Goal: Communication & Community: Participate in discussion

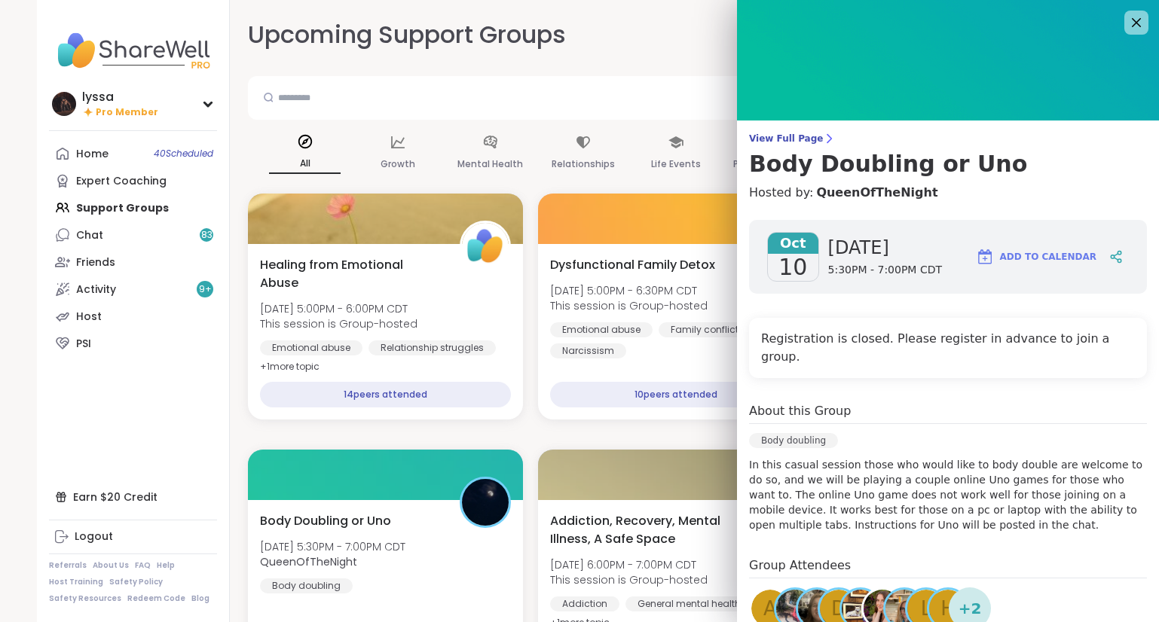
scroll to position [485, 0]
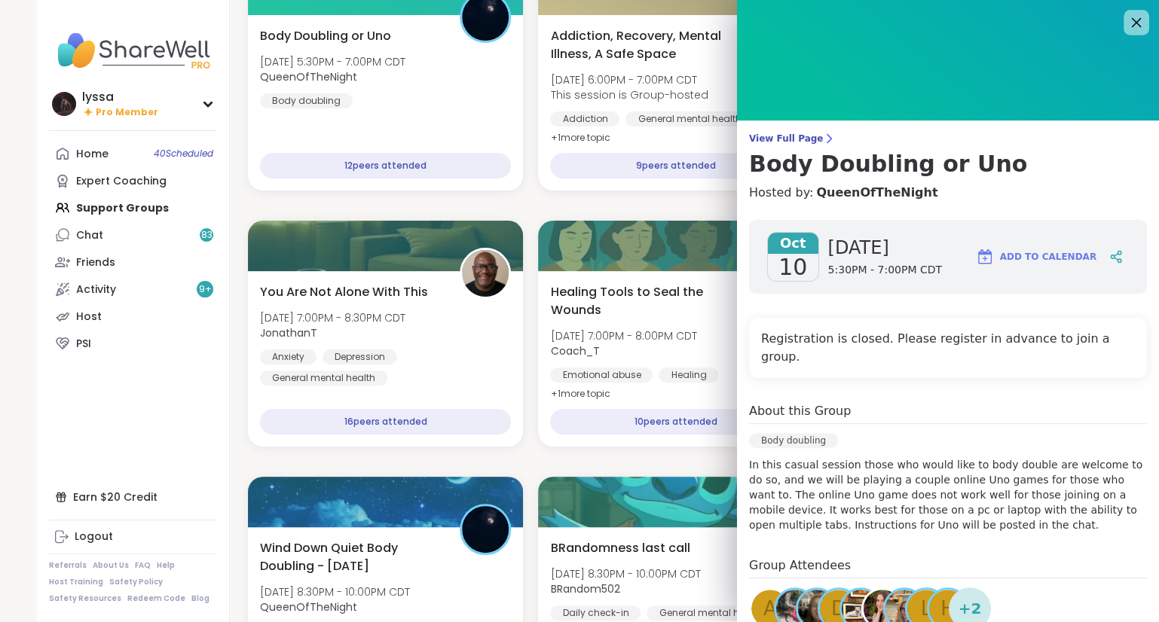
click at [1136, 27] on icon at bounding box center [1135, 22] width 19 height 19
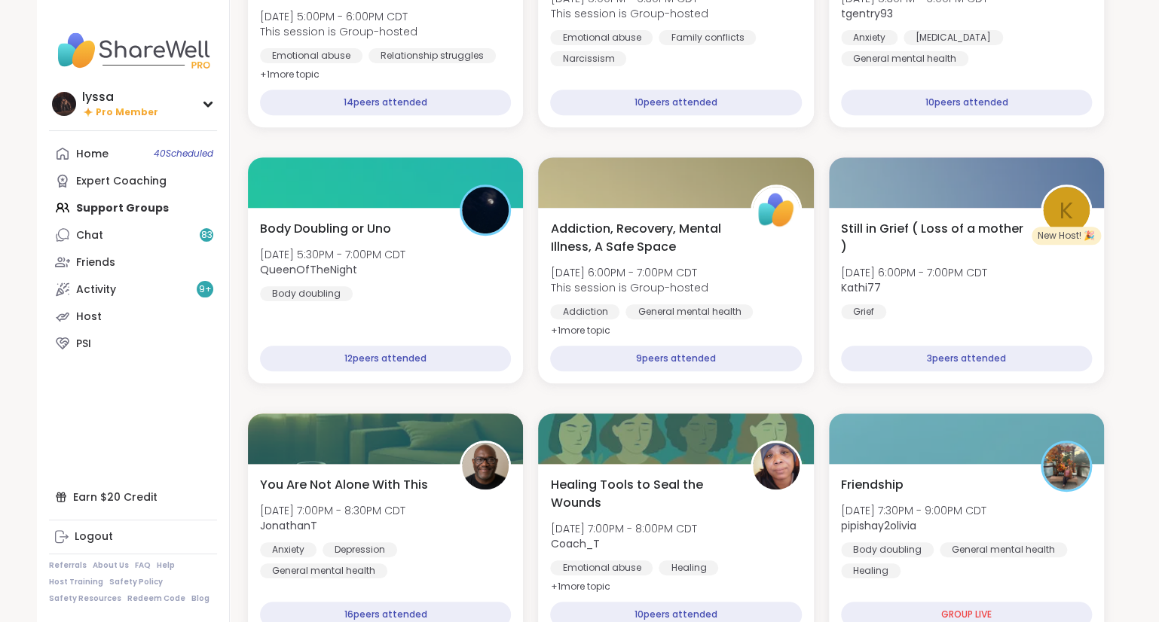
scroll to position [0, 0]
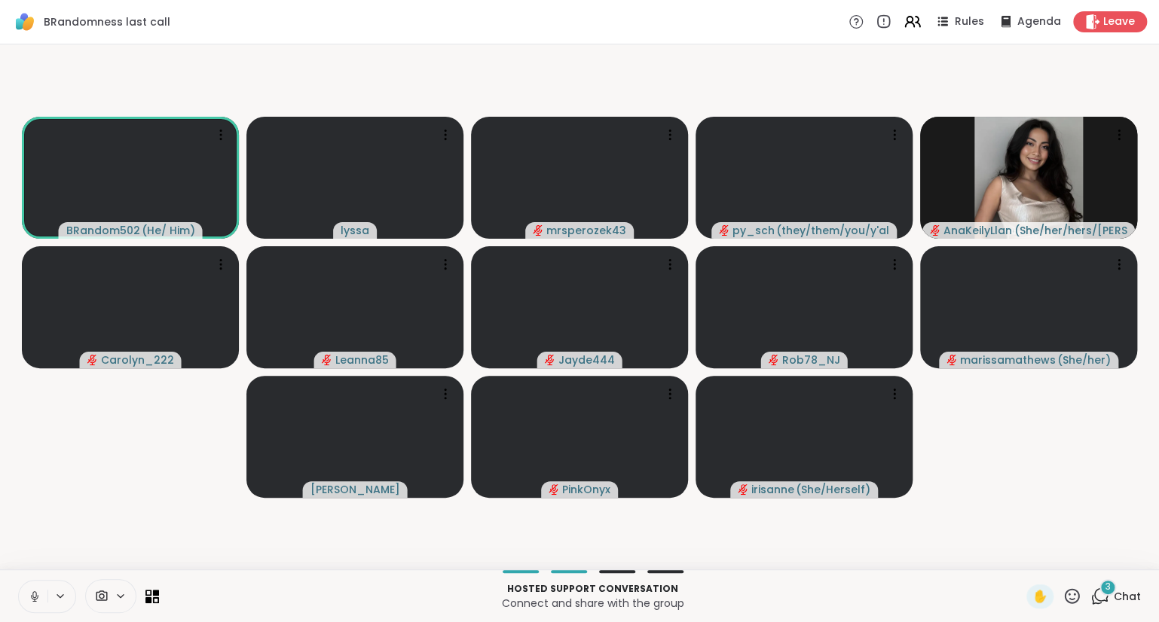
click at [32, 595] on icon at bounding box center [35, 597] width 14 height 14
click at [1074, 603] on icon at bounding box center [1071, 595] width 15 height 15
click at [1026, 559] on span "❤️" at bounding box center [1027, 557] width 15 height 18
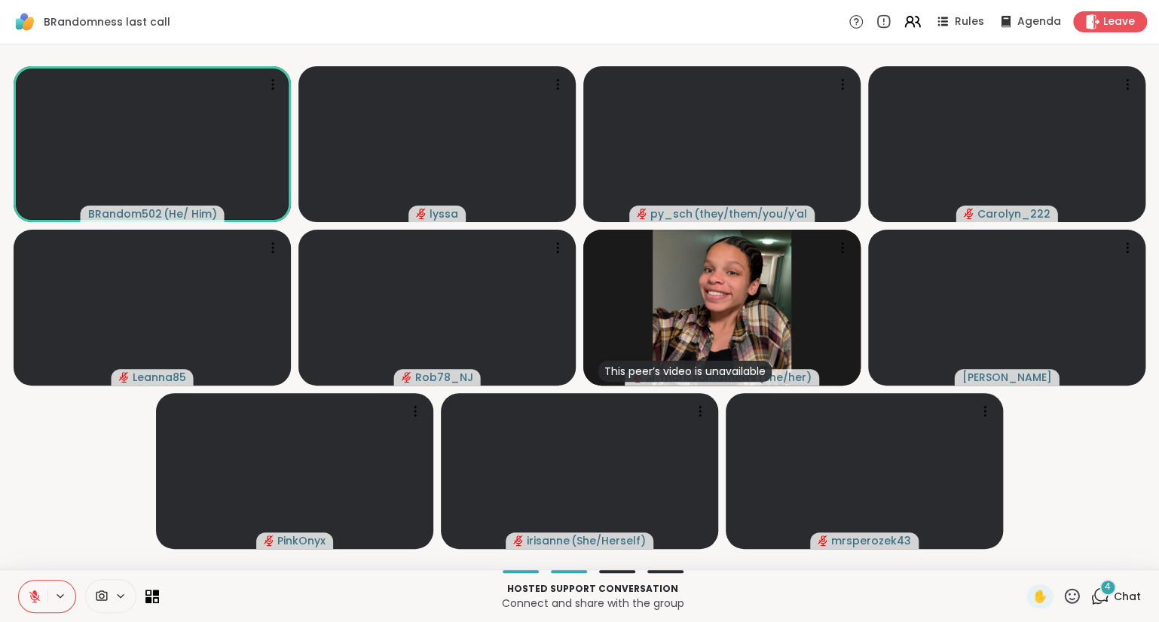
click at [1100, 594] on icon at bounding box center [1099, 596] width 19 height 19
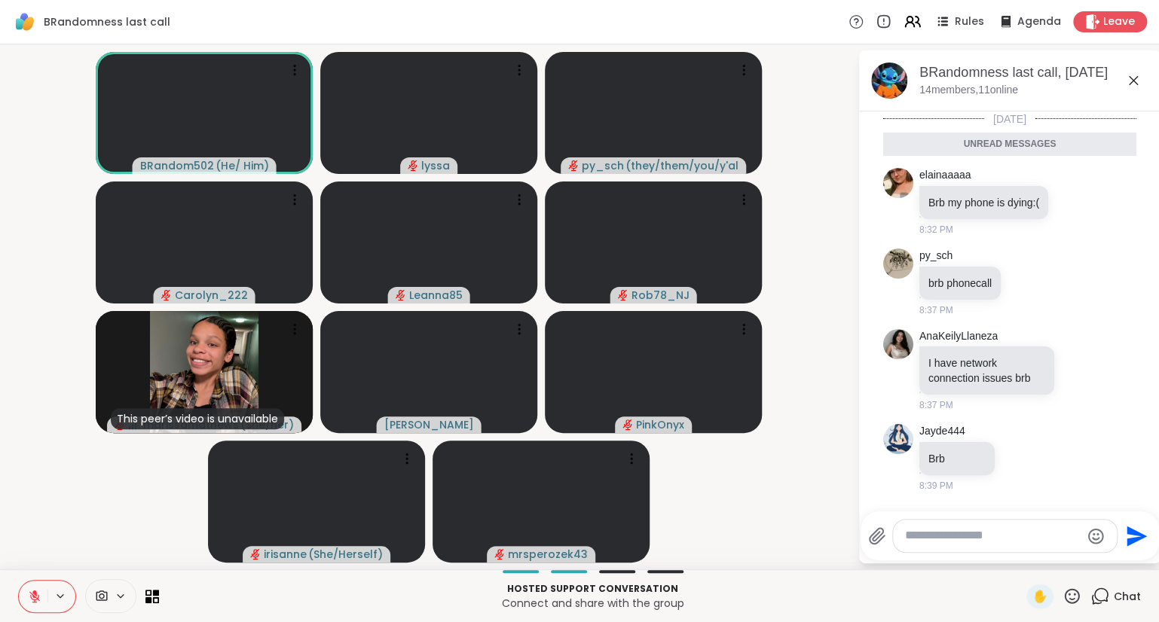
click at [1073, 592] on icon at bounding box center [1071, 596] width 19 height 19
click at [1128, 451] on div "Jayde444 Brb 8:39 PM" at bounding box center [1009, 458] width 253 height 81
click at [1073, 198] on icon at bounding box center [1074, 201] width 14 height 15
click at [1108, 170] on span "Select Reaction: Sad" at bounding box center [1108, 177] width 14 height 15
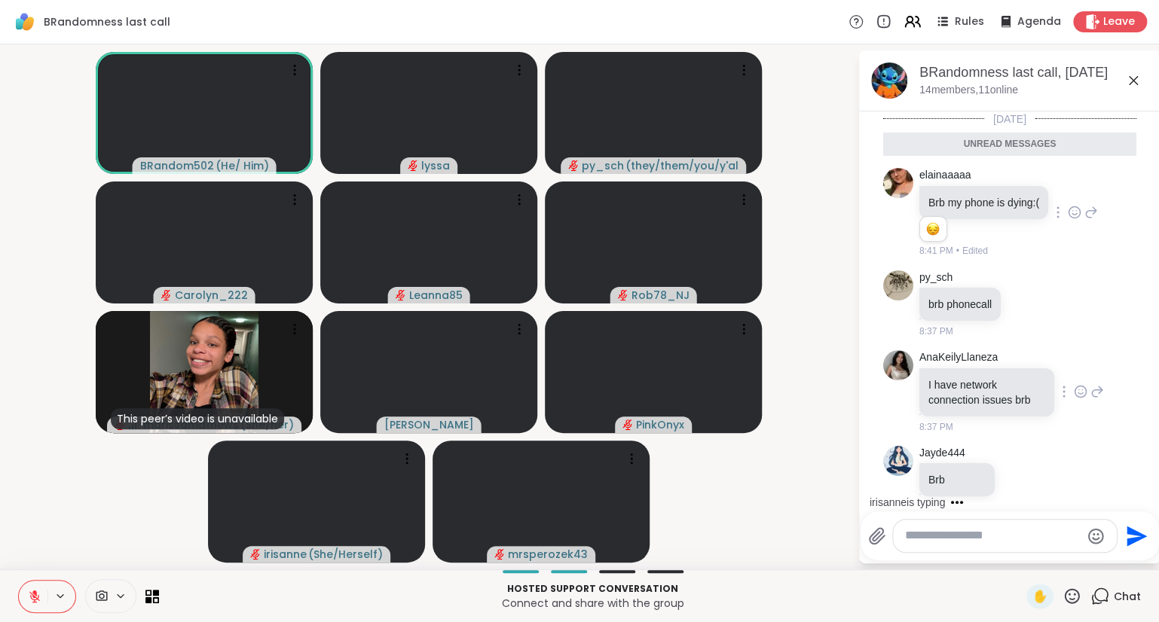
click at [1079, 389] on icon at bounding box center [1079, 389] width 0 height 0
click at [994, 362] on div "Select Reaction: Sad" at bounding box center [994, 368] width 14 height 14
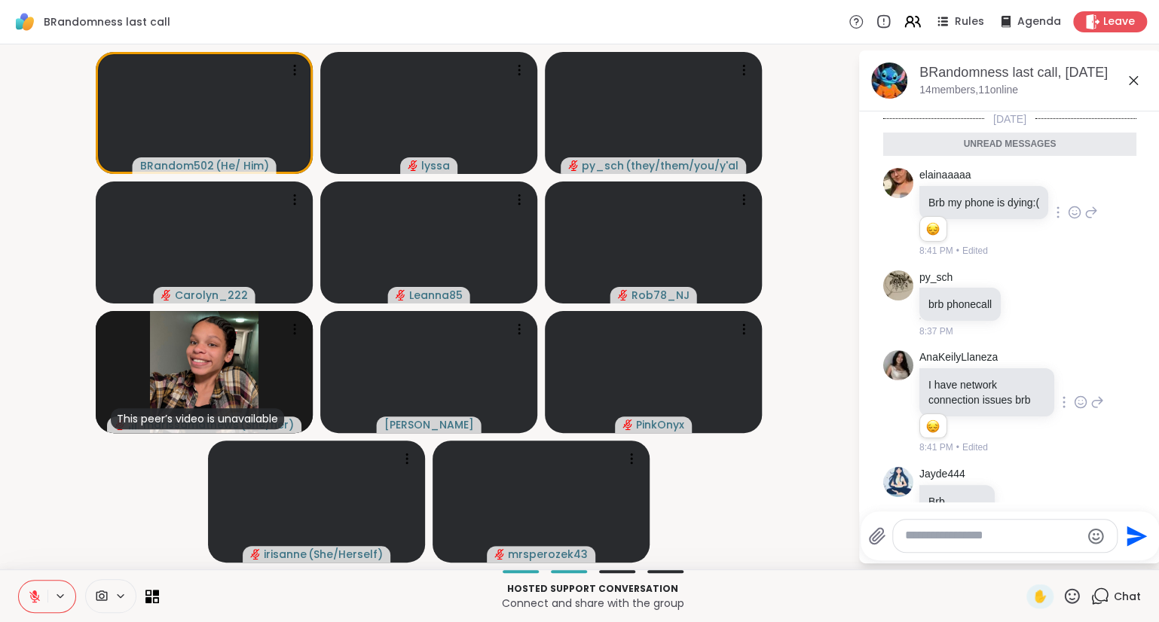
scroll to position [36, 0]
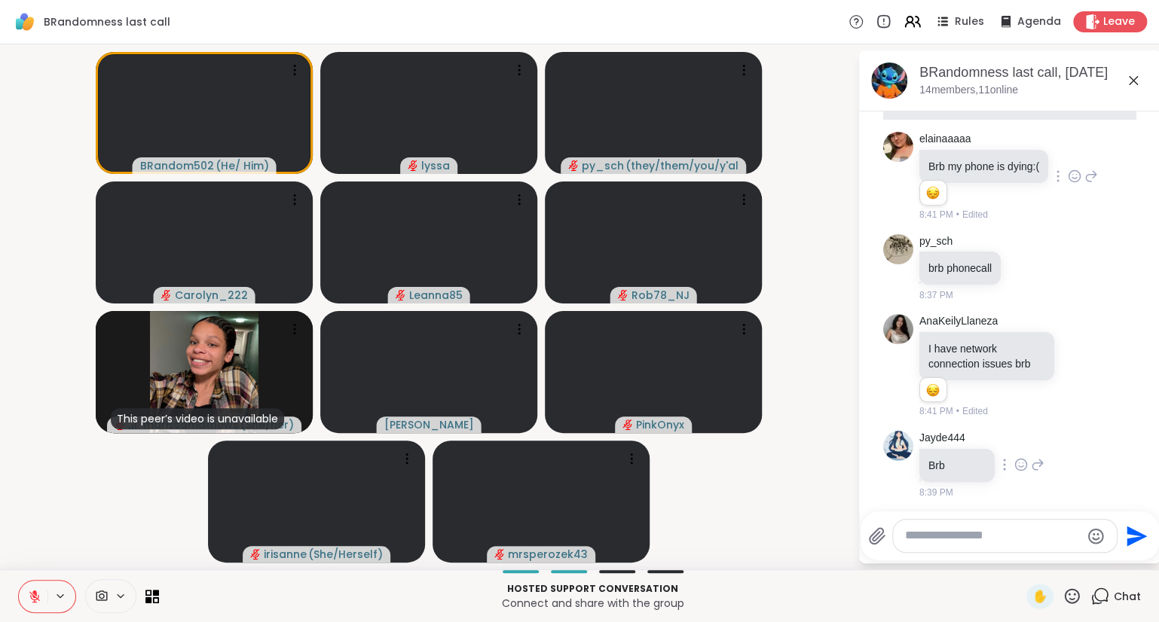
click at [1016, 466] on icon at bounding box center [1020, 464] width 11 height 11
click at [1019, 434] on div "Select Reaction: Heart" at bounding box center [1021, 441] width 14 height 14
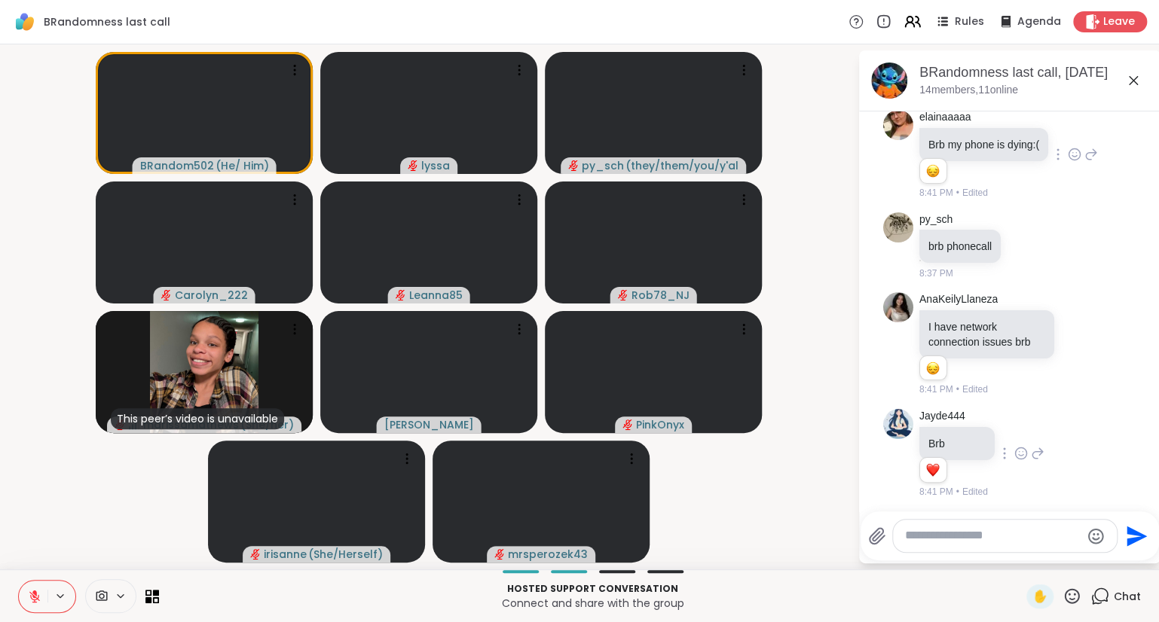
click at [1131, 82] on icon at bounding box center [1132, 80] width 9 height 9
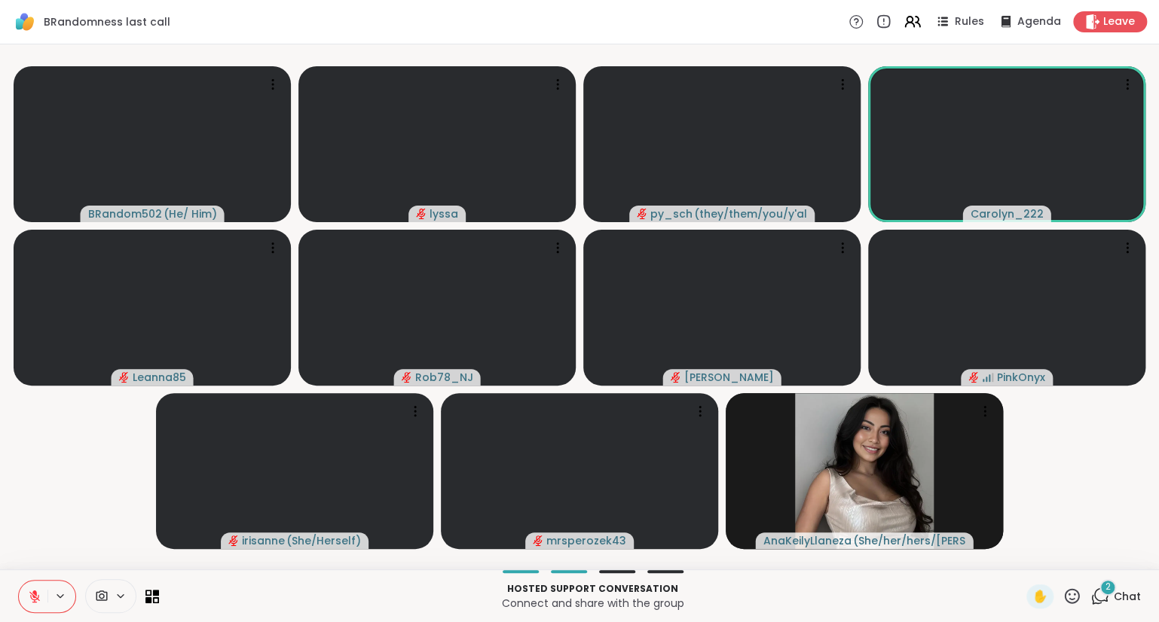
click at [1073, 601] on icon at bounding box center [1071, 595] width 15 height 15
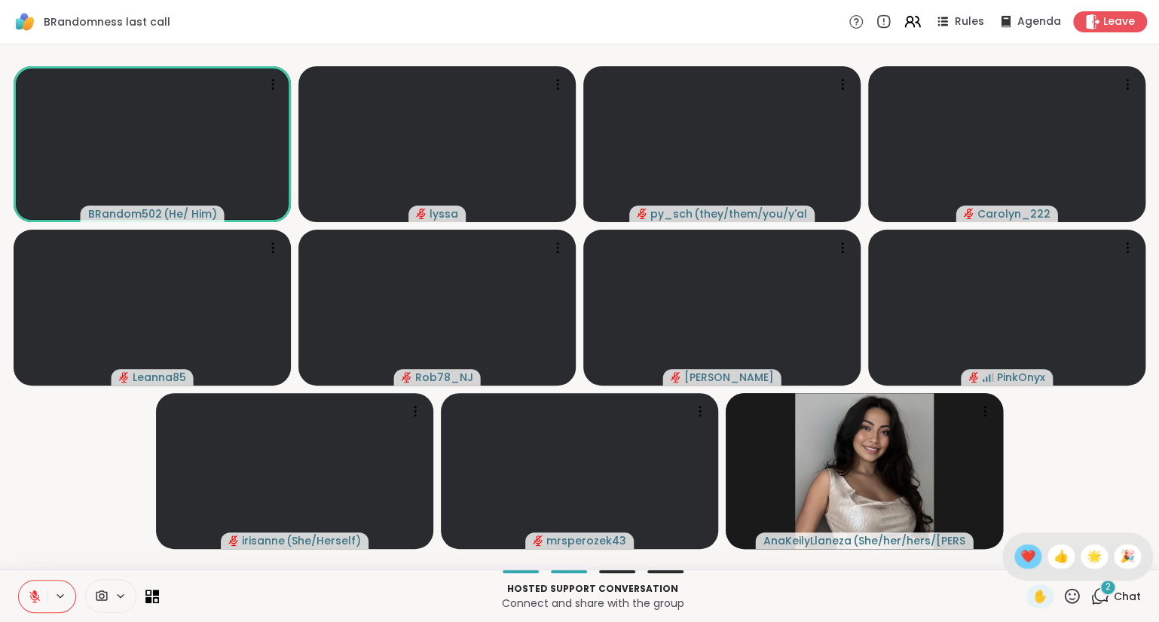
click at [1024, 555] on span "❤️" at bounding box center [1027, 557] width 15 height 18
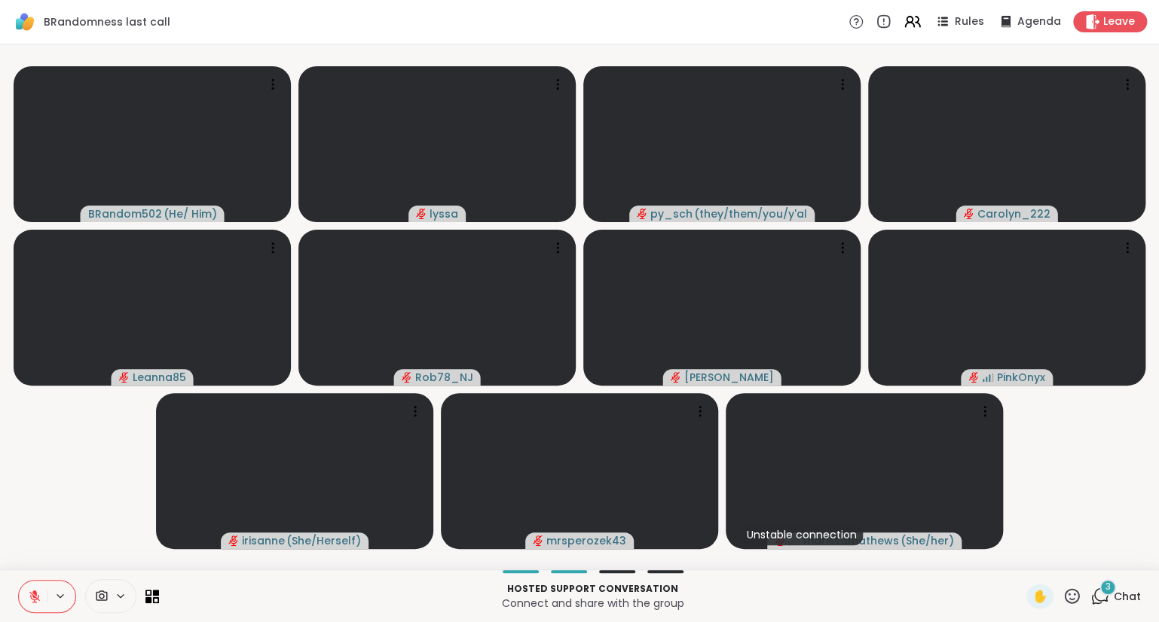
click at [1092, 594] on icon at bounding box center [1099, 596] width 19 height 19
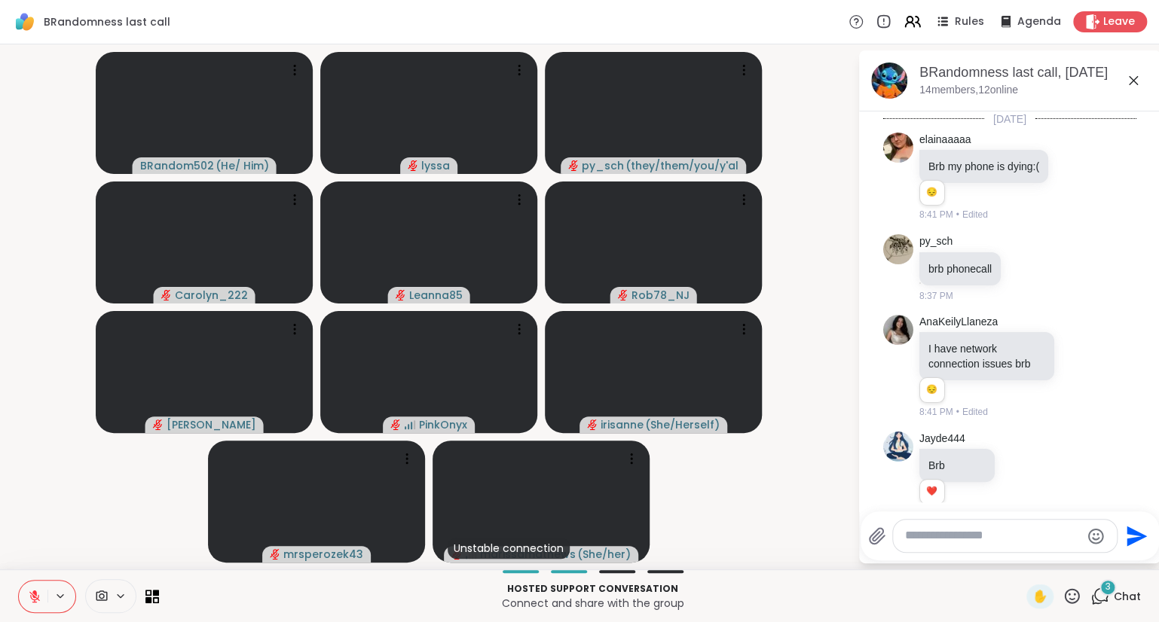
scroll to position [715, 0]
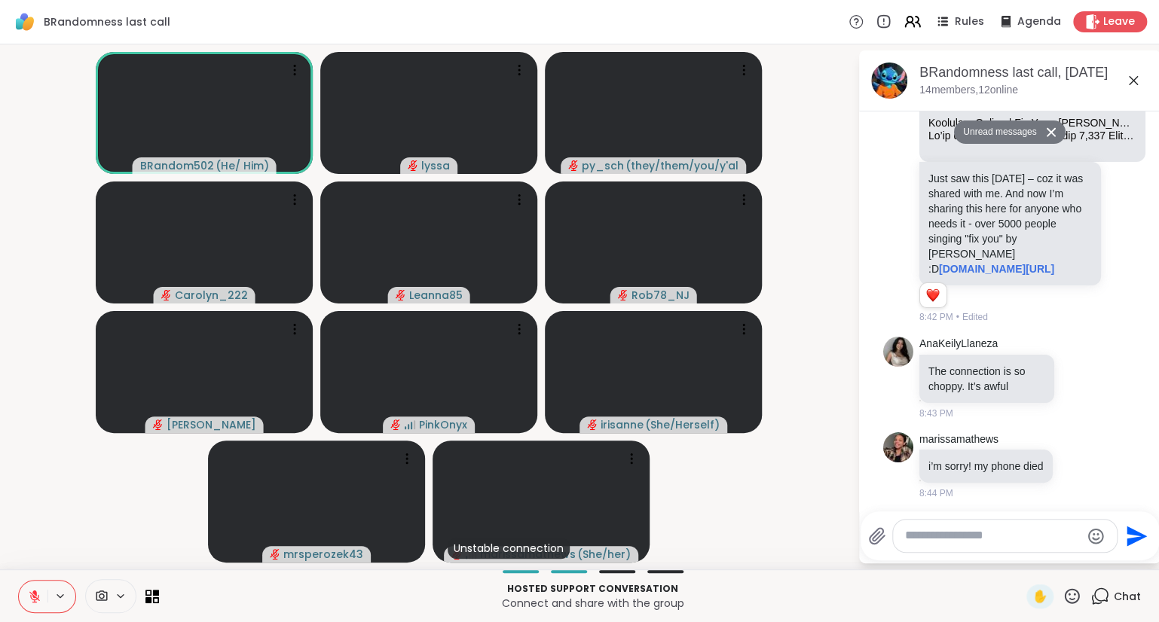
click at [1128, 78] on icon at bounding box center [1133, 81] width 18 height 18
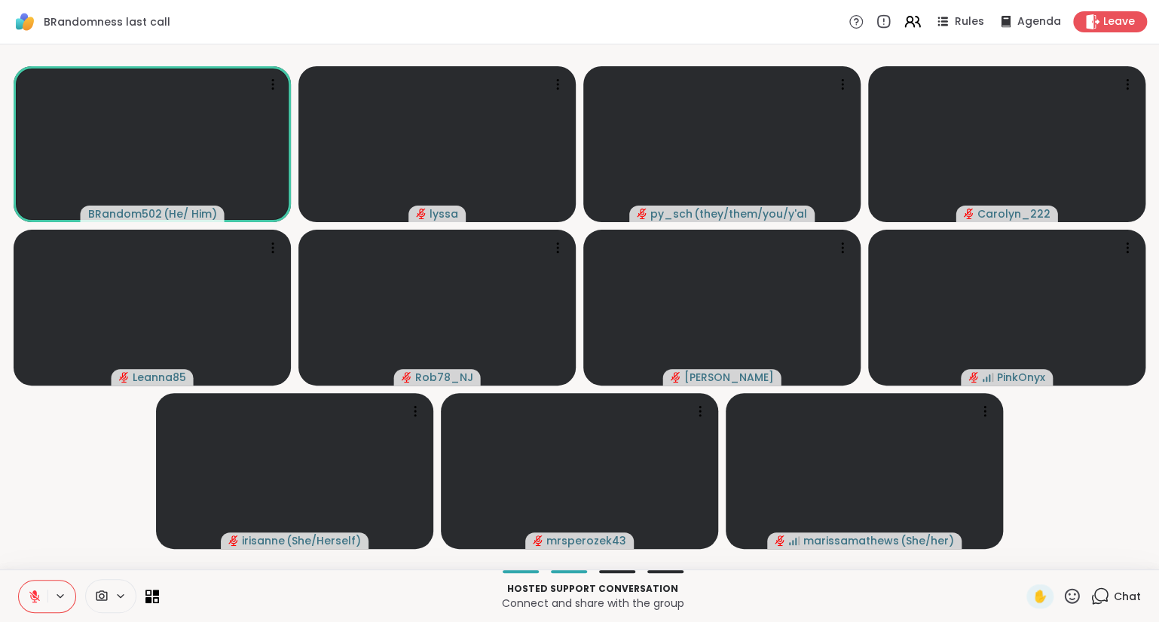
click at [1070, 589] on icon at bounding box center [1071, 596] width 19 height 19
click at [1026, 563] on span "❤️" at bounding box center [1027, 557] width 15 height 18
click at [1026, 563] on video-player-container "BRandom502 ( He/ Him ) lyssa py_sch ( they/them/you/y'all/i/we ) Carolyn_222 Le…" at bounding box center [579, 306] width 1140 height 513
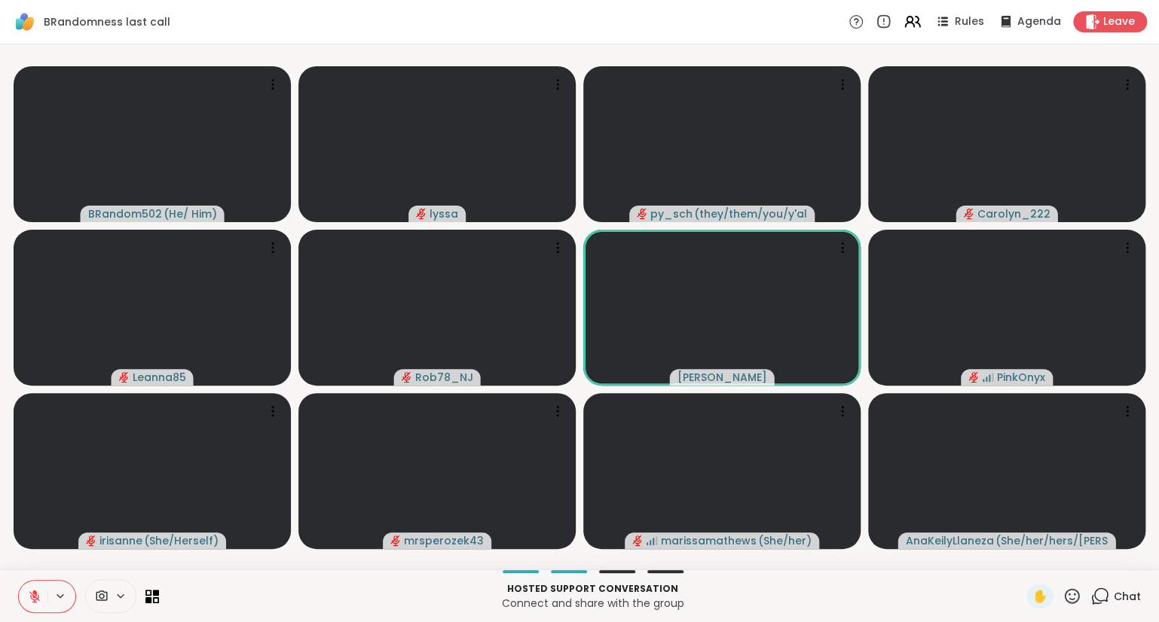
click at [1072, 605] on icon at bounding box center [1071, 596] width 19 height 19
click at [1027, 561] on span "❤️" at bounding box center [1027, 557] width 15 height 18
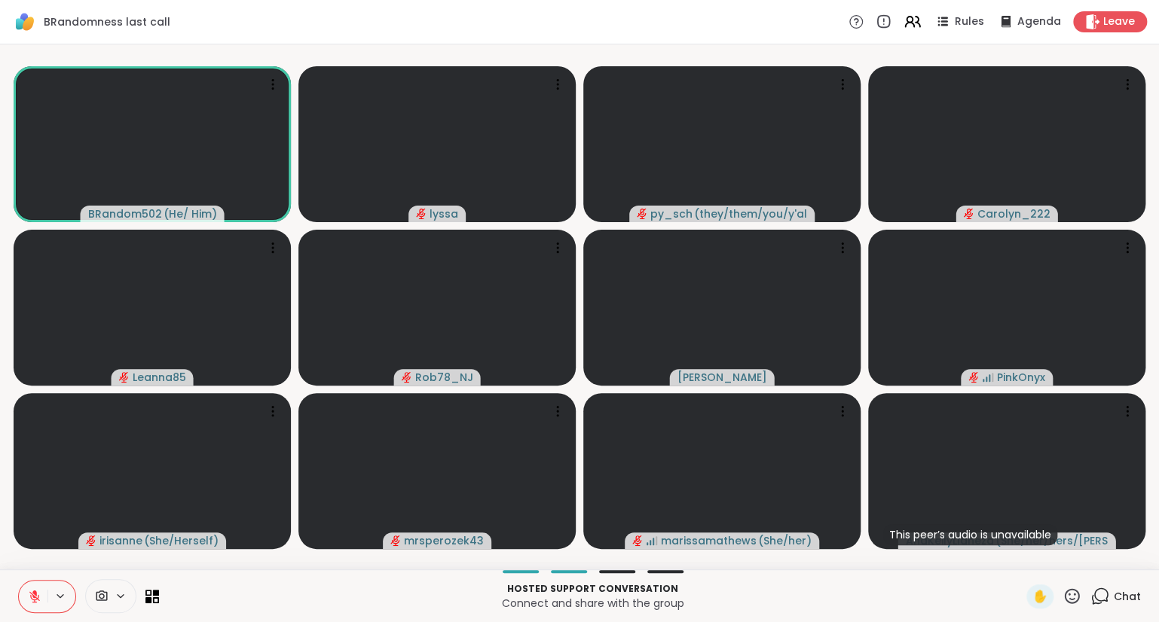
click at [1071, 597] on icon at bounding box center [1071, 596] width 19 height 19
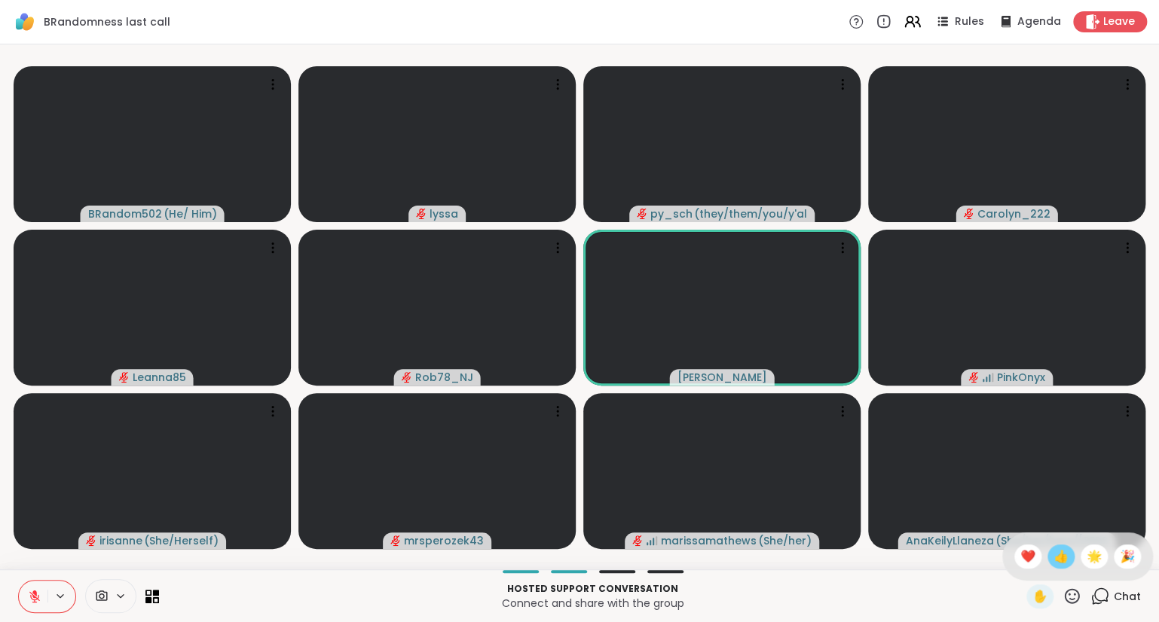
click at [1055, 555] on span "👍" at bounding box center [1060, 557] width 15 height 18
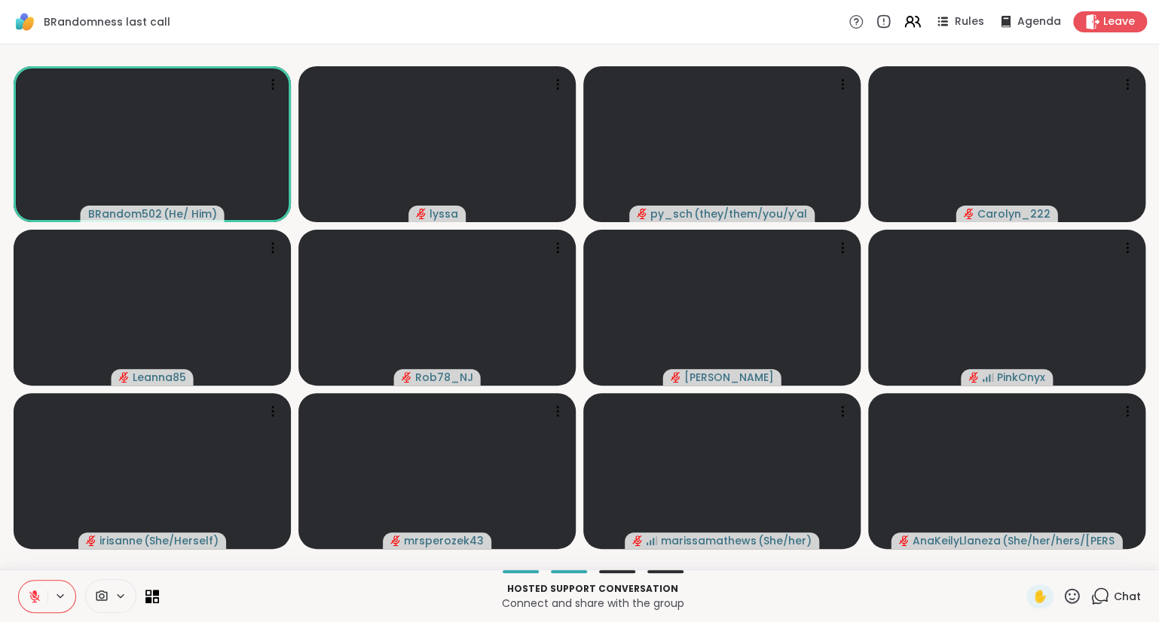
click at [32, 597] on icon at bounding box center [34, 596] width 11 height 11
click at [1114, 592] on span "Chat" at bounding box center [1126, 596] width 27 height 15
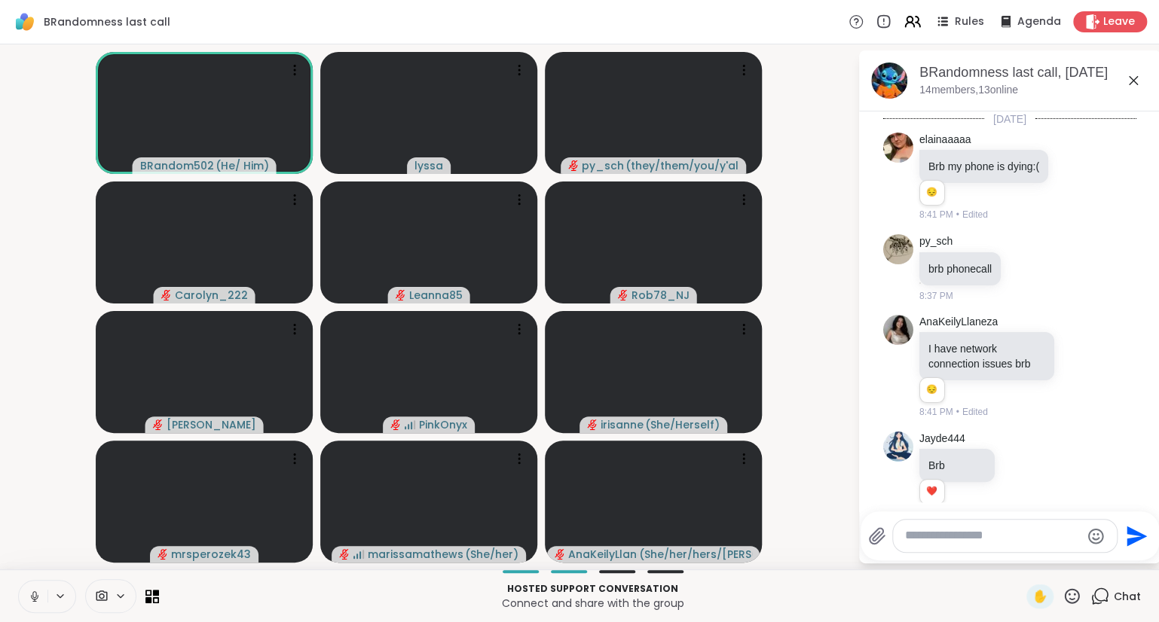
scroll to position [664, 0]
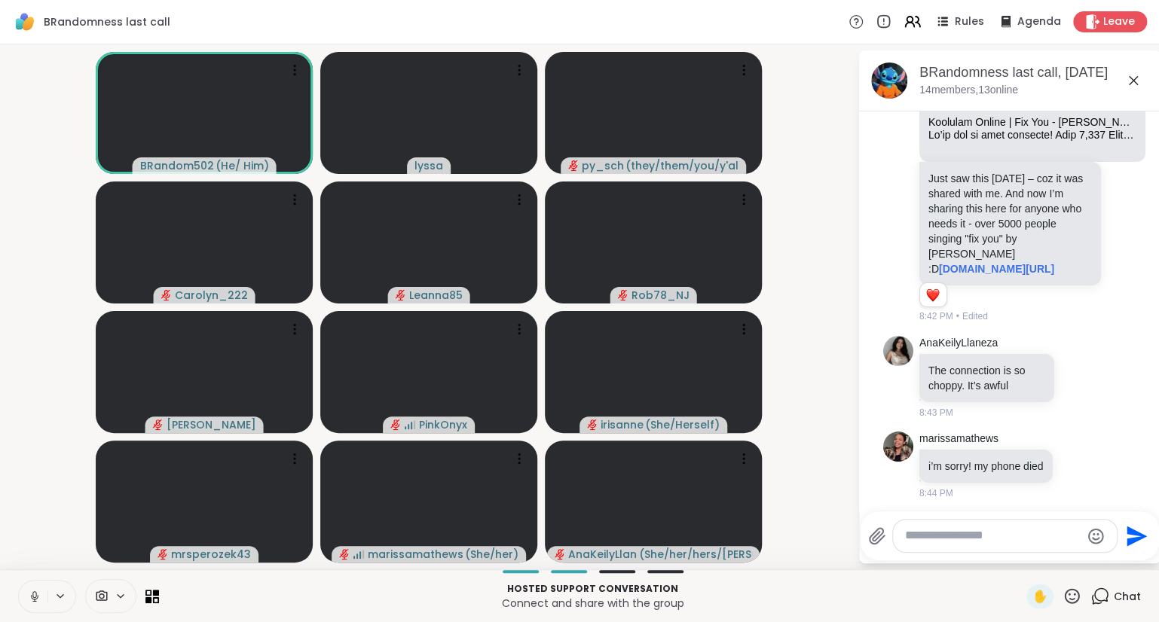
click at [993, 535] on textarea "Type your message" at bounding box center [993, 536] width 176 height 16
type textarea "**********"
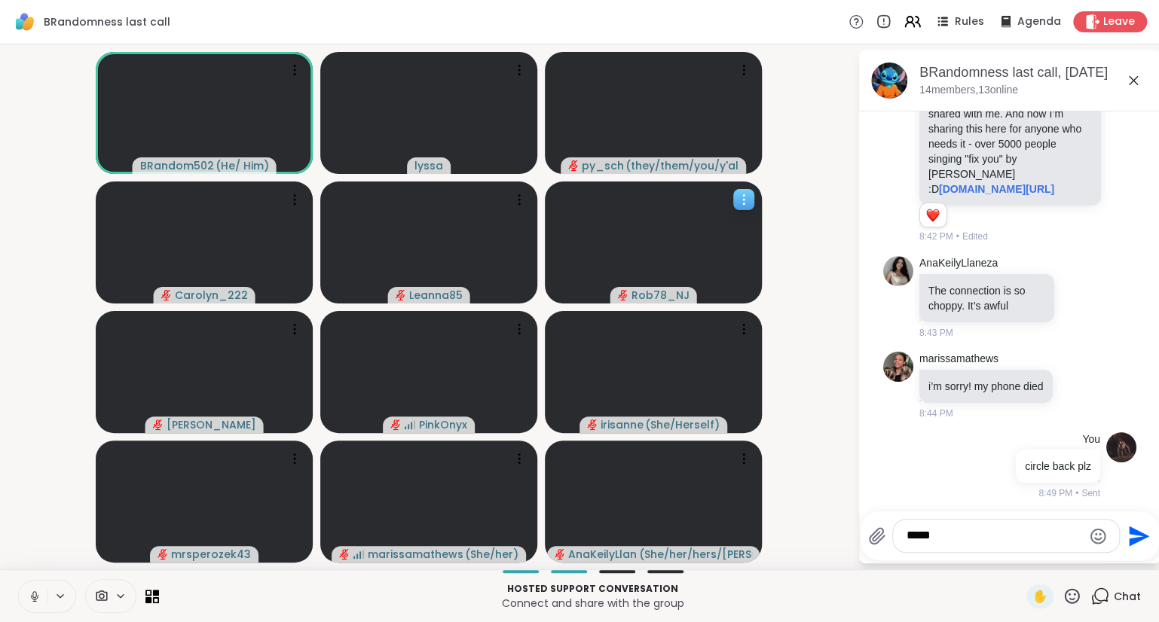
type textarea "******"
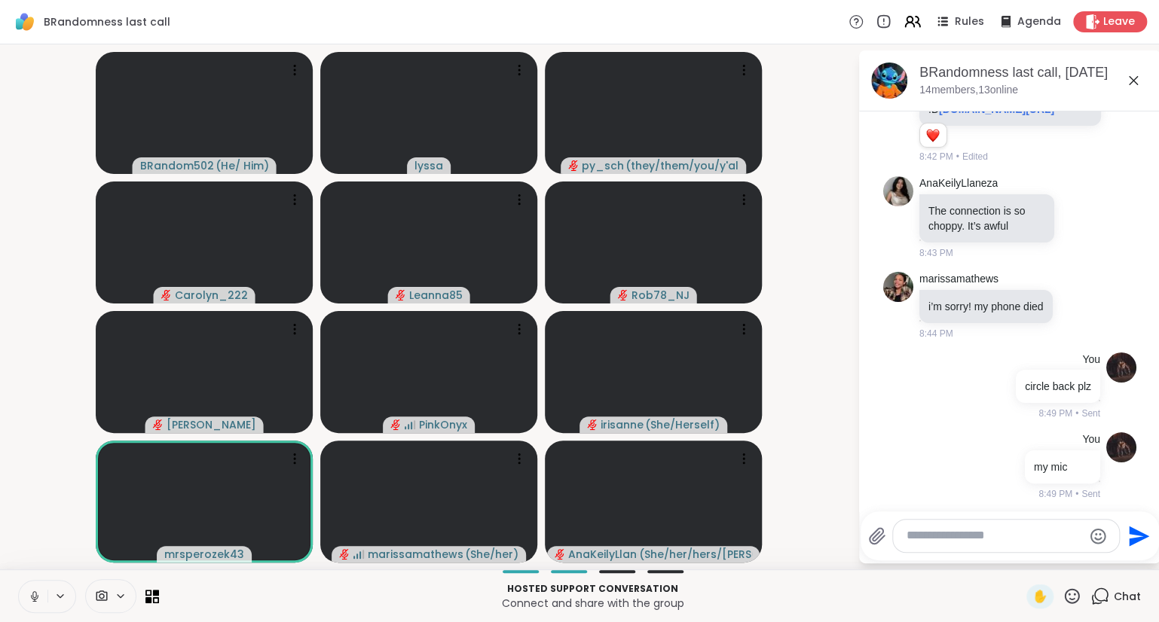
click at [31, 592] on icon at bounding box center [35, 597] width 14 height 14
click at [924, 533] on textarea "Type your message" at bounding box center [994, 536] width 176 height 16
type textarea "**********"
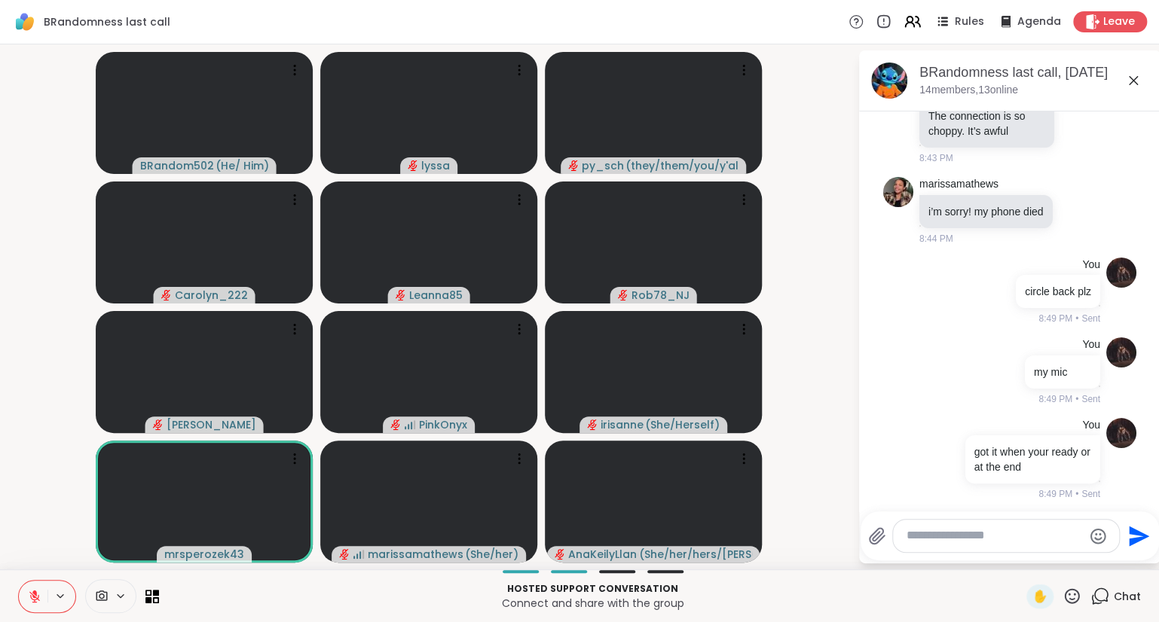
click at [1134, 78] on icon at bounding box center [1133, 81] width 18 height 18
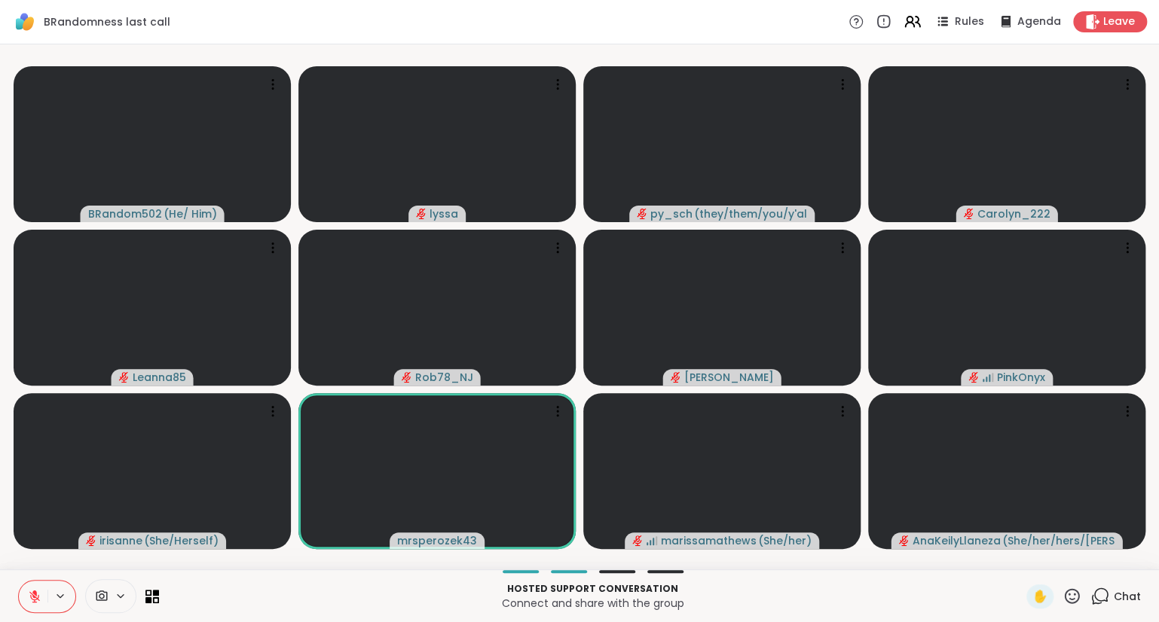
click at [1071, 594] on icon at bounding box center [1071, 596] width 19 height 19
click at [1025, 559] on span "❤️" at bounding box center [1027, 557] width 15 height 18
click at [1074, 595] on icon at bounding box center [1071, 595] width 15 height 15
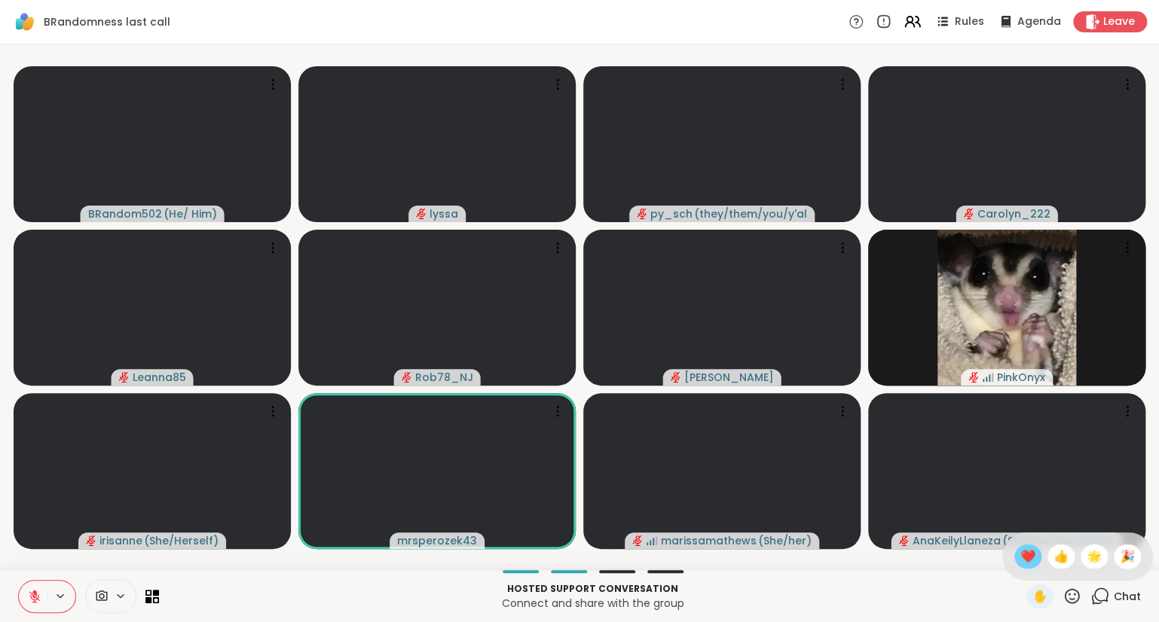
click at [1026, 560] on span "❤️" at bounding box center [1027, 557] width 15 height 18
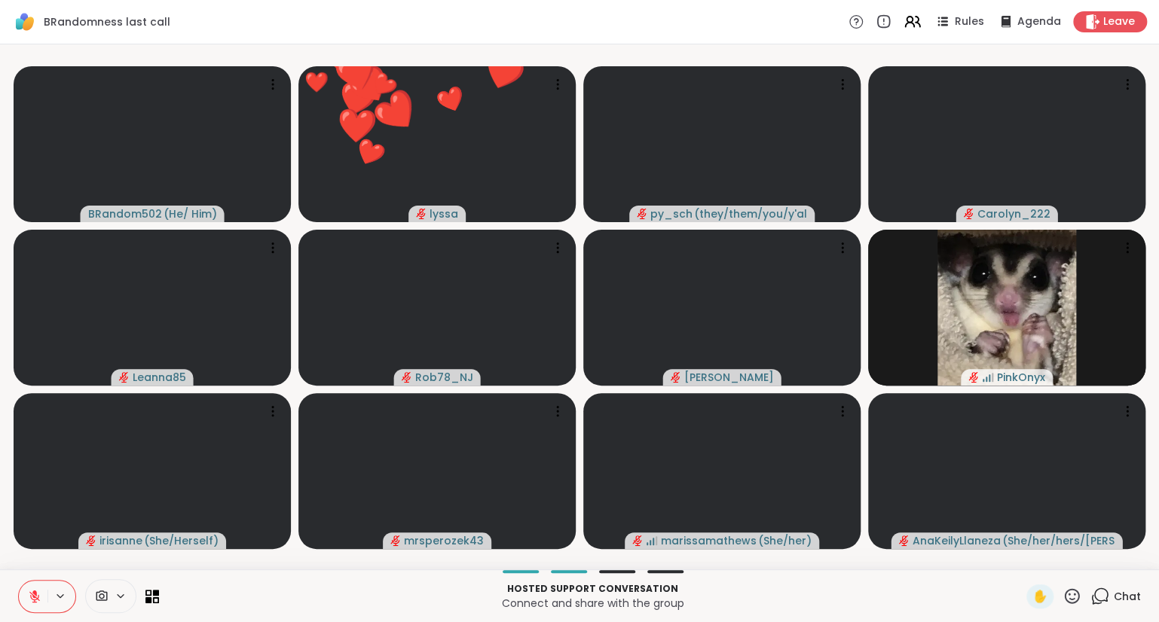
click at [1073, 593] on icon at bounding box center [1071, 596] width 19 height 19
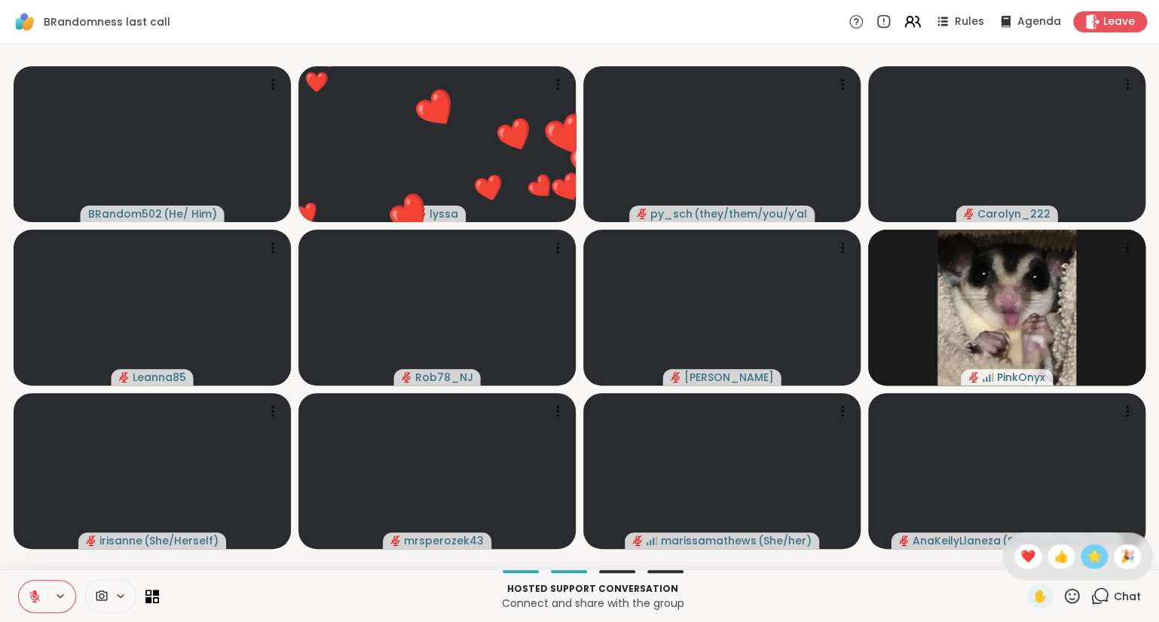
click at [1086, 557] on span "🌟" at bounding box center [1093, 557] width 15 height 18
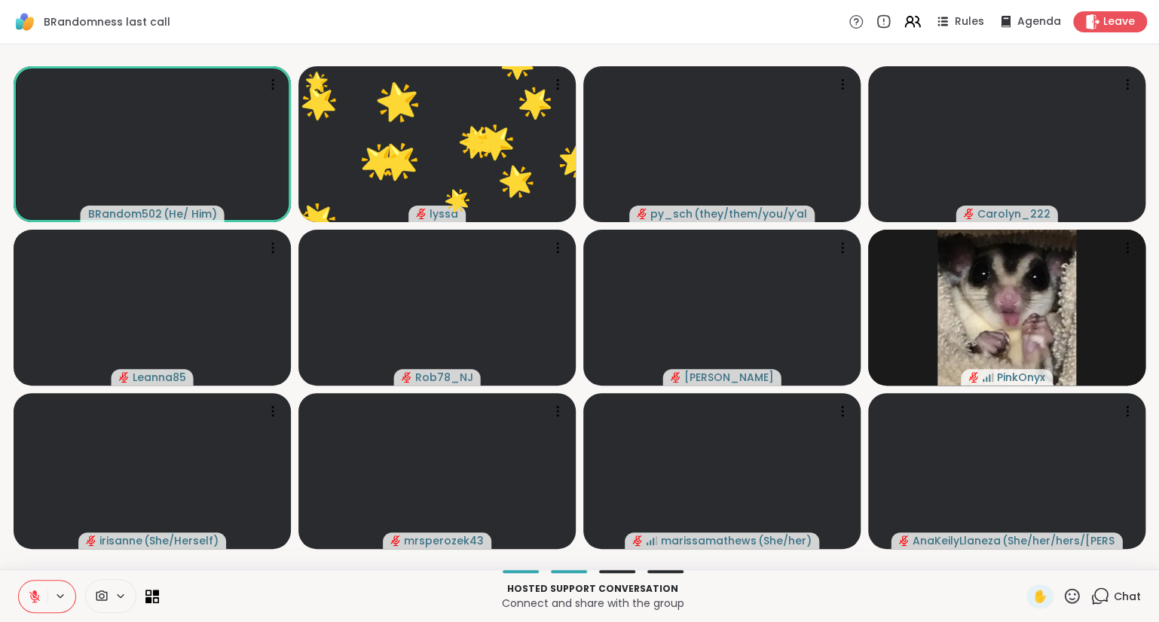
click at [1067, 592] on icon at bounding box center [1071, 595] width 15 height 15
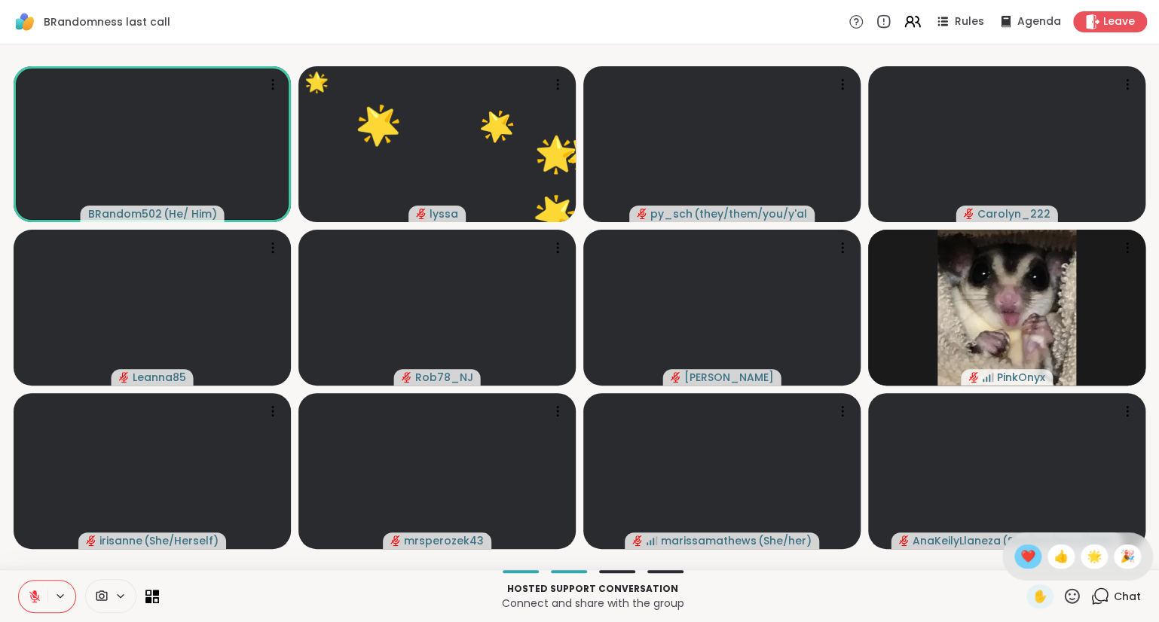
click at [1028, 564] on span "❤️" at bounding box center [1027, 557] width 15 height 18
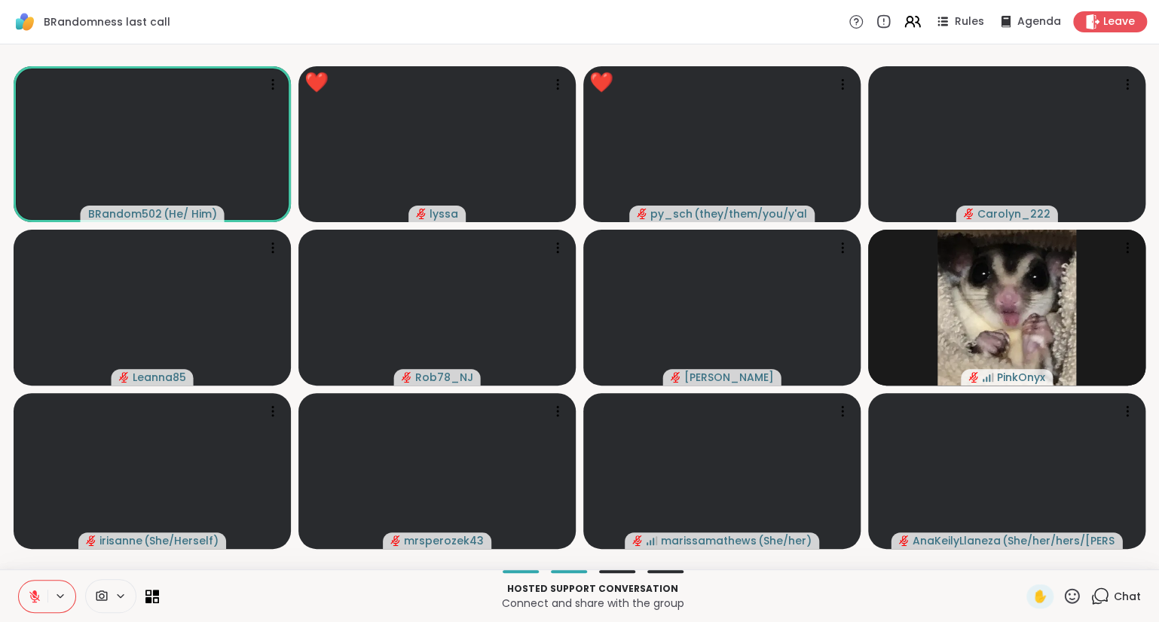
click at [1116, 604] on div "Chat" at bounding box center [1115, 597] width 50 height 24
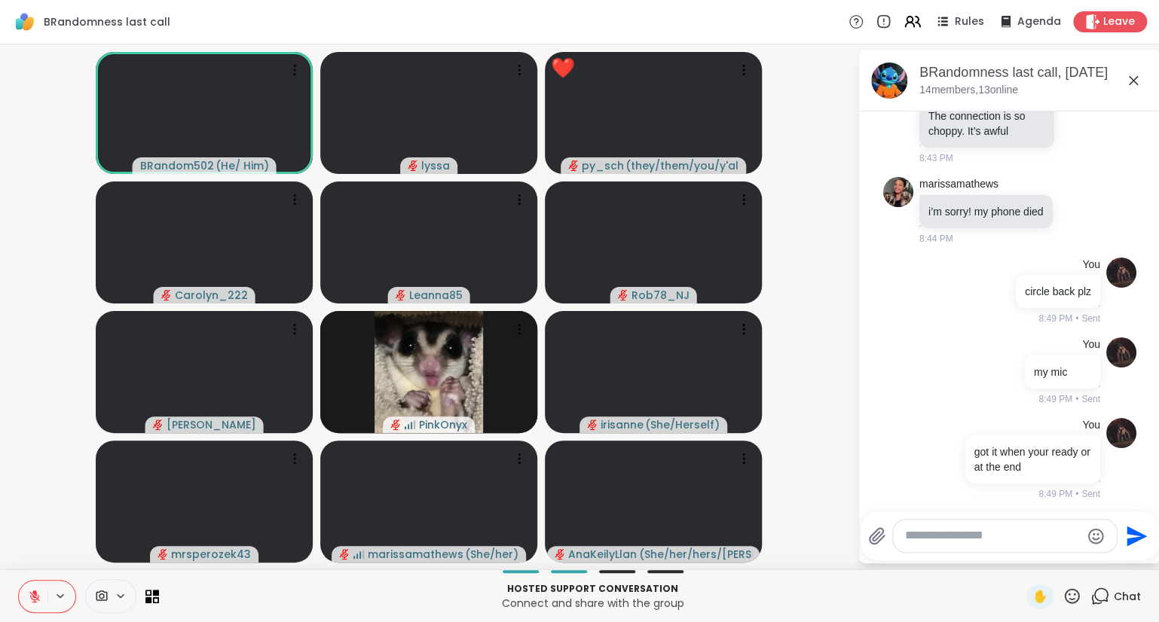
click at [1032, 535] on textarea "Type your message" at bounding box center [993, 536] width 176 height 16
click at [1009, 514] on div "Send" at bounding box center [1009, 535] width 298 height 49
click at [1015, 535] on textarea "Type your message" at bounding box center [993, 536] width 176 height 16
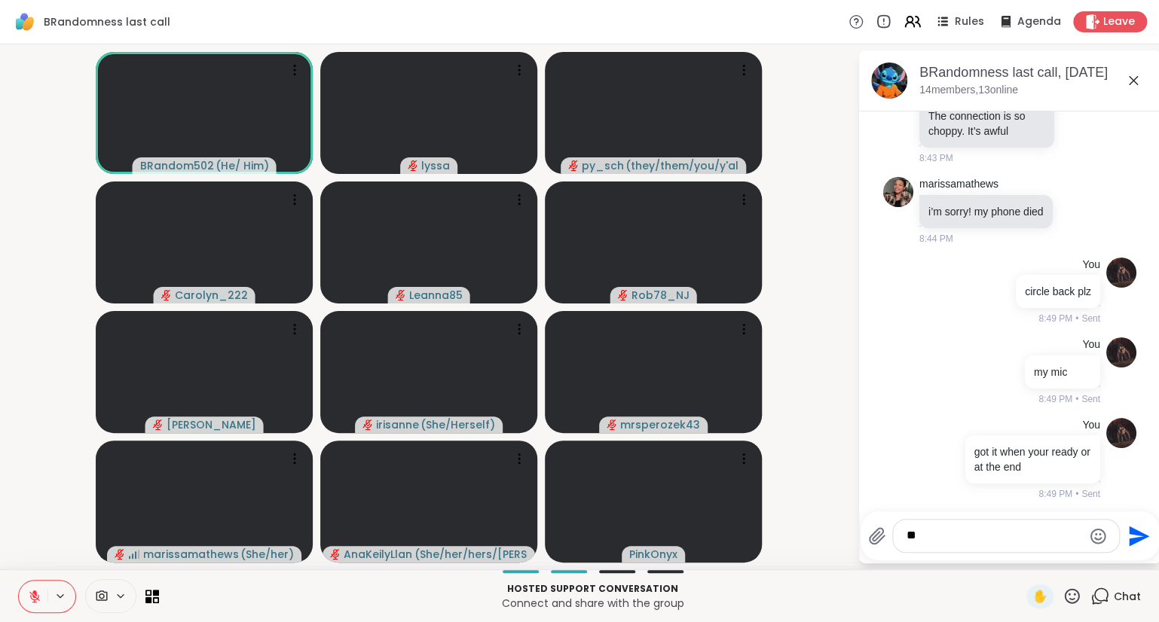
type textarea "*"
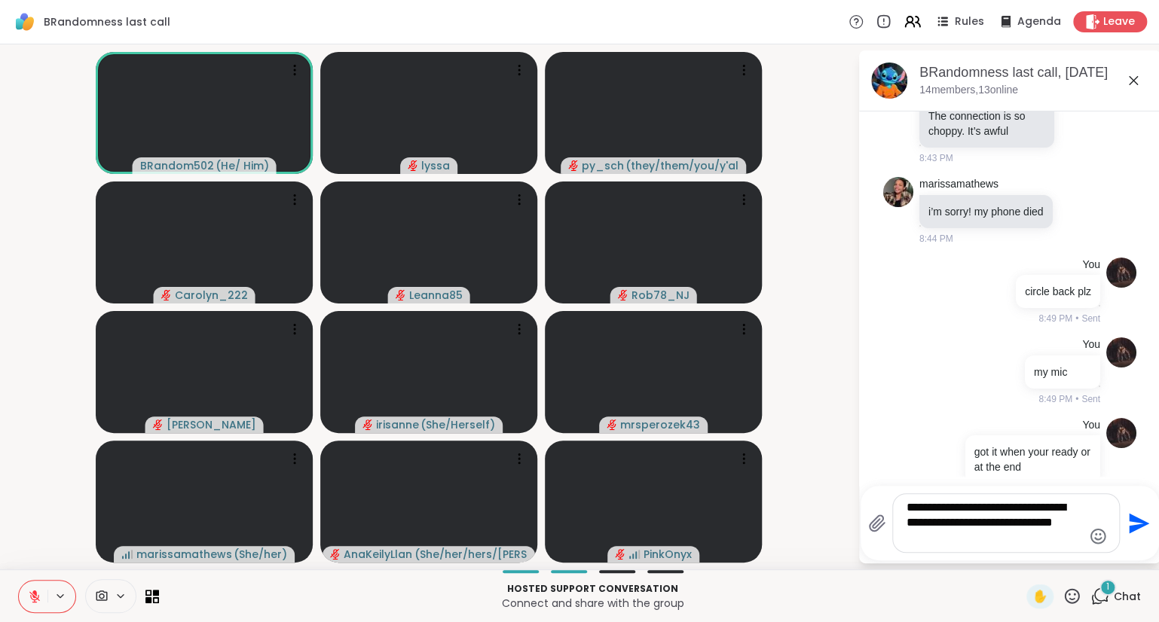
scroll to position [1040, 0]
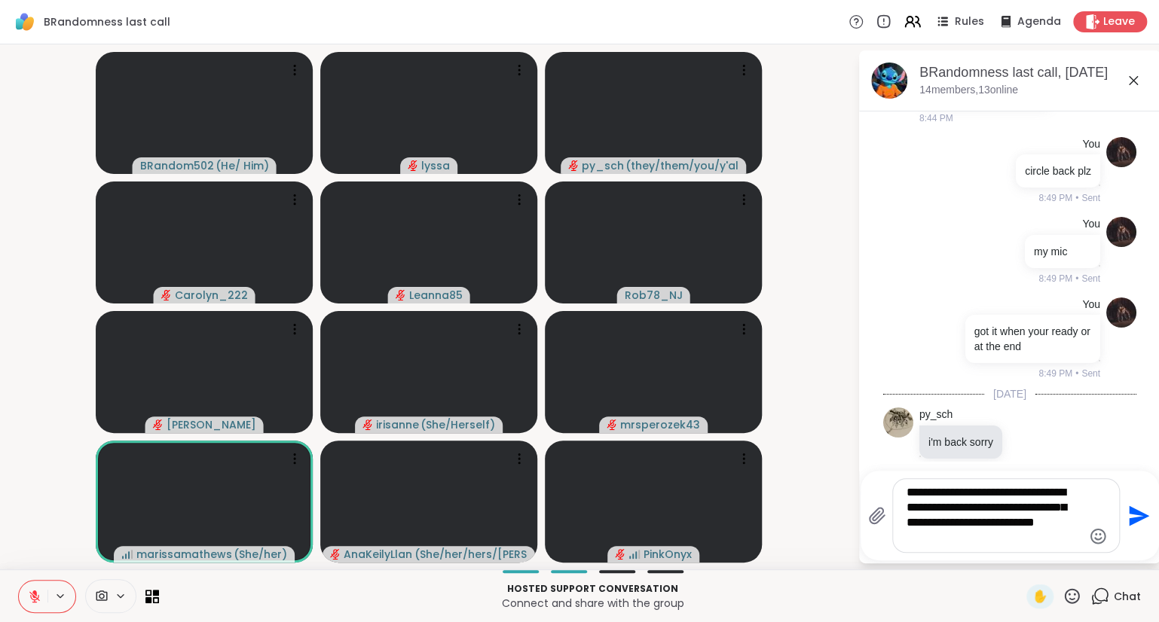
type textarea "**********"
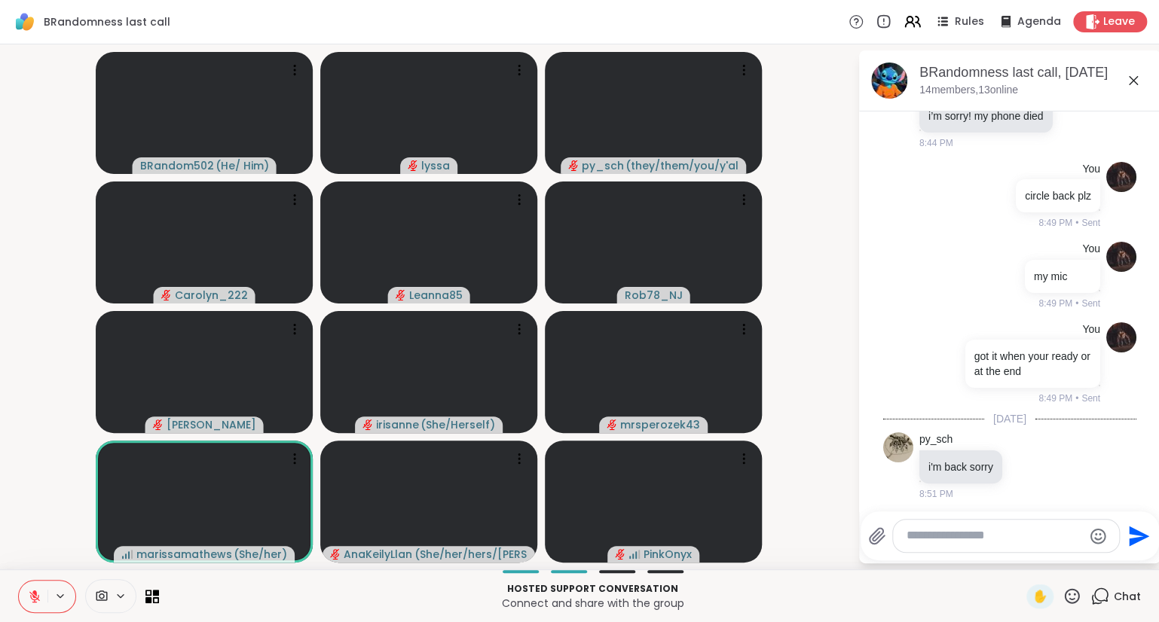
scroll to position [1154, 0]
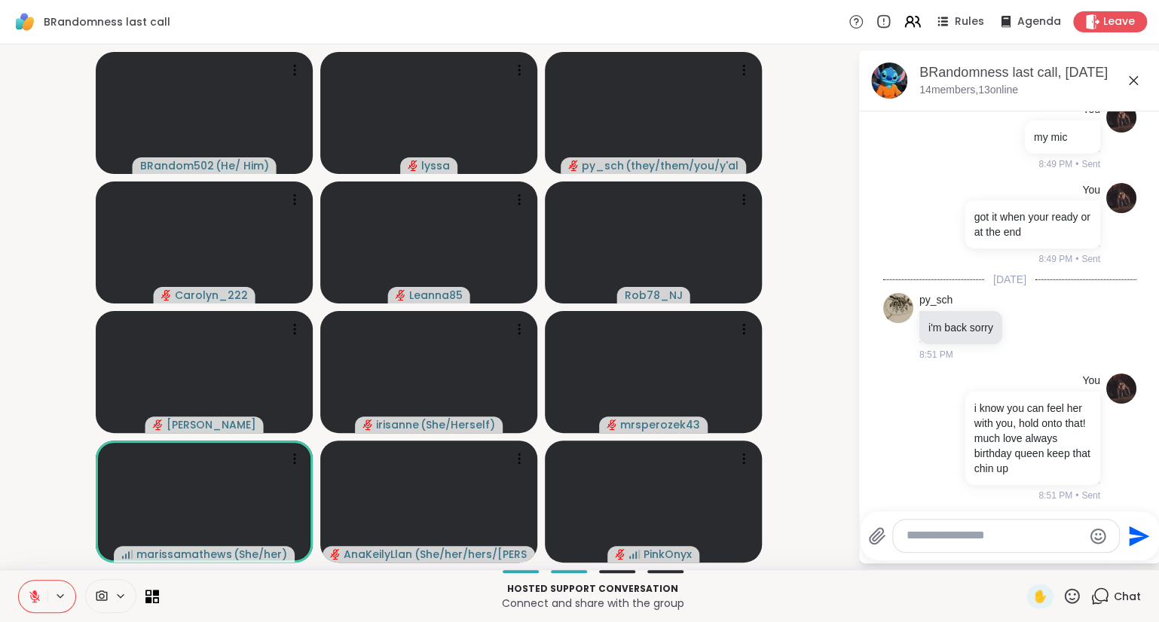
click at [1072, 598] on icon at bounding box center [1071, 596] width 19 height 19
click at [1119, 565] on span "🎉" at bounding box center [1126, 557] width 15 height 18
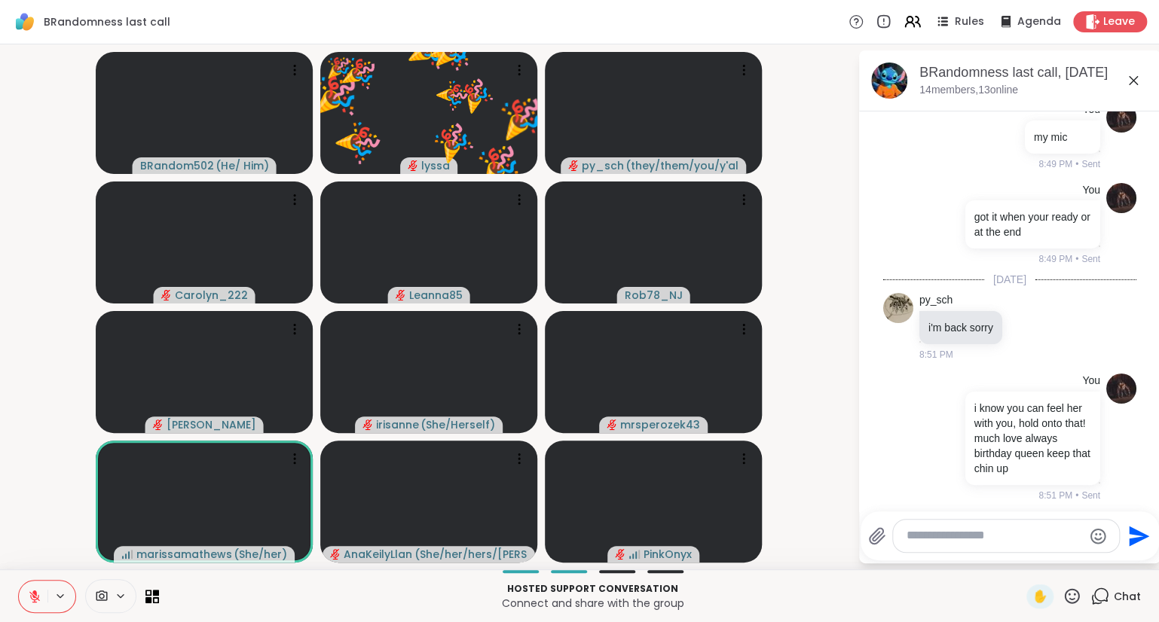
click at [1037, 533] on textarea "Type your message" at bounding box center [994, 536] width 176 height 16
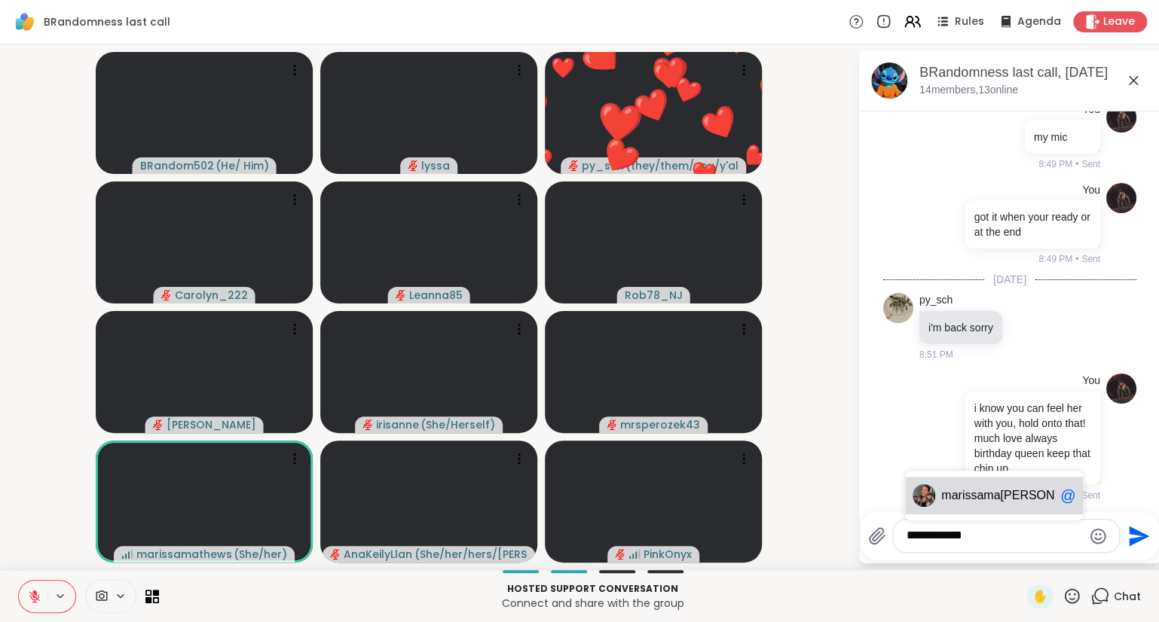
click at [989, 496] on span "ma" at bounding box center [991, 495] width 17 height 15
type textarea "**********"
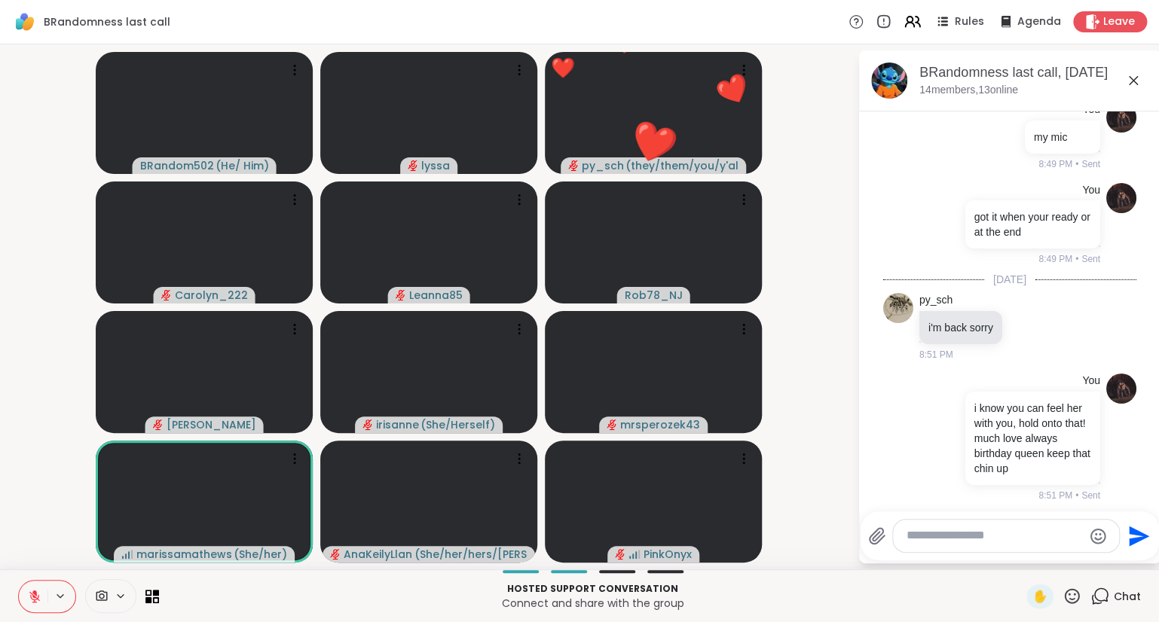
scroll to position [1250, 0]
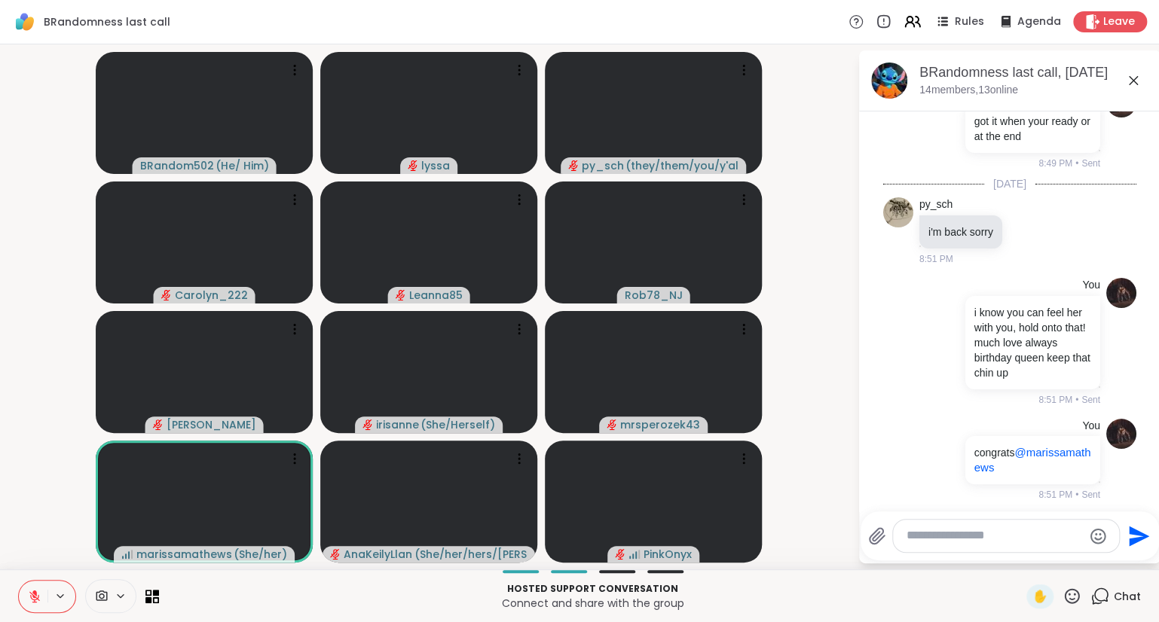
click at [1070, 589] on icon at bounding box center [1071, 596] width 19 height 19
click at [1027, 562] on span "❤️" at bounding box center [1027, 557] width 15 height 18
click at [1069, 593] on icon at bounding box center [1071, 596] width 19 height 19
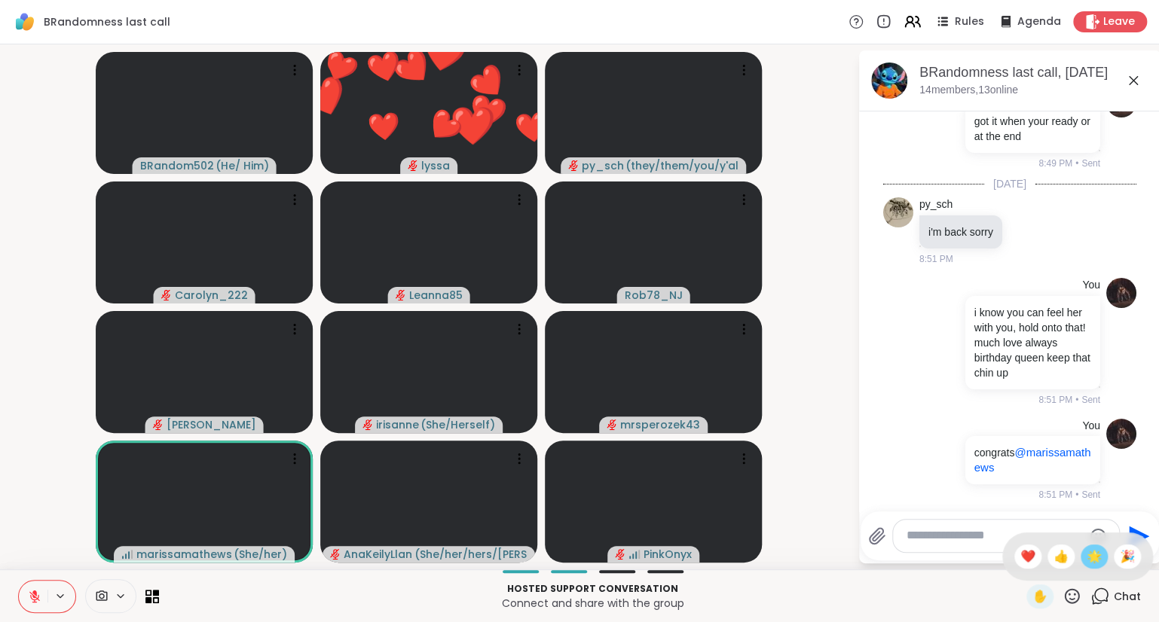
click at [1086, 558] on span "🌟" at bounding box center [1093, 557] width 15 height 18
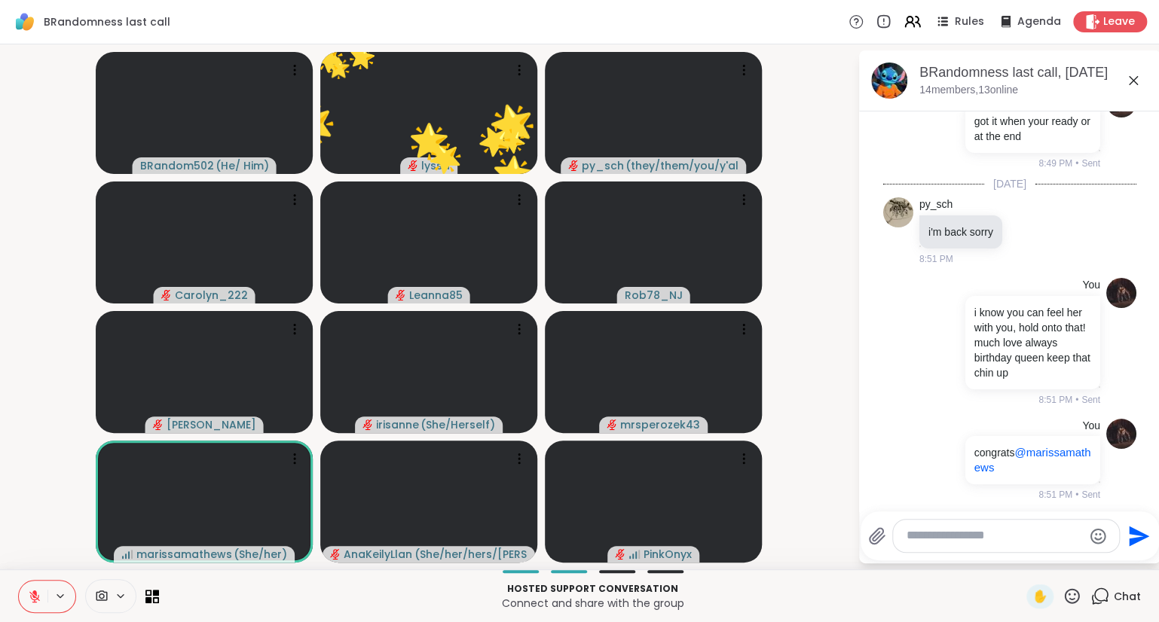
click at [1137, 79] on icon at bounding box center [1133, 81] width 18 height 18
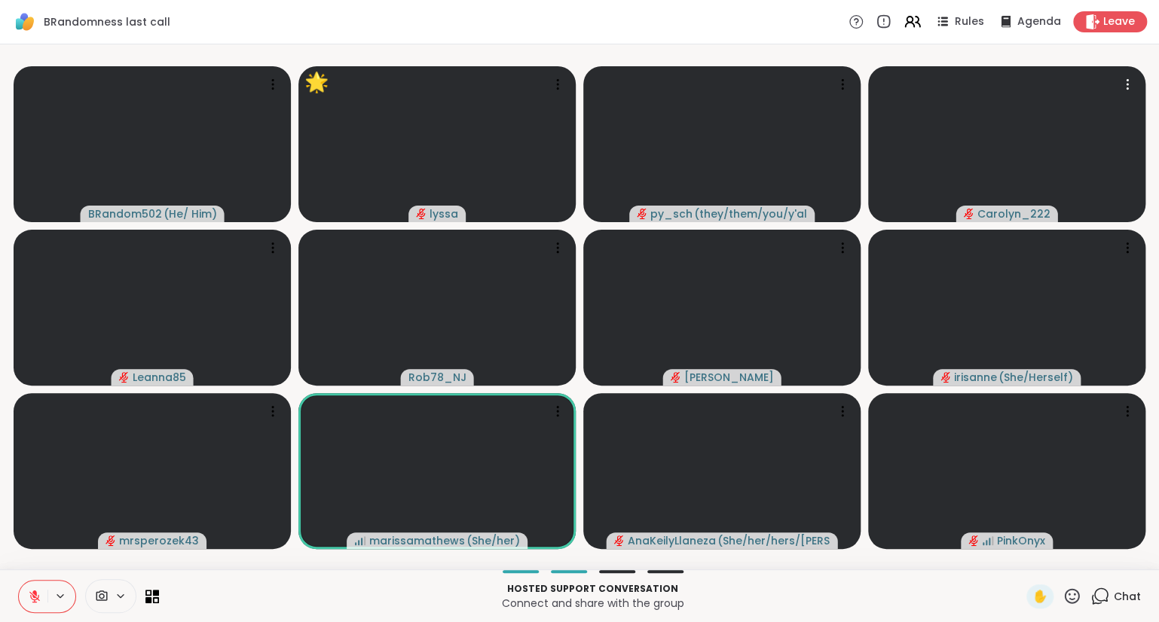
click at [1068, 605] on icon at bounding box center [1071, 596] width 19 height 19
click at [1020, 562] on span "❤️" at bounding box center [1027, 557] width 15 height 18
click at [1070, 607] on div "✋" at bounding box center [1053, 597] width 55 height 24
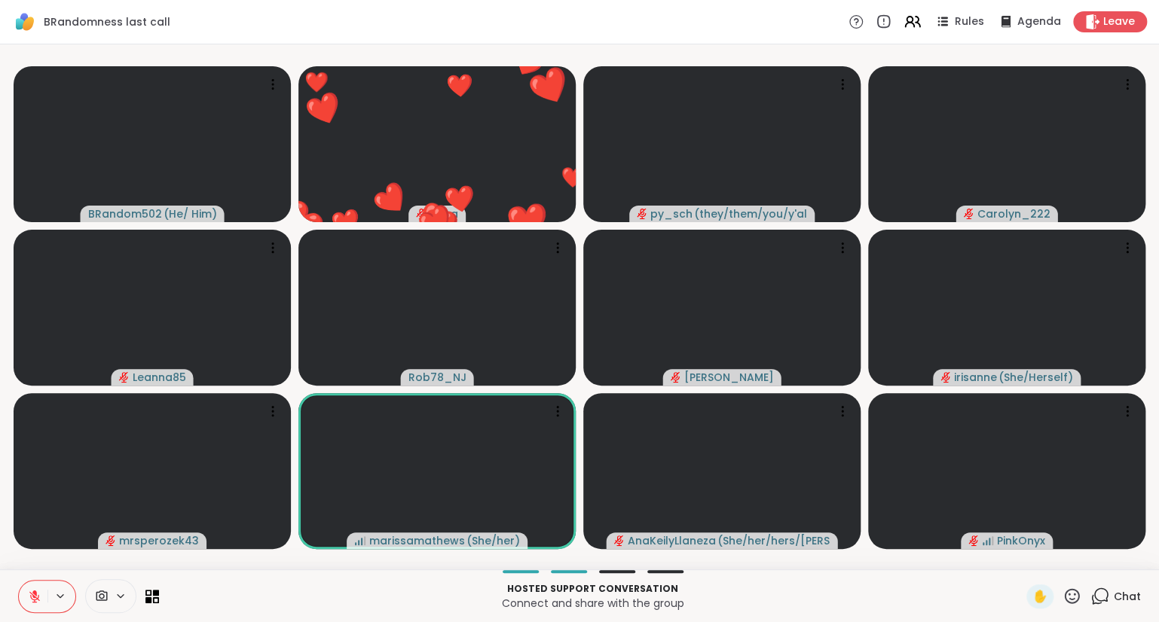
click at [1071, 607] on div "✋" at bounding box center [1053, 597] width 55 height 24
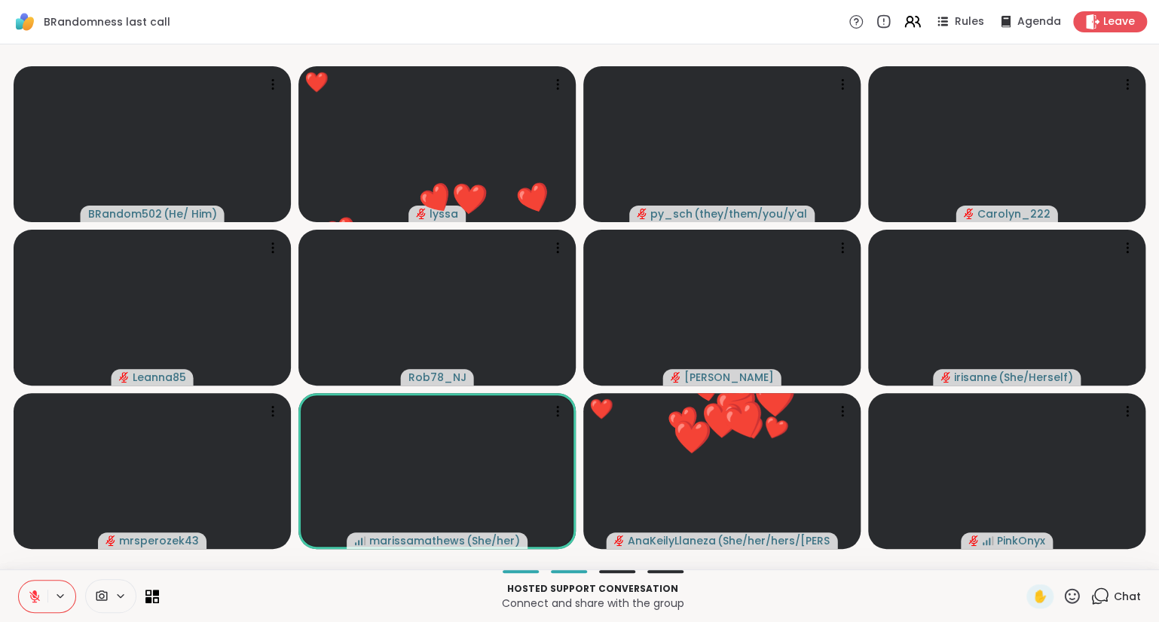
click at [1067, 598] on icon at bounding box center [1071, 596] width 19 height 19
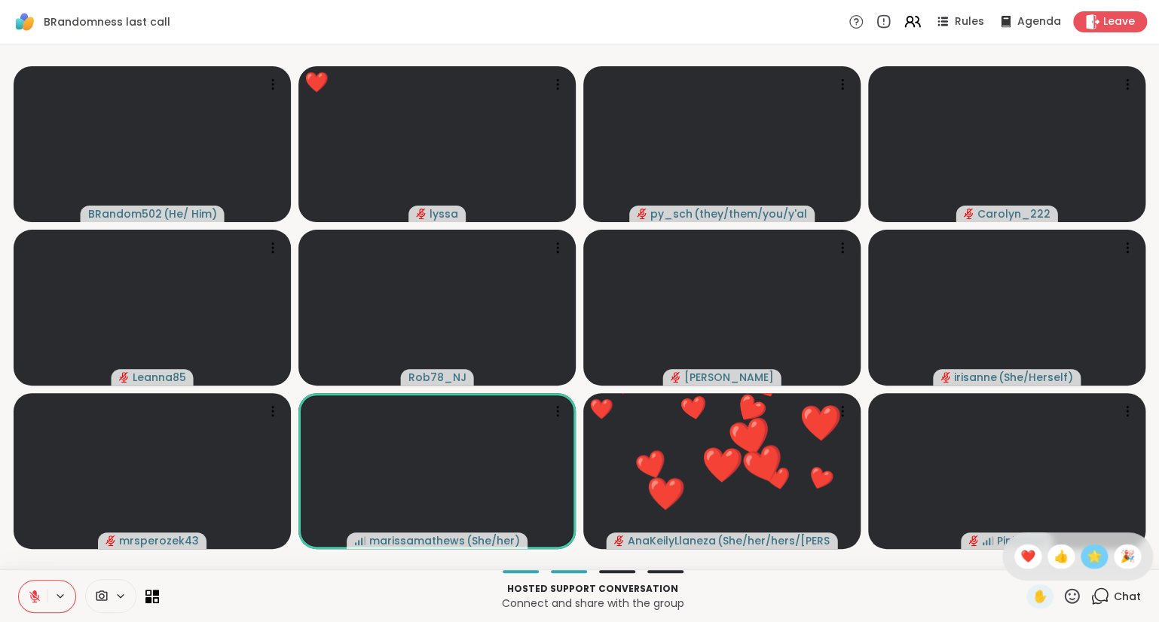
click at [1089, 548] on span "🌟" at bounding box center [1093, 557] width 15 height 18
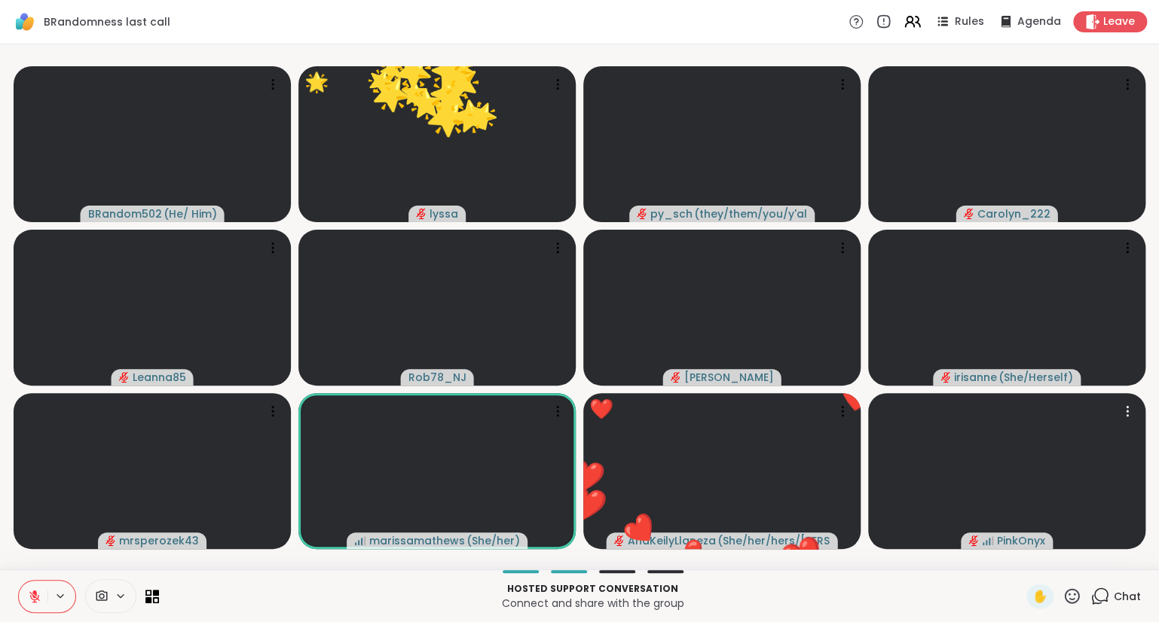
click at [1065, 599] on icon at bounding box center [1071, 596] width 19 height 19
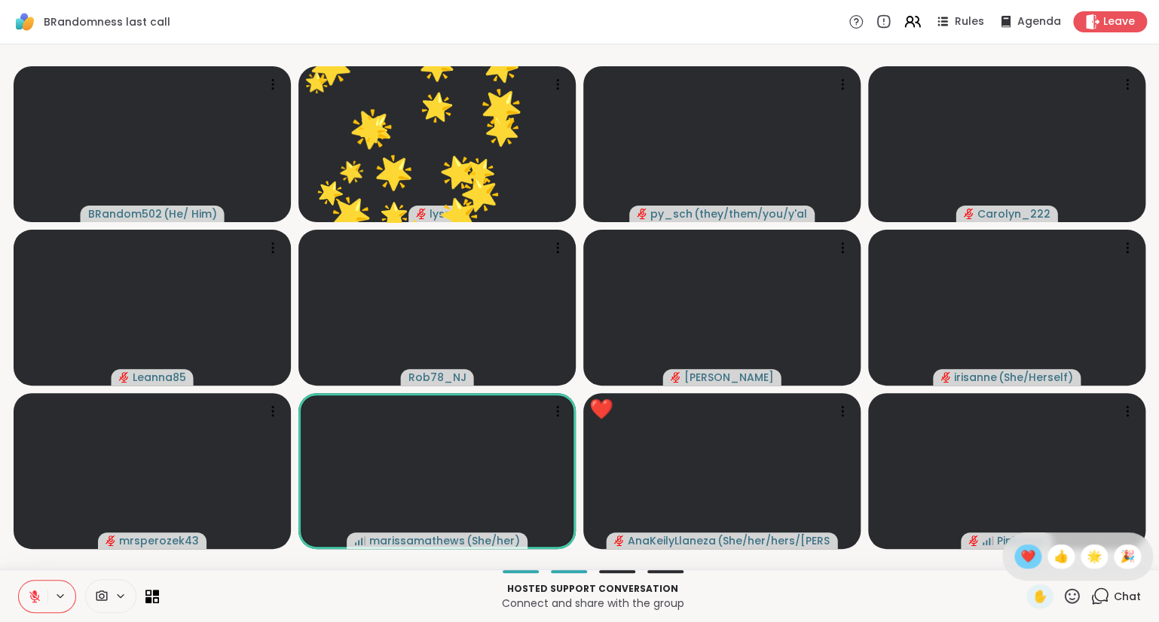
click at [1014, 563] on div "❤️" at bounding box center [1027, 557] width 27 height 24
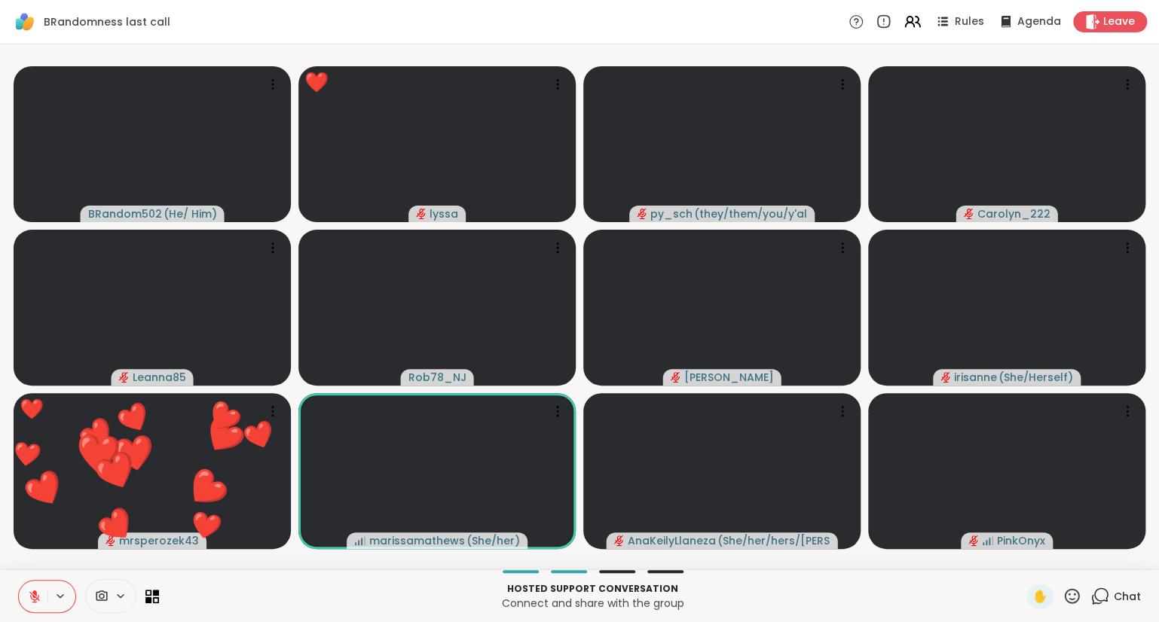
click at [1070, 601] on icon at bounding box center [1071, 596] width 19 height 19
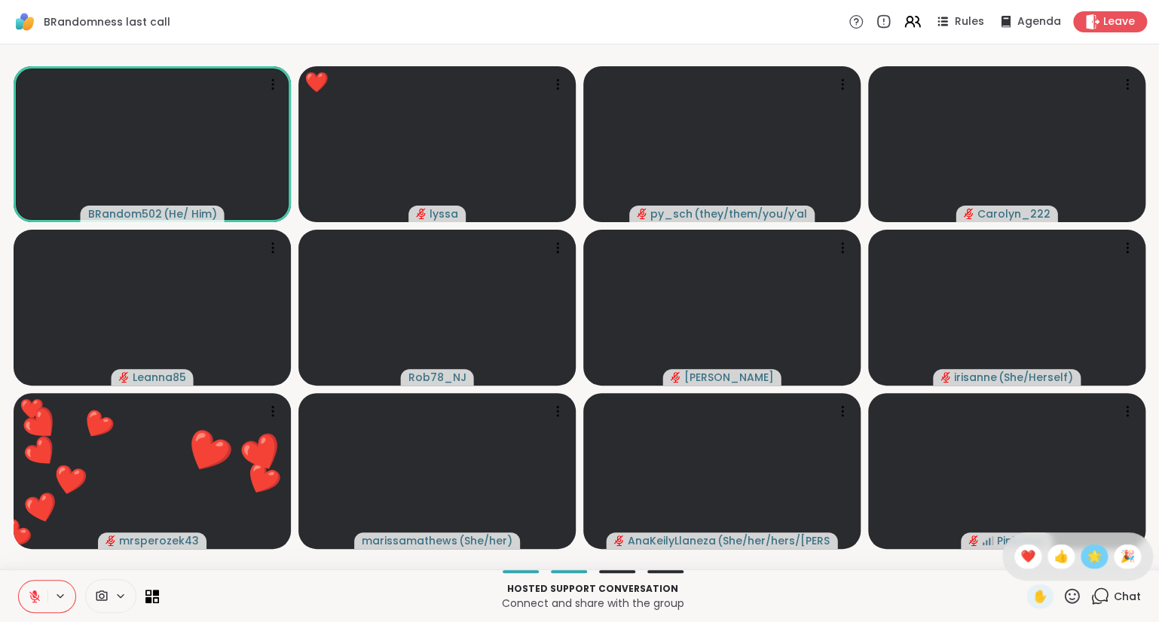
click at [1088, 562] on span "🌟" at bounding box center [1093, 557] width 15 height 18
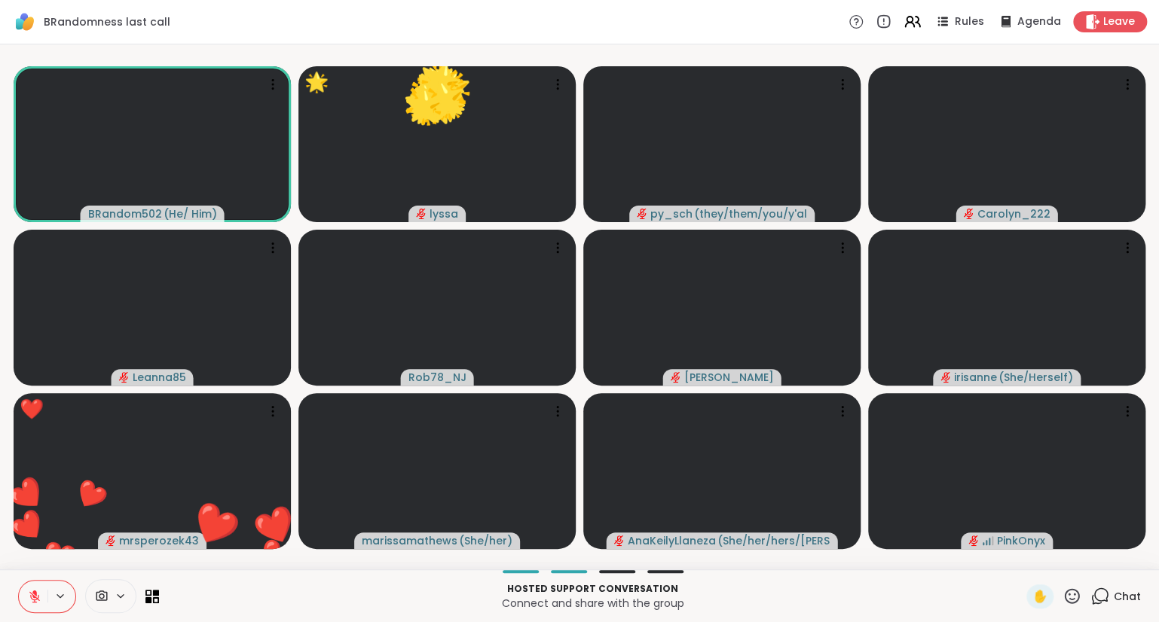
click at [1074, 601] on icon at bounding box center [1071, 596] width 19 height 19
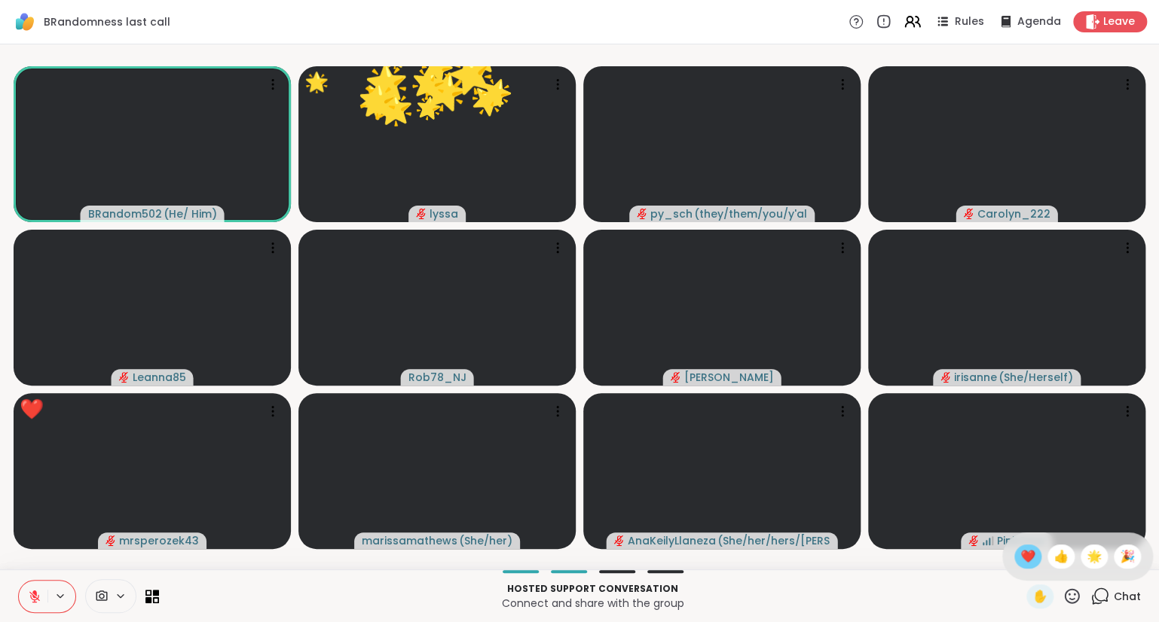
click at [1020, 565] on span "❤️" at bounding box center [1027, 557] width 15 height 18
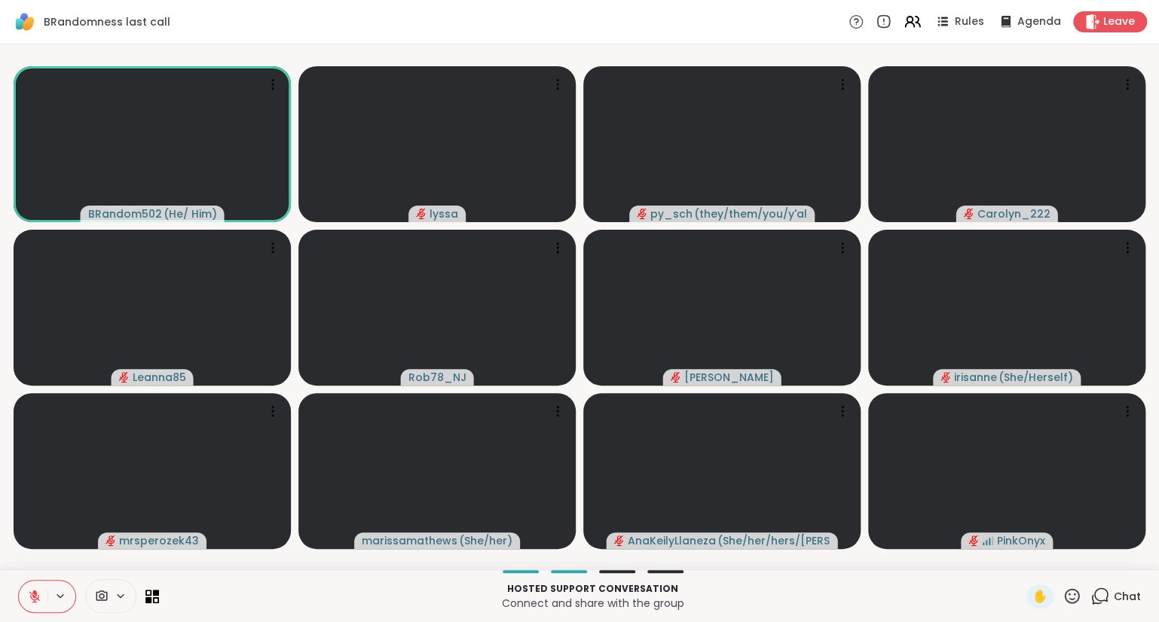
click at [1076, 604] on icon at bounding box center [1071, 596] width 19 height 19
click at [1020, 553] on span "❤️" at bounding box center [1027, 557] width 15 height 18
click at [1071, 598] on icon at bounding box center [1071, 596] width 19 height 19
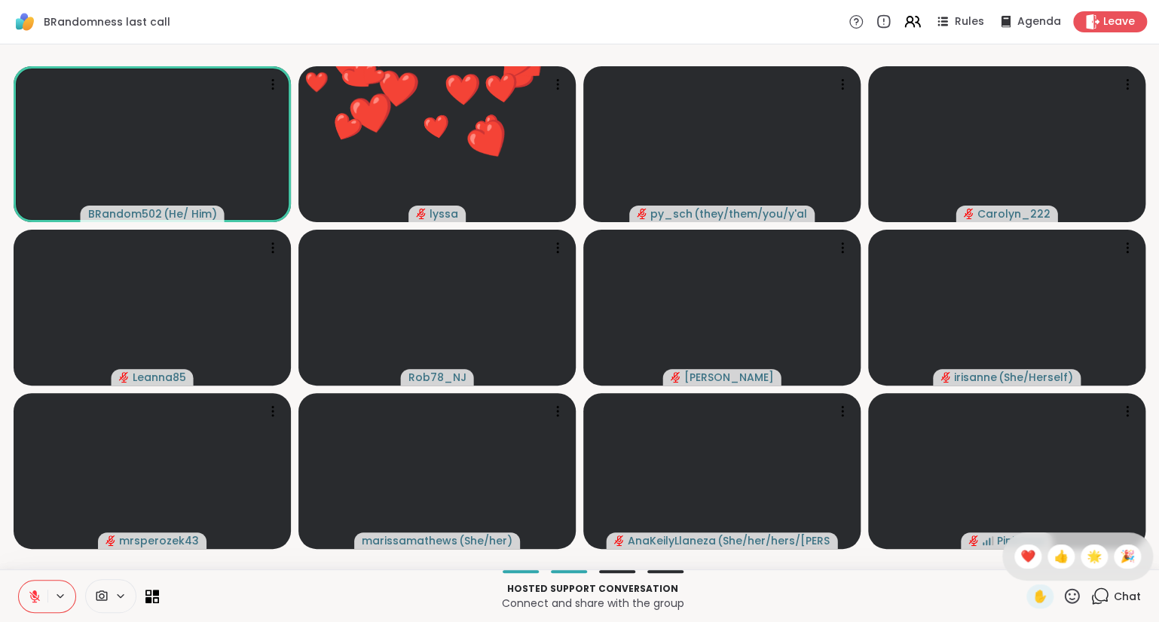
click at [1089, 562] on span "🌟" at bounding box center [1093, 557] width 15 height 18
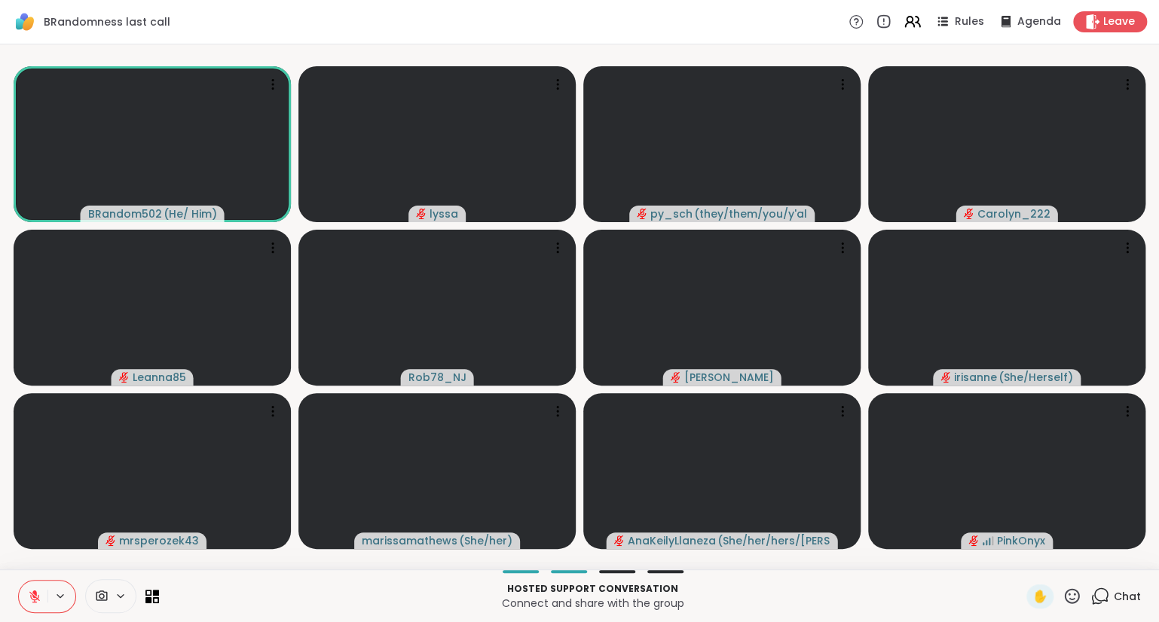
click at [1074, 597] on icon at bounding box center [1071, 596] width 19 height 19
click at [1054, 559] on span "👍" at bounding box center [1060, 557] width 15 height 18
click at [1071, 598] on icon at bounding box center [1071, 596] width 19 height 19
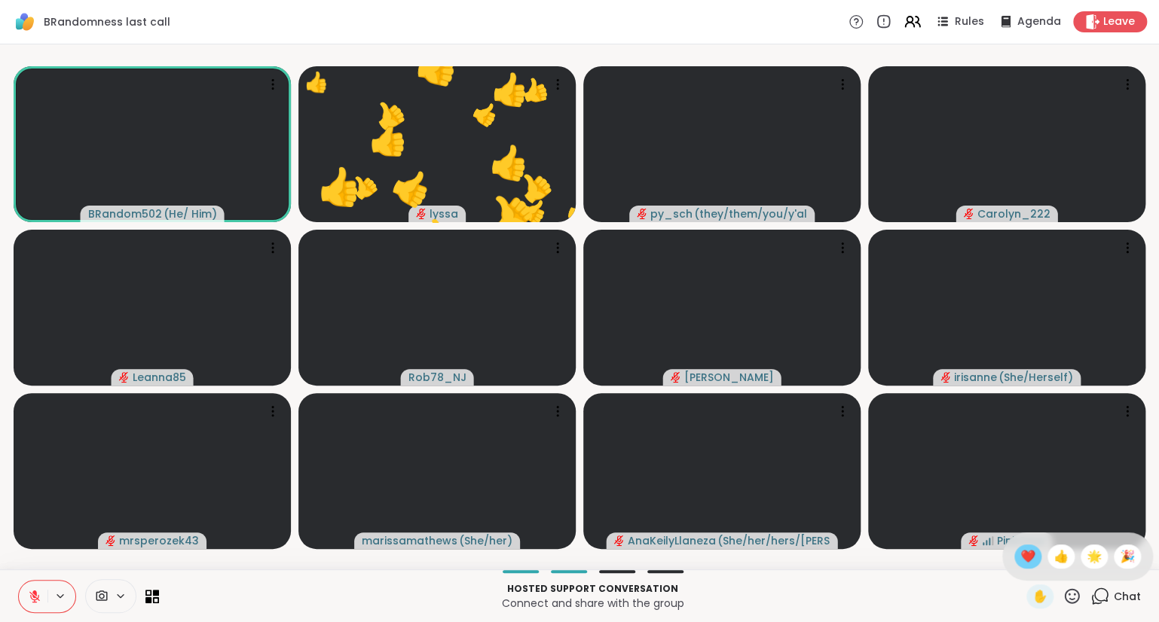
click at [1023, 562] on span "❤️" at bounding box center [1027, 557] width 15 height 18
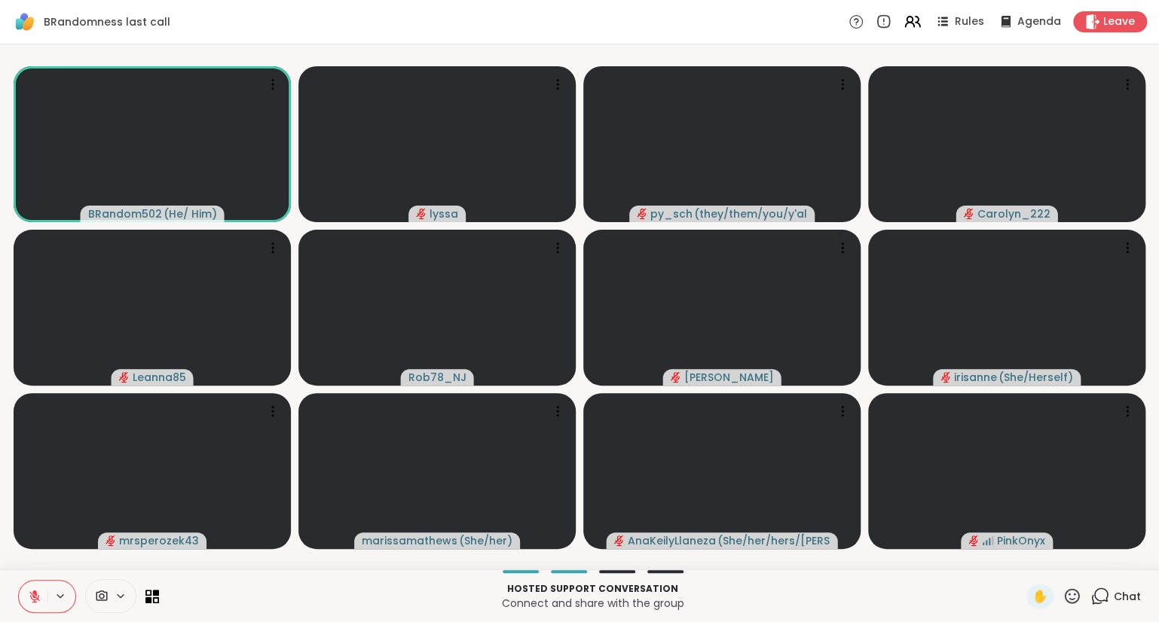
click at [1110, 589] on div "Chat" at bounding box center [1115, 597] width 50 height 24
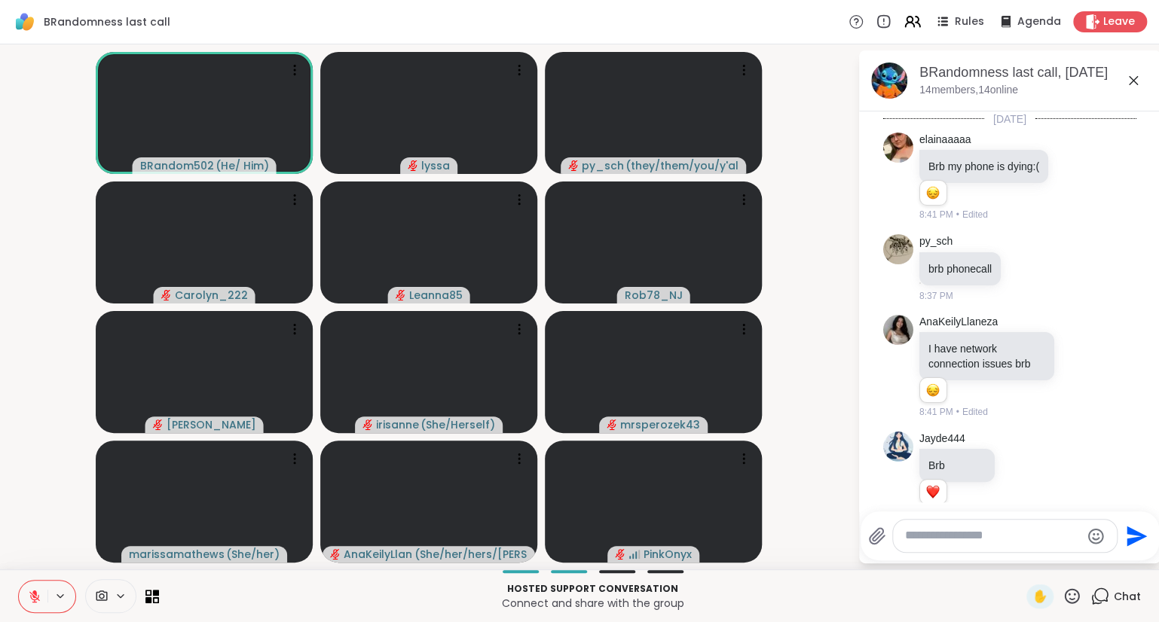
scroll to position [1235, 0]
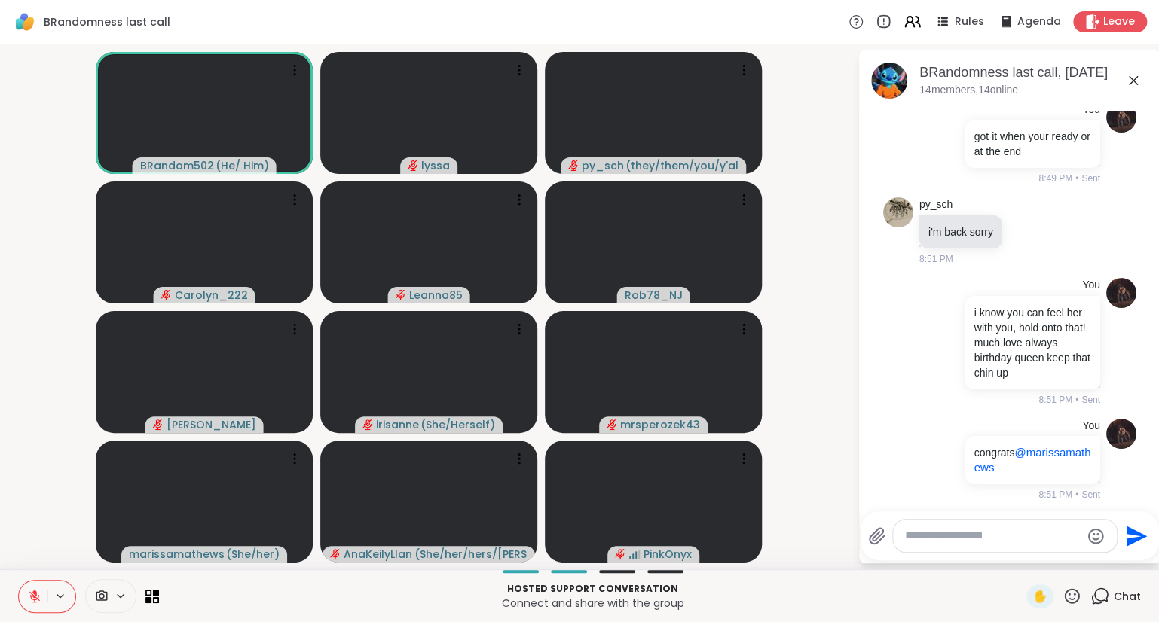
click at [1049, 559] on div "Send" at bounding box center [1009, 535] width 298 height 49
click at [1029, 549] on div at bounding box center [1005, 536] width 224 height 32
click at [993, 538] on textarea "Type your message" at bounding box center [993, 536] width 176 height 16
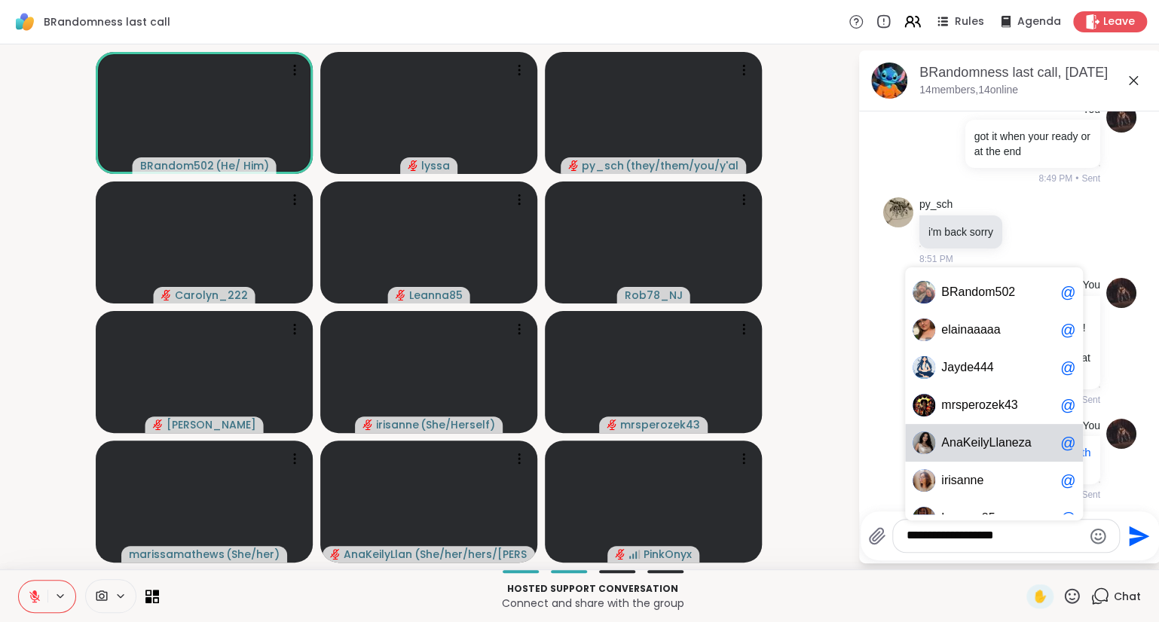
click at [1027, 438] on span "A n a KeilyLl a nez a" at bounding box center [997, 442] width 113 height 15
type textarea "**********"
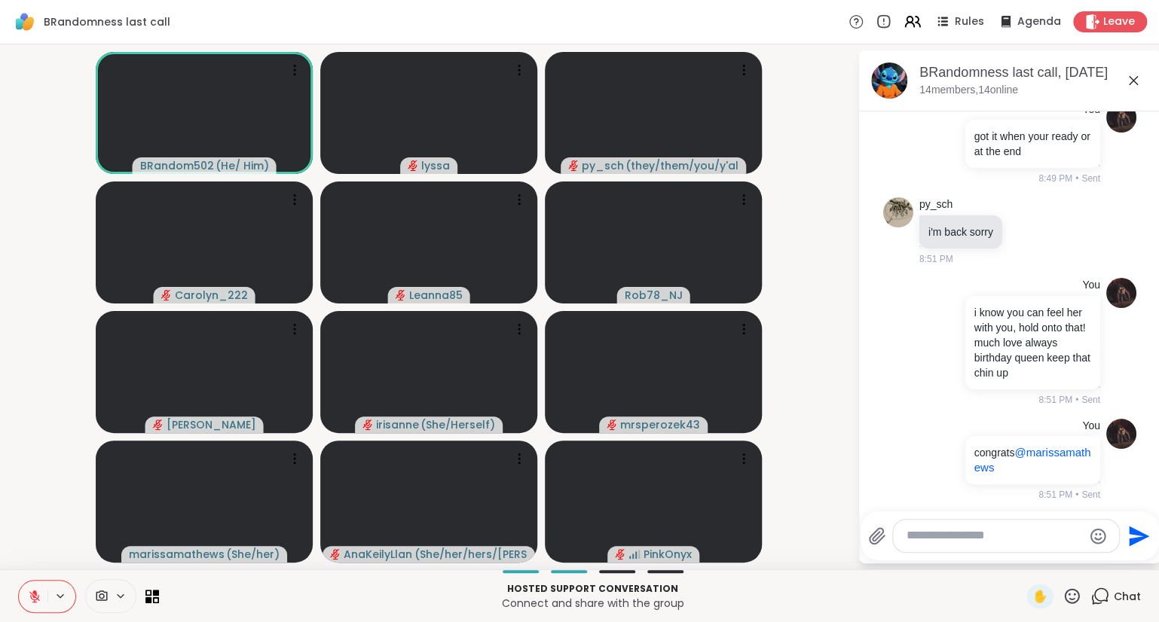
scroll to position [1330, 0]
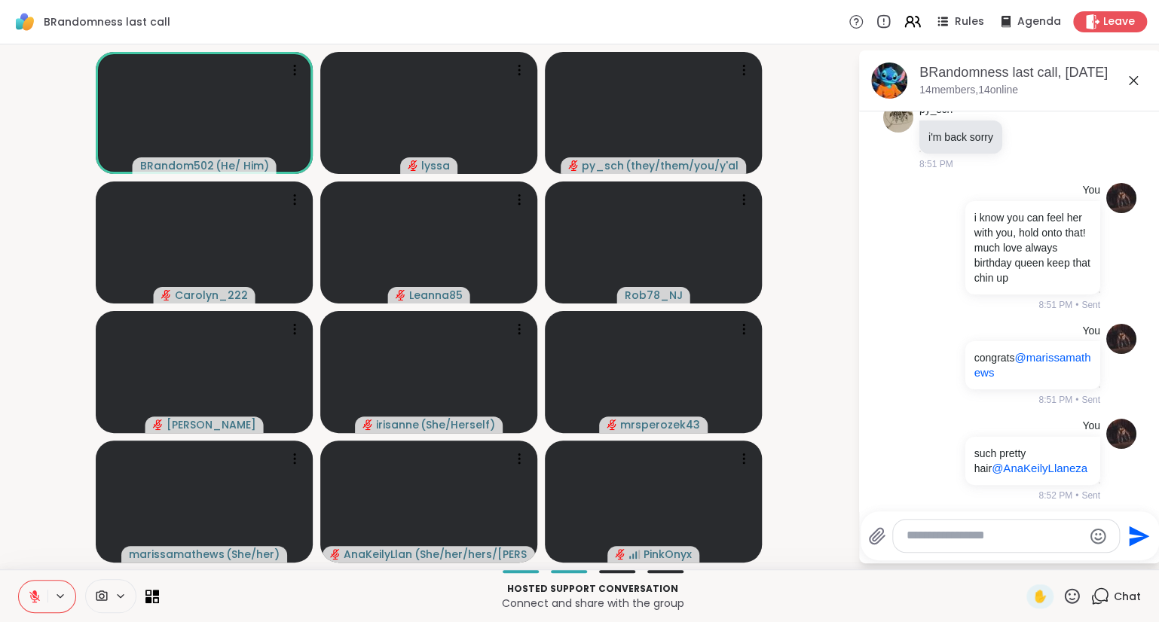
click at [1138, 81] on icon at bounding box center [1133, 81] width 18 height 18
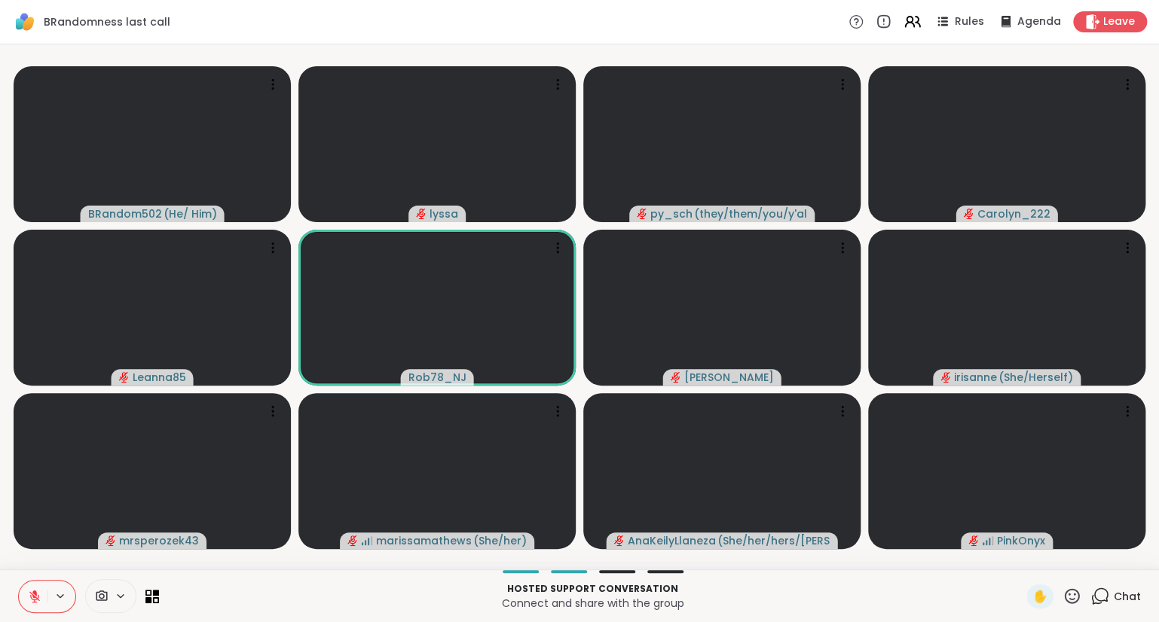
click at [27, 601] on button at bounding box center [33, 597] width 29 height 32
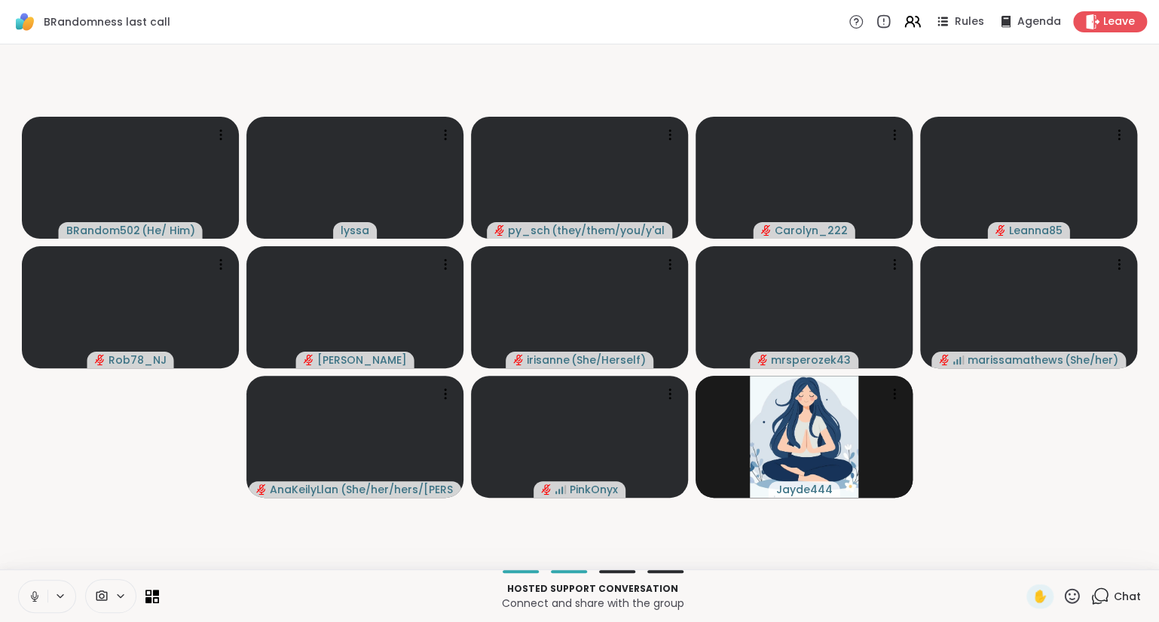
click at [38, 591] on icon at bounding box center [35, 597] width 14 height 14
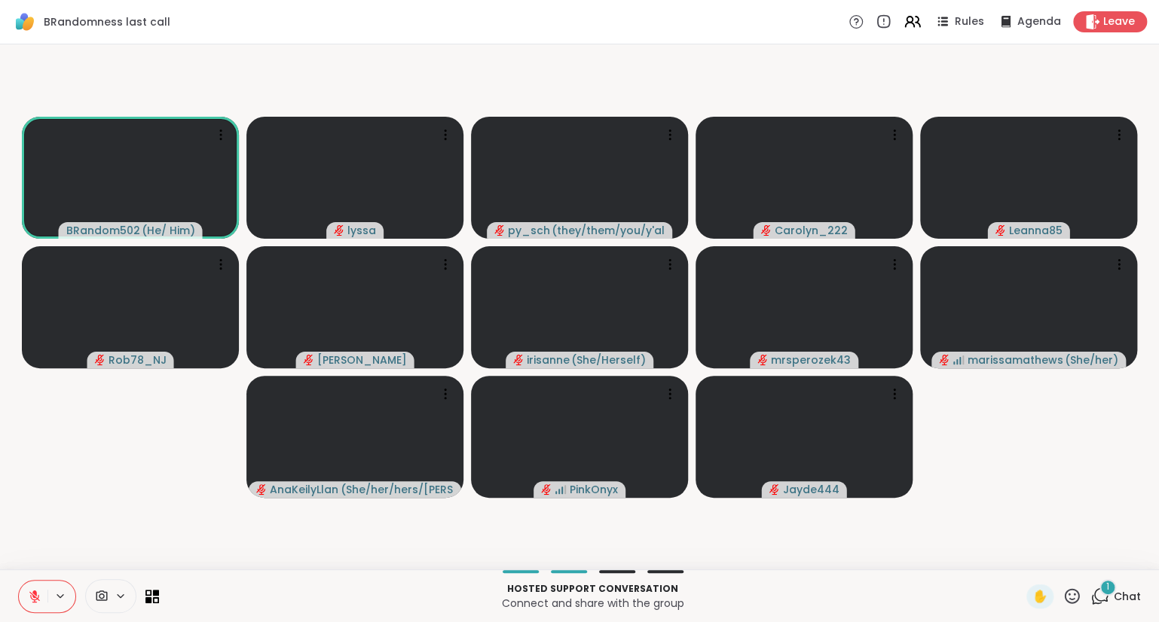
click at [1117, 596] on span "Chat" at bounding box center [1126, 596] width 27 height 15
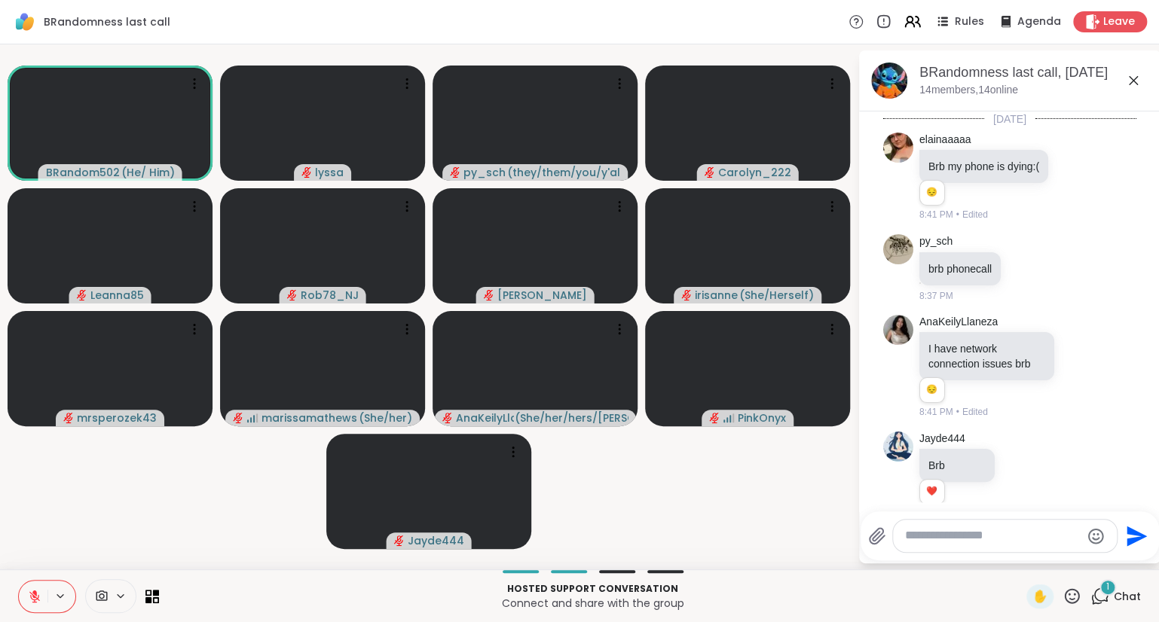
scroll to position [1530, 0]
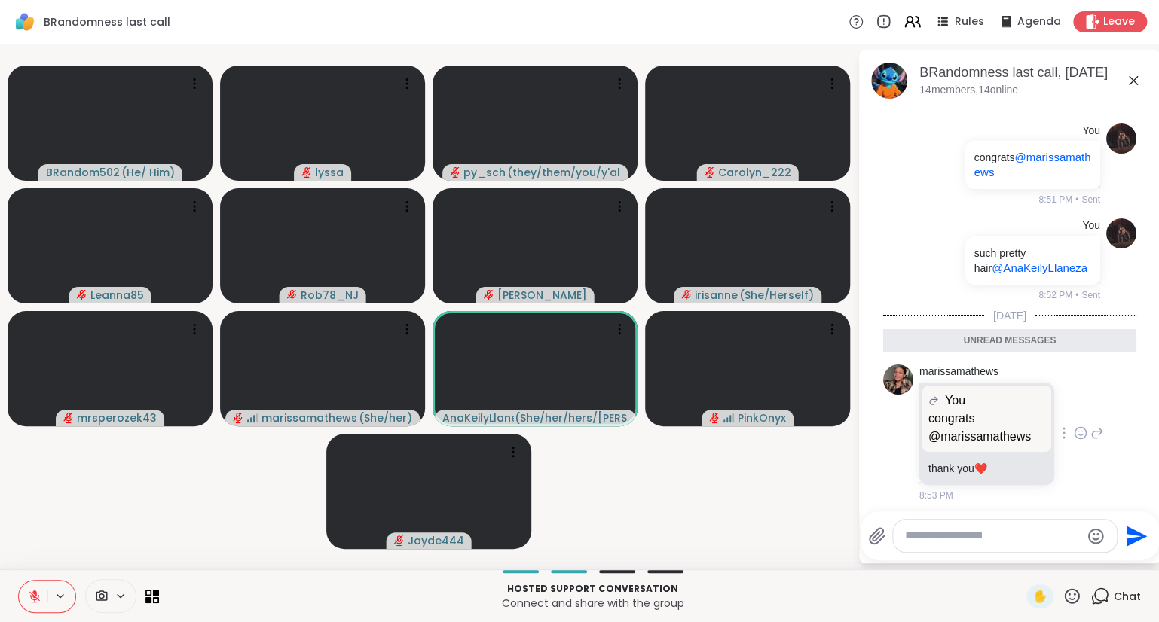
click at [1080, 428] on icon at bounding box center [1080, 433] width 14 height 15
click at [967, 397] on button "Select Reaction: Heart" at bounding box center [960, 409] width 30 height 30
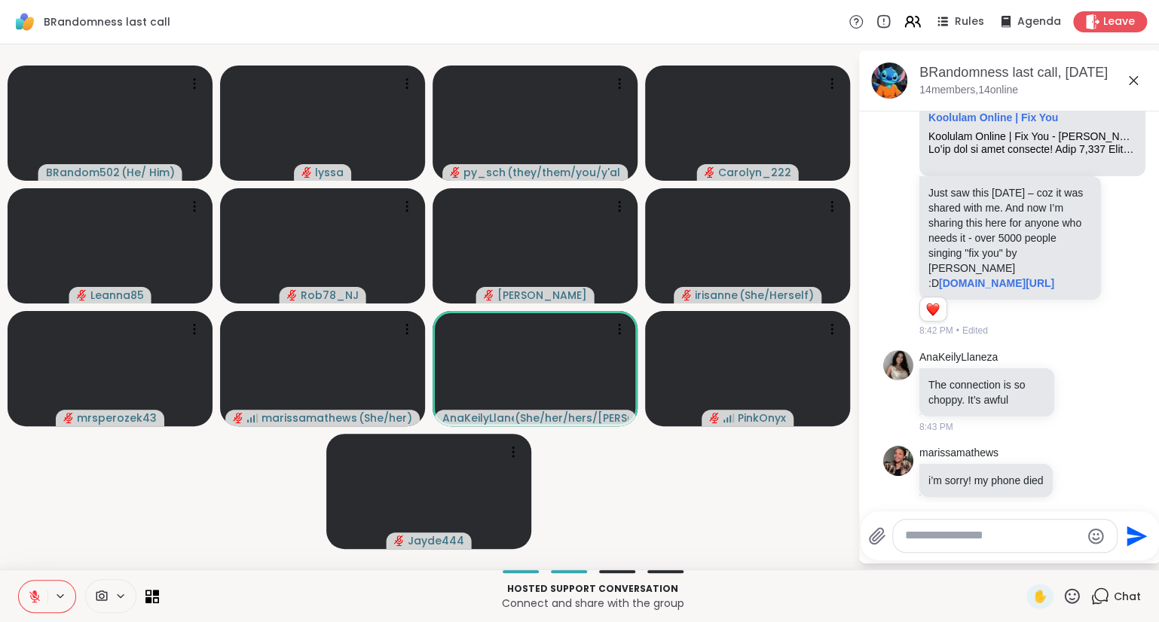
scroll to position [651, 0]
click at [1084, 391] on icon at bounding box center [1080, 390] width 14 height 15
click at [1137, 354] on li "AnaKeilyLlaneza The connection is so choppy. It’s awful 8:43 PM" at bounding box center [1009, 392] width 273 height 96
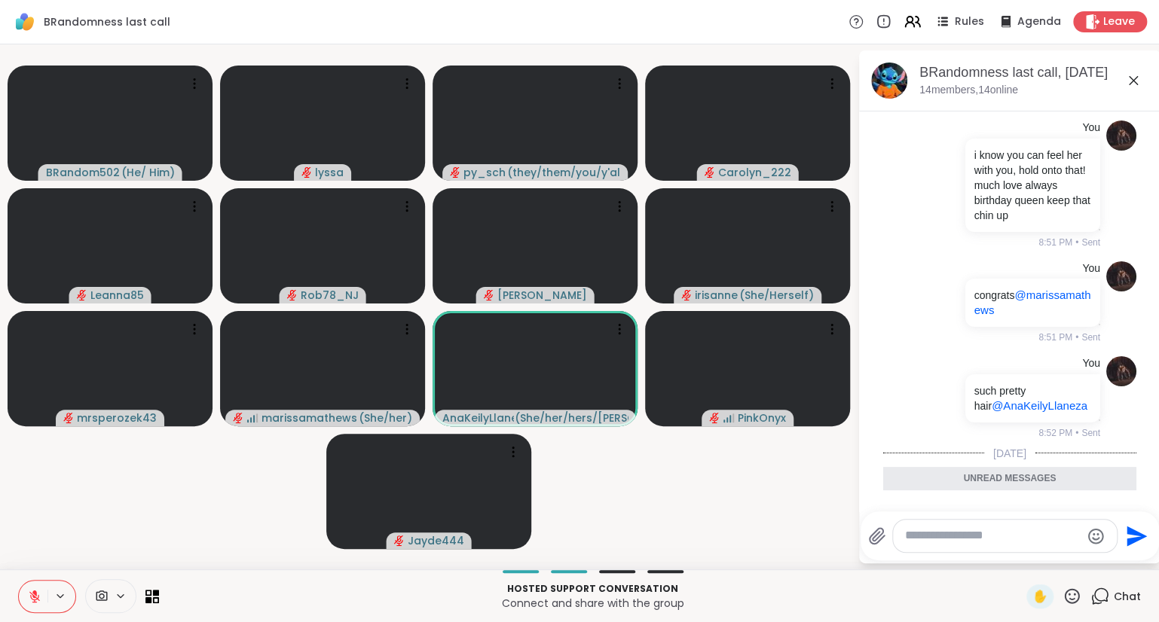
scroll to position [1552, 0]
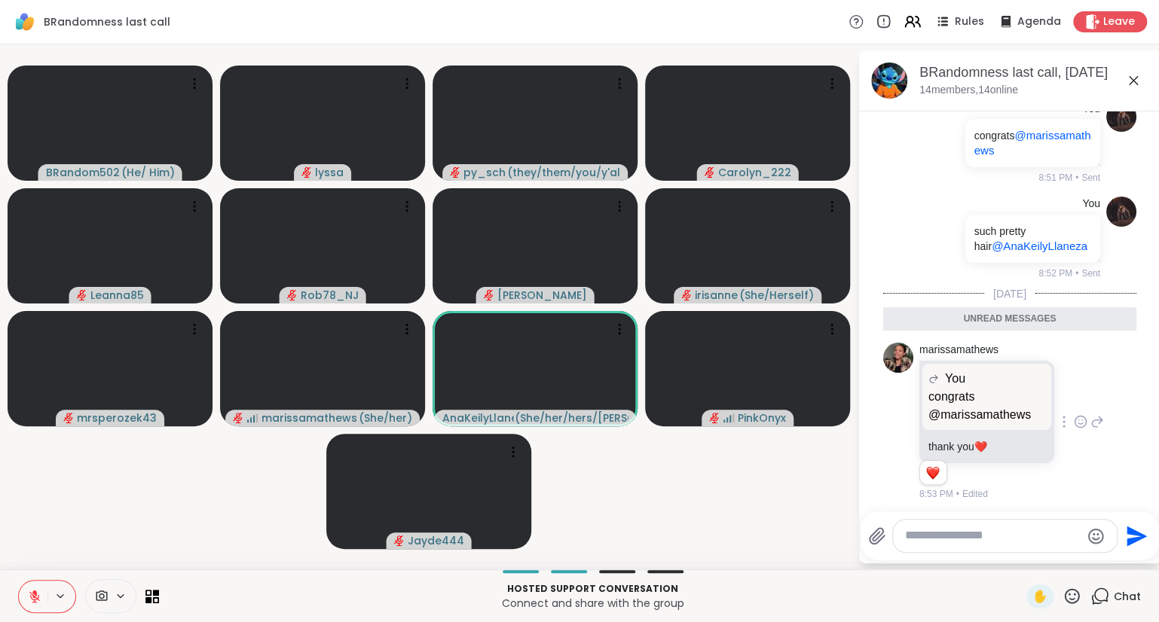
click at [1071, 601] on icon at bounding box center [1071, 596] width 19 height 19
click at [1026, 553] on span "❤️" at bounding box center [1027, 557] width 15 height 18
click at [1071, 589] on icon at bounding box center [1071, 596] width 19 height 19
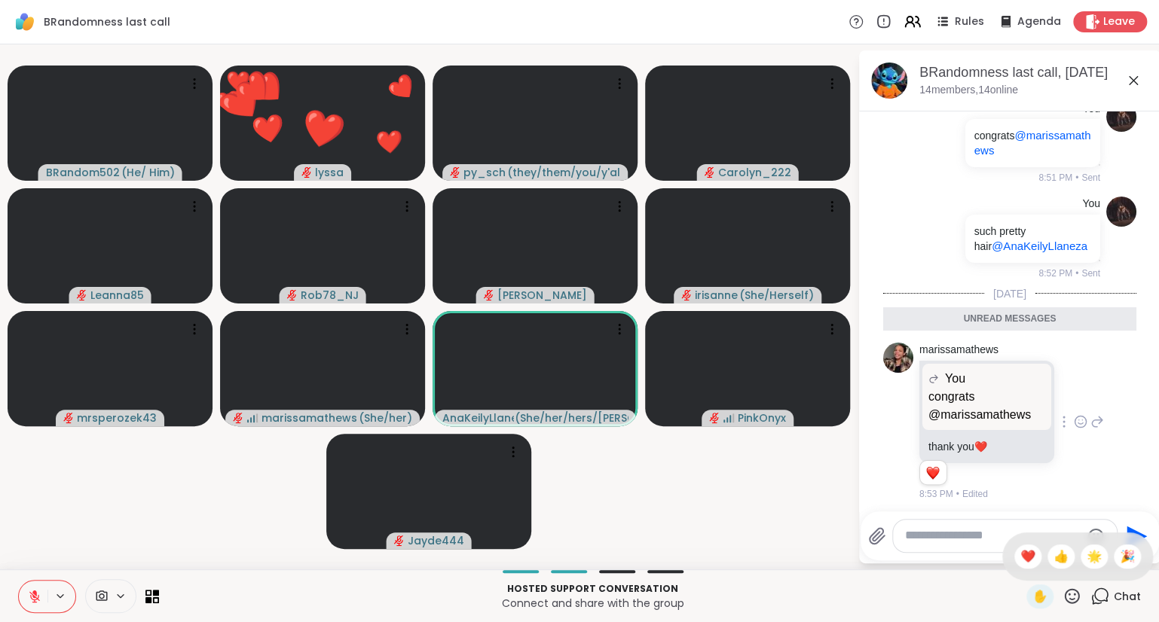
click at [1084, 568] on div "✋ ❤️ 👍 🌟 🎉" at bounding box center [1077, 557] width 151 height 48
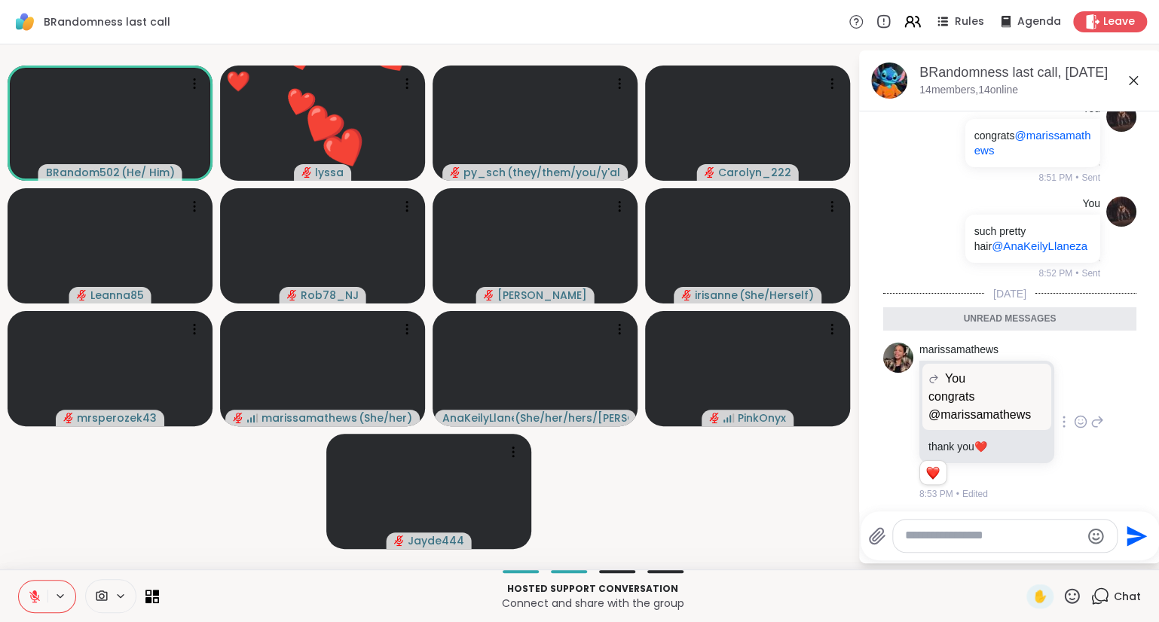
click at [1070, 595] on icon at bounding box center [1071, 595] width 15 height 15
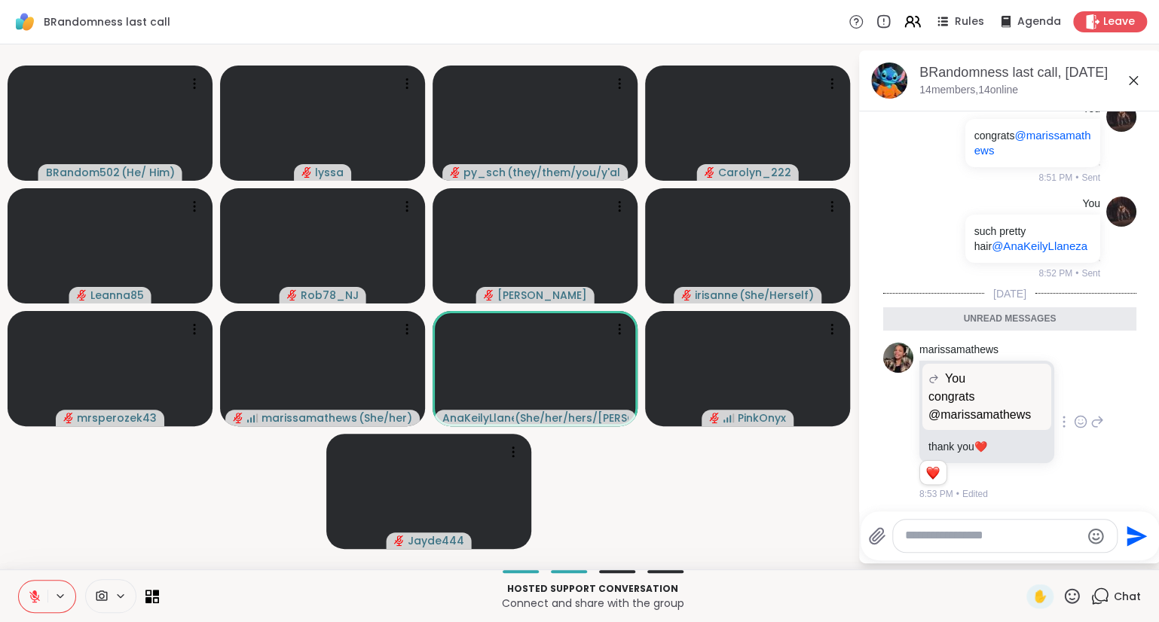
click at [862, 568] on div "BRandom502 ( He/ Him ) lyssa py_sch ( they/them/you/y'all/i/we ) Carolyn_222 Le…" at bounding box center [579, 306] width 1159 height 525
click at [613, 324] on icon at bounding box center [619, 329] width 15 height 15
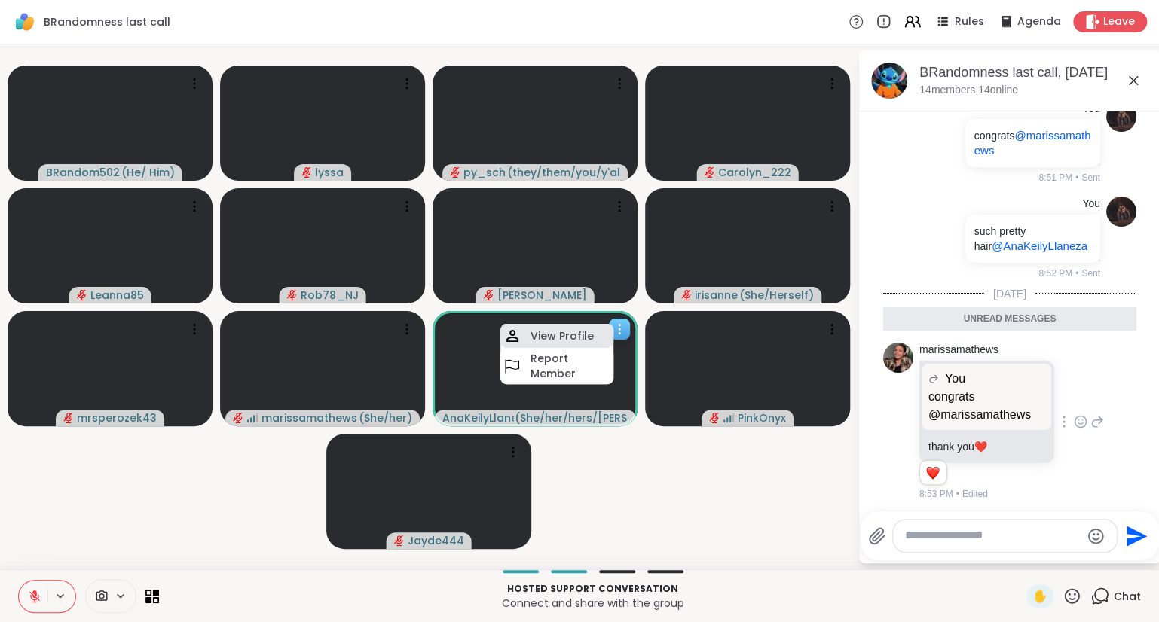
click at [558, 337] on h4 "View Profile" at bounding box center [561, 335] width 63 height 15
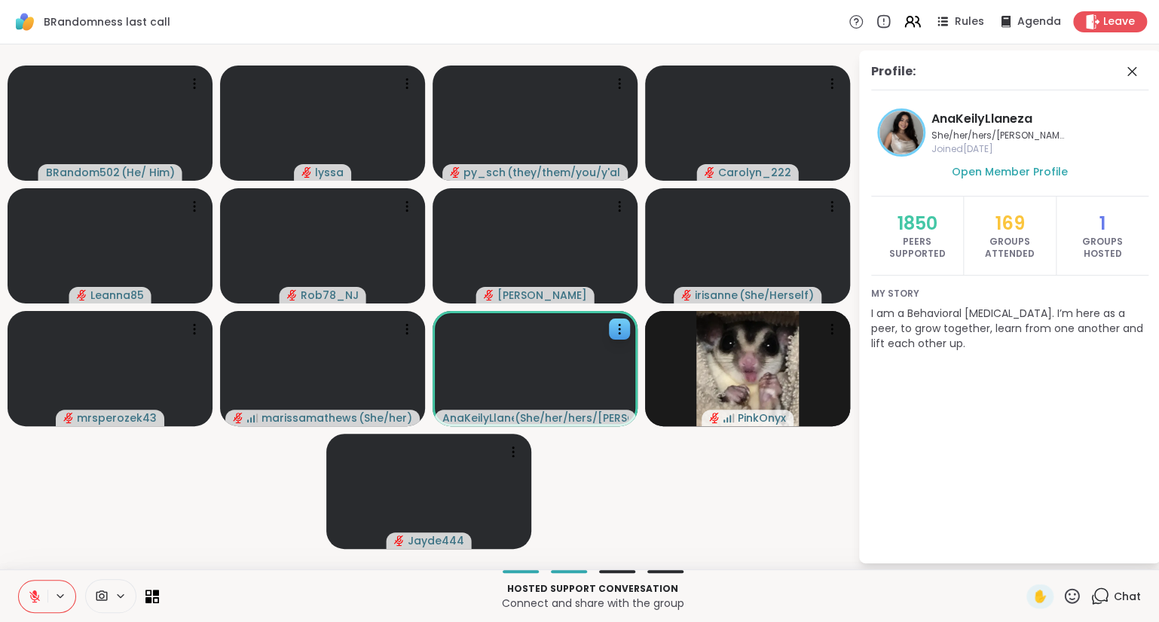
click at [1077, 598] on icon at bounding box center [1071, 596] width 19 height 19
click at [1020, 563] on span "❤️" at bounding box center [1027, 557] width 15 height 18
click at [1085, 606] on div "✋ Chat" at bounding box center [1083, 597] width 115 height 24
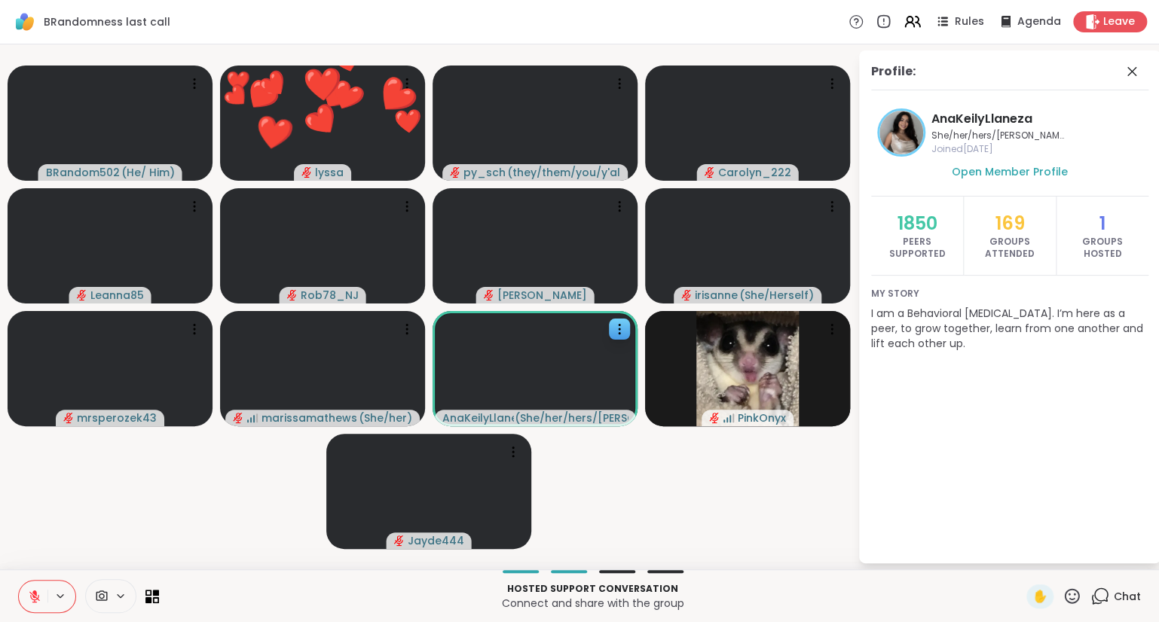
click at [1079, 604] on icon at bounding box center [1071, 596] width 19 height 19
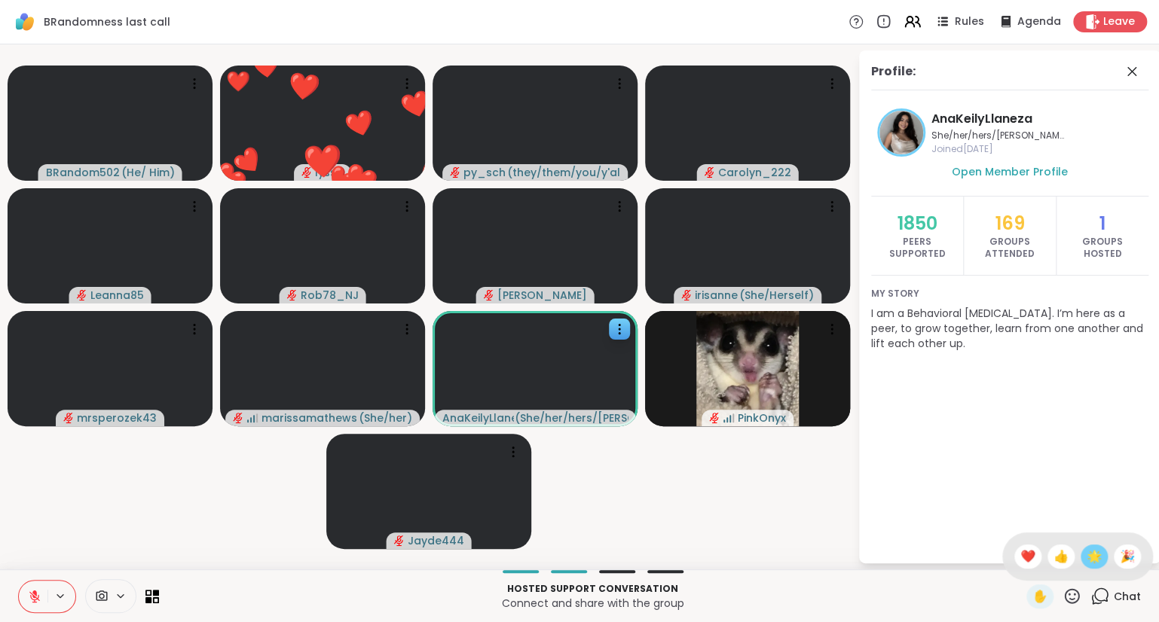
click at [1086, 565] on span "🌟" at bounding box center [1093, 557] width 15 height 18
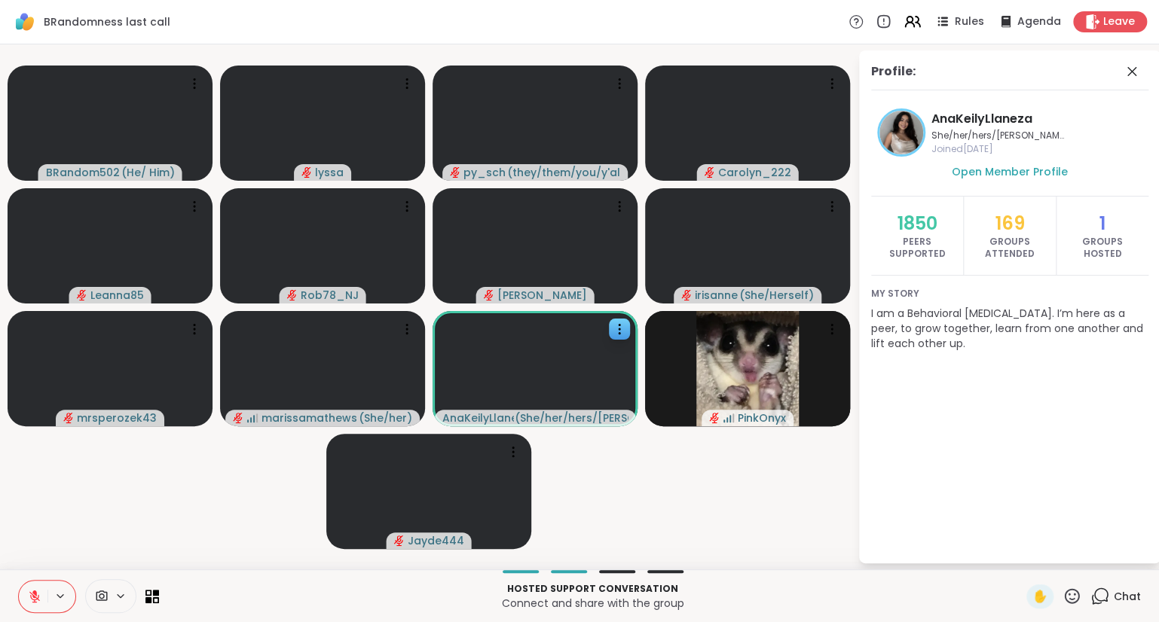
click at [1074, 603] on icon at bounding box center [1071, 596] width 19 height 19
click at [1056, 564] on span "👍" at bounding box center [1060, 557] width 15 height 18
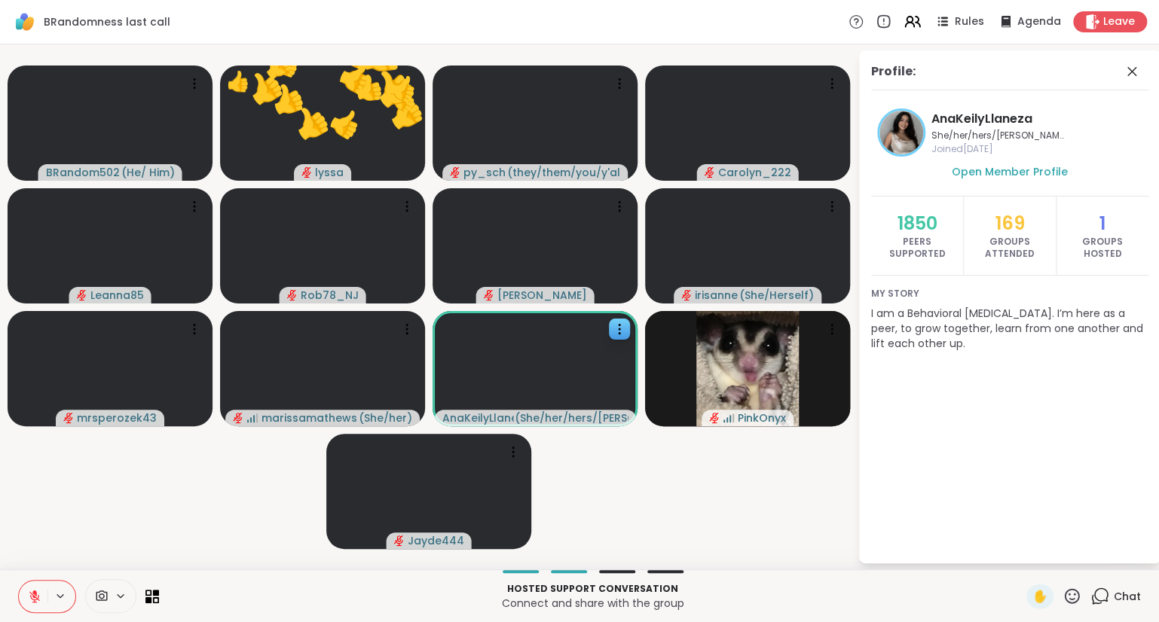
click at [1081, 610] on div "Hosted support conversation Connect and share with the group ✋ Chat" at bounding box center [579, 595] width 1159 height 53
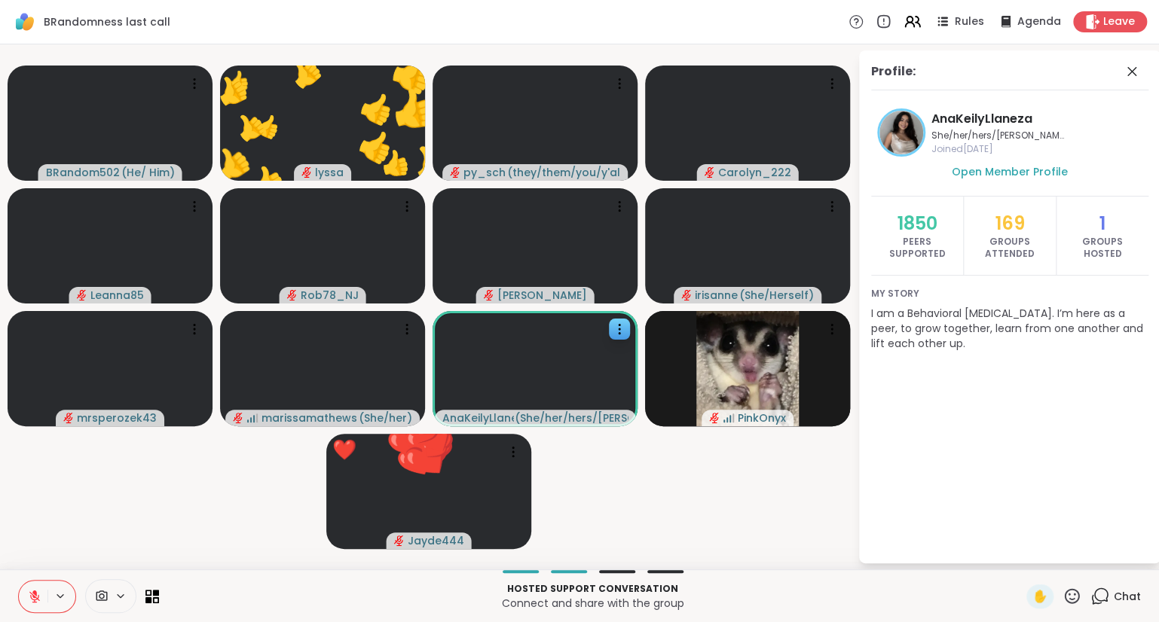
click at [1071, 607] on div "✋" at bounding box center [1053, 597] width 55 height 24
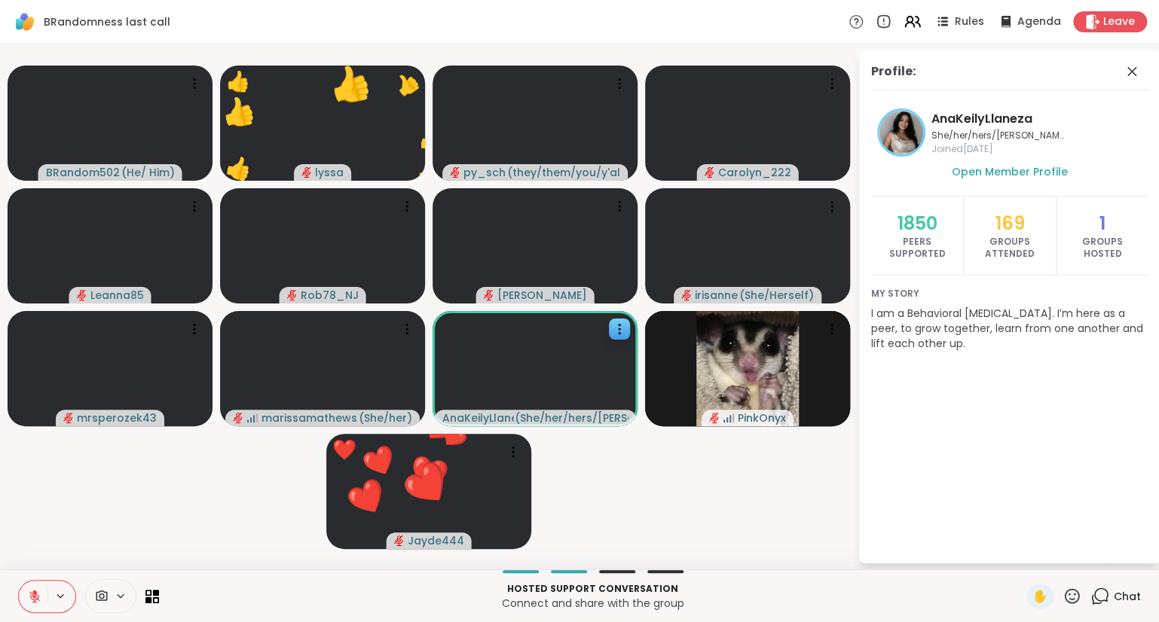
click at [1073, 601] on icon at bounding box center [1071, 596] width 19 height 19
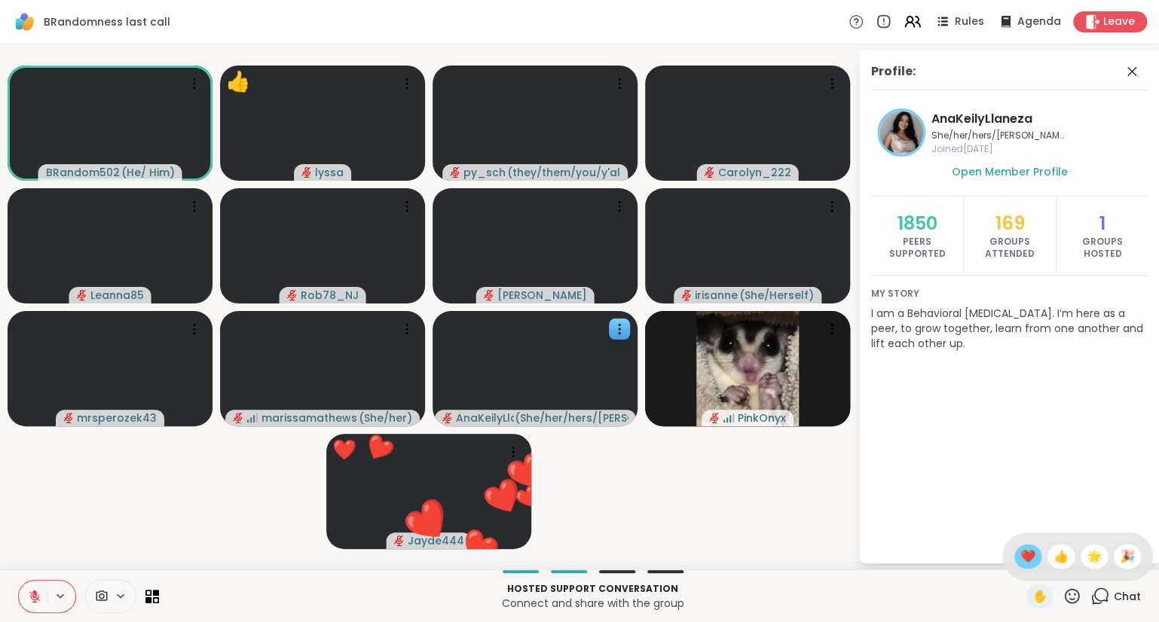
click at [1024, 560] on span "❤️" at bounding box center [1027, 557] width 15 height 18
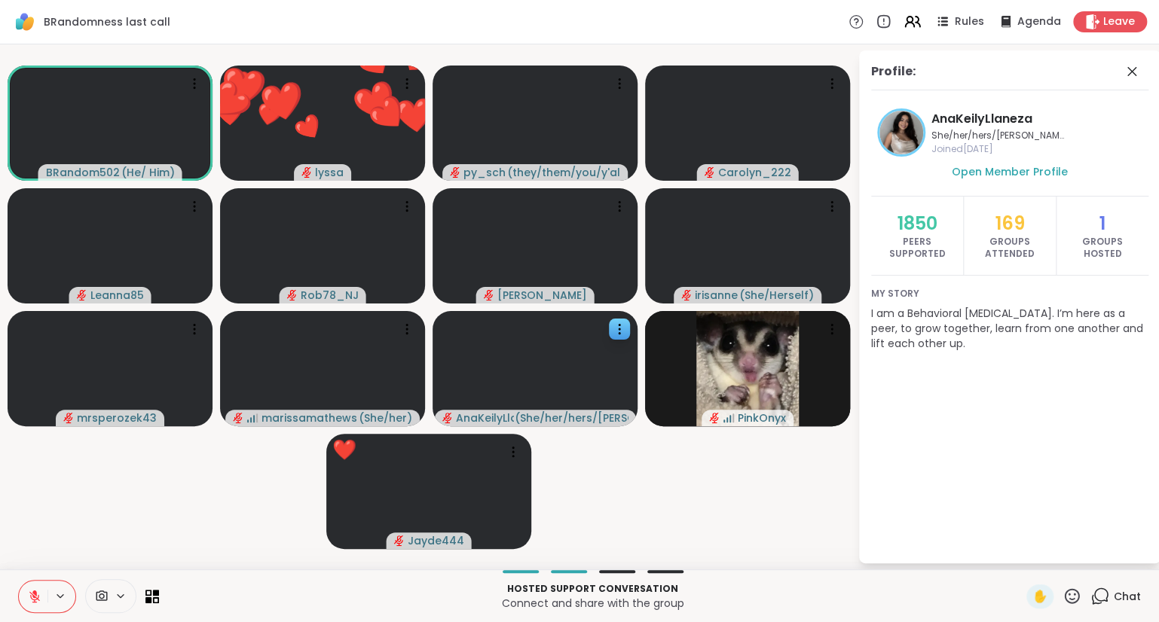
click at [1122, 59] on div "Profile: AnaKeilyLlaneza She/her/hers/[PERSON_NAME] Joined [DATE] Open Member P…" at bounding box center [1009, 306] width 301 height 513
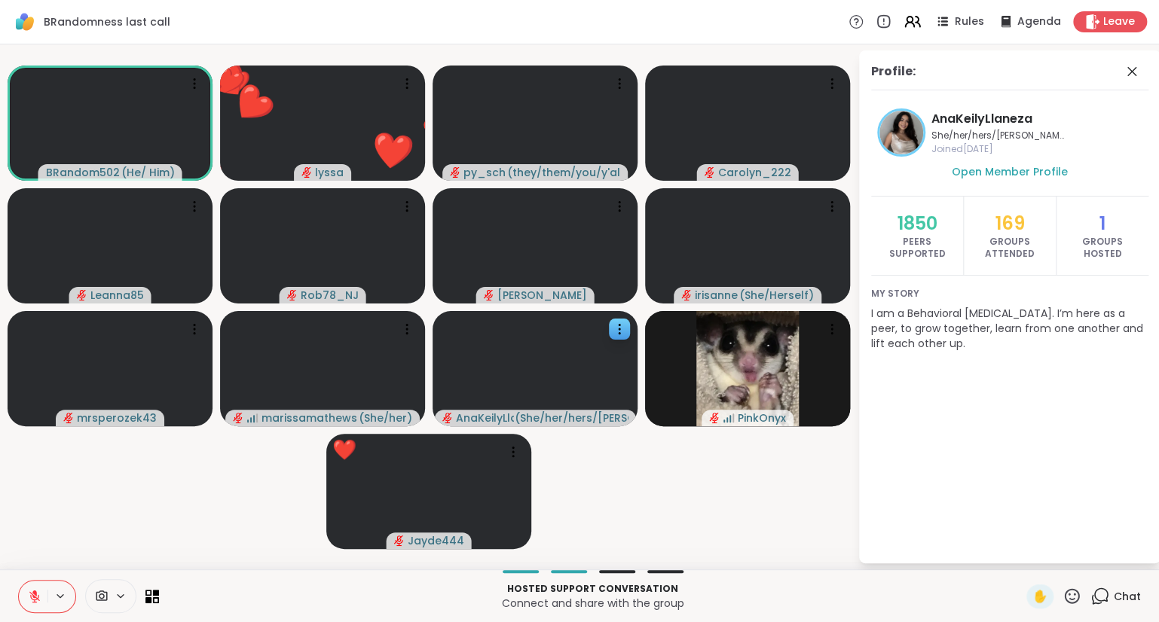
click at [1120, 70] on div "Profile:" at bounding box center [1009, 77] width 277 height 28
click at [1135, 68] on icon at bounding box center [1131, 71] width 9 height 9
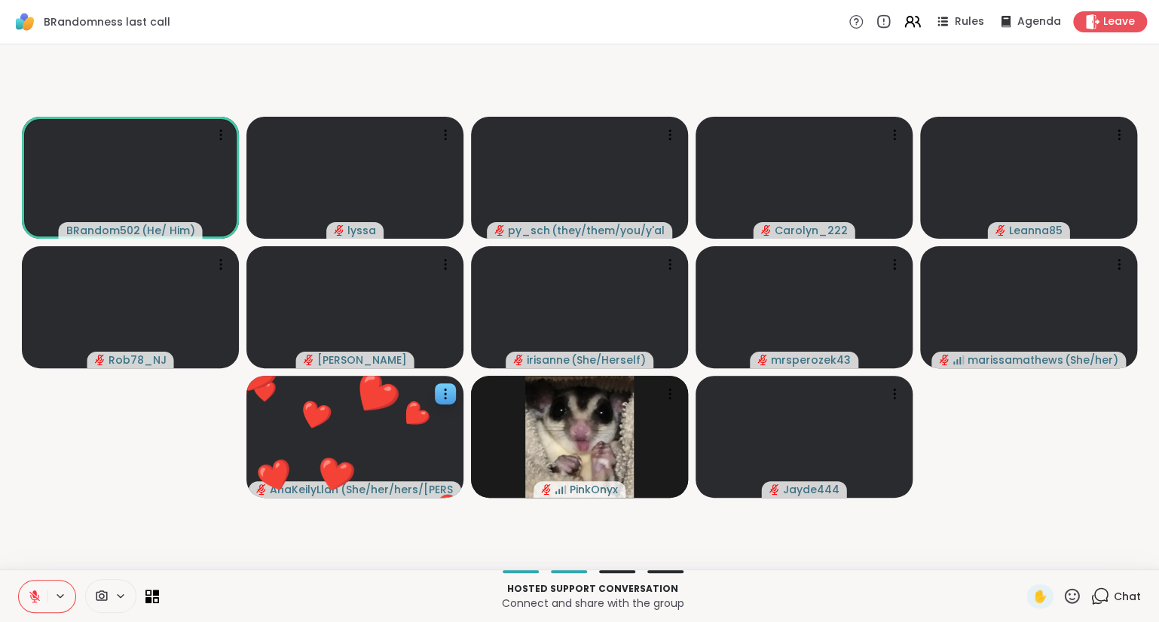
click at [1074, 600] on icon at bounding box center [1071, 595] width 15 height 15
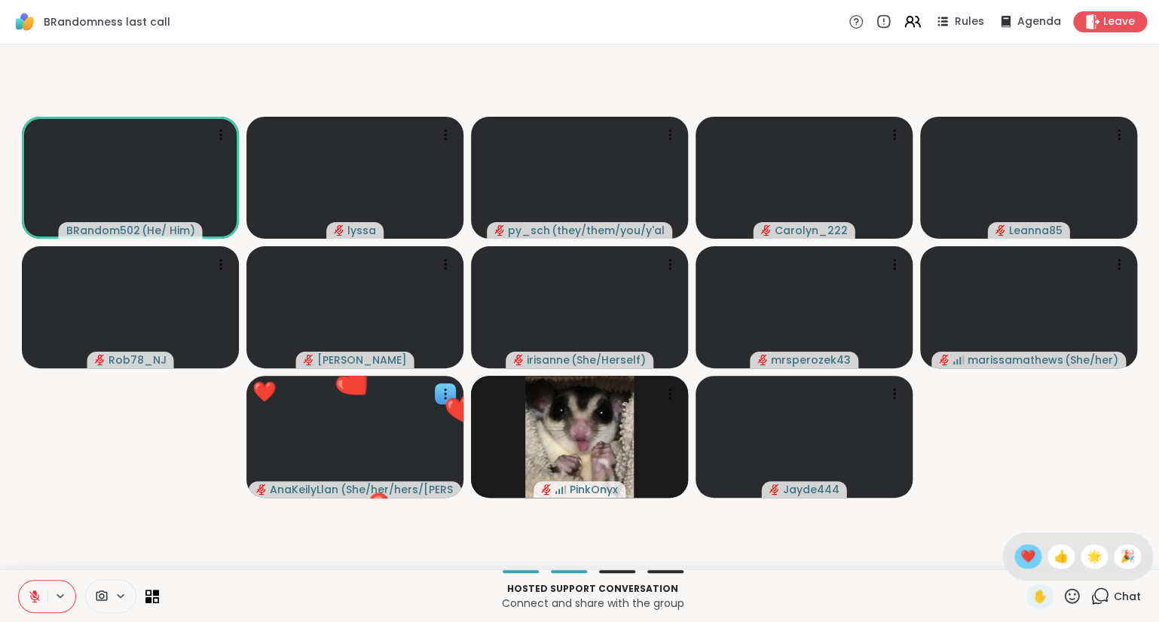
click at [1025, 557] on span "❤️" at bounding box center [1027, 557] width 15 height 18
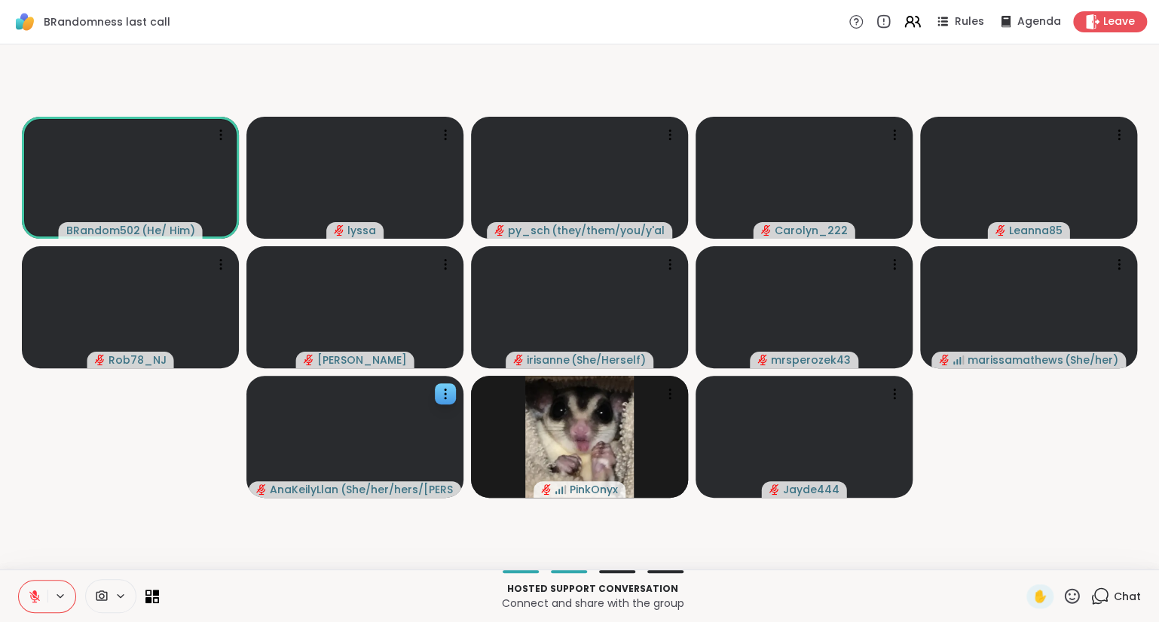
click at [35, 586] on button at bounding box center [33, 597] width 29 height 32
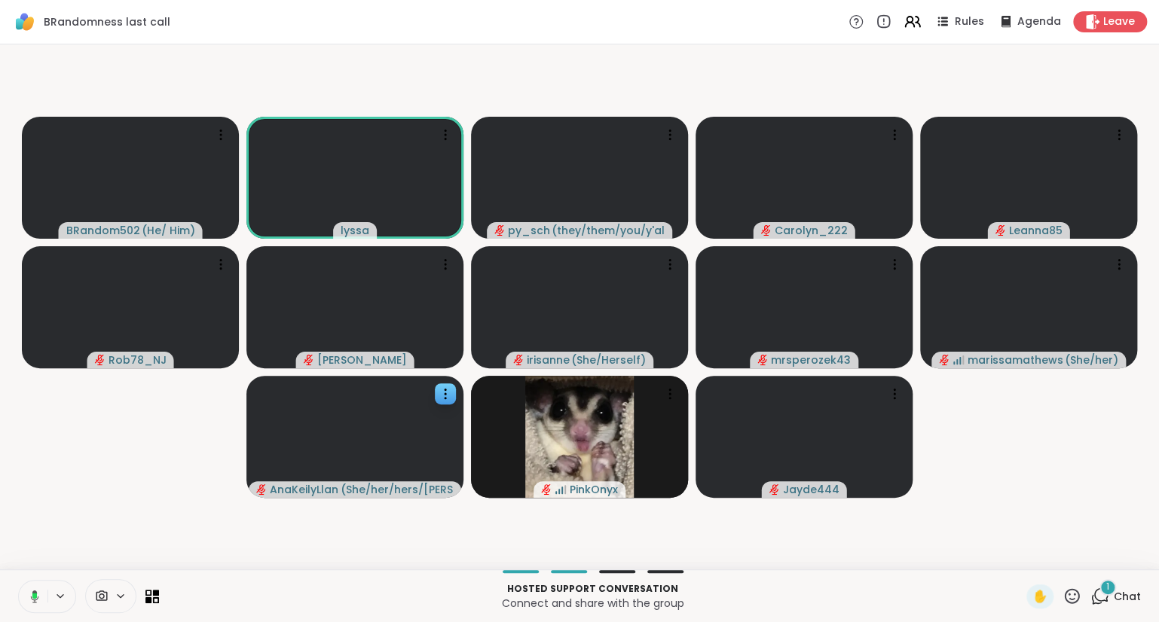
click at [32, 592] on icon at bounding box center [35, 596] width 8 height 13
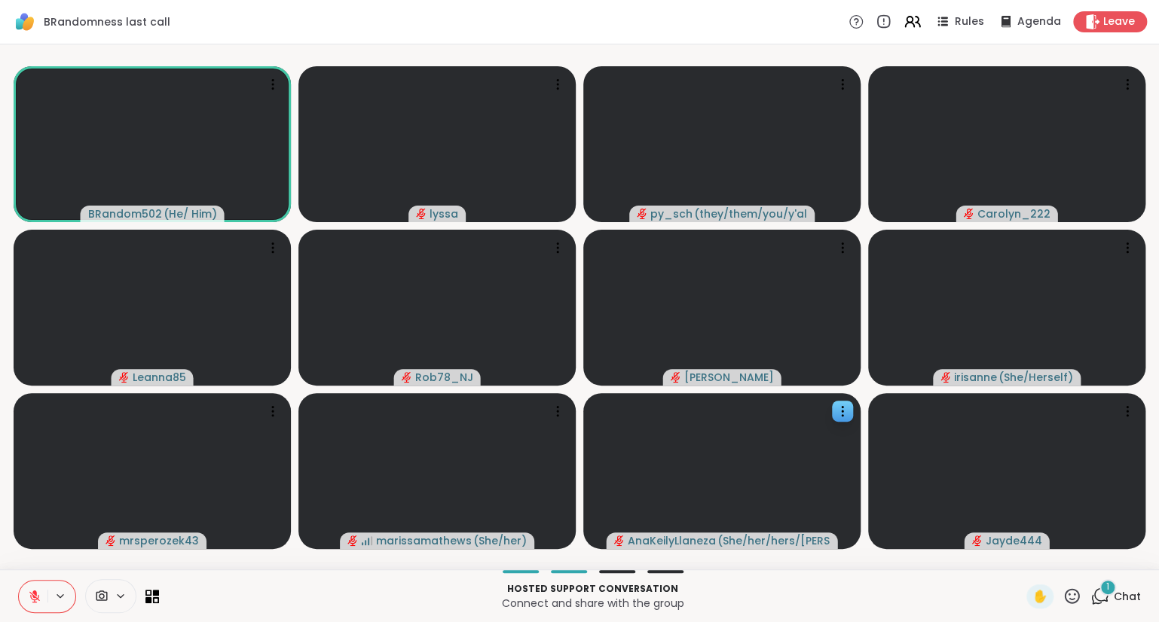
click at [23, 586] on button at bounding box center [33, 597] width 29 height 32
click at [35, 603] on icon at bounding box center [35, 597] width 14 height 14
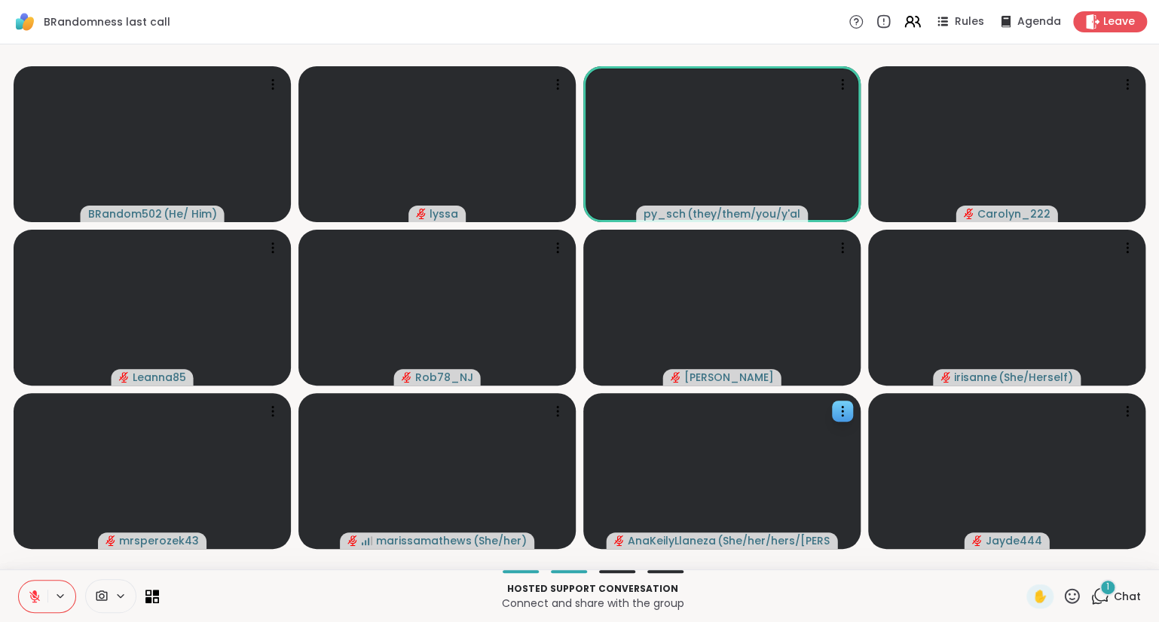
click at [1076, 601] on icon at bounding box center [1071, 596] width 19 height 19
click at [1027, 562] on span "❤️" at bounding box center [1027, 557] width 15 height 18
click at [1119, 606] on div "1 Chat" at bounding box center [1115, 597] width 50 height 24
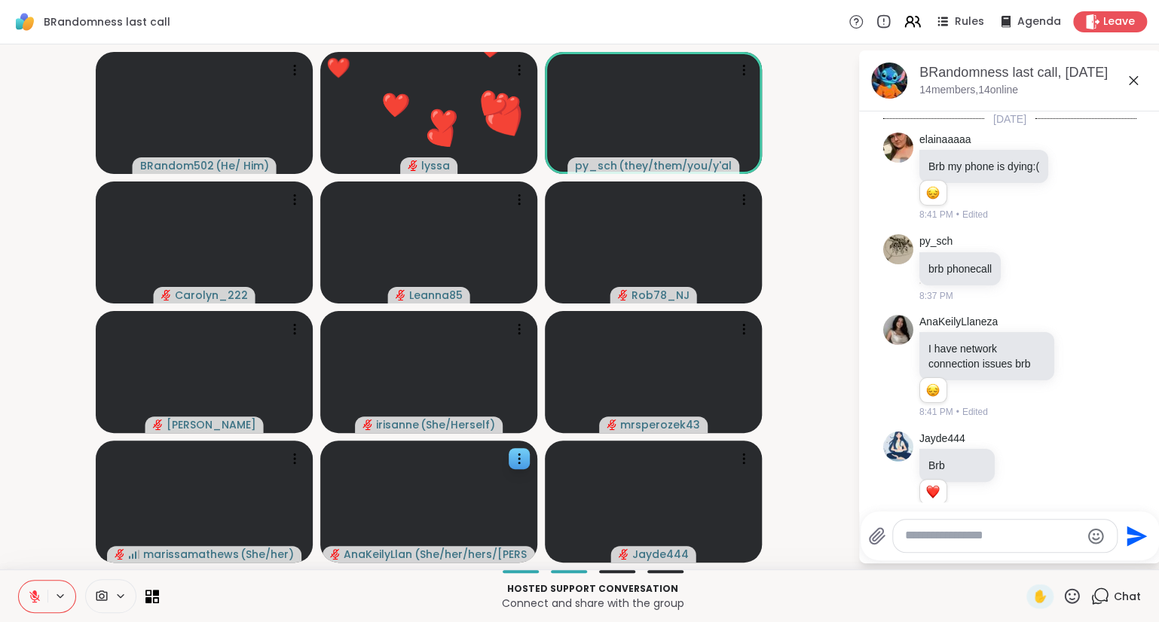
scroll to position [1647, 0]
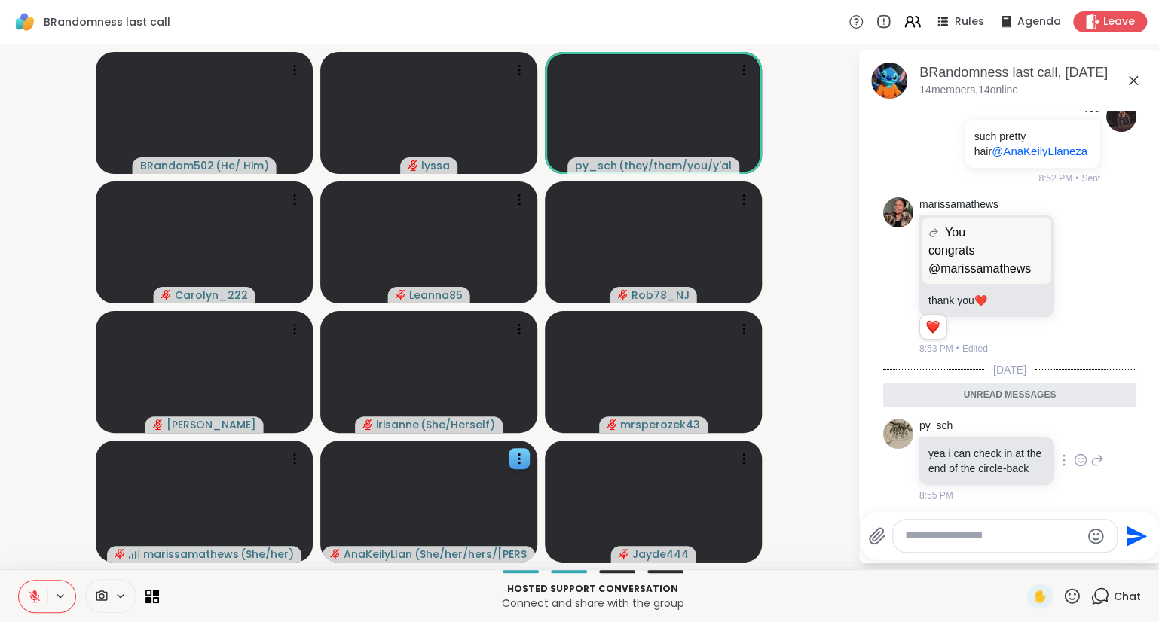
click at [1063, 492] on div "py_sch yea i can check in at the end of the circle-back 8:55 PM" at bounding box center [1011, 461] width 185 height 84
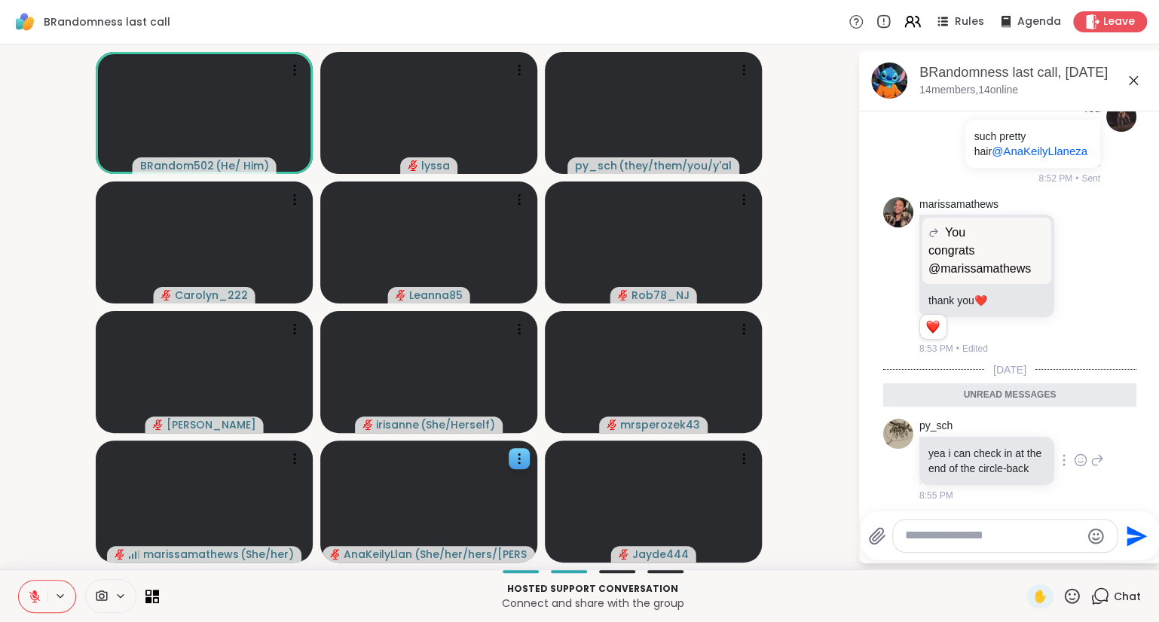
click at [1098, 460] on icon at bounding box center [1097, 460] width 11 height 11
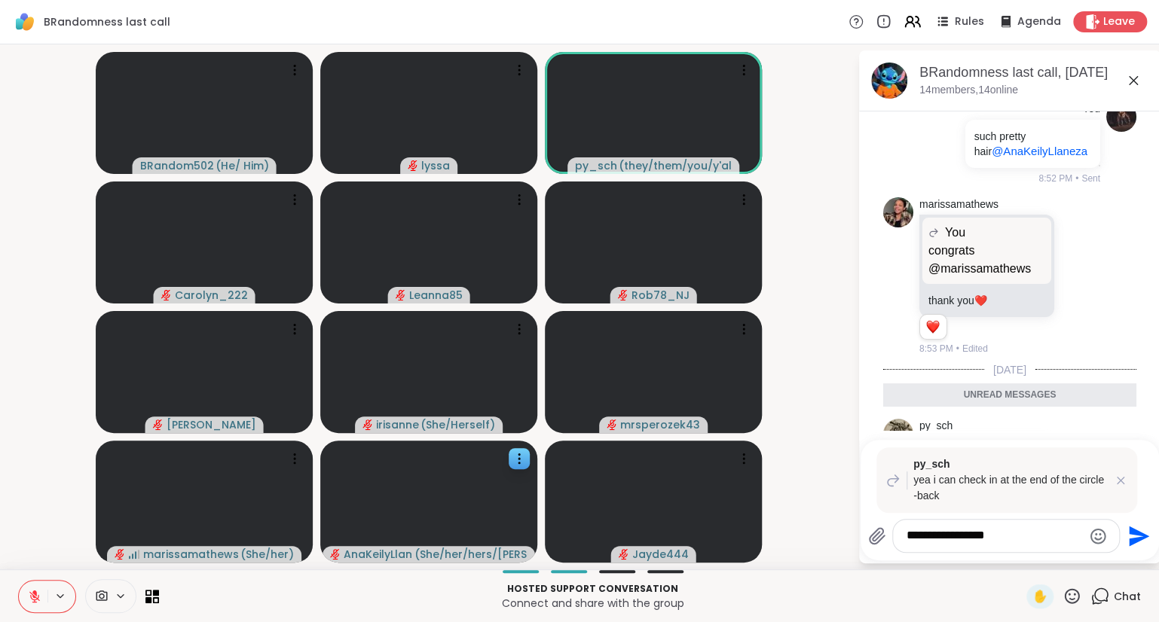
type textarea "**********"
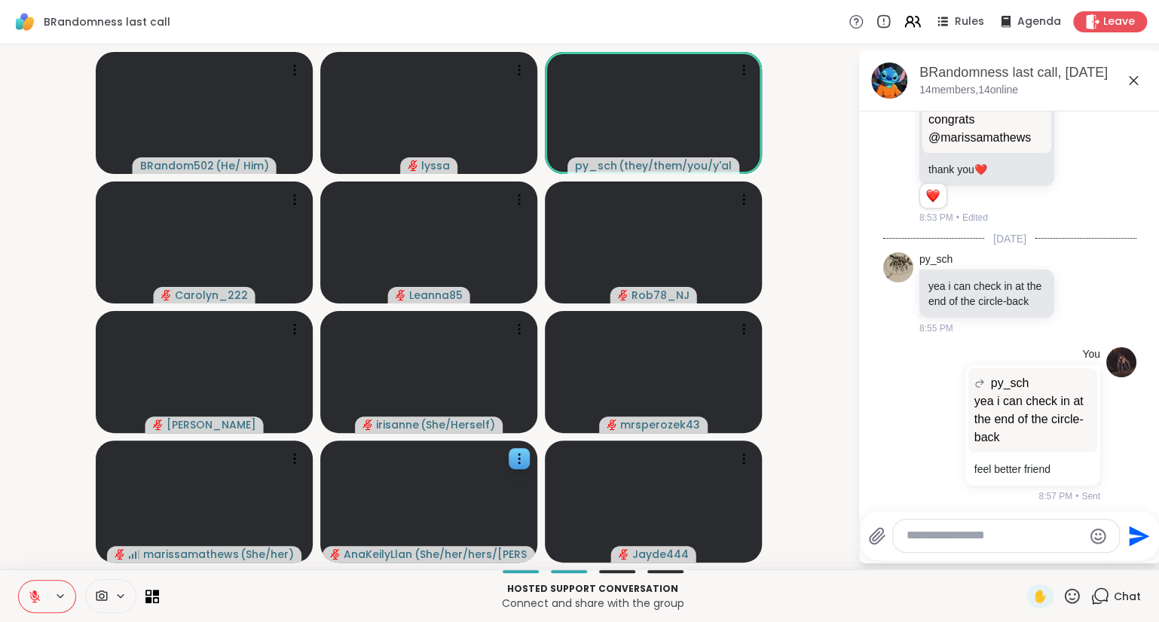
click at [1131, 84] on icon at bounding box center [1133, 81] width 18 height 18
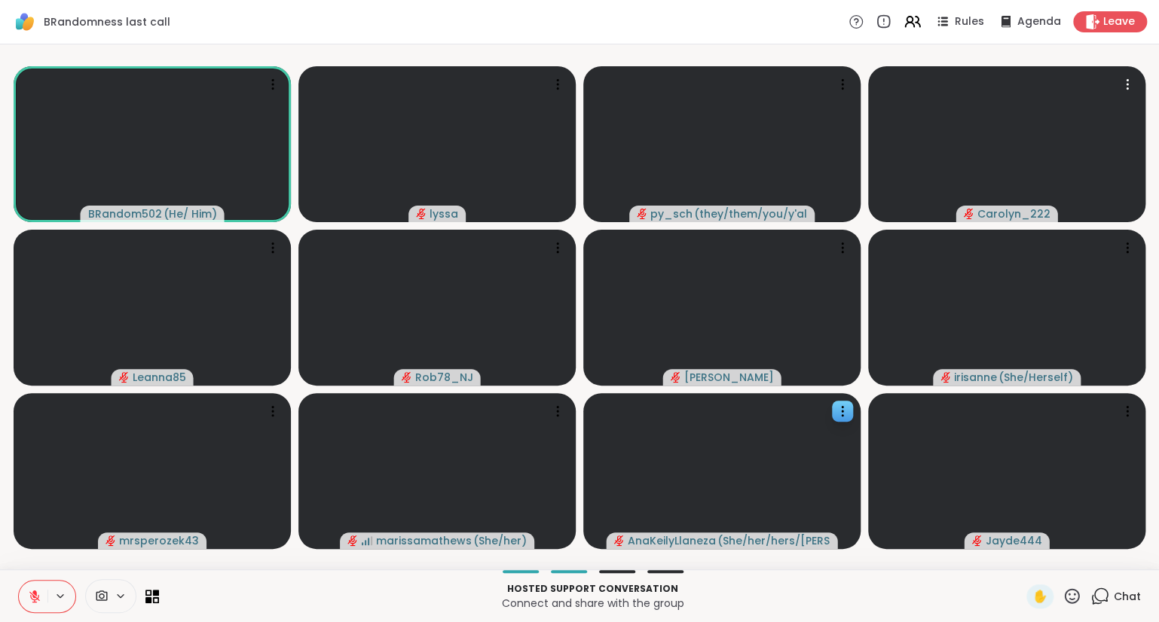
click at [1069, 597] on icon at bounding box center [1071, 596] width 19 height 19
click at [1020, 558] on span "❤️" at bounding box center [1027, 557] width 15 height 18
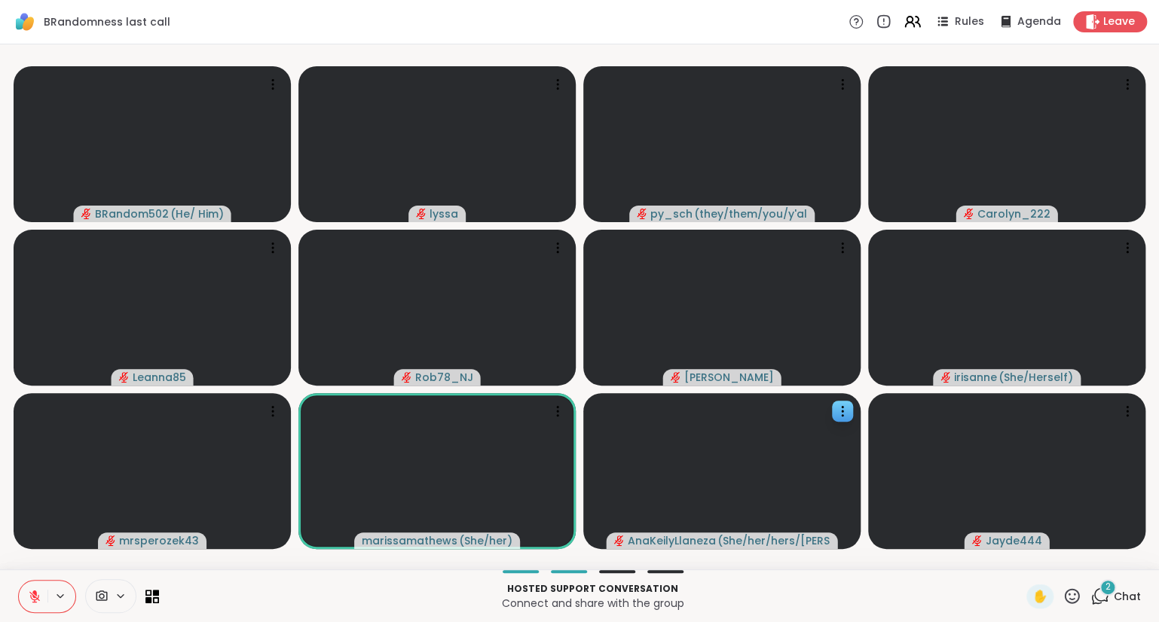
click at [1074, 594] on icon at bounding box center [1071, 596] width 19 height 19
click at [1027, 565] on span "❤️" at bounding box center [1027, 557] width 15 height 18
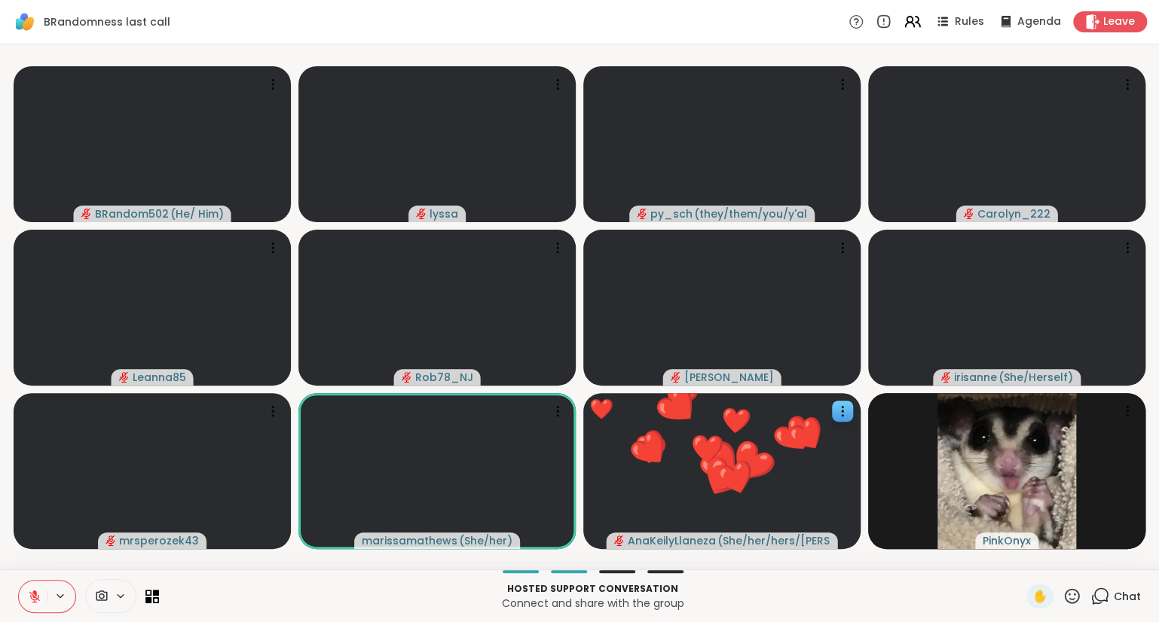
click at [1065, 589] on icon at bounding box center [1071, 596] width 19 height 19
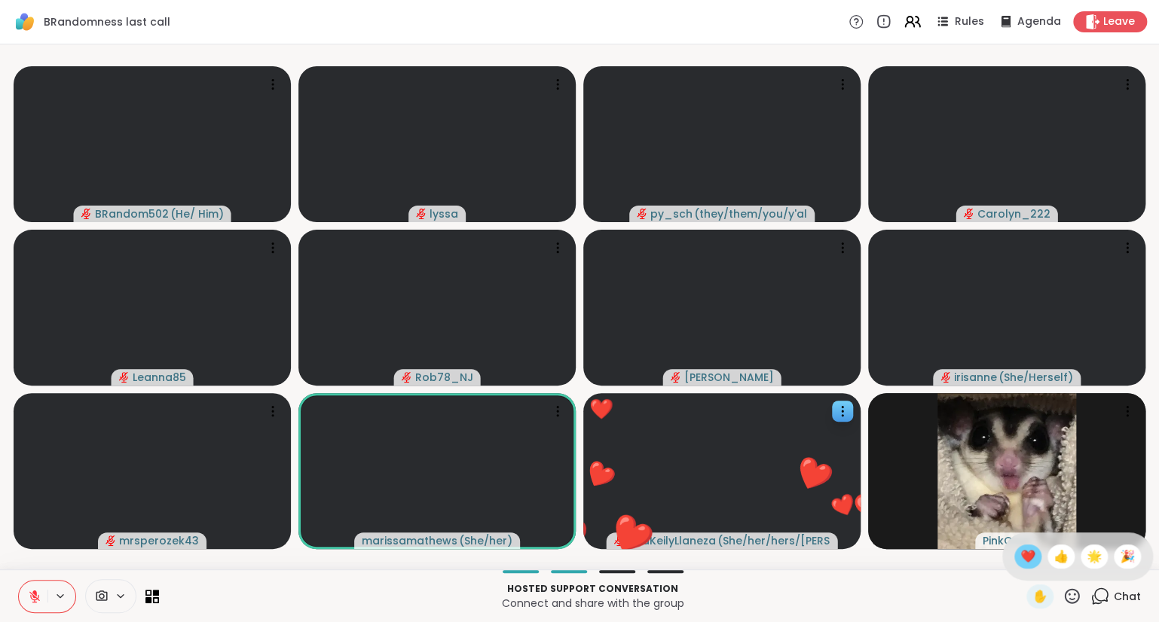
click at [1023, 547] on div "❤️" at bounding box center [1027, 557] width 27 height 24
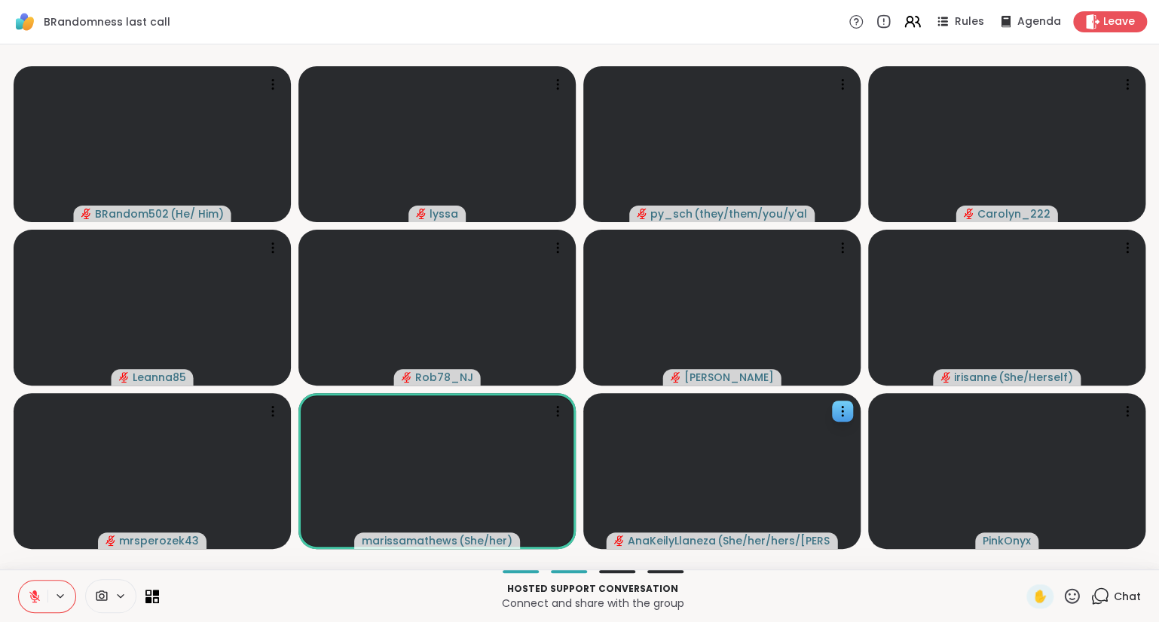
click at [1082, 599] on div "✋ Chat" at bounding box center [1083, 597] width 115 height 24
click at [1073, 591] on icon at bounding box center [1071, 595] width 15 height 15
click at [1025, 556] on span "❤️" at bounding box center [1027, 557] width 15 height 18
click at [1074, 592] on icon at bounding box center [1071, 596] width 19 height 19
click at [1026, 560] on span "❤️" at bounding box center [1027, 557] width 15 height 18
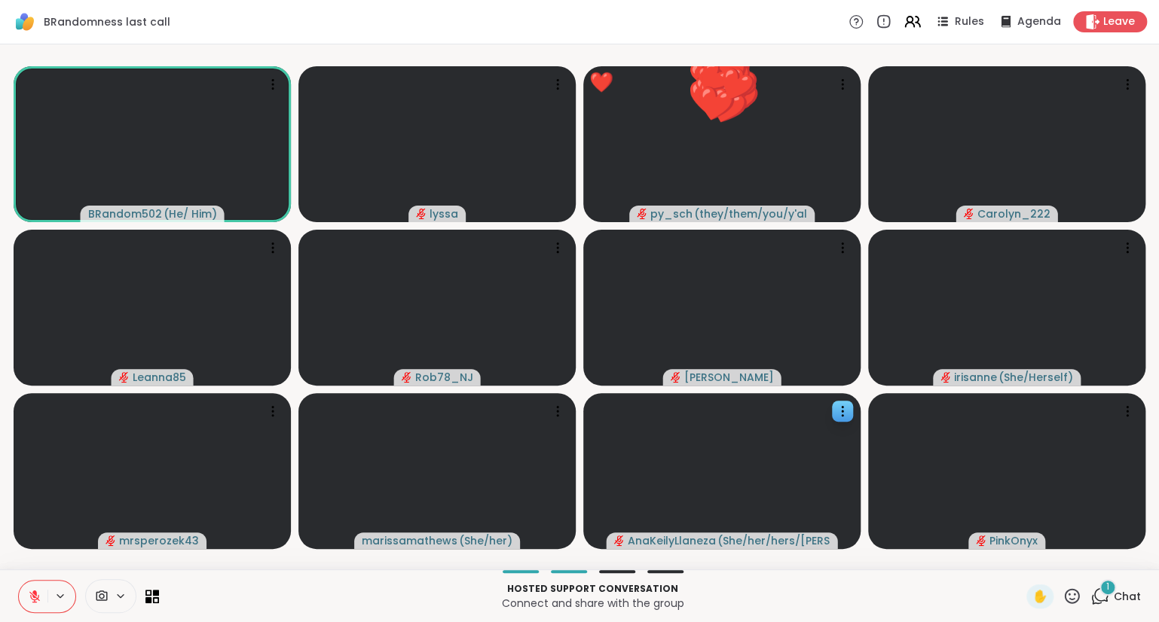
click at [842, 576] on div "Hosted support conversation Connect and share with the group ✋ 1 Chat" at bounding box center [579, 595] width 1159 height 53
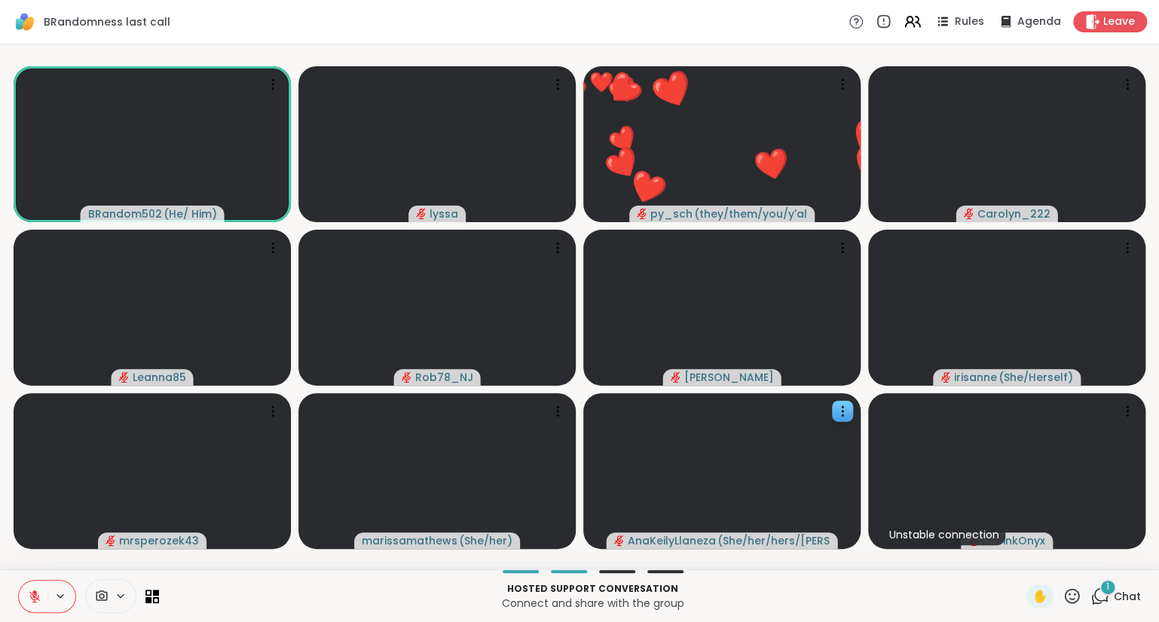
click at [1067, 593] on icon at bounding box center [1071, 595] width 15 height 15
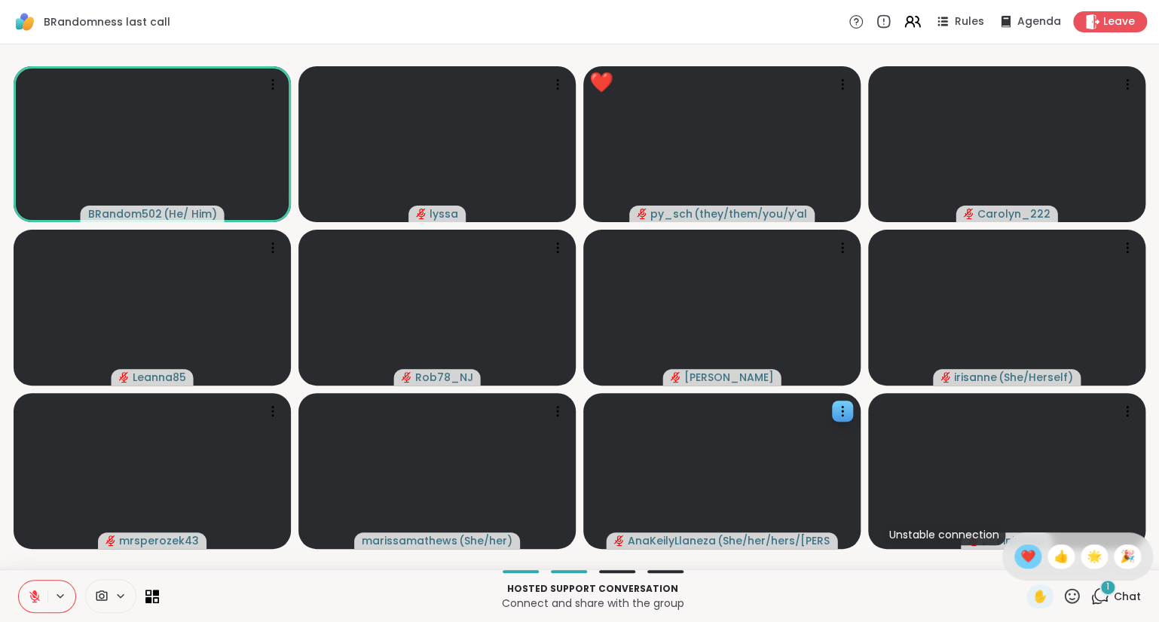
click at [1028, 560] on span "❤️" at bounding box center [1027, 557] width 15 height 18
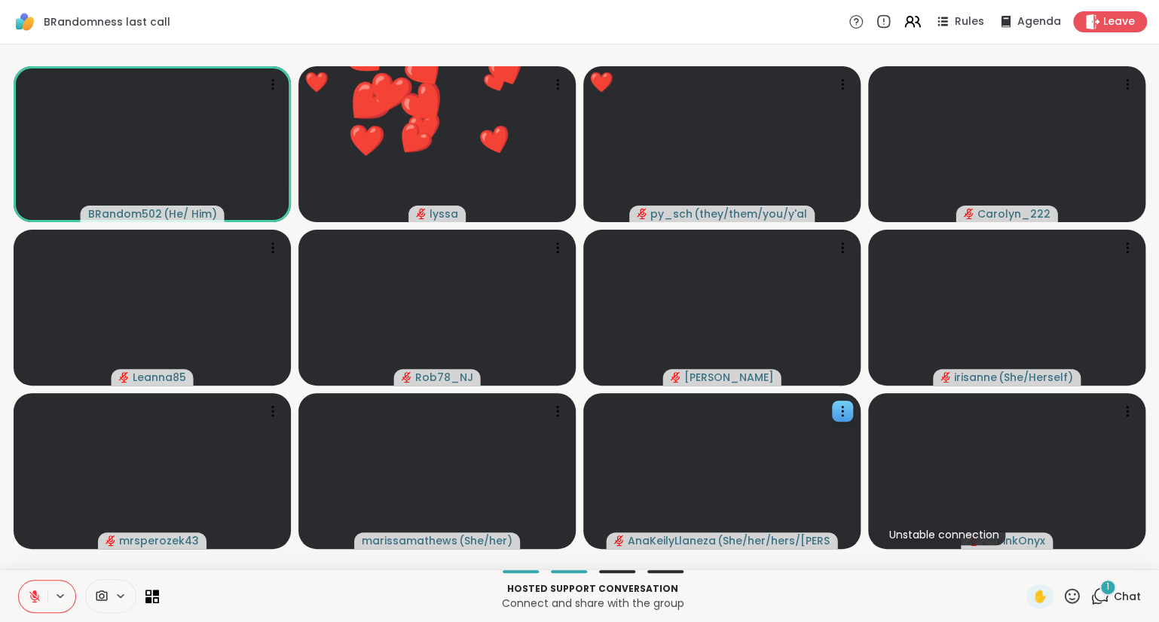
click at [1089, 586] on div "✋ 1 Chat" at bounding box center [1083, 597] width 115 height 24
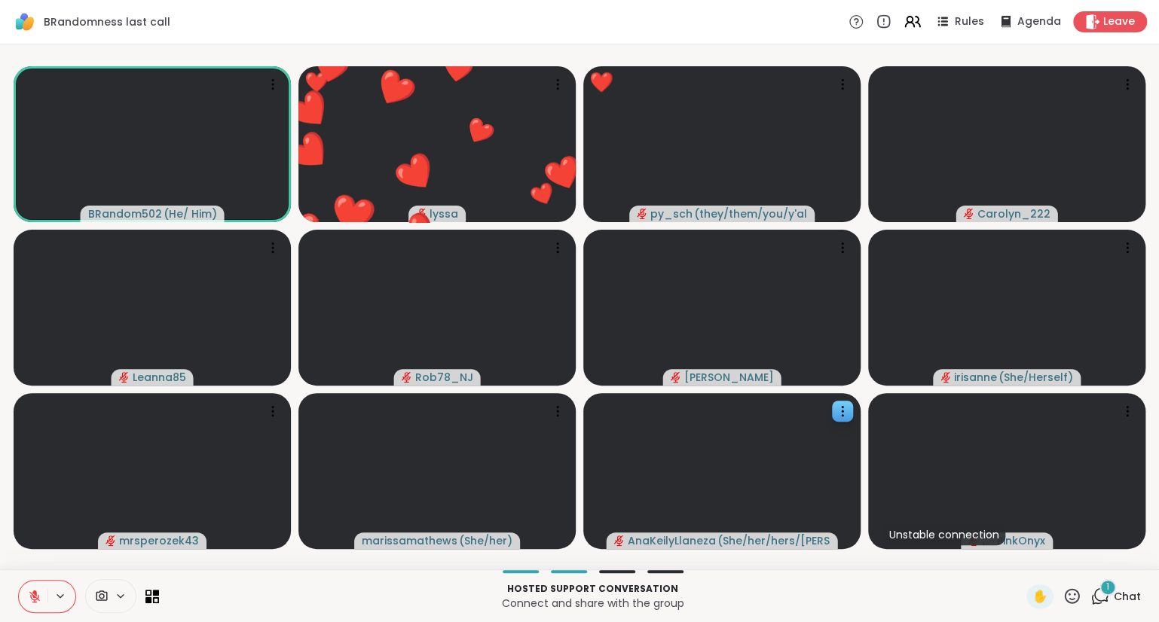
click at [1110, 598] on div "1 Chat" at bounding box center [1115, 597] width 50 height 24
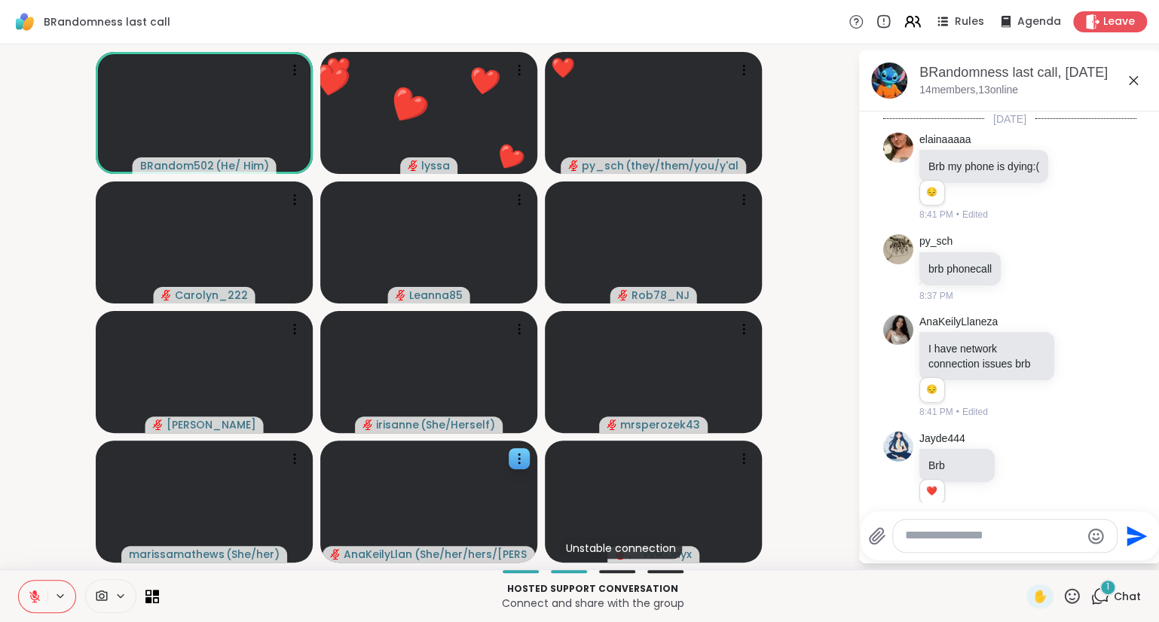
scroll to position [2442, 0]
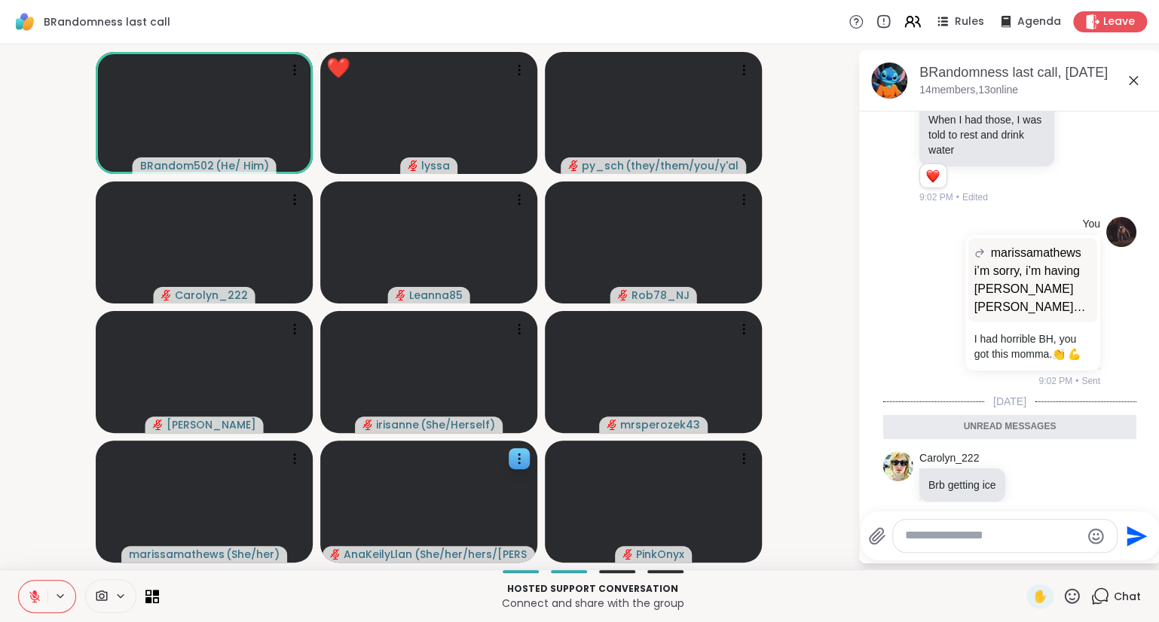
click at [1141, 81] on icon at bounding box center [1133, 81] width 18 height 18
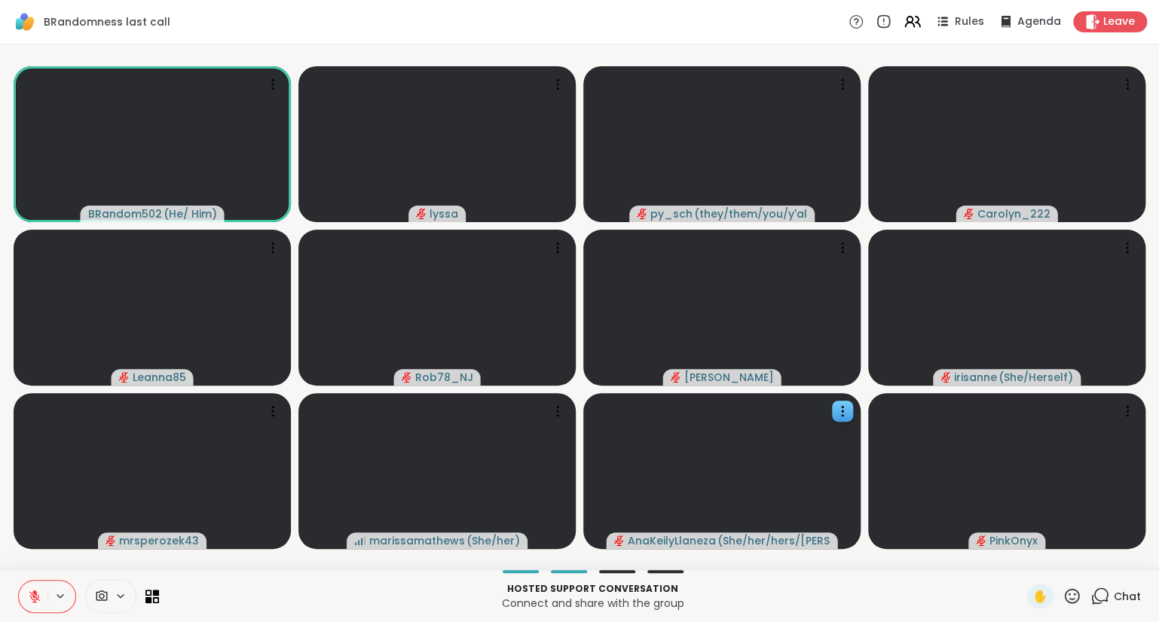
click at [1071, 595] on icon at bounding box center [1071, 596] width 19 height 19
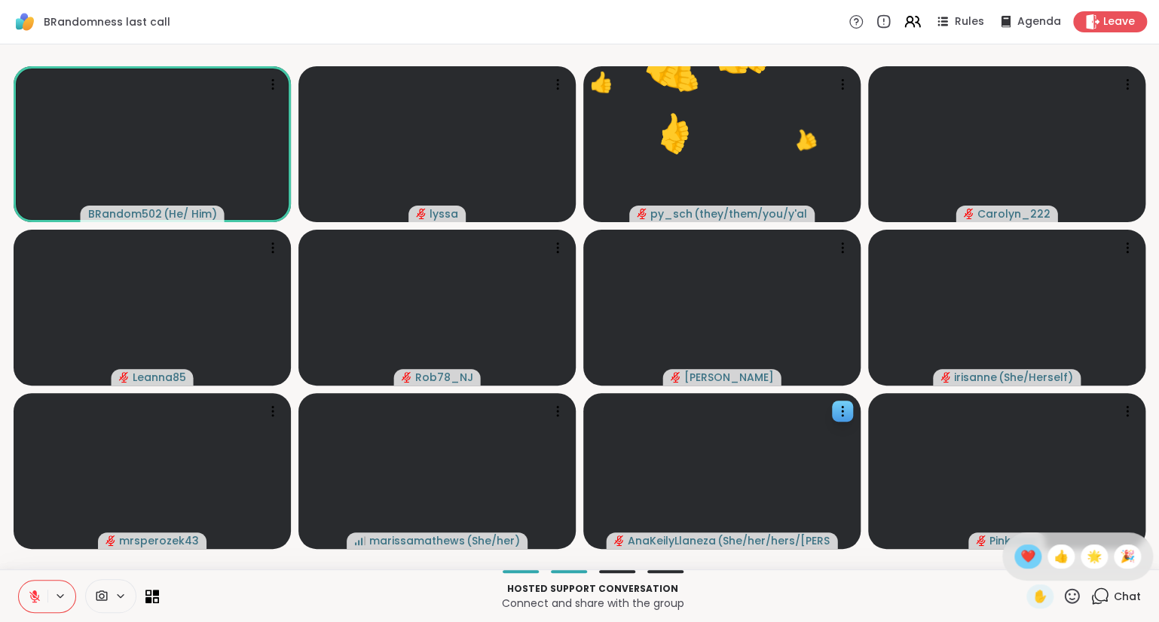
click at [1020, 551] on span "❤️" at bounding box center [1027, 557] width 15 height 18
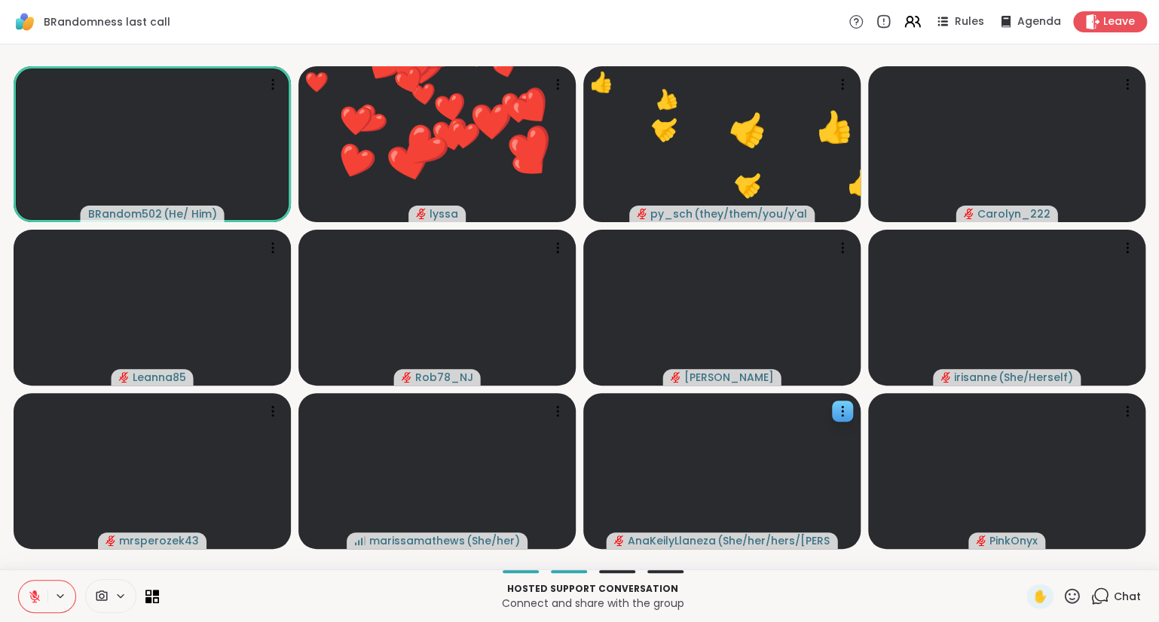
click at [1073, 592] on icon at bounding box center [1071, 596] width 19 height 19
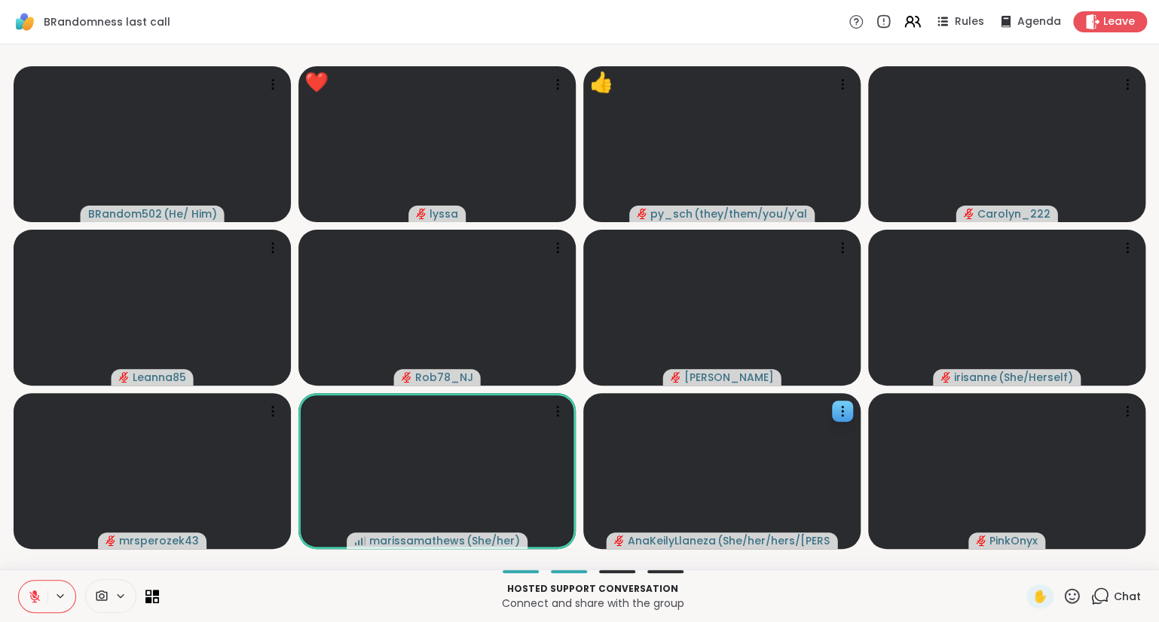
click at [896, 589] on p "Hosted support conversation" at bounding box center [592, 589] width 849 height 14
click at [1153, 617] on div "Hosted support conversation Connect and share with the group ✋ Chat" at bounding box center [579, 595] width 1159 height 53
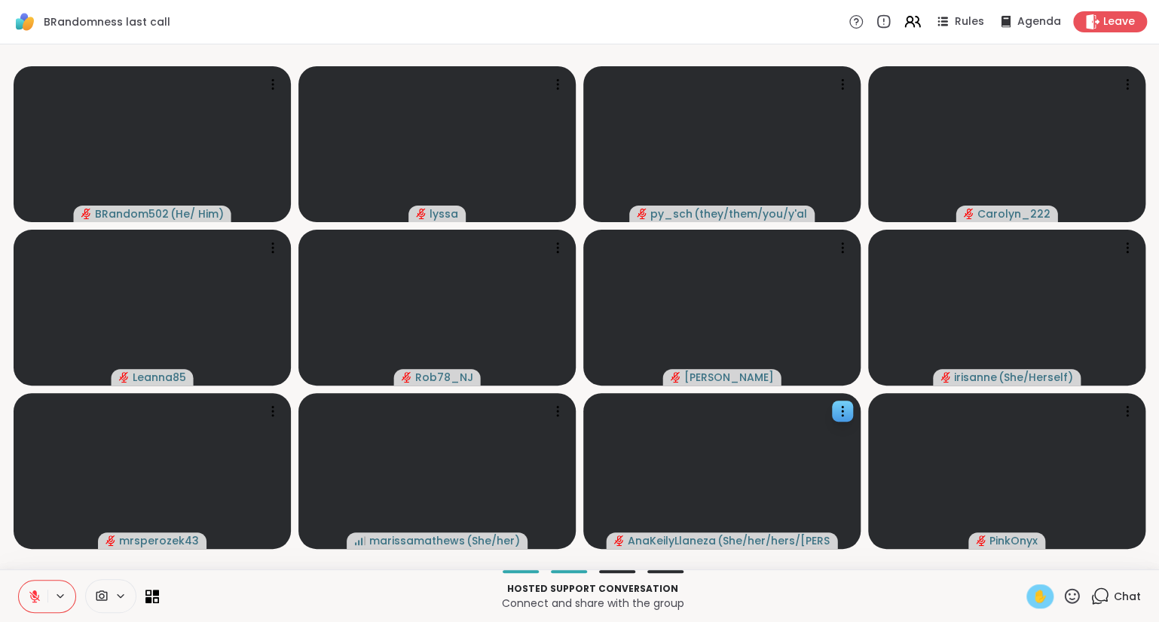
click at [1038, 594] on span "✋" at bounding box center [1039, 597] width 15 height 18
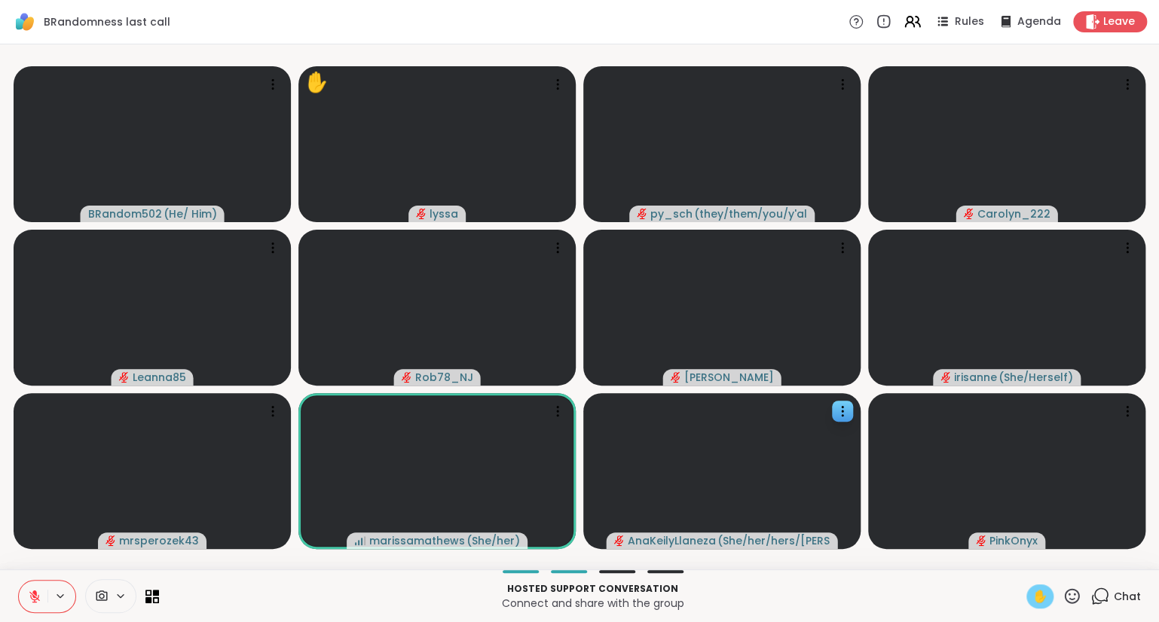
click at [1035, 593] on span "✋" at bounding box center [1039, 597] width 15 height 18
click at [44, 592] on button at bounding box center [33, 597] width 29 height 32
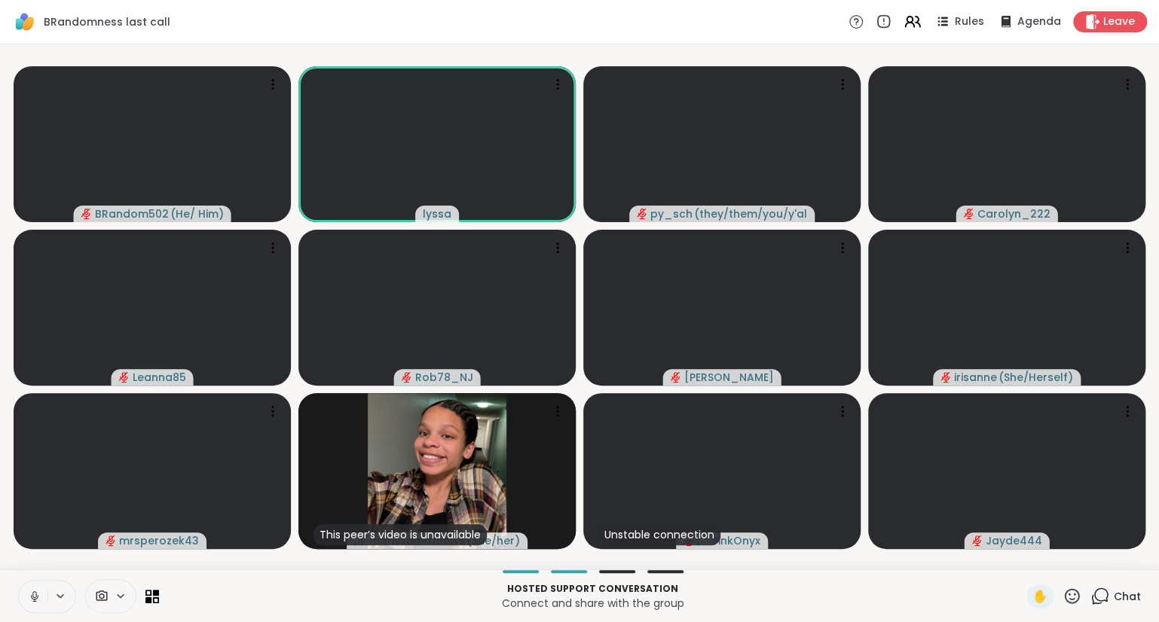
click at [34, 588] on button at bounding box center [33, 597] width 29 height 32
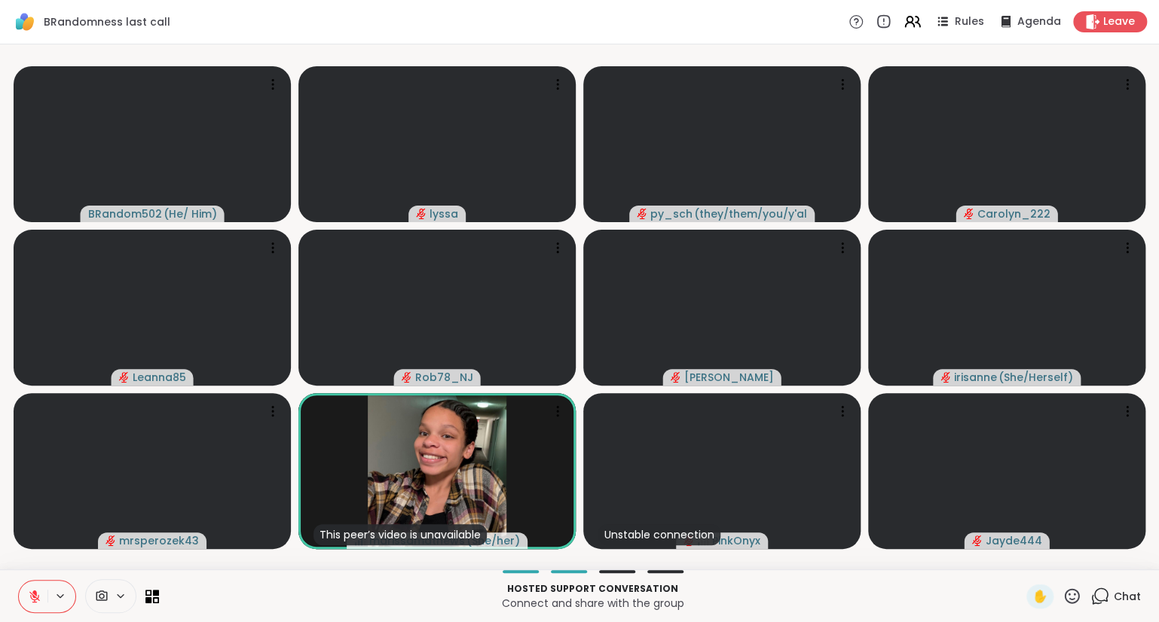
click at [36, 585] on button at bounding box center [33, 597] width 29 height 32
click at [26, 586] on button at bounding box center [33, 597] width 29 height 32
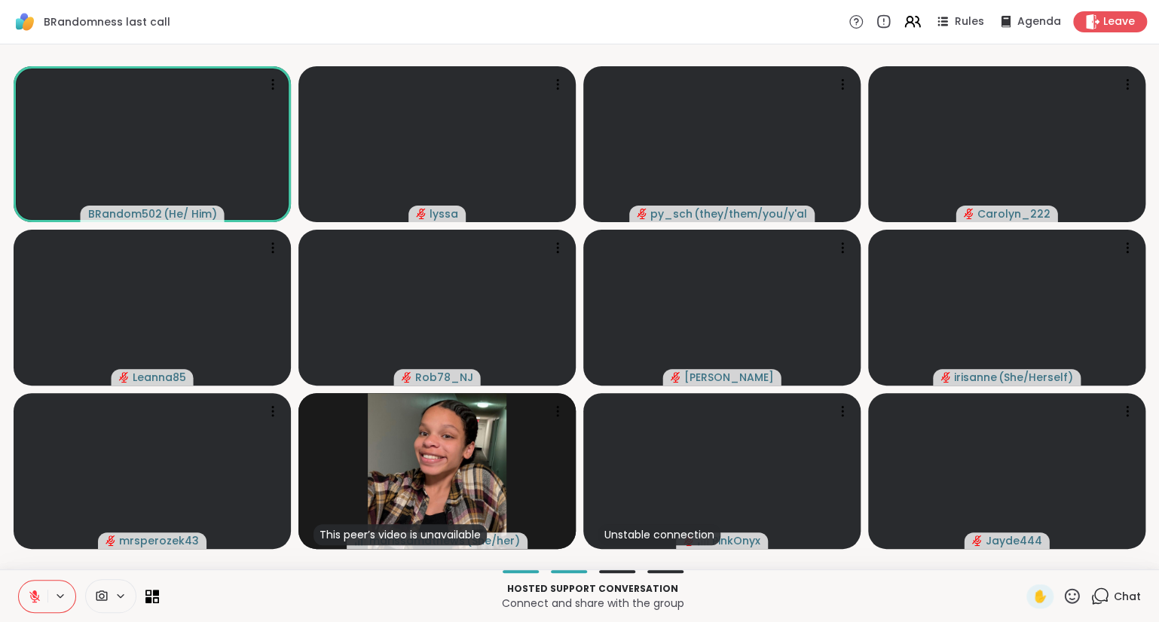
click at [31, 603] on icon at bounding box center [35, 597] width 14 height 14
click at [1059, 591] on div "✋" at bounding box center [1053, 597] width 55 height 24
click at [1068, 595] on icon at bounding box center [1071, 596] width 19 height 19
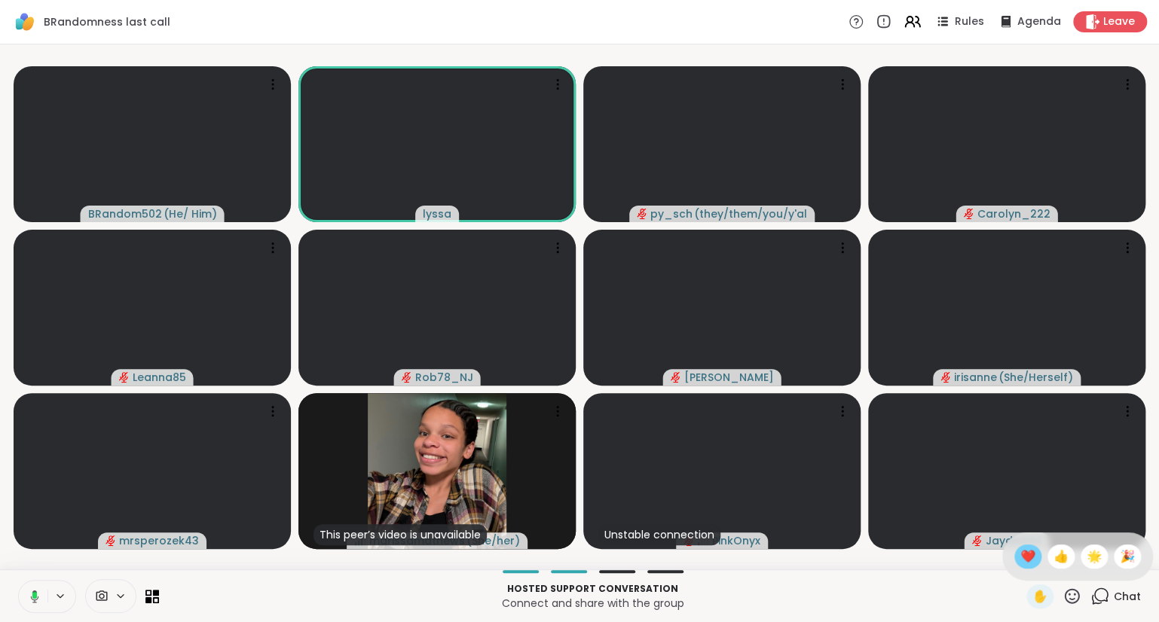
click at [1021, 561] on span "❤️" at bounding box center [1027, 557] width 15 height 18
click at [34, 589] on button at bounding box center [33, 597] width 29 height 32
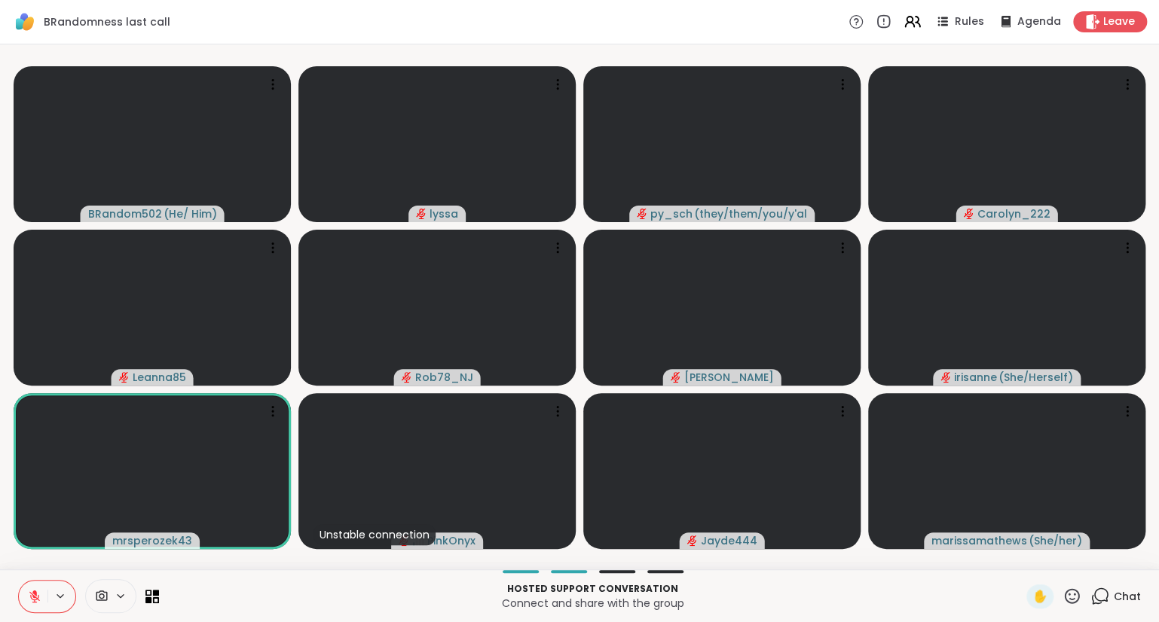
click at [35, 588] on button at bounding box center [33, 597] width 29 height 32
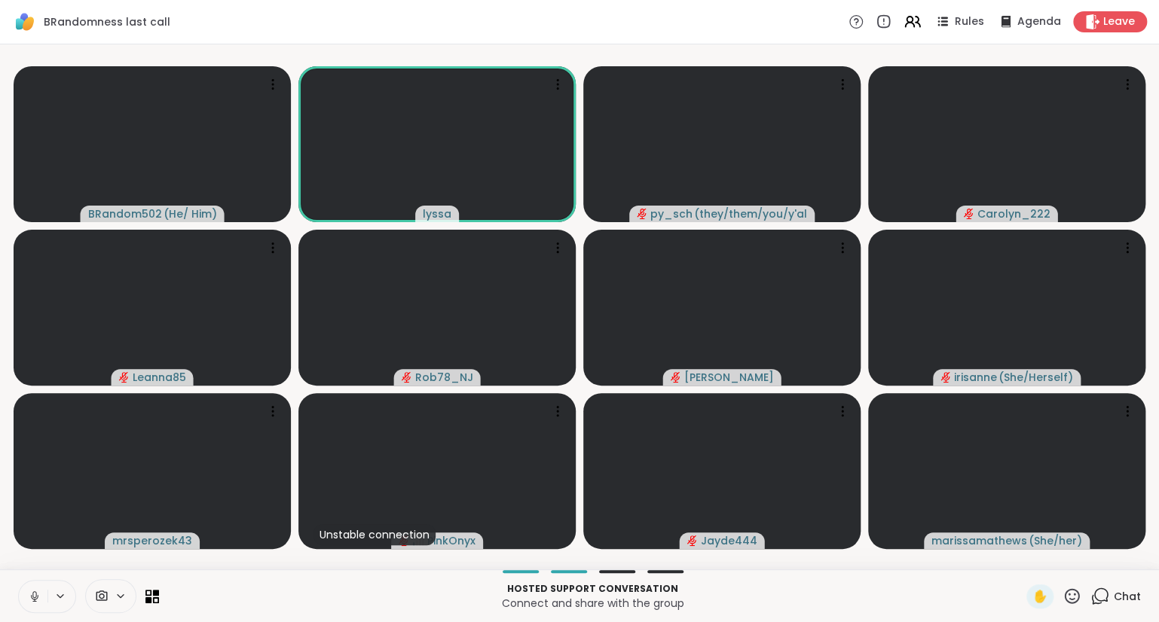
click at [37, 590] on icon at bounding box center [35, 597] width 14 height 14
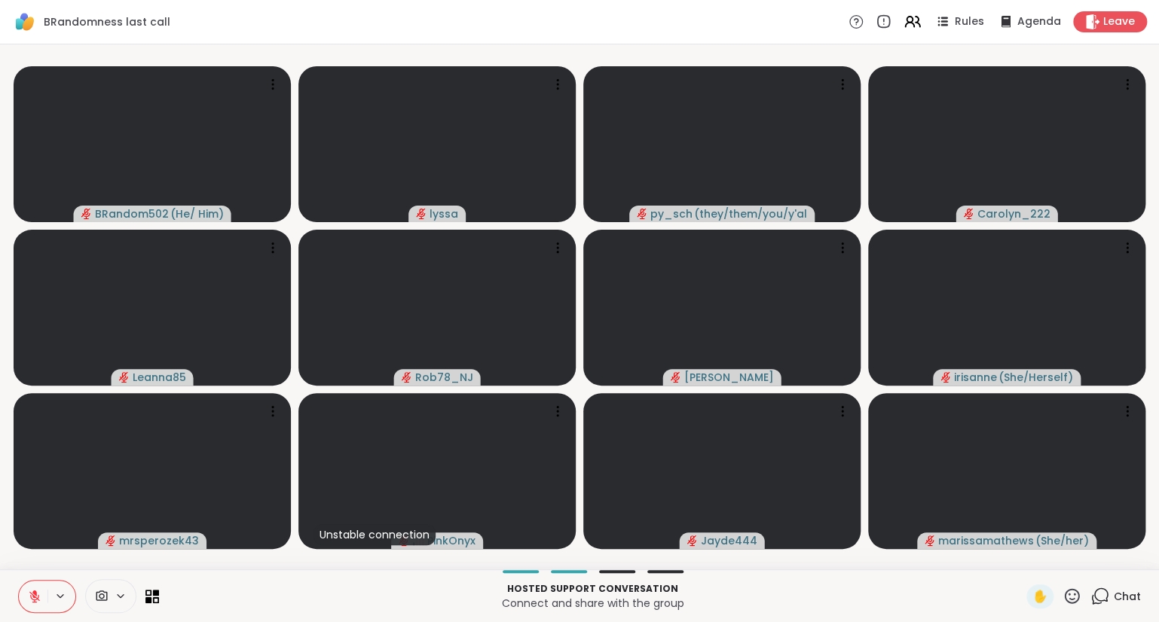
click at [1103, 605] on icon at bounding box center [1099, 596] width 19 height 19
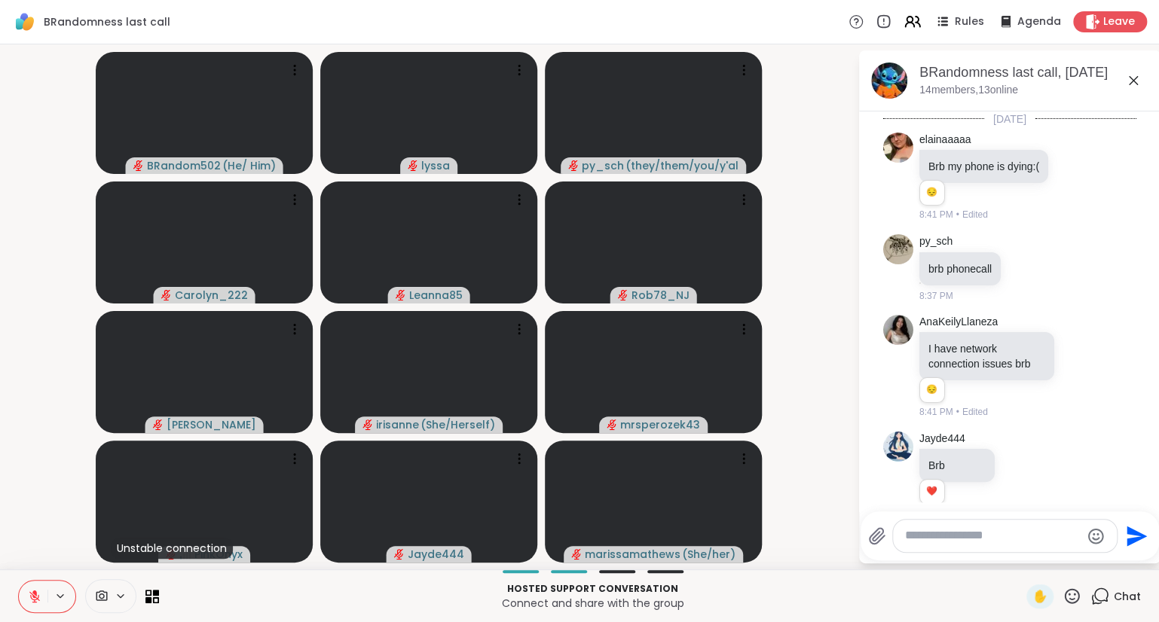
scroll to position [2391, 0]
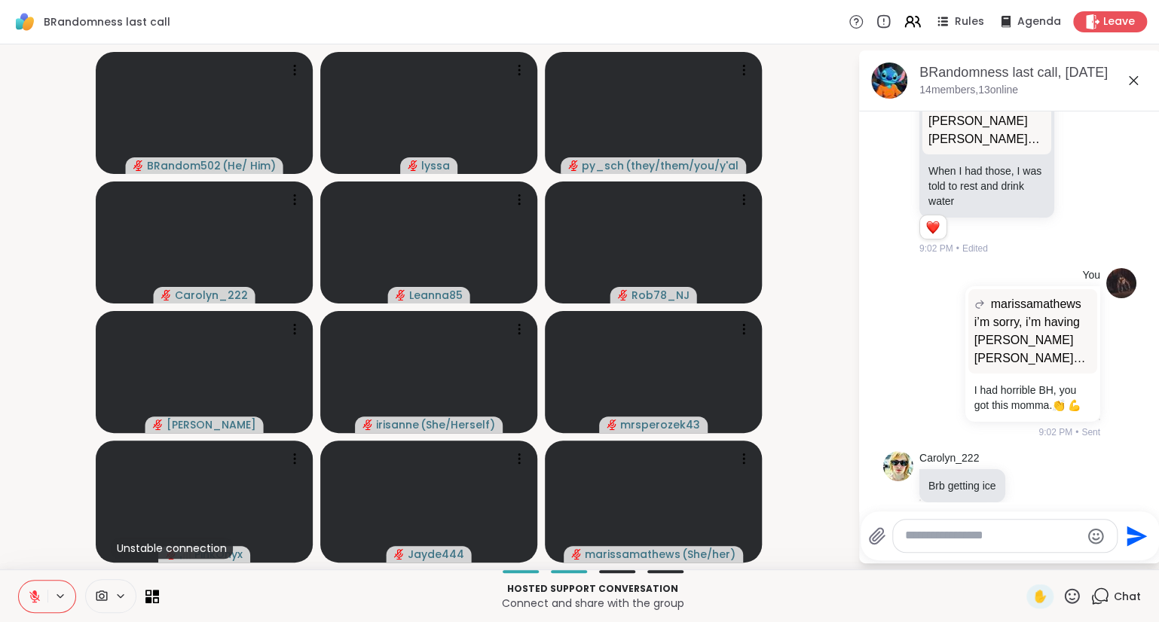
click at [1045, 544] on textarea "Type your message" at bounding box center [993, 536] width 176 height 16
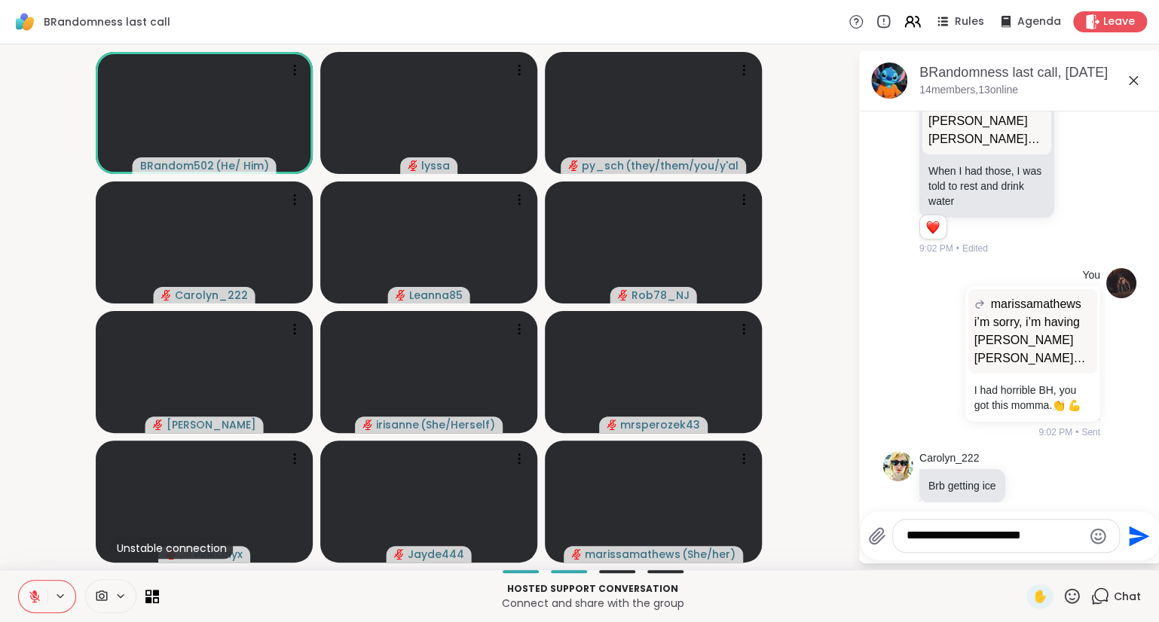
scroll to position [2652, 0]
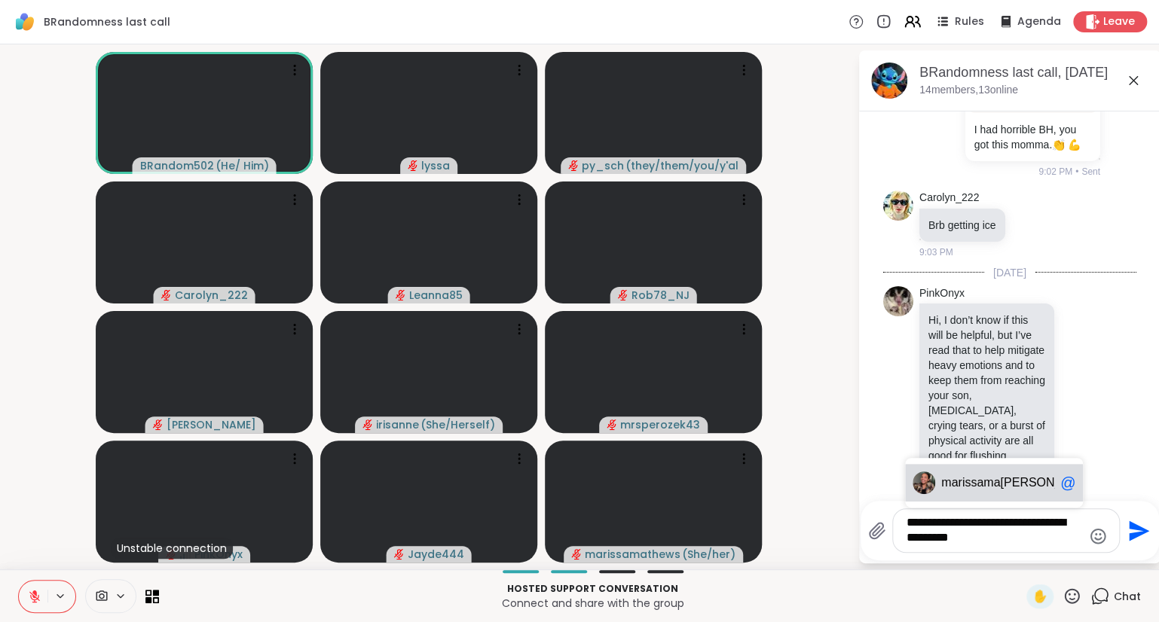
click at [944, 487] on span "ma" at bounding box center [949, 482] width 17 height 15
type textarea "**********"
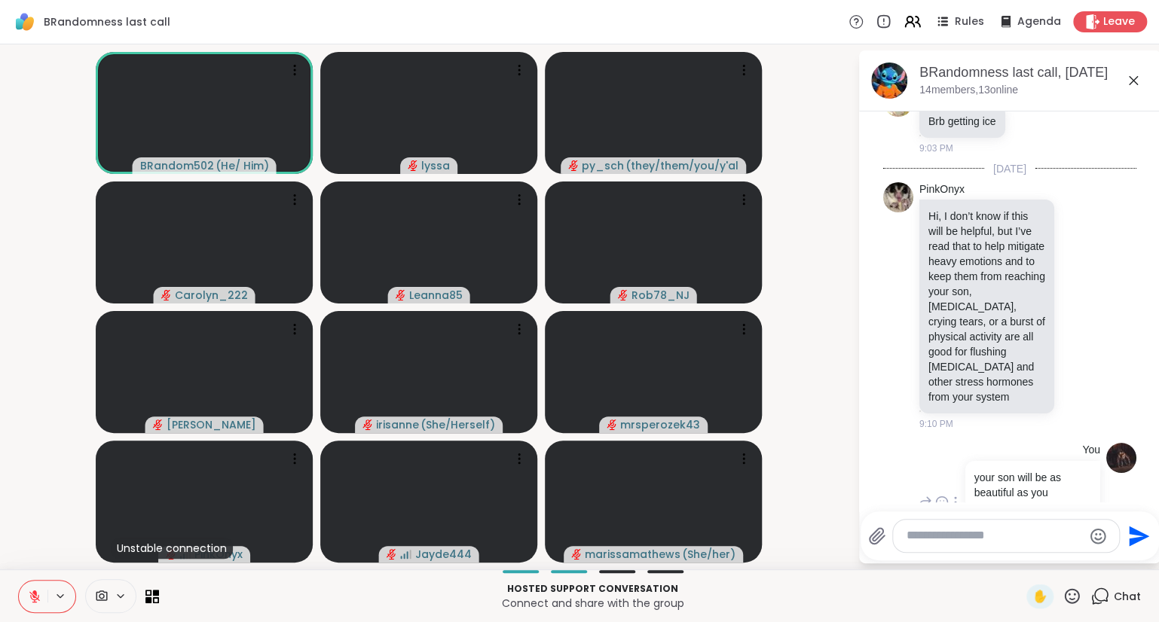
scroll to position [2784, 0]
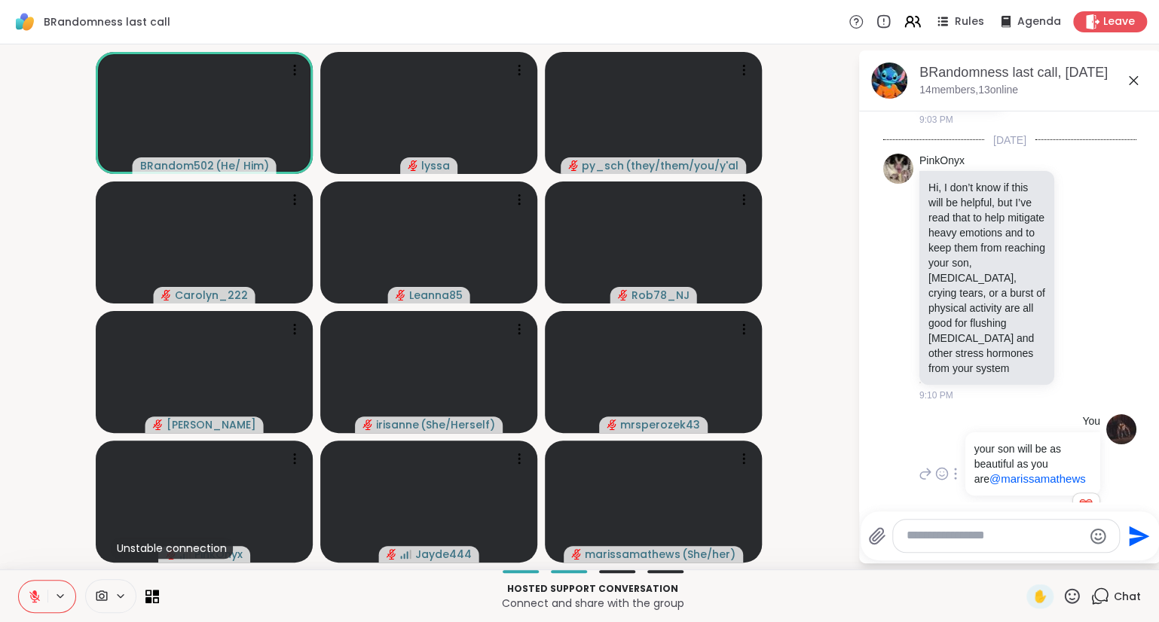
click at [1085, 495] on li "1" at bounding box center [1085, 505] width 25 height 21
click at [1119, 486] on div "You your son will be as beautiful as you are @marissamathews py_sch ❤️ 1 1 9:10…" at bounding box center [1009, 474] width 253 height 132
click at [1134, 75] on icon at bounding box center [1133, 81] width 18 height 18
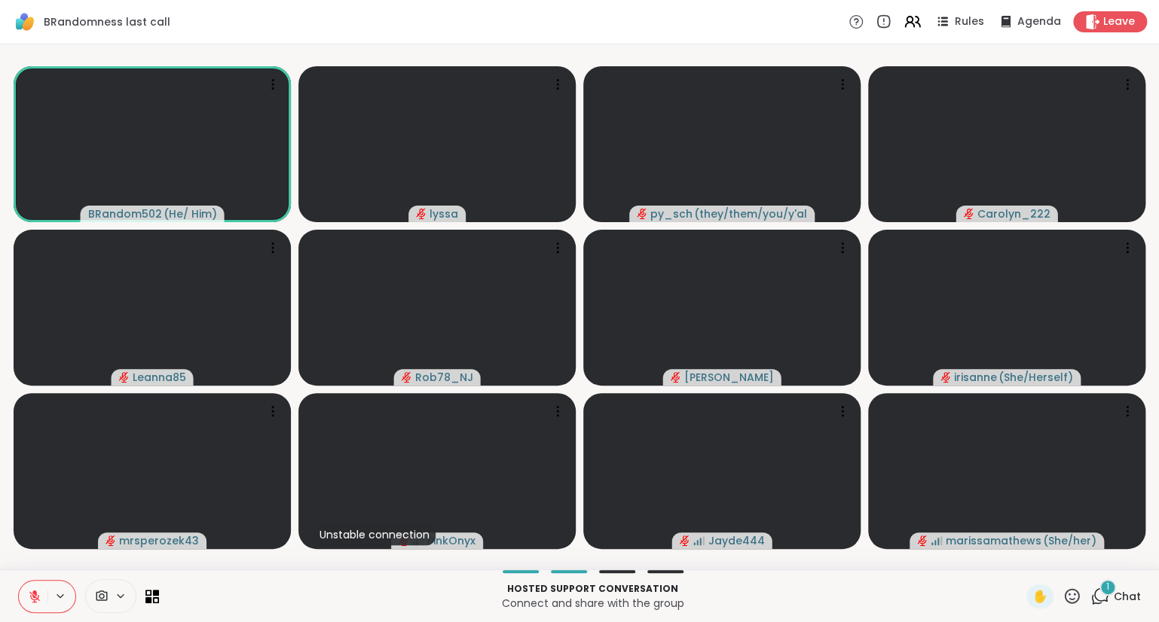
click at [1064, 594] on icon at bounding box center [1071, 596] width 19 height 19
click at [1022, 561] on span "❤️" at bounding box center [1027, 557] width 15 height 18
click at [1070, 598] on icon at bounding box center [1071, 596] width 19 height 19
click at [1018, 548] on div "❤️" at bounding box center [1027, 557] width 27 height 24
click at [1116, 598] on span "Chat" at bounding box center [1126, 596] width 27 height 15
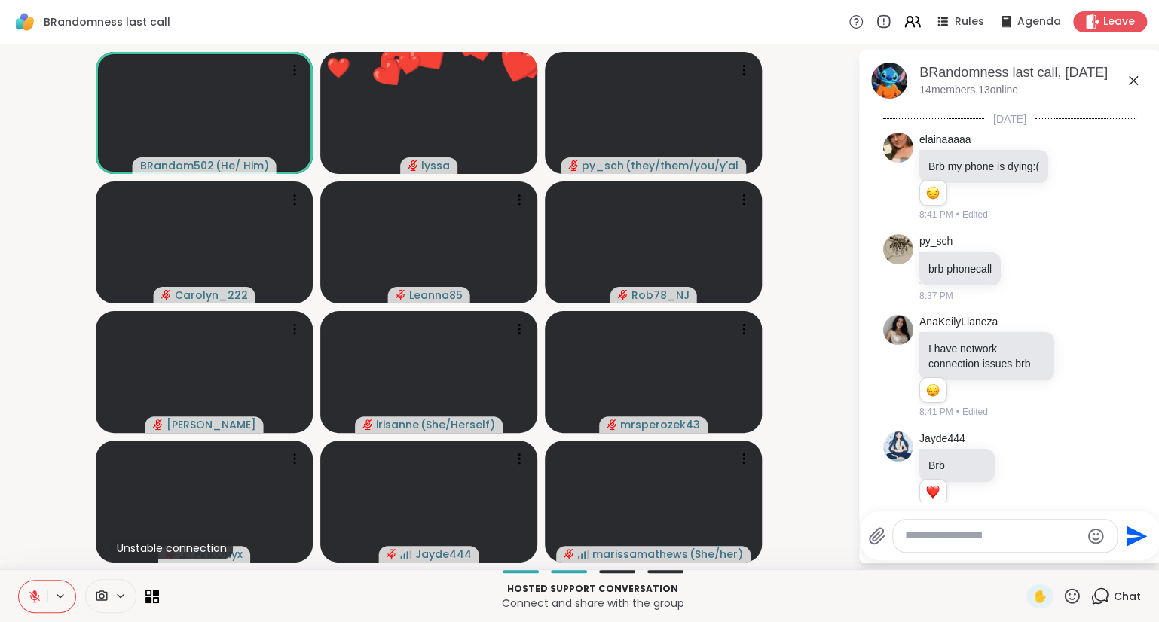
scroll to position [3009, 0]
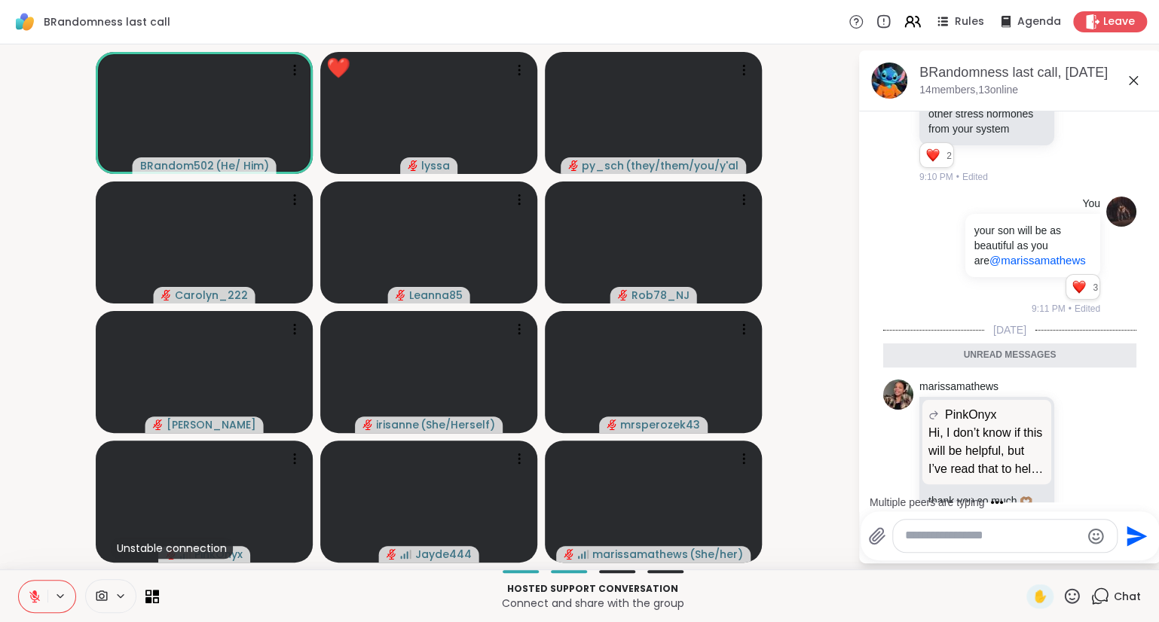
click at [1128, 90] on div "BRandomness last call, [DATE] members, 13 online" at bounding box center [1033, 80] width 229 height 34
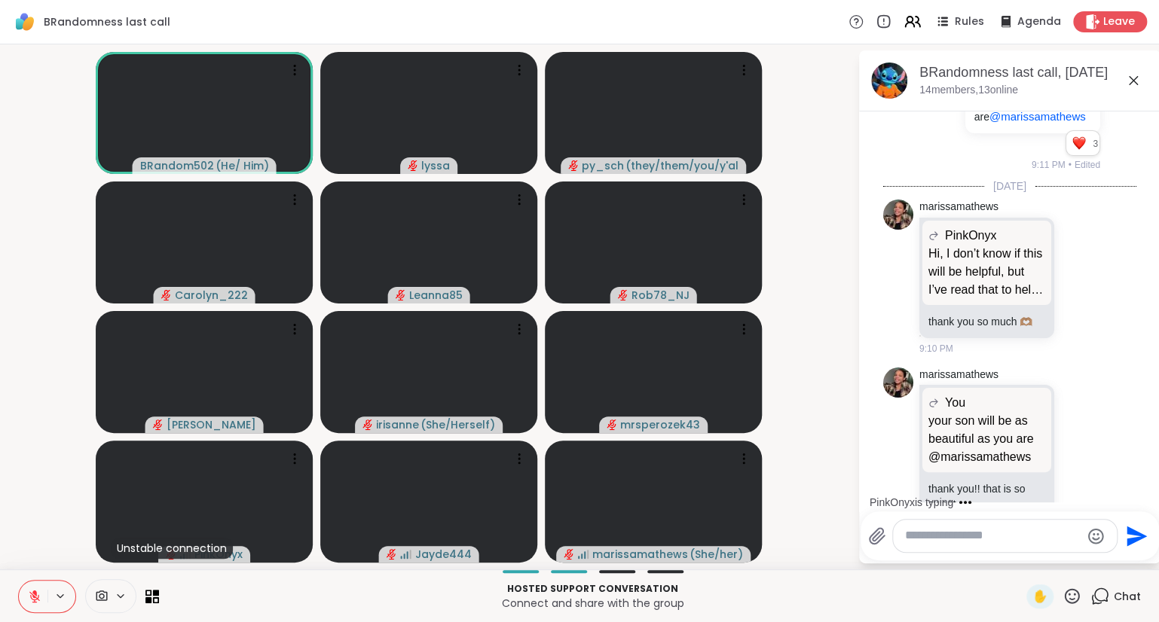
scroll to position [3155, 0]
click at [1127, 81] on icon at bounding box center [1133, 81] width 18 height 18
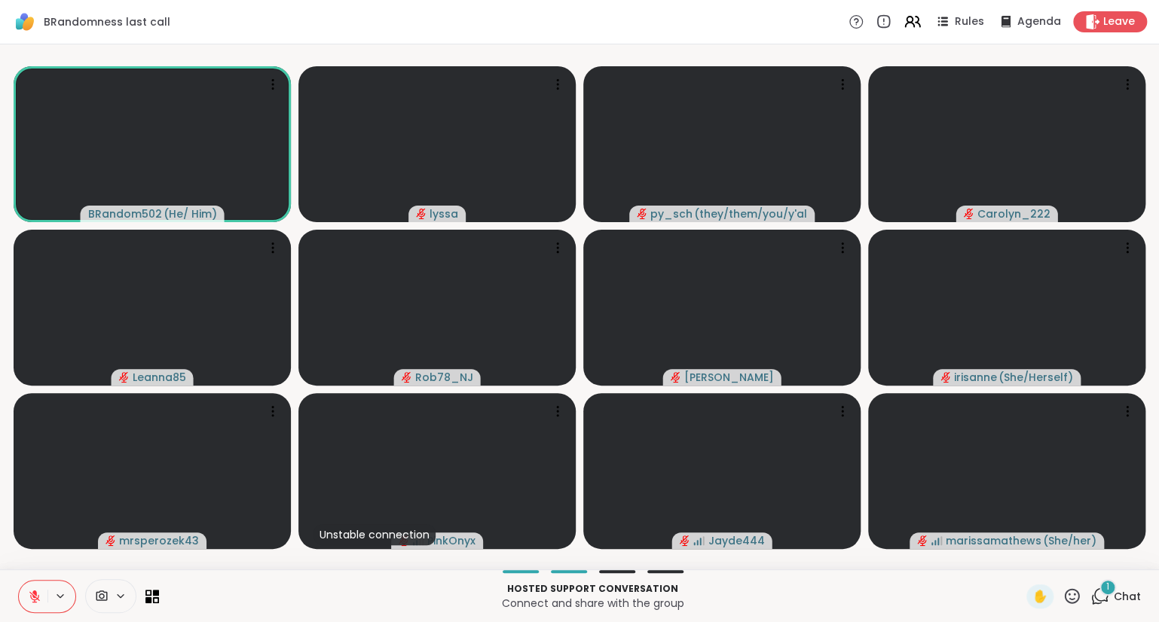
click at [1075, 598] on icon at bounding box center [1071, 596] width 19 height 19
click at [1126, 561] on span "🎉" at bounding box center [1126, 557] width 15 height 18
click at [1067, 598] on icon at bounding box center [1071, 596] width 19 height 19
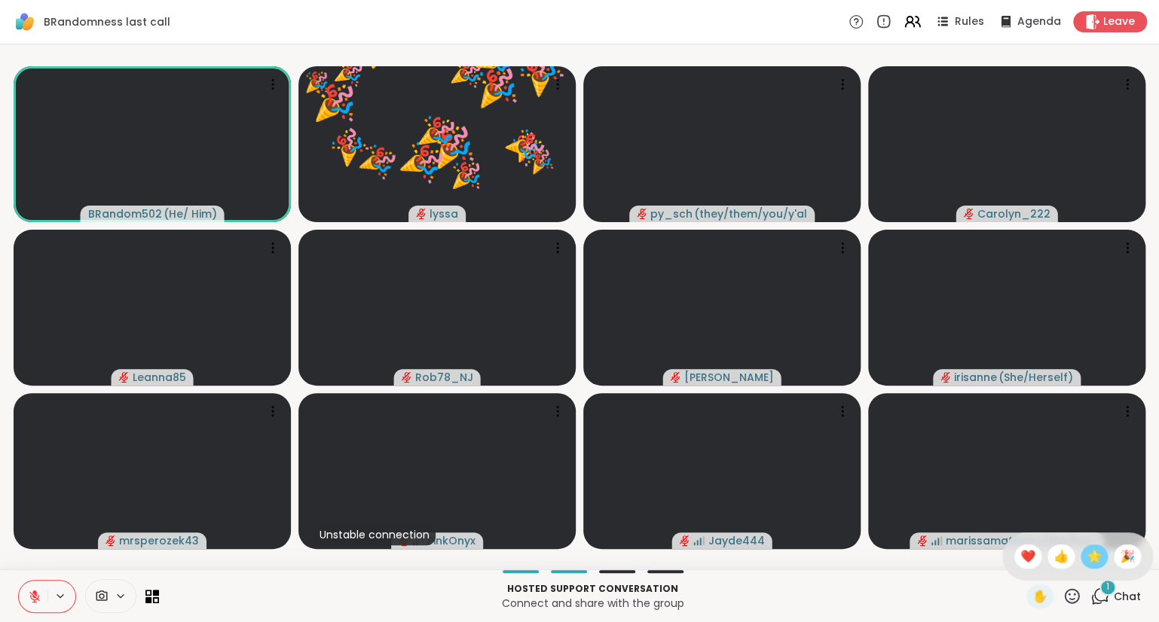
click at [1089, 564] on span "🌟" at bounding box center [1093, 557] width 15 height 18
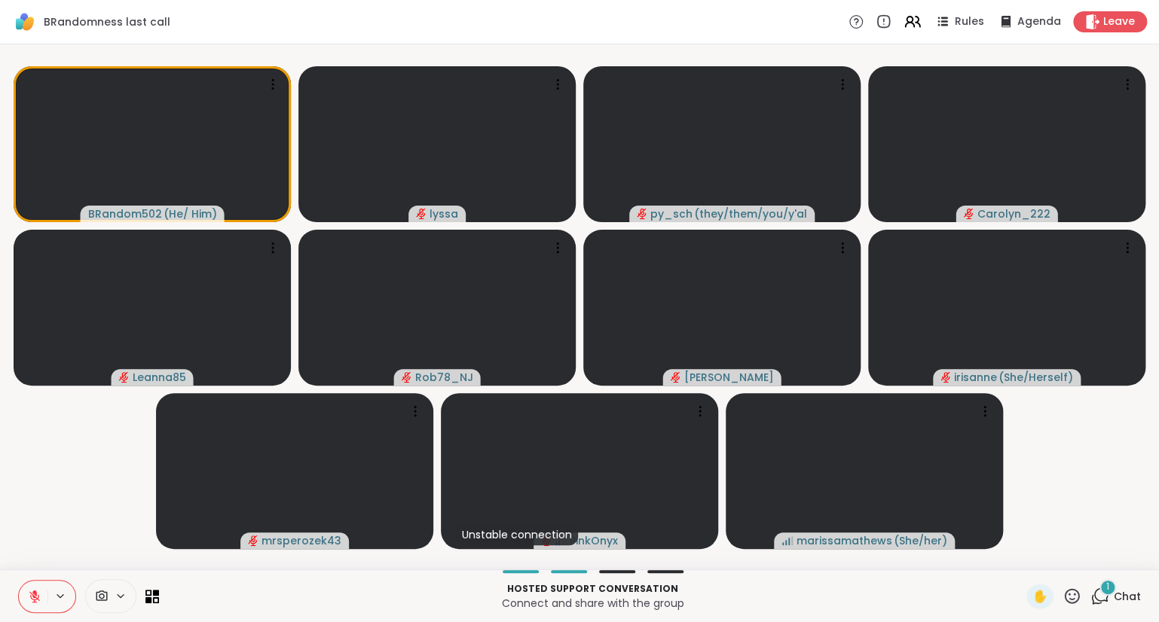
click at [1067, 602] on icon at bounding box center [1071, 596] width 19 height 19
click at [1122, 568] on div "🎉" at bounding box center [1126, 557] width 27 height 24
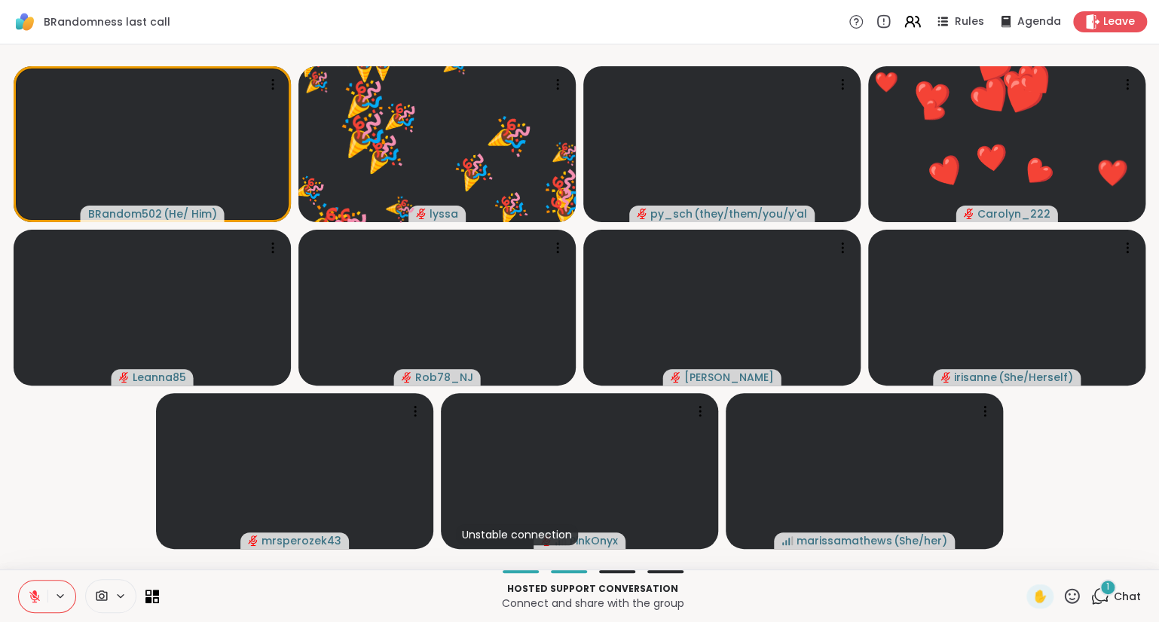
click at [1063, 600] on icon at bounding box center [1071, 596] width 19 height 19
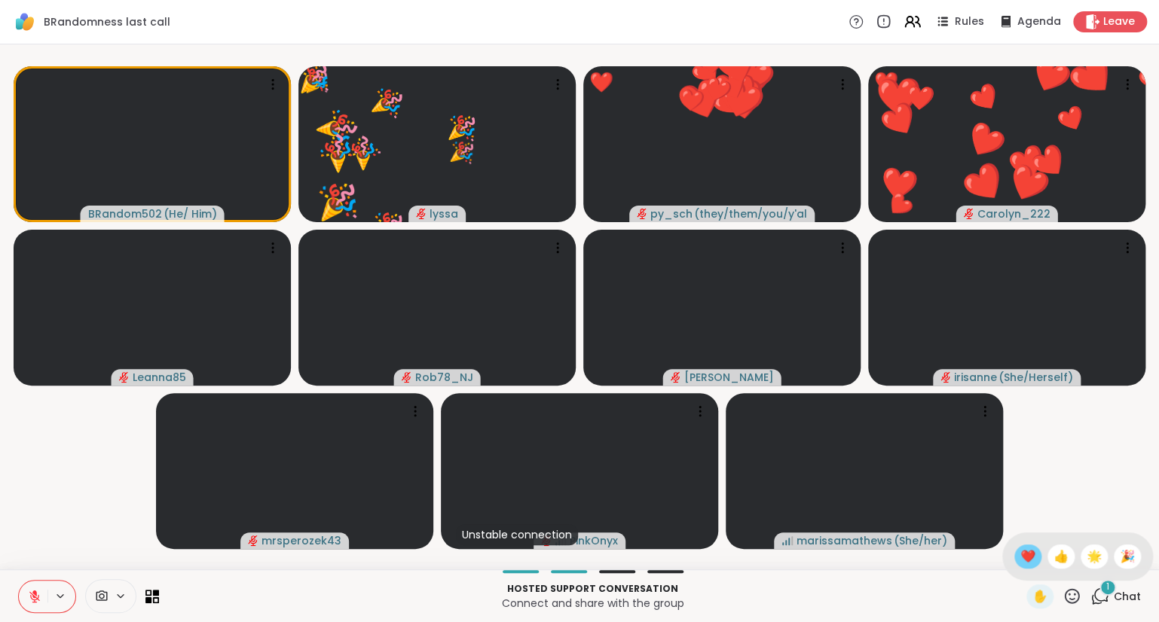
click at [1027, 562] on span "❤️" at bounding box center [1027, 557] width 15 height 18
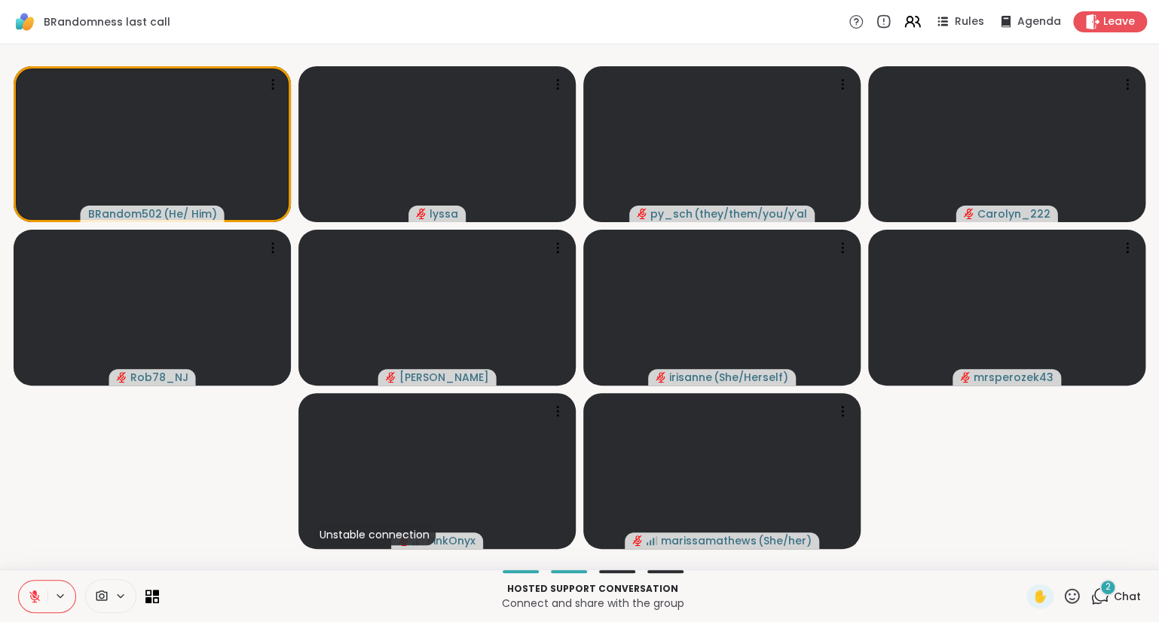
click at [1069, 598] on icon at bounding box center [1071, 596] width 19 height 19
click at [1020, 557] on span "❤️" at bounding box center [1027, 557] width 15 height 18
click at [37, 594] on icon at bounding box center [35, 597] width 14 height 14
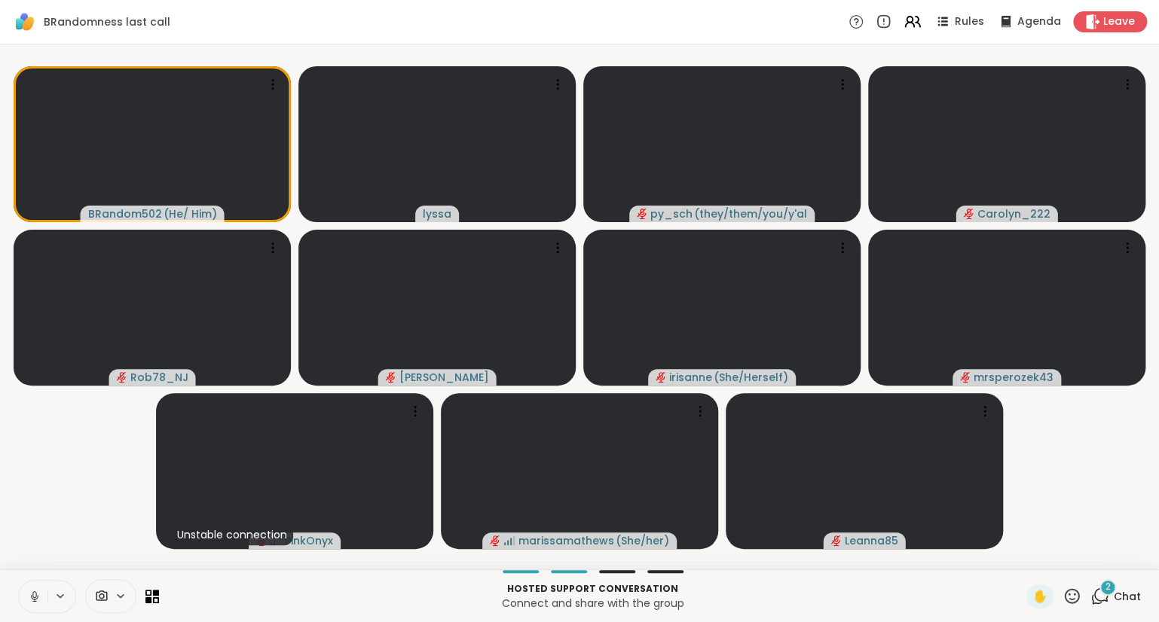
click at [35, 588] on button at bounding box center [33, 597] width 29 height 32
click at [39, 588] on button at bounding box center [33, 597] width 29 height 32
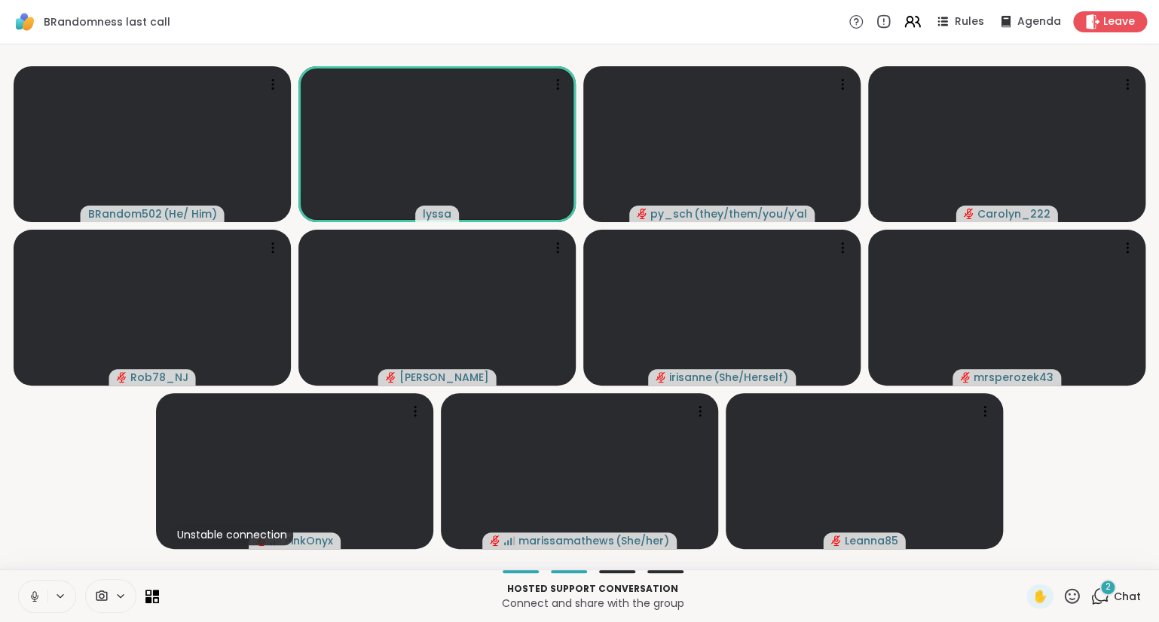
click at [39, 593] on icon at bounding box center [35, 597] width 14 height 14
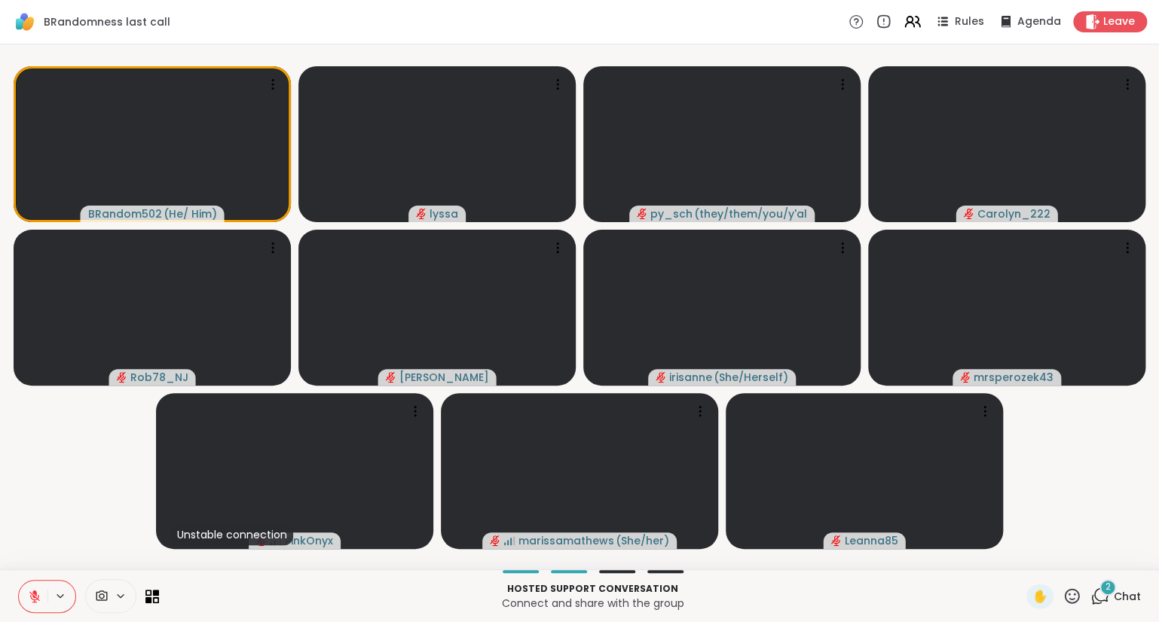
click at [29, 592] on icon at bounding box center [34, 596] width 11 height 11
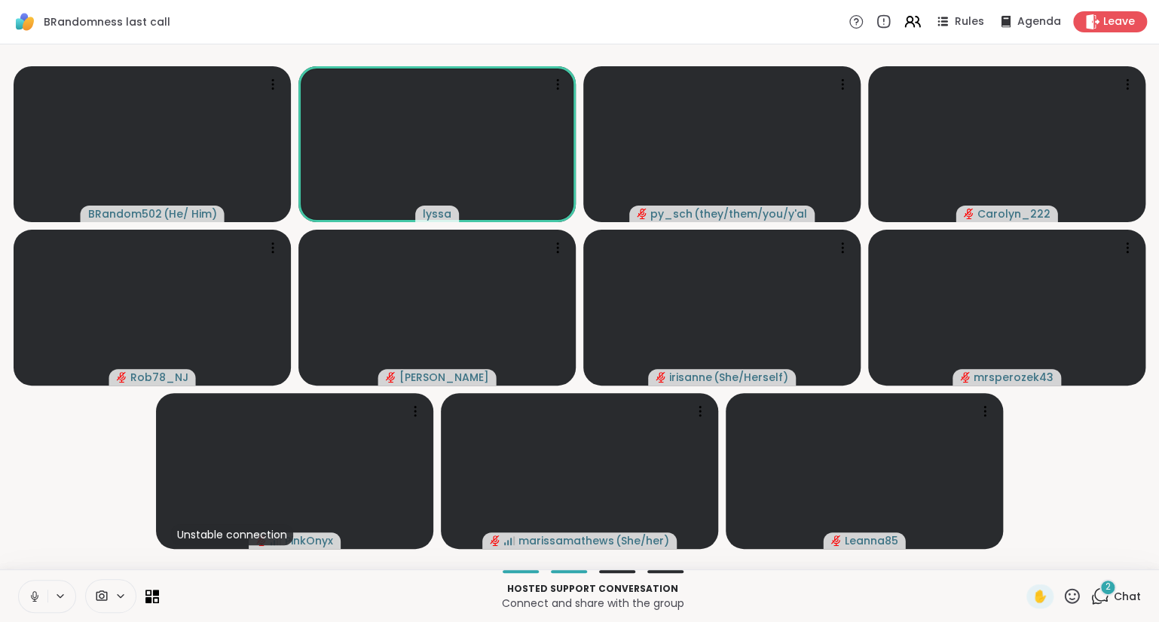
click at [35, 591] on icon at bounding box center [35, 597] width 14 height 14
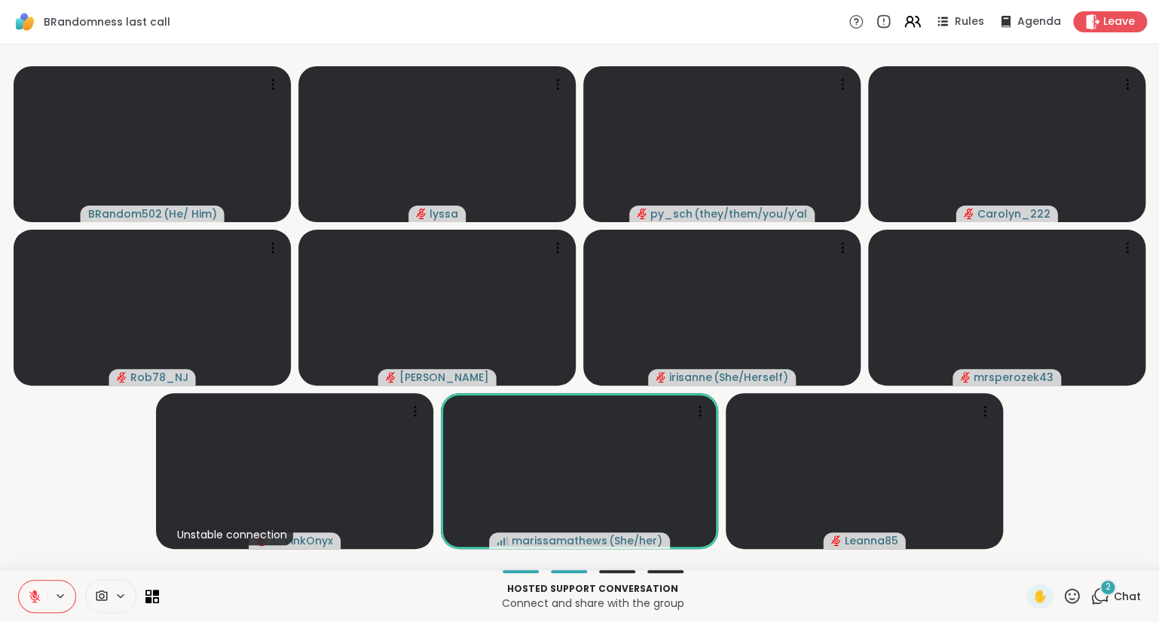
click at [35, 591] on icon at bounding box center [35, 597] width 14 height 14
click at [26, 593] on button at bounding box center [33, 597] width 29 height 32
click at [1076, 591] on icon at bounding box center [1071, 595] width 15 height 15
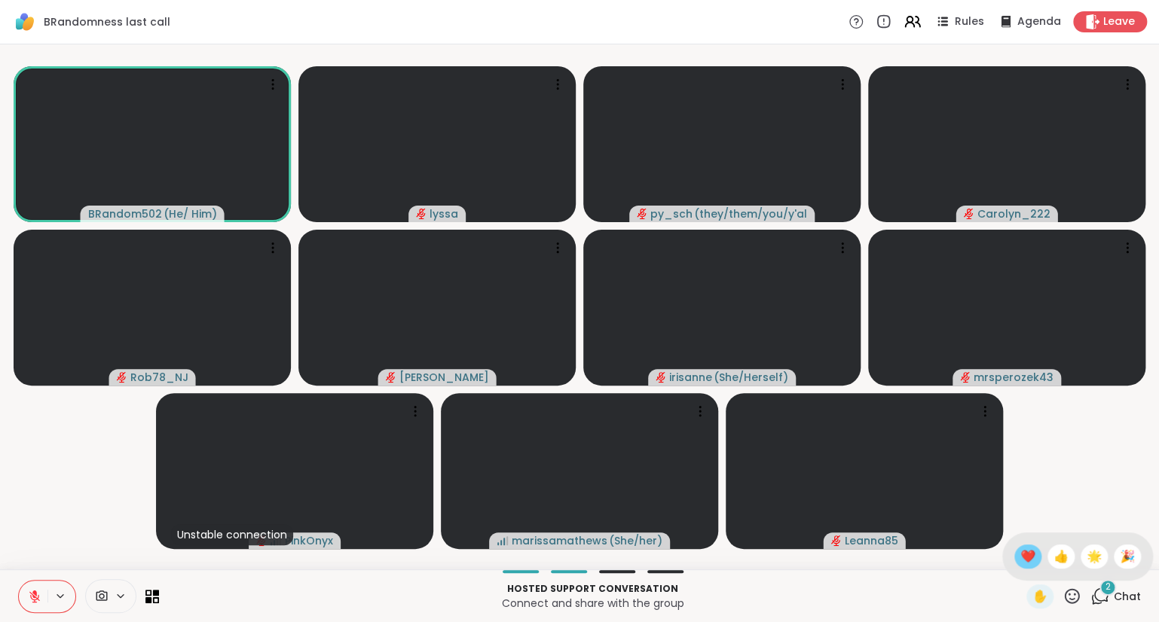
click at [1020, 553] on span "❤️" at bounding box center [1027, 557] width 15 height 18
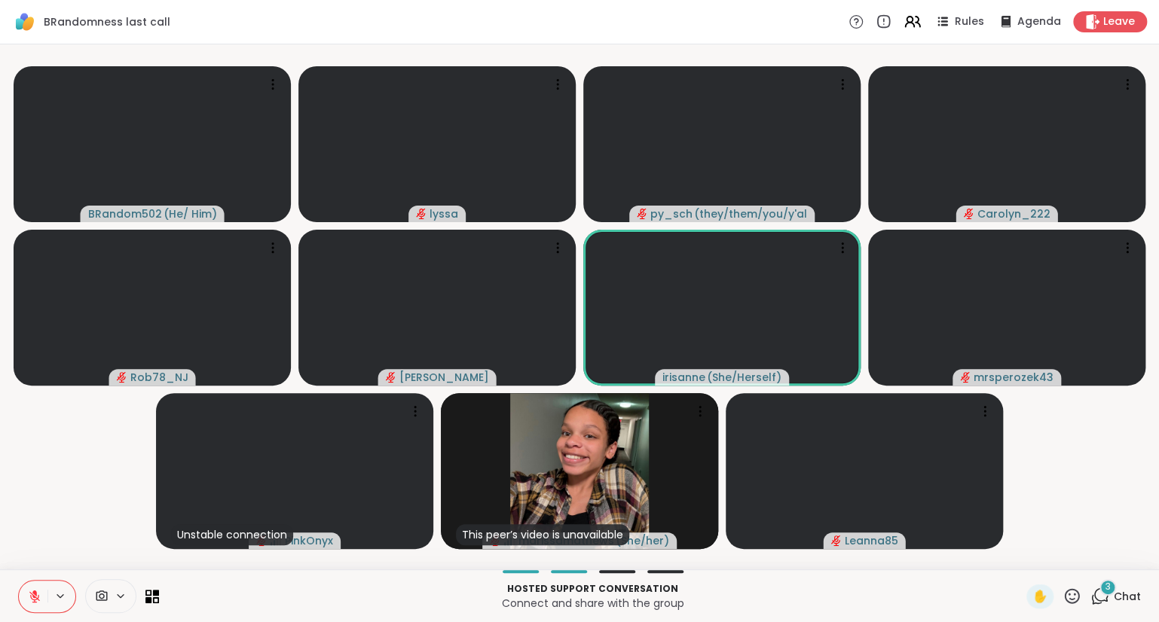
click at [1081, 600] on icon at bounding box center [1071, 596] width 19 height 19
click at [1021, 553] on span "❤️" at bounding box center [1027, 557] width 15 height 18
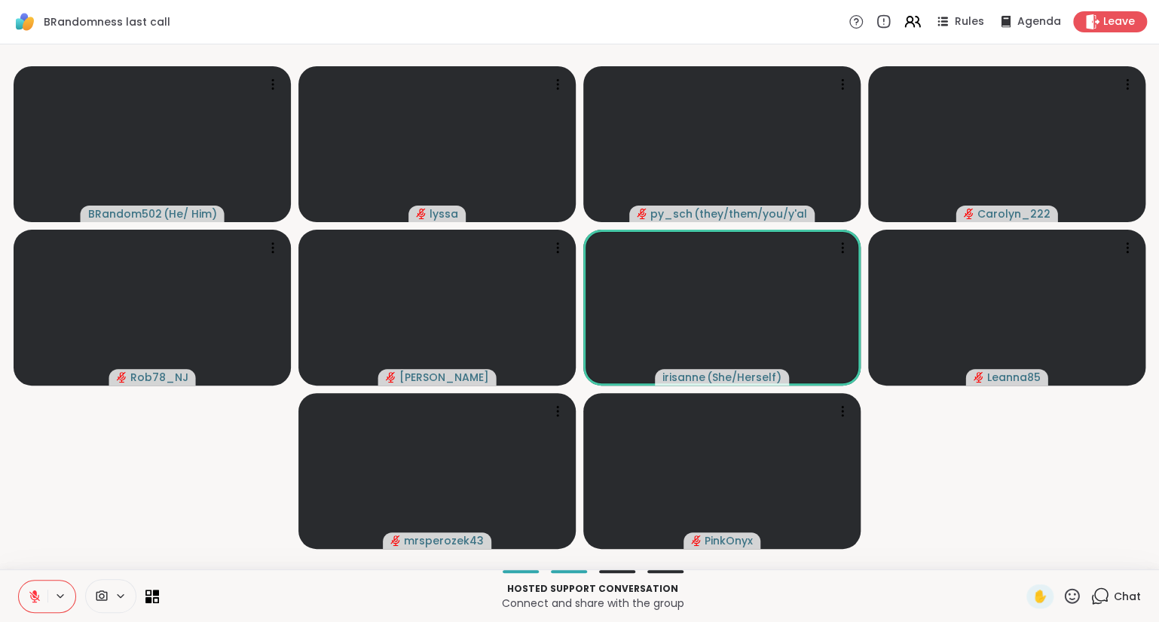
click at [25, 592] on button at bounding box center [33, 597] width 29 height 32
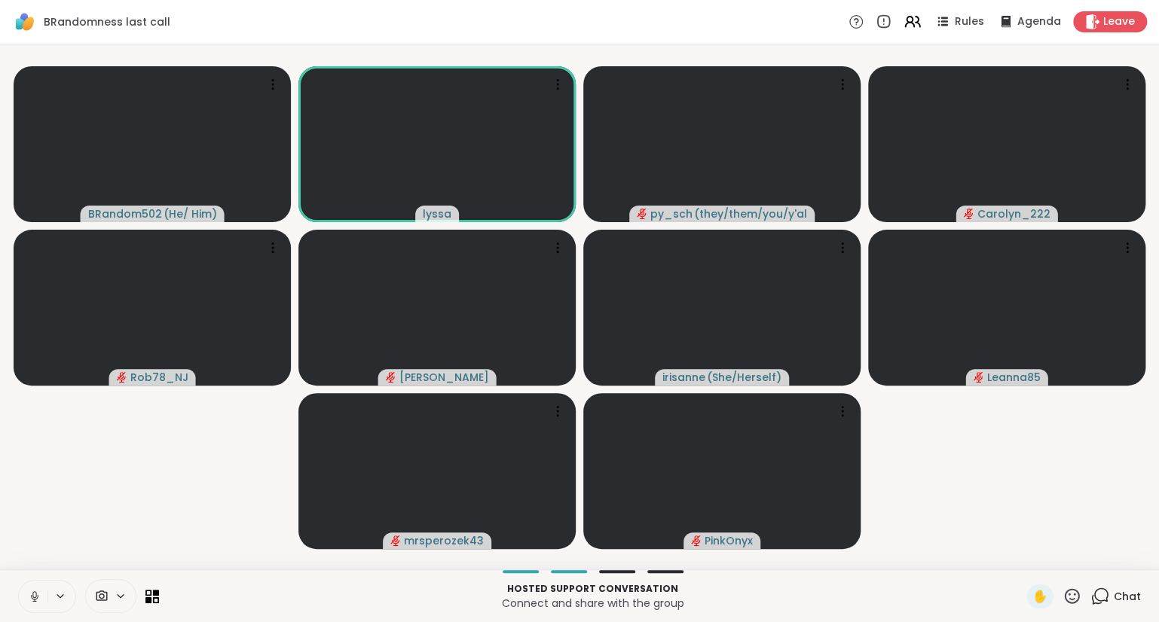
click at [26, 594] on button at bounding box center [33, 597] width 29 height 32
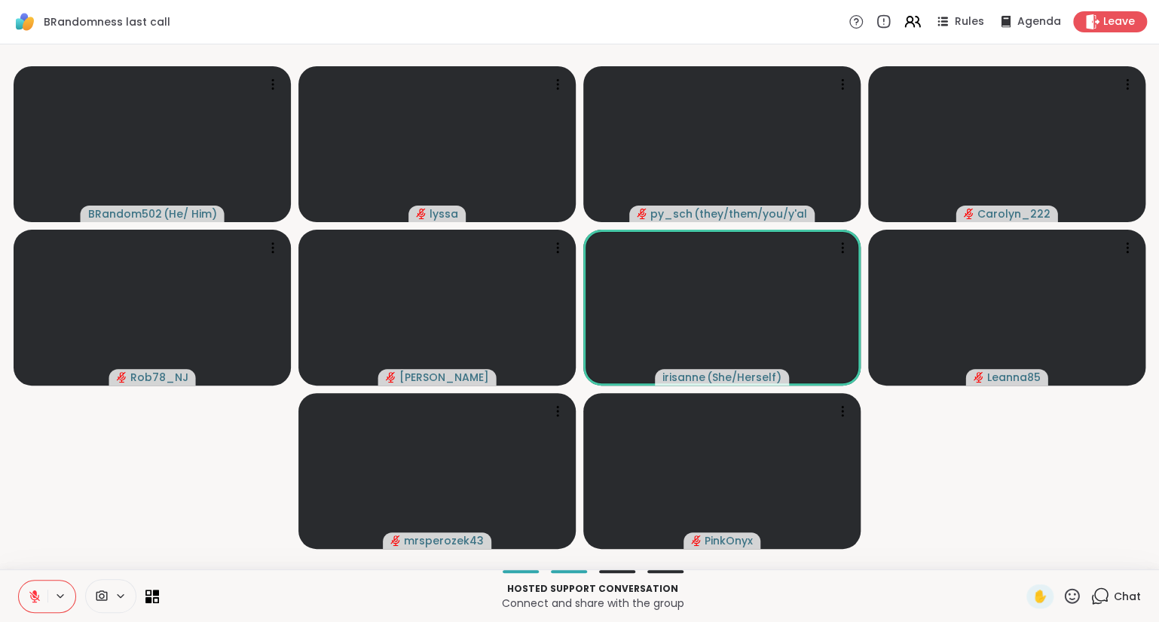
click at [32, 588] on button at bounding box center [33, 597] width 29 height 32
click at [28, 593] on icon at bounding box center [35, 597] width 14 height 14
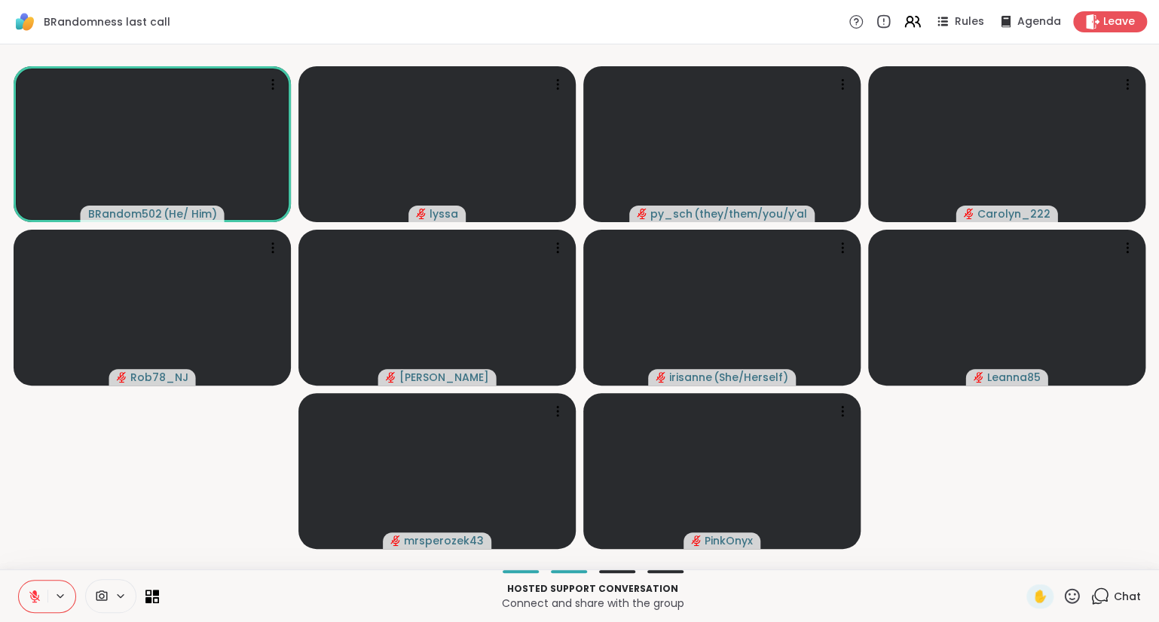
click at [32, 588] on button at bounding box center [33, 597] width 29 height 32
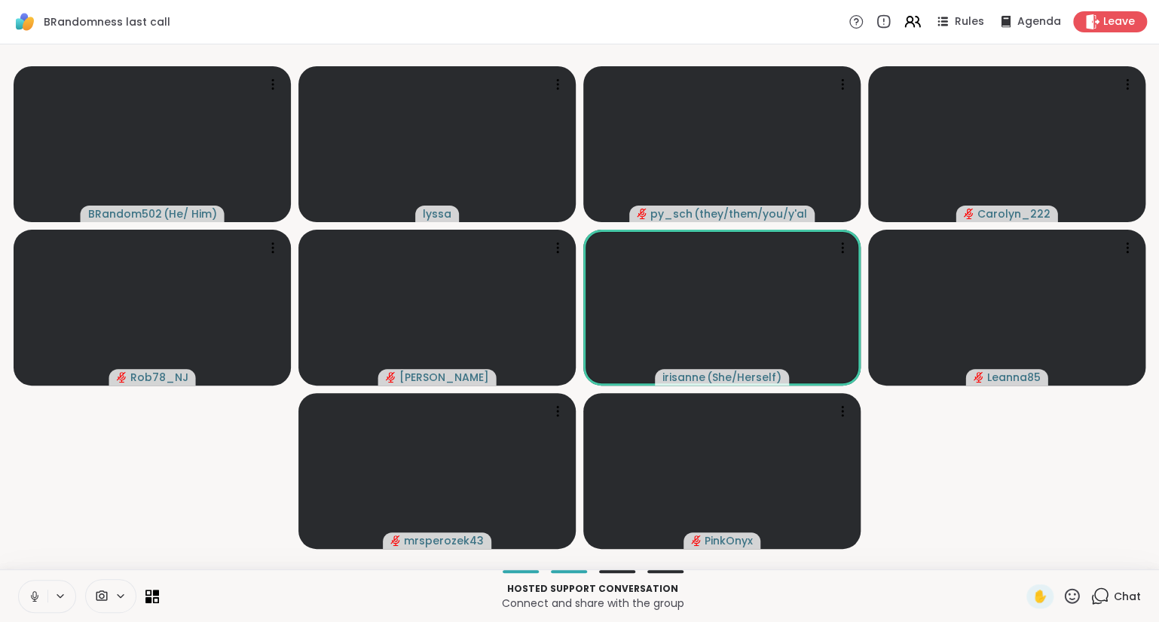
click at [36, 601] on icon at bounding box center [34, 600] width 4 height 1
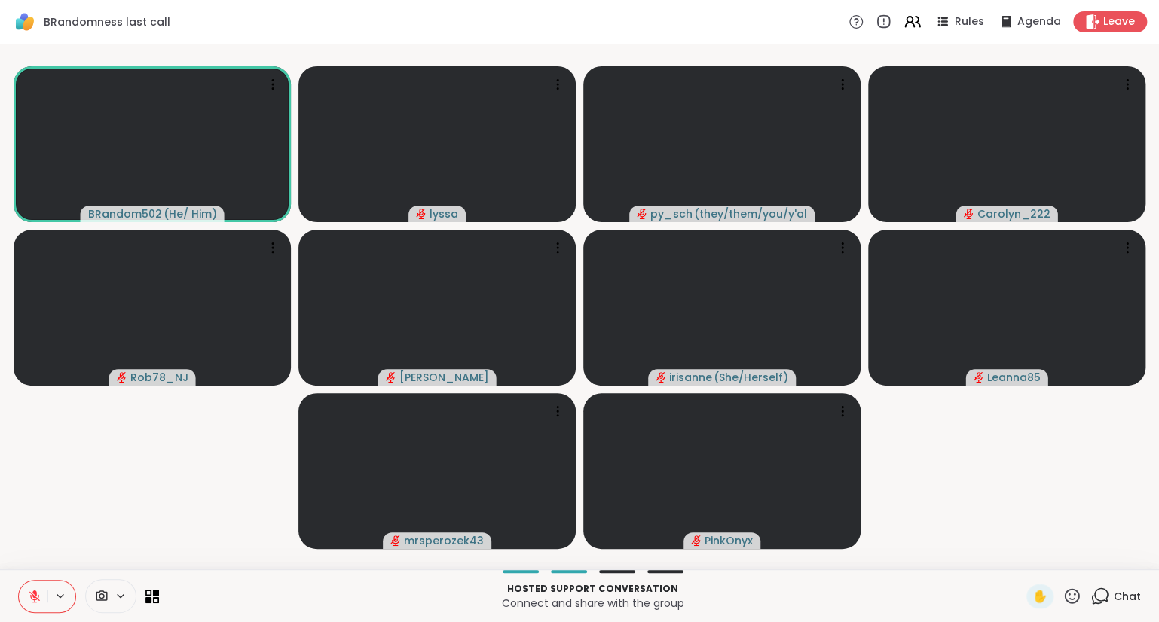
click at [38, 594] on icon at bounding box center [35, 597] width 14 height 14
click at [34, 594] on icon at bounding box center [35, 597] width 14 height 14
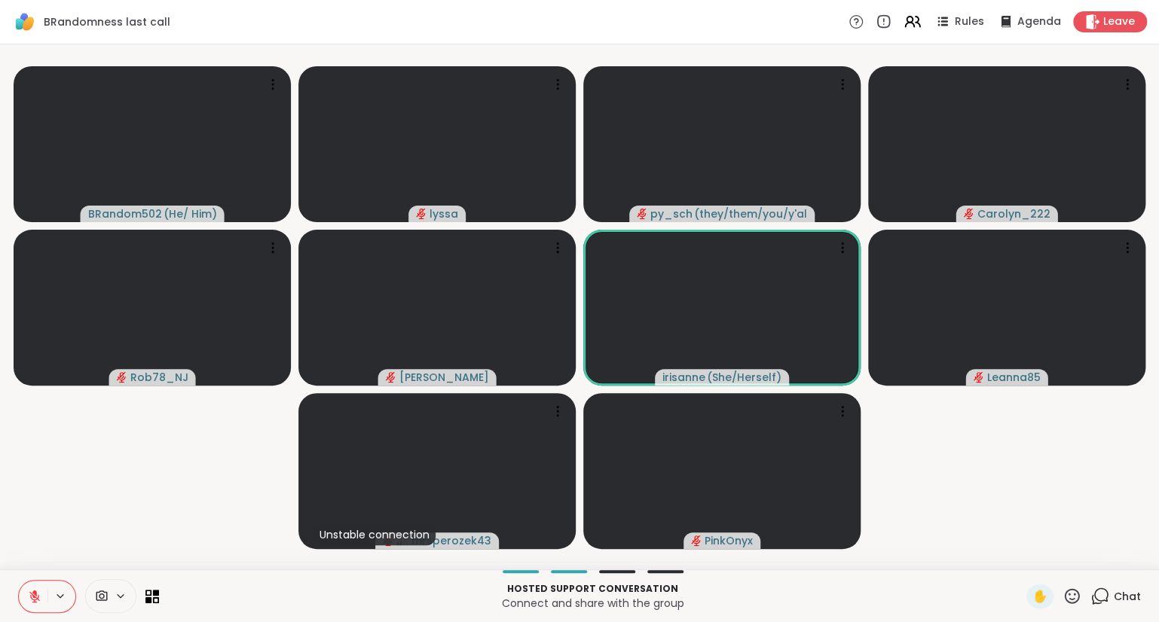
click at [1055, 501] on video-player-container "BRandom502 ( He/ Him ) lyssa py_sch ( they/them/you/y'all/i/we ) Carolyn_222 Ro…" at bounding box center [579, 306] width 1140 height 513
click at [1056, 500] on video-player-container "BRandom502 ( He/ Him ) lyssa py_sch ( they/them/you/y'all/i/we ) Carolyn_222 Ro…" at bounding box center [579, 306] width 1140 height 513
click at [41, 605] on button at bounding box center [33, 597] width 29 height 32
click at [35, 601] on icon at bounding box center [34, 600] width 1 height 3
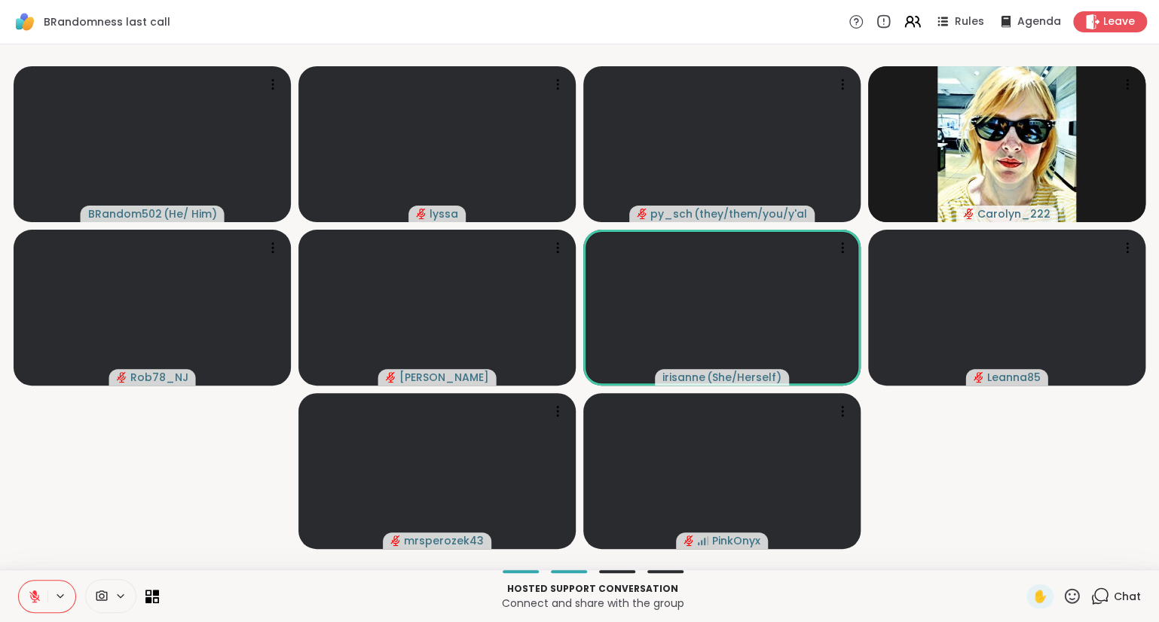
click at [38, 611] on button at bounding box center [33, 597] width 29 height 32
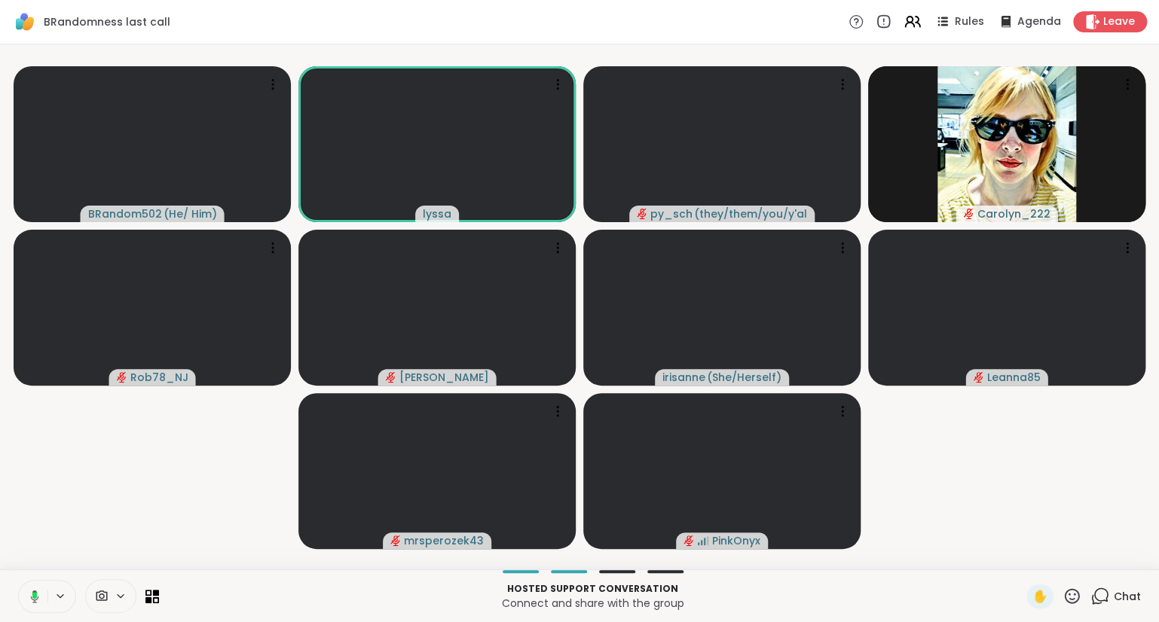
click at [34, 595] on rect at bounding box center [34, 595] width 5 height 7
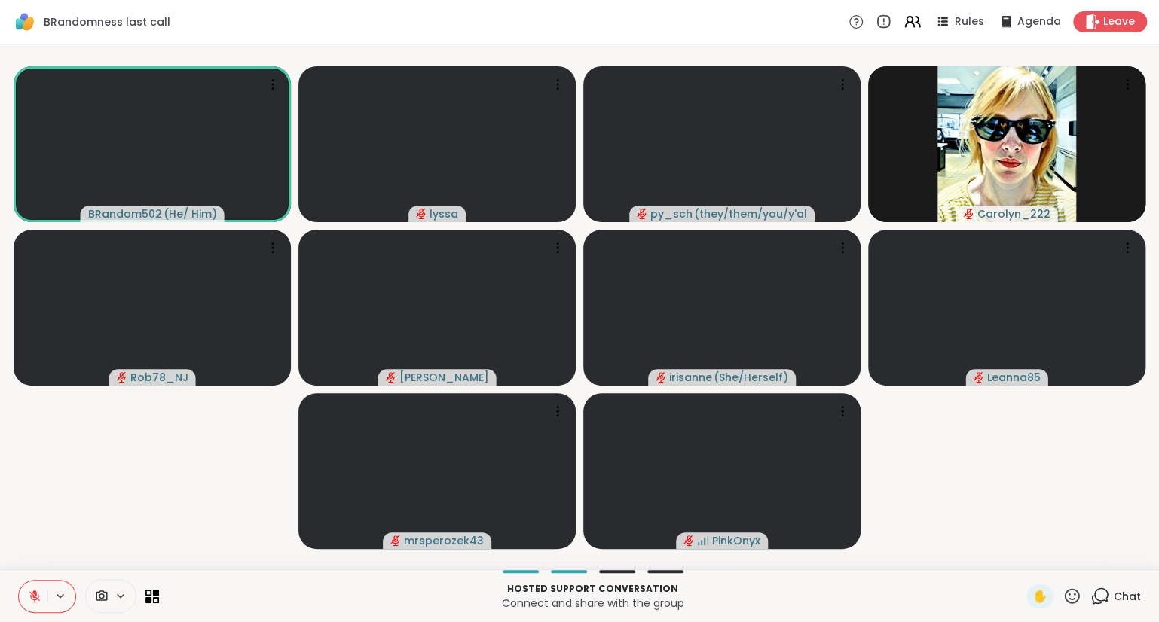
click at [32, 587] on button at bounding box center [33, 597] width 29 height 32
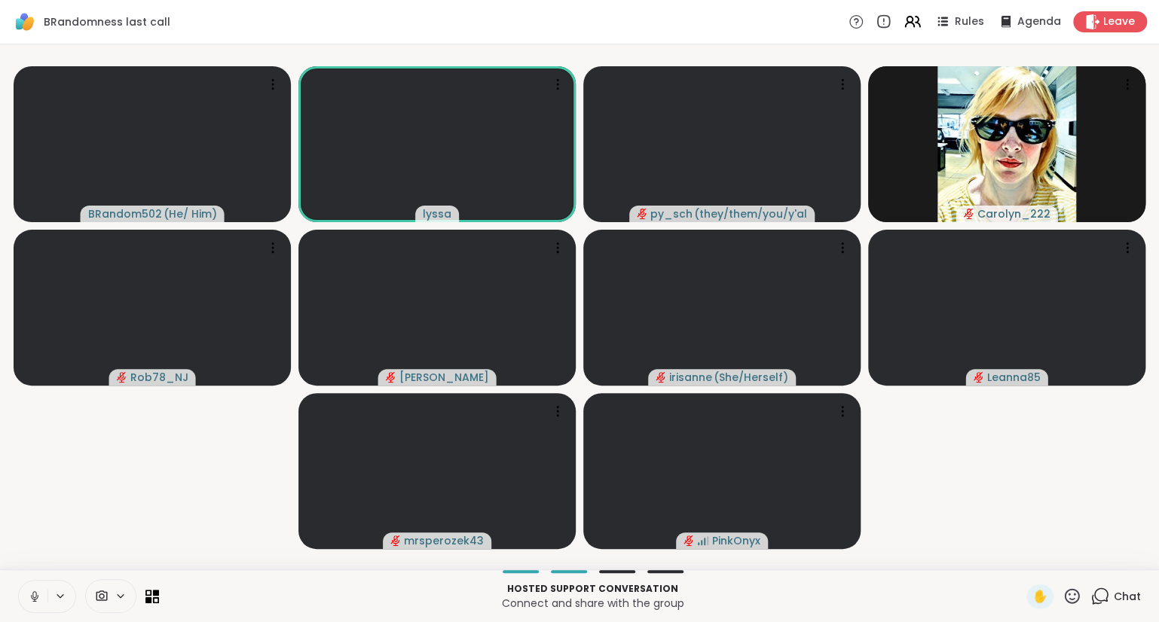
click at [31, 594] on icon at bounding box center [35, 597] width 14 height 14
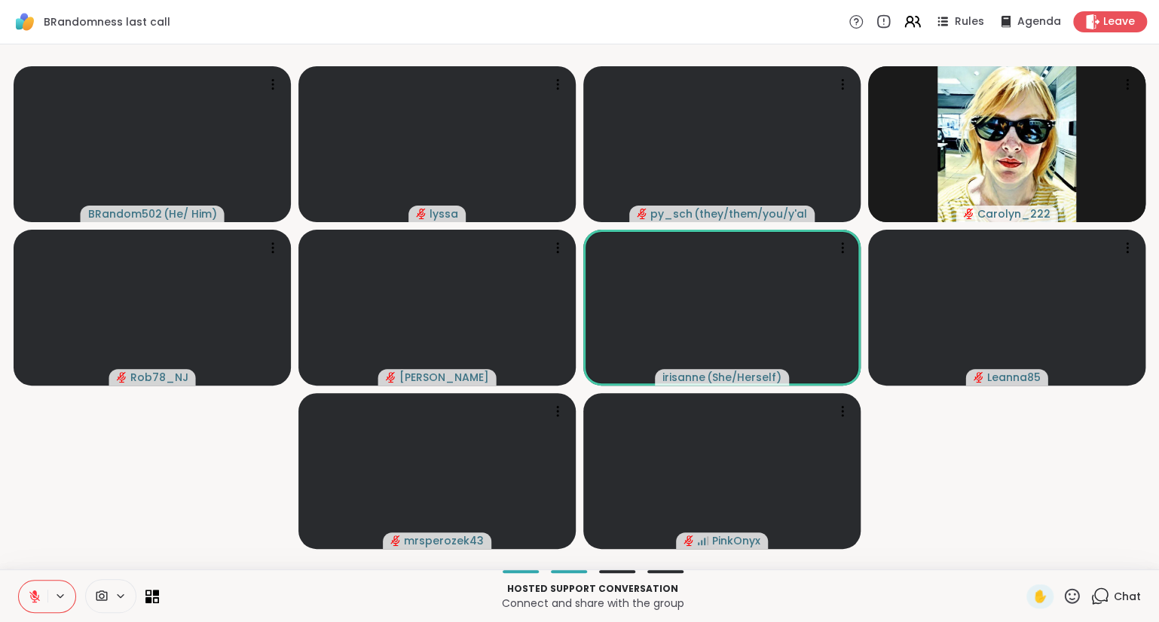
click at [28, 585] on button at bounding box center [33, 597] width 29 height 32
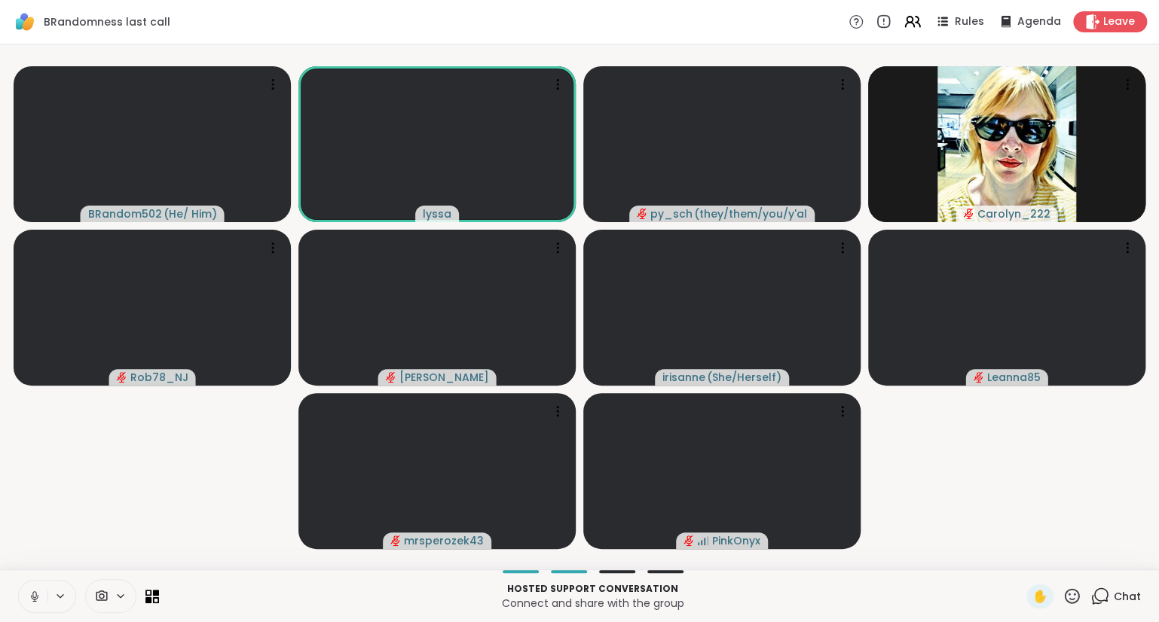
click at [33, 593] on icon at bounding box center [34, 594] width 4 height 7
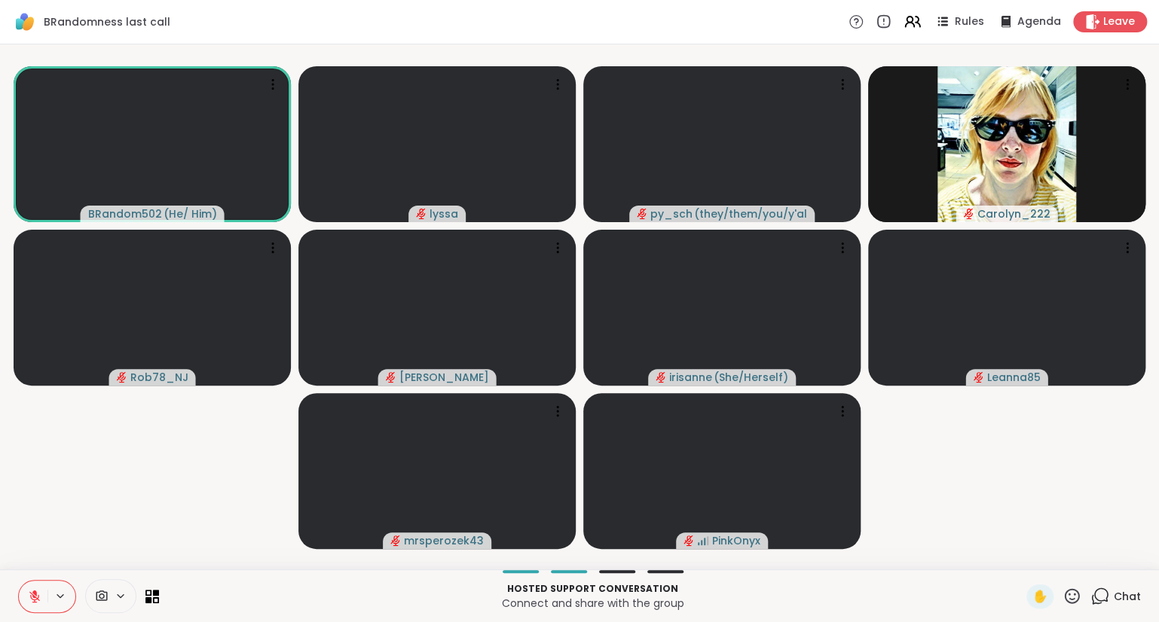
click at [37, 587] on button at bounding box center [33, 597] width 29 height 32
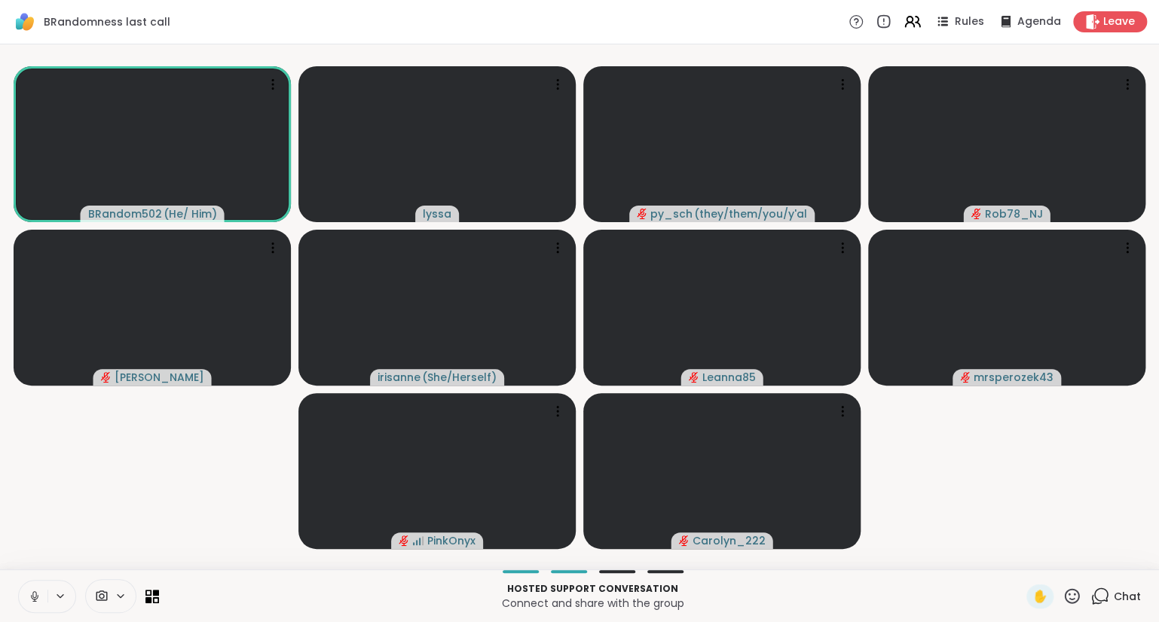
click at [38, 589] on button at bounding box center [33, 597] width 29 height 32
click at [38, 610] on button at bounding box center [33, 597] width 29 height 32
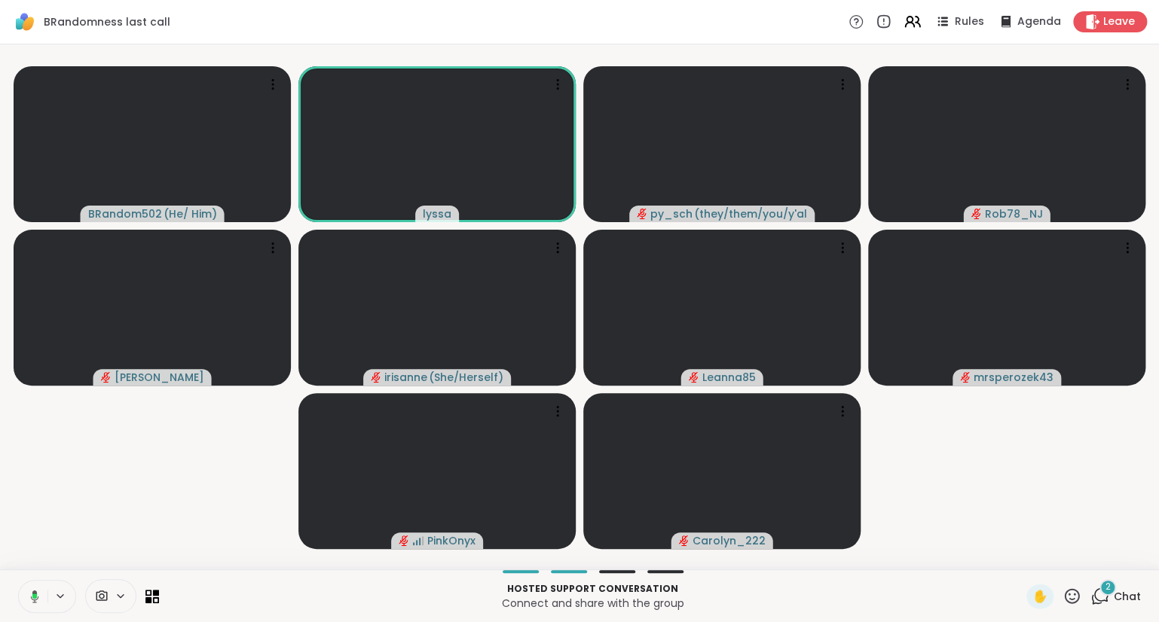
click at [44, 594] on button at bounding box center [32, 597] width 31 height 32
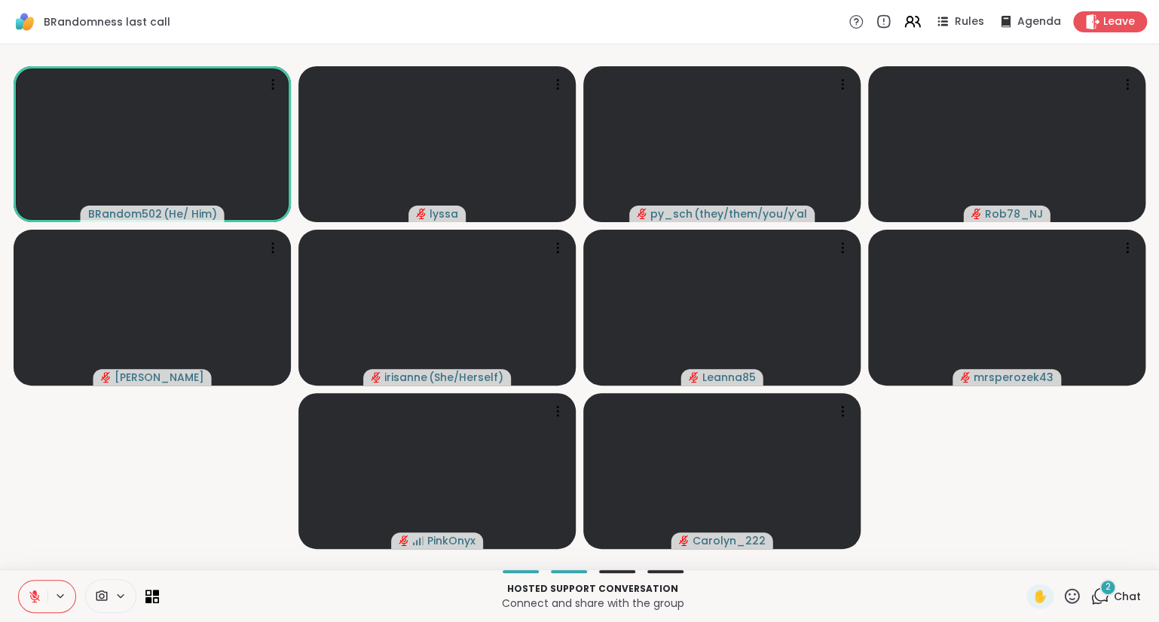
click at [29, 588] on button at bounding box center [33, 597] width 29 height 32
click at [33, 589] on button at bounding box center [33, 597] width 29 height 32
click at [1125, 597] on span "Chat" at bounding box center [1126, 596] width 27 height 15
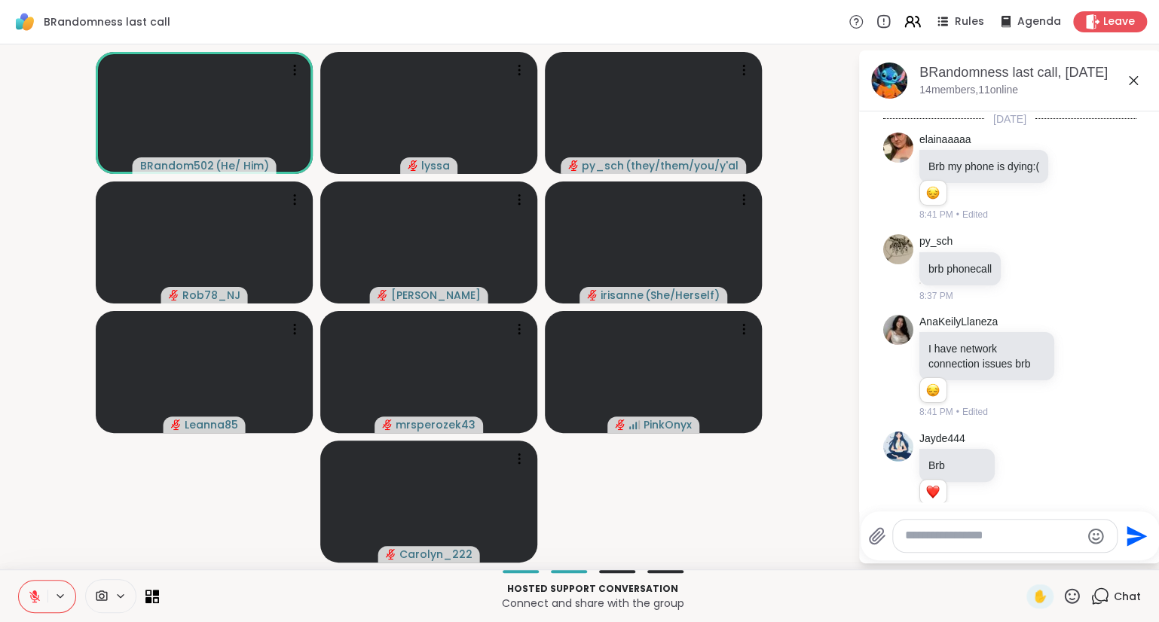
scroll to position [4049, 0]
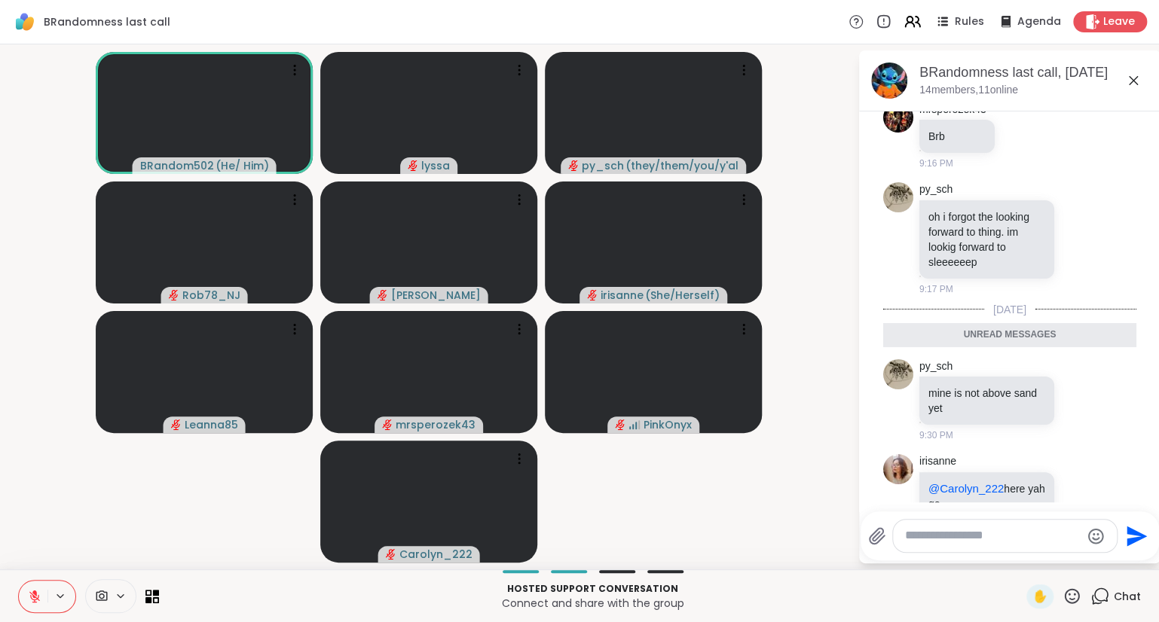
click at [1131, 77] on icon at bounding box center [1133, 81] width 18 height 18
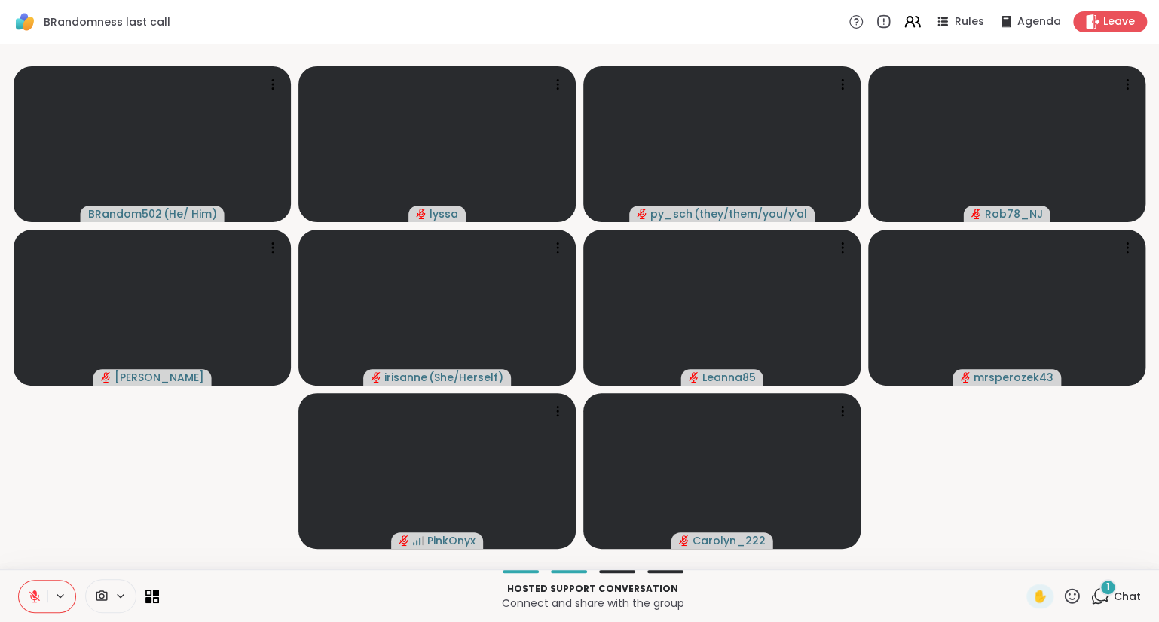
click at [32, 587] on button at bounding box center [33, 597] width 29 height 32
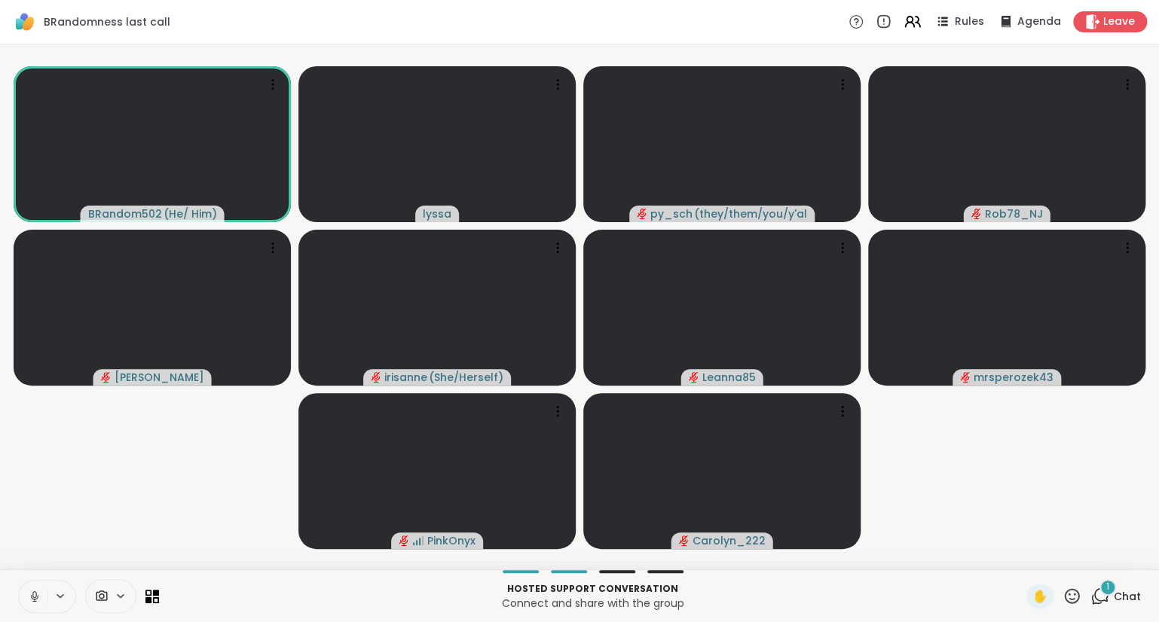
click at [32, 587] on button at bounding box center [33, 597] width 29 height 32
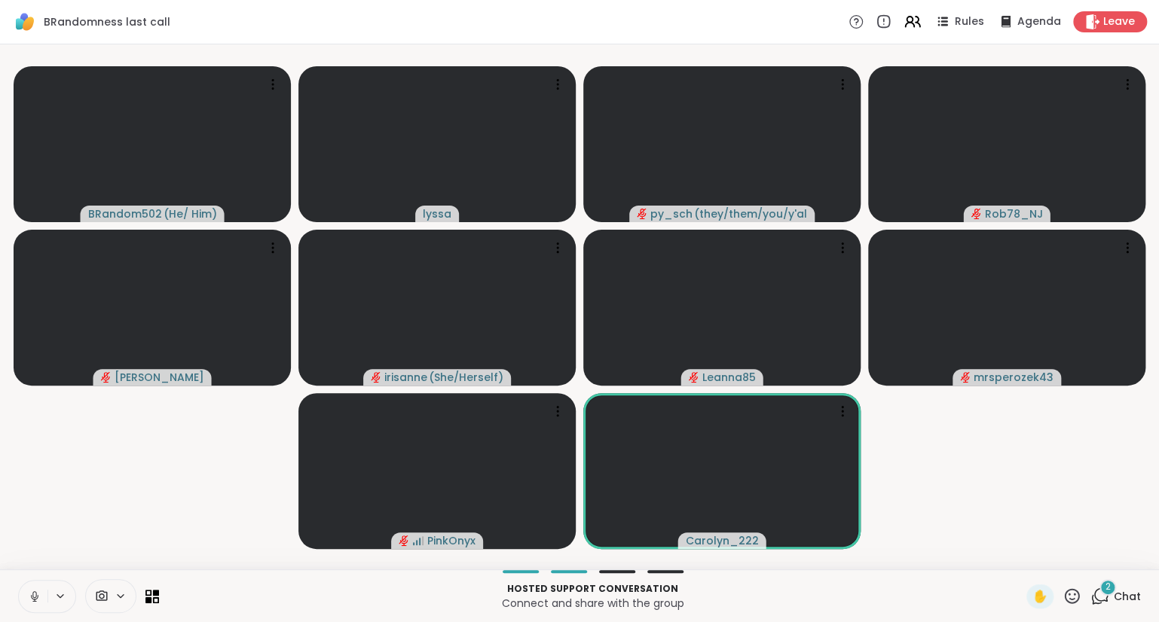
click at [33, 600] on icon at bounding box center [35, 597] width 14 height 14
click at [41, 594] on button at bounding box center [33, 597] width 29 height 32
click at [38, 586] on button at bounding box center [33, 597] width 29 height 32
click at [29, 592] on icon at bounding box center [34, 596] width 11 height 11
click at [45, 599] on button at bounding box center [33, 597] width 29 height 32
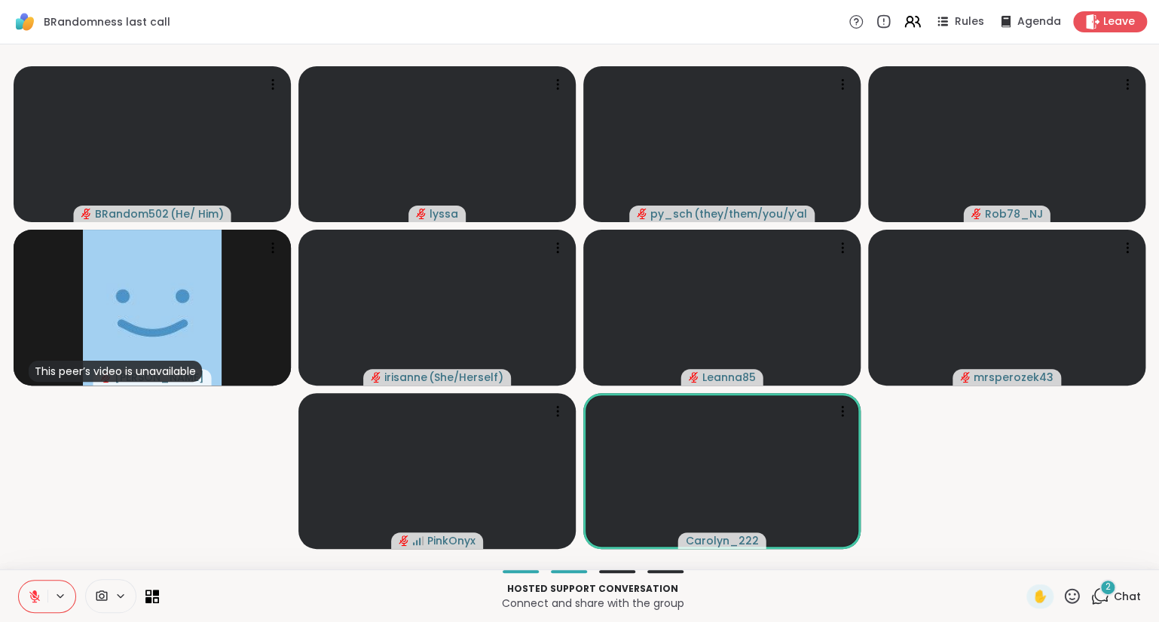
click at [1074, 600] on icon at bounding box center [1071, 595] width 15 height 15
click at [1023, 544] on div "✋ ❤️ 👍 🌟 🎉" at bounding box center [1077, 557] width 151 height 48
click at [1077, 594] on icon at bounding box center [1071, 596] width 19 height 19
click at [1014, 557] on div "❤️" at bounding box center [1027, 557] width 27 height 24
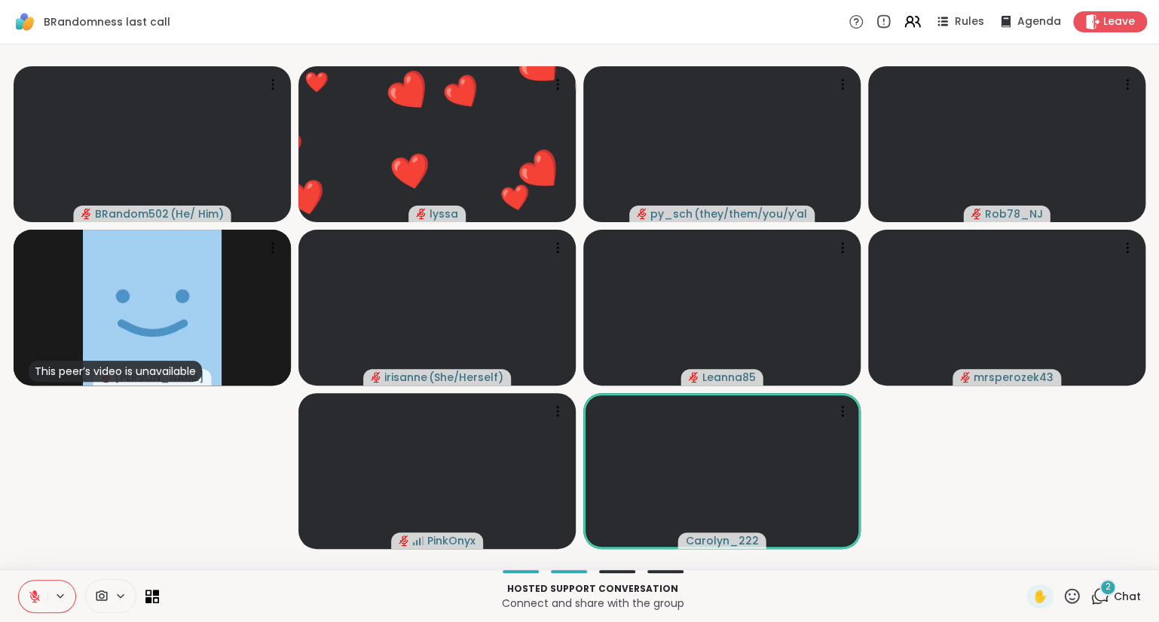
click at [29, 585] on button at bounding box center [33, 597] width 29 height 32
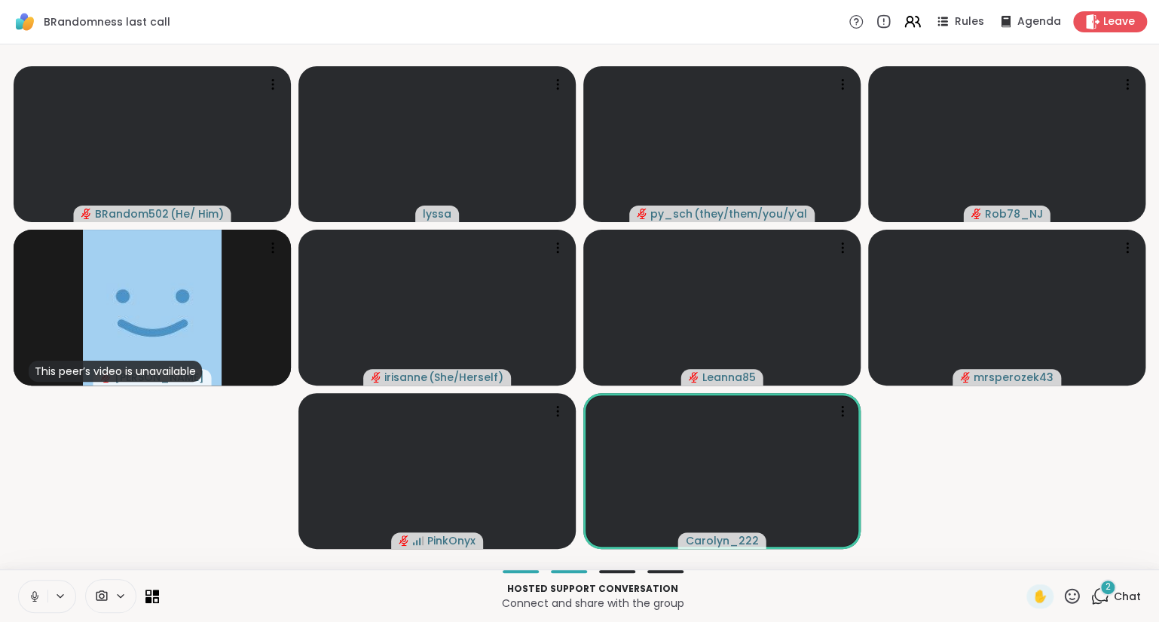
click at [41, 587] on button at bounding box center [33, 597] width 29 height 32
click at [29, 603] on icon at bounding box center [35, 597] width 14 height 14
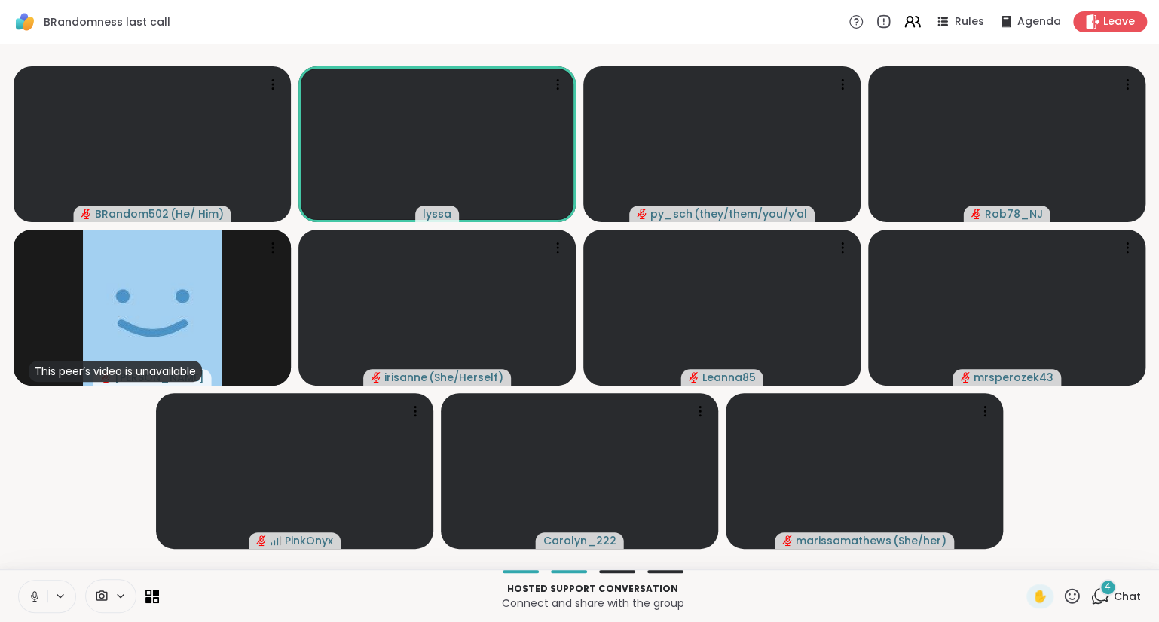
click at [35, 596] on icon at bounding box center [35, 597] width 14 height 14
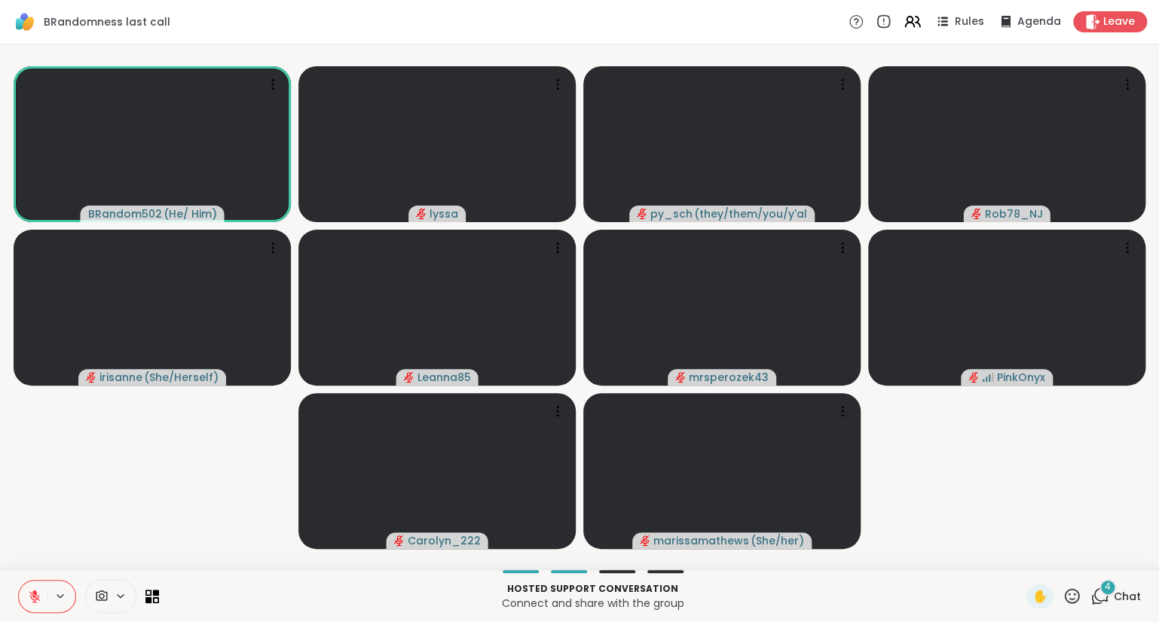
click at [1116, 584] on div "4" at bounding box center [1107, 587] width 17 height 17
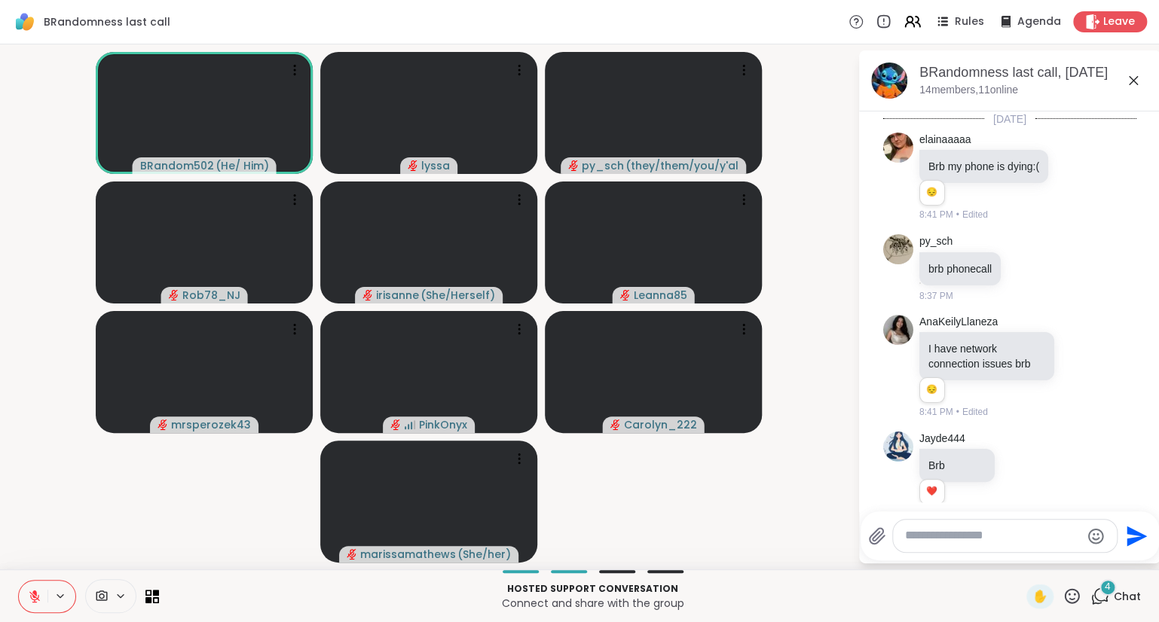
scroll to position [4568, 0]
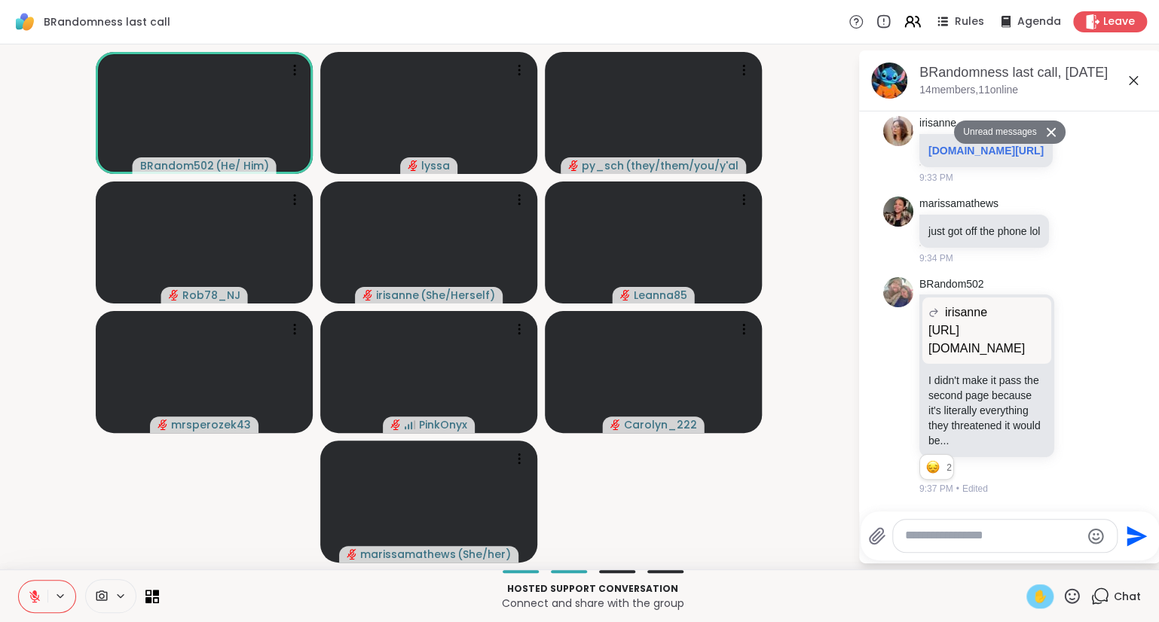
click at [1038, 598] on span "✋" at bounding box center [1039, 597] width 15 height 18
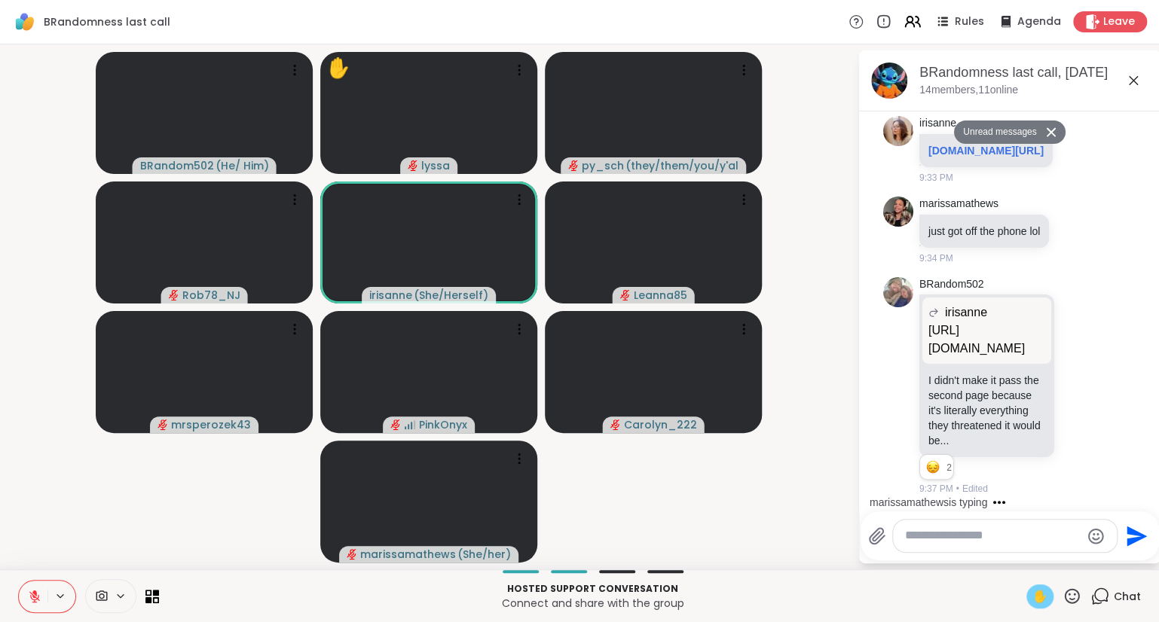
click at [1038, 598] on span "✋" at bounding box center [1039, 597] width 15 height 18
click at [1134, 96] on div "BRandomness last call, [DATE] members, 11 online" at bounding box center [1033, 80] width 229 height 34
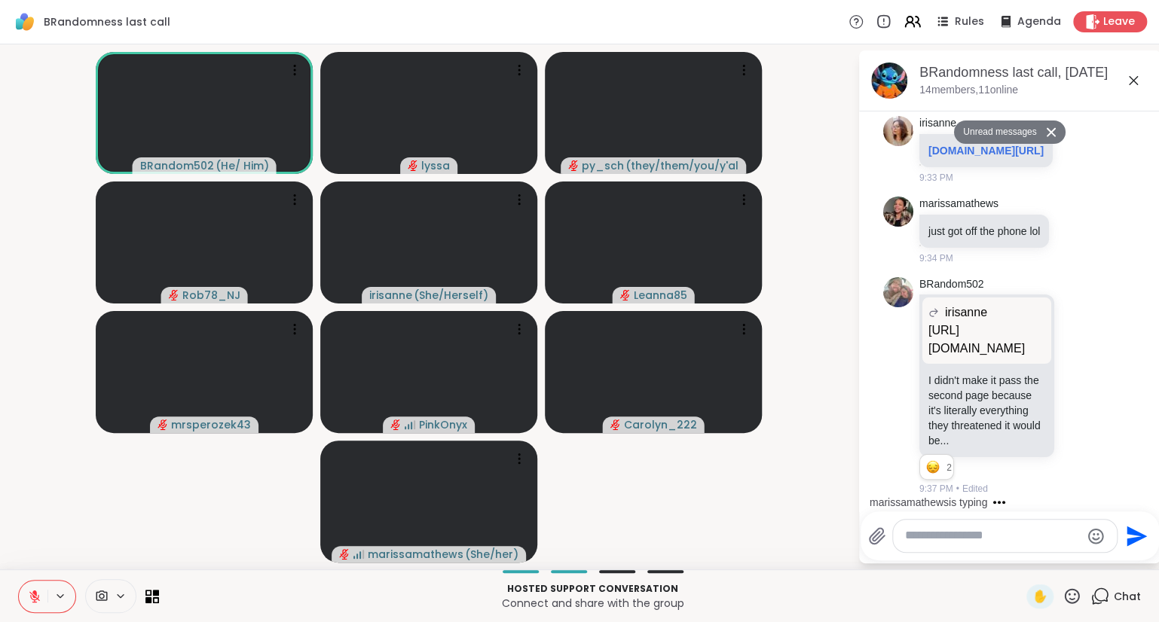
click at [941, 532] on textarea "Type your message" at bounding box center [993, 536] width 176 height 16
click at [1134, 77] on icon at bounding box center [1133, 81] width 18 height 18
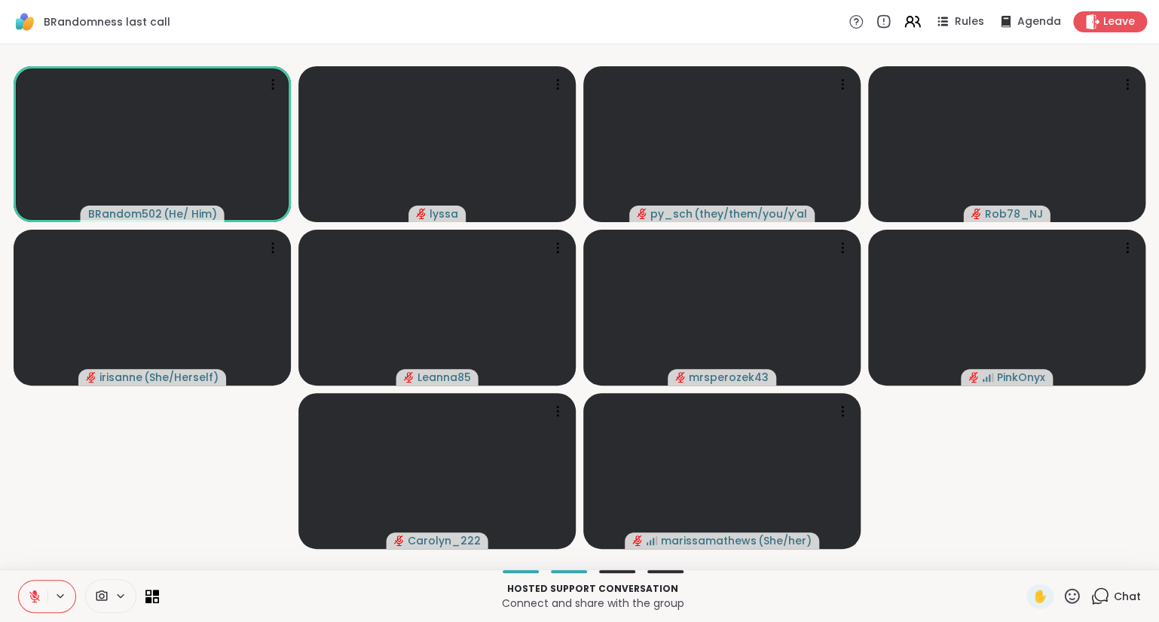
click at [20, 595] on button at bounding box center [33, 597] width 29 height 32
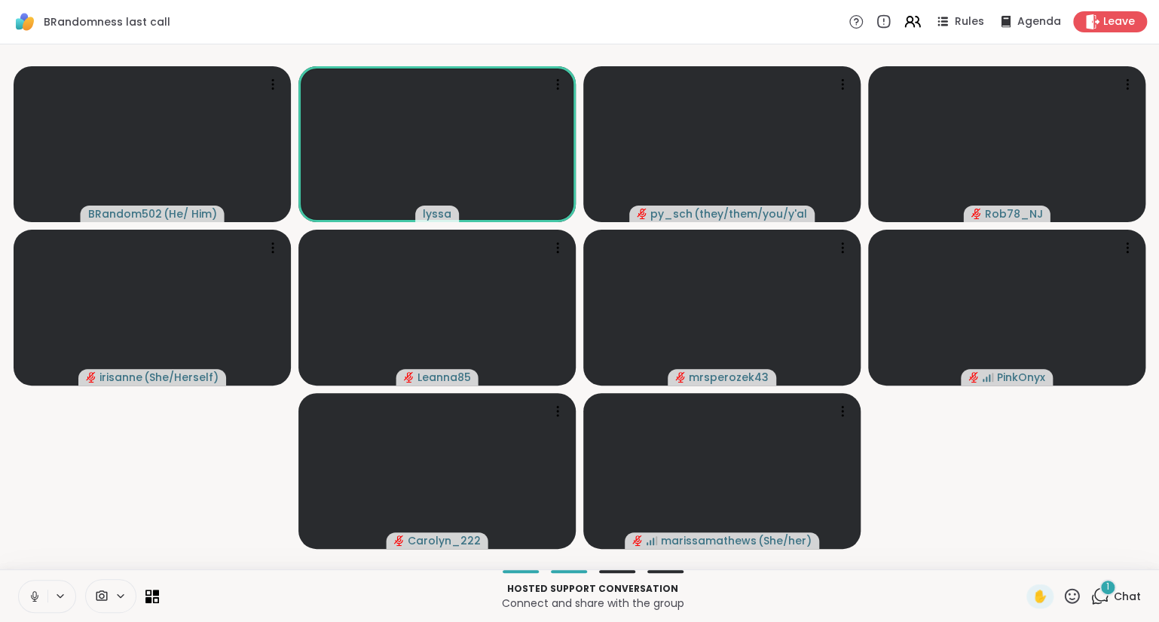
click at [36, 588] on button at bounding box center [33, 597] width 29 height 32
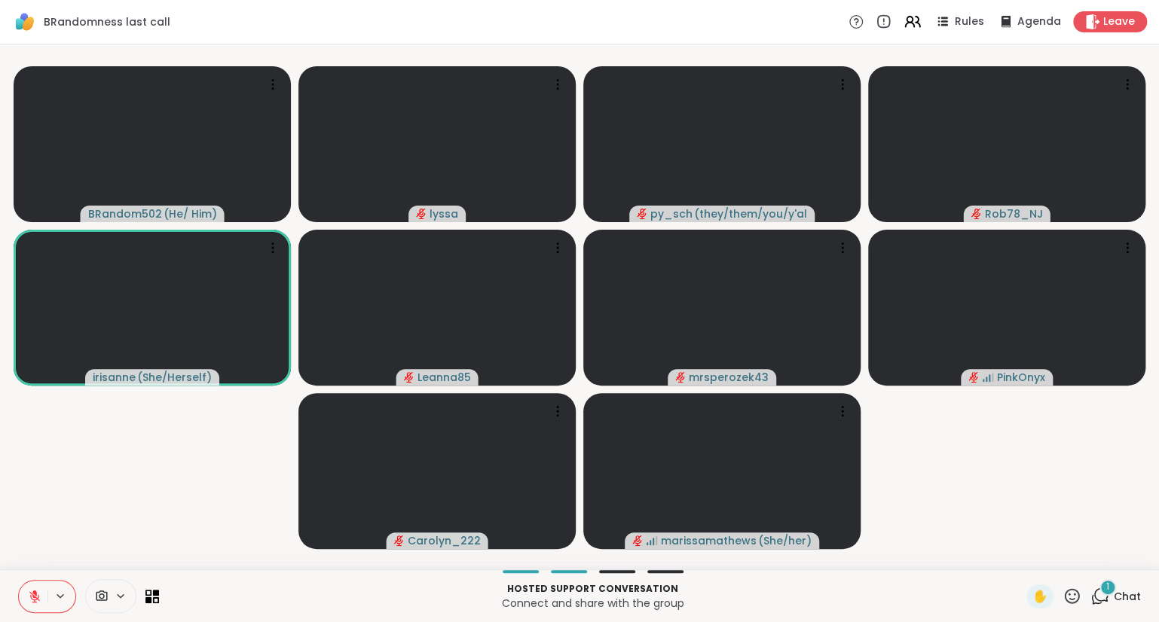
click at [1109, 612] on div "Hosted support conversation Connect and share with the group ✋ 1 Chat" at bounding box center [579, 595] width 1159 height 53
click at [1105, 600] on icon at bounding box center [1099, 596] width 19 height 19
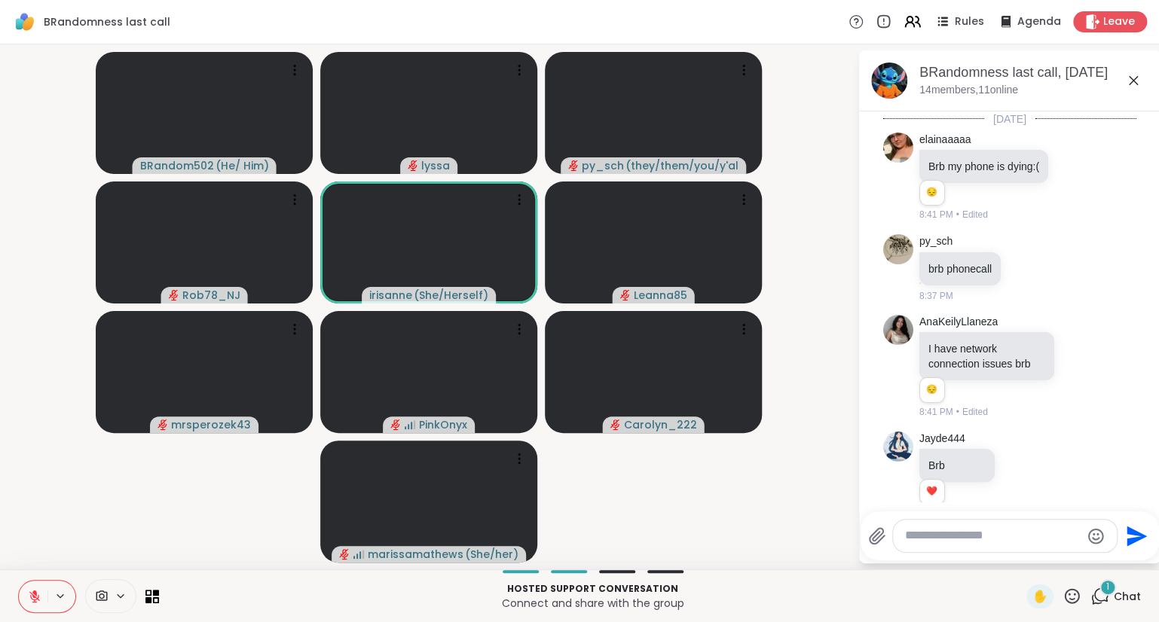
scroll to position [4686, 0]
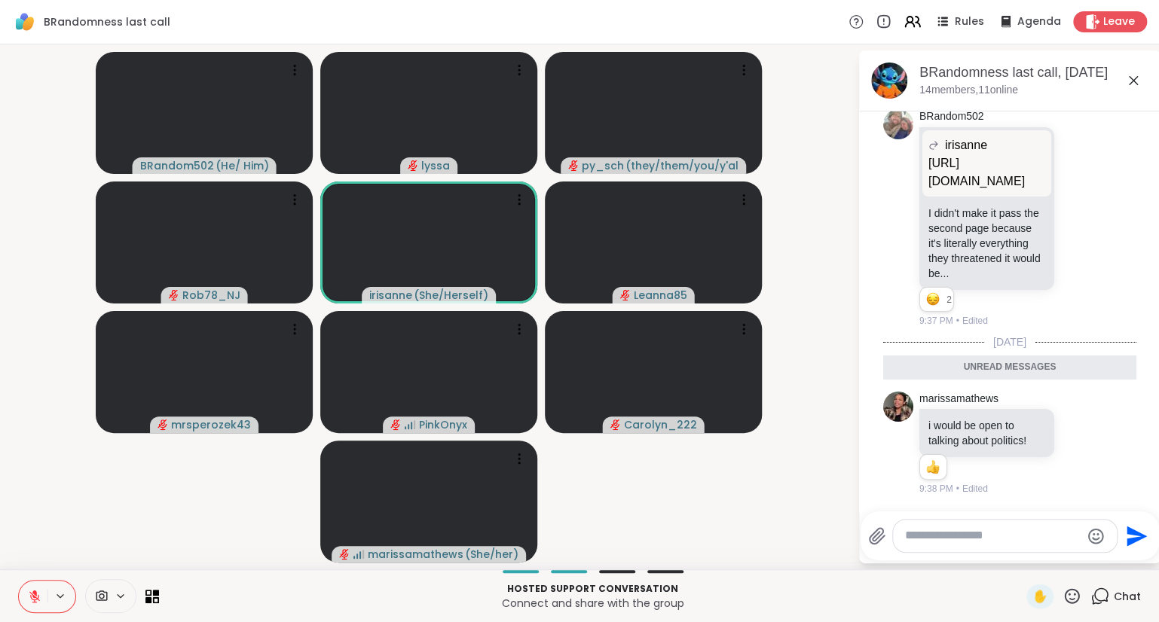
click at [1132, 81] on icon at bounding box center [1132, 80] width 9 height 9
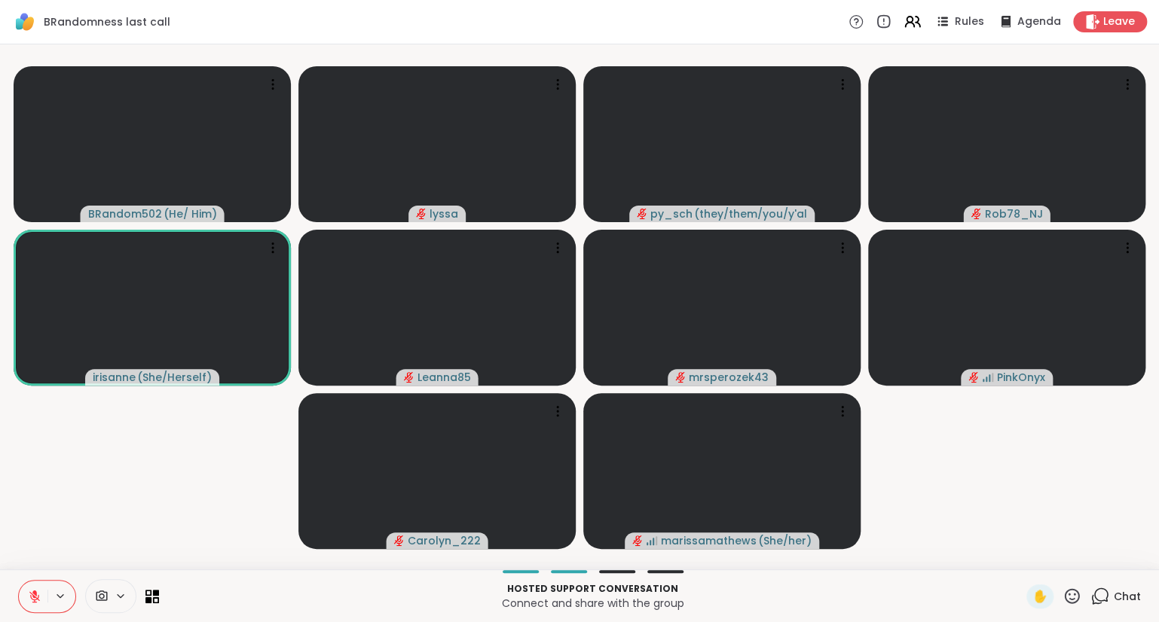
click at [1074, 596] on icon at bounding box center [1071, 596] width 19 height 19
click at [1031, 556] on div "❤️" at bounding box center [1027, 557] width 27 height 24
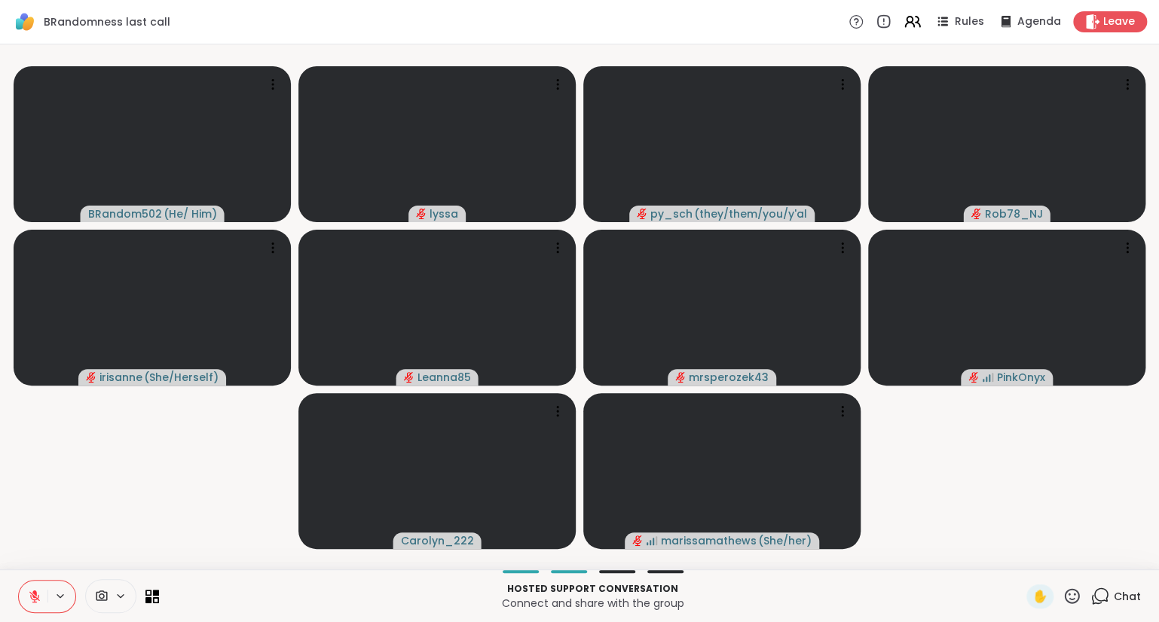
click at [42, 595] on button at bounding box center [33, 597] width 29 height 32
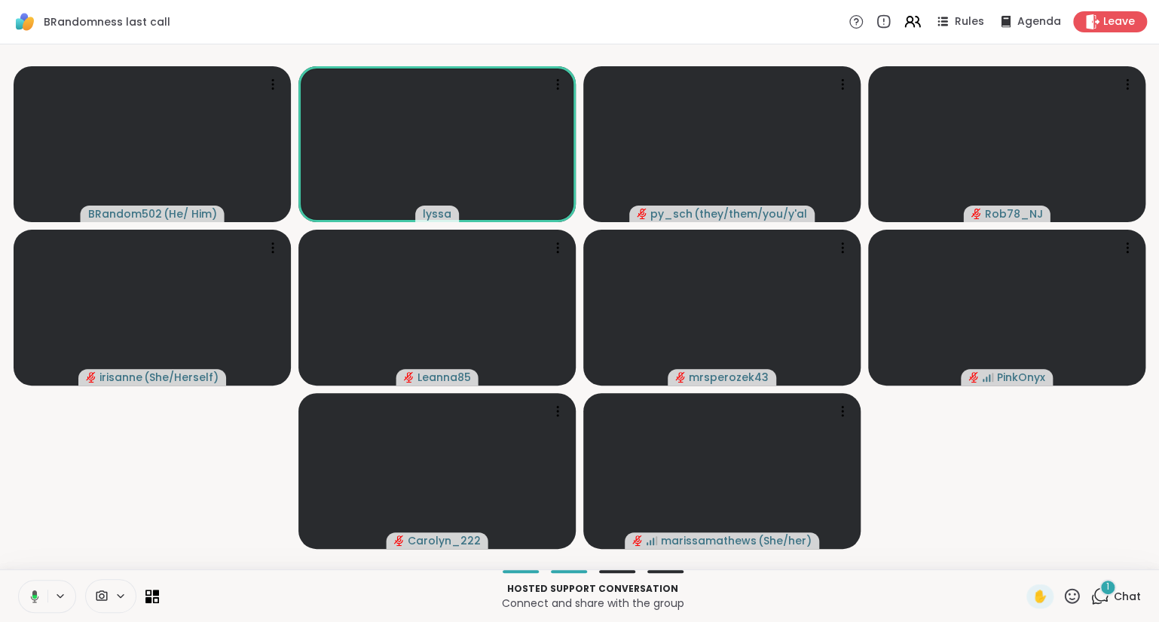
click at [32, 588] on button at bounding box center [32, 597] width 31 height 32
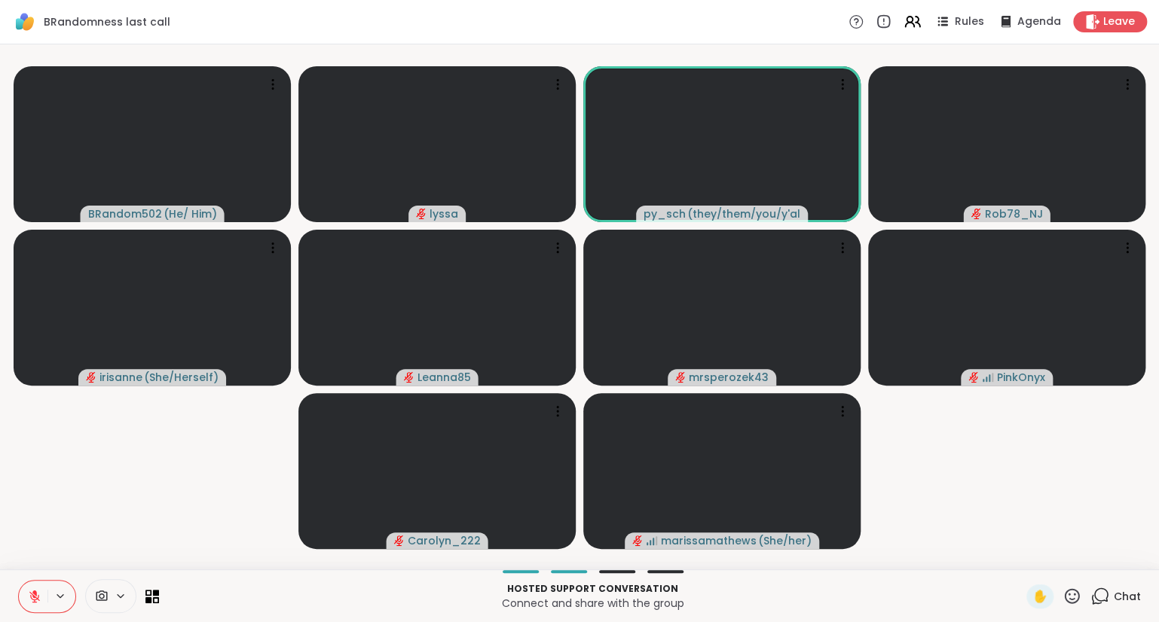
click at [1070, 591] on icon at bounding box center [1071, 595] width 15 height 15
click at [1053, 559] on span "👍" at bounding box center [1060, 557] width 15 height 18
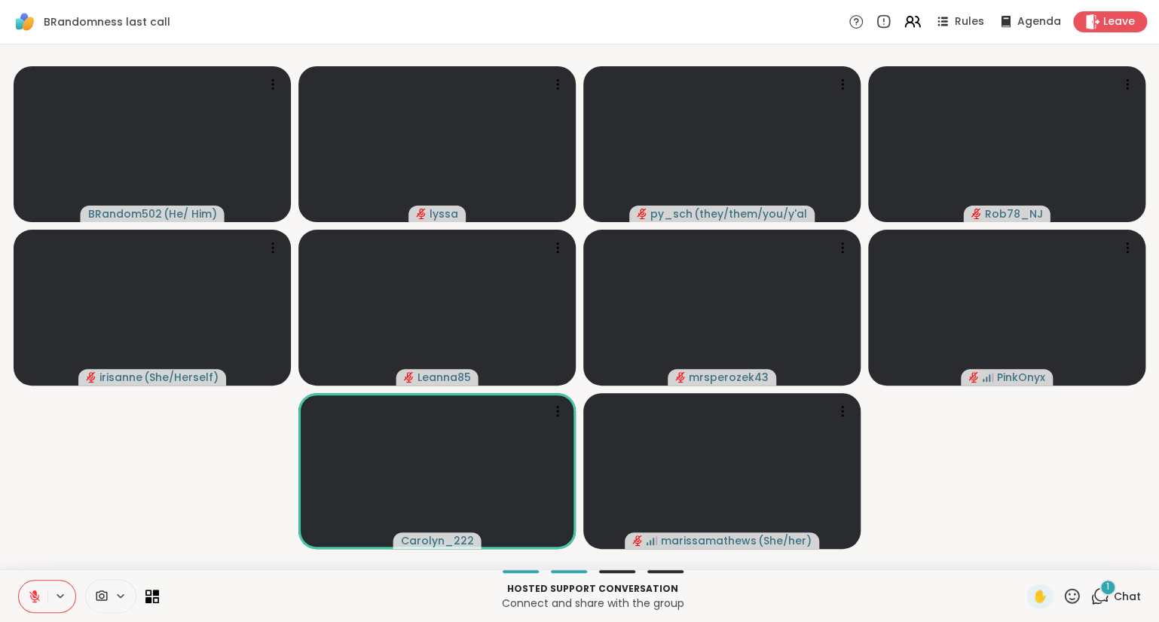
click at [1068, 596] on icon at bounding box center [1071, 596] width 19 height 19
click at [1023, 554] on span "❤️" at bounding box center [1027, 557] width 15 height 18
click at [1073, 592] on icon at bounding box center [1071, 596] width 19 height 19
click at [1089, 558] on span "🌟" at bounding box center [1093, 557] width 15 height 18
click at [1076, 591] on icon at bounding box center [1071, 595] width 15 height 15
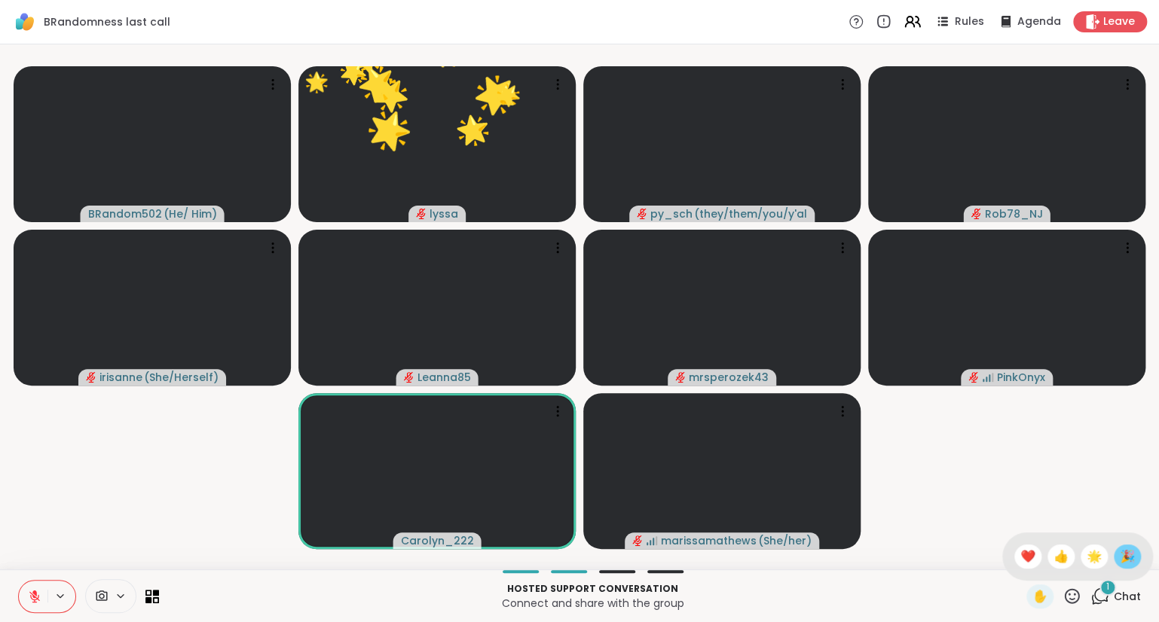
click at [1122, 556] on span "🎉" at bounding box center [1126, 557] width 15 height 18
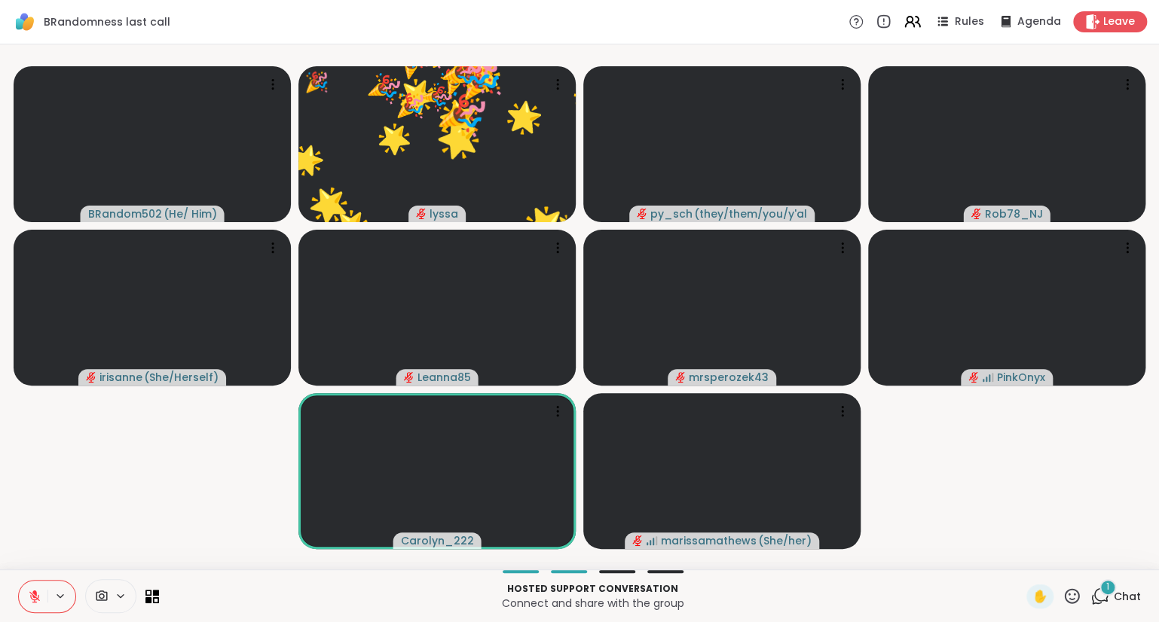
click at [1072, 592] on icon at bounding box center [1071, 596] width 19 height 19
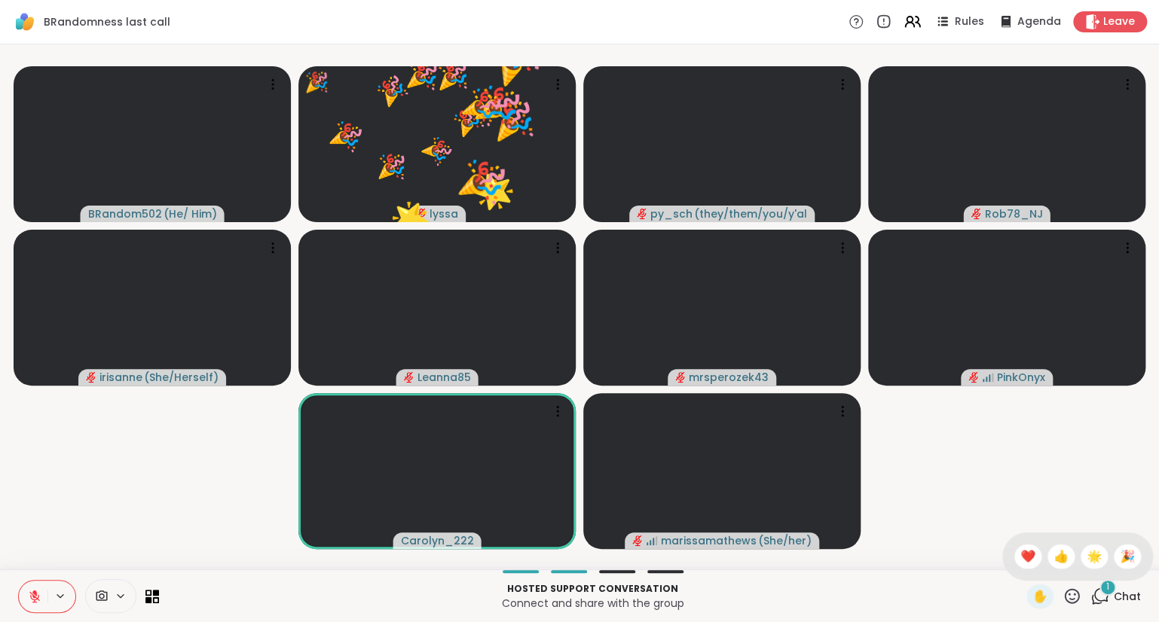
click at [1008, 549] on div "✋ ❤️ 👍 🌟 🎉" at bounding box center [1077, 557] width 151 height 48
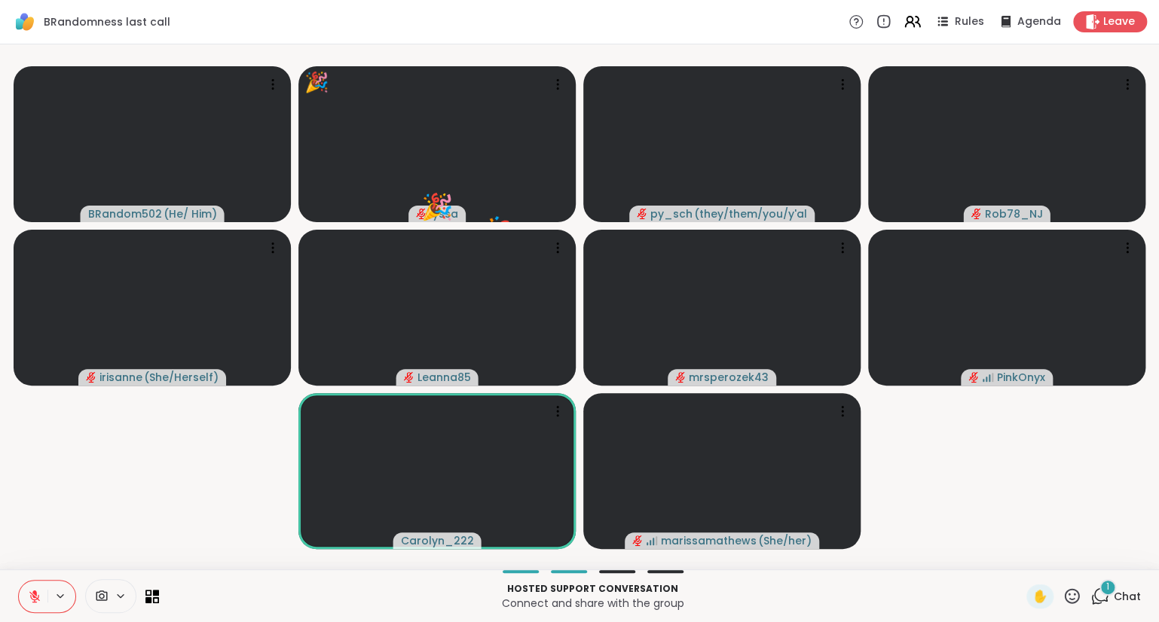
click at [1071, 587] on div "✋" at bounding box center [1053, 597] width 55 height 24
click at [1070, 592] on icon at bounding box center [1071, 596] width 19 height 19
click at [1026, 559] on span "❤️" at bounding box center [1027, 557] width 15 height 18
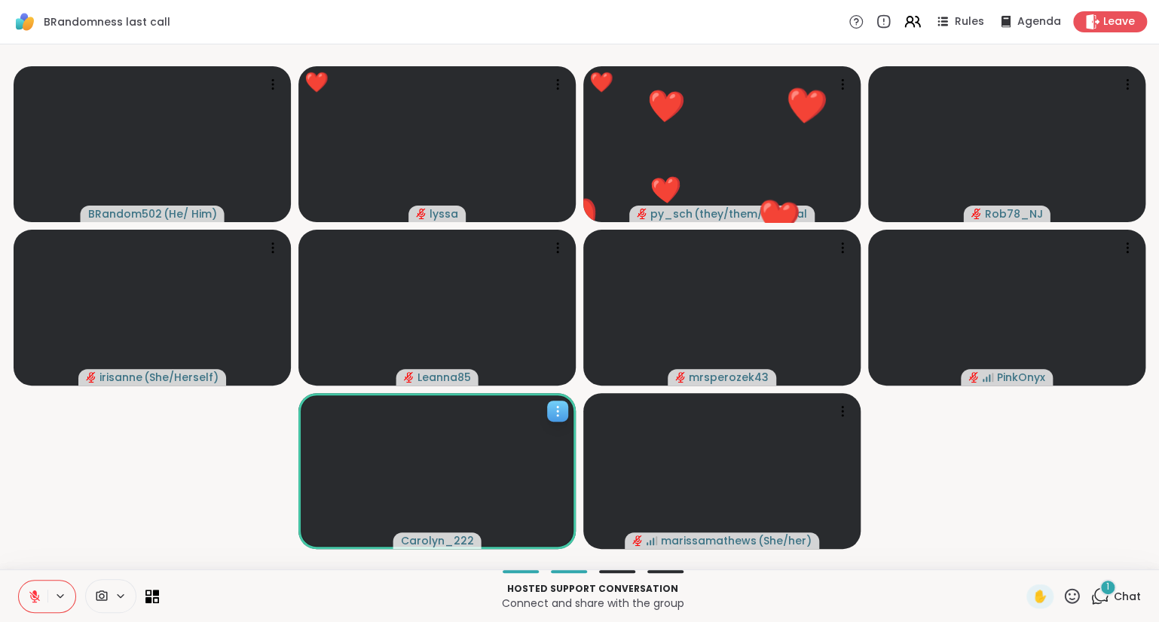
click at [388, 411] on div at bounding box center [436, 471] width 277 height 156
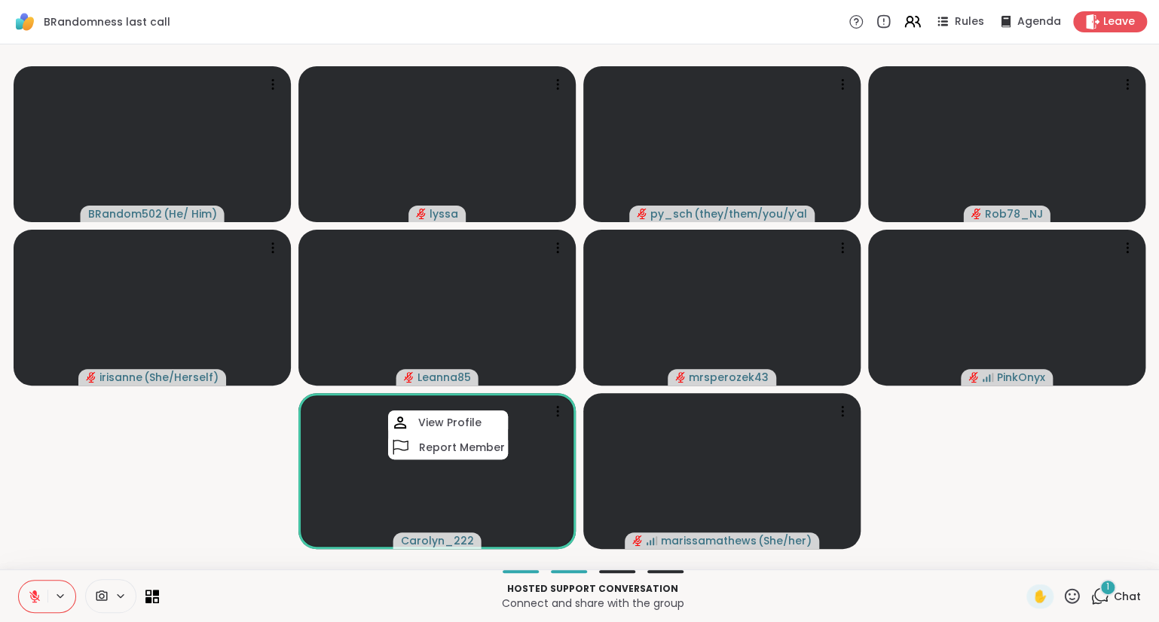
click at [60, 562] on video-player-container "BRandom502 ( He/ Him ) lyssa py_sch ( they/them/you/y'all/i/we ) Rob78_NJ irisa…" at bounding box center [579, 306] width 1140 height 513
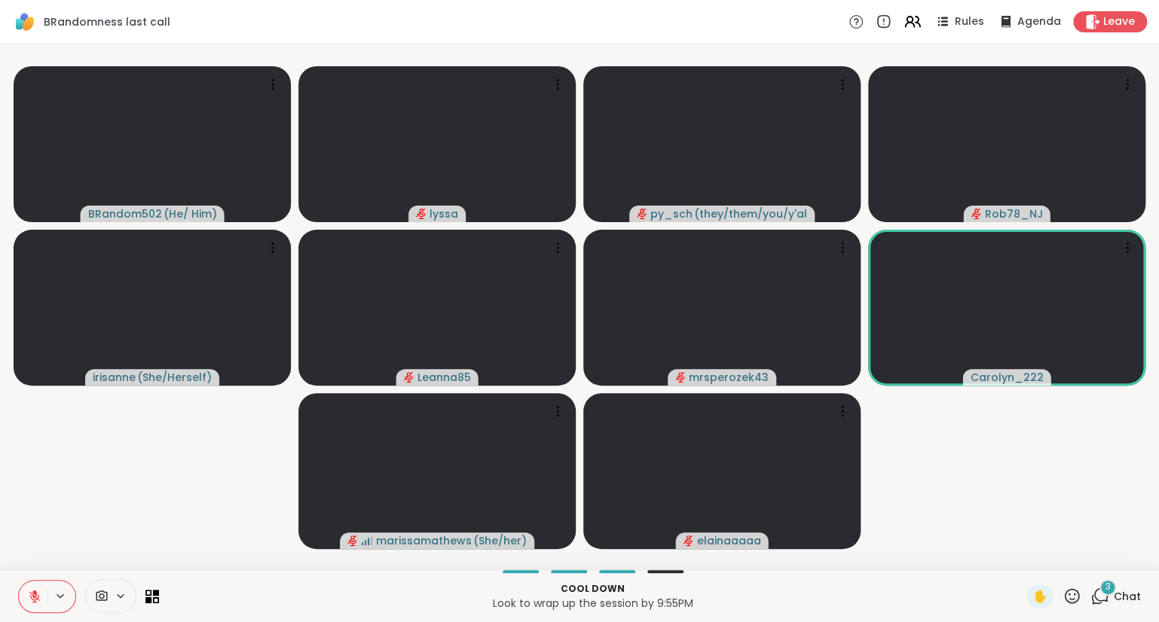
click at [43, 553] on video-player-container "BRandom502 ( He/ Him ) lyssa py_sch ( they/them/you/y'all/i/we ) Rob78_NJ irisa…" at bounding box center [579, 306] width 1140 height 513
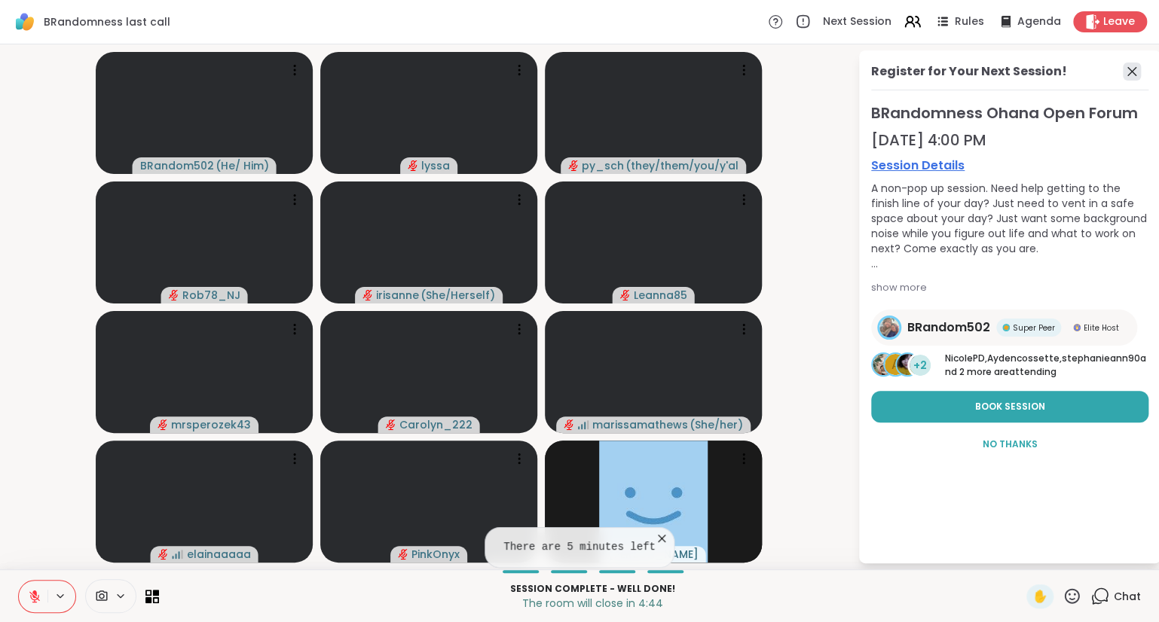
click at [1132, 69] on icon at bounding box center [1131, 72] width 18 height 18
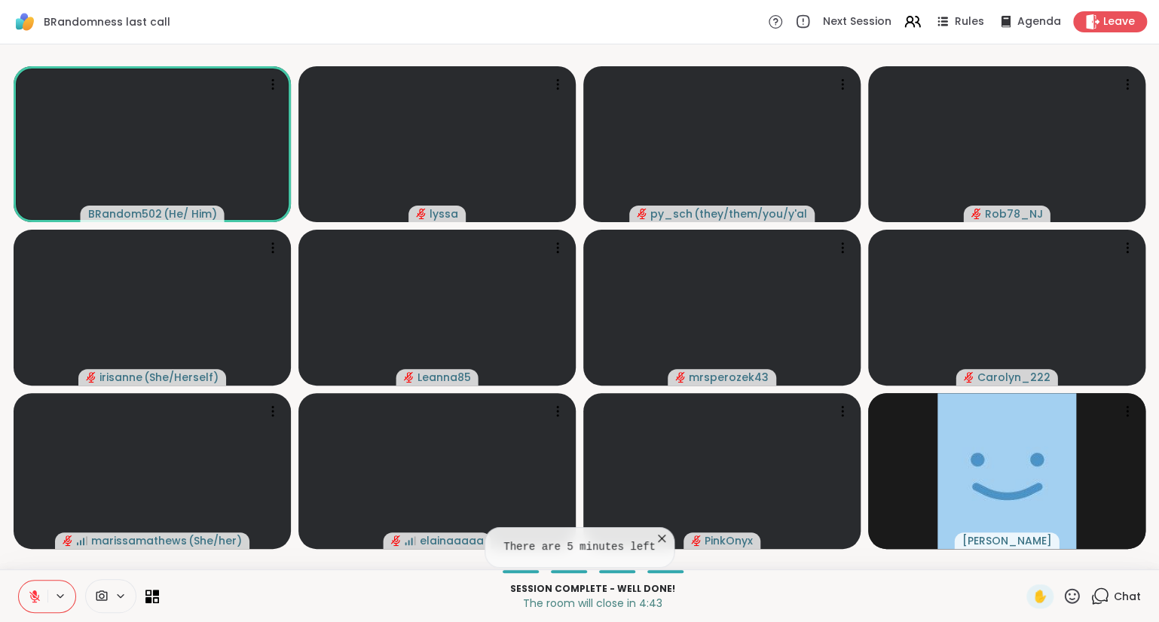
click at [1071, 595] on icon at bounding box center [1071, 595] width 15 height 15
click at [978, 593] on p "Session Complete - well done!" at bounding box center [592, 589] width 849 height 14
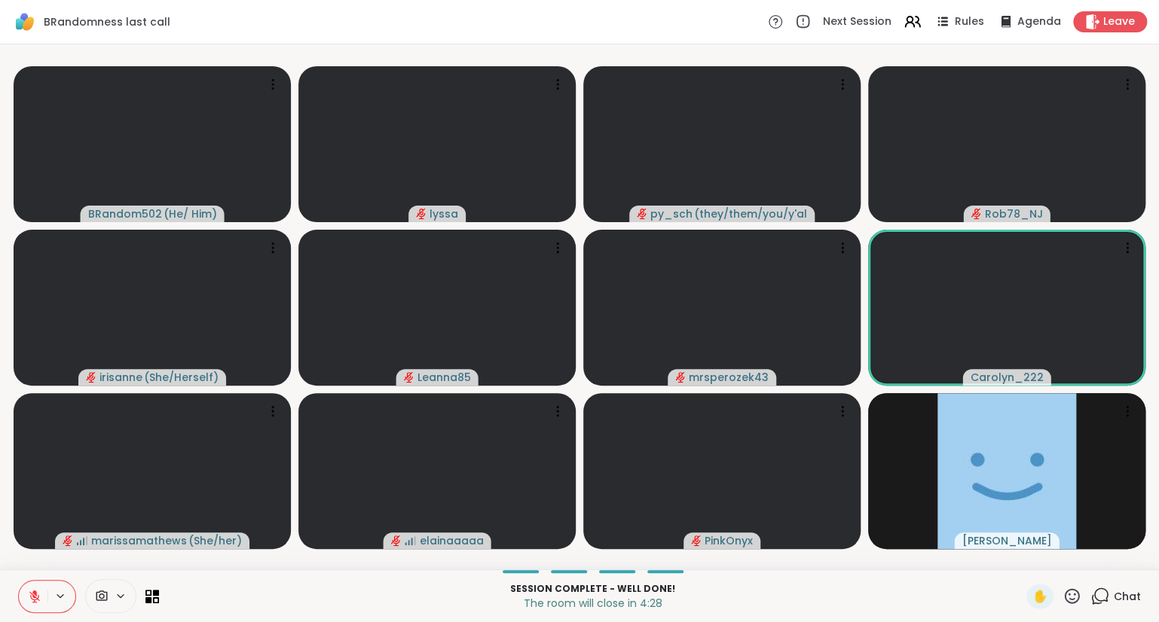
click at [24, 594] on button at bounding box center [33, 597] width 29 height 32
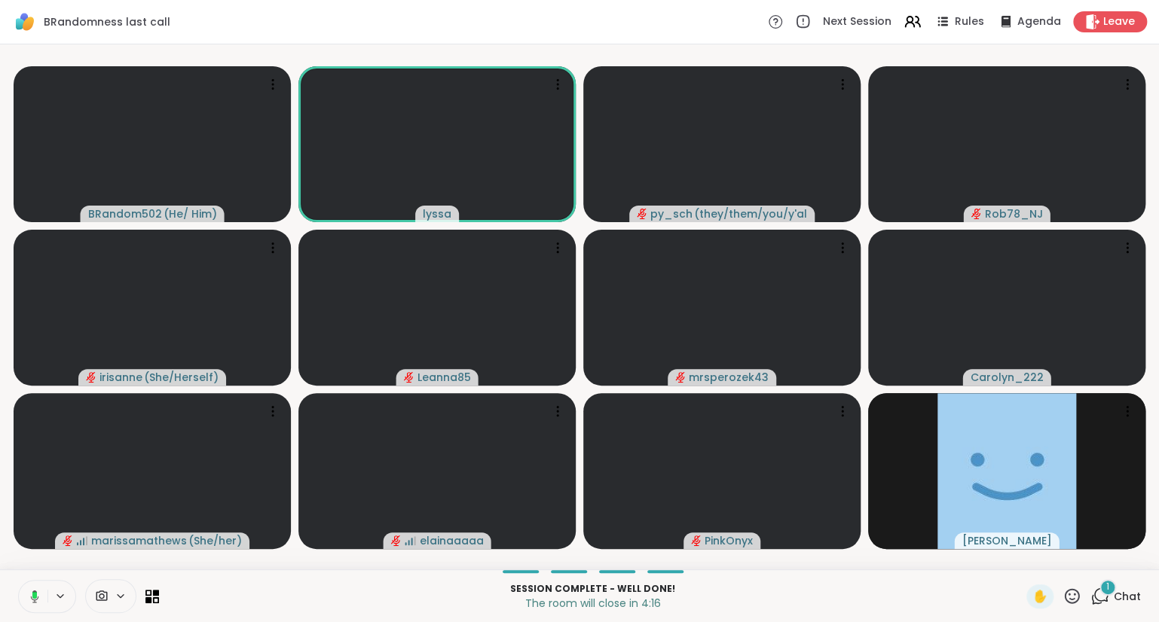
click at [35, 598] on rect at bounding box center [34, 595] width 5 height 7
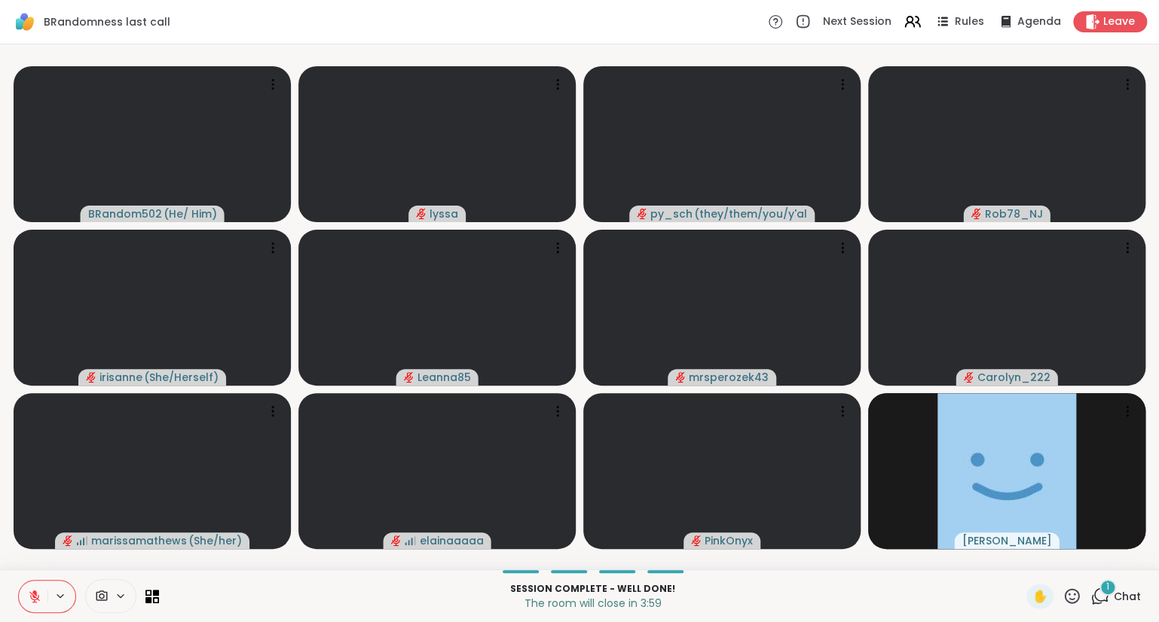
click at [37, 592] on icon at bounding box center [35, 597] width 14 height 14
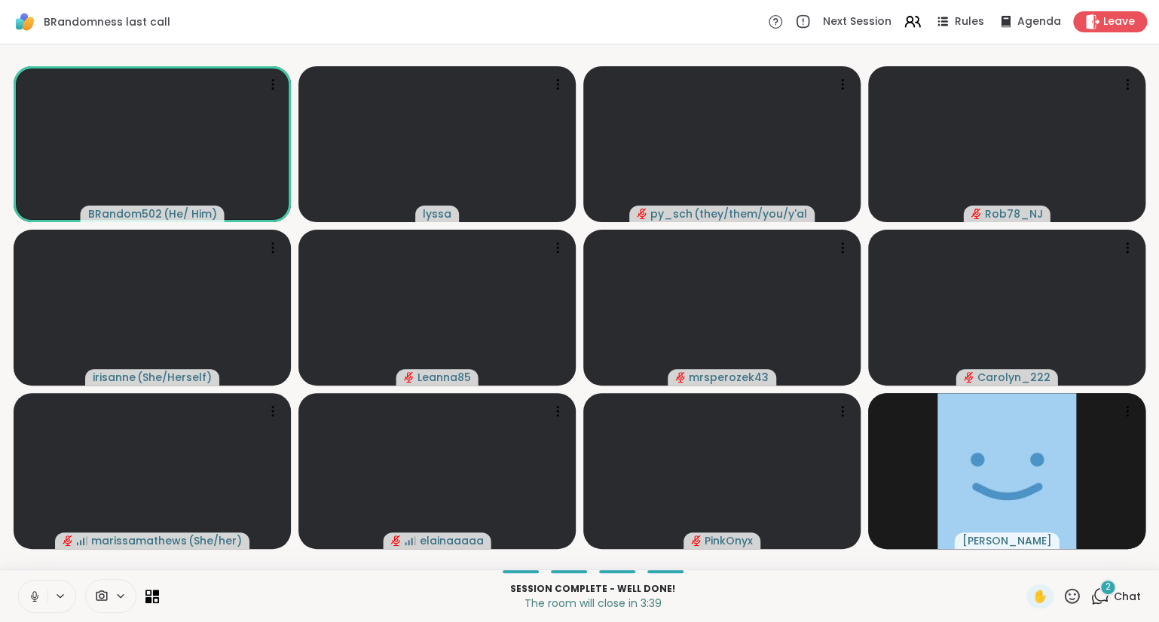
click at [33, 592] on icon at bounding box center [35, 597] width 14 height 14
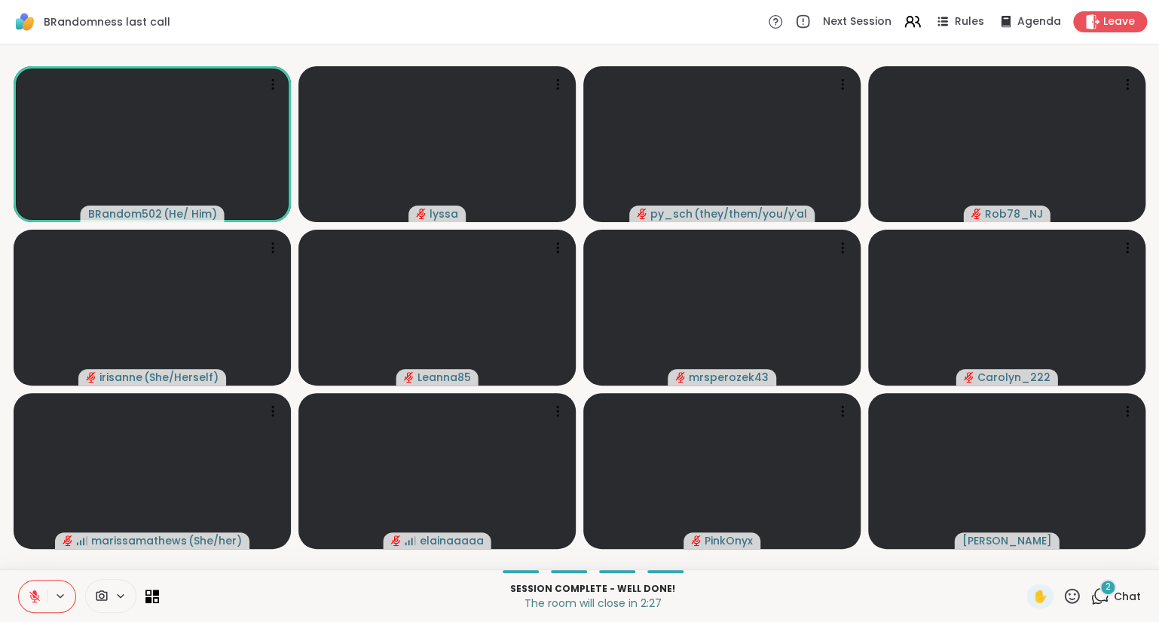
click at [1079, 601] on icon at bounding box center [1071, 595] width 15 height 15
click at [1122, 559] on span "🎉" at bounding box center [1126, 557] width 15 height 18
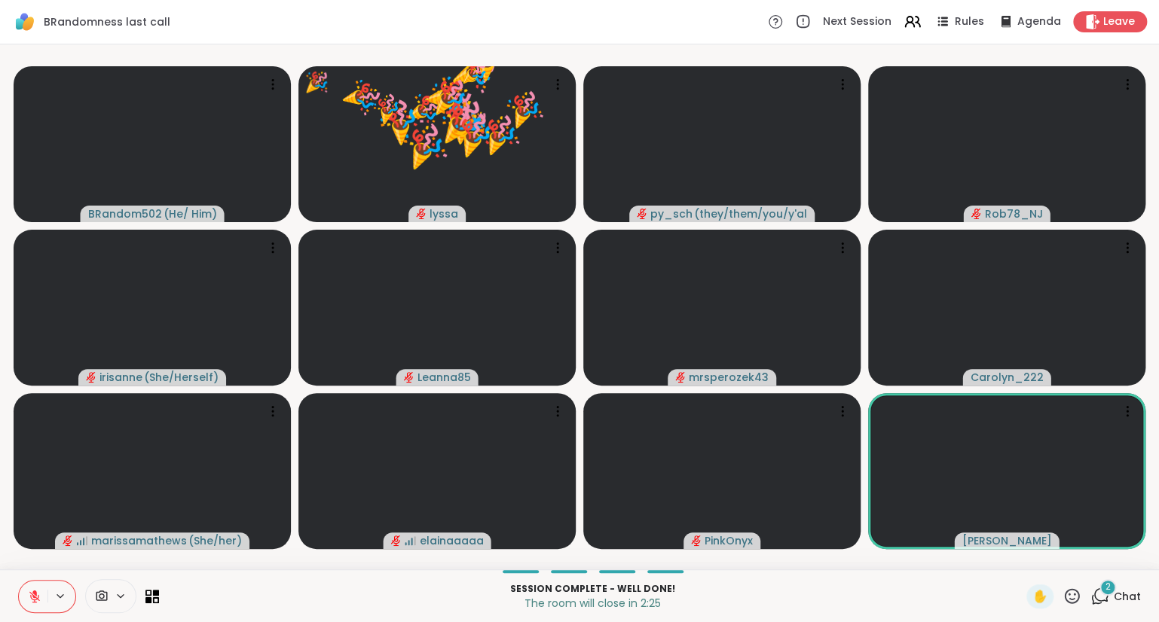
click at [1076, 595] on icon at bounding box center [1071, 596] width 19 height 19
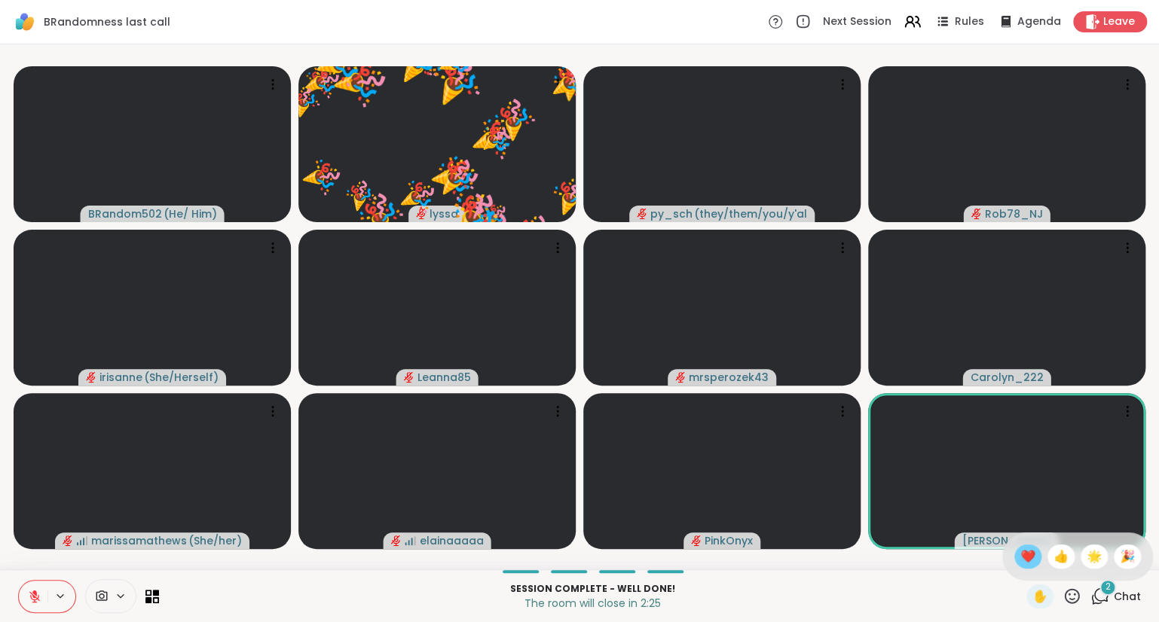
click at [1031, 561] on div "❤️" at bounding box center [1027, 557] width 27 height 24
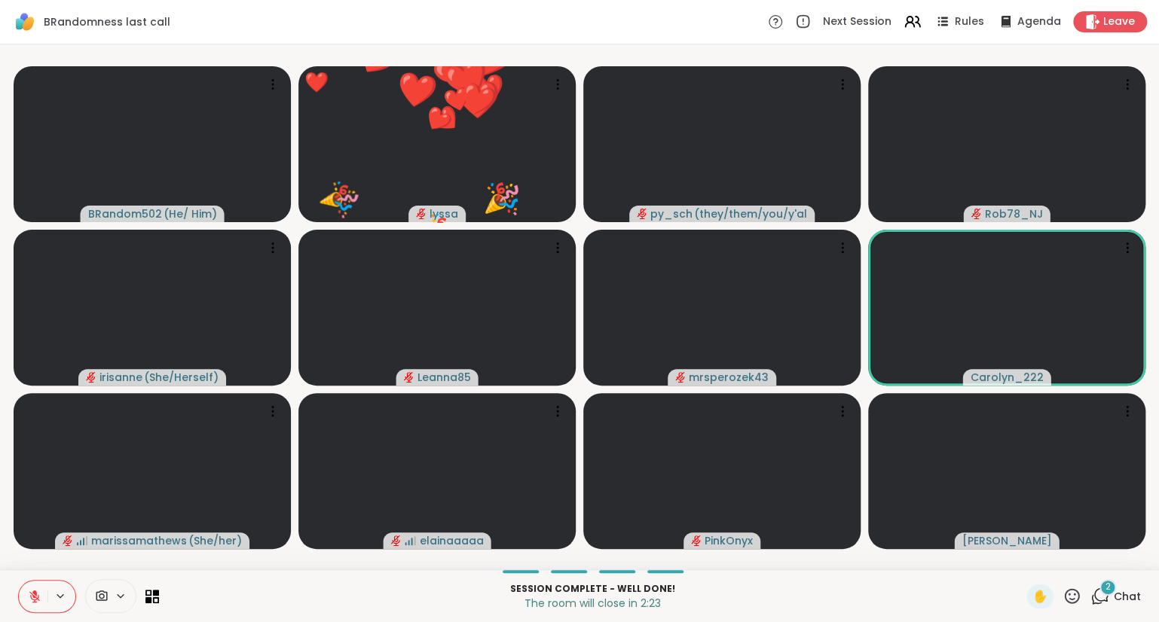
click at [1071, 594] on icon at bounding box center [1071, 596] width 19 height 19
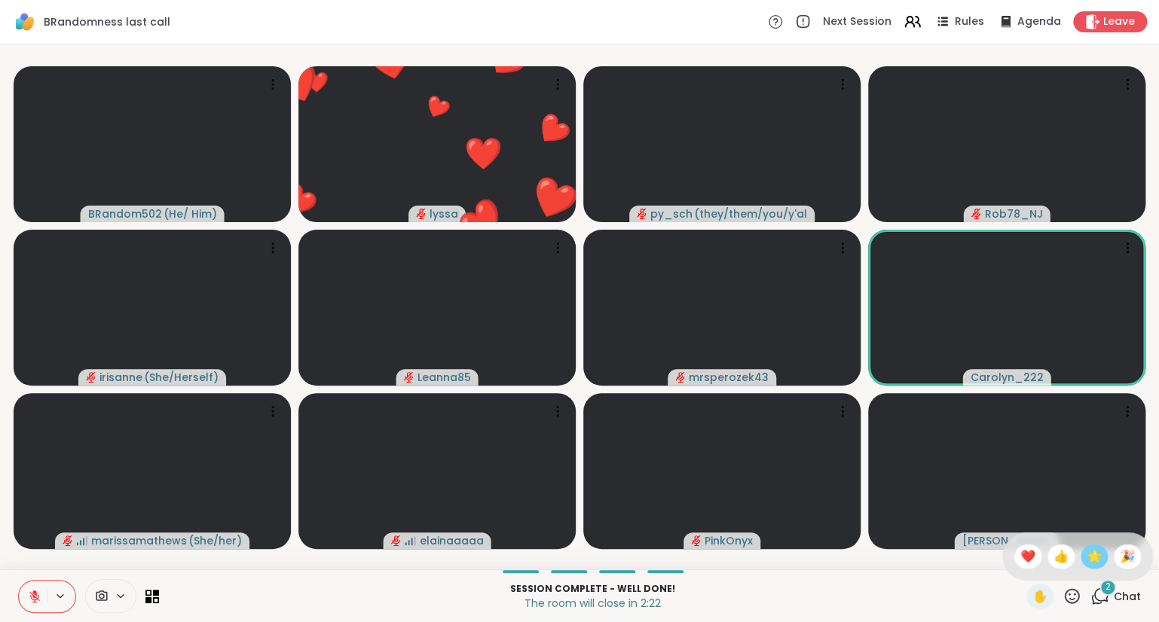
click at [1090, 556] on span "🌟" at bounding box center [1093, 557] width 15 height 18
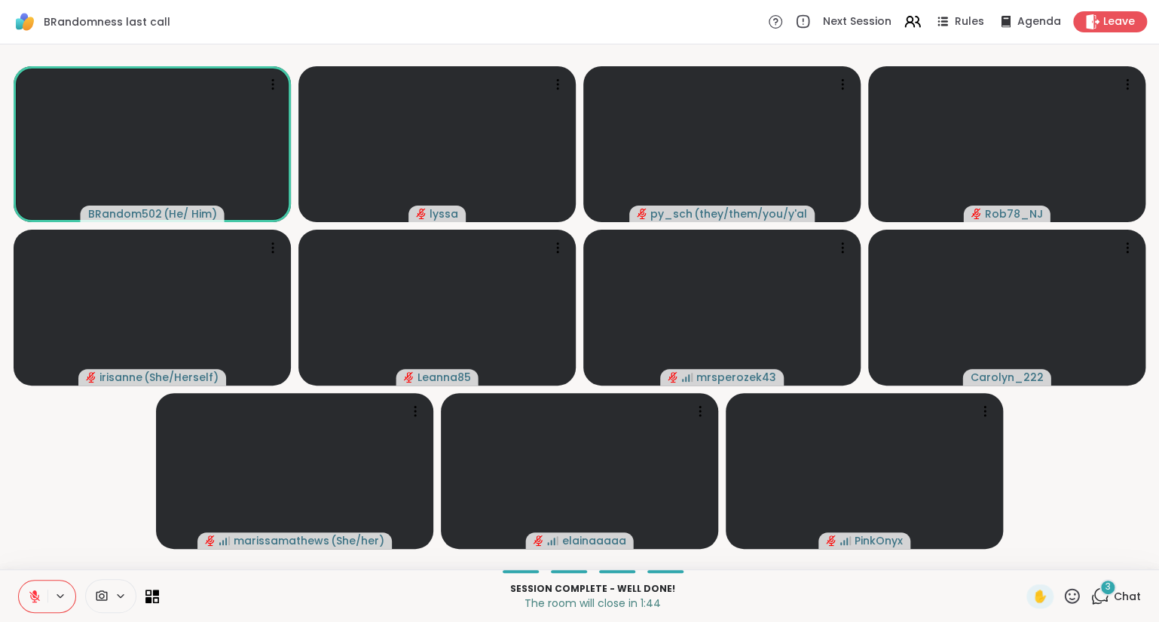
click at [1078, 589] on icon at bounding box center [1071, 596] width 19 height 19
click at [1024, 560] on span "❤️" at bounding box center [1027, 557] width 15 height 18
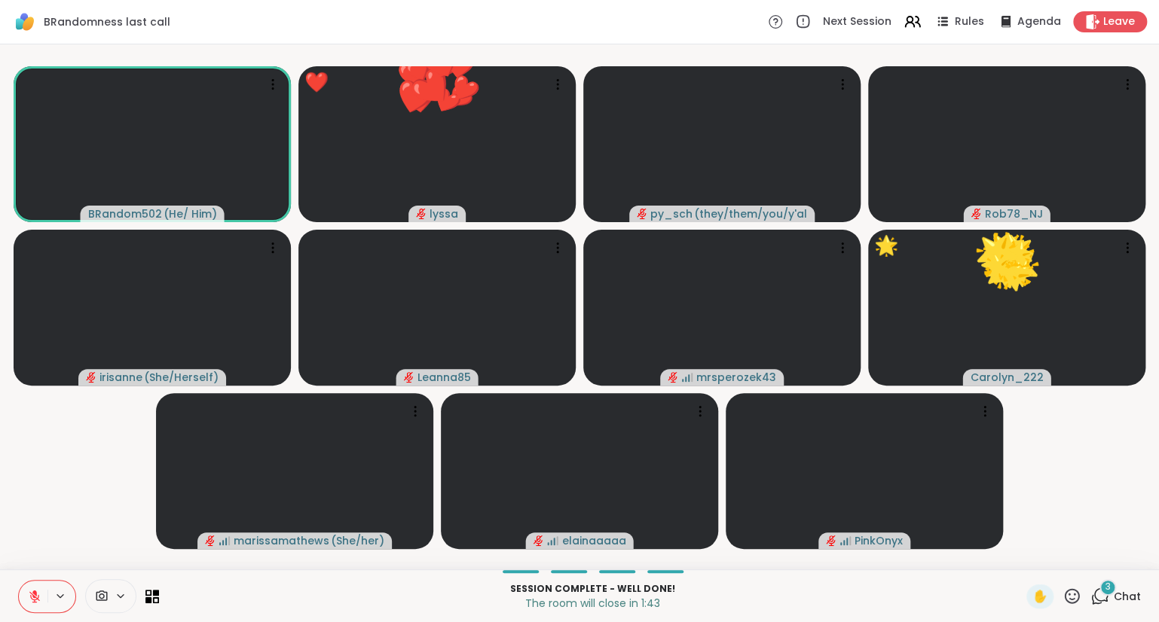
click at [1069, 592] on icon at bounding box center [1071, 596] width 19 height 19
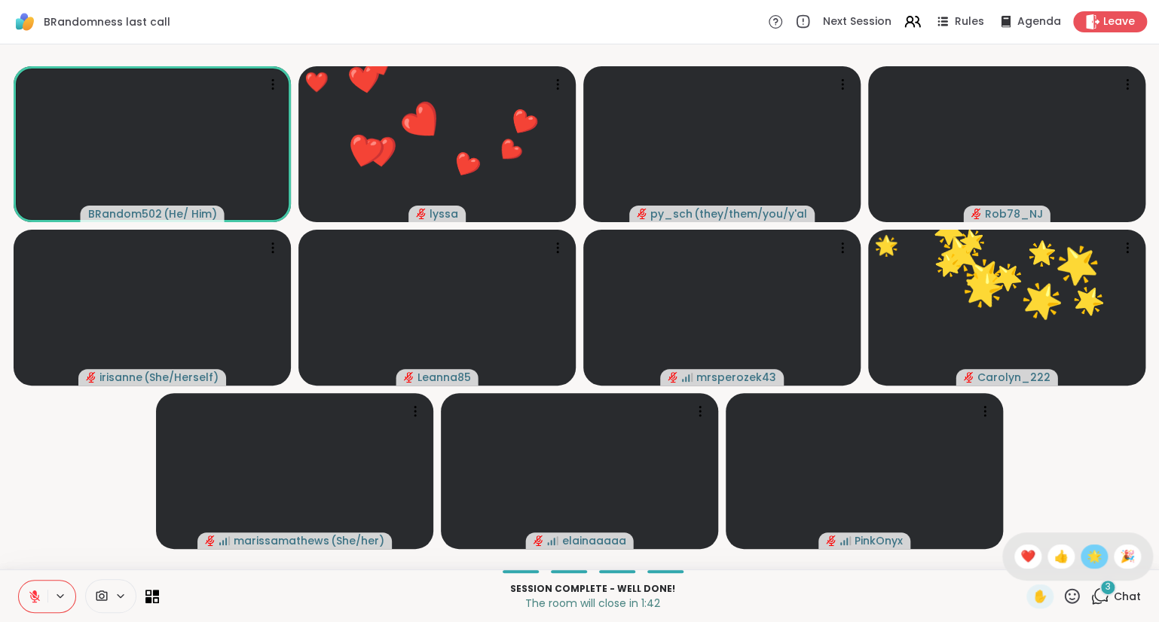
click at [1090, 554] on span "🌟" at bounding box center [1093, 557] width 15 height 18
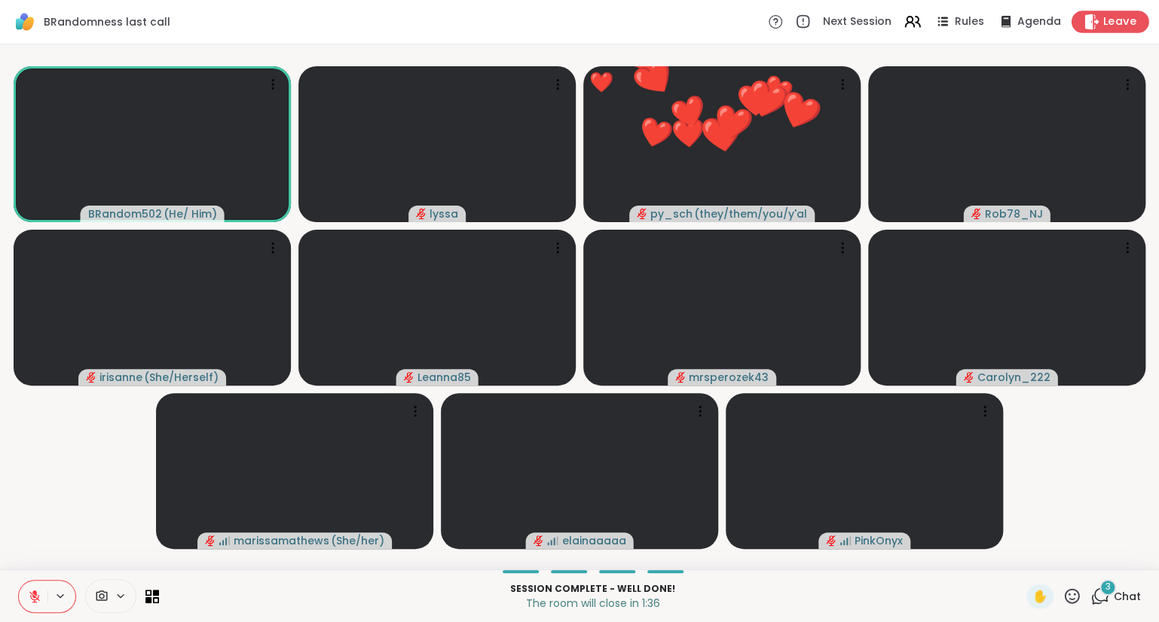
click at [1111, 23] on span "Leave" at bounding box center [1119, 22] width 33 height 16
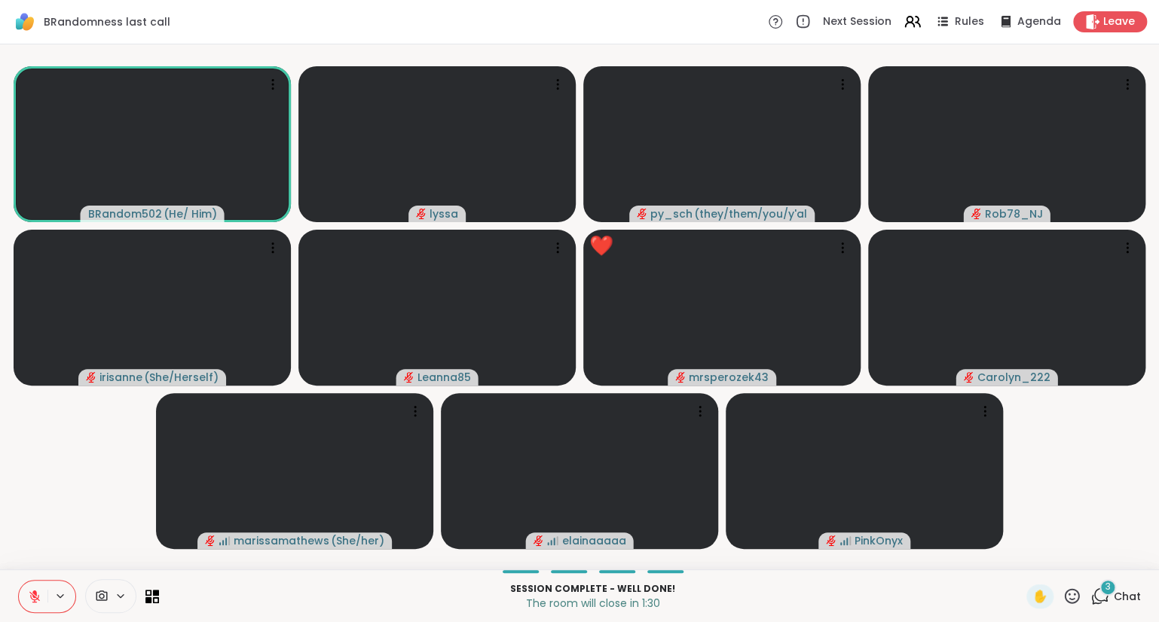
click at [1067, 593] on icon at bounding box center [1071, 595] width 15 height 15
click at [1021, 561] on span "❤️" at bounding box center [1027, 557] width 15 height 18
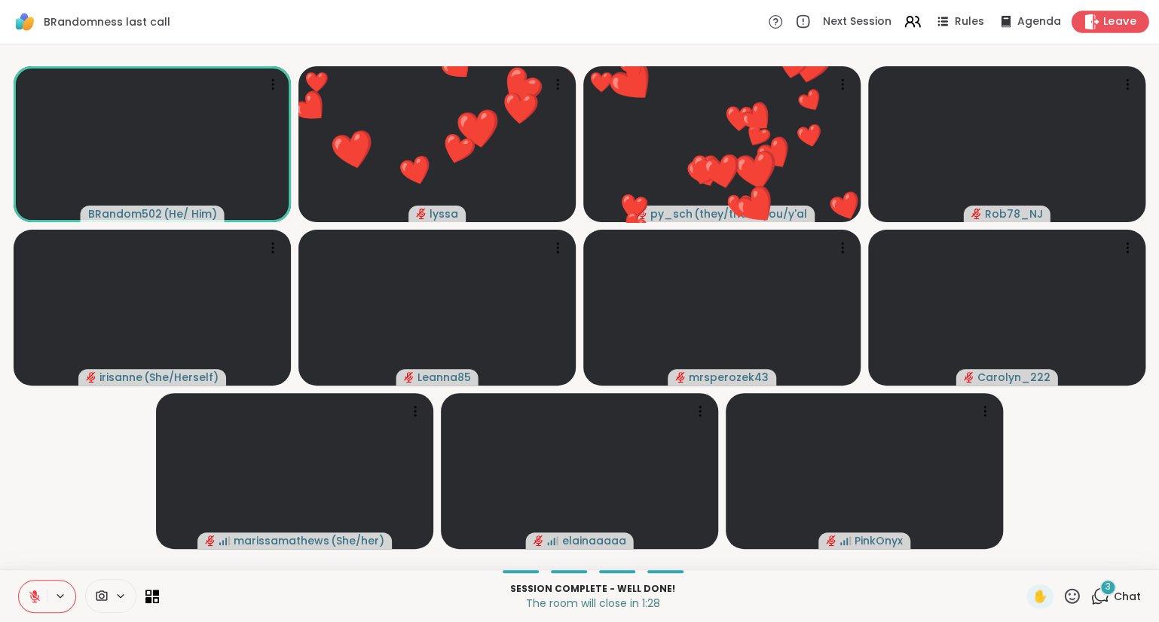
click at [1098, 18] on icon at bounding box center [1091, 22] width 16 height 16
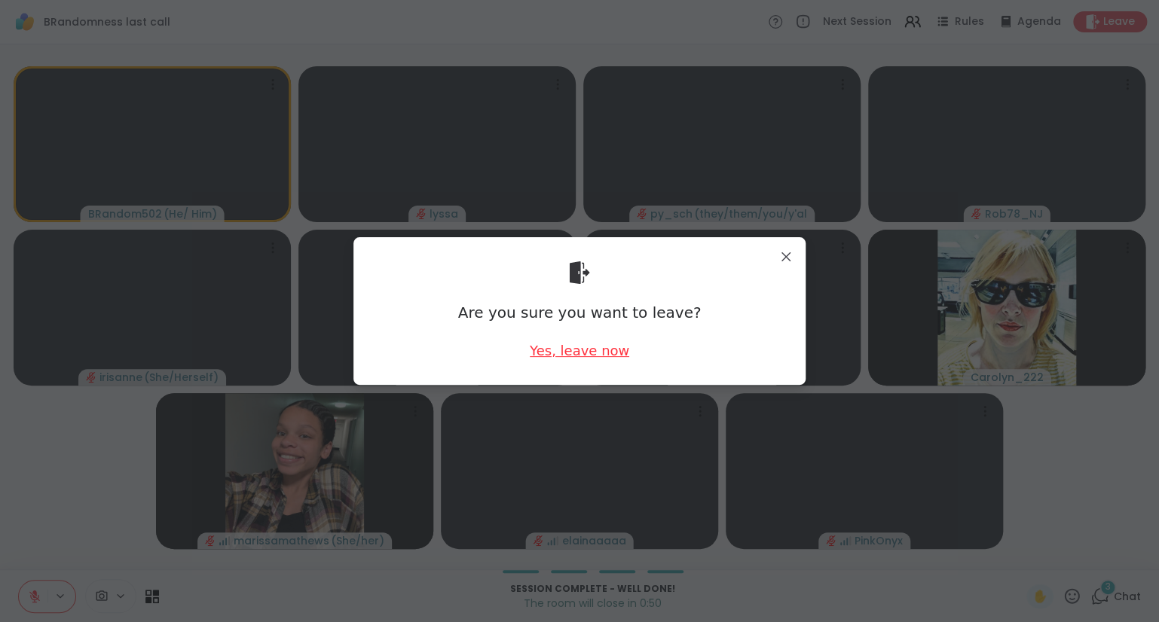
click at [557, 357] on div "Yes, leave now" at bounding box center [579, 350] width 99 height 19
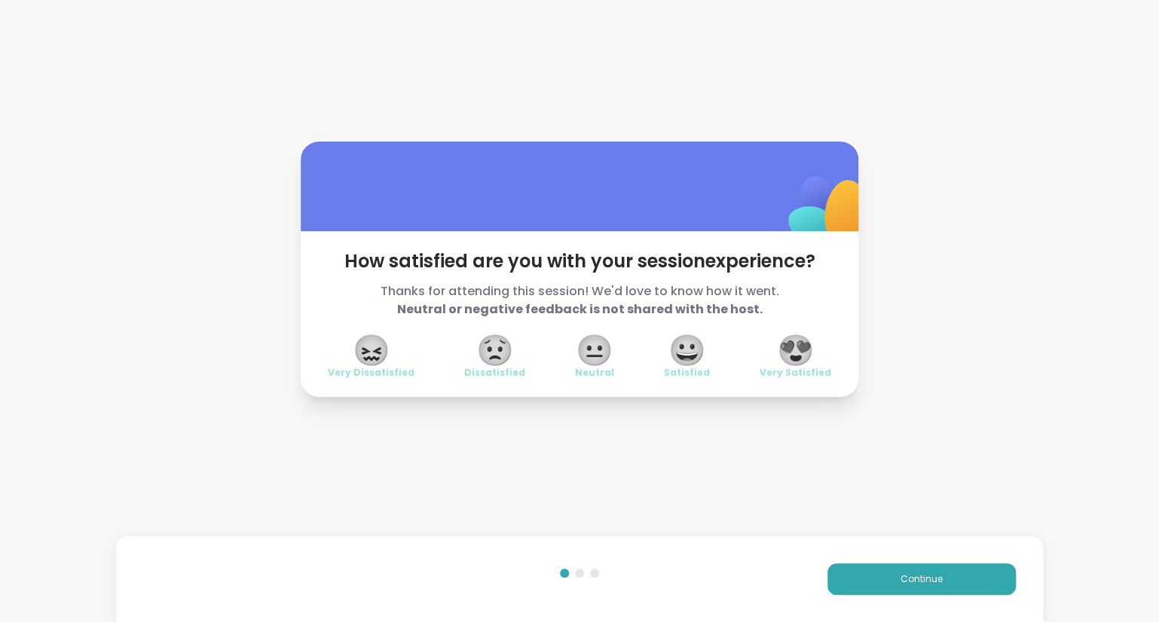
click at [776, 359] on div "😍 Very Satisfied" at bounding box center [795, 358] width 72 height 42
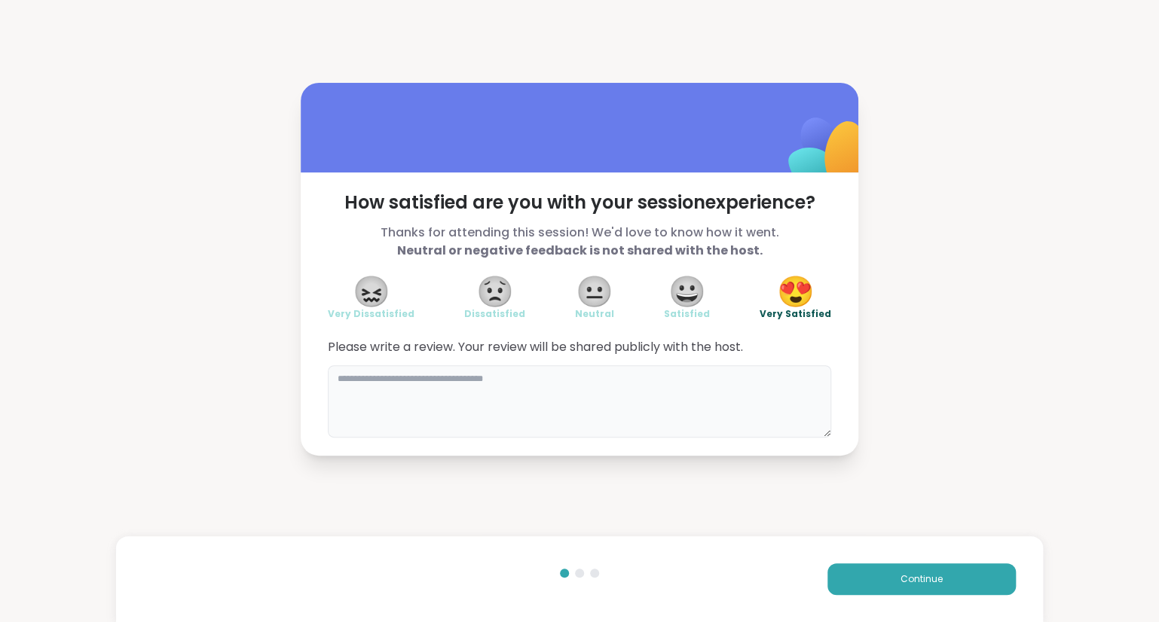
click at [731, 398] on textarea at bounding box center [579, 401] width 503 height 72
type textarea "**********"
click at [931, 574] on span "Continue" at bounding box center [921, 580] width 42 height 14
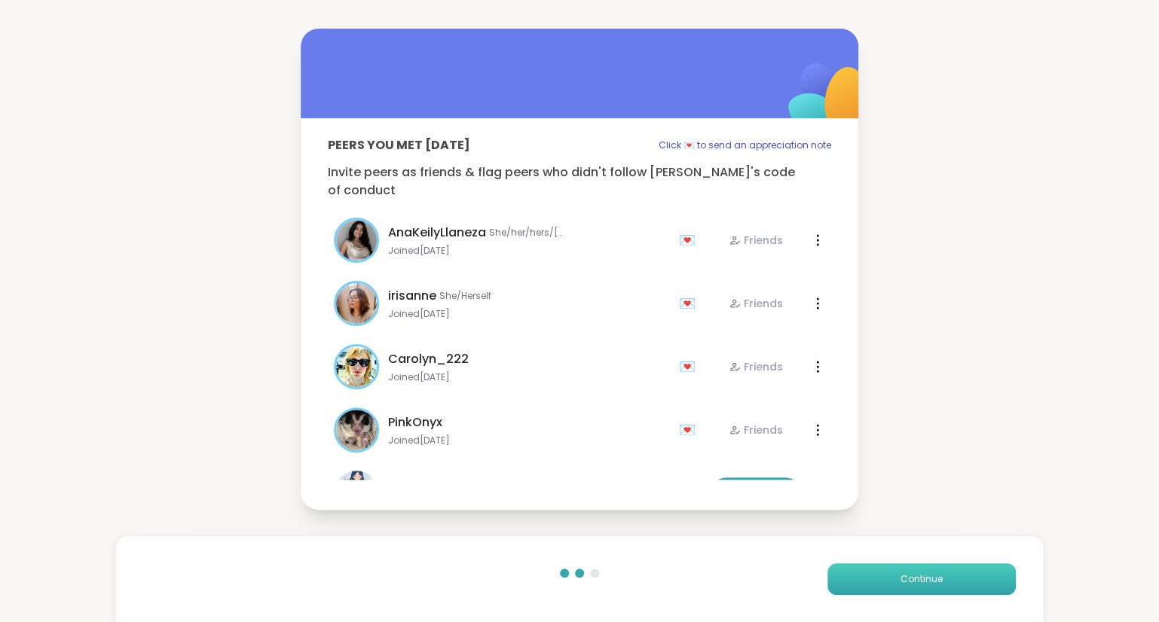
click at [914, 573] on span "Continue" at bounding box center [921, 580] width 42 height 14
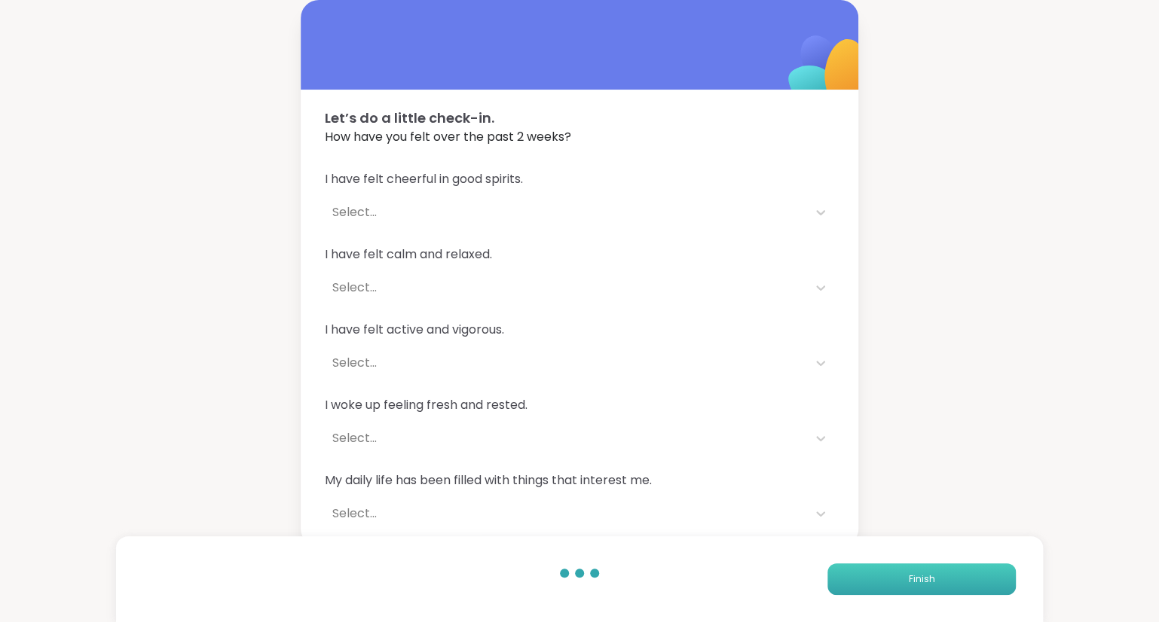
click at [837, 576] on button "Finish" at bounding box center [921, 579] width 188 height 32
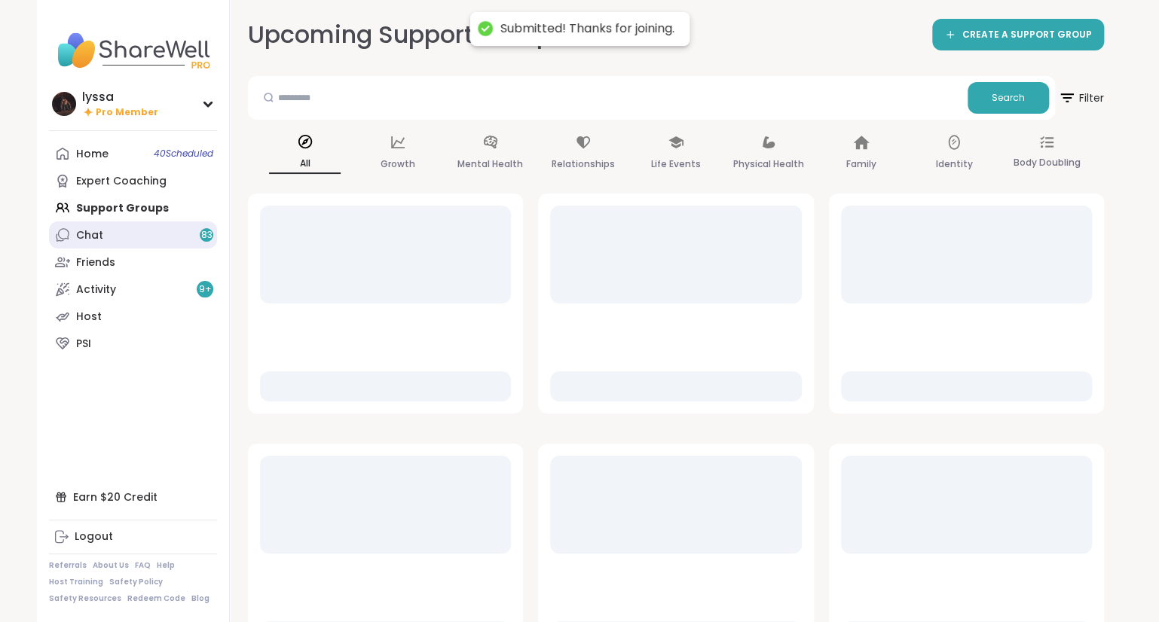
click at [101, 242] on div "Chat 83" at bounding box center [89, 235] width 27 height 15
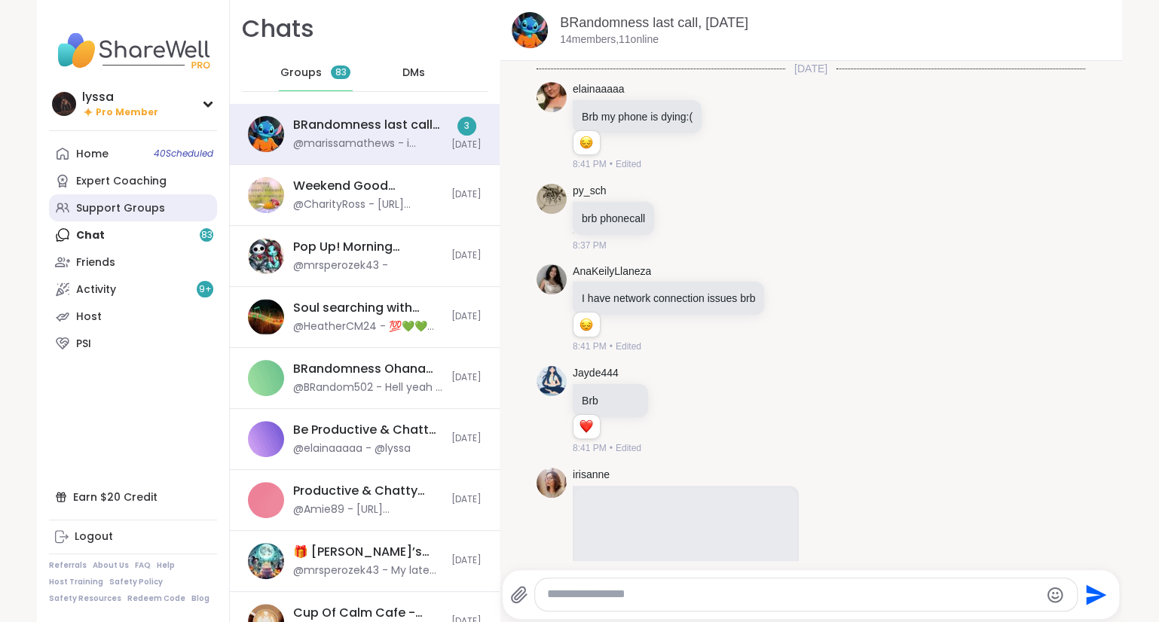
scroll to position [5547, 0]
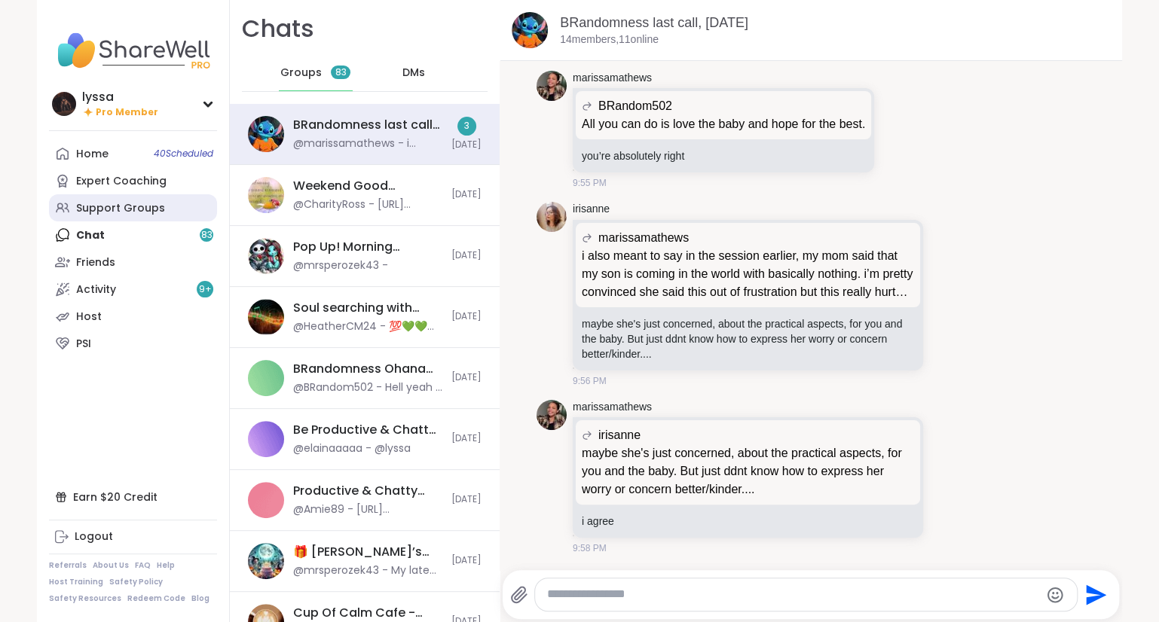
click at [101, 212] on div "Support Groups" at bounding box center [120, 208] width 89 height 15
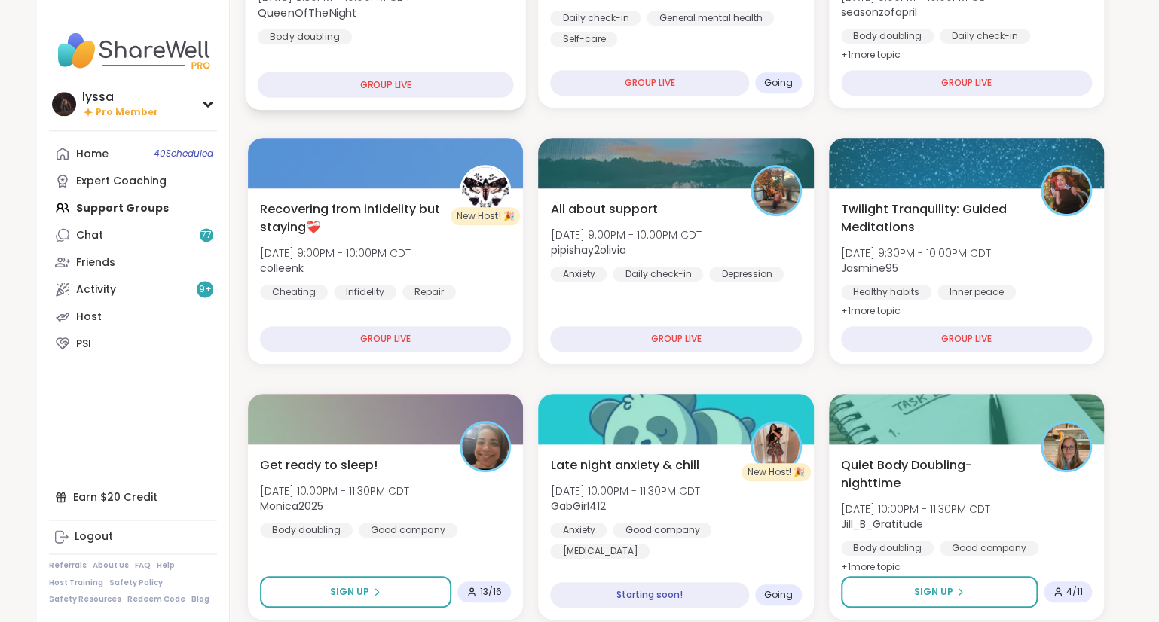
scroll to position [328, 0]
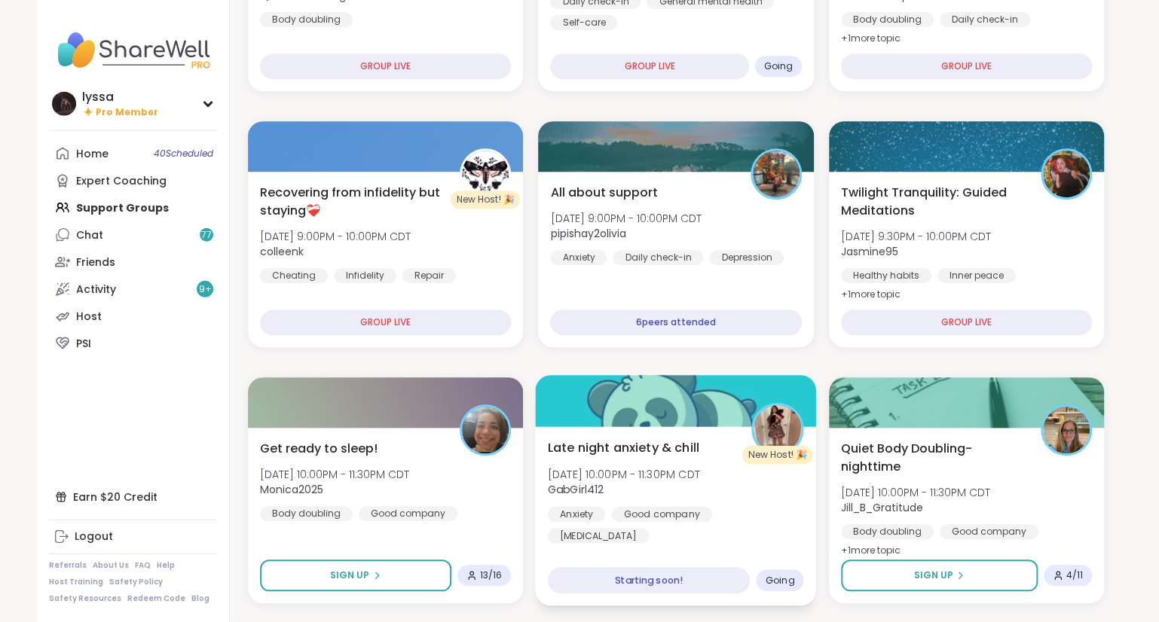
click at [663, 426] on div "Late night anxiety & chill [DATE] 10:00PM - 11:30PM CDT GabGirl412 Anxiety Good…" at bounding box center [676, 515] width 281 height 179
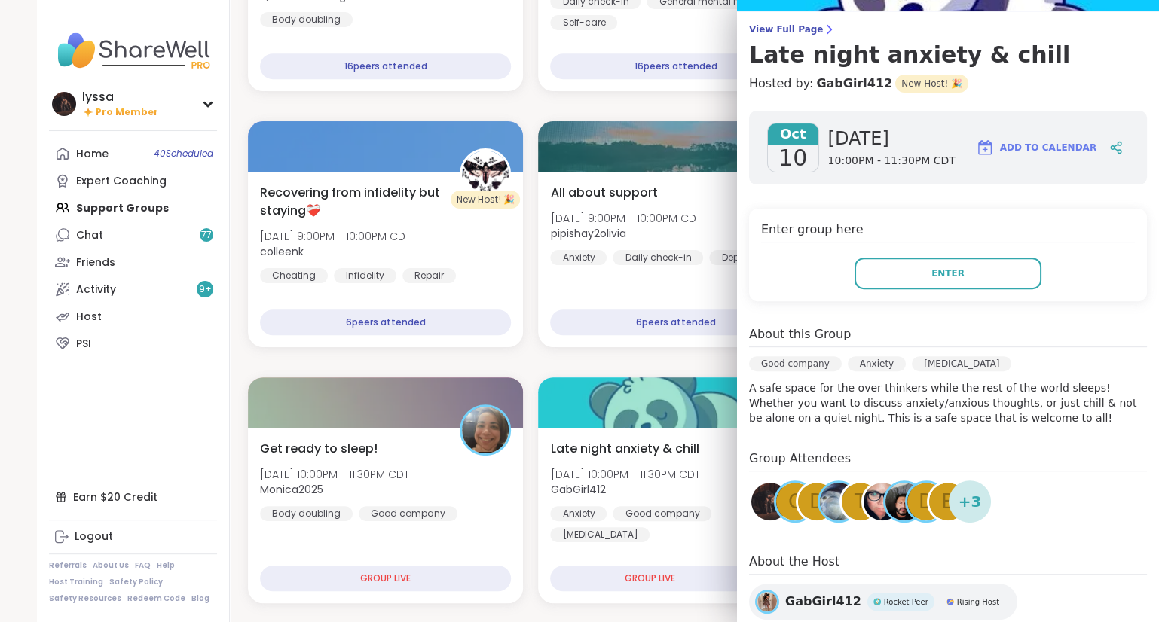
scroll to position [110, 0]
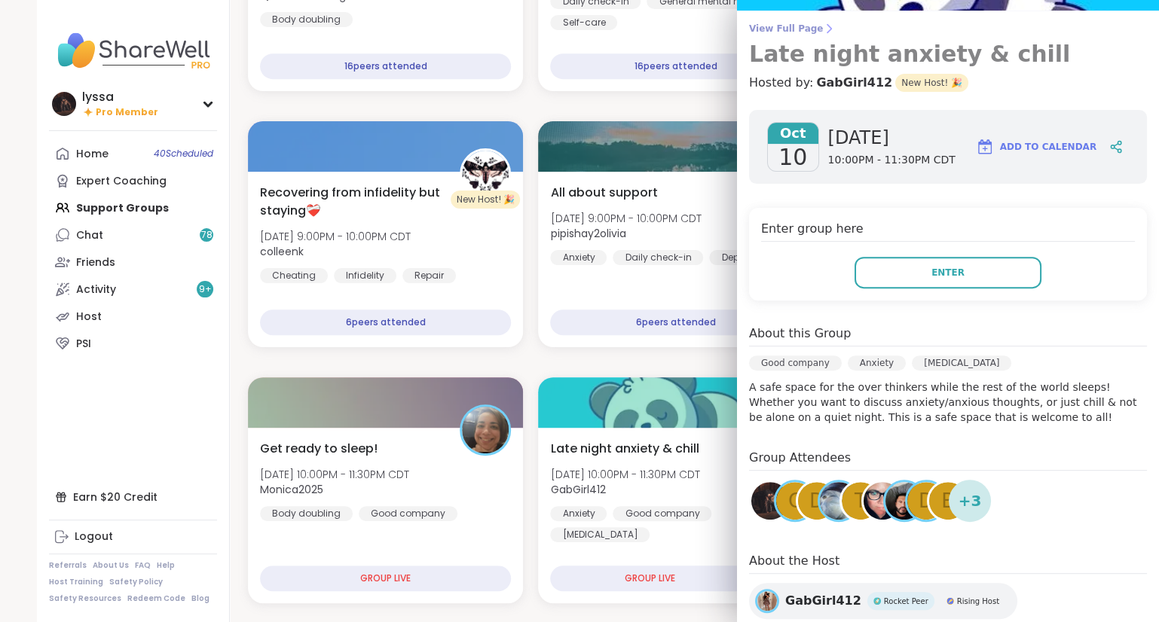
click at [788, 32] on span "View Full Page" at bounding box center [948, 29] width 398 height 12
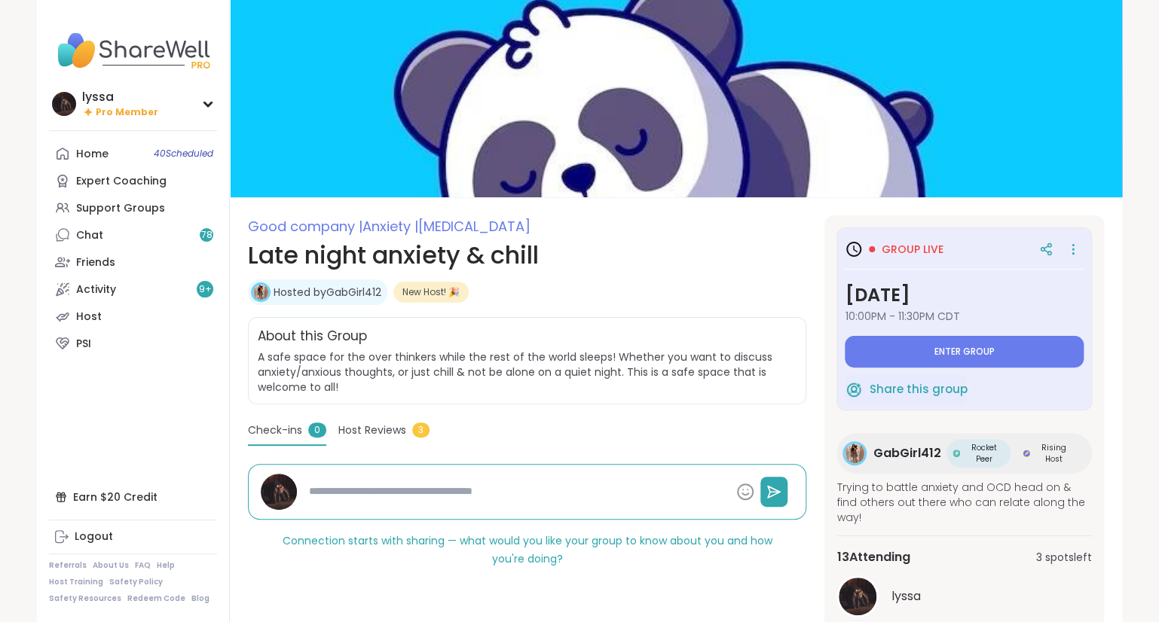
scroll to position [173, 0]
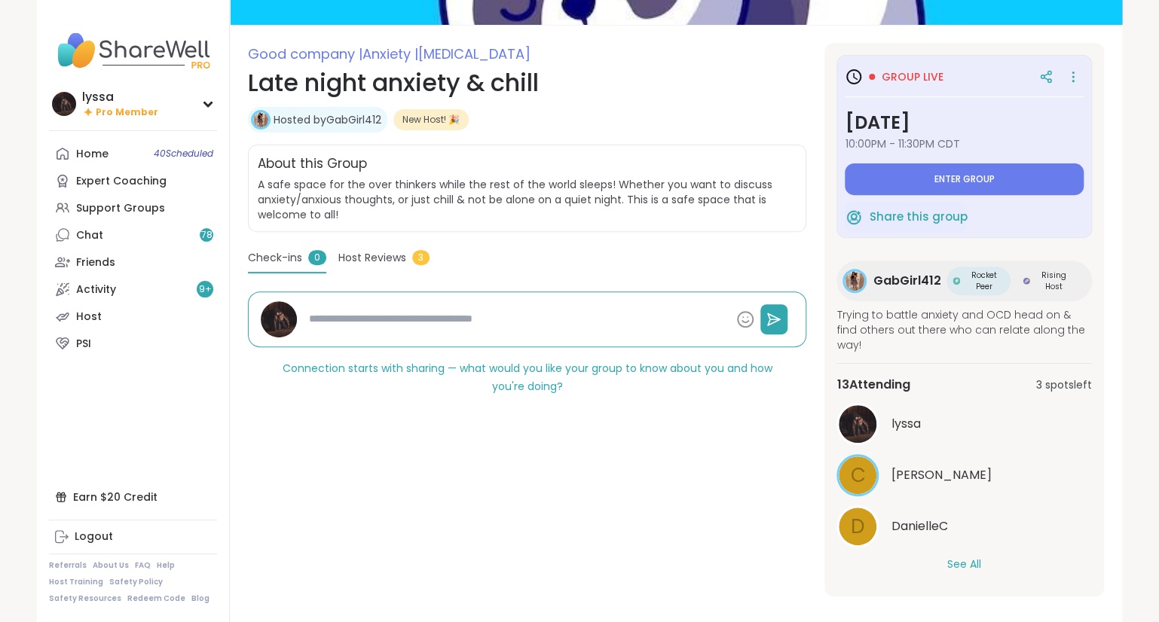
click at [948, 557] on button "See All" at bounding box center [964, 565] width 34 height 16
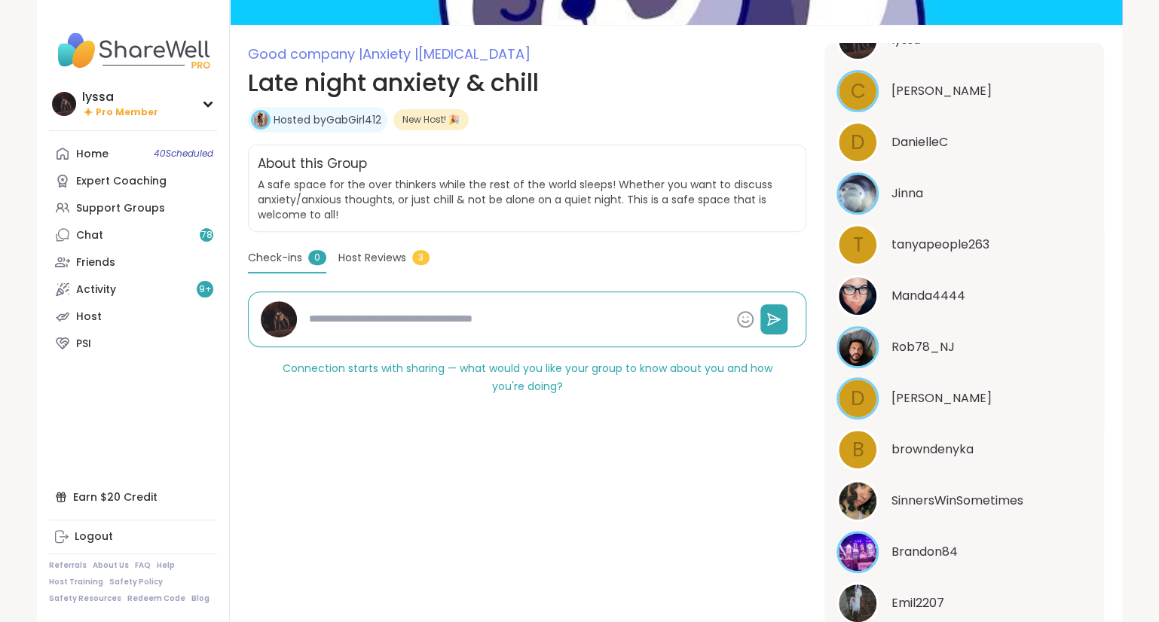
scroll to position [450, 0]
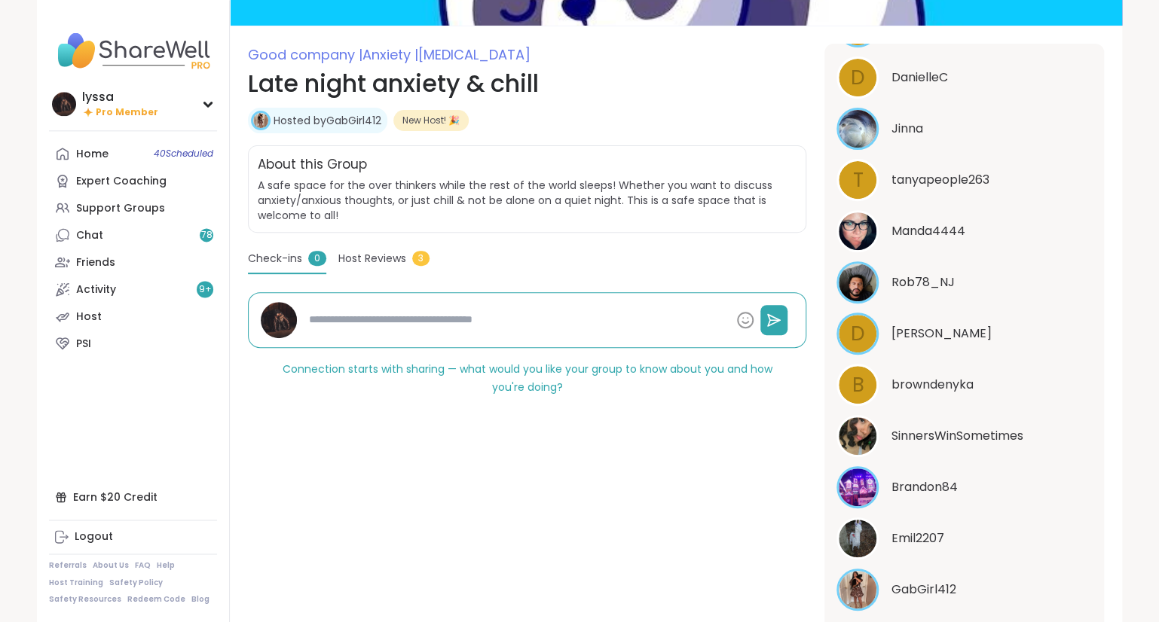
type textarea "*"
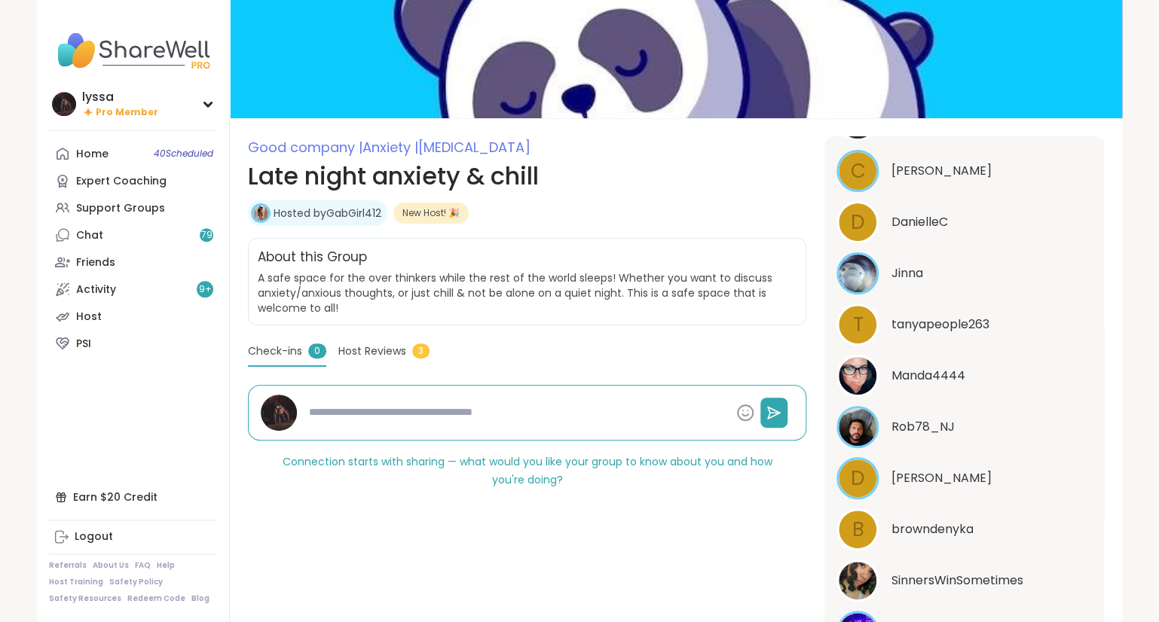
scroll to position [0, 0]
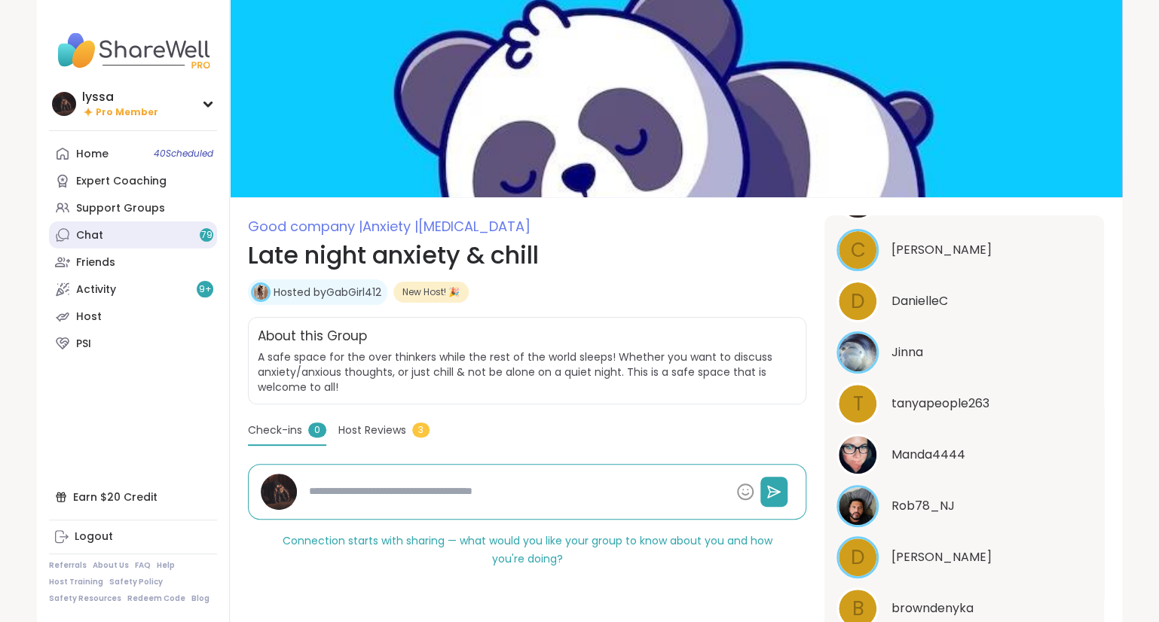
click at [118, 227] on link "Chat 79" at bounding box center [133, 234] width 168 height 27
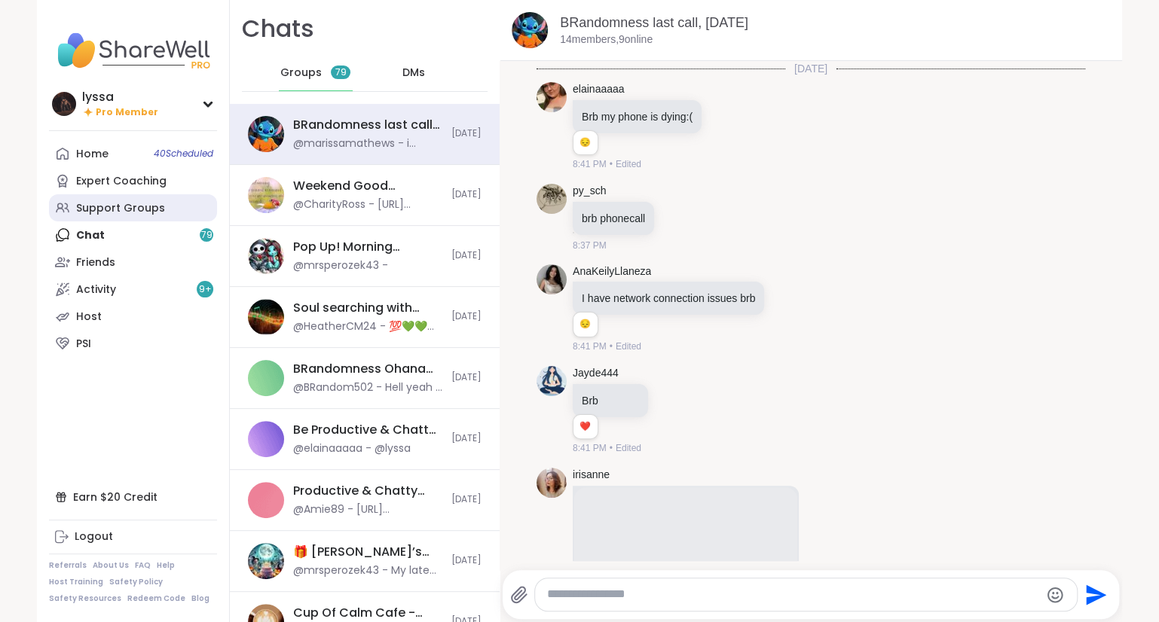
scroll to position [5497, 0]
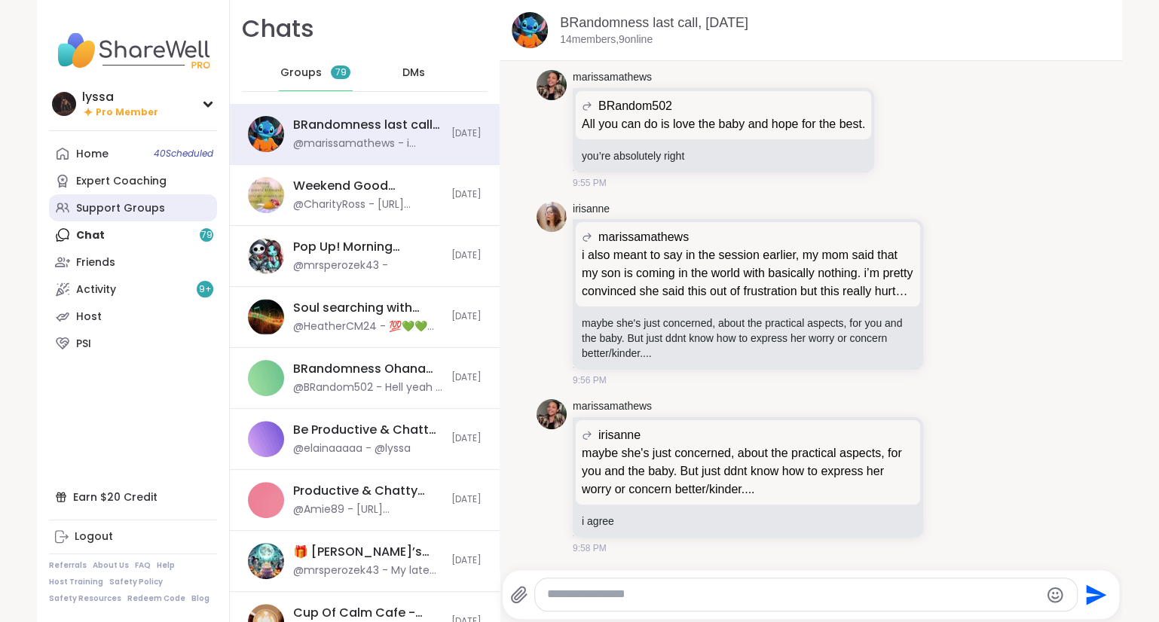
click at [84, 203] on div "Support Groups" at bounding box center [120, 208] width 89 height 15
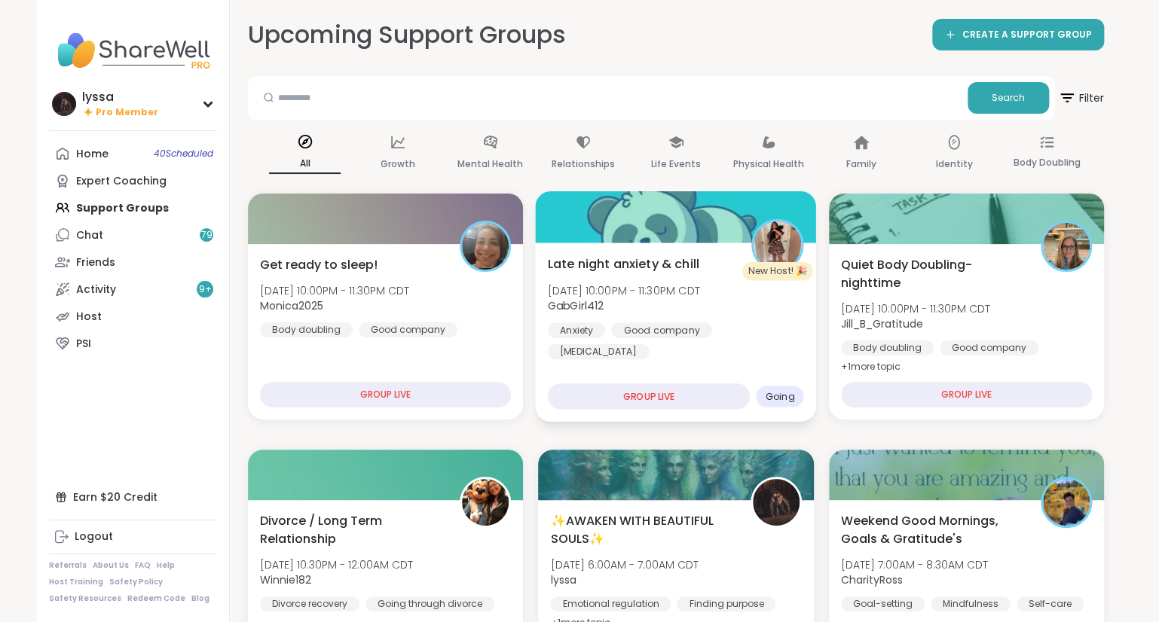
click at [609, 300] on span "GabGirl412" at bounding box center [624, 305] width 152 height 15
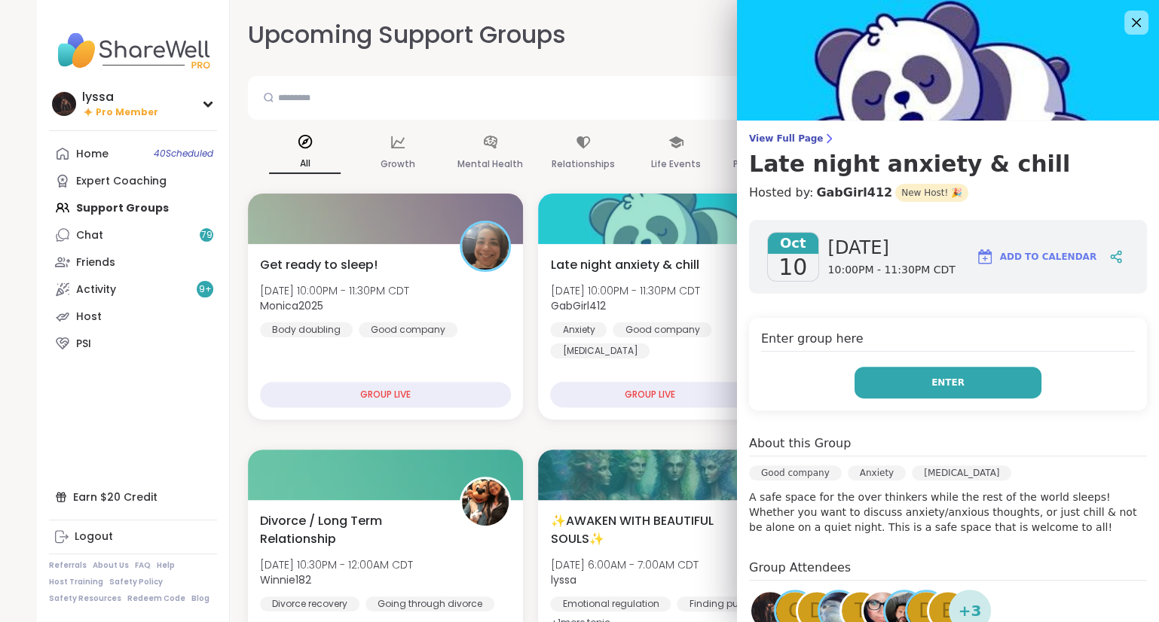
click at [954, 377] on span "Enter" at bounding box center [947, 383] width 33 height 14
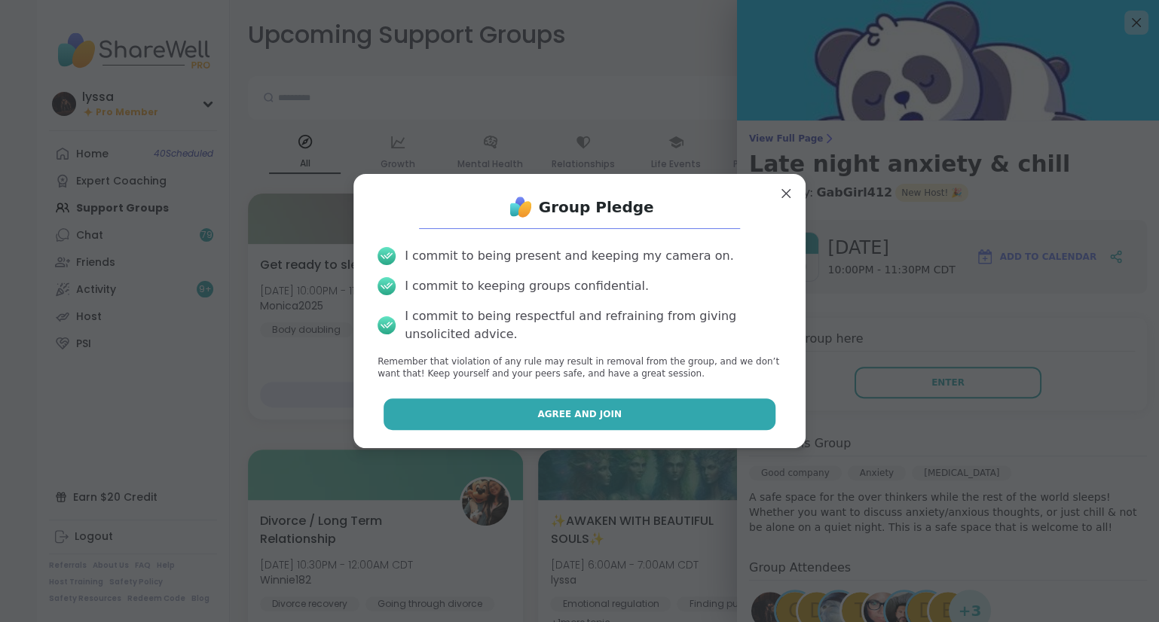
click at [696, 401] on button "Agree and Join" at bounding box center [579, 414] width 392 height 32
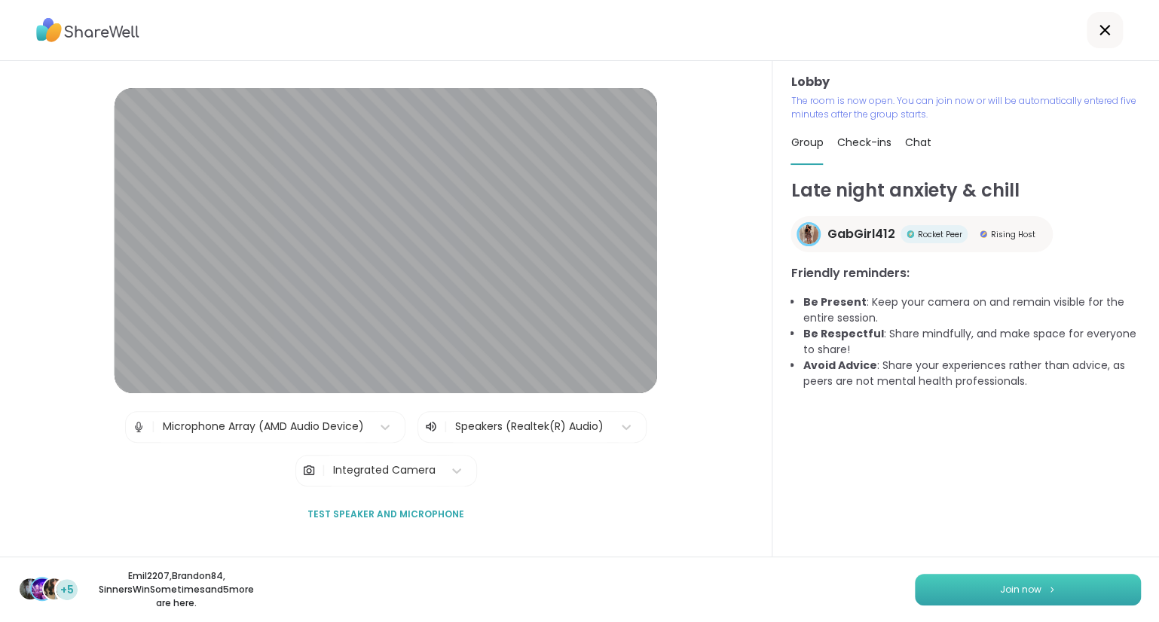
click at [969, 588] on button "Join now" at bounding box center [1027, 590] width 226 height 32
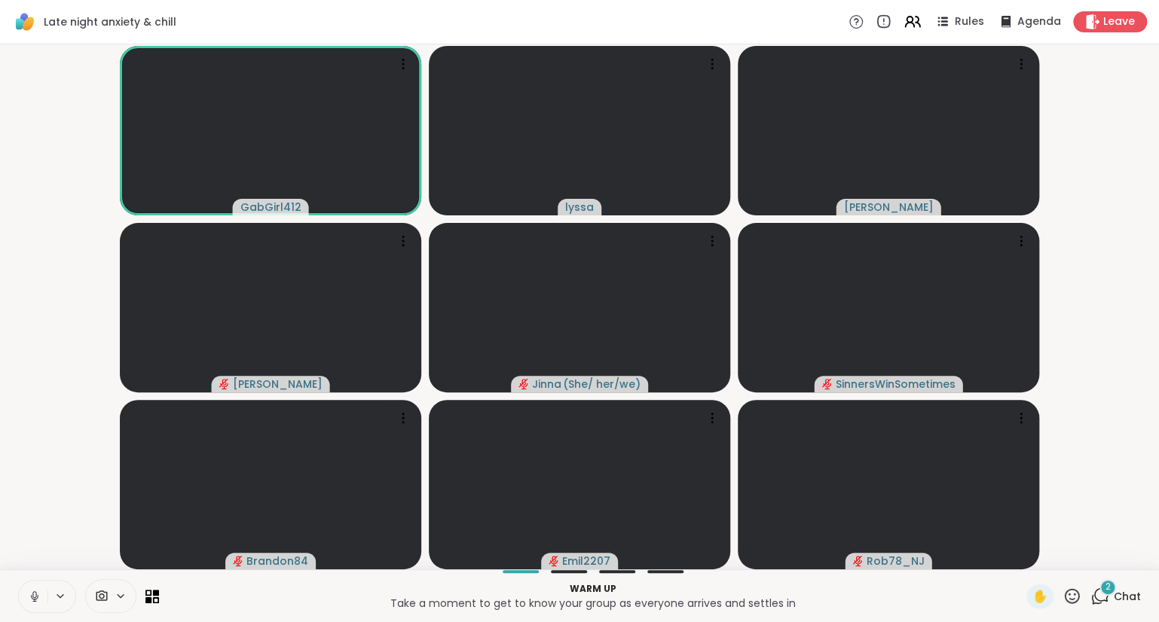
click at [25, 594] on button at bounding box center [33, 597] width 29 height 32
click at [41, 605] on button at bounding box center [33, 597] width 29 height 32
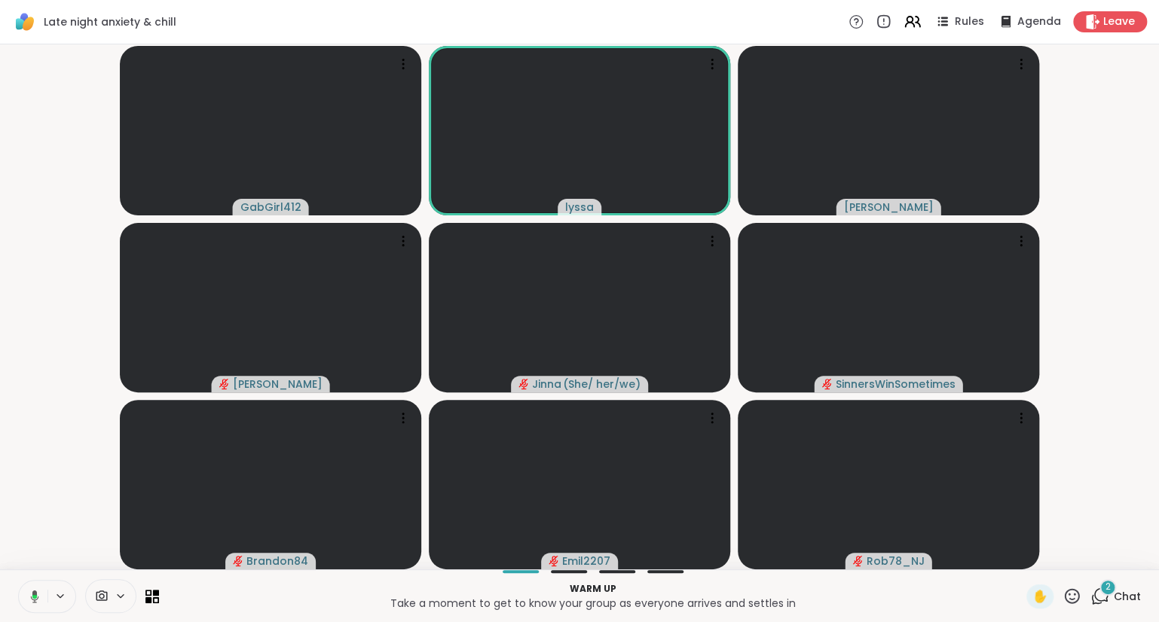
click at [35, 599] on icon at bounding box center [33, 597] width 14 height 14
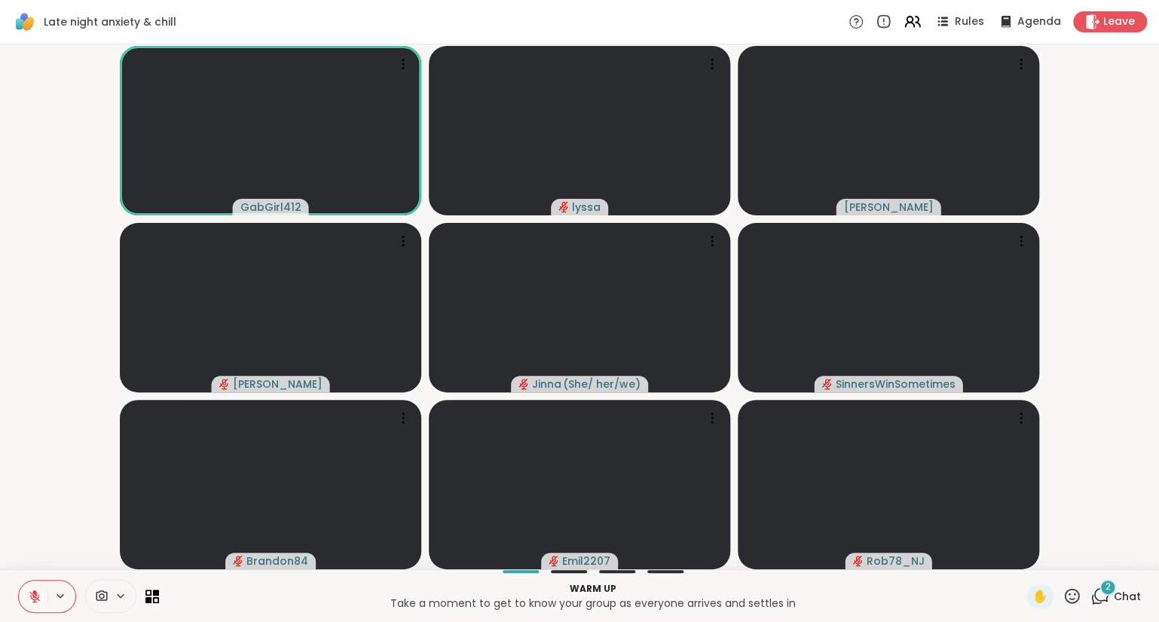
click at [1069, 596] on icon at bounding box center [1071, 596] width 19 height 19
click at [1028, 559] on span "❤️" at bounding box center [1027, 557] width 15 height 18
click at [1067, 597] on icon at bounding box center [1071, 596] width 19 height 19
click at [1026, 562] on span "❤️" at bounding box center [1027, 557] width 15 height 18
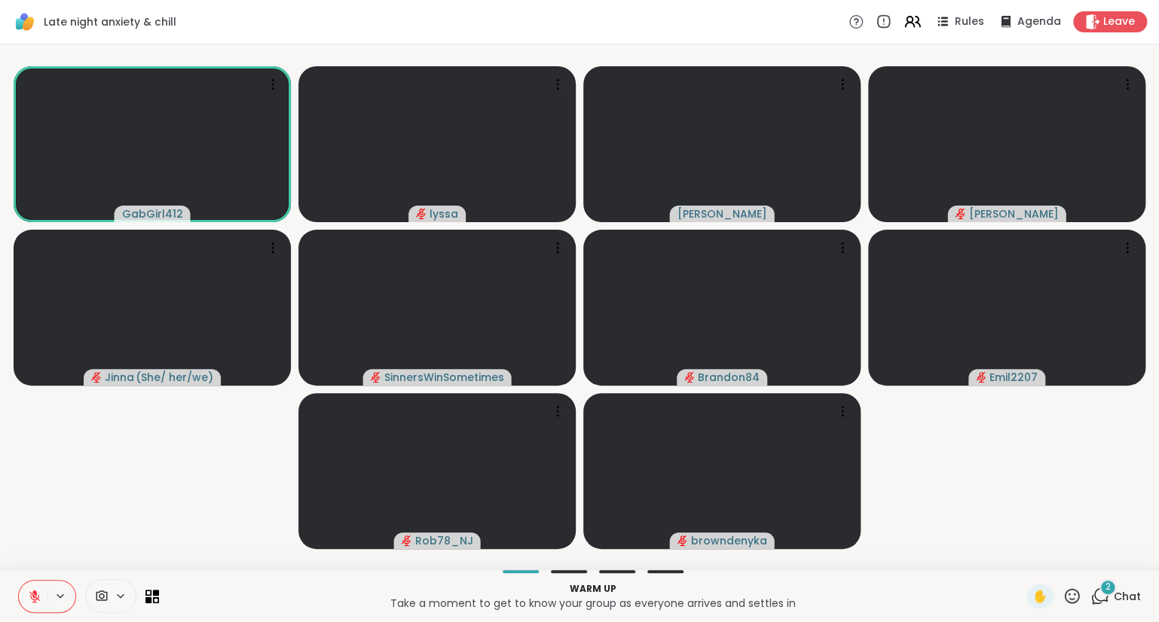
click at [1071, 595] on icon at bounding box center [1071, 595] width 15 height 15
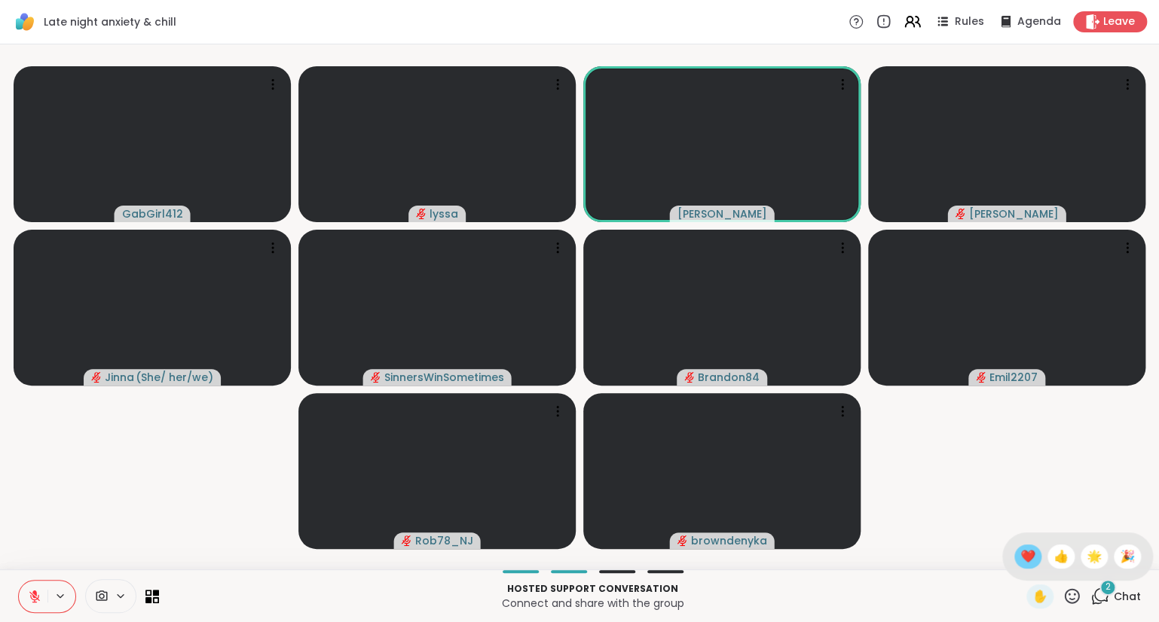
click at [1024, 555] on span "❤️" at bounding box center [1027, 557] width 15 height 18
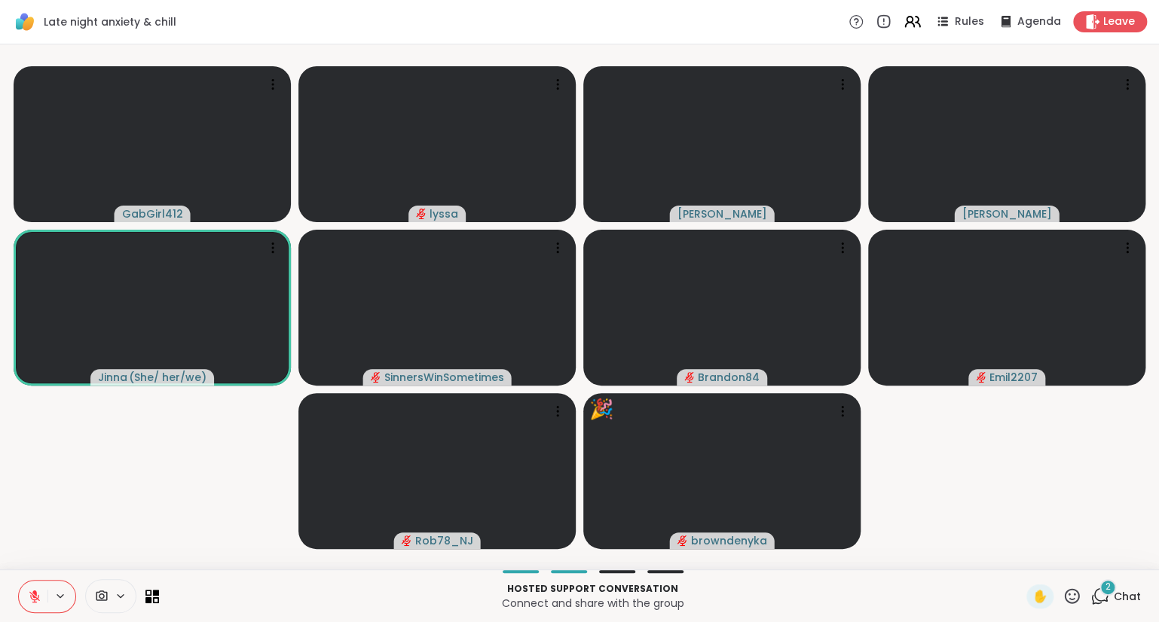
click at [1073, 594] on icon at bounding box center [1071, 596] width 19 height 19
click at [1025, 563] on span "❤️" at bounding box center [1027, 557] width 15 height 18
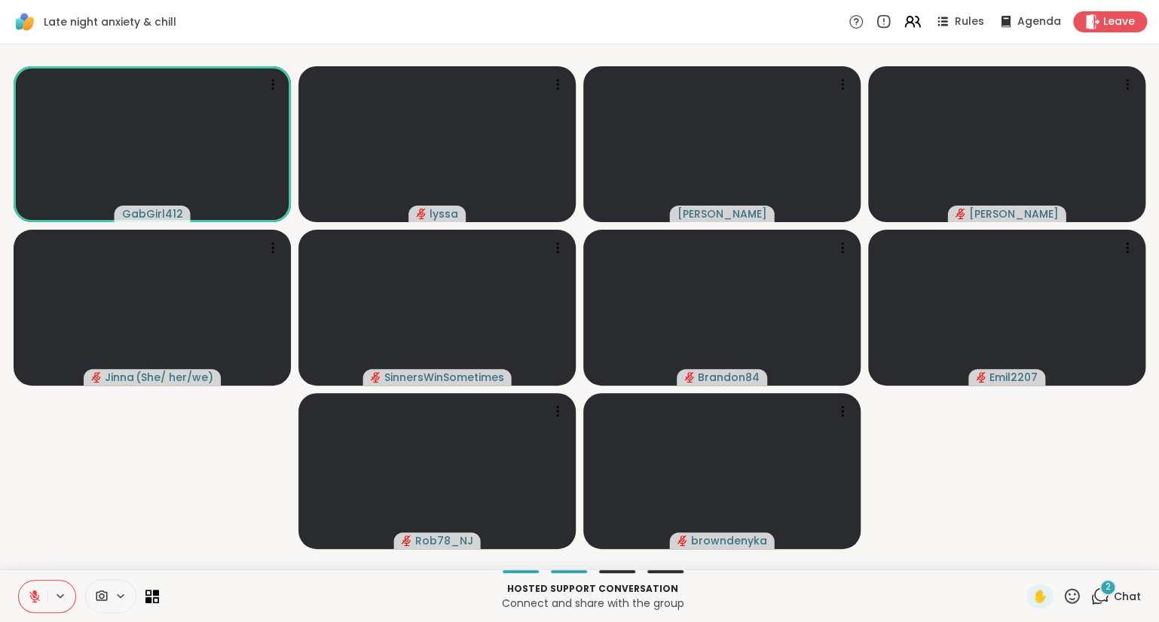
click at [35, 594] on icon at bounding box center [34, 593] width 5 height 6
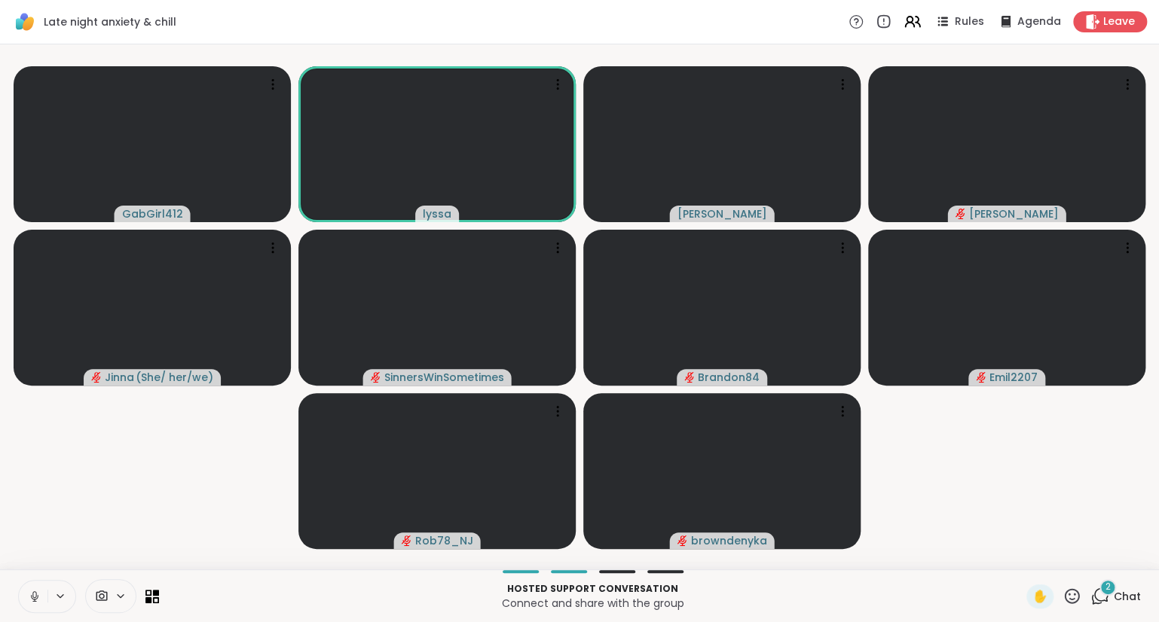
click at [34, 586] on button at bounding box center [33, 597] width 29 height 32
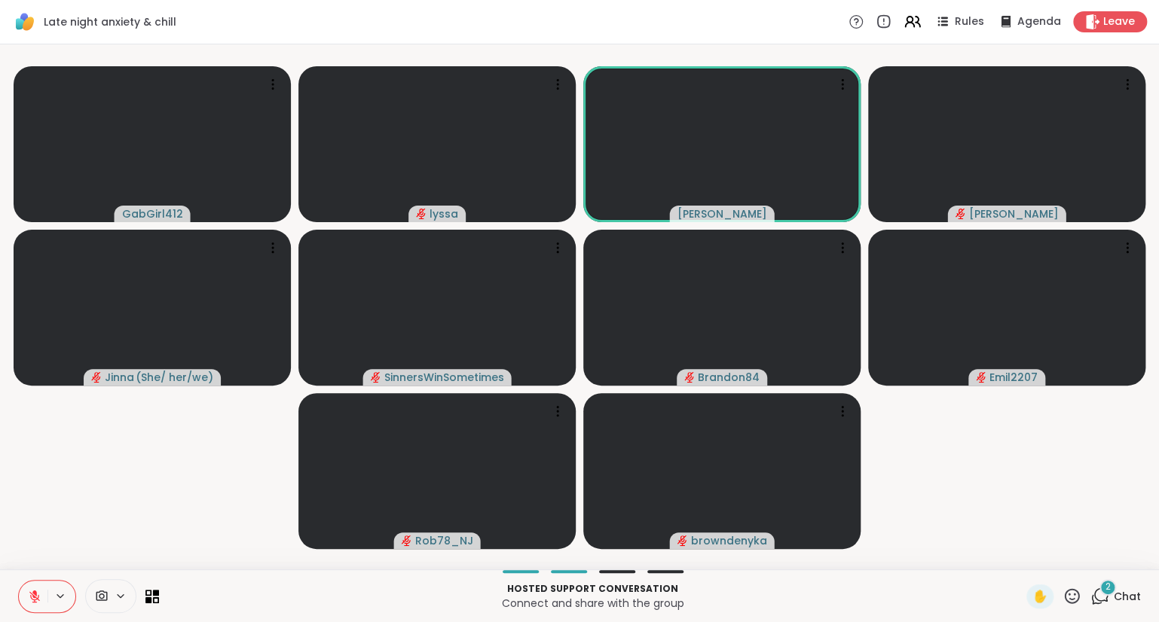
click at [1073, 587] on div "✋" at bounding box center [1053, 597] width 55 height 24
click at [1075, 600] on icon at bounding box center [1071, 596] width 19 height 19
click at [1033, 560] on div "❤️" at bounding box center [1027, 557] width 27 height 24
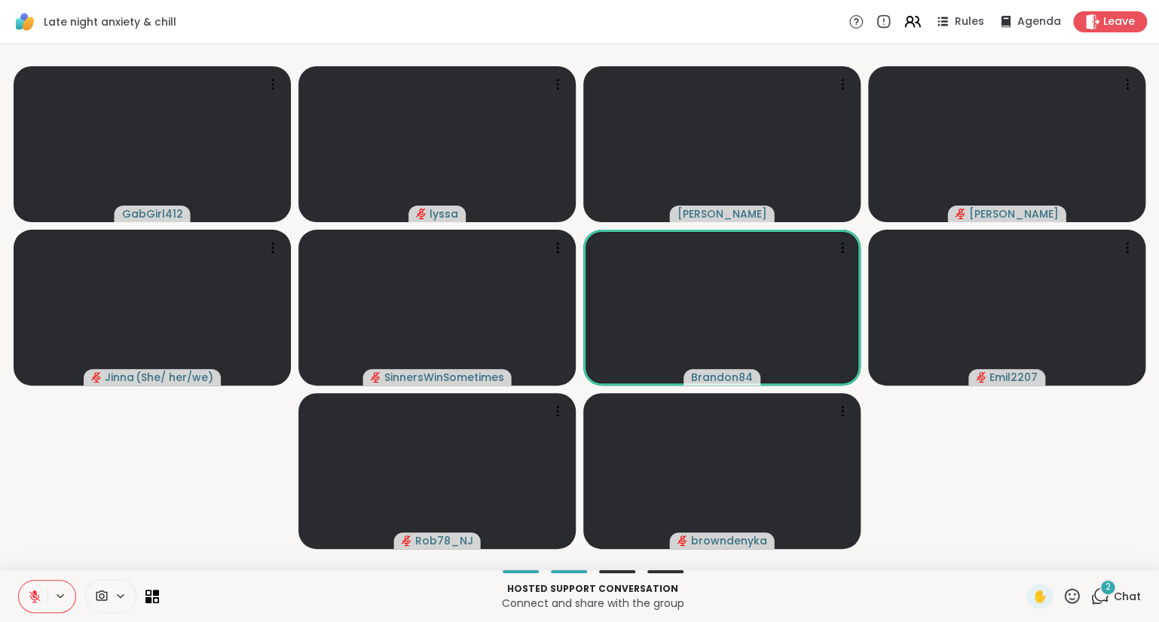
click at [1077, 592] on icon at bounding box center [1071, 595] width 15 height 15
click at [1024, 560] on span "❤️" at bounding box center [1027, 557] width 15 height 18
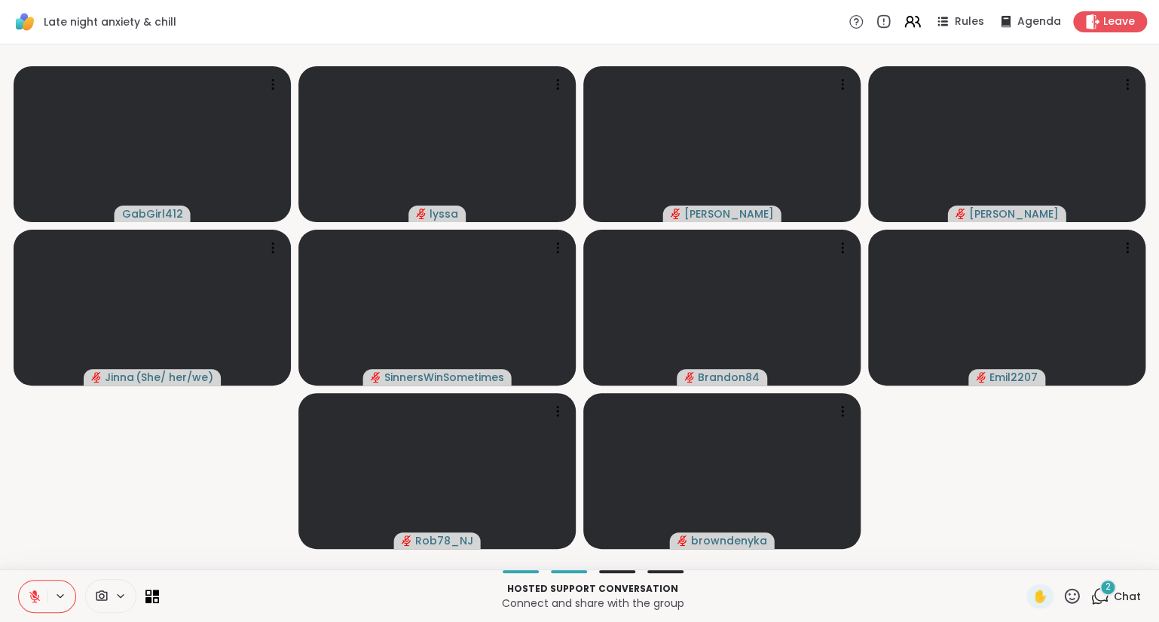
click at [1098, 591] on icon at bounding box center [1101, 595] width 14 height 14
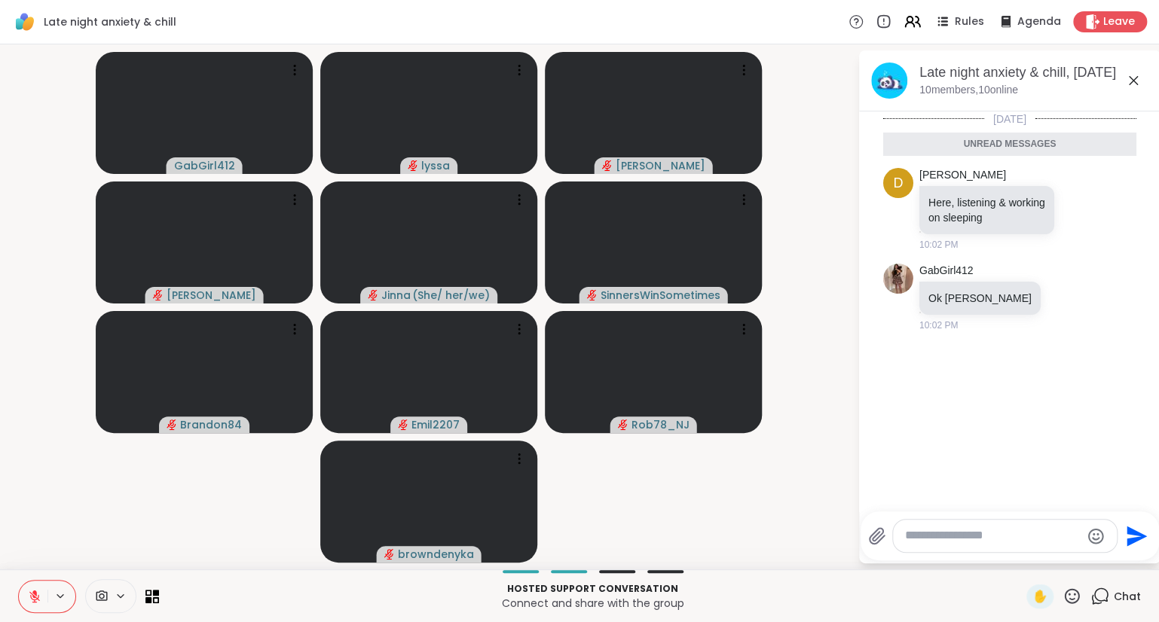
click at [1137, 81] on icon at bounding box center [1133, 81] width 18 height 18
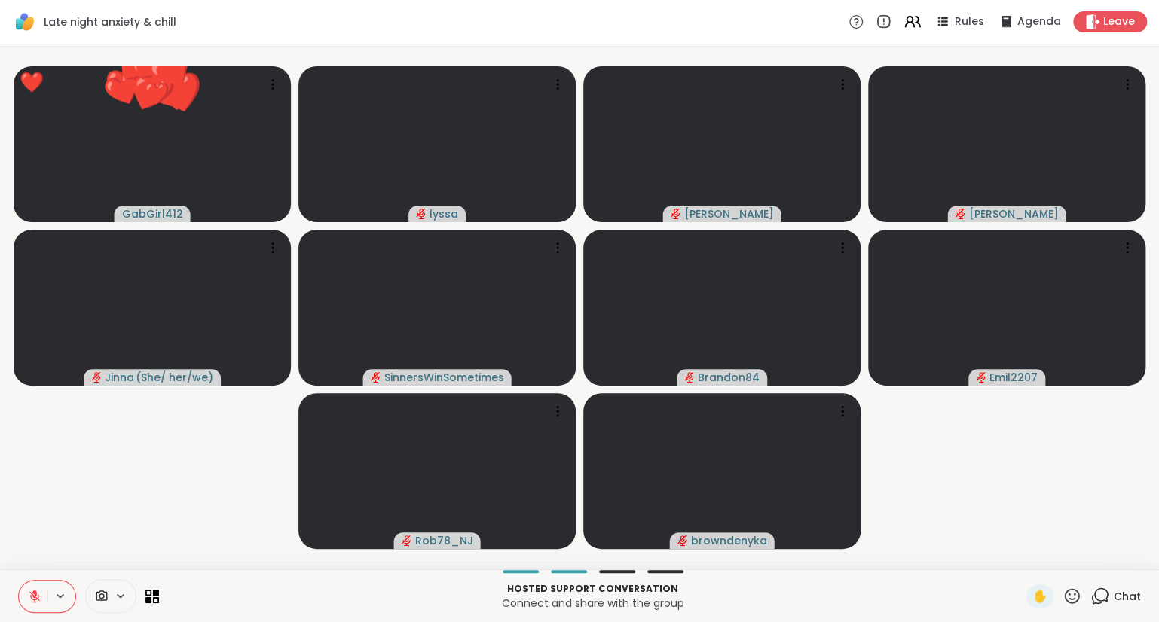
click at [1076, 599] on icon at bounding box center [1071, 596] width 19 height 19
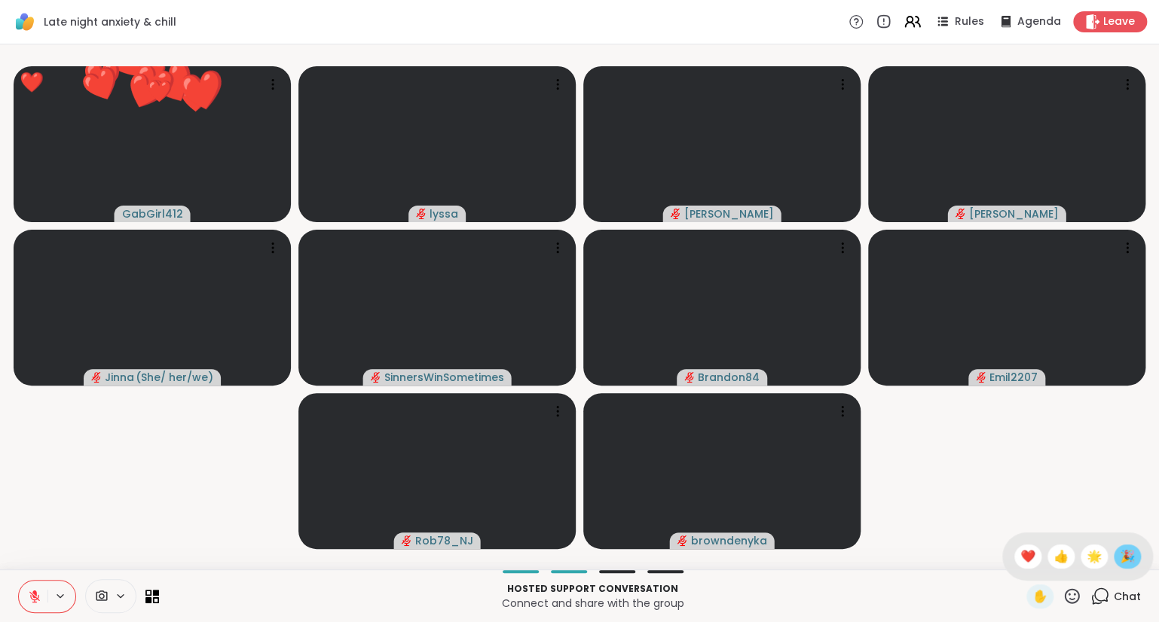
click at [1126, 564] on span "🎉" at bounding box center [1126, 557] width 15 height 18
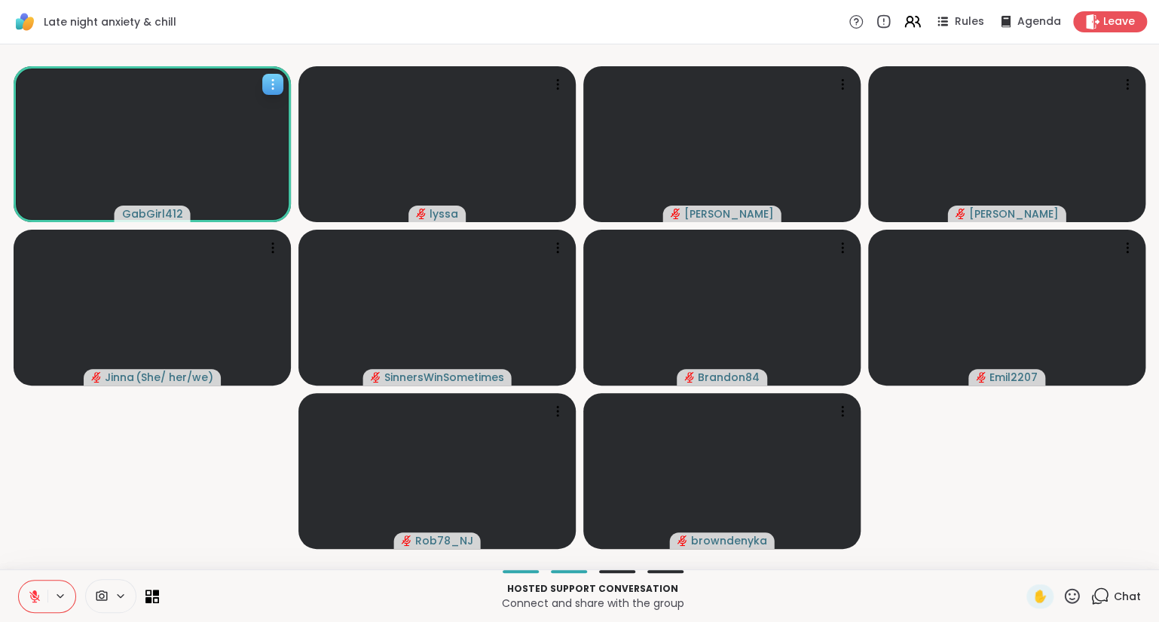
click at [266, 78] on icon at bounding box center [272, 84] width 15 height 15
click at [242, 86] on h4 "View Profile" at bounding box center [214, 89] width 63 height 15
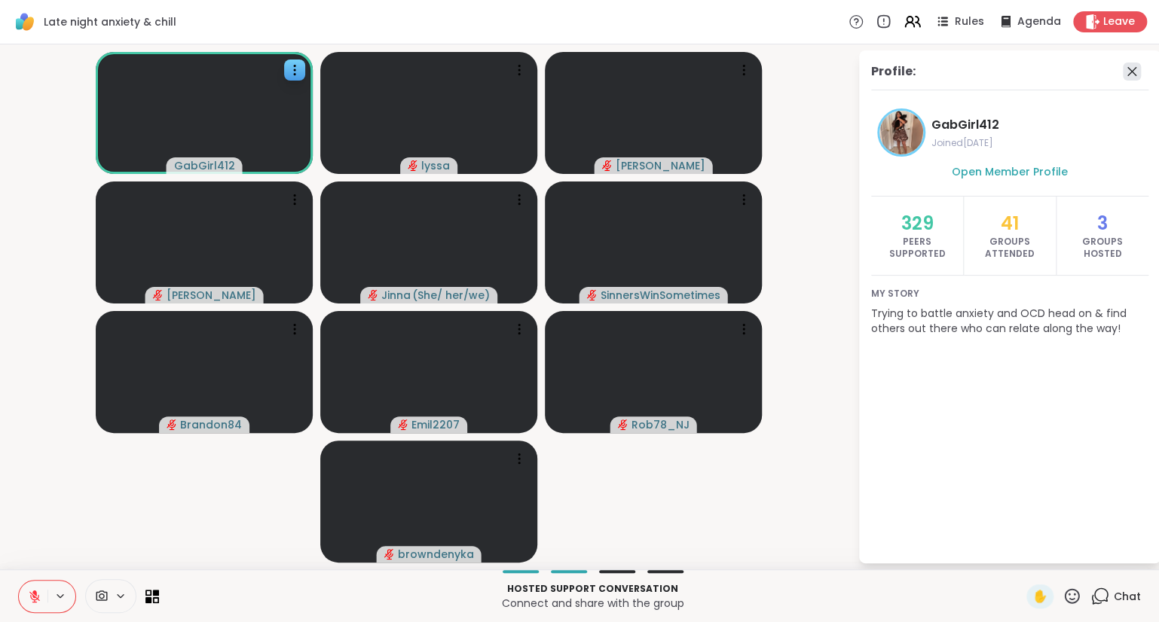
click at [1134, 71] on icon at bounding box center [1131, 72] width 18 height 18
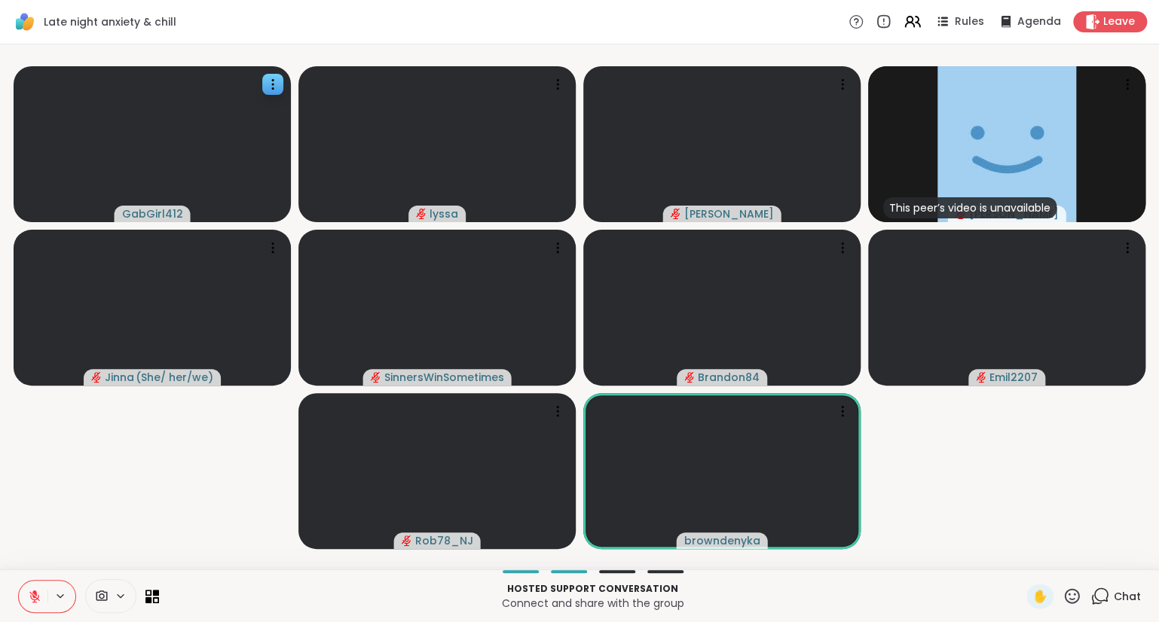
click at [1070, 595] on icon at bounding box center [1071, 595] width 15 height 15
click at [1032, 563] on div "❤️" at bounding box center [1027, 557] width 27 height 24
click at [1076, 595] on icon at bounding box center [1071, 595] width 15 height 15
click at [1023, 569] on div "❤️" at bounding box center [1027, 557] width 27 height 24
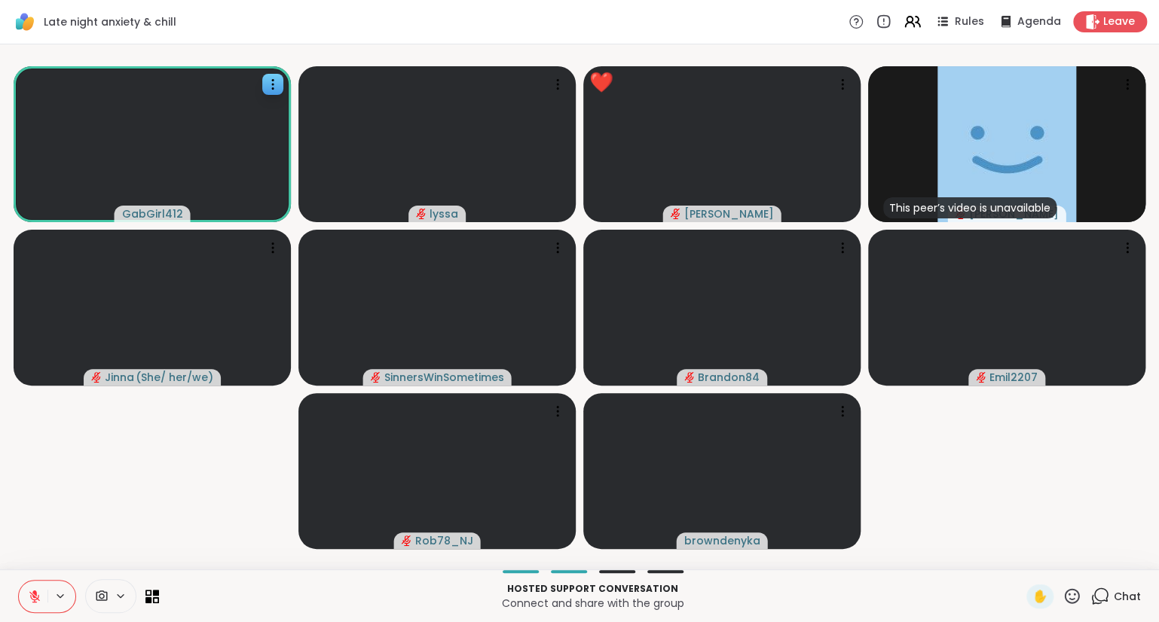
click at [1075, 592] on icon at bounding box center [1071, 596] width 19 height 19
click at [1098, 562] on span "🌟" at bounding box center [1093, 557] width 15 height 18
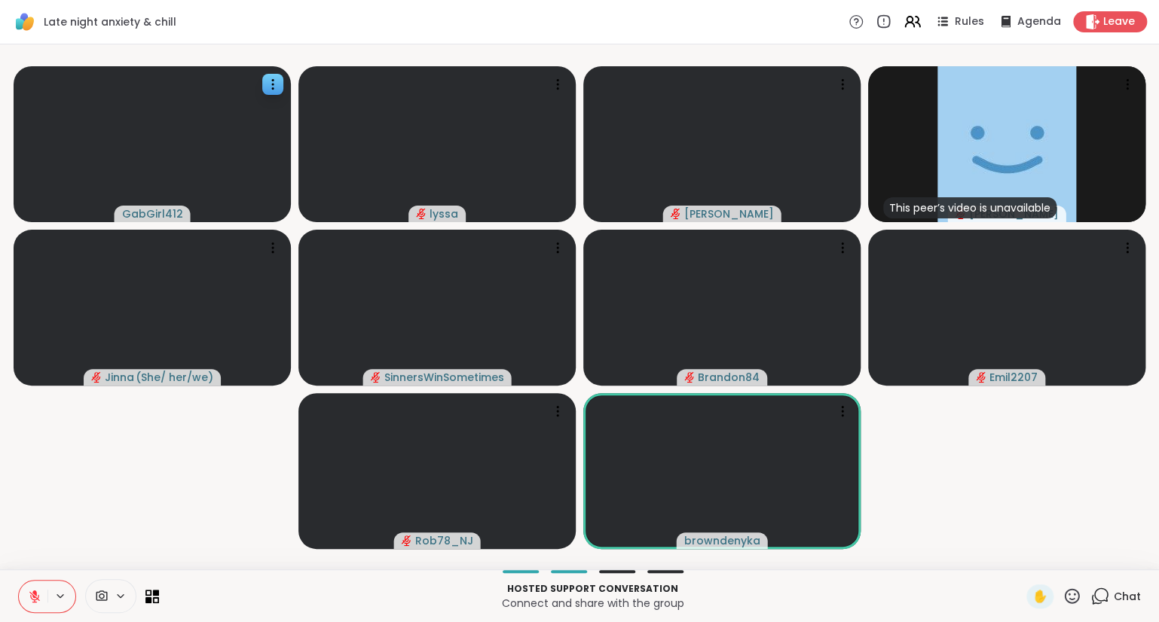
click at [1074, 601] on icon at bounding box center [1071, 596] width 19 height 19
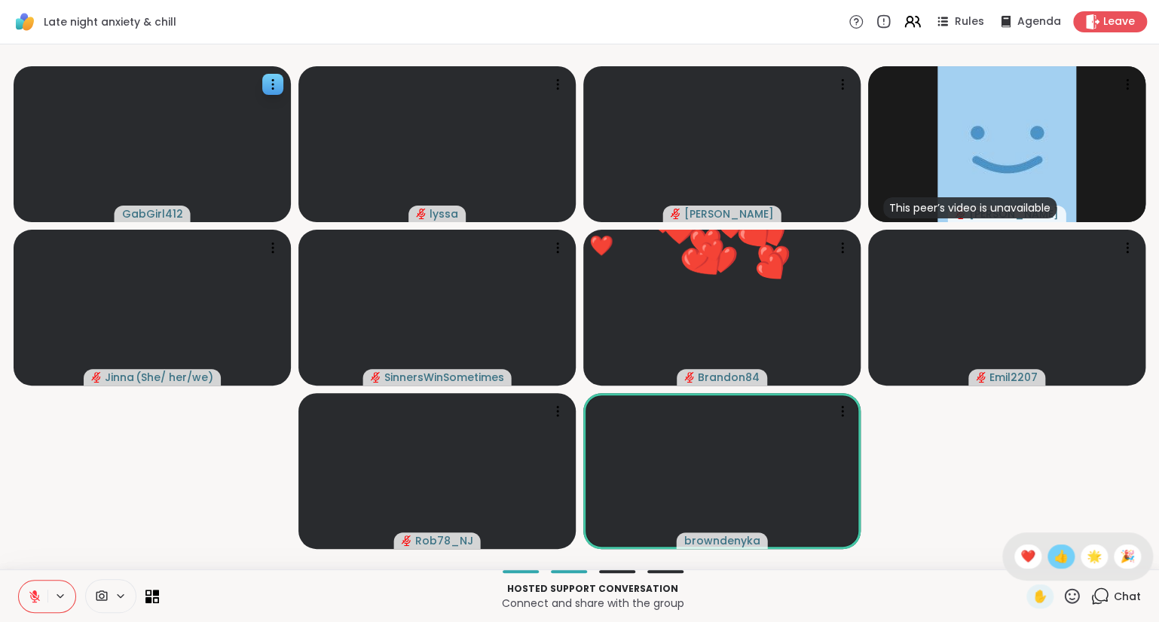
click at [1056, 559] on span "👍" at bounding box center [1060, 557] width 15 height 18
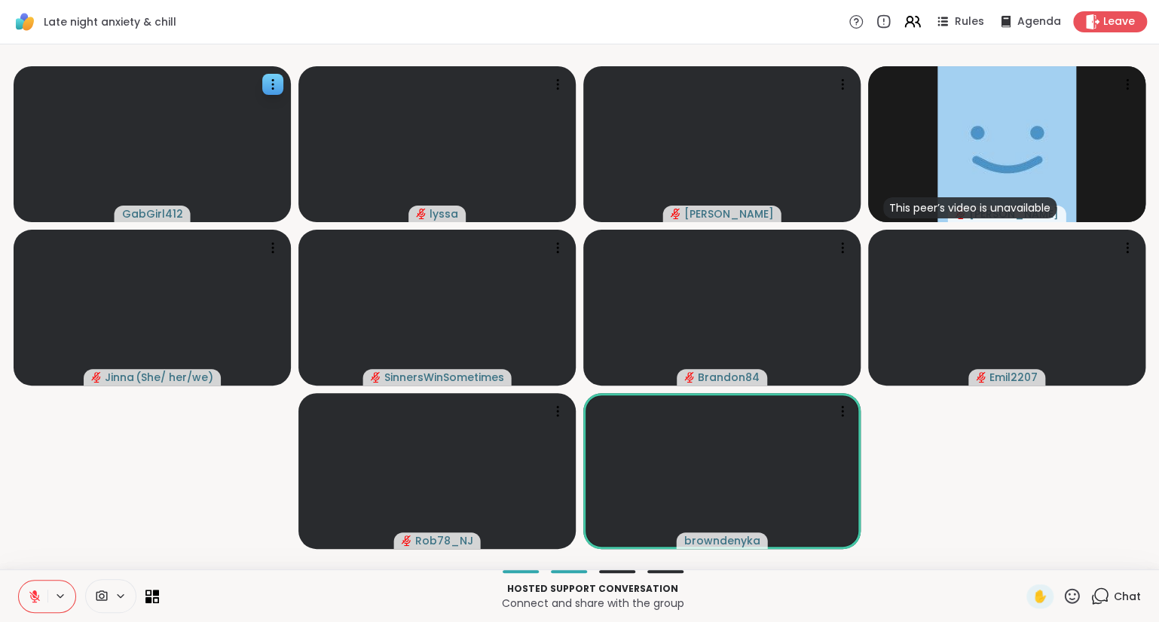
click at [1064, 595] on icon at bounding box center [1071, 596] width 19 height 19
click at [1021, 561] on span "❤️" at bounding box center [1027, 557] width 15 height 18
click at [1067, 595] on icon at bounding box center [1071, 596] width 19 height 19
click at [1026, 563] on span "❤️" at bounding box center [1027, 557] width 15 height 18
click at [1131, 597] on span "Chat" at bounding box center [1126, 596] width 27 height 15
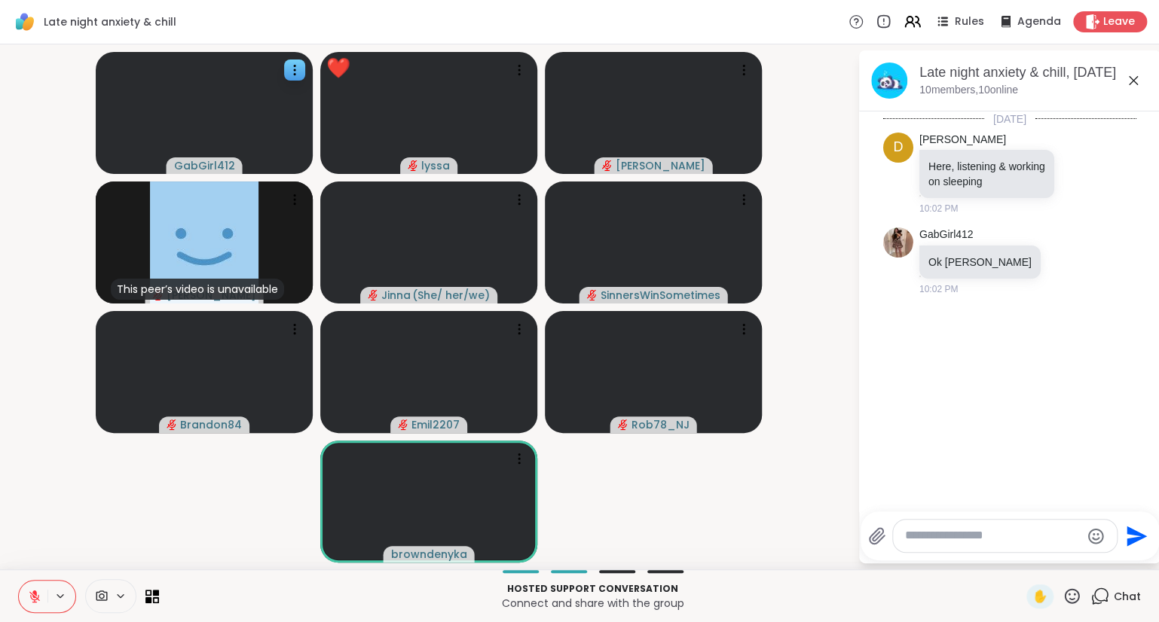
click at [1026, 533] on textarea "Type your message" at bounding box center [993, 536] width 176 height 16
click at [1035, 594] on span "✋" at bounding box center [1039, 597] width 15 height 18
click at [1134, 83] on icon at bounding box center [1133, 81] width 18 height 18
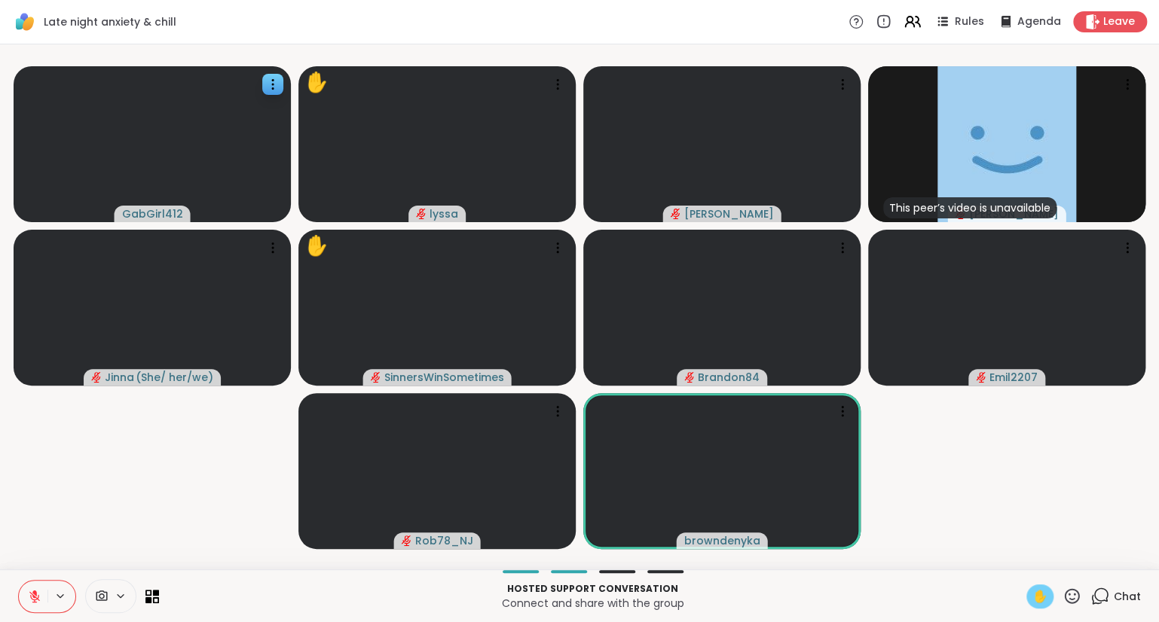
click at [1108, 589] on icon at bounding box center [1099, 596] width 19 height 19
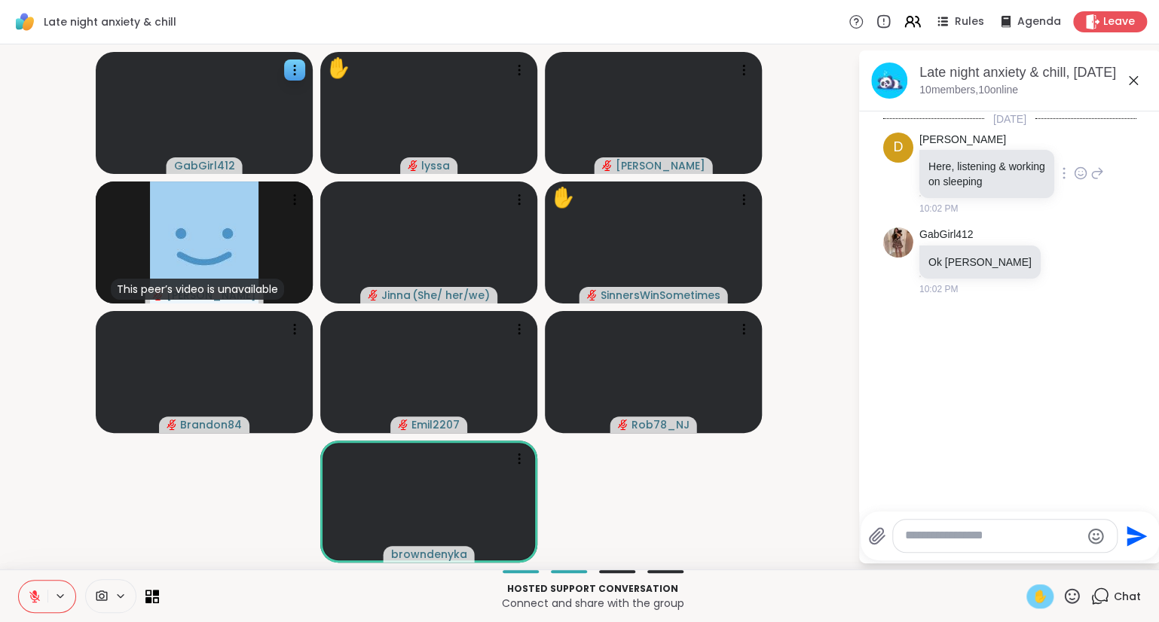
click at [1079, 168] on icon at bounding box center [1080, 173] width 14 height 15
click at [954, 153] on button "Select Reaction: Heart" at bounding box center [960, 149] width 30 height 30
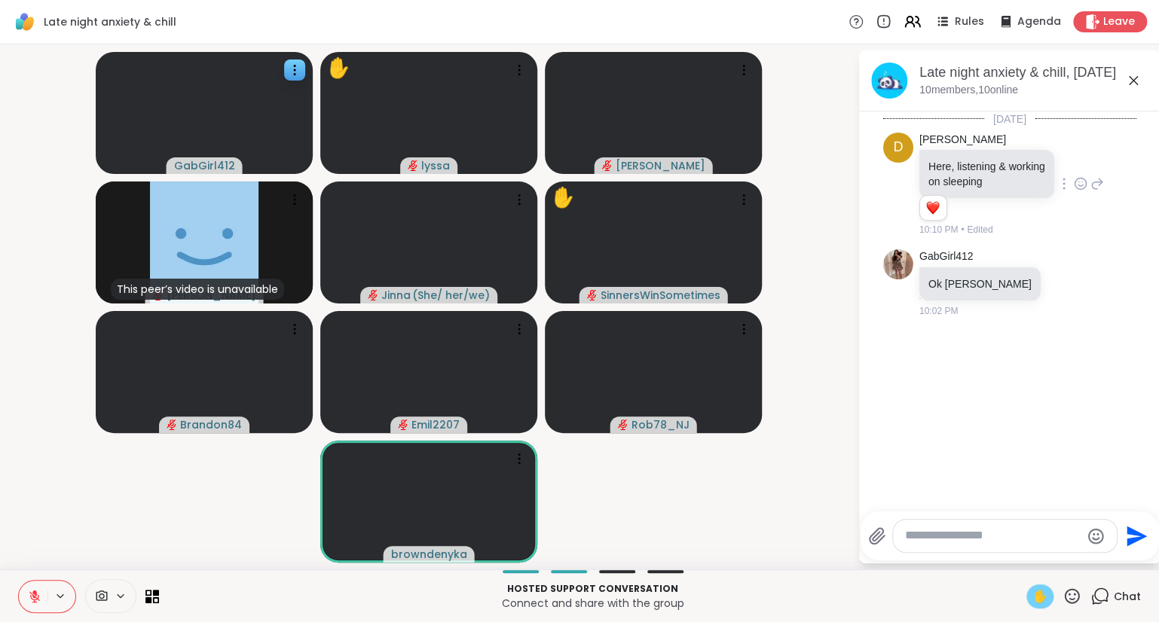
click at [1131, 80] on icon at bounding box center [1133, 81] width 18 height 18
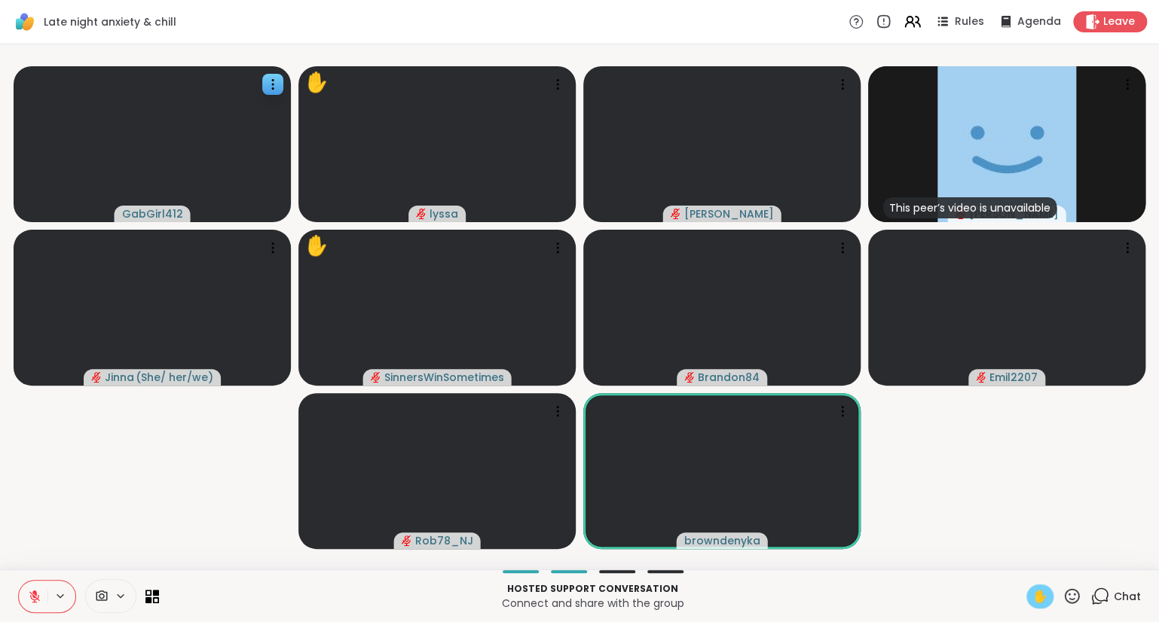
click at [1072, 599] on icon at bounding box center [1071, 596] width 19 height 19
click at [1024, 560] on span "❤️" at bounding box center [1027, 557] width 15 height 18
click at [833, 411] on div at bounding box center [842, 411] width 21 height 21
click at [807, 420] on h4 "View Profile" at bounding box center [781, 423] width 63 height 15
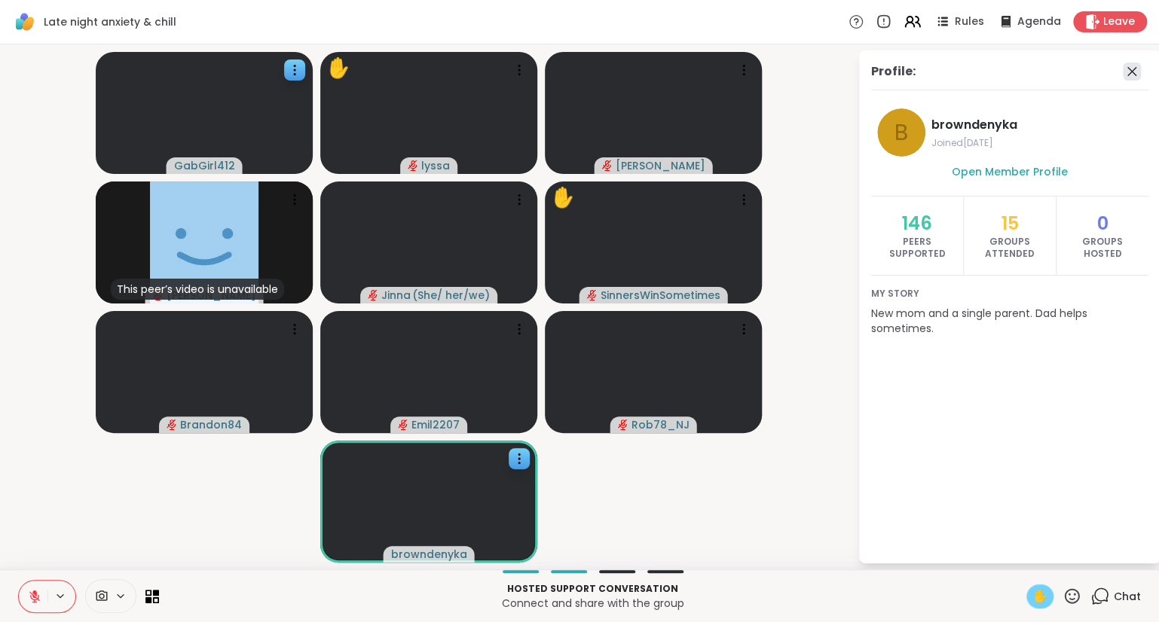
click at [1136, 63] on icon at bounding box center [1131, 72] width 18 height 18
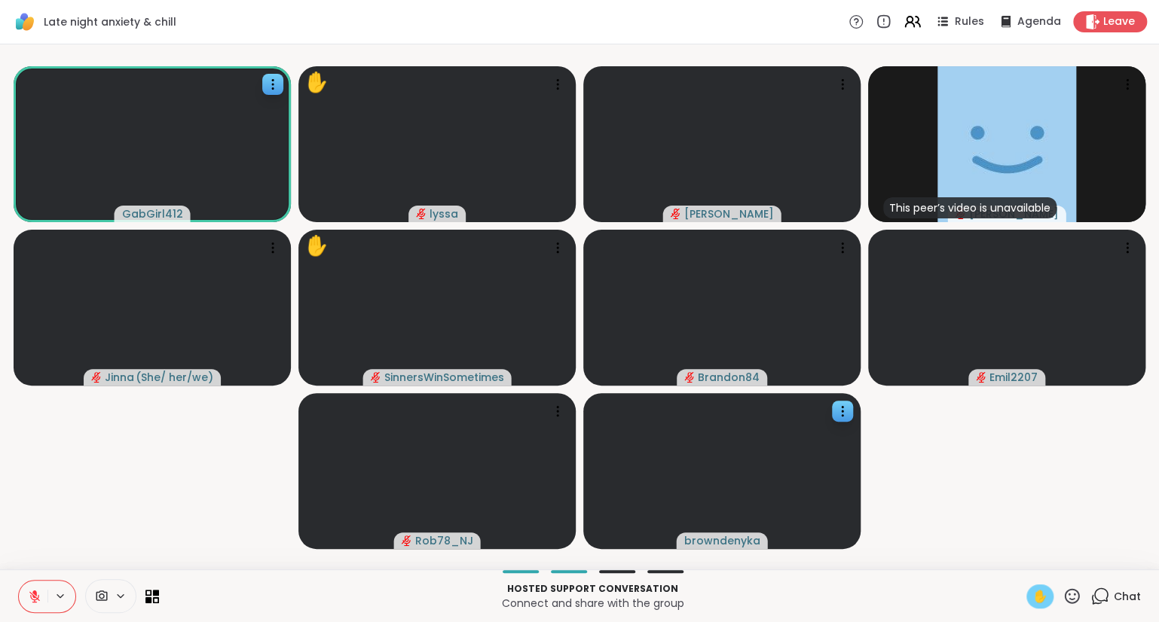
click at [31, 590] on icon at bounding box center [35, 597] width 14 height 14
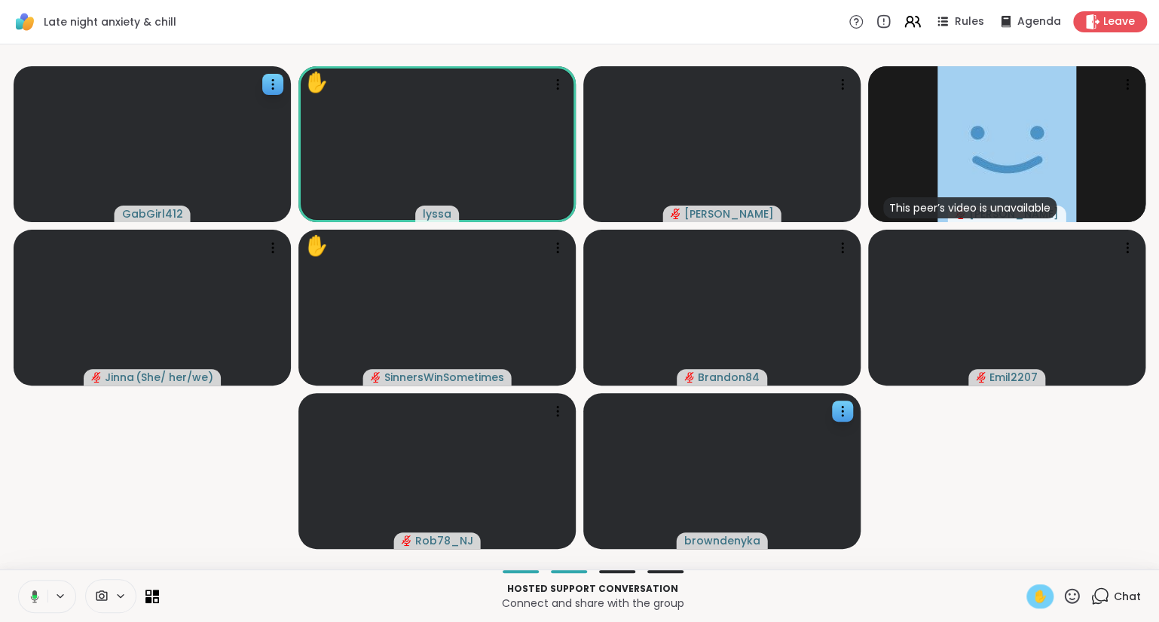
click at [22, 588] on button at bounding box center [32, 597] width 31 height 32
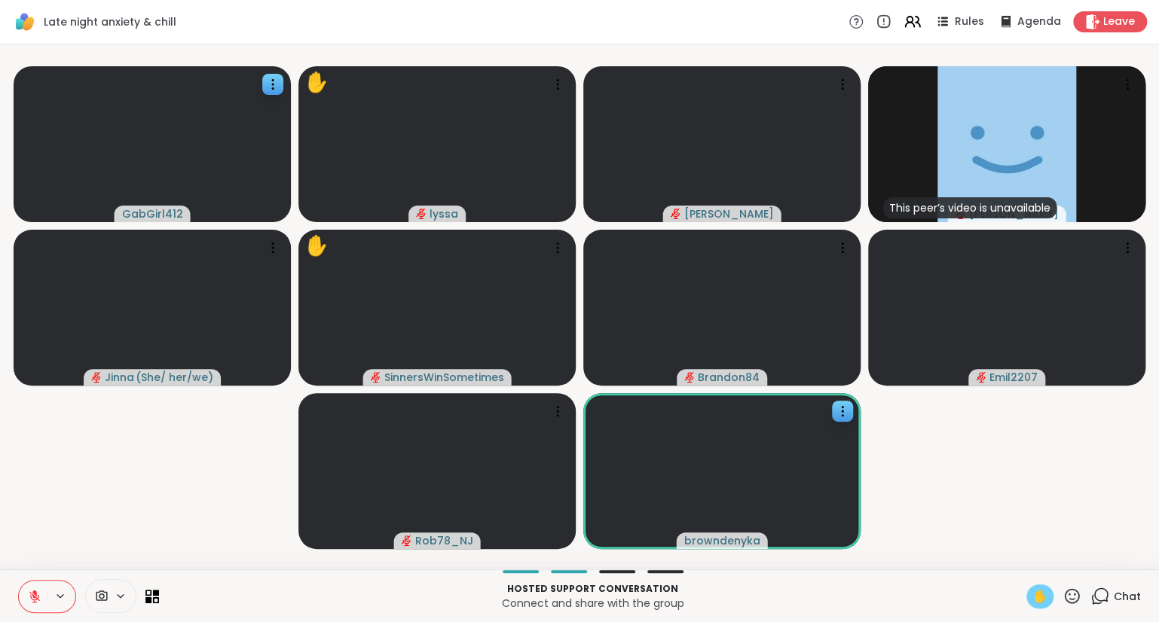
click at [1032, 592] on span "✋" at bounding box center [1039, 597] width 15 height 18
click at [1076, 607] on div "✋" at bounding box center [1053, 597] width 55 height 24
click at [1075, 591] on icon at bounding box center [1071, 595] width 15 height 15
click at [1033, 560] on div "❤️" at bounding box center [1027, 557] width 27 height 24
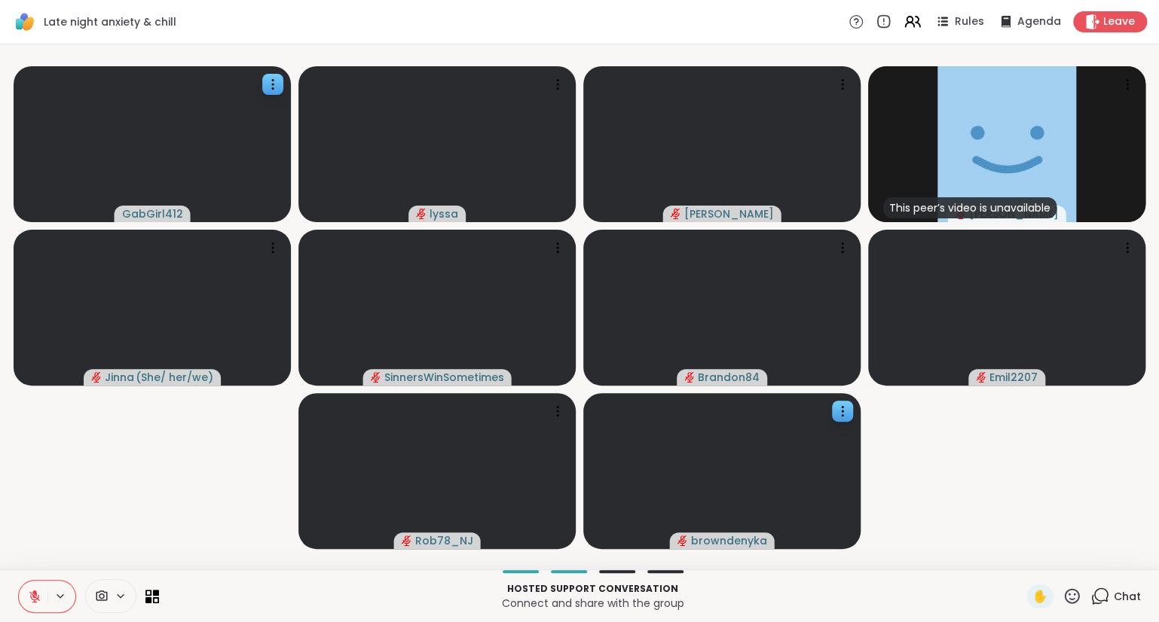
click at [1075, 590] on icon at bounding box center [1071, 595] width 15 height 15
click at [1020, 551] on span "❤️" at bounding box center [1027, 557] width 15 height 18
click at [1068, 594] on icon at bounding box center [1071, 596] width 19 height 19
click at [1022, 557] on span "❤️" at bounding box center [1027, 557] width 15 height 18
click at [551, 247] on icon at bounding box center [557, 247] width 15 height 15
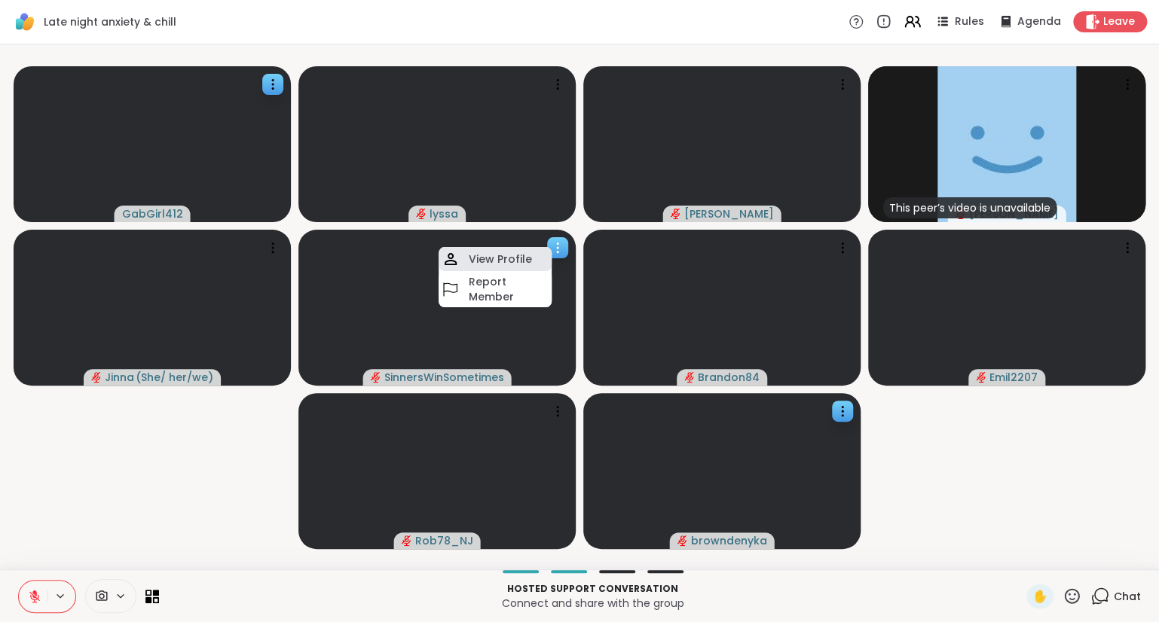
click at [539, 260] on div "View Profile" at bounding box center [494, 259] width 113 height 24
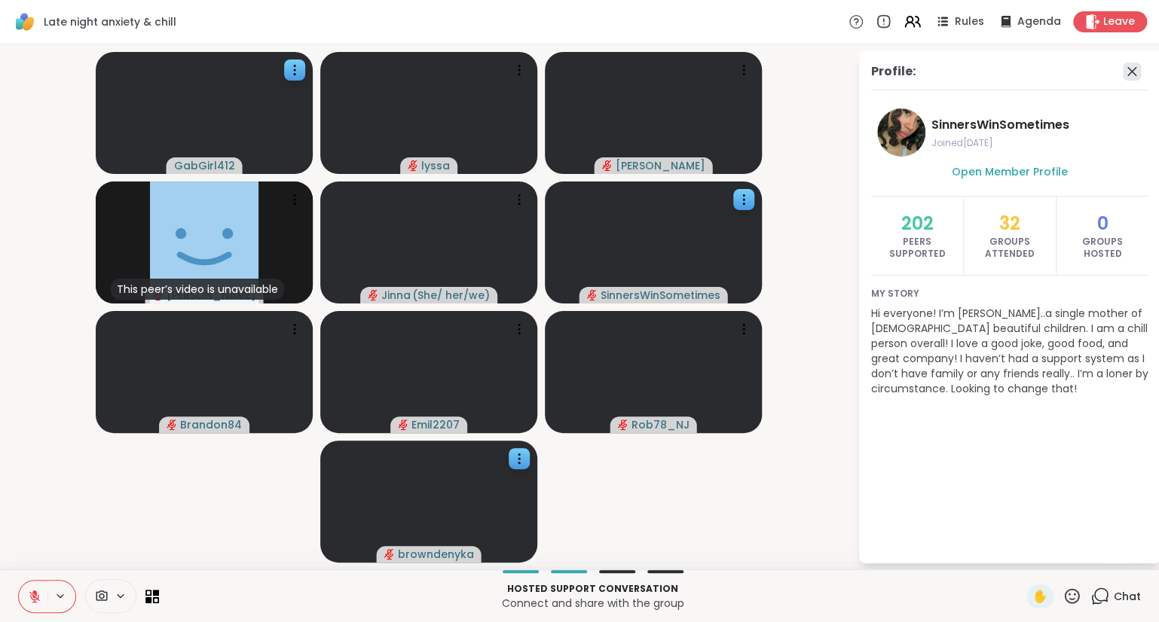
click at [1135, 66] on icon at bounding box center [1131, 72] width 18 height 18
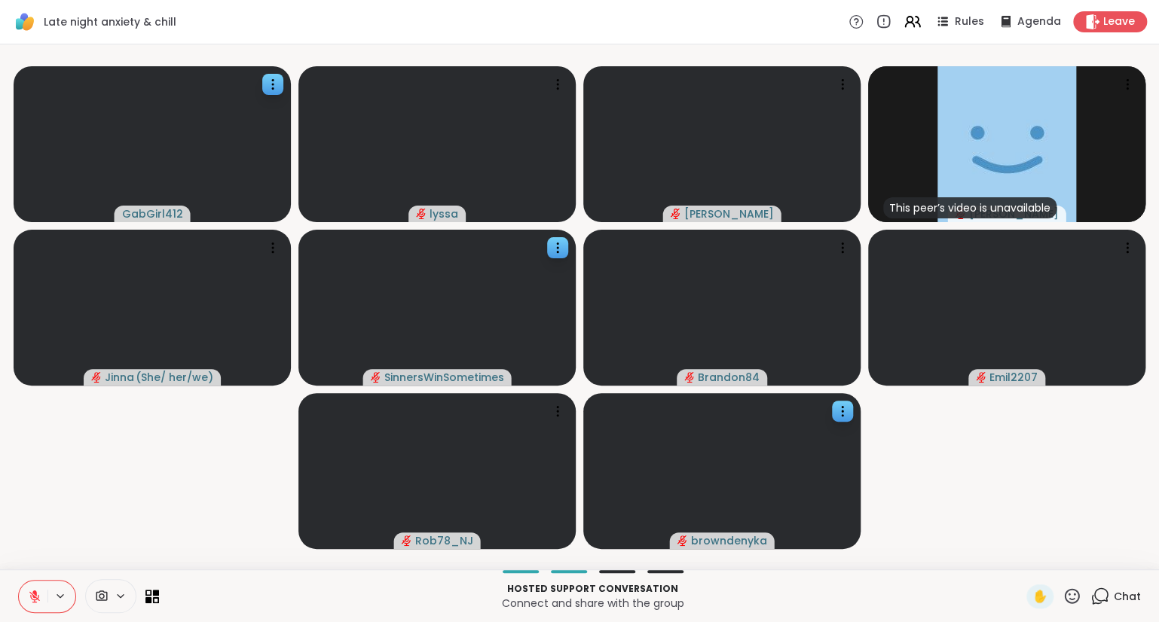
click at [1072, 594] on icon at bounding box center [1071, 596] width 19 height 19
click at [1020, 549] on span "❤️" at bounding box center [1027, 557] width 15 height 18
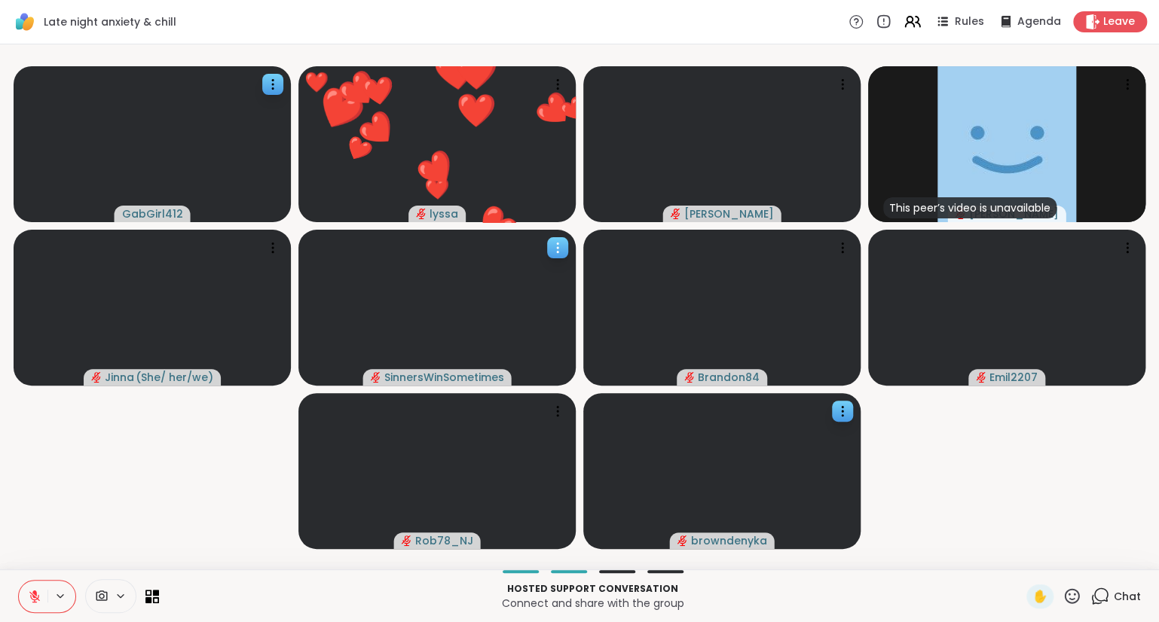
click at [559, 237] on div at bounding box center [436, 308] width 277 height 156
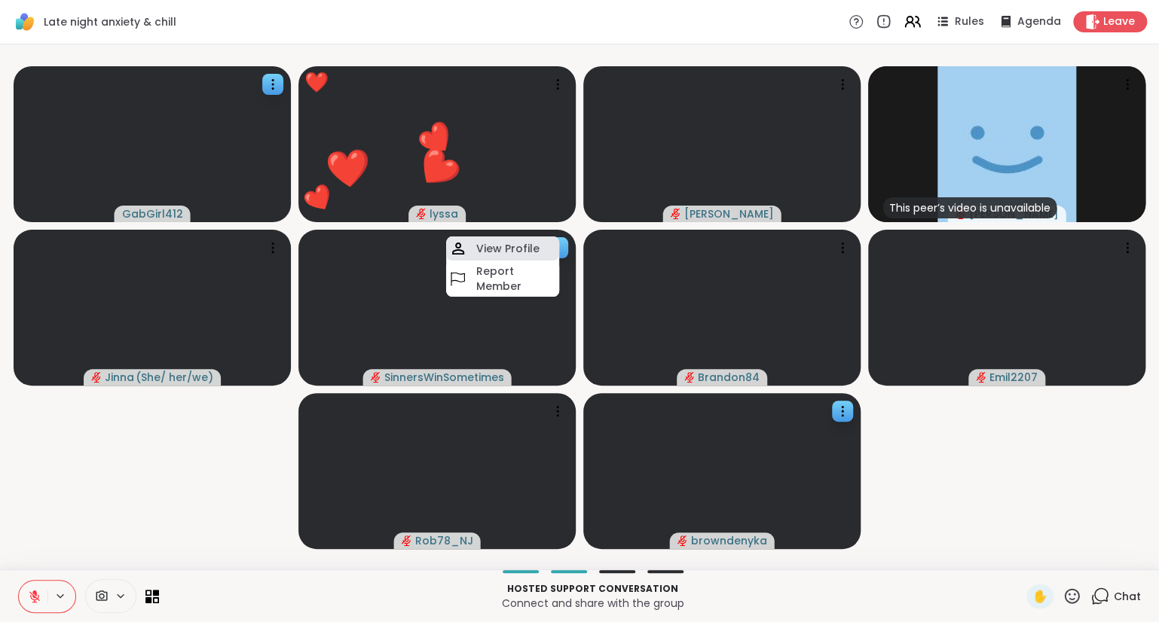
click at [551, 241] on div "View Profile" at bounding box center [502, 249] width 113 height 24
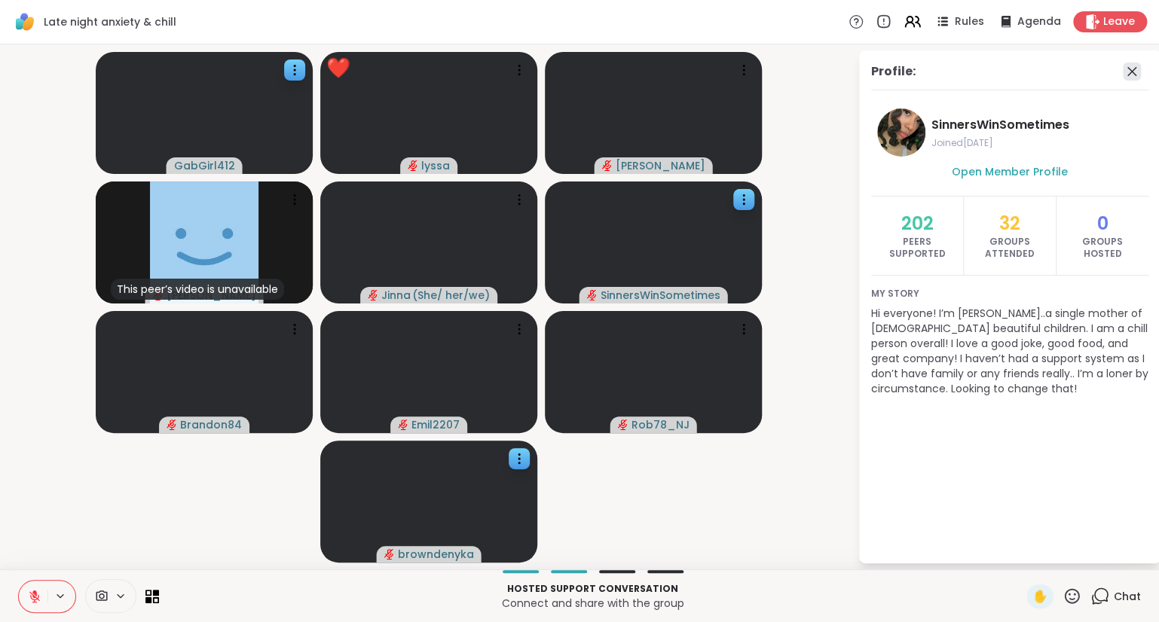
click at [1131, 69] on icon at bounding box center [1131, 72] width 18 height 18
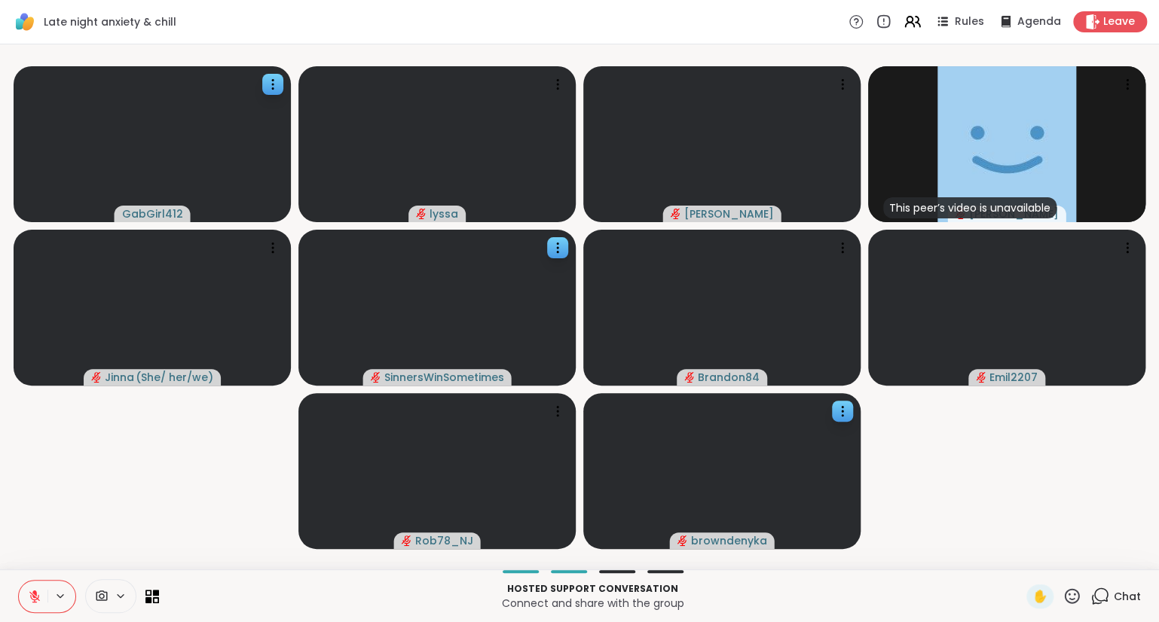
click at [1072, 590] on icon at bounding box center [1071, 595] width 15 height 15
click at [1020, 553] on span "❤️" at bounding box center [1027, 557] width 15 height 18
click at [1068, 595] on icon at bounding box center [1071, 596] width 19 height 19
click at [1055, 560] on span "👍" at bounding box center [1060, 557] width 15 height 18
click at [1074, 597] on icon at bounding box center [1071, 596] width 19 height 19
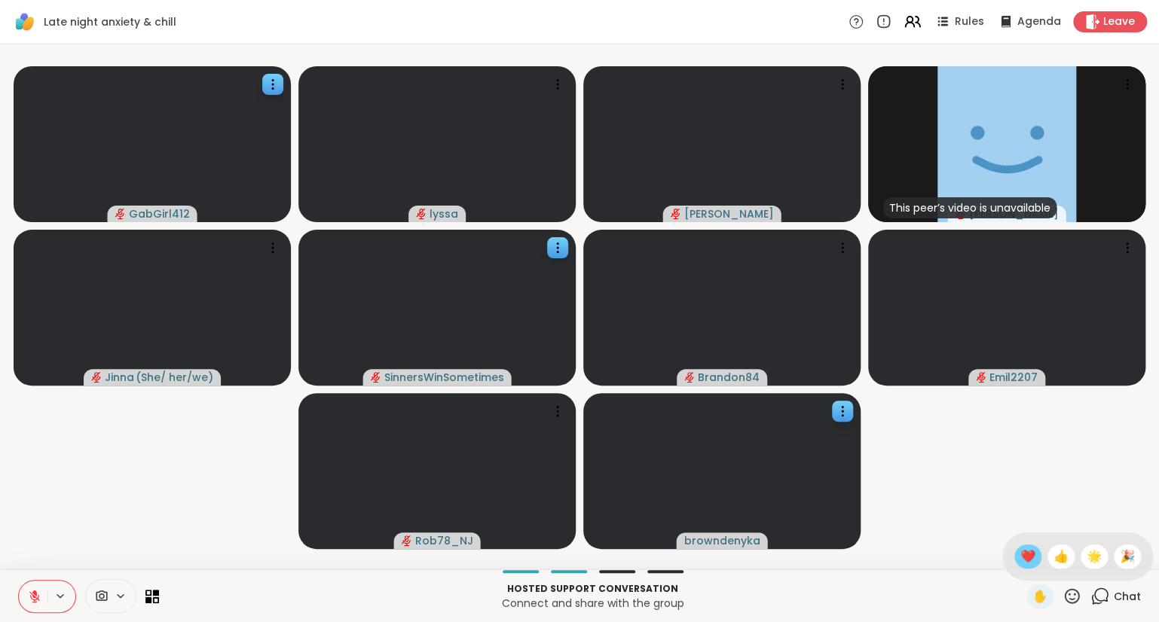
click at [1027, 553] on span "❤️" at bounding box center [1027, 557] width 15 height 18
click at [1077, 589] on icon at bounding box center [1071, 596] width 19 height 19
click at [1071, 559] on div "✋ ❤️ 👍 🌟 🎉" at bounding box center [1077, 557] width 151 height 48
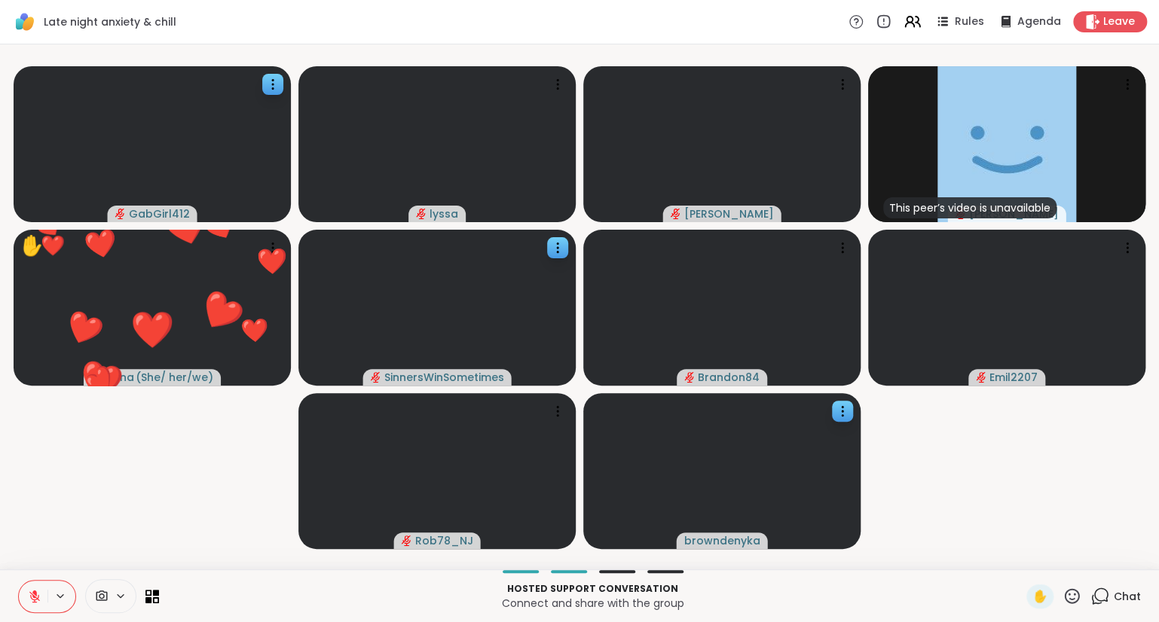
click at [1074, 592] on icon at bounding box center [1071, 596] width 19 height 19
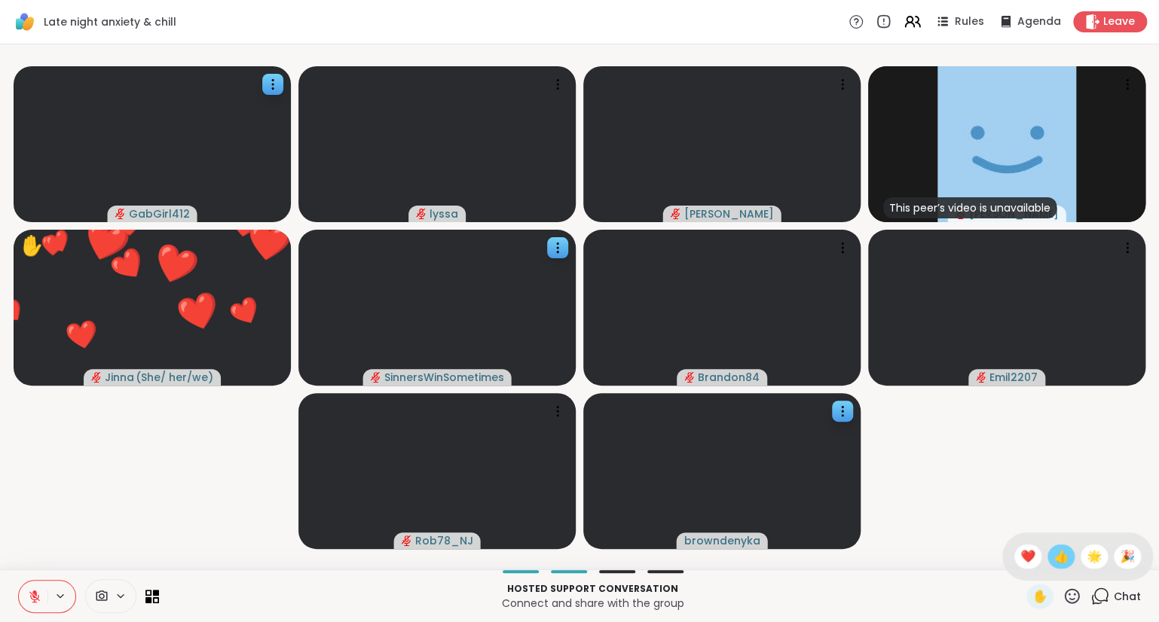
click at [1053, 561] on span "👍" at bounding box center [1060, 557] width 15 height 18
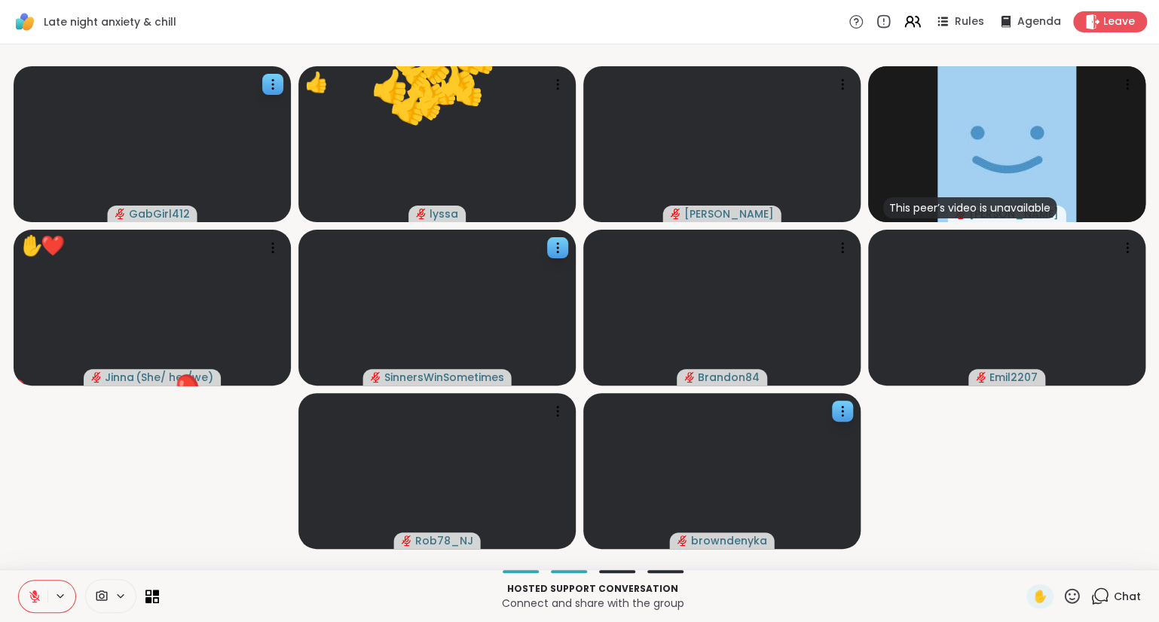
click at [1071, 586] on div "✋" at bounding box center [1053, 597] width 55 height 24
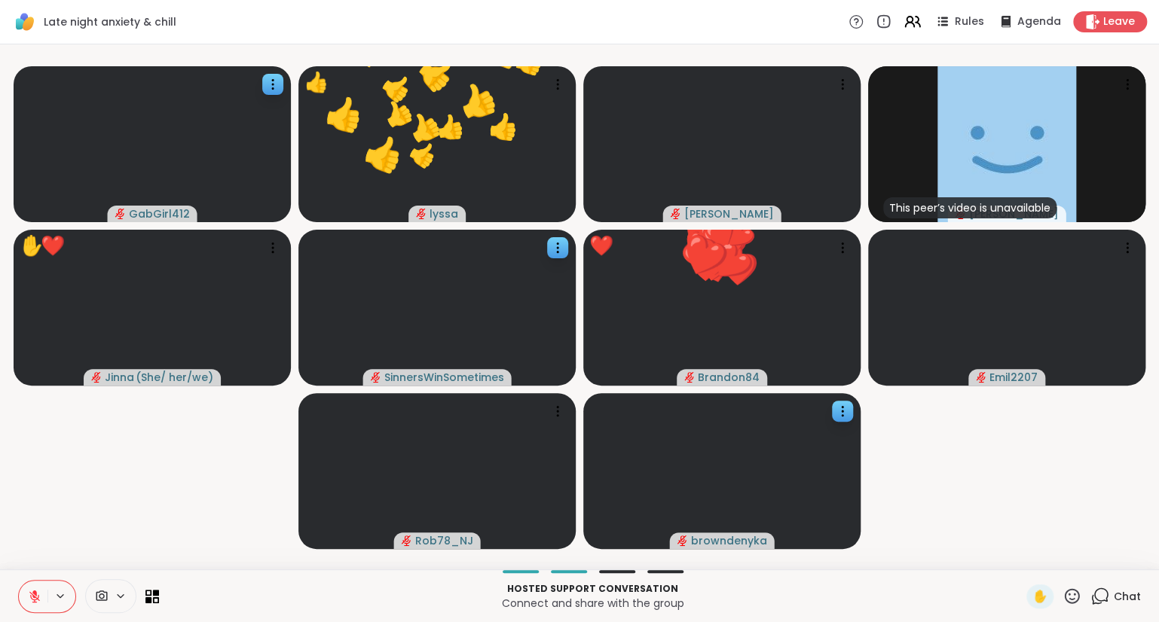
click at [1071, 589] on icon at bounding box center [1071, 596] width 19 height 19
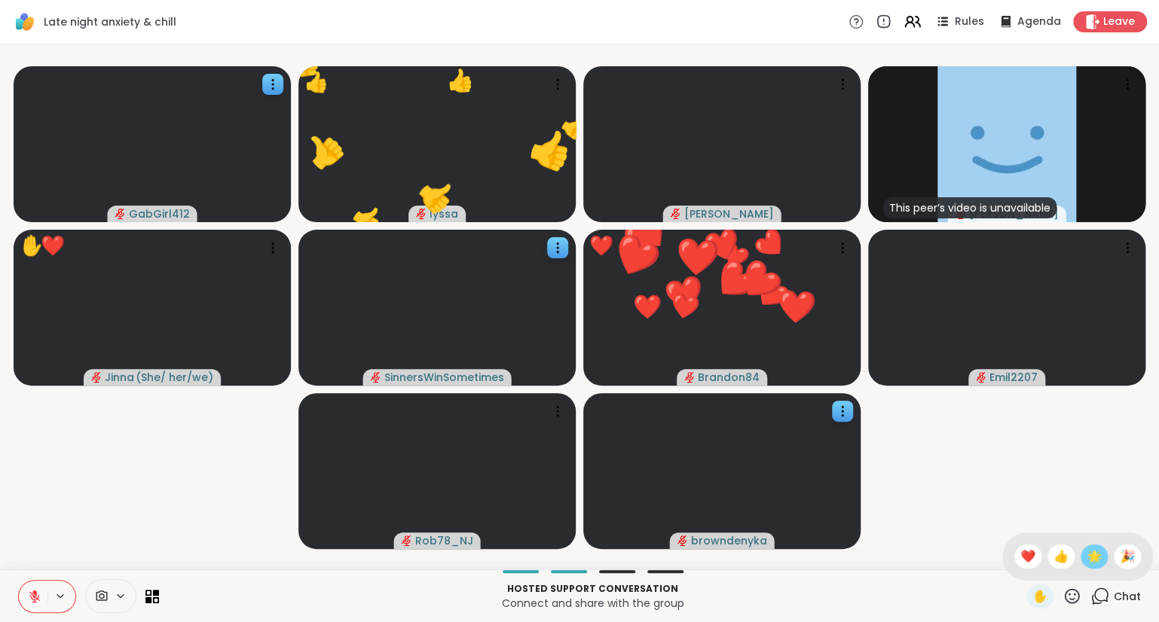
click at [1087, 565] on span "🌟" at bounding box center [1093, 557] width 15 height 18
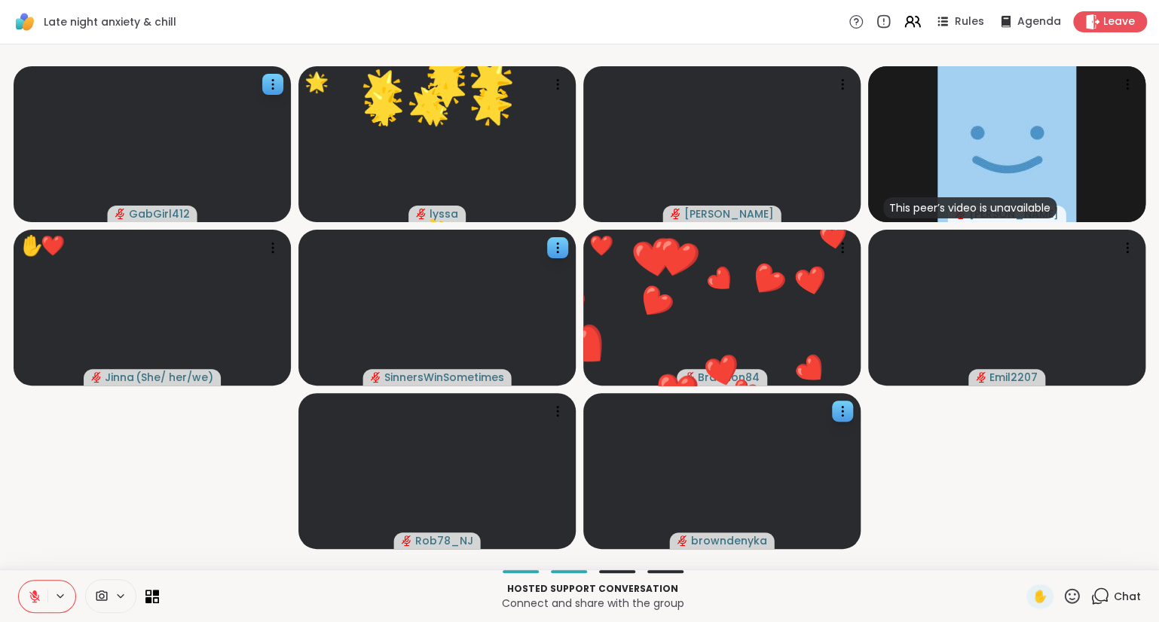
click at [1071, 598] on icon at bounding box center [1071, 596] width 19 height 19
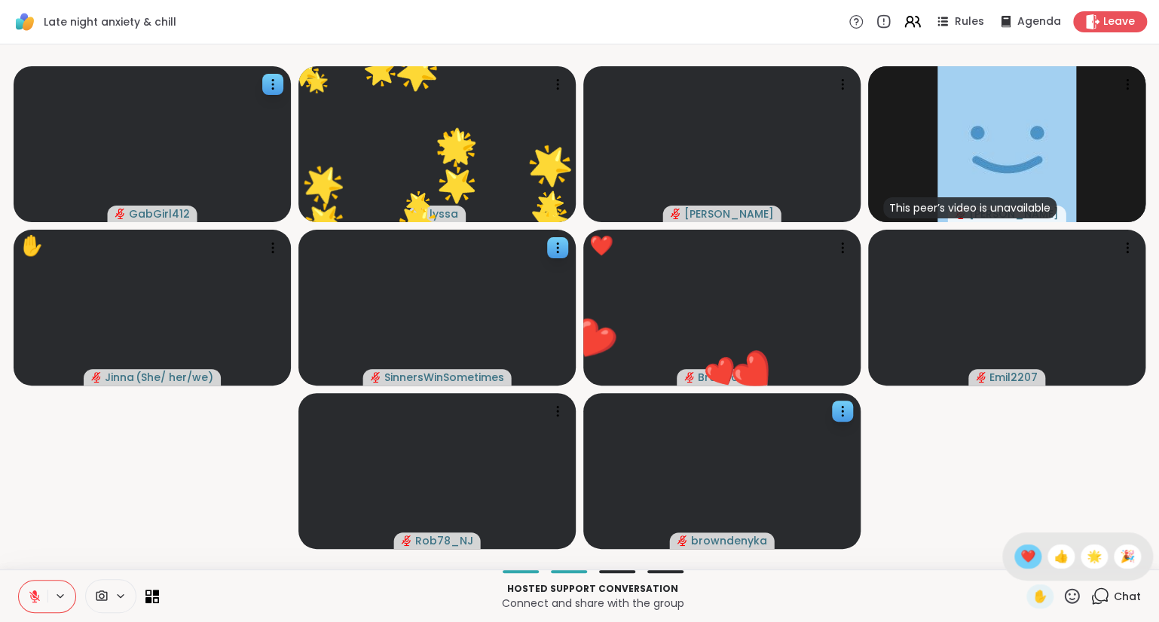
click at [1023, 550] on span "❤️" at bounding box center [1027, 557] width 15 height 18
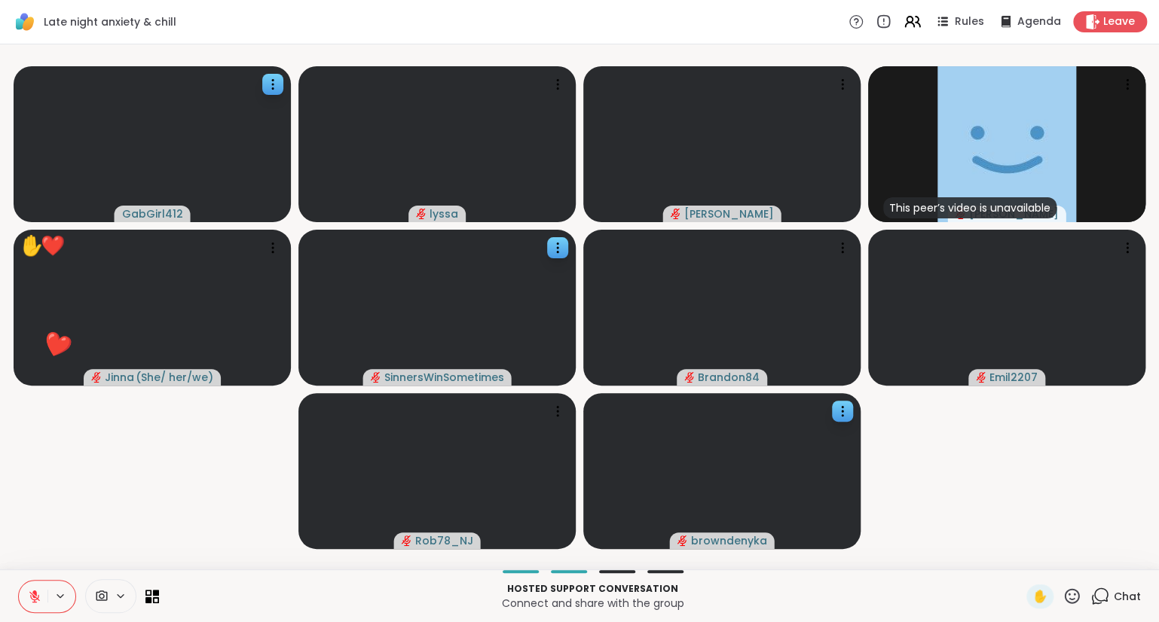
click at [1070, 593] on icon at bounding box center [1071, 596] width 19 height 19
click at [1083, 562] on div "🌟" at bounding box center [1093, 557] width 27 height 24
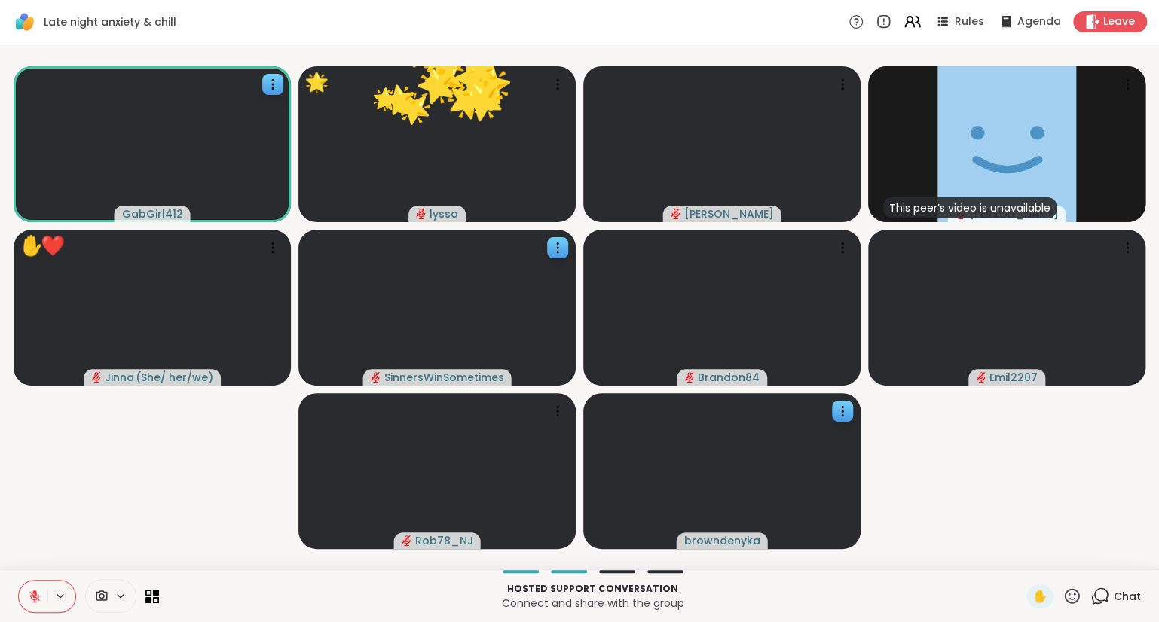
click at [1074, 598] on icon at bounding box center [1071, 596] width 19 height 19
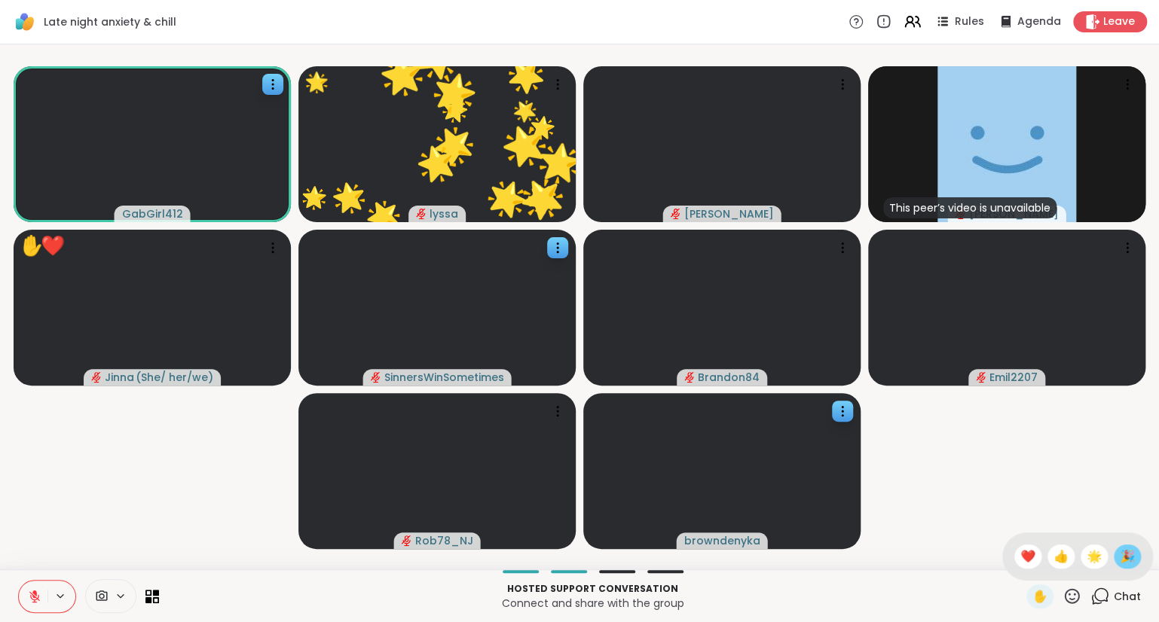
click at [1117, 560] on div "🎉" at bounding box center [1126, 557] width 27 height 24
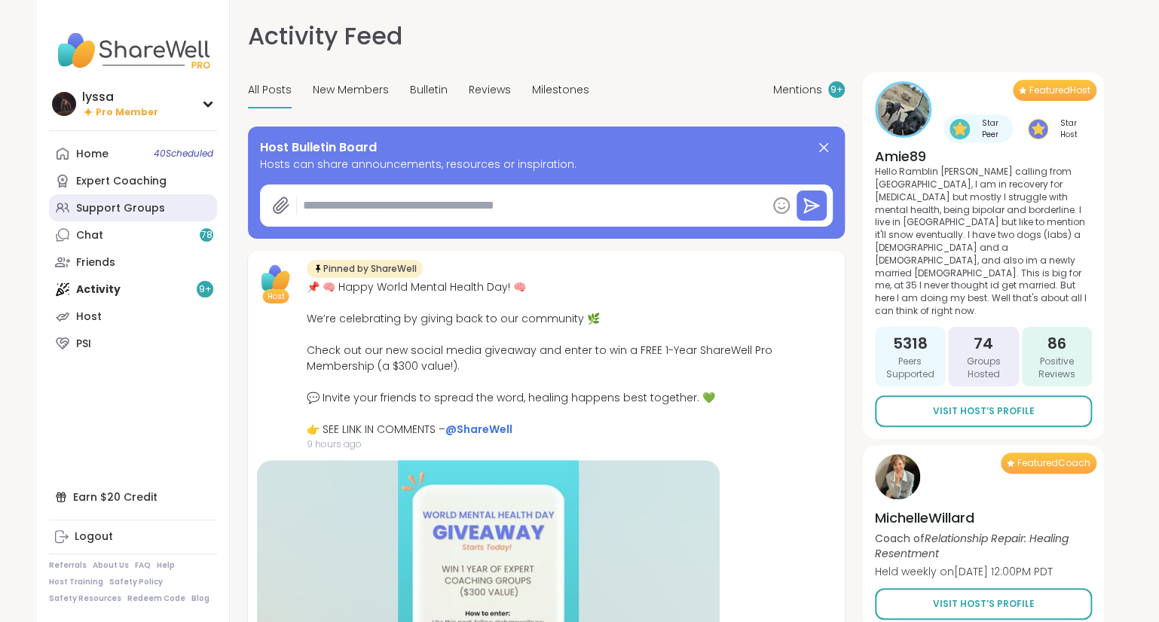
click at [154, 210] on div "Support Groups" at bounding box center [120, 208] width 89 height 15
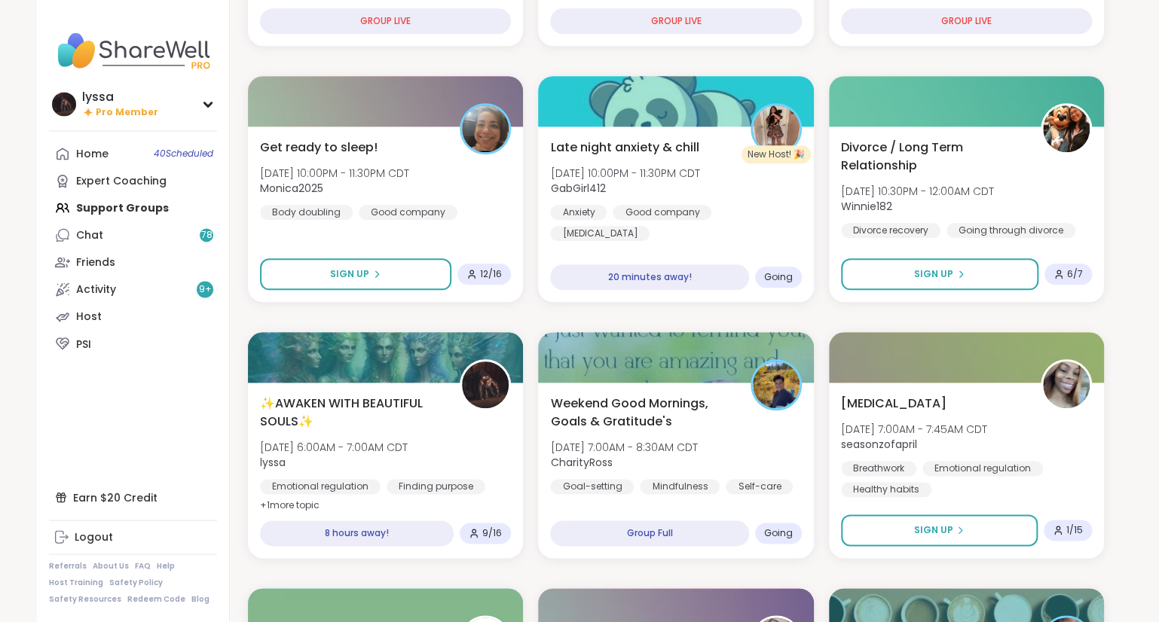
scroll to position [647, 0]
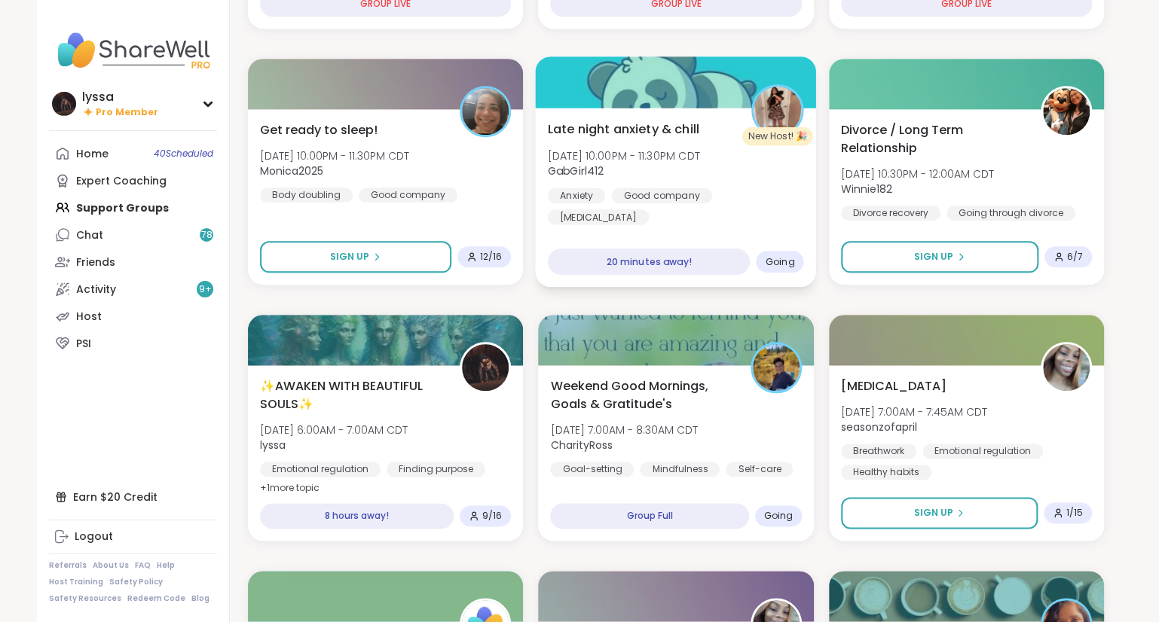
click at [648, 152] on span "[DATE] 10:00PM - 11:30PM CDT" at bounding box center [624, 155] width 152 height 15
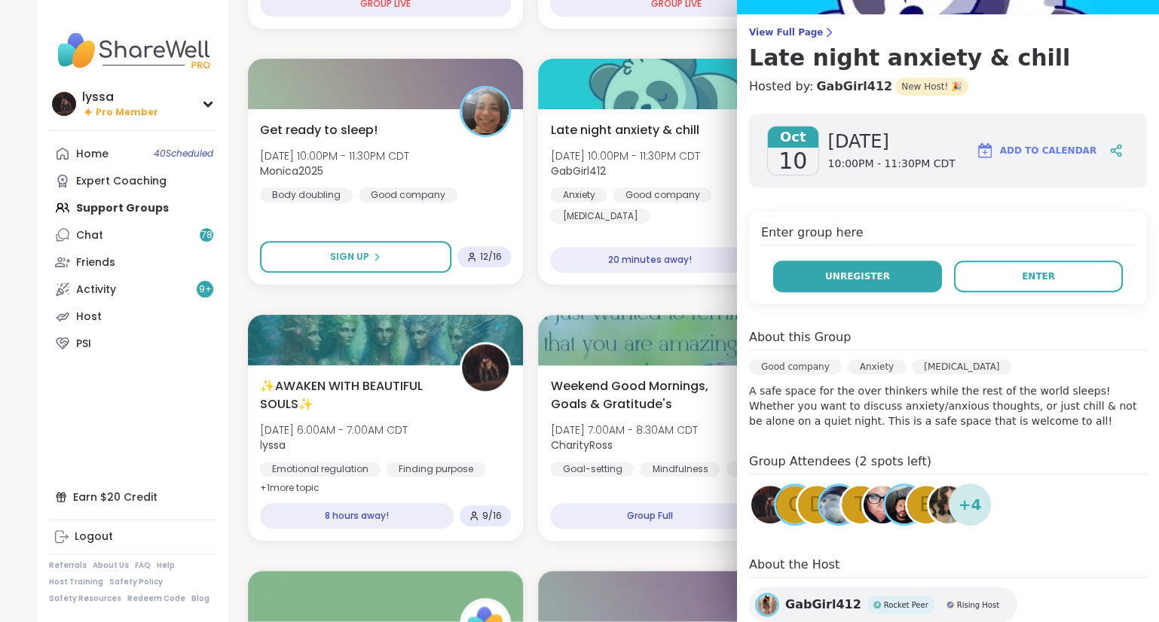
scroll to position [0, 0]
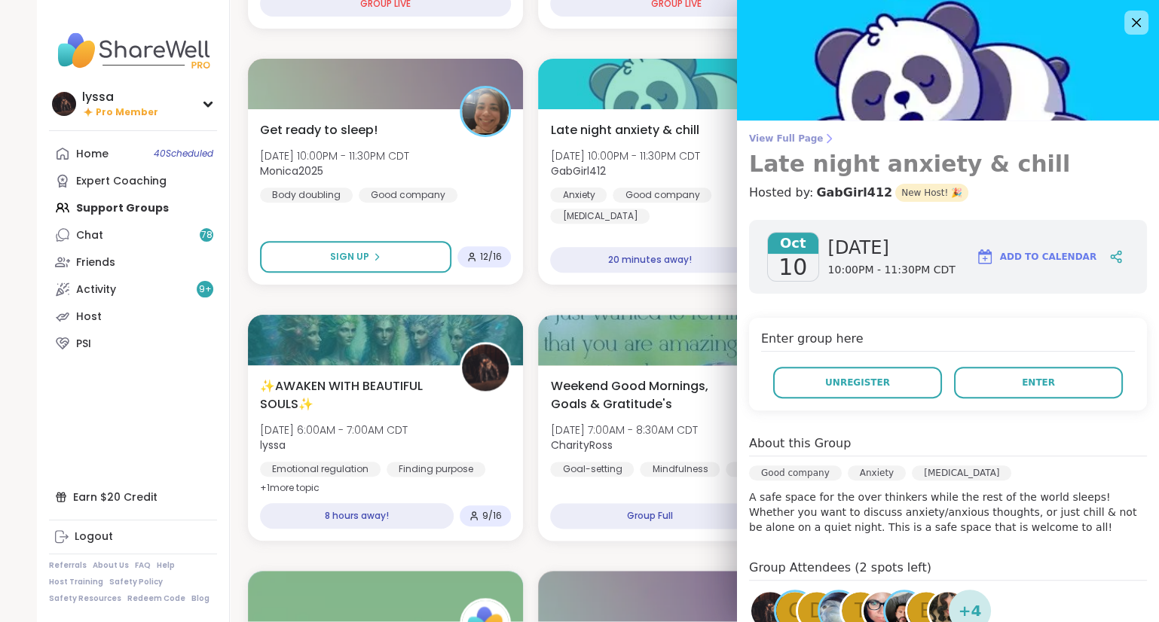
click at [805, 136] on span "View Full Page" at bounding box center [948, 139] width 398 height 12
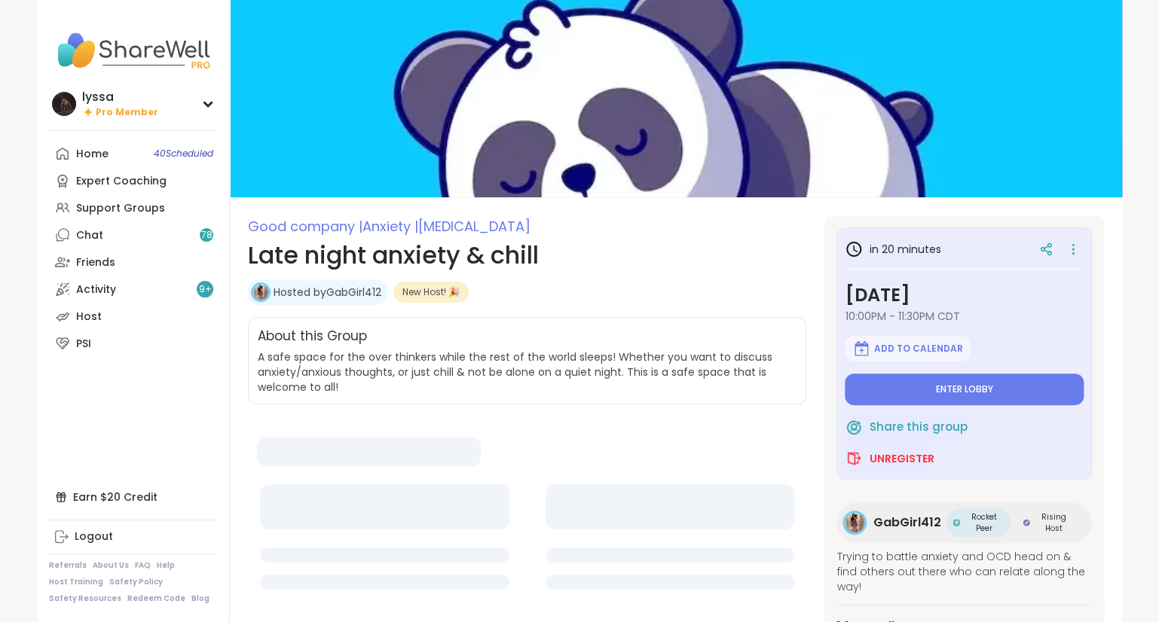
type textarea "*"
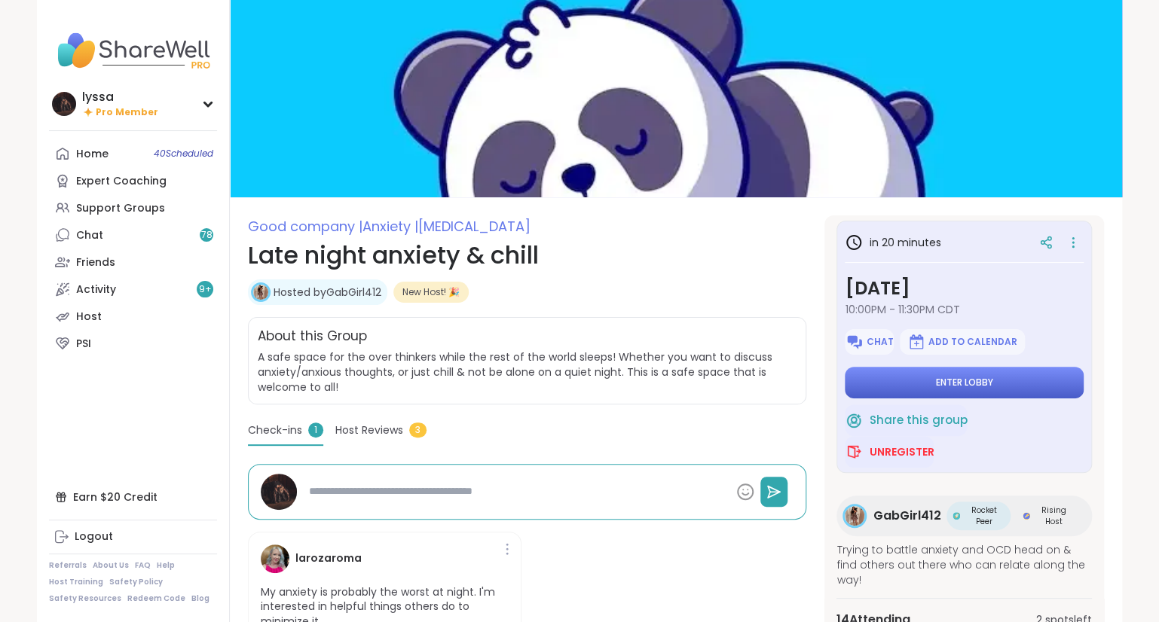
scroll to position [235, 0]
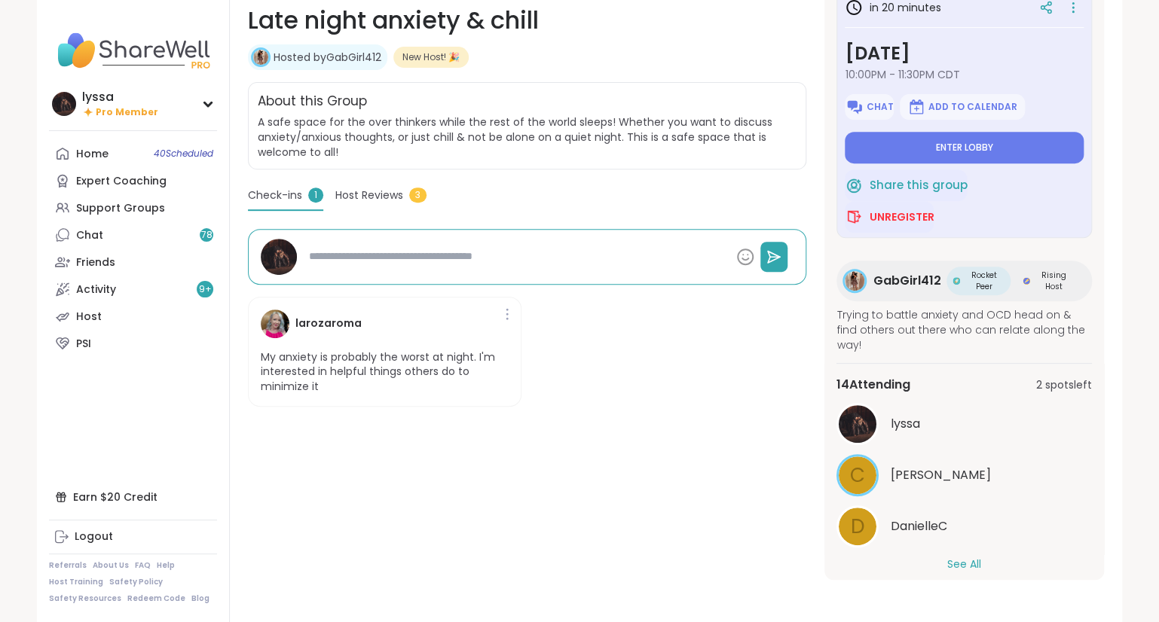
click at [950, 557] on button "See All" at bounding box center [964, 565] width 34 height 16
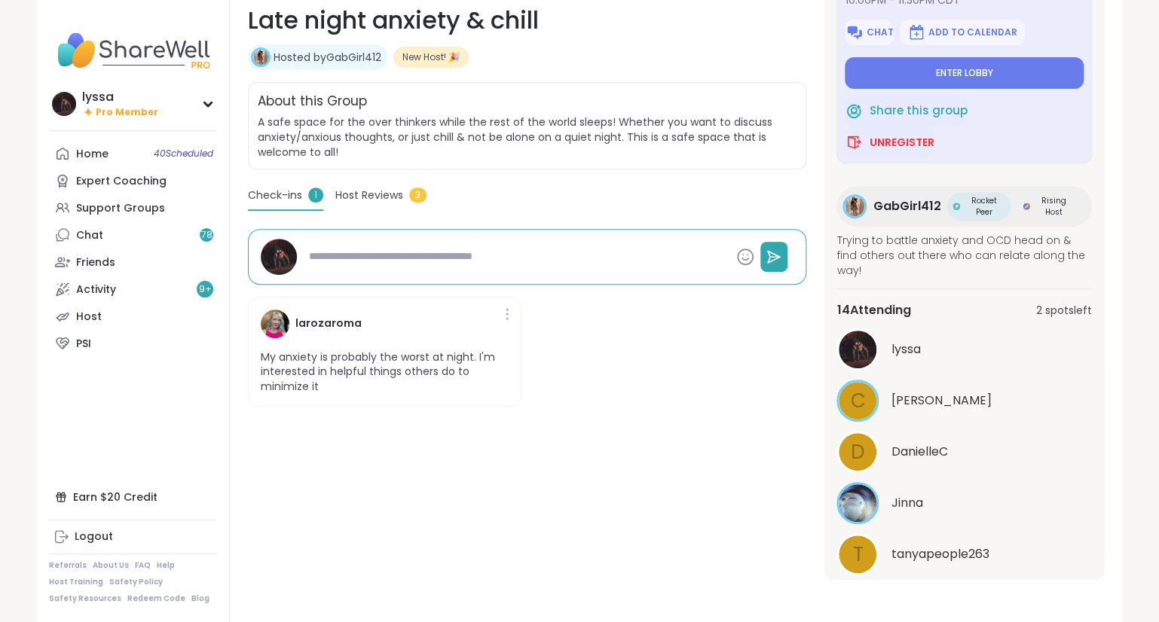
scroll to position [0, 0]
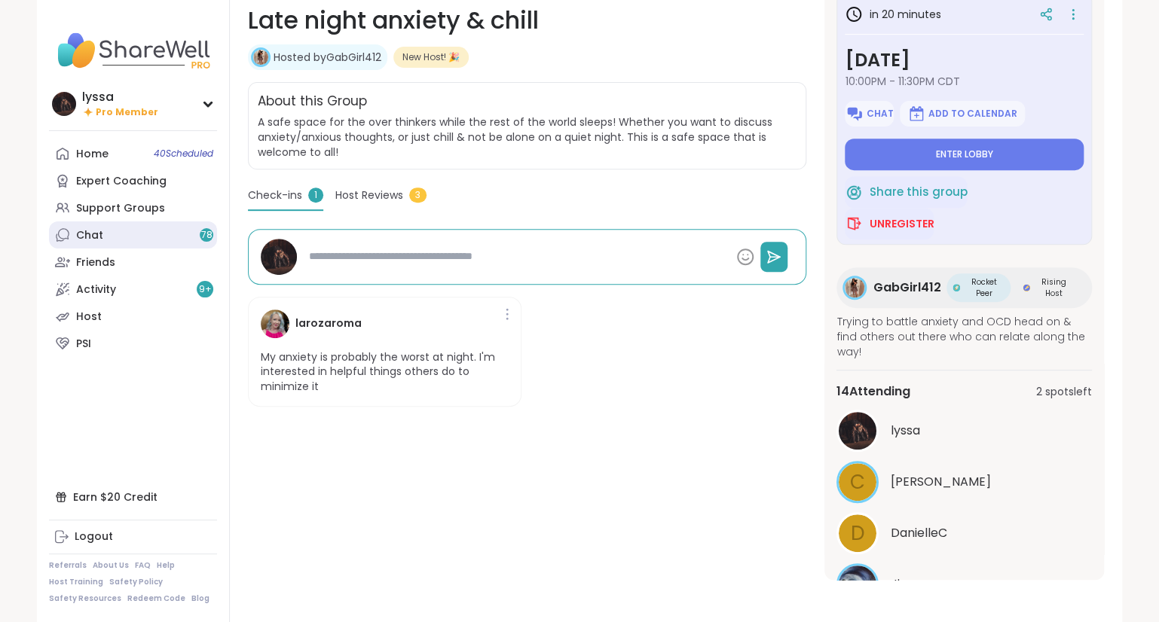
click at [131, 232] on link "Chat 78" at bounding box center [133, 234] width 168 height 27
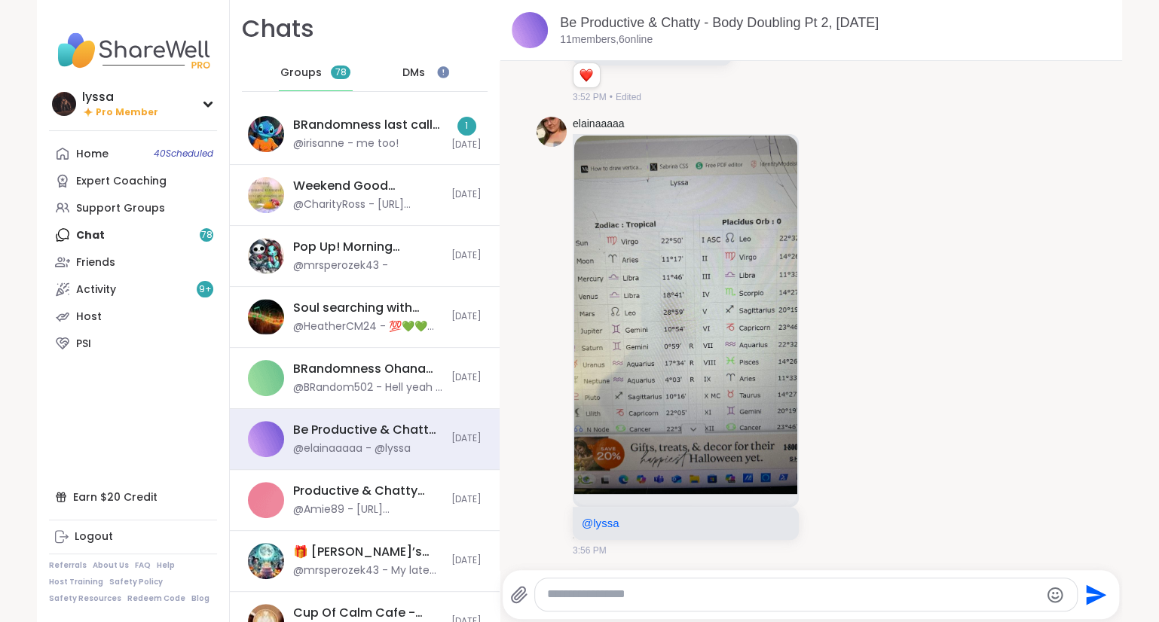
click at [395, 73] on div "DMs" at bounding box center [414, 73] width 74 height 36
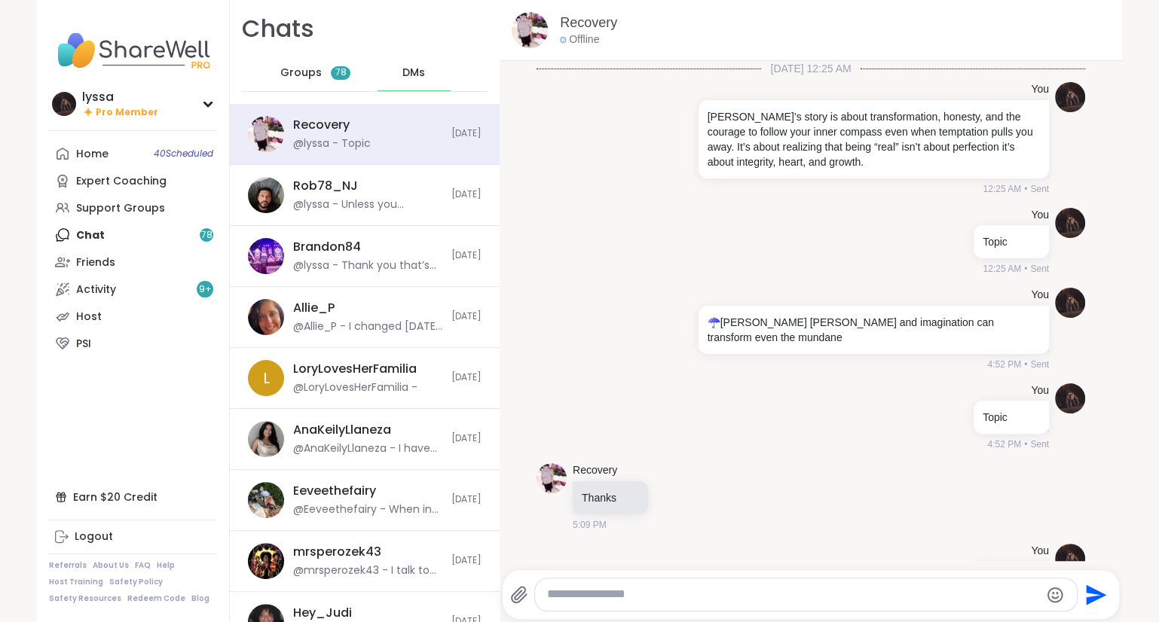
scroll to position [12567, 0]
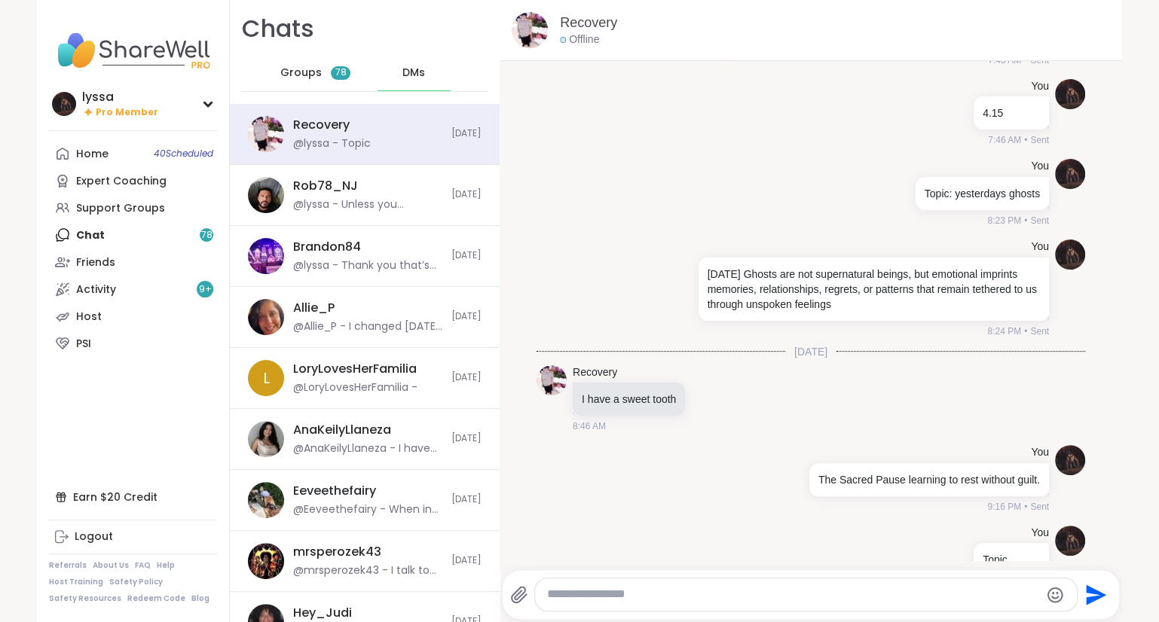
click at [325, 74] on div "Groups 78" at bounding box center [316, 73] width 74 height 36
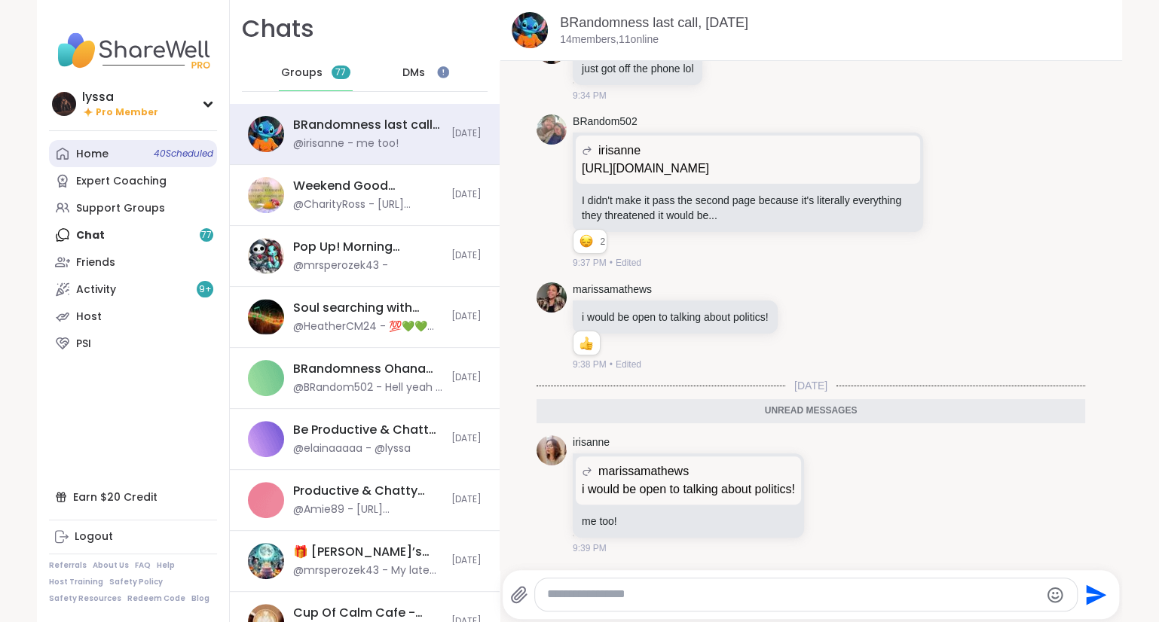
click at [102, 157] on div "Home 40 Scheduled" at bounding box center [92, 154] width 32 height 15
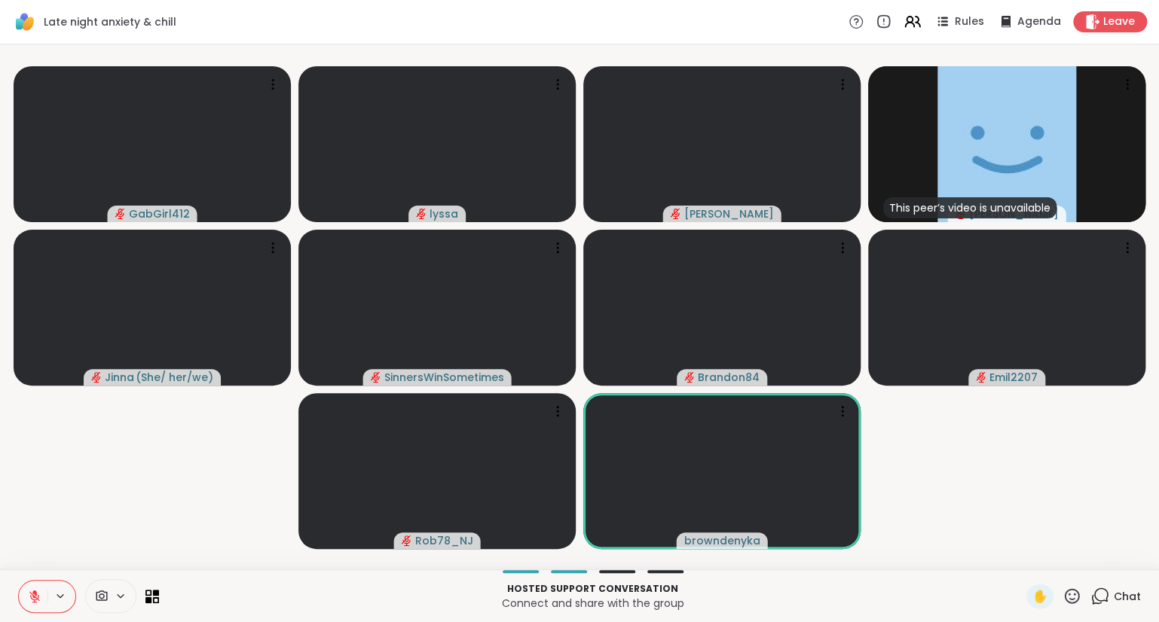
click at [38, 588] on button at bounding box center [33, 597] width 29 height 32
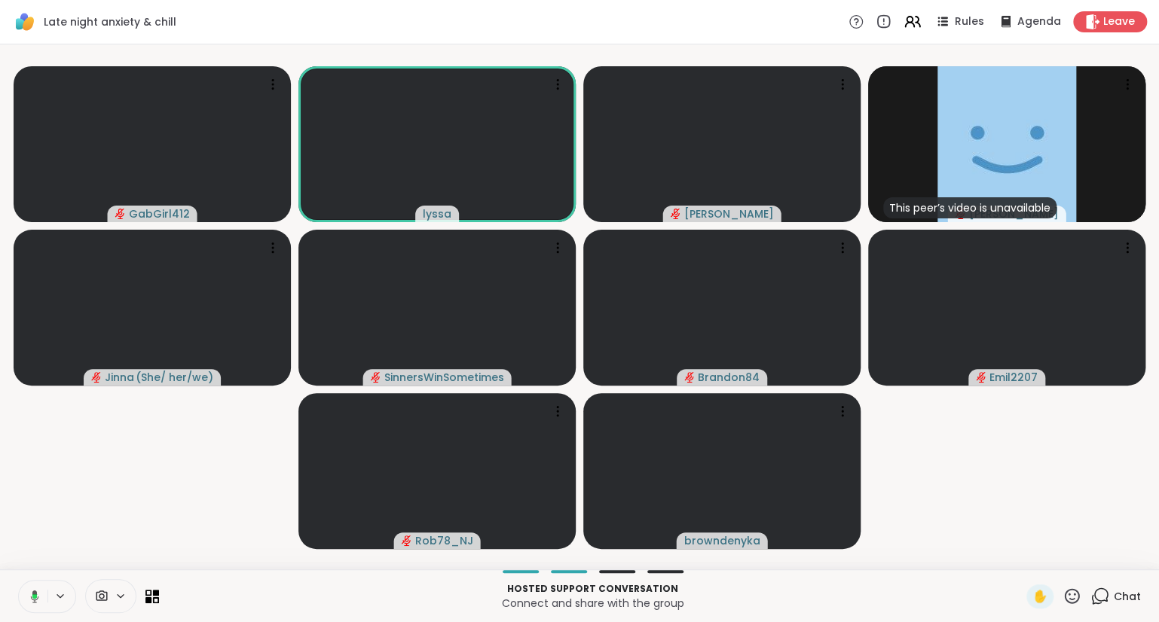
click at [35, 591] on icon at bounding box center [33, 597] width 14 height 14
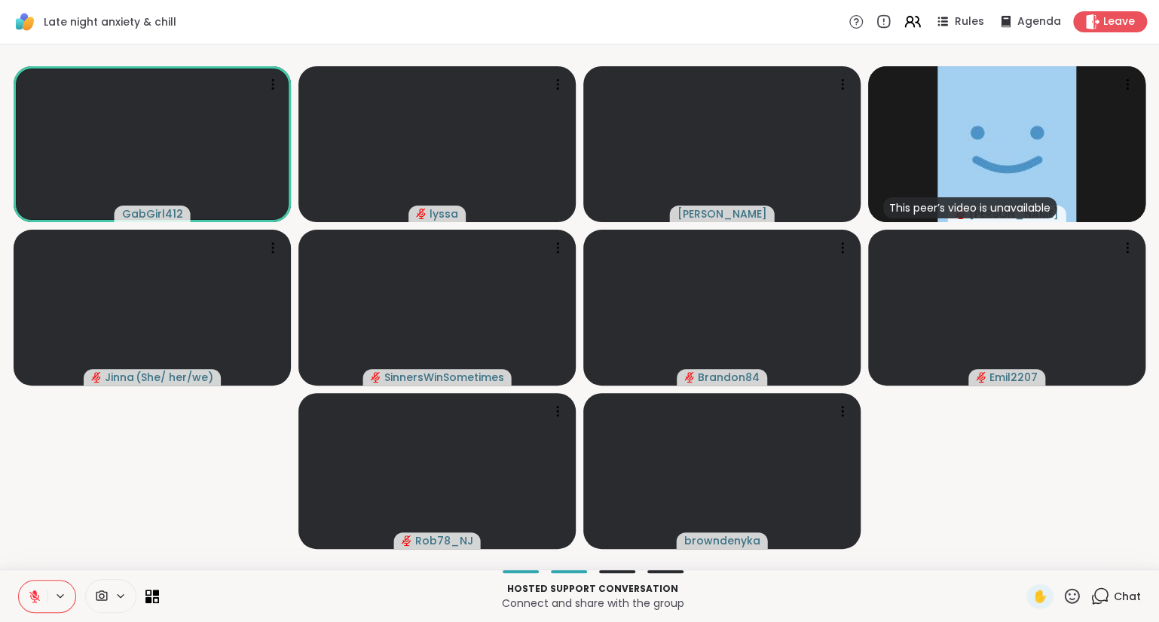
click at [1078, 598] on icon at bounding box center [1071, 596] width 19 height 19
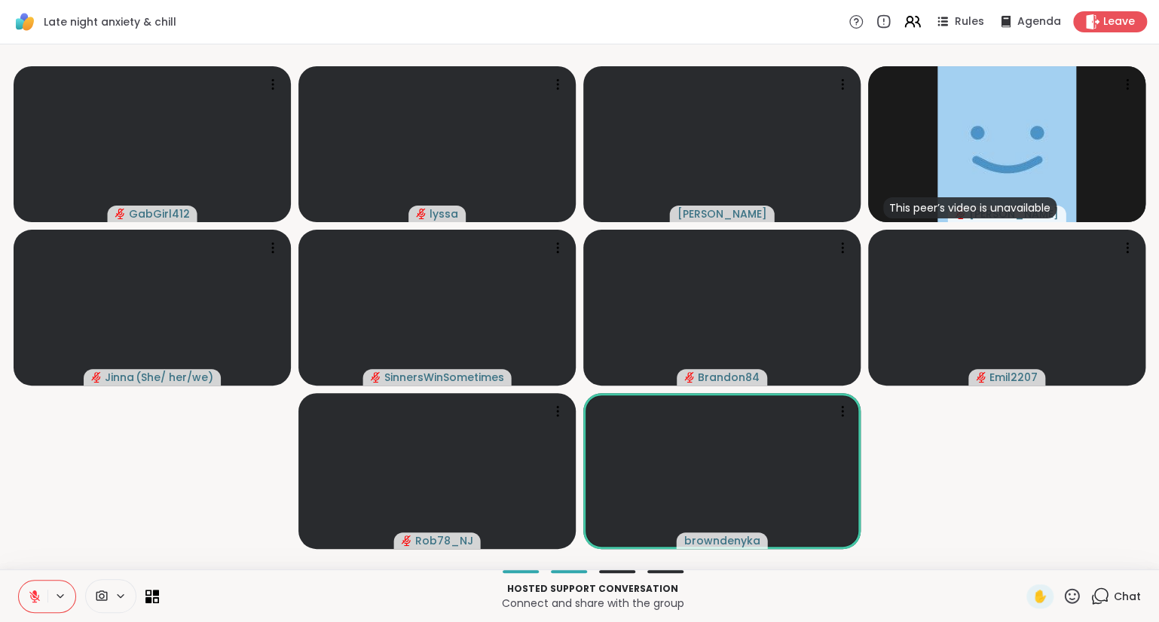
click at [1110, 511] on video-player-container "GabGirl412 lyssa Cyndy This peer’s video is unavailable Donald Jinna ( She/ her…" at bounding box center [579, 306] width 1140 height 513
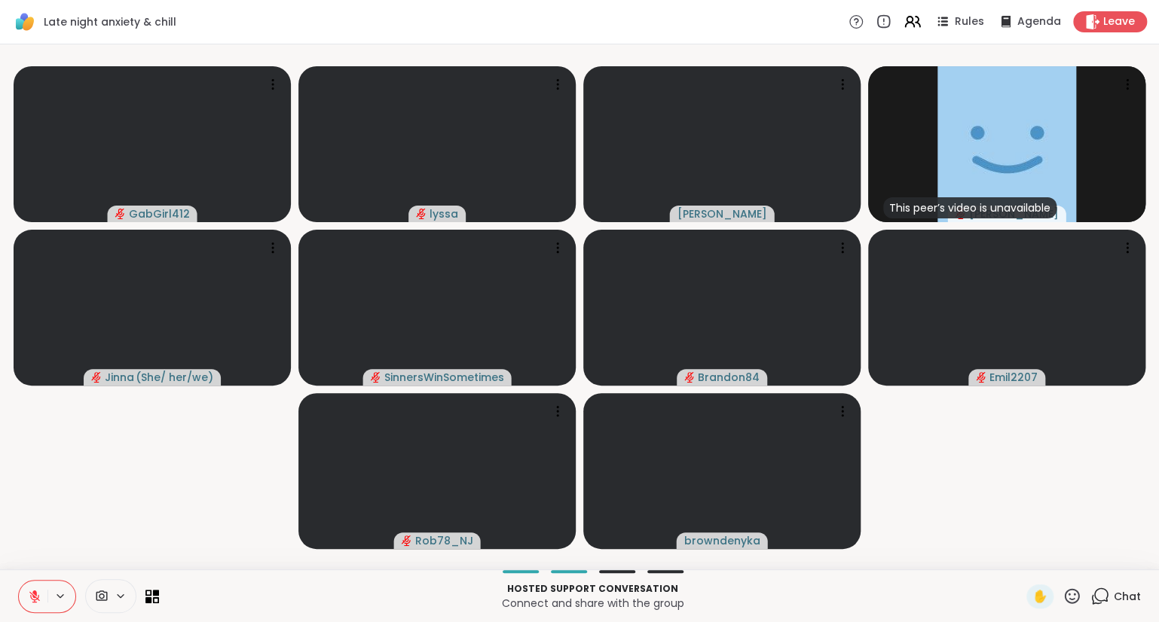
click at [1065, 603] on icon at bounding box center [1071, 596] width 19 height 19
click at [1059, 557] on span "👍" at bounding box center [1060, 557] width 15 height 18
click at [1075, 595] on icon at bounding box center [1071, 595] width 15 height 15
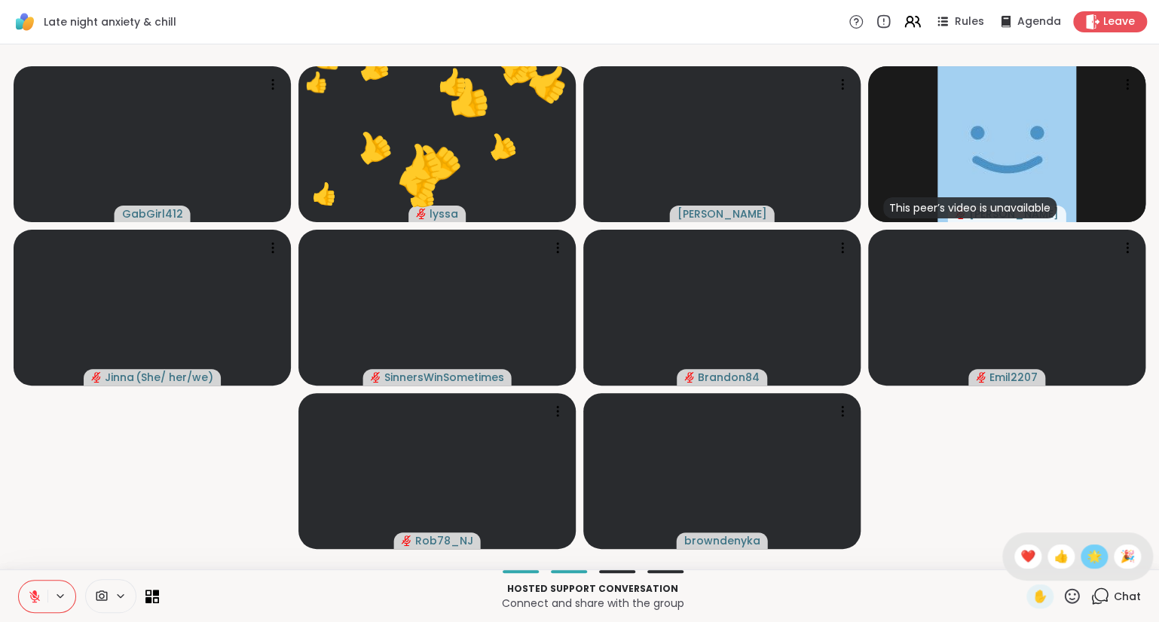
click at [1089, 556] on span "🌟" at bounding box center [1093, 557] width 15 height 18
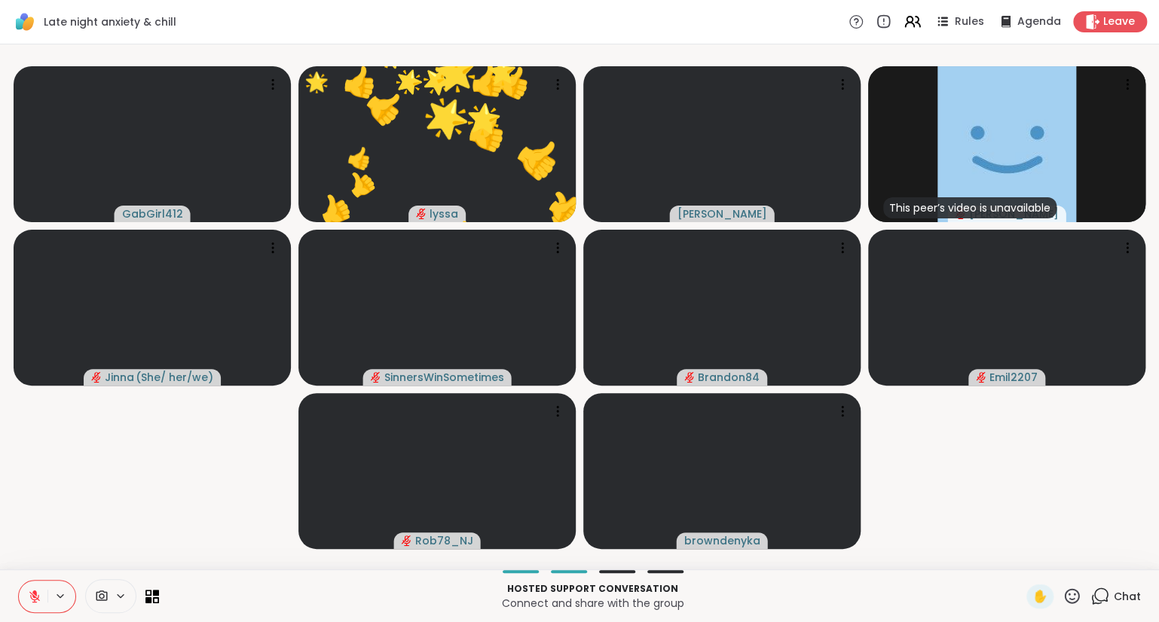
click at [1069, 592] on icon at bounding box center [1071, 595] width 15 height 15
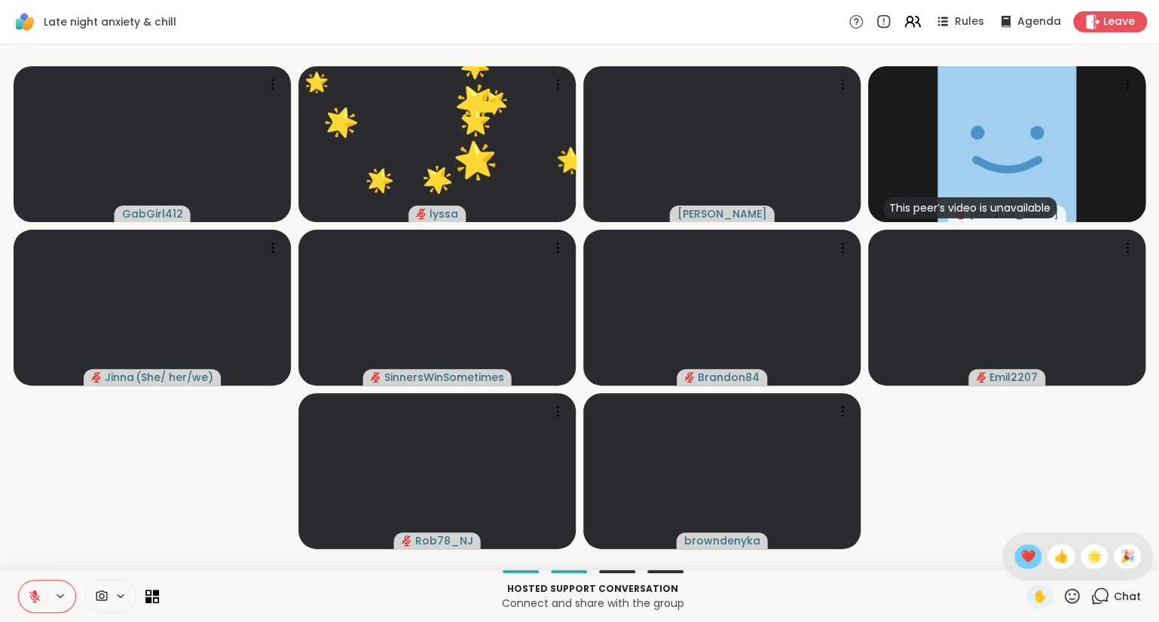
click at [1027, 560] on span "❤️" at bounding box center [1027, 557] width 15 height 18
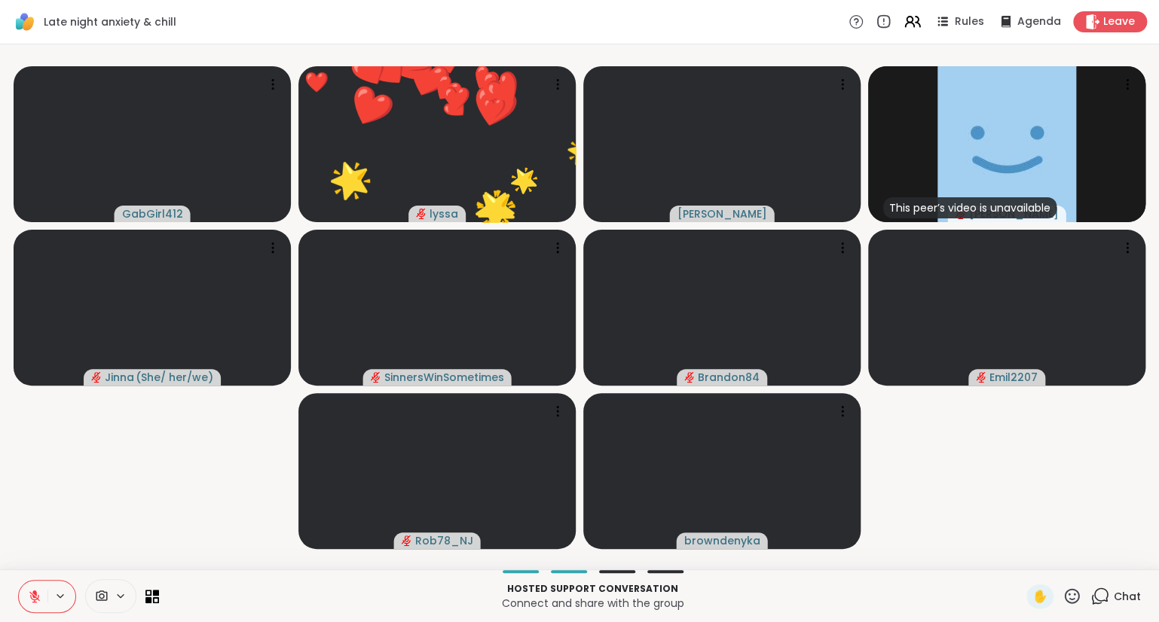
click at [1071, 601] on icon at bounding box center [1071, 596] width 19 height 19
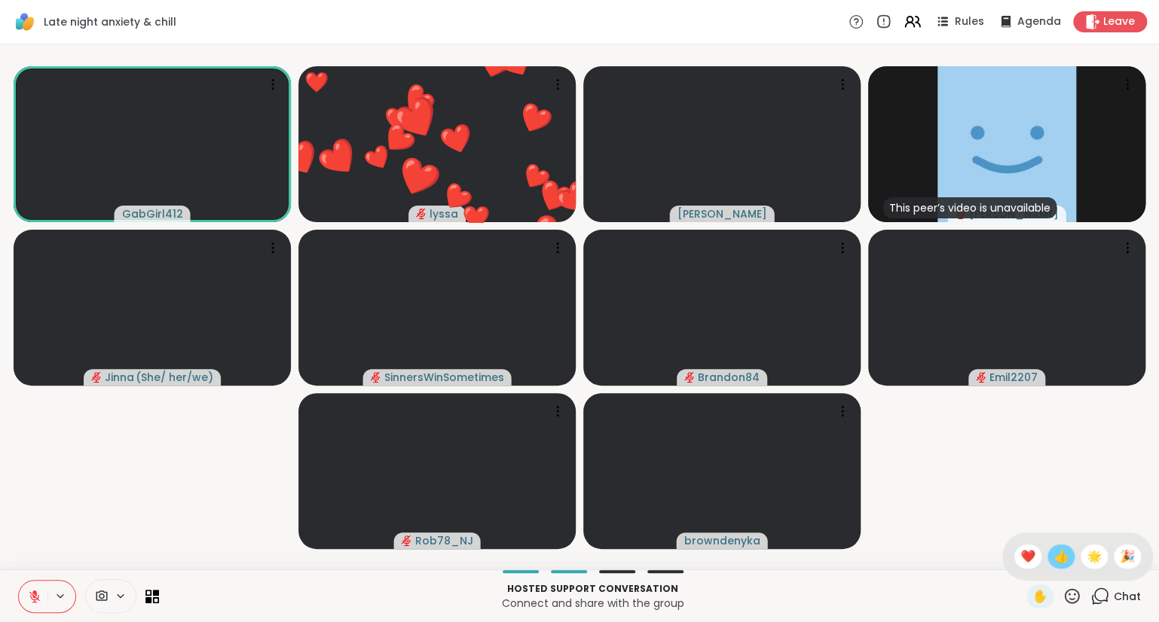
click at [1057, 557] on span "👍" at bounding box center [1060, 557] width 15 height 18
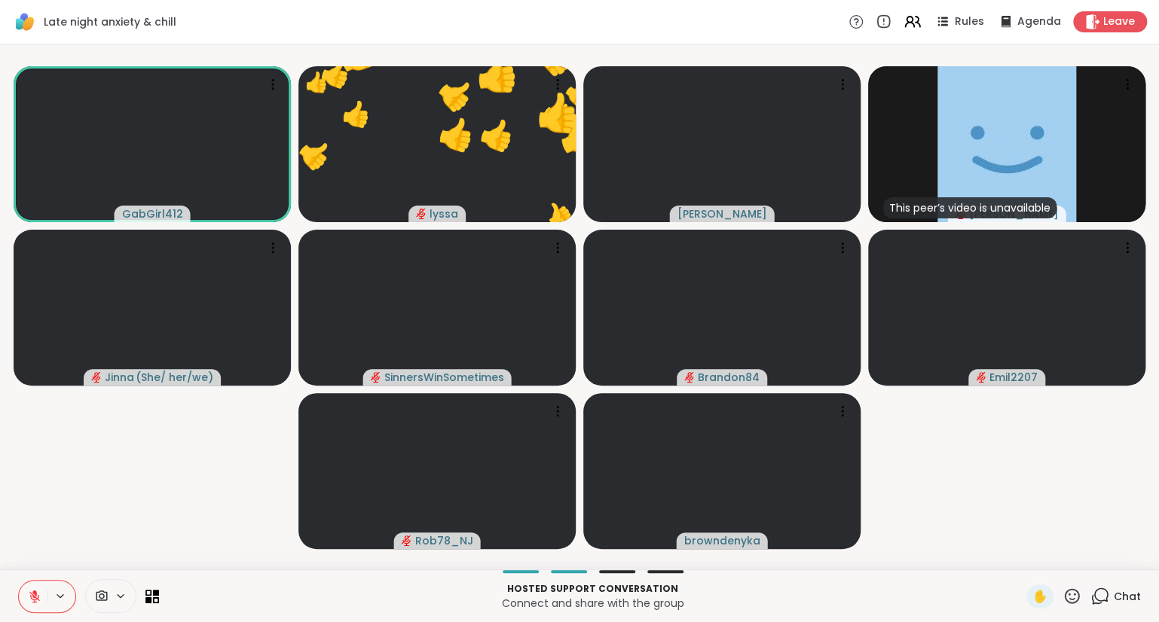
click at [1075, 595] on icon at bounding box center [1071, 595] width 15 height 15
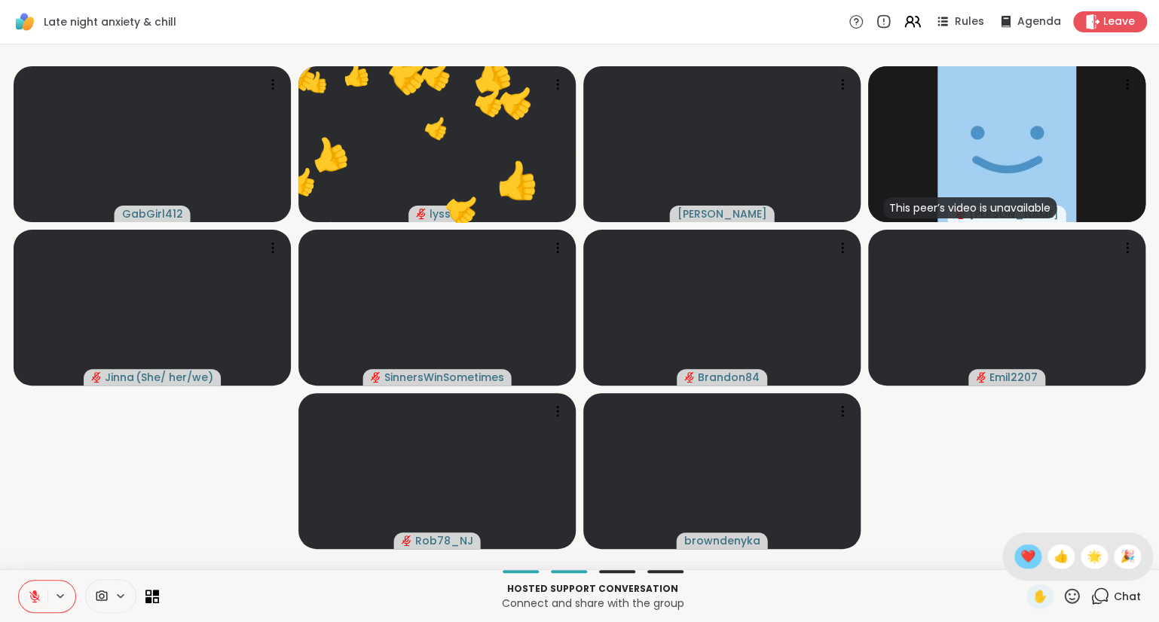
click at [1030, 556] on span "❤️" at bounding box center [1027, 557] width 15 height 18
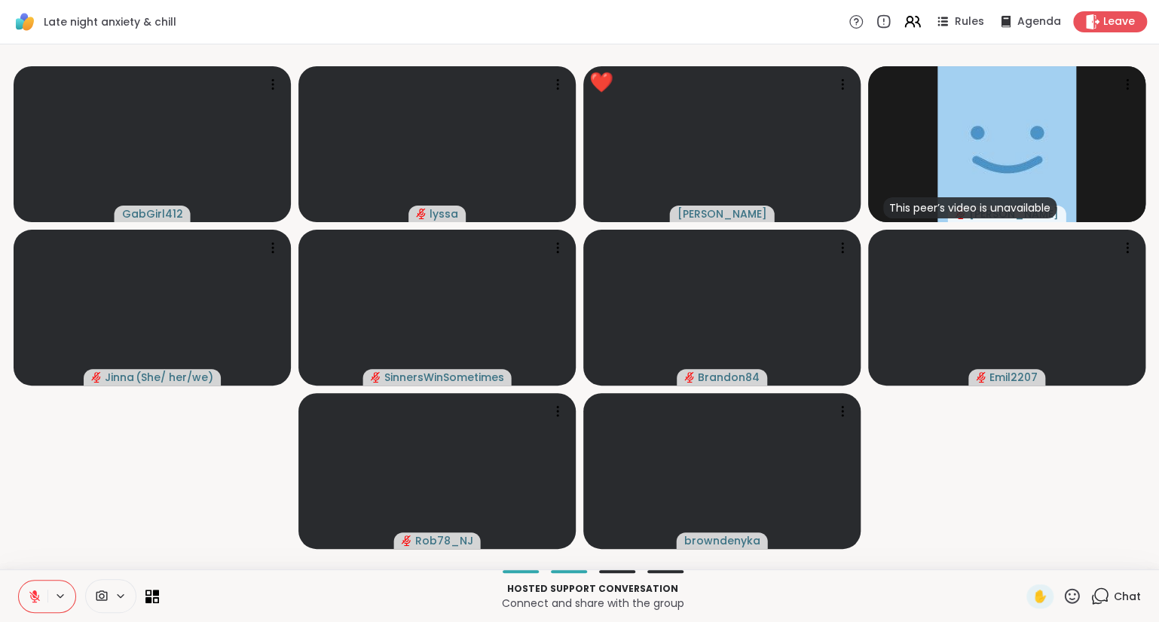
click at [1072, 589] on icon at bounding box center [1071, 596] width 19 height 19
click at [1033, 560] on div "❤️" at bounding box center [1027, 557] width 27 height 24
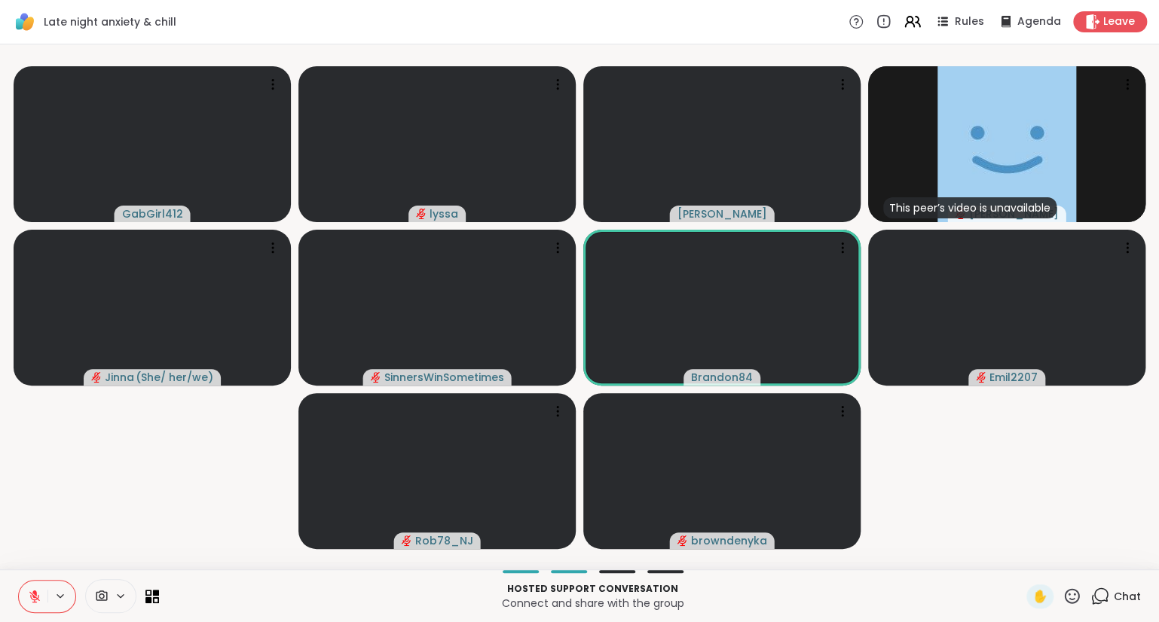
click at [1067, 594] on icon at bounding box center [1071, 595] width 15 height 15
click at [1024, 558] on span "❤️" at bounding box center [1027, 557] width 15 height 18
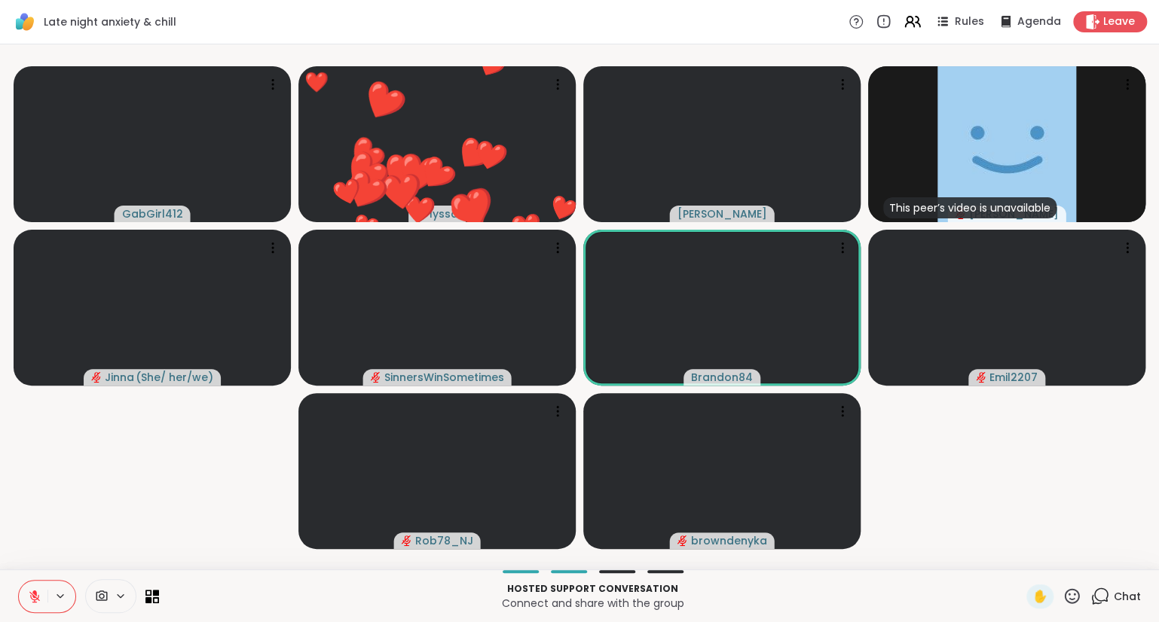
click at [20, 568] on div "GabGirl412 ❤️ lyssa ❤️ ❤️ ❤️ ❤️ ❤️ ❤️ ❤️ ❤️ ❤️ ❤️ ❤️ ❤️ ❤️ ❤️ ❤️ ❤️ ❤️ ❤️ ❤️ ❤️…" at bounding box center [579, 306] width 1159 height 525
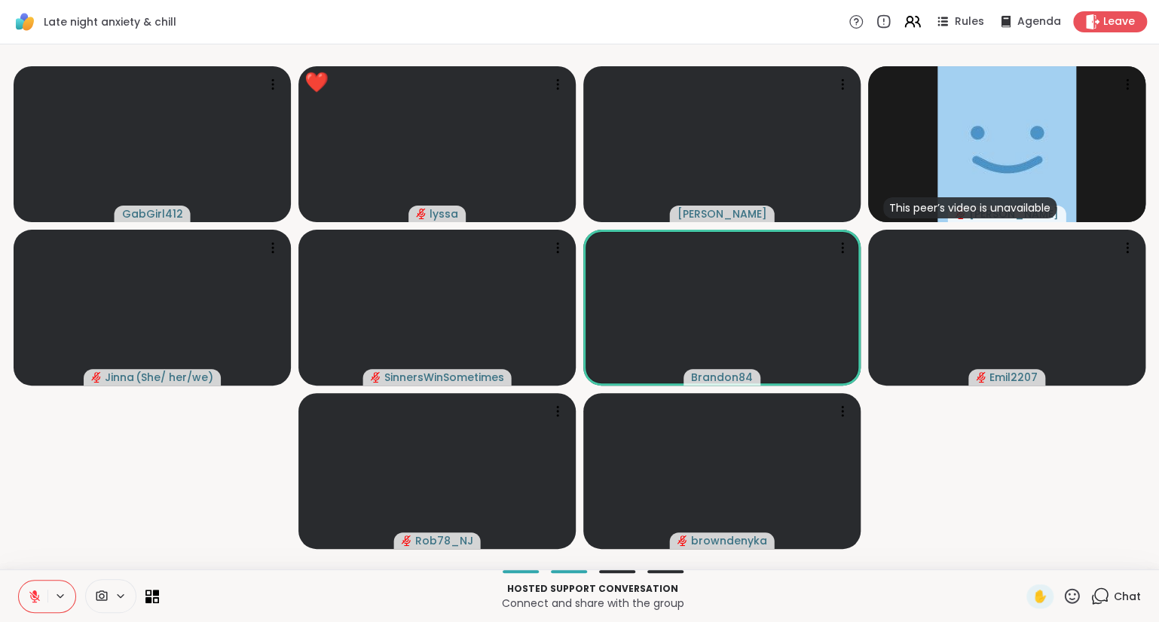
click at [33, 592] on icon at bounding box center [34, 593] width 5 height 6
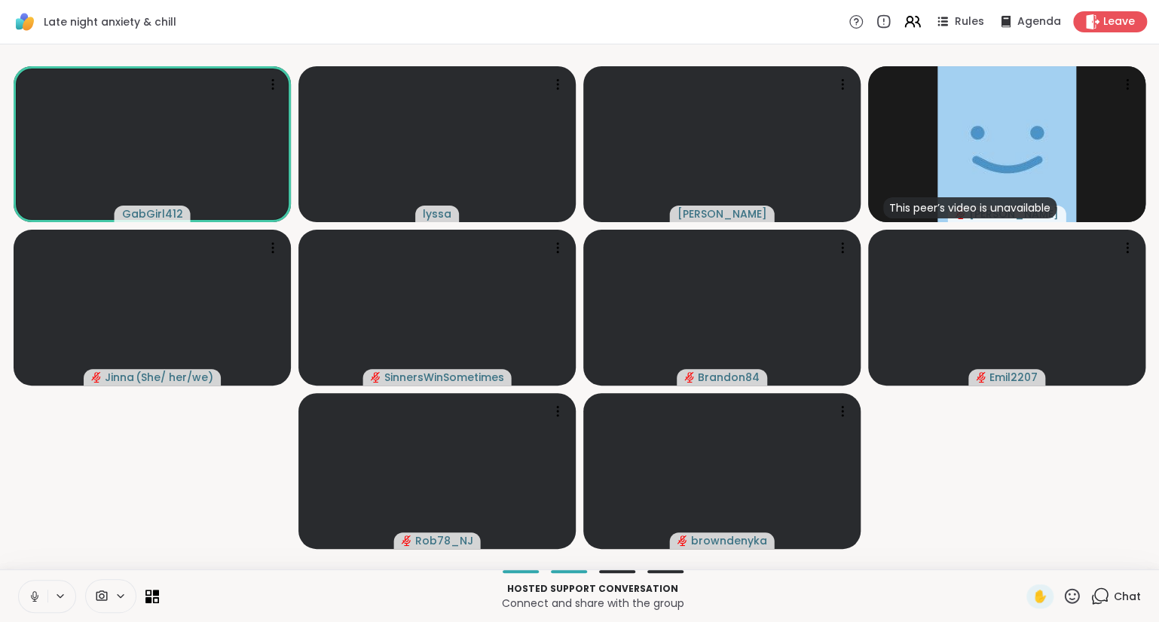
click at [27, 598] on button at bounding box center [33, 597] width 29 height 32
click at [1076, 596] on icon at bounding box center [1071, 596] width 19 height 19
click at [986, 517] on video-player-container "GabGirl412 lyssa Cyndy This peer’s video is unavailable Donald Jinna ( She/ her…" at bounding box center [579, 306] width 1140 height 513
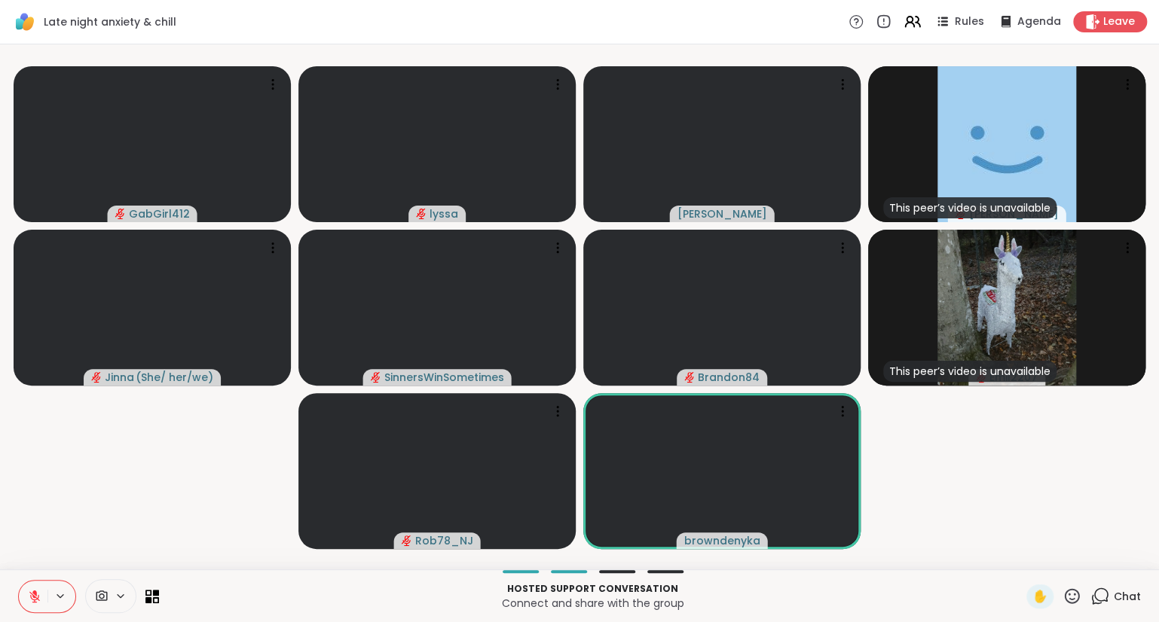
click at [1078, 585] on div "Hosted support conversation Connect and share with the group ✋ Chat" at bounding box center [579, 595] width 1159 height 53
click at [1066, 598] on icon at bounding box center [1071, 595] width 15 height 15
click at [1027, 562] on span "❤️" at bounding box center [1027, 557] width 15 height 18
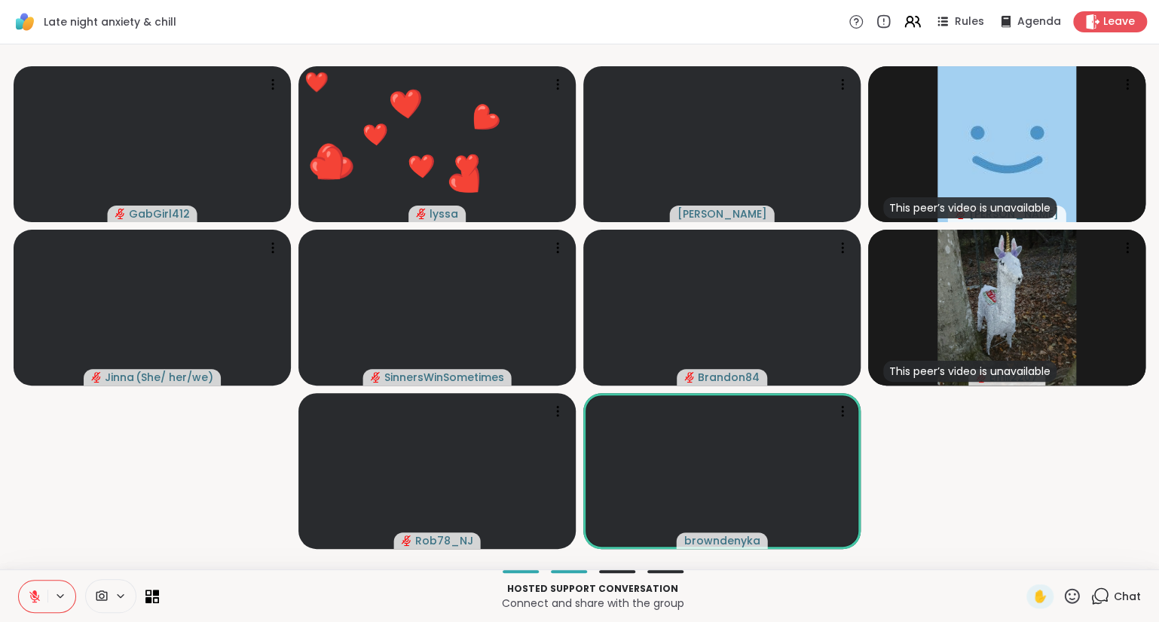
click at [32, 590] on icon at bounding box center [35, 597] width 14 height 14
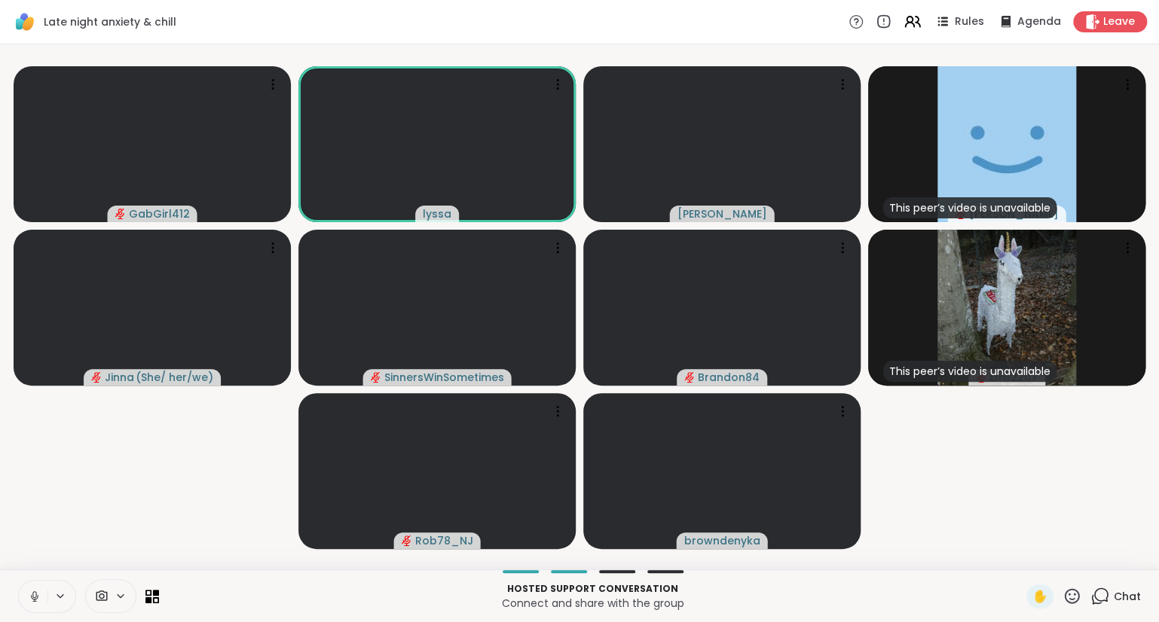
click at [35, 585] on button at bounding box center [33, 597] width 29 height 32
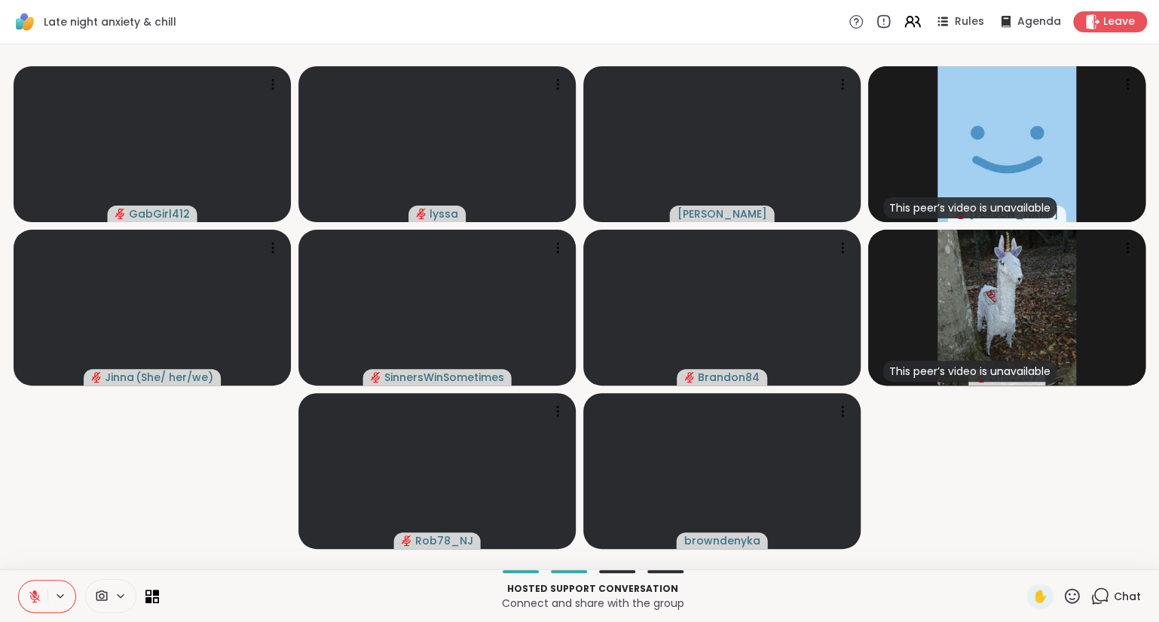
click at [1065, 595] on icon at bounding box center [1071, 596] width 19 height 19
click at [1006, 517] on video-player-container "GabGirl412 lyssa Cyndy This peer’s video is unavailable Donald Jinna ( She/ her…" at bounding box center [579, 306] width 1140 height 513
click at [554, 82] on icon at bounding box center [557, 84] width 15 height 15
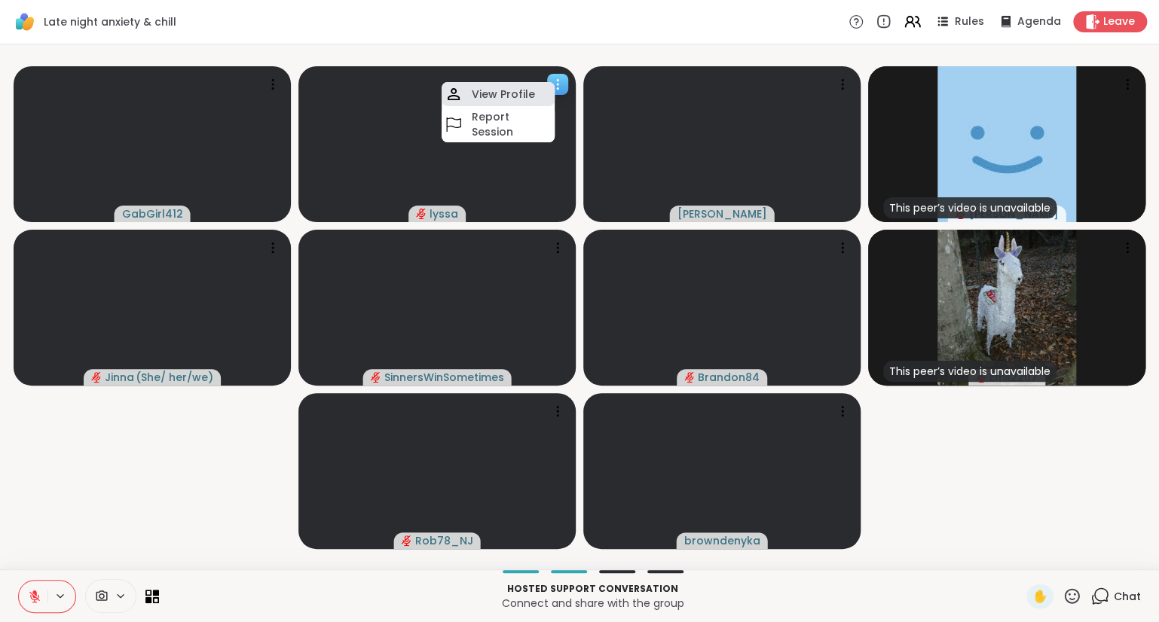
click at [520, 96] on h4 "View Profile" at bounding box center [503, 94] width 63 height 15
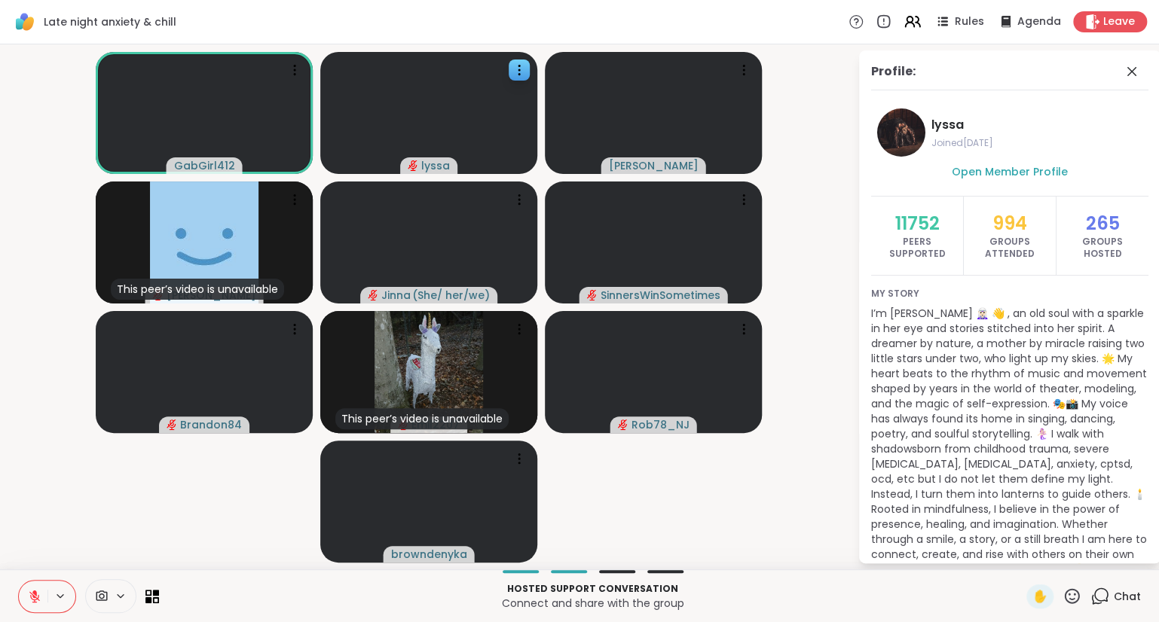
scroll to position [36, 0]
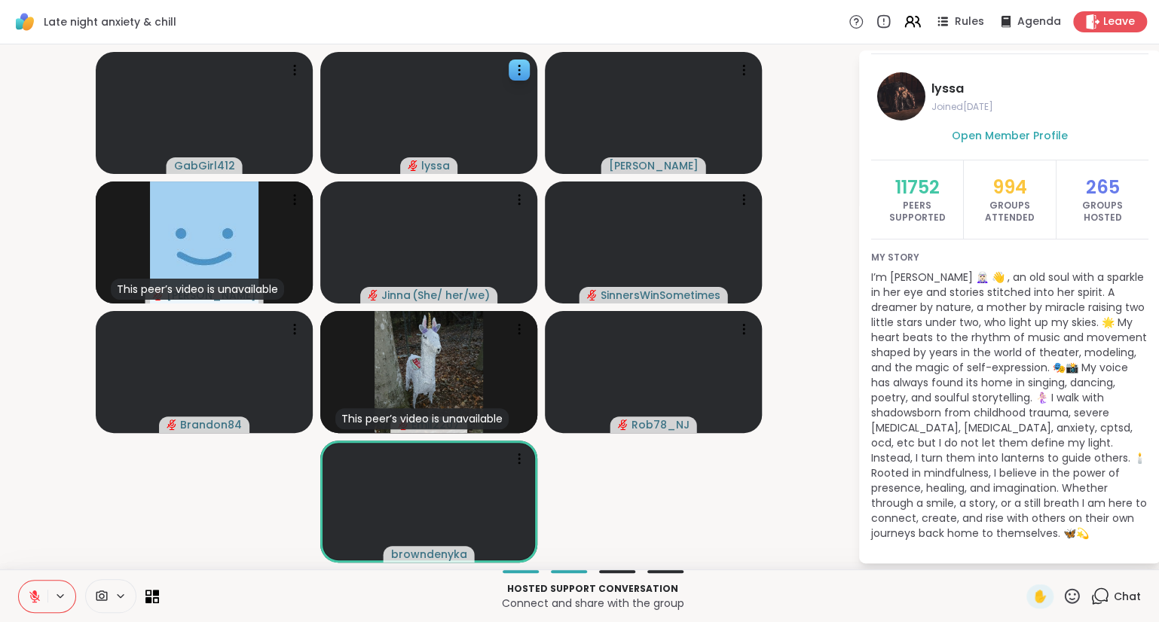
click at [1074, 594] on icon at bounding box center [1071, 596] width 19 height 19
click at [1026, 557] on span "❤️" at bounding box center [1027, 557] width 15 height 18
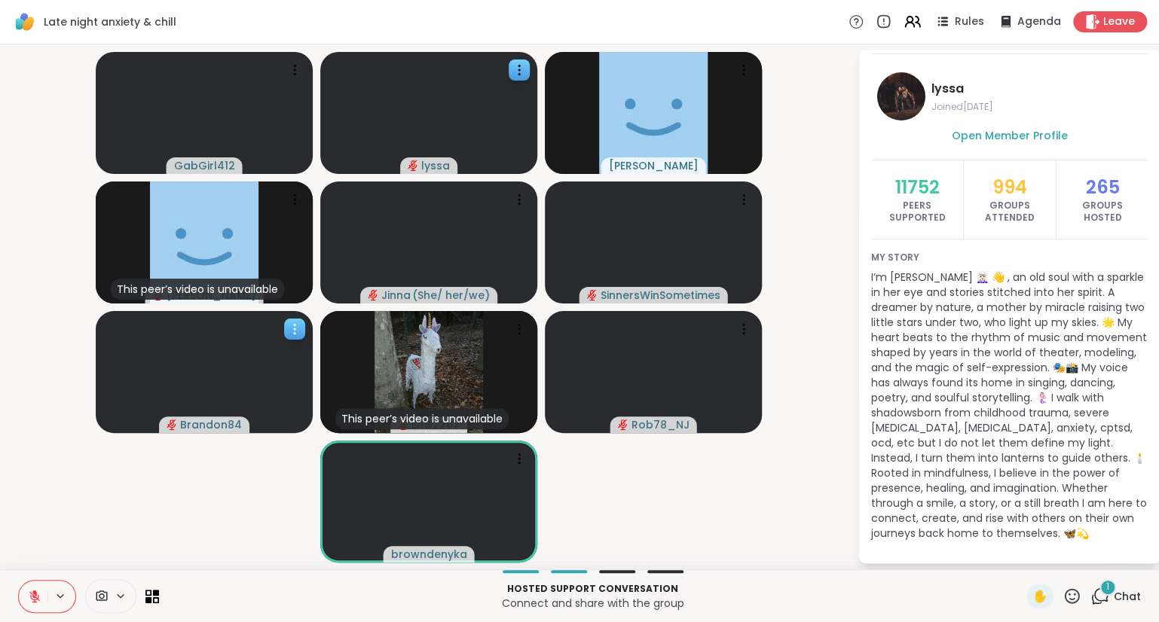
click at [286, 325] on div at bounding box center [294, 329] width 21 height 21
click at [258, 331] on h4 "View Profile" at bounding box center [234, 336] width 63 height 15
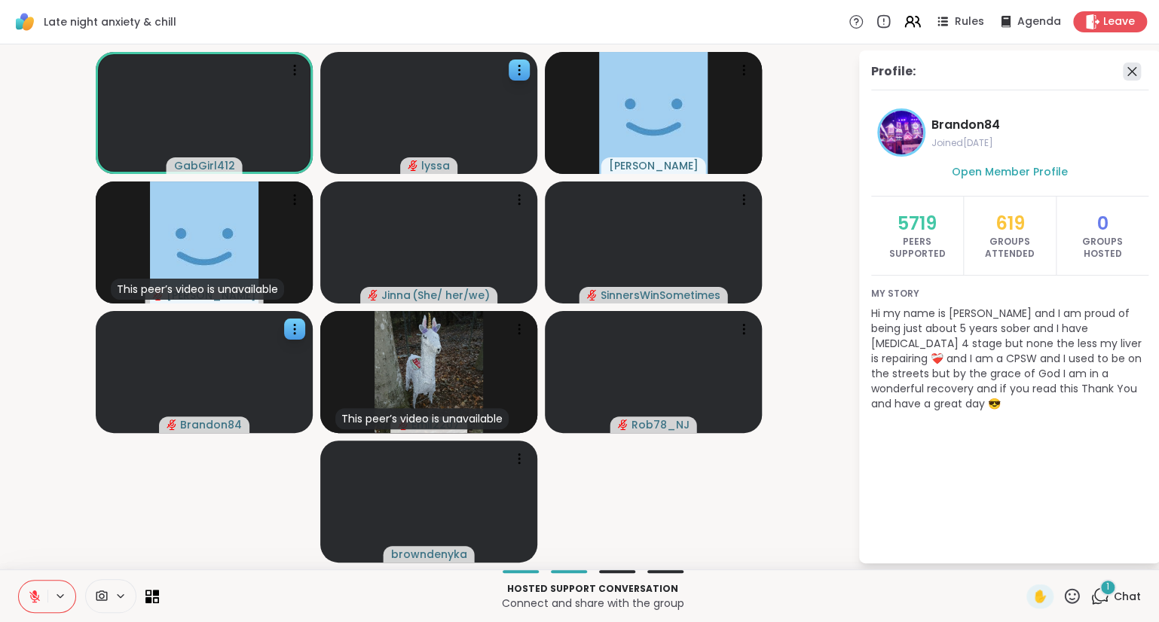
click at [1134, 74] on icon at bounding box center [1131, 71] width 9 height 9
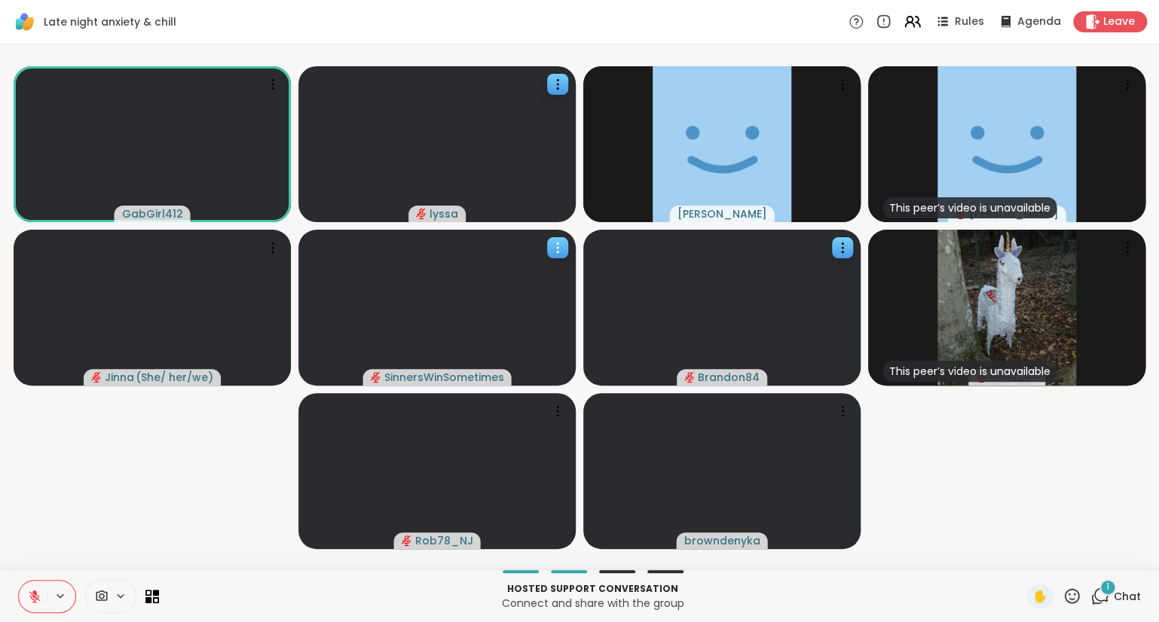
click at [563, 240] on icon at bounding box center [557, 247] width 15 height 15
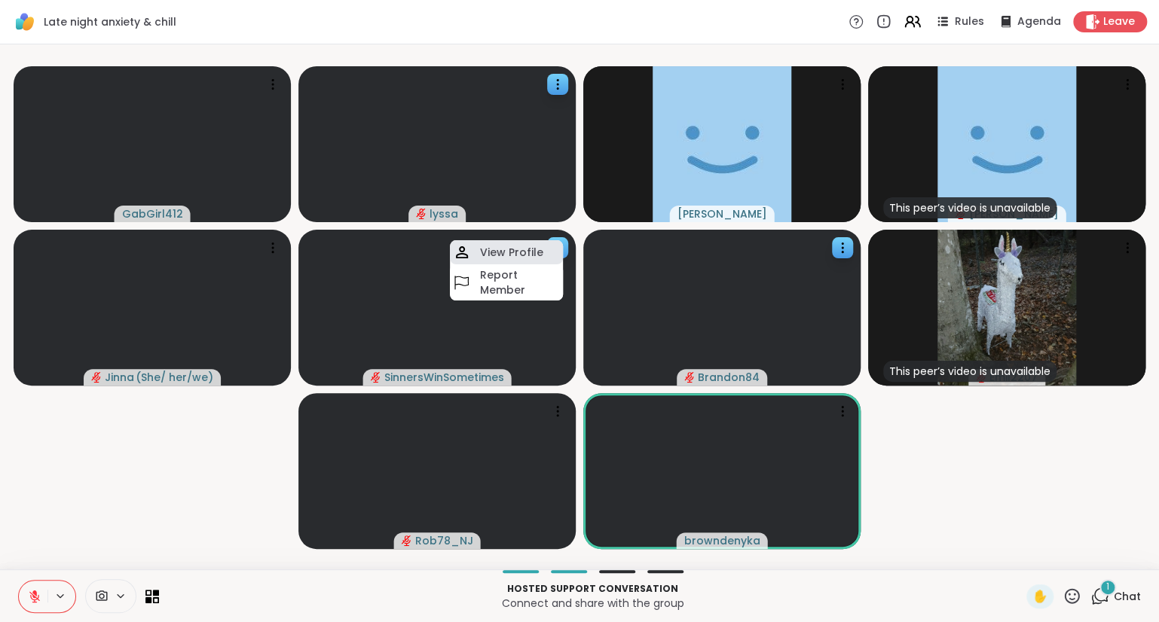
click at [552, 246] on div "View Profile" at bounding box center [506, 252] width 113 height 24
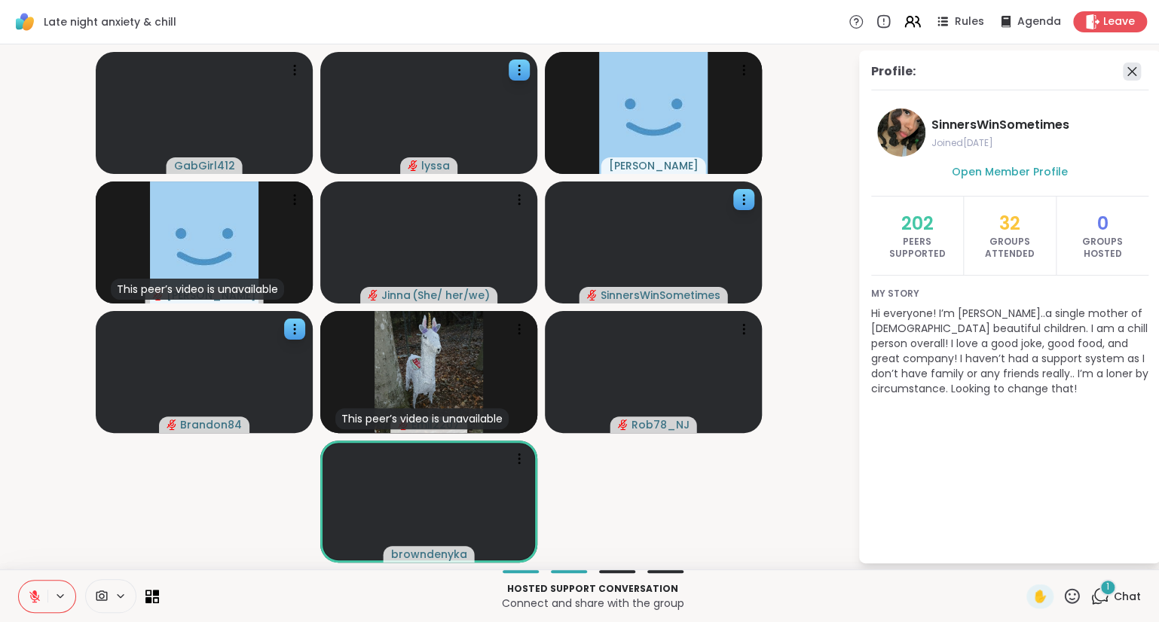
click at [1128, 65] on icon at bounding box center [1131, 72] width 18 height 18
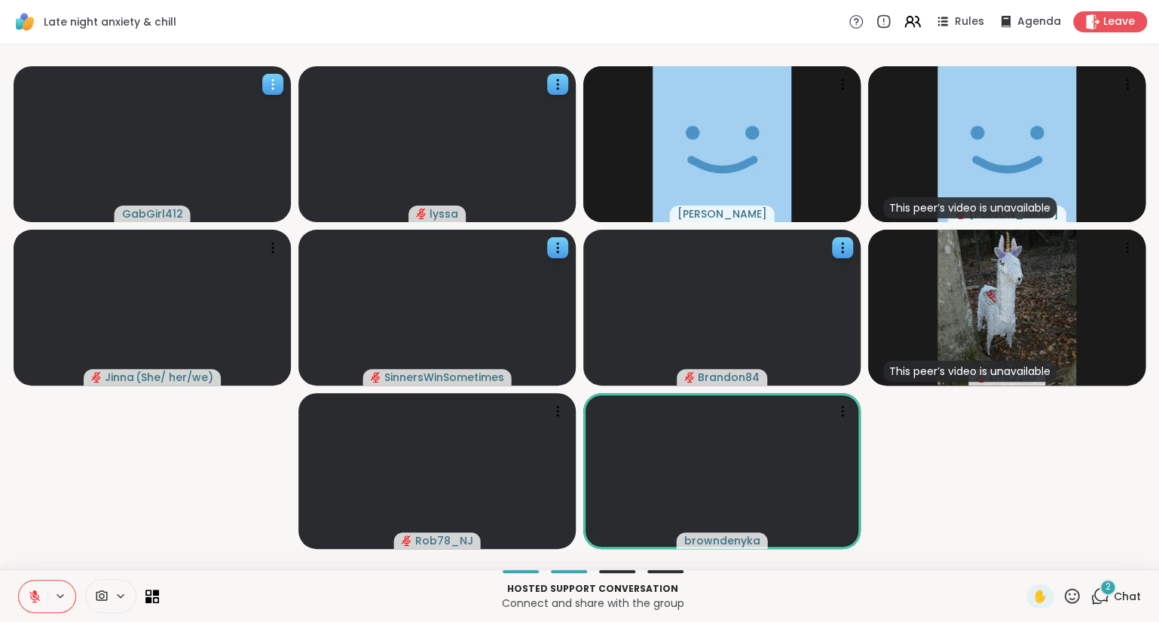
click at [270, 78] on icon at bounding box center [272, 84] width 15 height 15
click at [238, 81] on div "View Profile" at bounding box center [213, 90] width 113 height 24
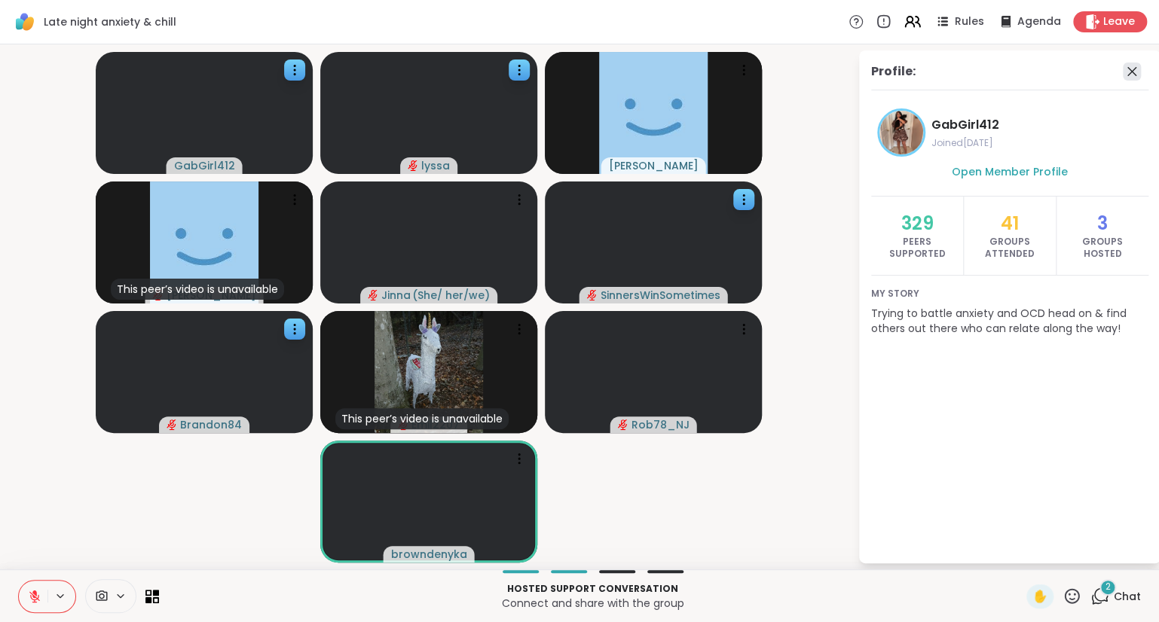
click at [1131, 74] on icon at bounding box center [1131, 72] width 18 height 18
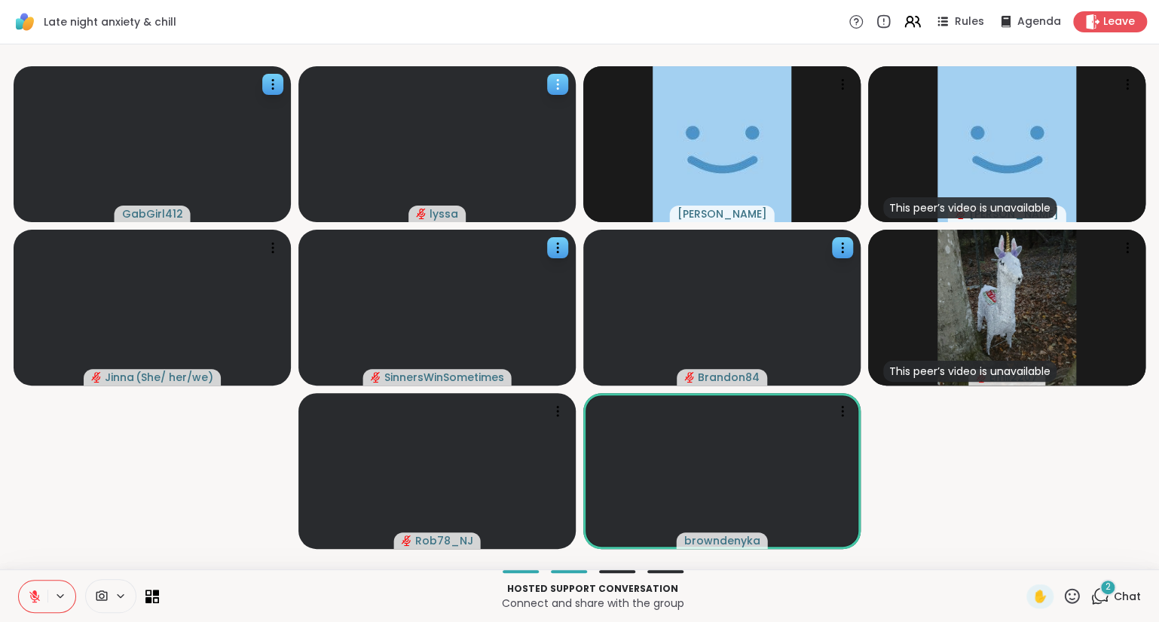
click at [556, 72] on div at bounding box center [436, 144] width 277 height 156
click at [516, 87] on h4 "View Profile" at bounding box center [504, 83] width 63 height 15
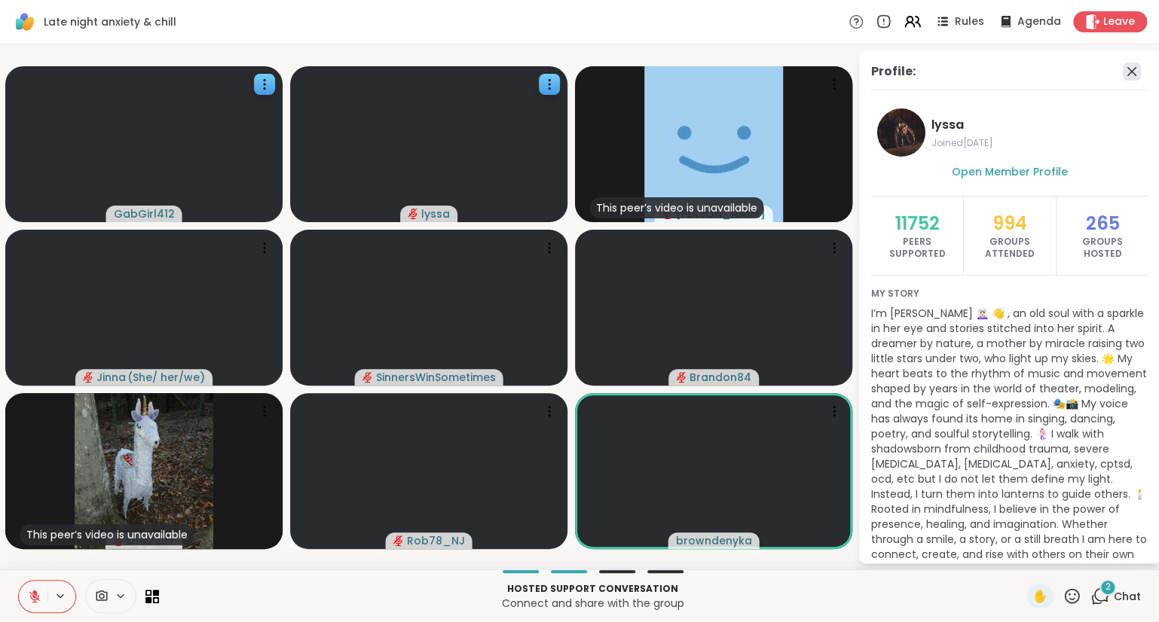
click at [1136, 69] on icon at bounding box center [1131, 72] width 18 height 18
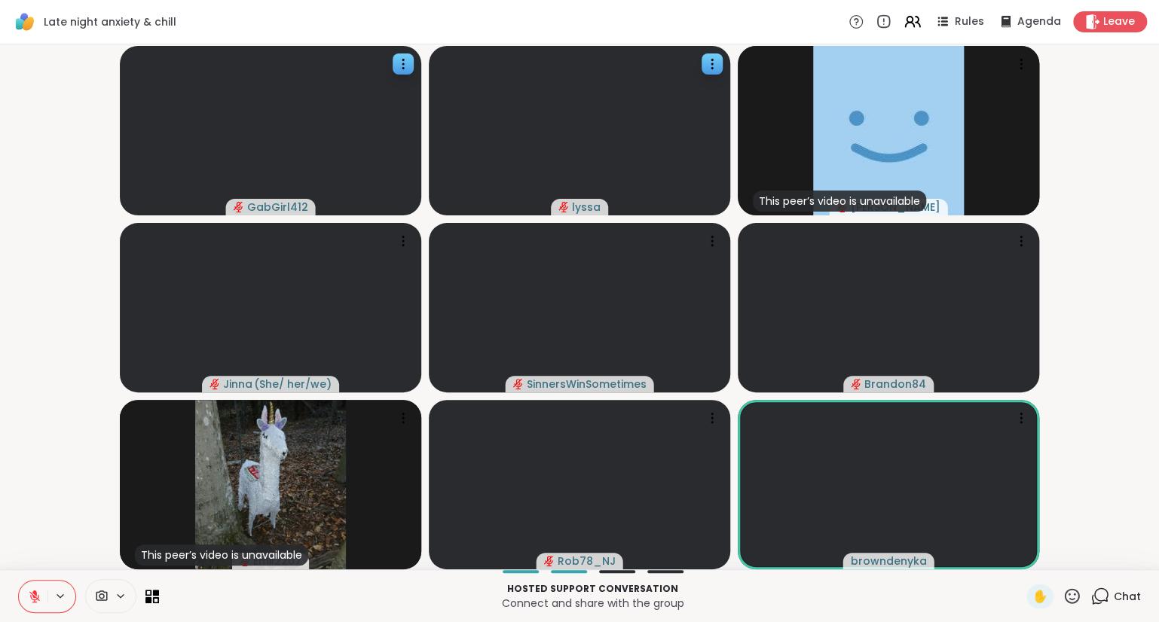
click at [1071, 594] on icon at bounding box center [1071, 596] width 19 height 19
click at [1055, 562] on span "👍" at bounding box center [1060, 557] width 15 height 18
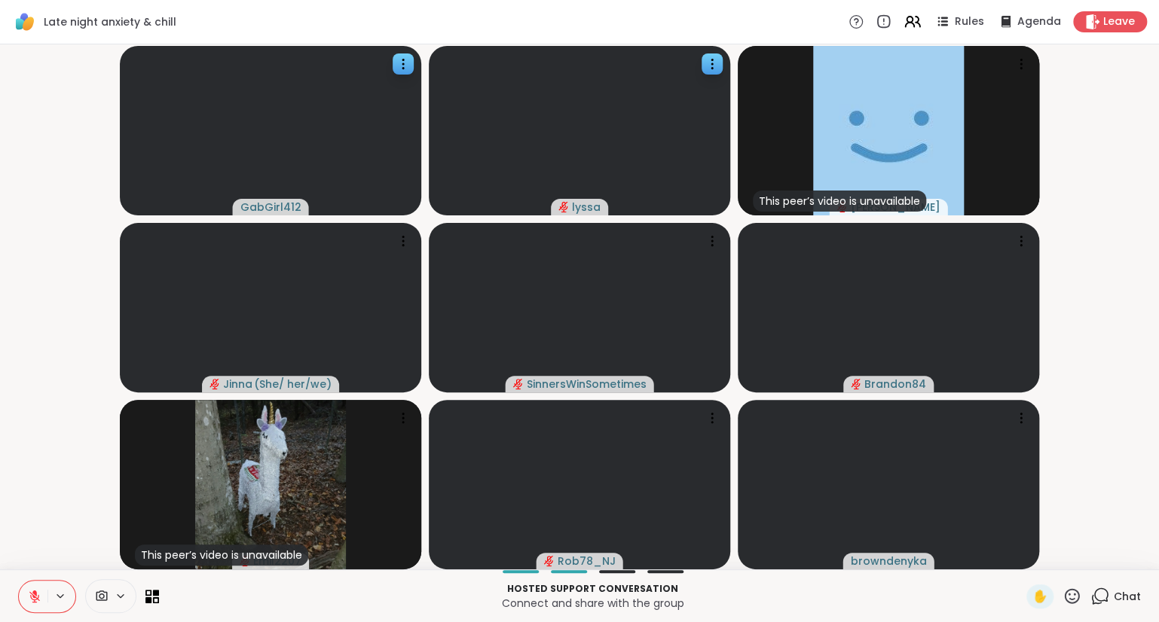
click at [28, 589] on button at bounding box center [33, 597] width 29 height 32
click at [1069, 598] on icon at bounding box center [1071, 596] width 19 height 19
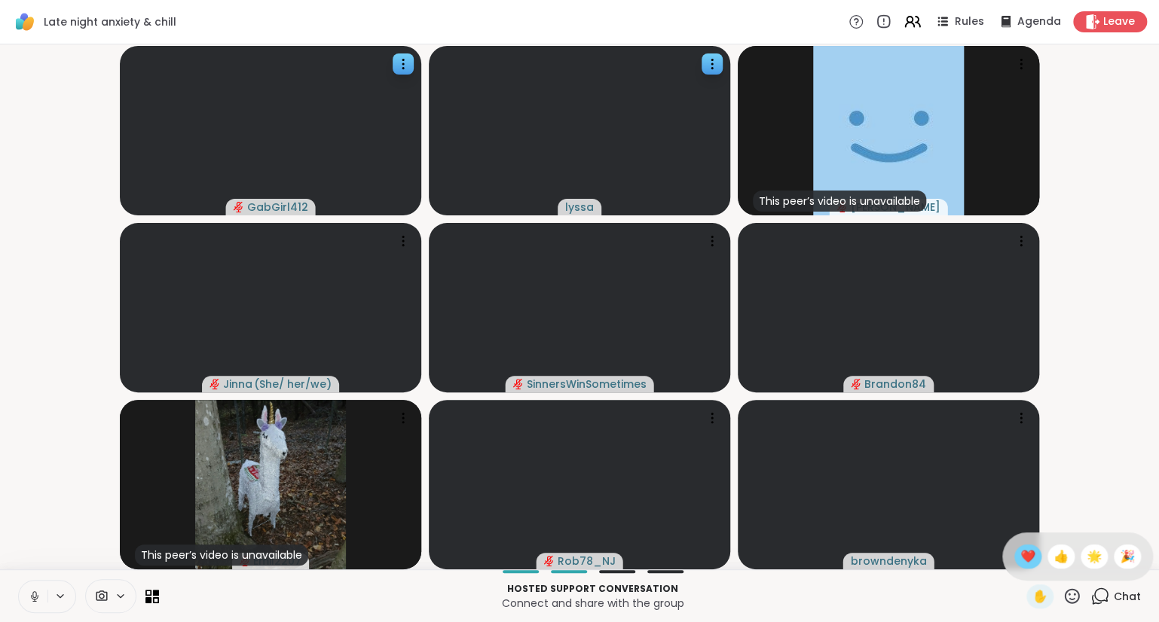
click at [1021, 560] on span "❤️" at bounding box center [1027, 557] width 15 height 18
click at [23, 592] on button at bounding box center [33, 597] width 29 height 32
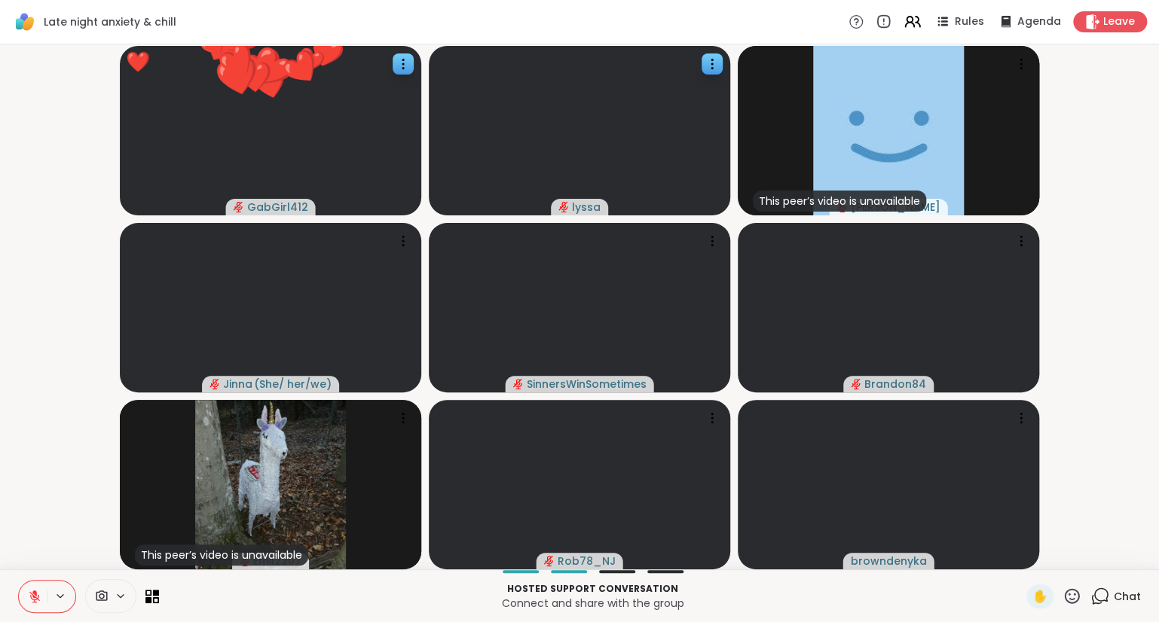
click at [1074, 591] on icon at bounding box center [1071, 595] width 15 height 15
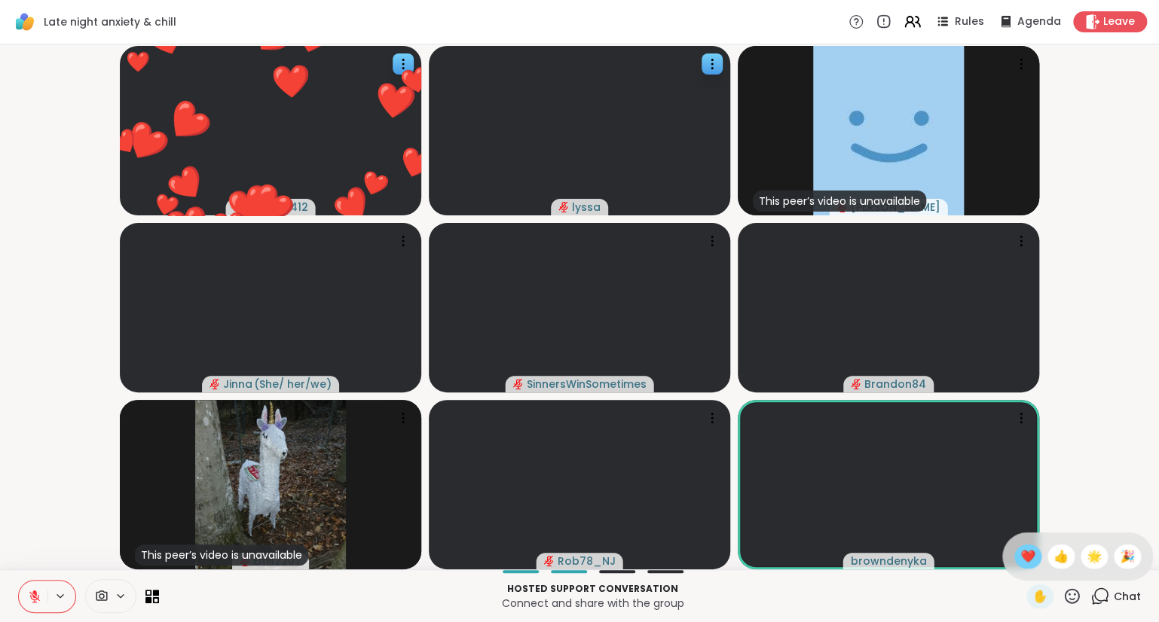
click at [1023, 563] on span "❤️" at bounding box center [1027, 557] width 15 height 18
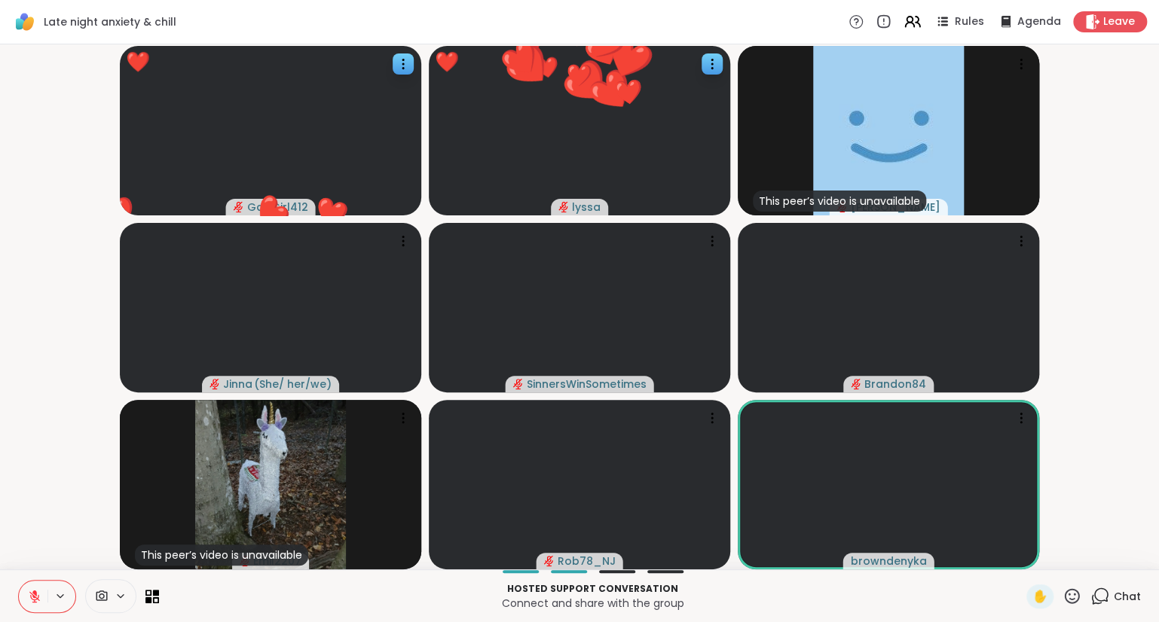
click at [1071, 596] on icon at bounding box center [1071, 596] width 19 height 19
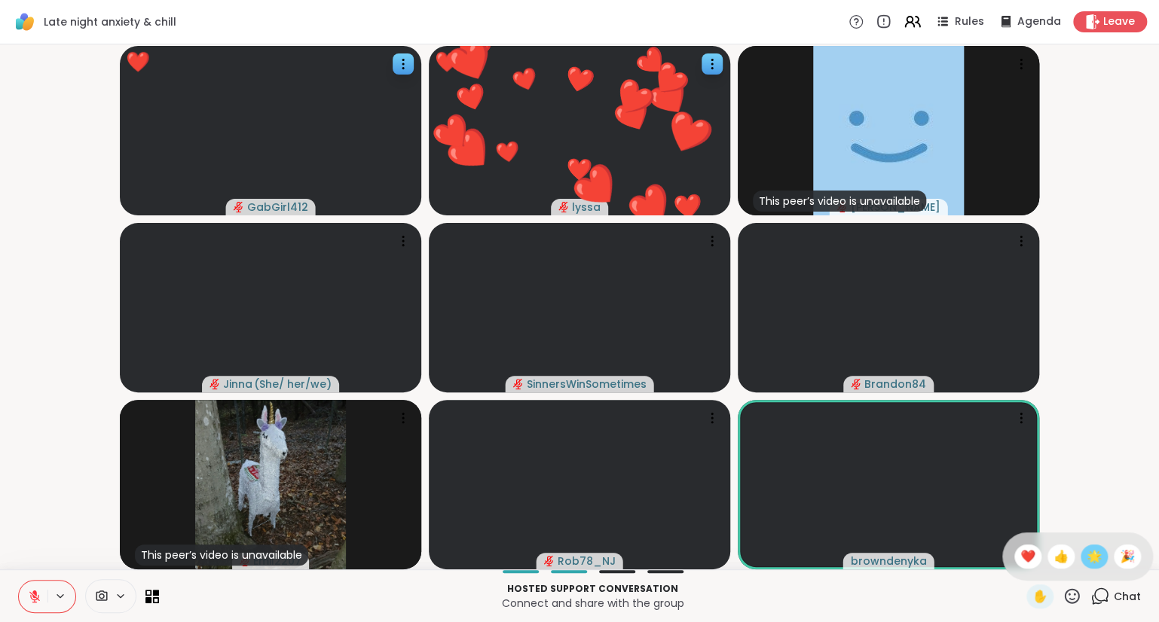
click at [1086, 558] on span "🌟" at bounding box center [1093, 557] width 15 height 18
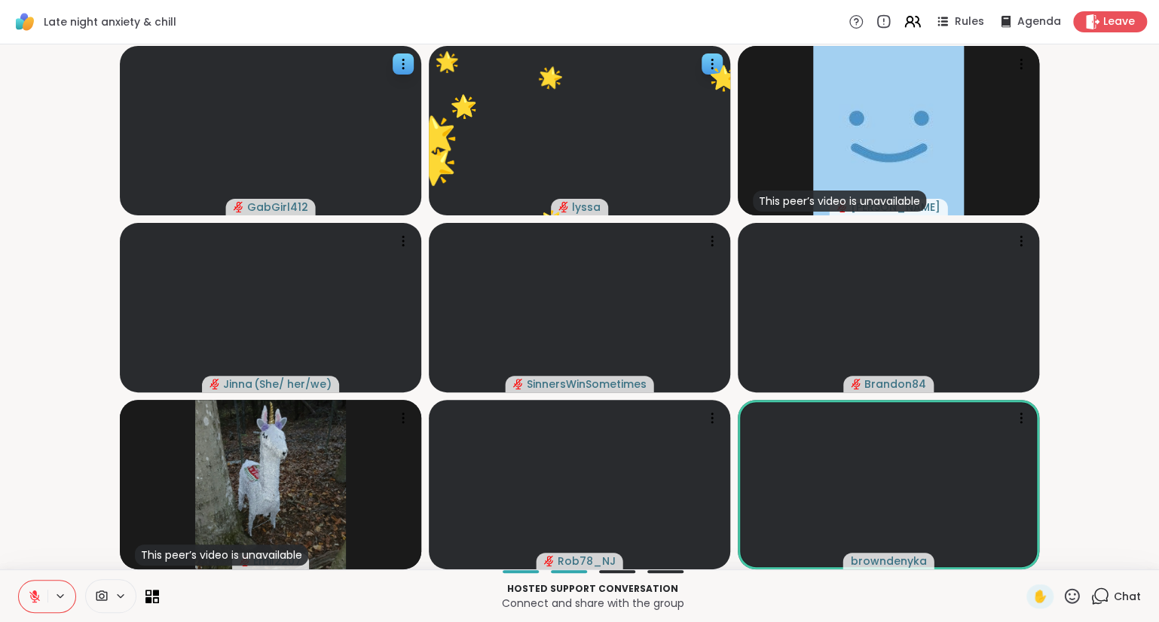
click at [38, 592] on icon at bounding box center [35, 597] width 14 height 14
click at [1068, 592] on icon at bounding box center [1071, 595] width 15 height 15
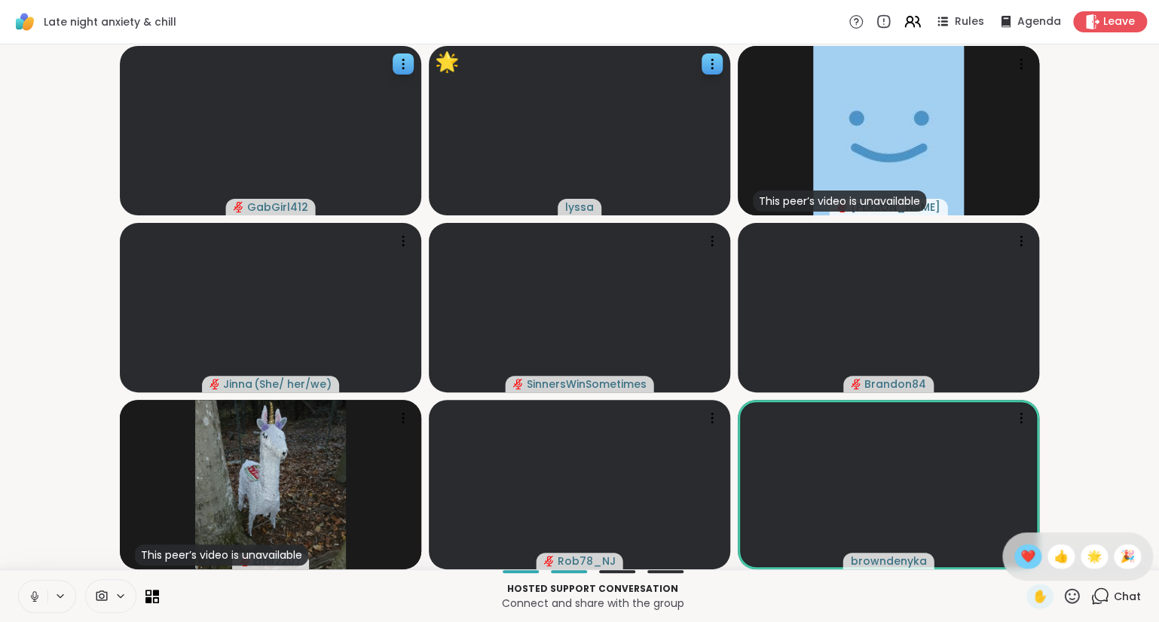
click at [1020, 566] on span "❤️" at bounding box center [1027, 557] width 15 height 18
click at [26, 597] on button at bounding box center [33, 597] width 29 height 32
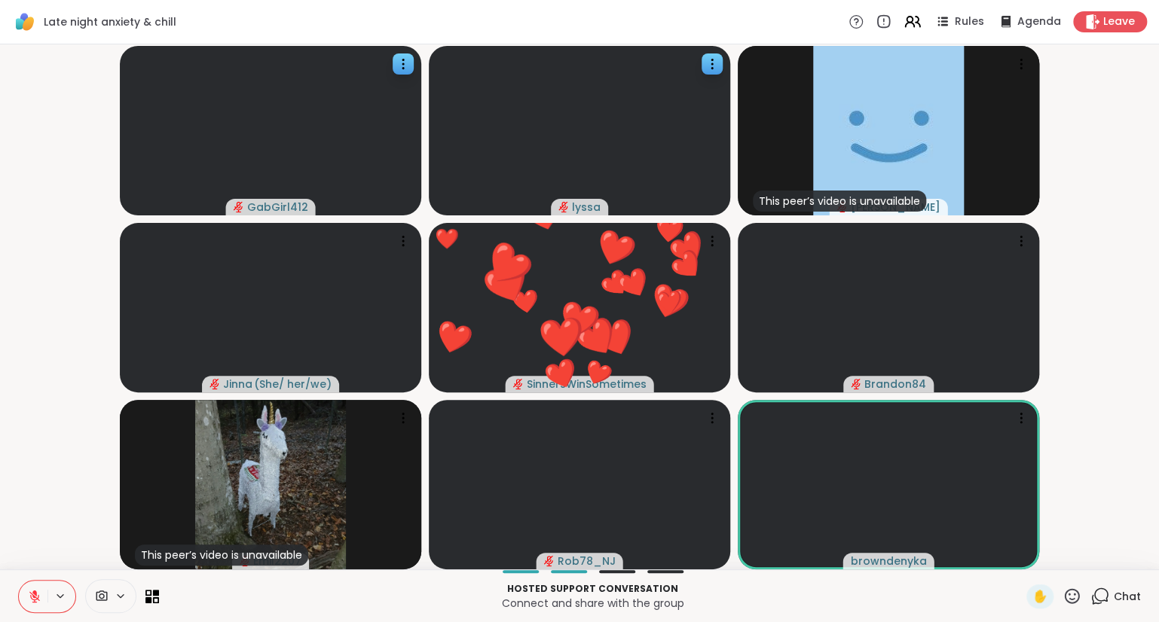
click at [26, 597] on button at bounding box center [33, 597] width 29 height 32
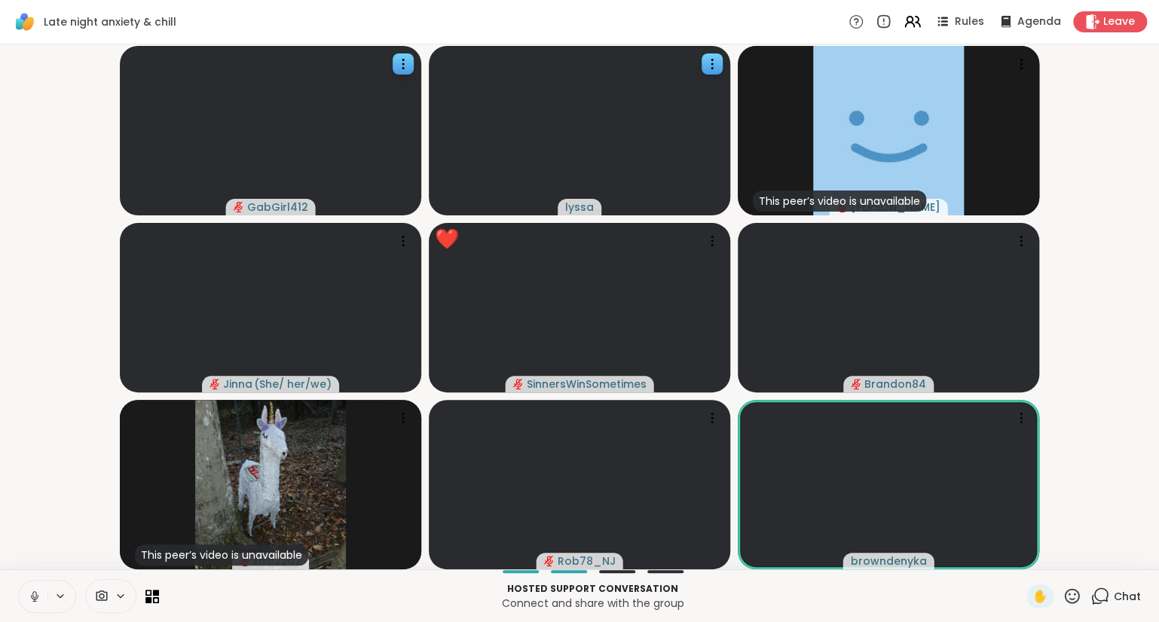
click at [29, 594] on icon at bounding box center [35, 597] width 14 height 14
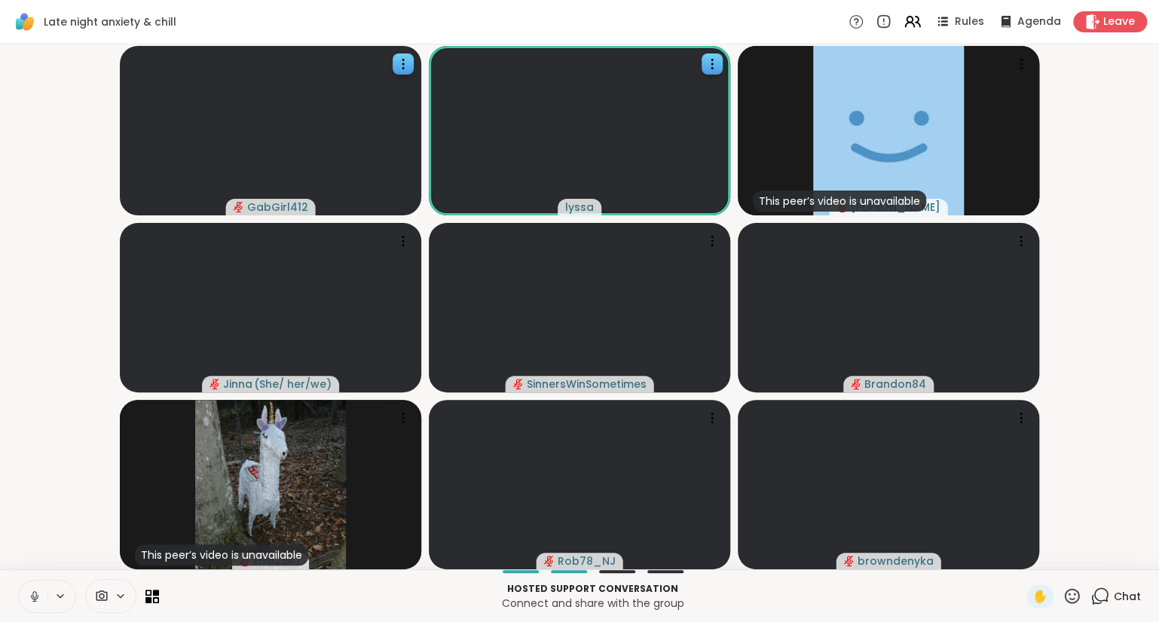
click at [31, 593] on icon at bounding box center [35, 597] width 14 height 14
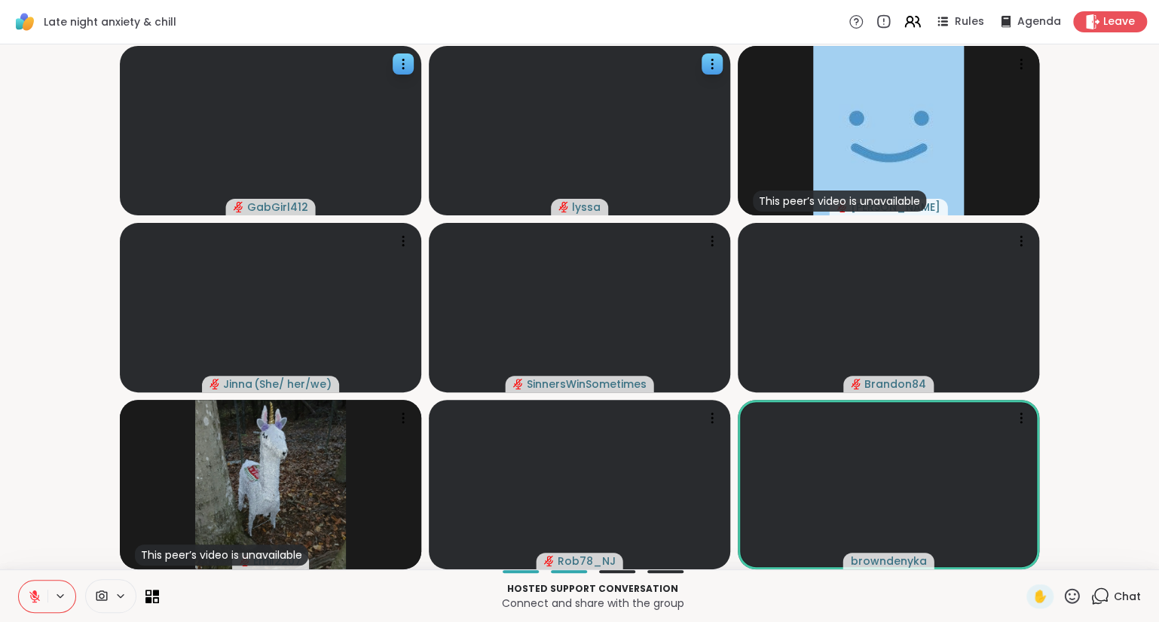
click at [1072, 597] on icon at bounding box center [1071, 596] width 19 height 19
click at [1024, 561] on span "❤️" at bounding box center [1027, 557] width 15 height 18
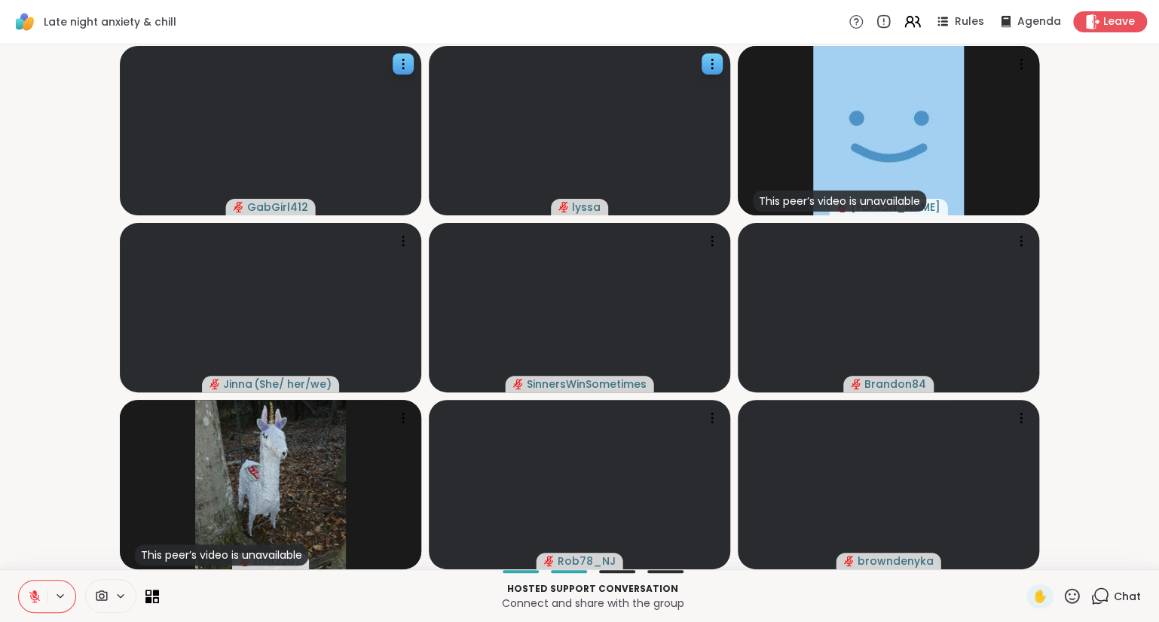
click at [1066, 595] on icon at bounding box center [1071, 595] width 15 height 15
click at [1020, 552] on span "❤️" at bounding box center [1027, 557] width 15 height 18
click at [1077, 601] on icon at bounding box center [1071, 595] width 15 height 15
click at [1086, 561] on span "🌟" at bounding box center [1093, 557] width 15 height 18
click at [1074, 599] on icon at bounding box center [1071, 596] width 19 height 19
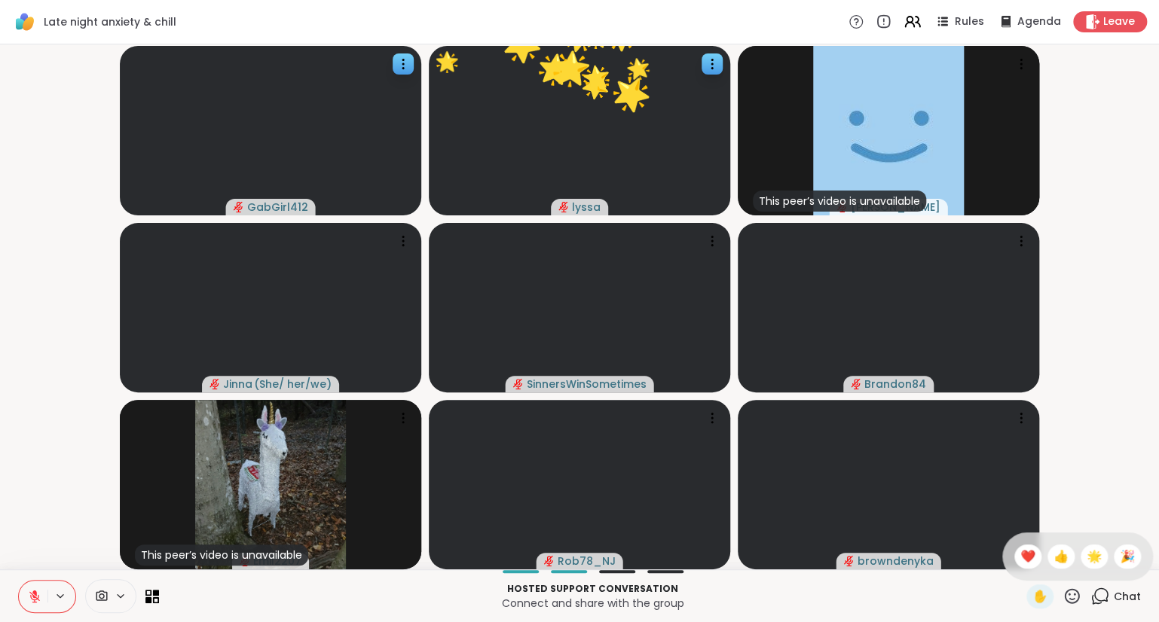
click at [1037, 562] on div "✋ ❤️ 👍 🌟 🎉" at bounding box center [1077, 557] width 151 height 48
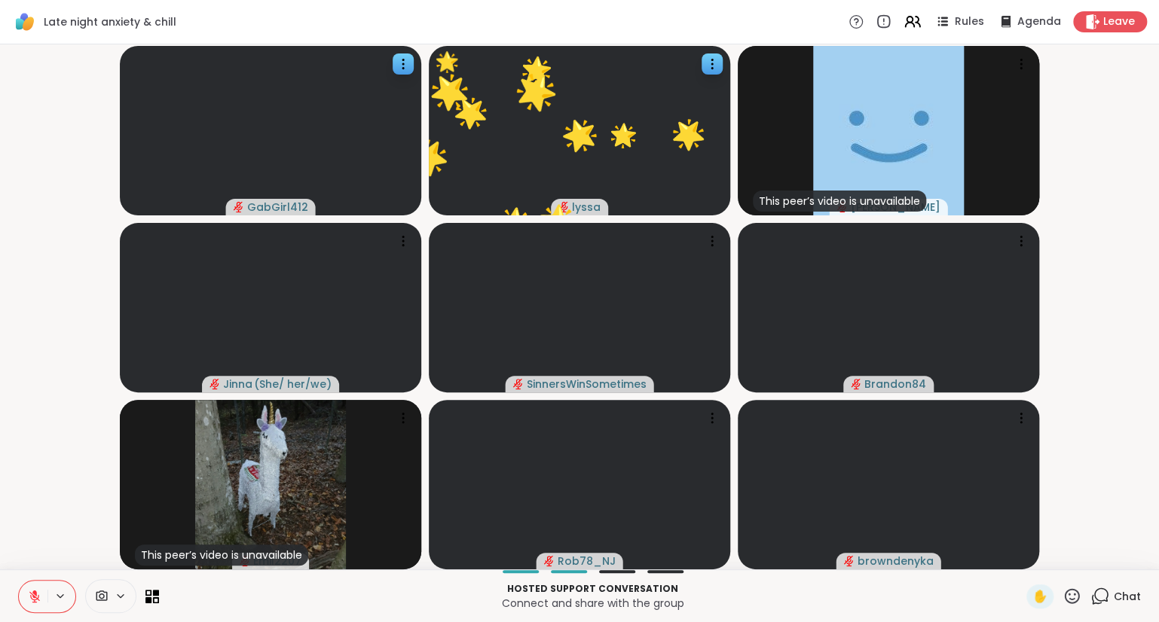
click at [1073, 603] on icon at bounding box center [1071, 596] width 19 height 19
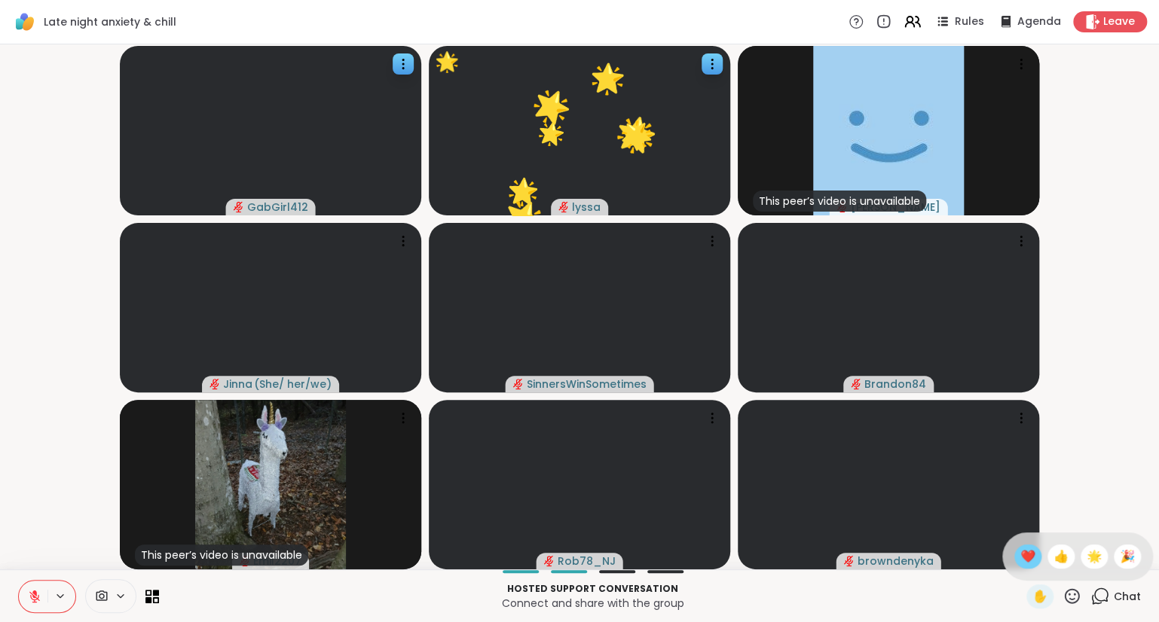
click at [1021, 562] on span "❤️" at bounding box center [1027, 557] width 15 height 18
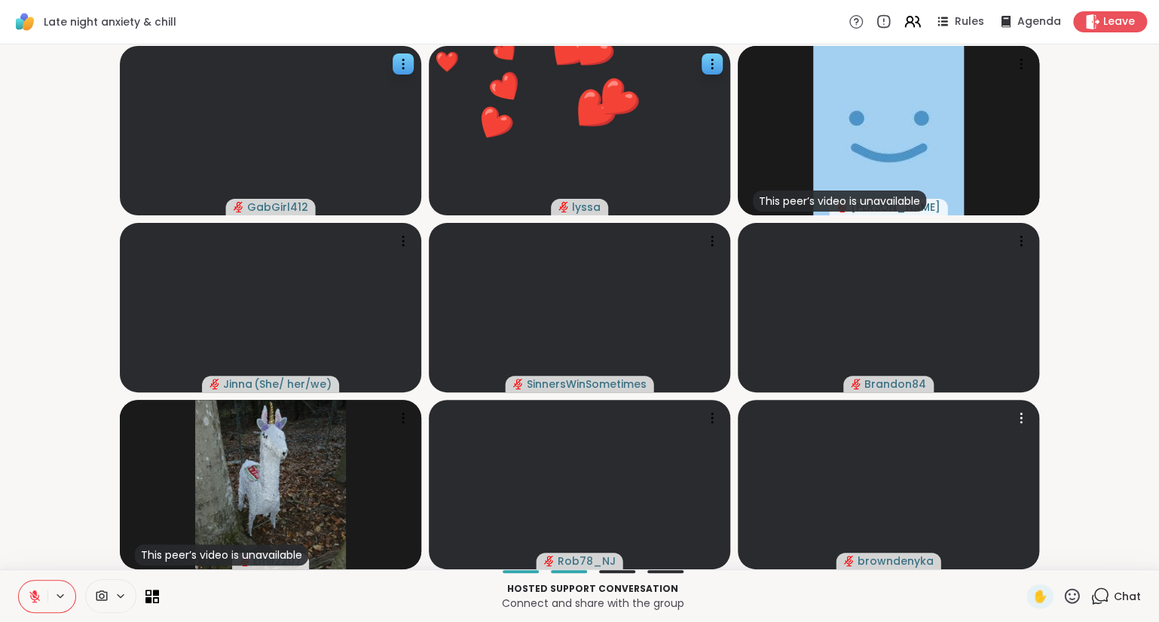
click at [1070, 602] on icon at bounding box center [1071, 596] width 19 height 19
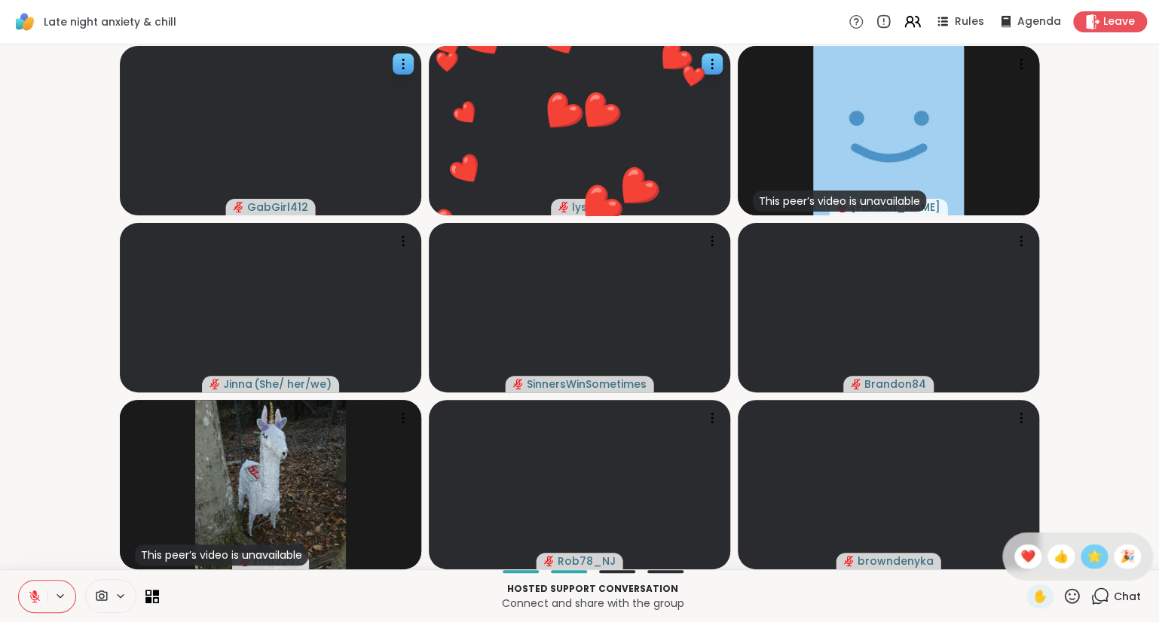
click at [1092, 560] on span "🌟" at bounding box center [1093, 557] width 15 height 18
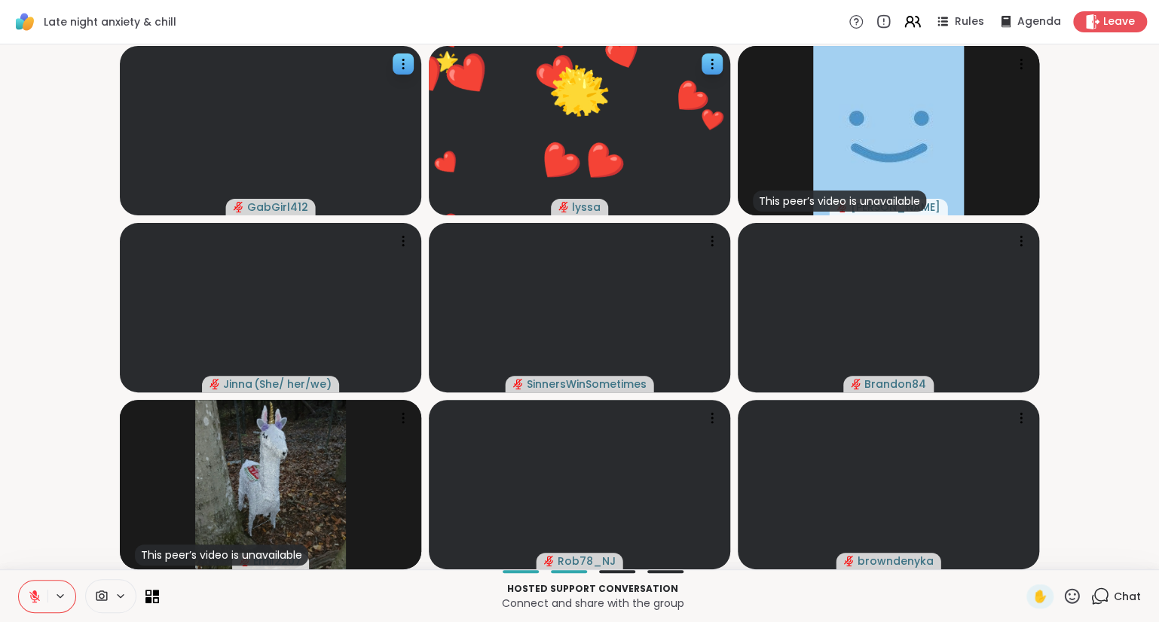
click at [1073, 602] on icon at bounding box center [1071, 596] width 19 height 19
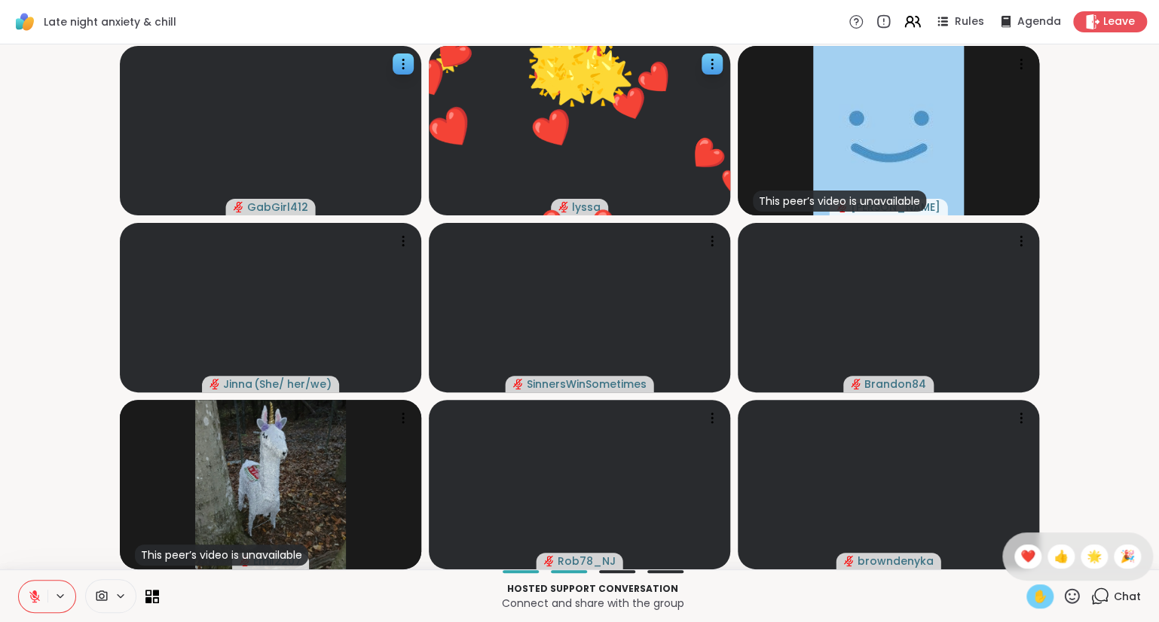
click at [1042, 594] on span "✋" at bounding box center [1039, 597] width 15 height 18
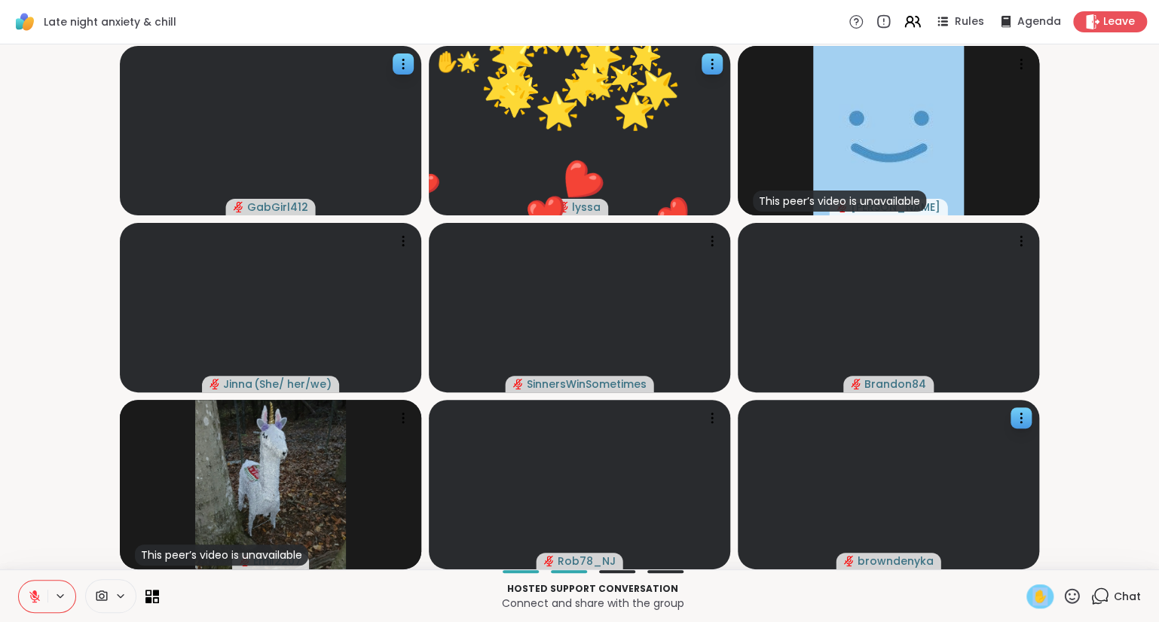
click at [1022, 552] on div at bounding box center [887, 484] width 301 height 169
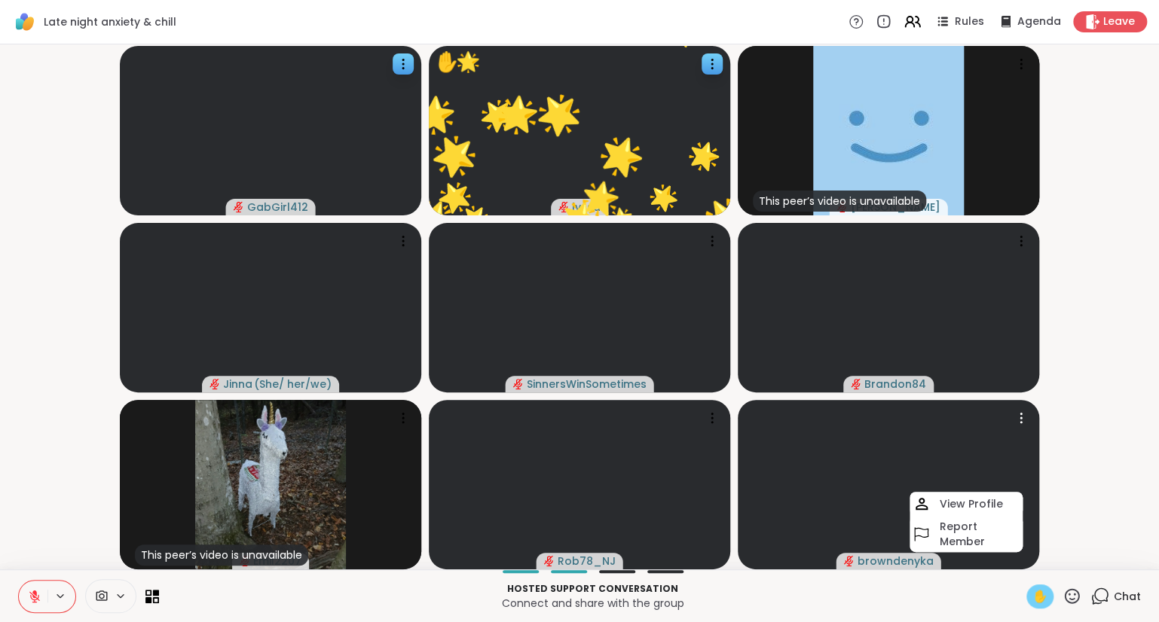
click at [1104, 519] on video-player-container "GabGirl412 ✋ 🌟 lyssa ❤️ ❤️ ❤️ ❤️ ❤️ ❤️ ❤️ ❤️ ❤️ ❤️ ❤️ ❤️ ❤️ ❤️ ❤️ ❤️ ❤️ ❤️ 🌟 🌟 …" at bounding box center [579, 306] width 1140 height 513
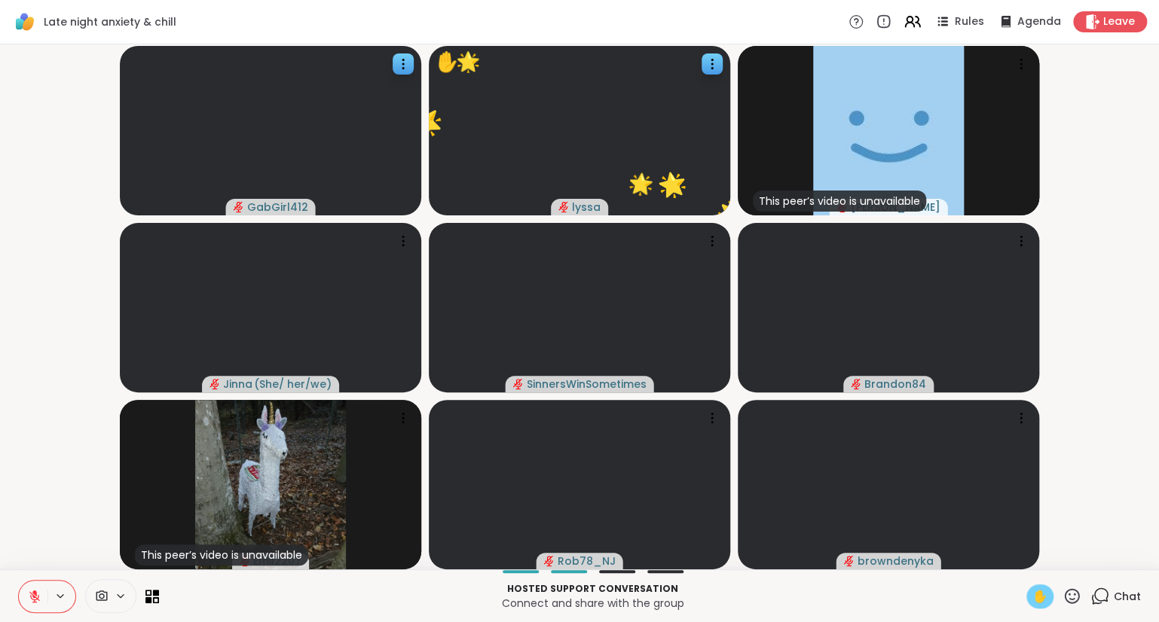
click at [1040, 602] on span "✋" at bounding box center [1039, 597] width 15 height 18
click at [1073, 594] on icon at bounding box center [1071, 596] width 19 height 19
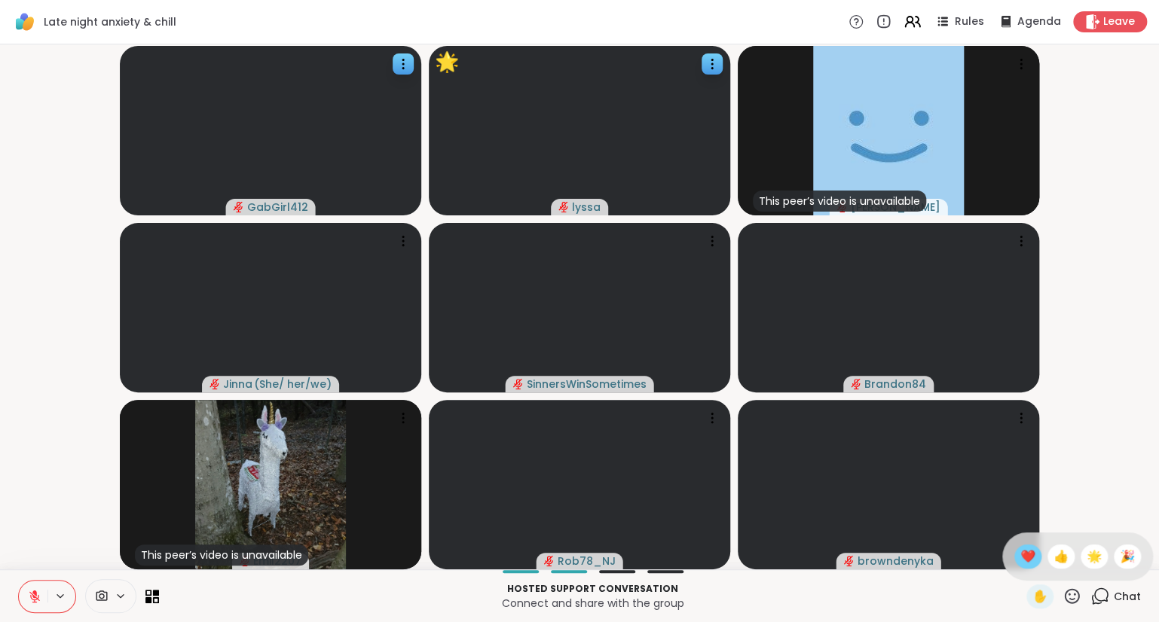
click at [1027, 559] on span "❤️" at bounding box center [1027, 557] width 15 height 18
click at [1074, 594] on icon at bounding box center [1071, 596] width 19 height 19
click at [1027, 553] on span "❤️" at bounding box center [1027, 557] width 15 height 18
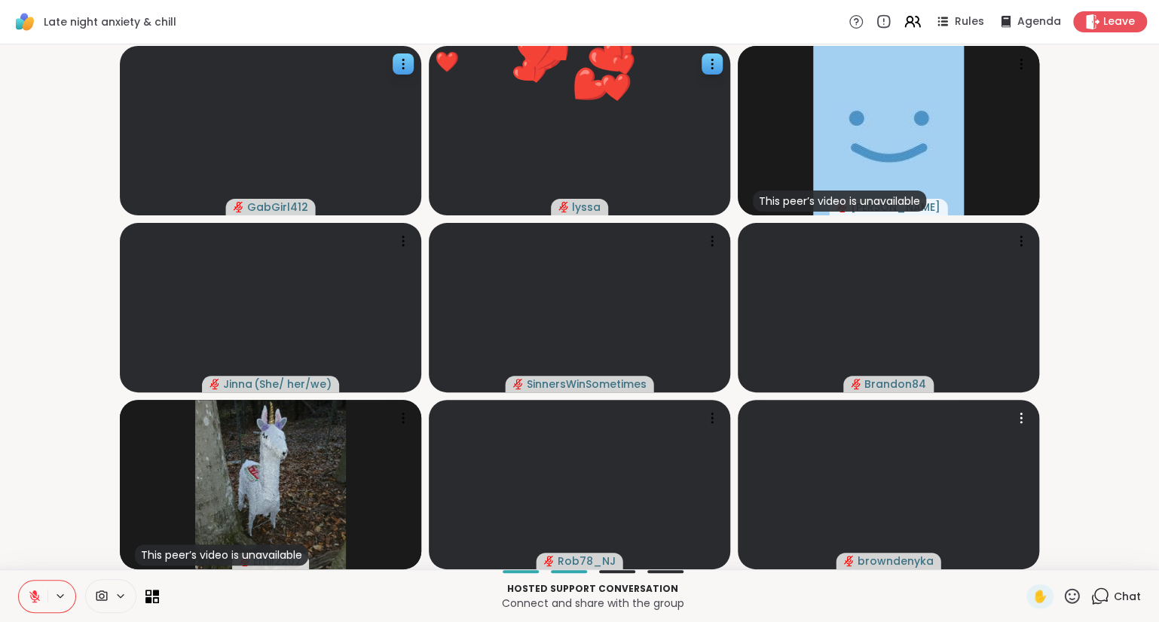
click at [1073, 596] on icon at bounding box center [1071, 596] width 19 height 19
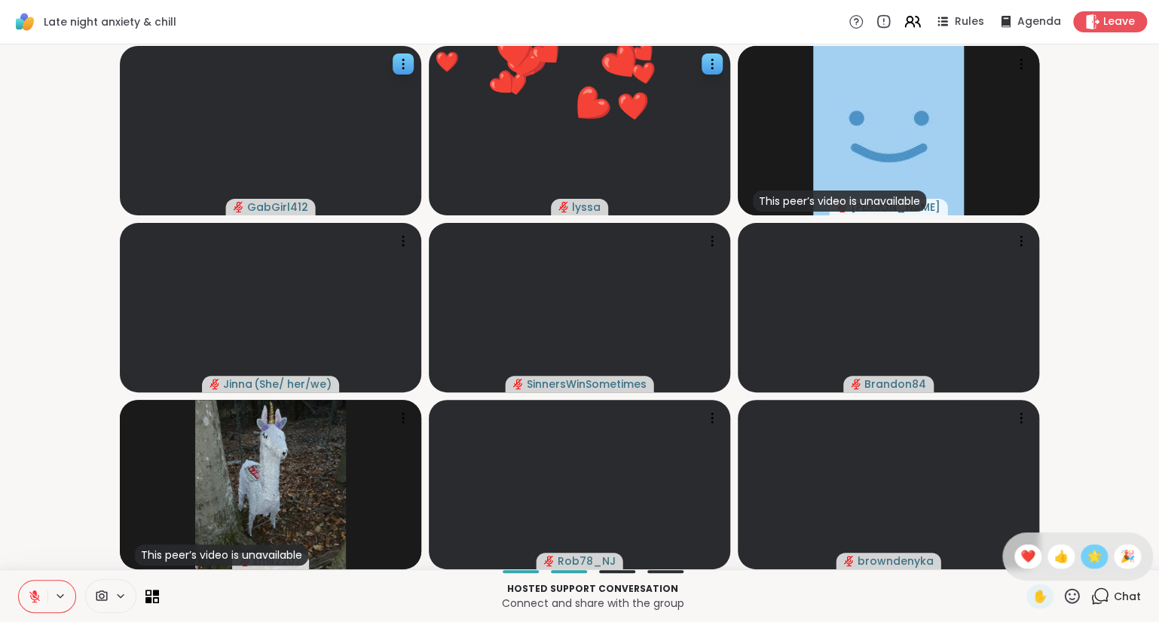
click at [1092, 562] on span "🌟" at bounding box center [1093, 557] width 15 height 18
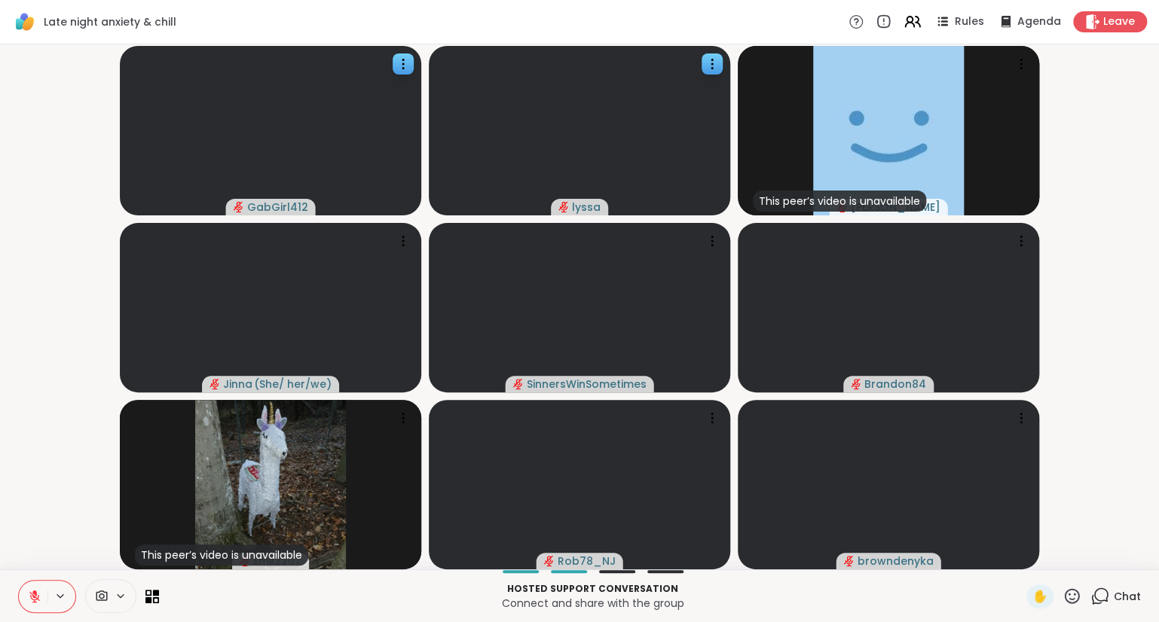
click at [9, 597] on div "Hosted support conversation Connect and share with the group ✋ Chat" at bounding box center [579, 595] width 1159 height 53
click at [1078, 591] on icon at bounding box center [1071, 596] width 19 height 19
click at [1020, 549] on span "❤️" at bounding box center [1027, 557] width 15 height 18
click at [1078, 601] on icon at bounding box center [1071, 595] width 15 height 15
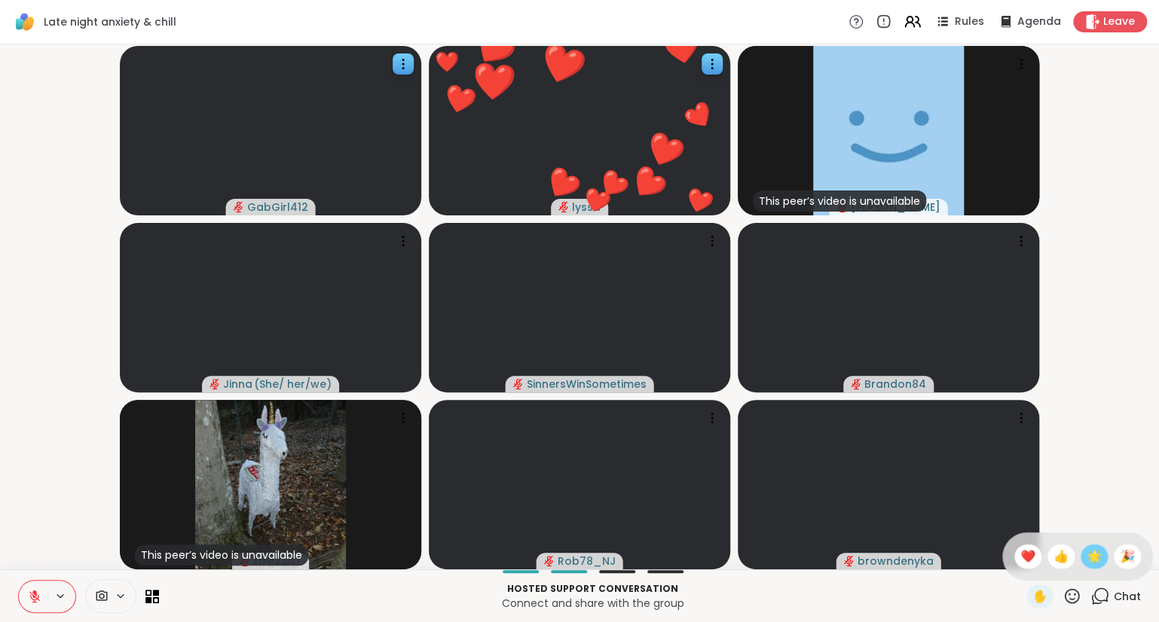
click at [1086, 550] on span "🌟" at bounding box center [1093, 557] width 15 height 18
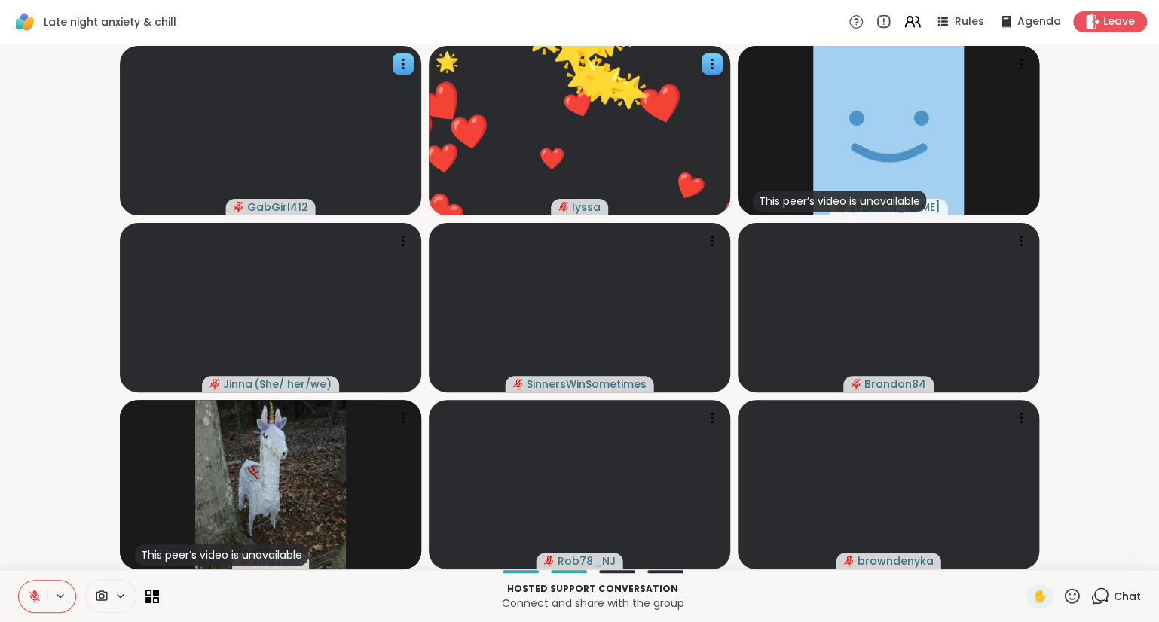
click at [1068, 592] on icon at bounding box center [1071, 595] width 15 height 15
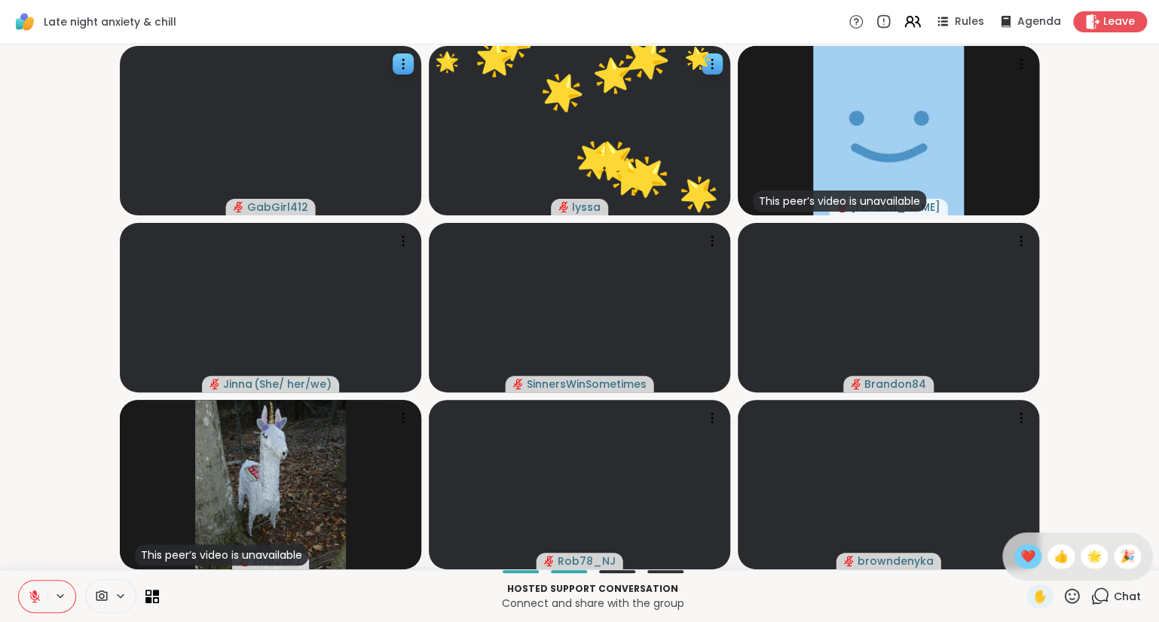
click at [1023, 555] on span "❤️" at bounding box center [1027, 557] width 15 height 18
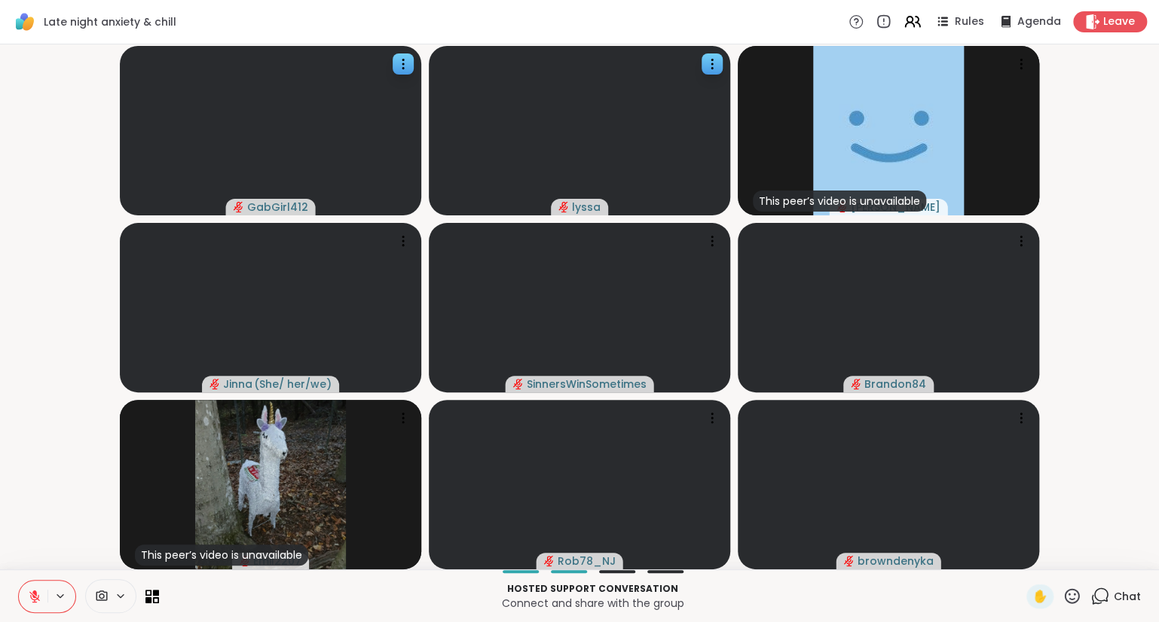
click at [1067, 593] on icon at bounding box center [1071, 595] width 15 height 15
click at [1020, 549] on span "❤️" at bounding box center [1027, 557] width 15 height 18
click at [1071, 598] on icon at bounding box center [1071, 596] width 19 height 19
click at [1028, 554] on span "❤️" at bounding box center [1027, 557] width 15 height 18
click at [1070, 592] on icon at bounding box center [1071, 596] width 19 height 19
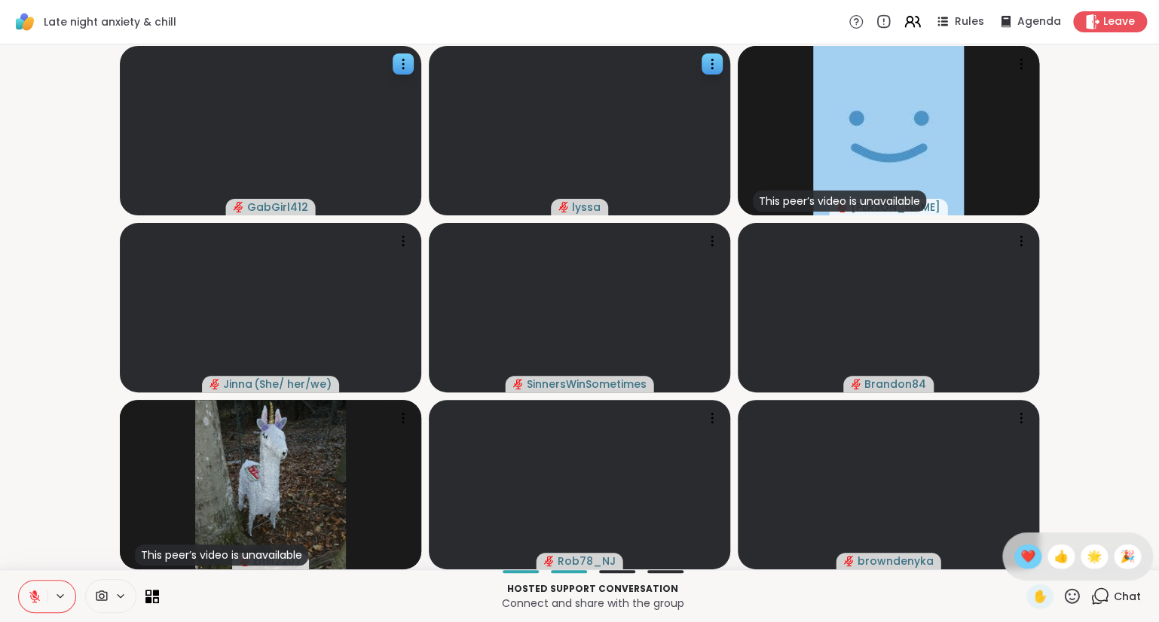
click at [1020, 562] on span "❤️" at bounding box center [1027, 557] width 15 height 18
click at [1070, 598] on icon at bounding box center [1071, 596] width 19 height 19
click at [1023, 559] on span "❤️" at bounding box center [1027, 557] width 15 height 18
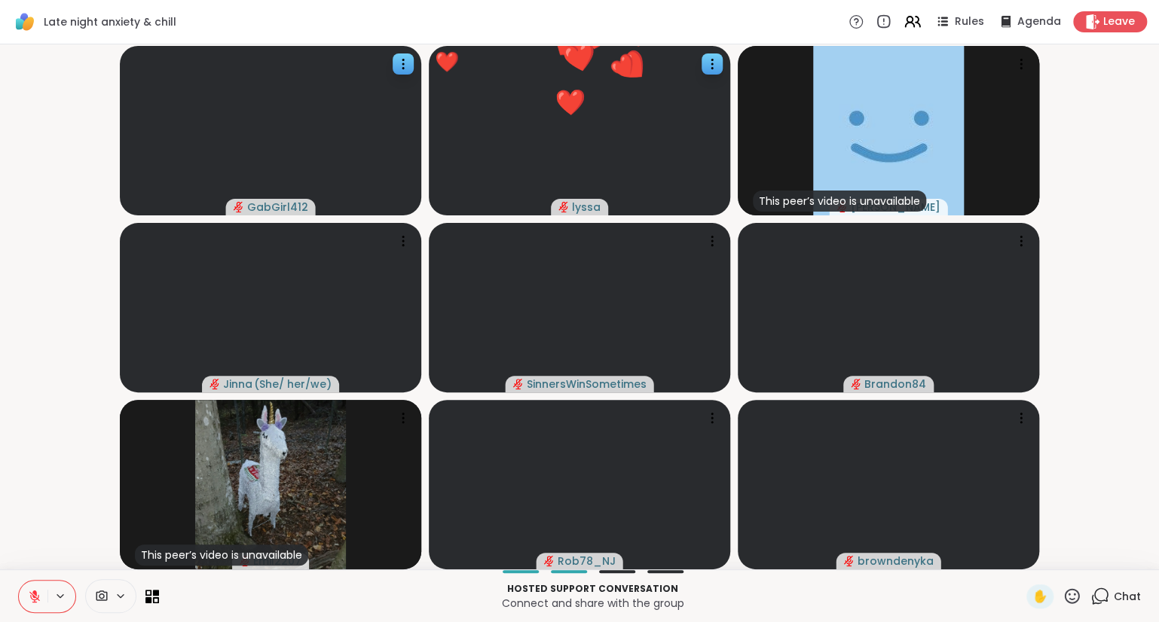
click at [1071, 603] on icon at bounding box center [1071, 595] width 15 height 15
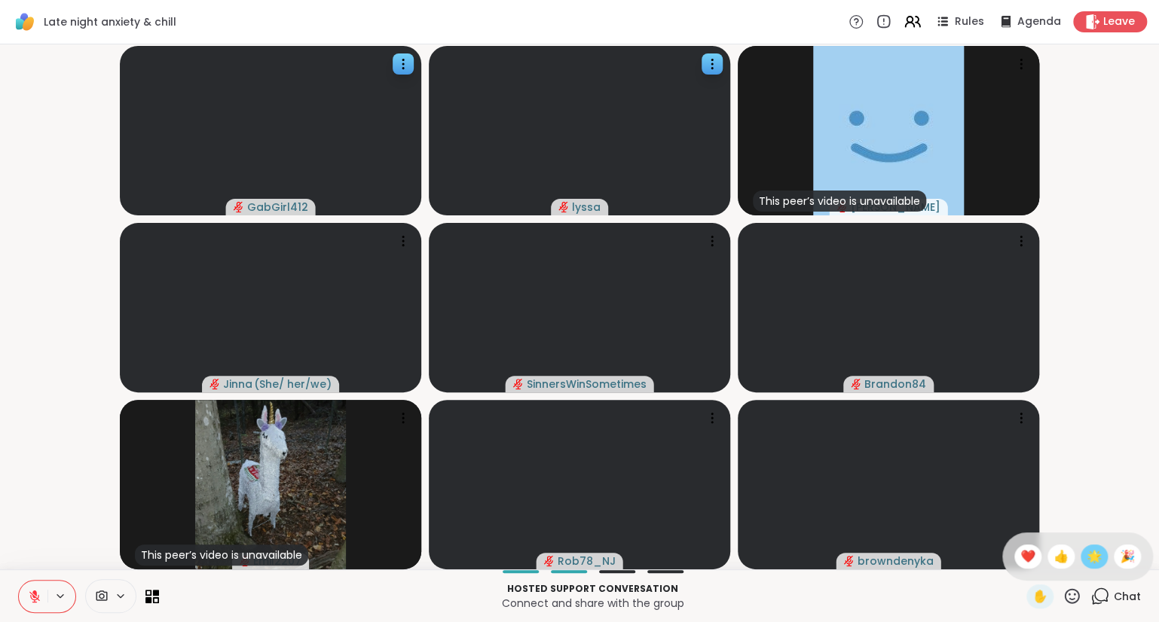
click at [1082, 554] on div "🌟" at bounding box center [1093, 557] width 27 height 24
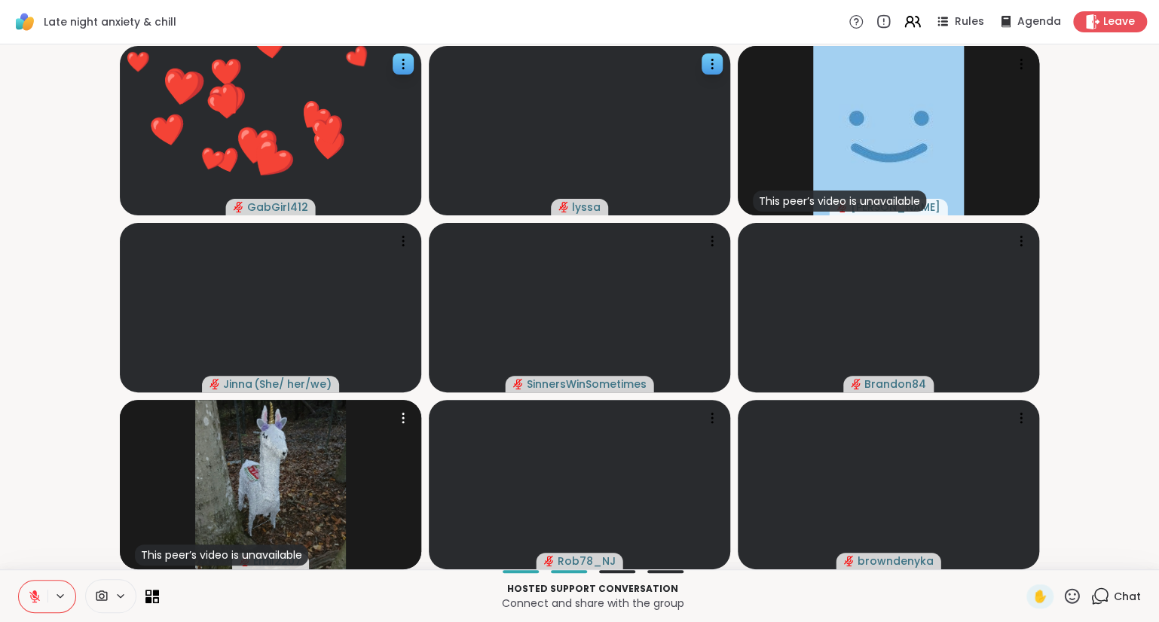
drag, startPoint x: 1082, startPoint y: 554, endPoint x: 44, endPoint y: 525, distance: 1037.7
click at [44, 525] on video-player-container "❤️ GabGirl412 ❤️ ❤️ ❤️ ❤️ ❤️ ❤️ ❤️ ❤️ ❤️ ❤️ ❤️ ❤️ ❤️ ❤️ ❤️ ❤️ ❤️ ❤️ ❤️ ❤️ ❤️ ❤️…" at bounding box center [579, 306] width 1140 height 513
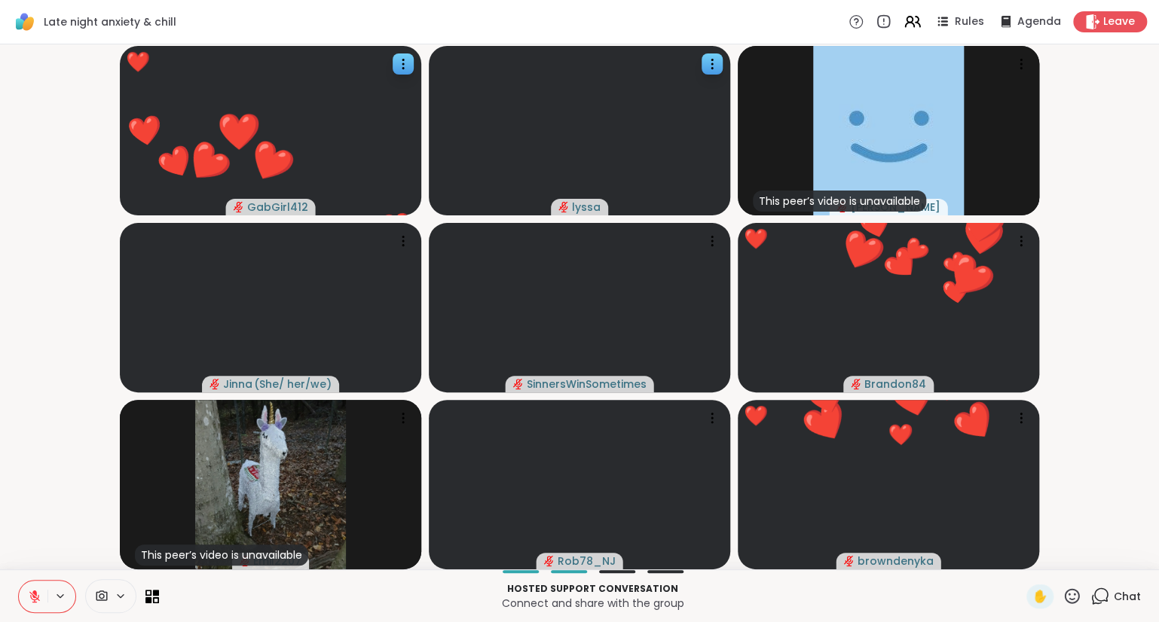
click at [1105, 589] on icon at bounding box center [1099, 596] width 19 height 19
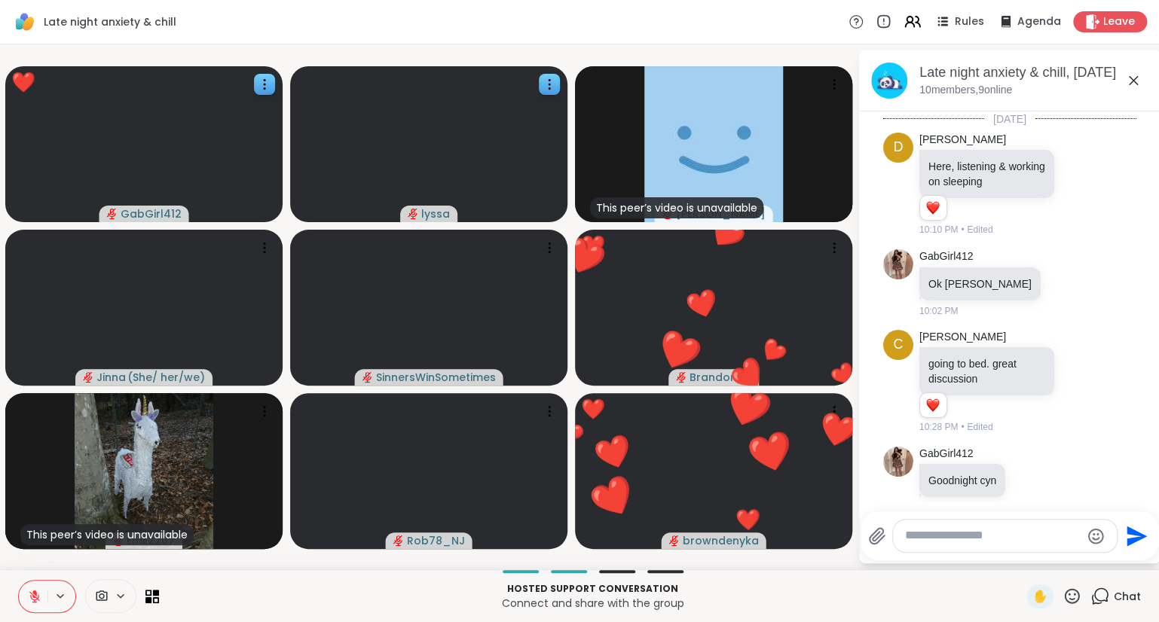
click at [1022, 541] on textarea "Type your message" at bounding box center [993, 536] width 176 height 16
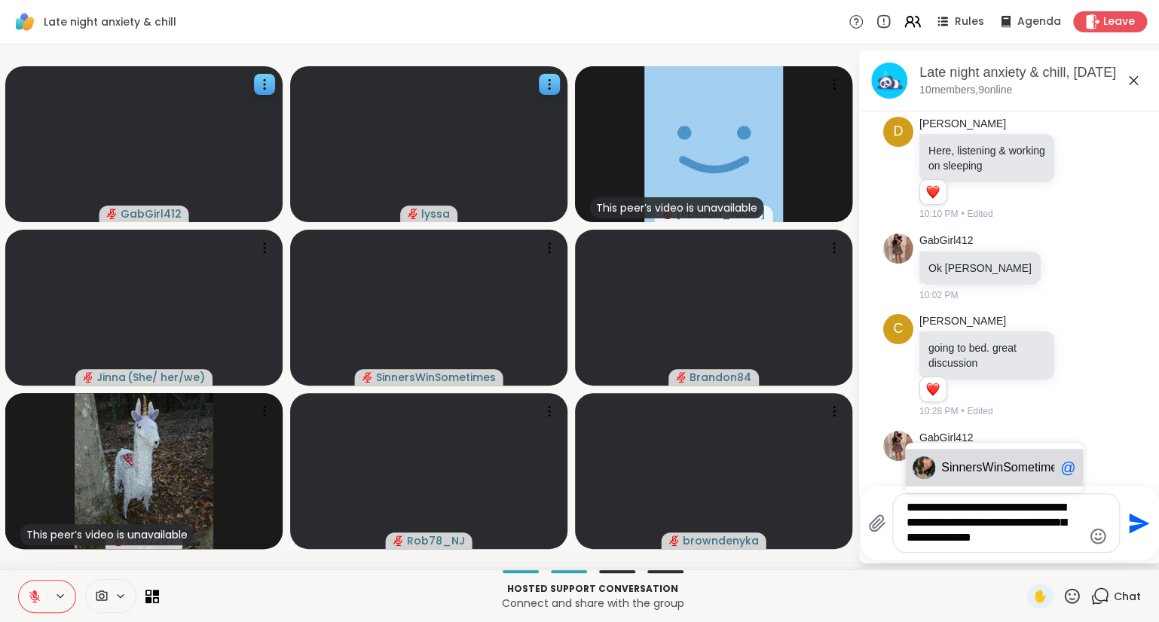
click at [996, 464] on span "nnersWinSometimes" at bounding box center [1006, 467] width 111 height 15
type textarea "**********"
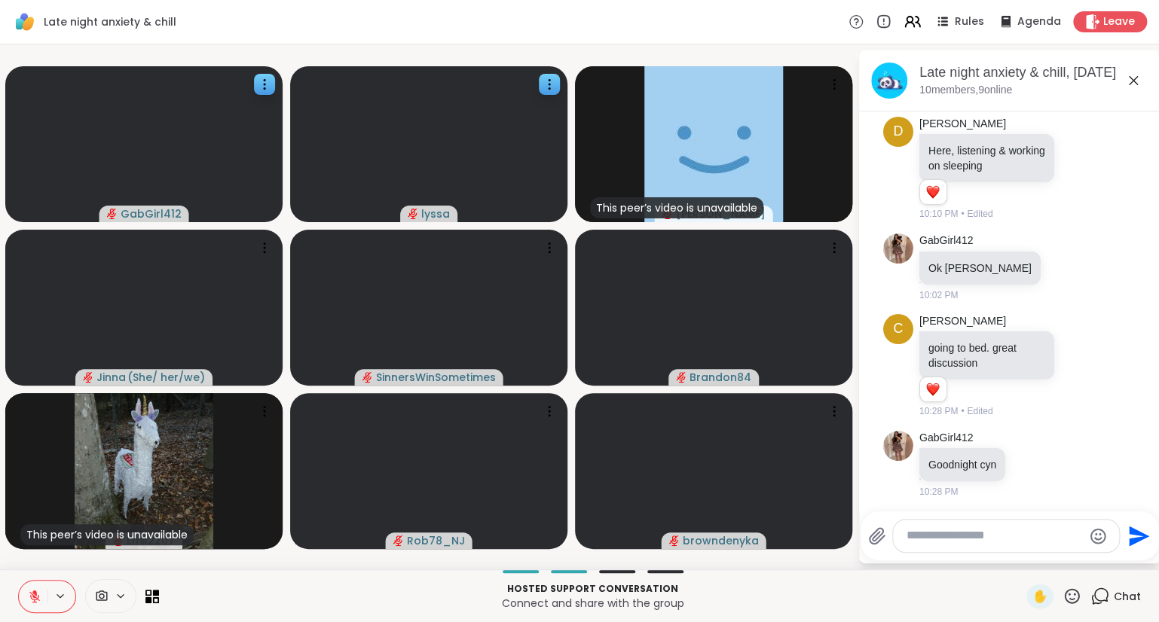
scroll to position [171, 0]
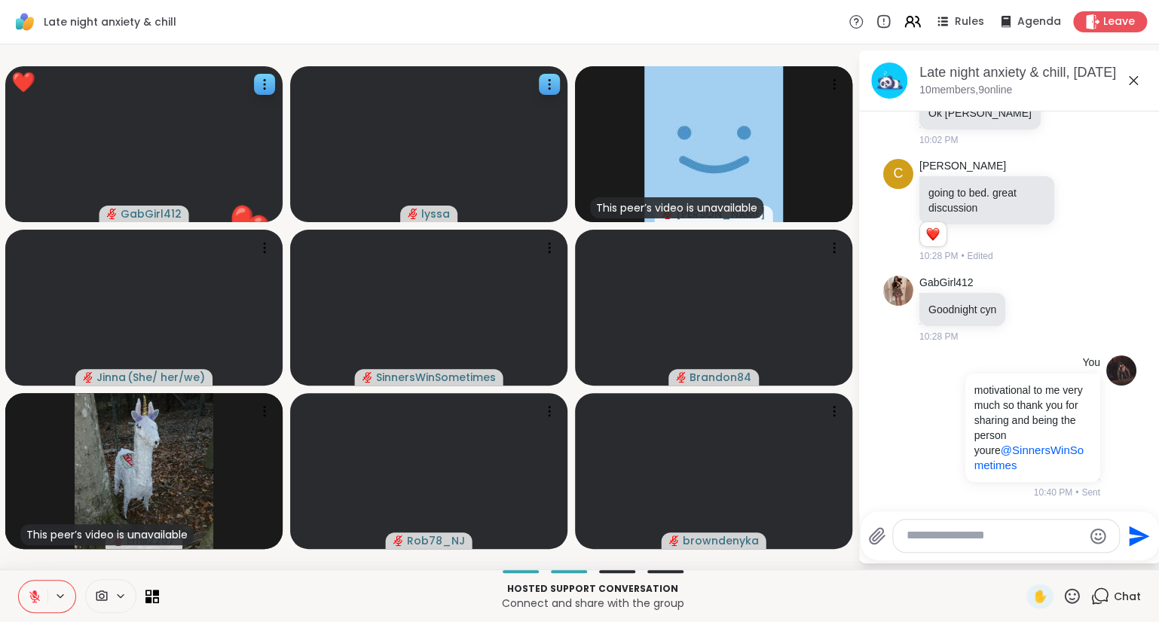
click at [1133, 74] on icon at bounding box center [1133, 81] width 18 height 18
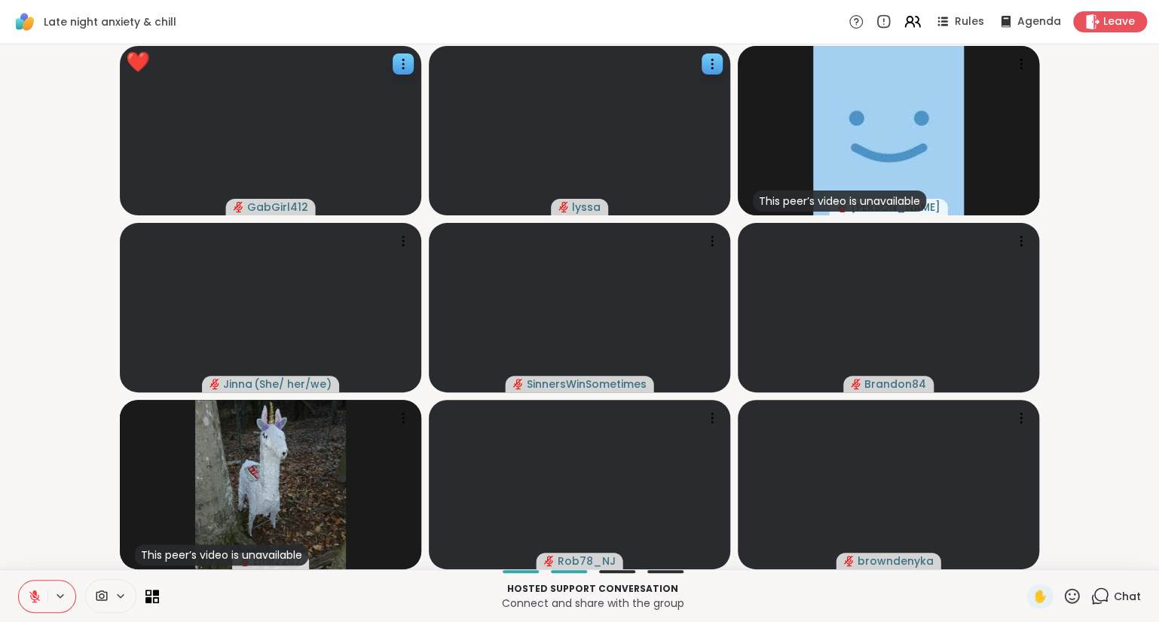
click at [1065, 591] on icon at bounding box center [1071, 596] width 19 height 19
click at [1024, 560] on span "❤️" at bounding box center [1027, 557] width 15 height 18
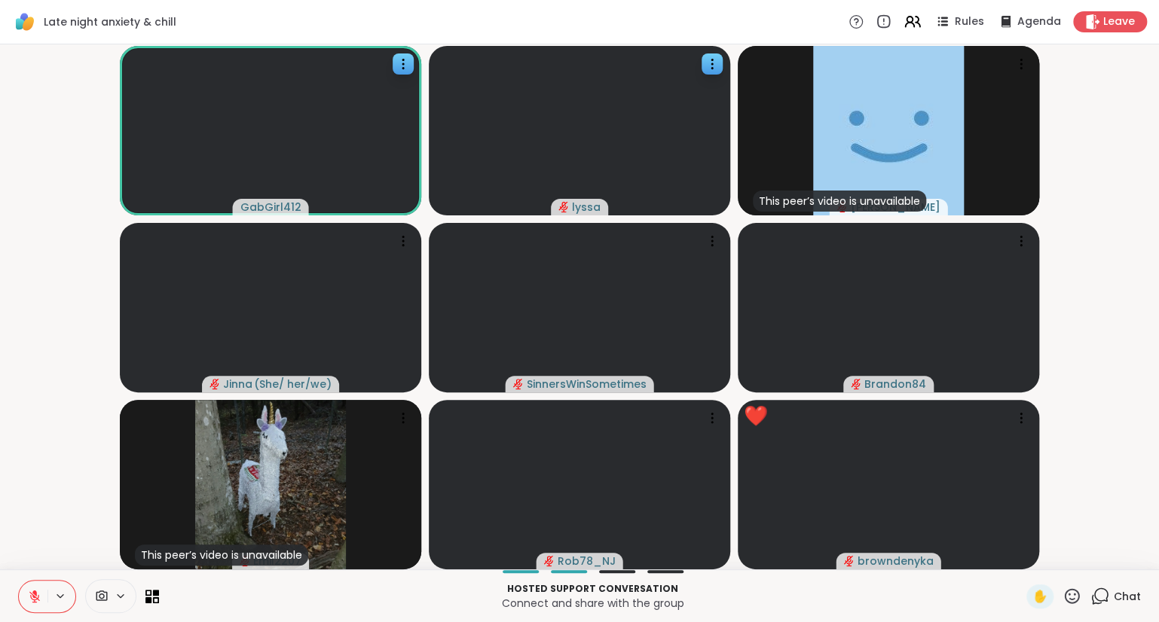
click at [1077, 593] on icon at bounding box center [1071, 595] width 15 height 15
click at [1027, 558] on span "❤️" at bounding box center [1027, 557] width 15 height 18
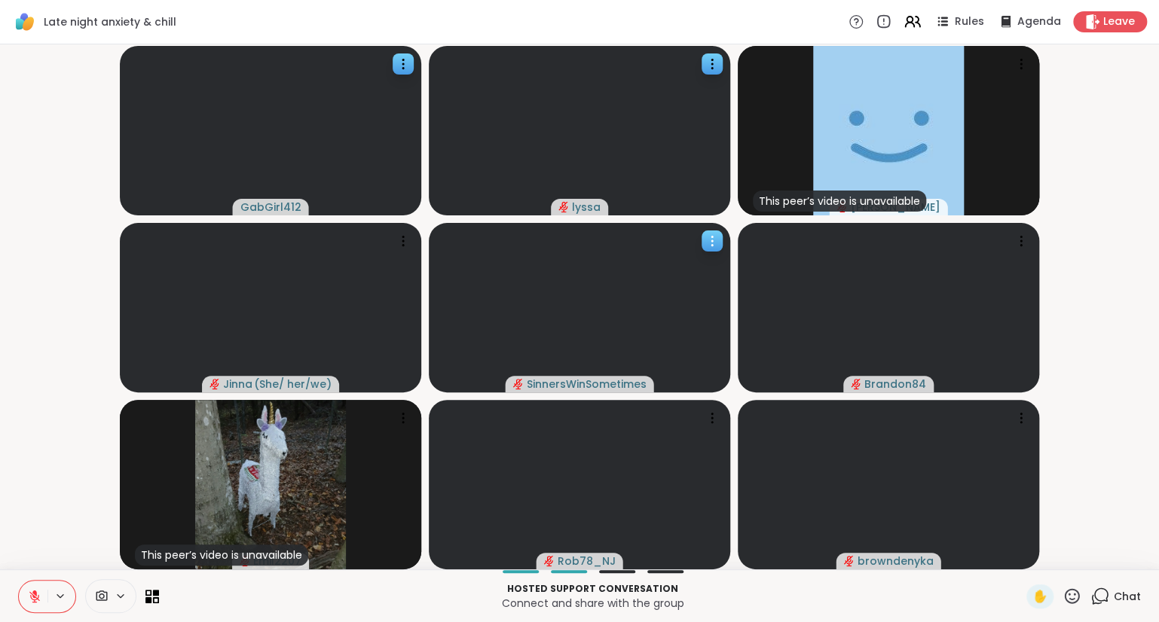
click at [709, 243] on icon at bounding box center [711, 241] width 15 height 15
click at [692, 251] on div "View Profile" at bounding box center [652, 255] width 113 height 24
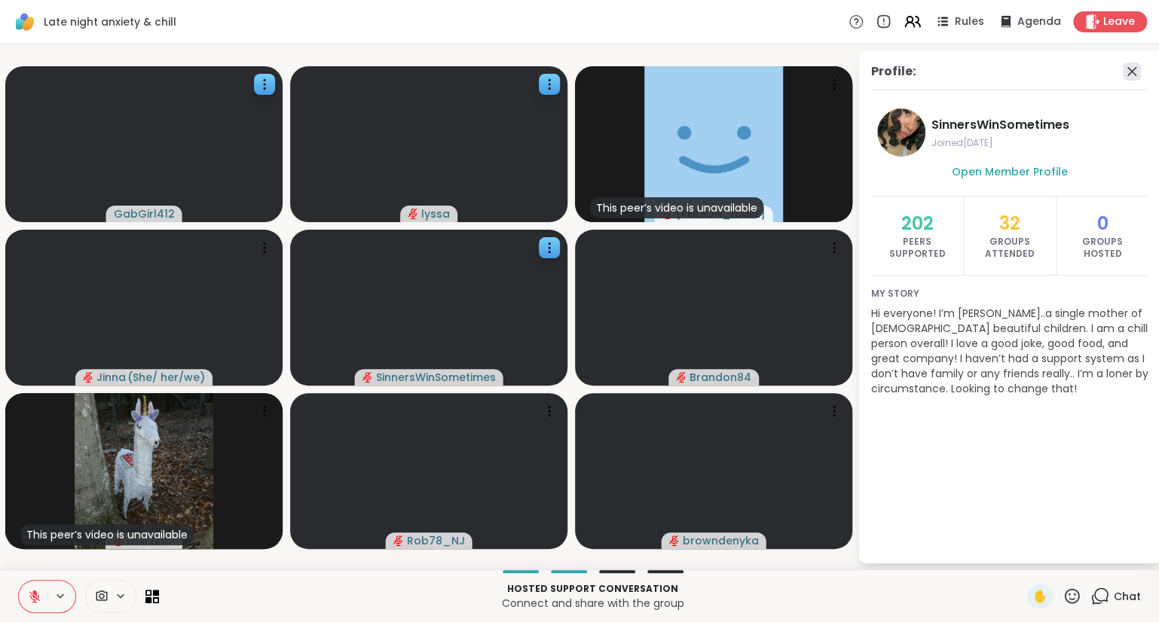
click at [1134, 65] on icon at bounding box center [1131, 72] width 18 height 18
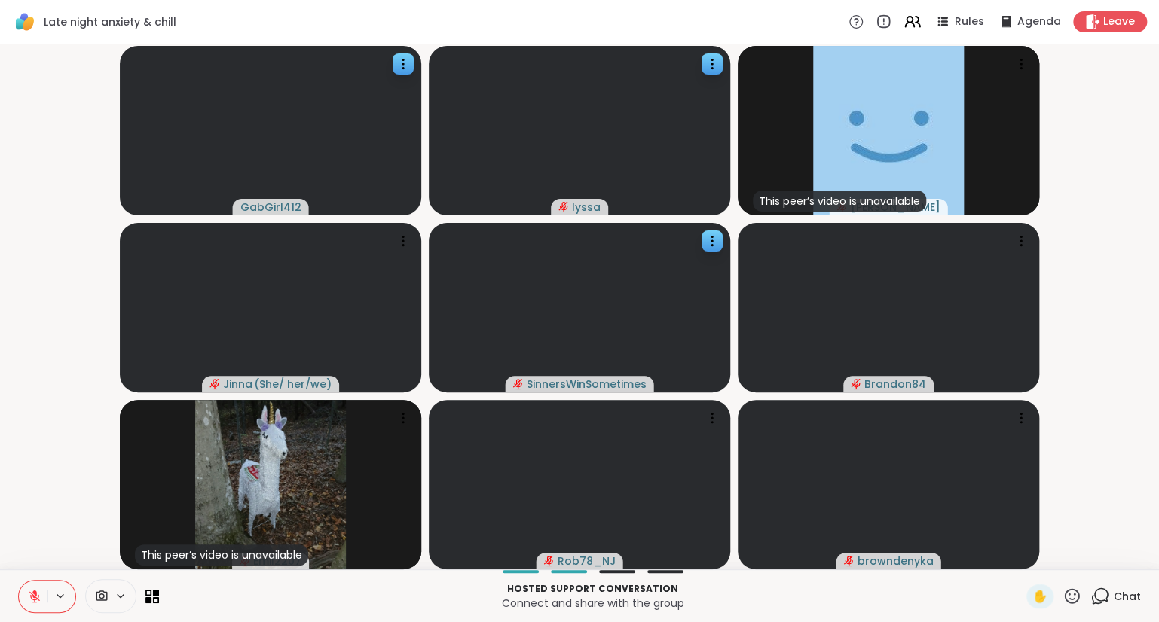
click at [1074, 603] on icon at bounding box center [1071, 595] width 15 height 15
click at [1020, 563] on span "❤️" at bounding box center [1027, 557] width 15 height 18
click at [1071, 597] on icon at bounding box center [1071, 596] width 19 height 19
click at [1085, 569] on div "✋ ❤️ 👍 🌟 🎉" at bounding box center [1077, 557] width 151 height 48
click at [1075, 594] on icon at bounding box center [1071, 595] width 15 height 15
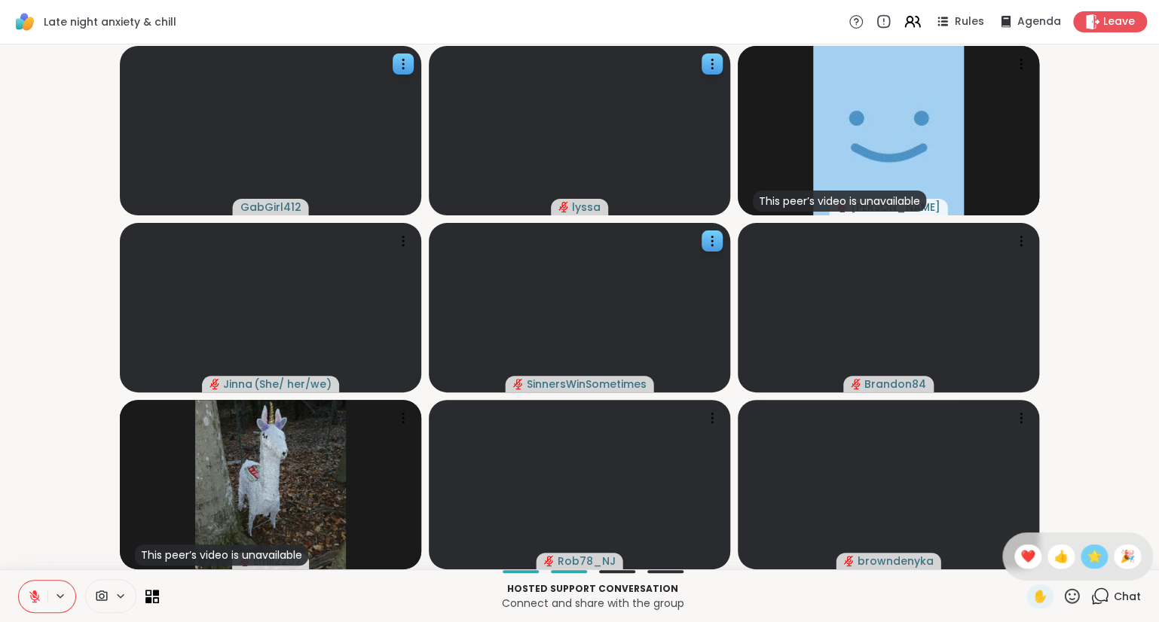
click at [1086, 562] on span "🌟" at bounding box center [1093, 557] width 15 height 18
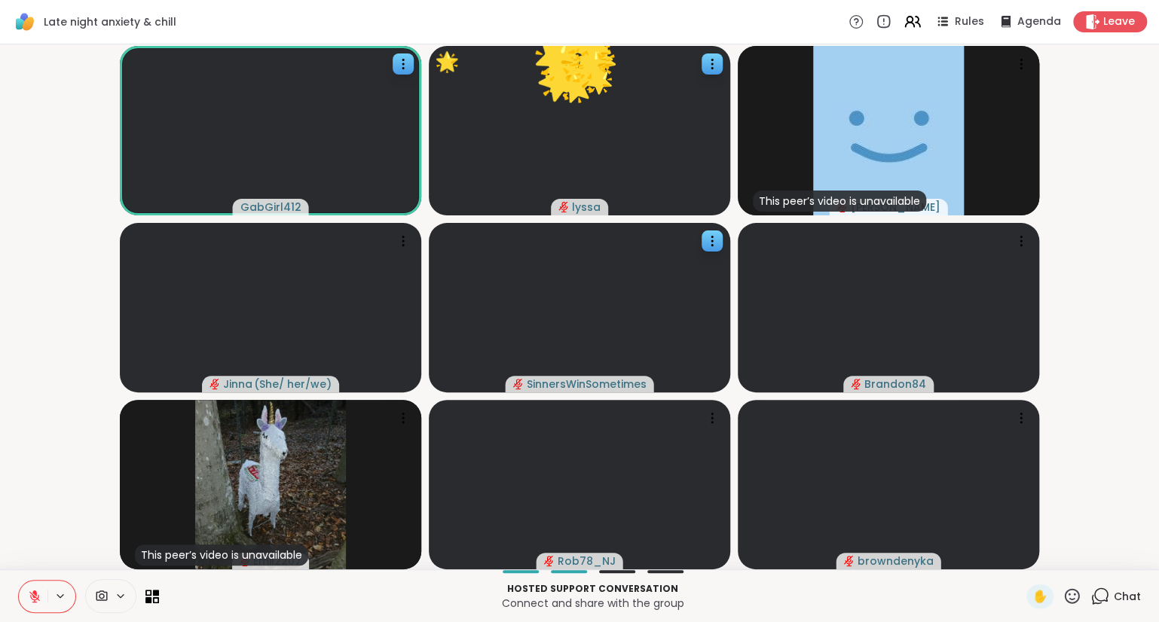
click at [1104, 594] on icon at bounding box center [1099, 596] width 19 height 19
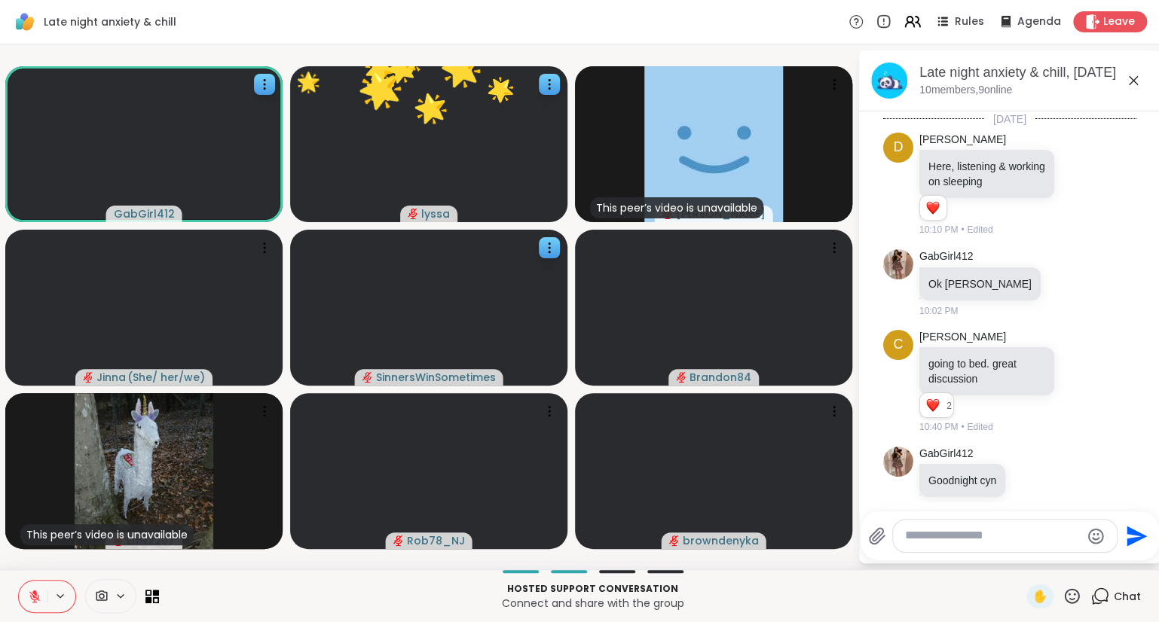
scroll to position [193, 0]
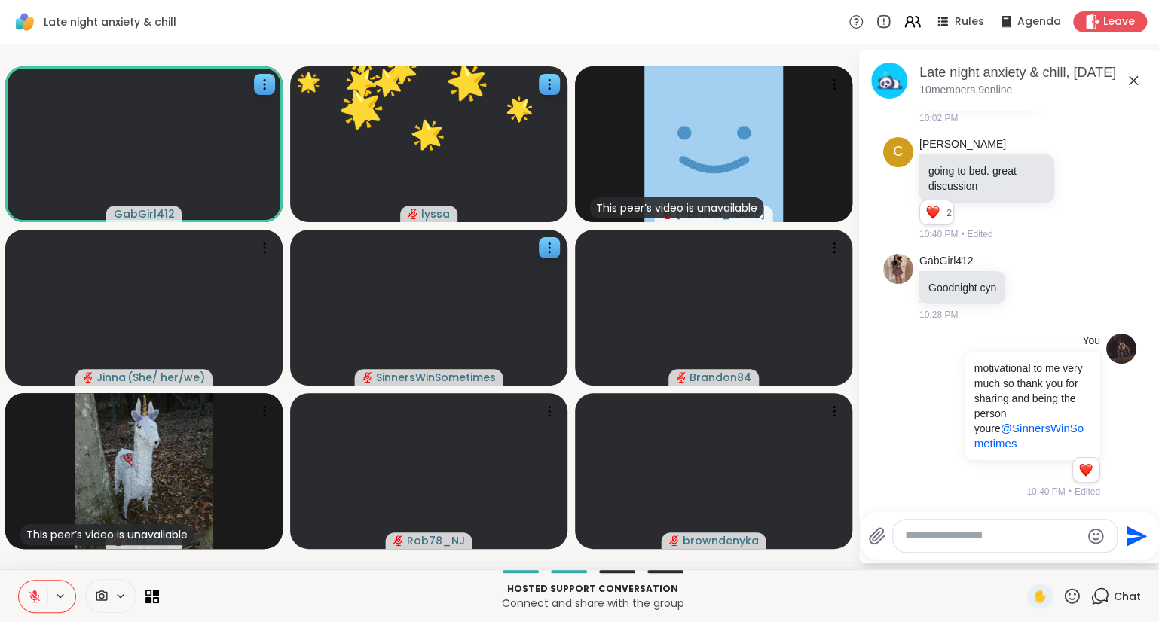
click at [1049, 543] on textarea "Type your message" at bounding box center [993, 536] width 176 height 16
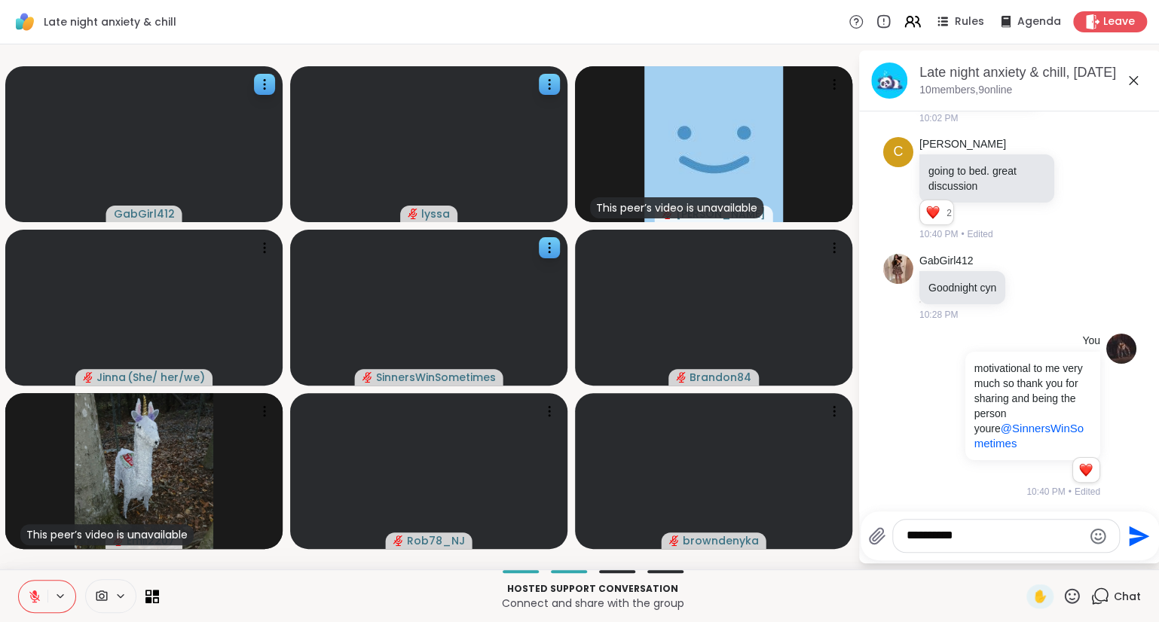
type textarea "**********"
click at [1092, 533] on icon "Emoji picker" at bounding box center [1098, 536] width 18 height 18
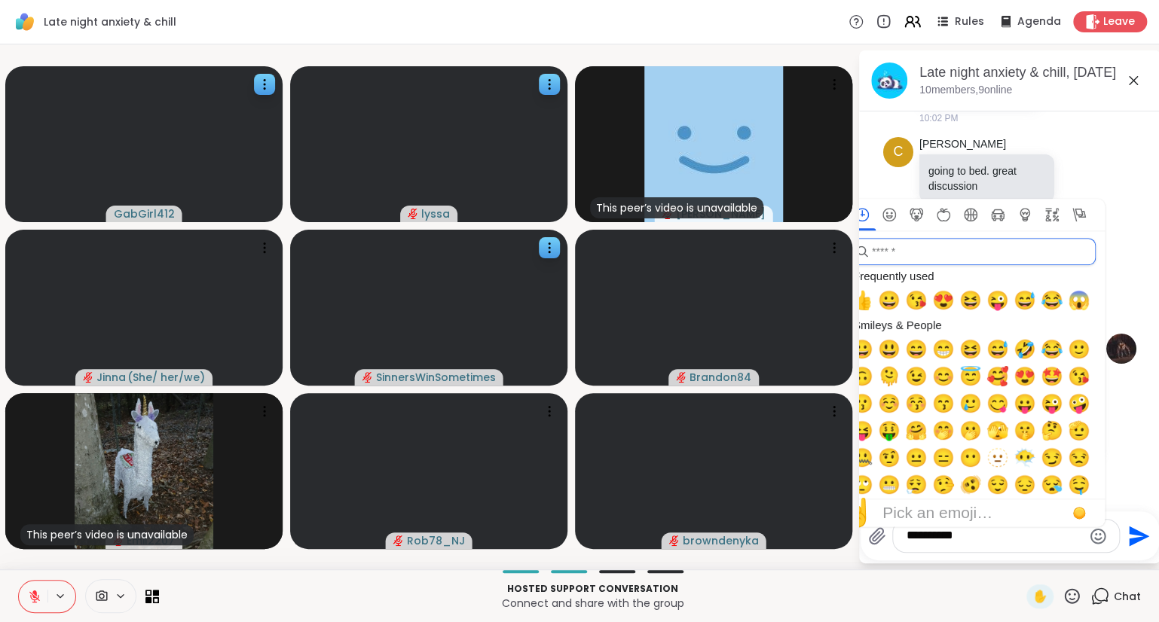
click at [1017, 262] on input "search" at bounding box center [971, 251] width 247 height 27
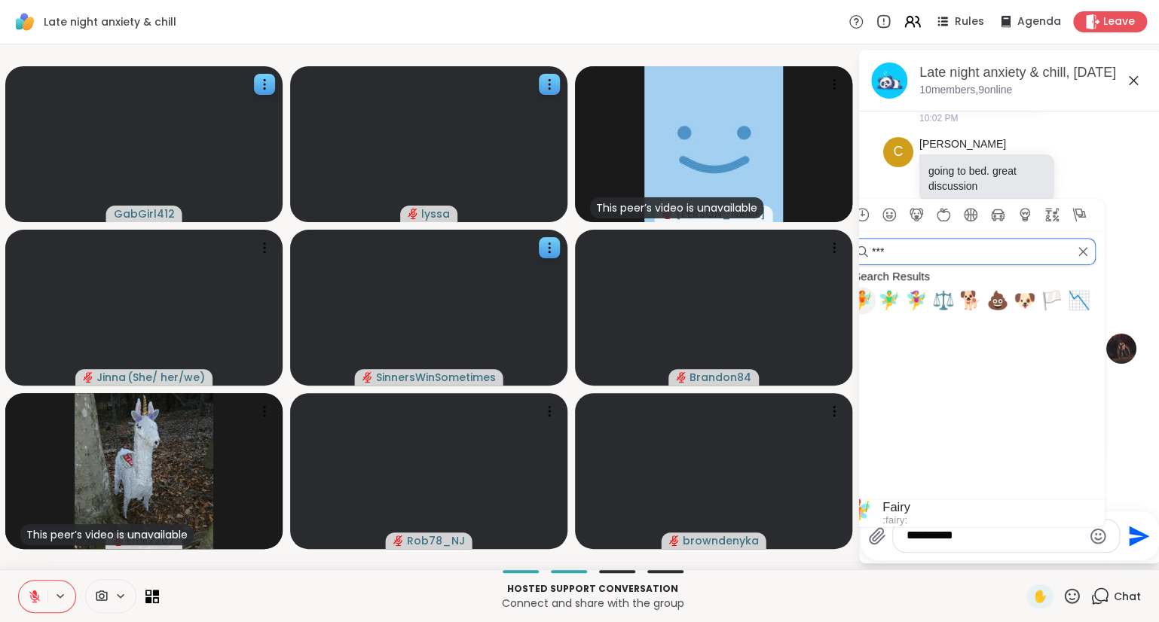
type input "***"
click at [863, 298] on span "🧚" at bounding box center [861, 300] width 23 height 21
click at [863, 297] on span "🧚" at bounding box center [861, 300] width 23 height 21
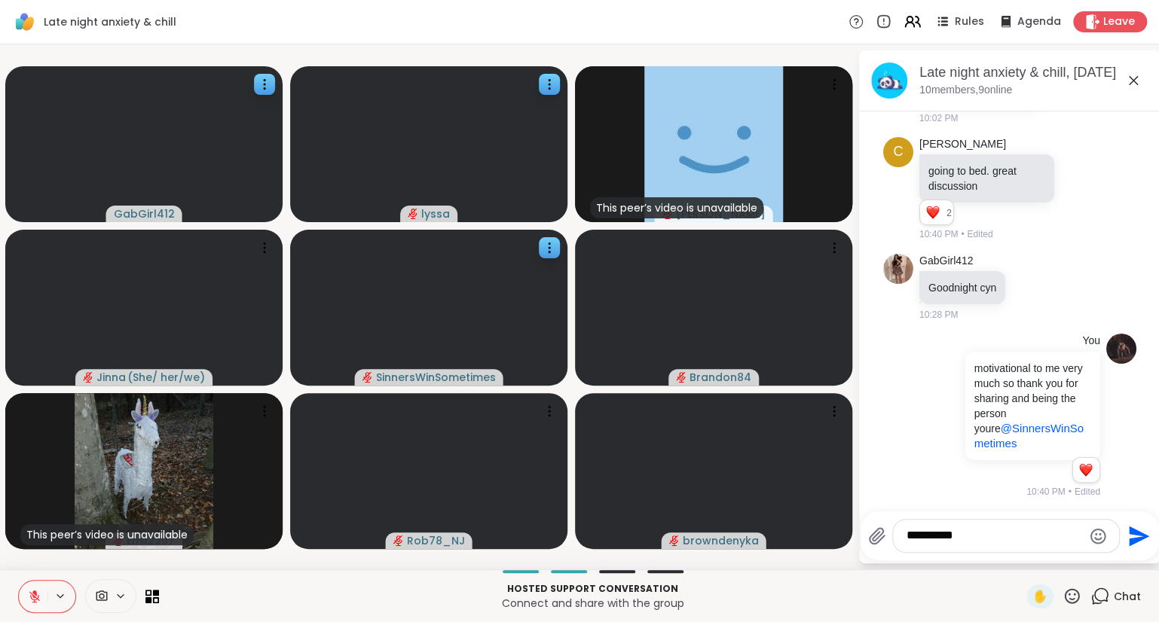
click at [989, 536] on textarea "**********" at bounding box center [994, 536] width 176 height 16
click at [1125, 533] on icon "Send" at bounding box center [1137, 536] width 24 height 24
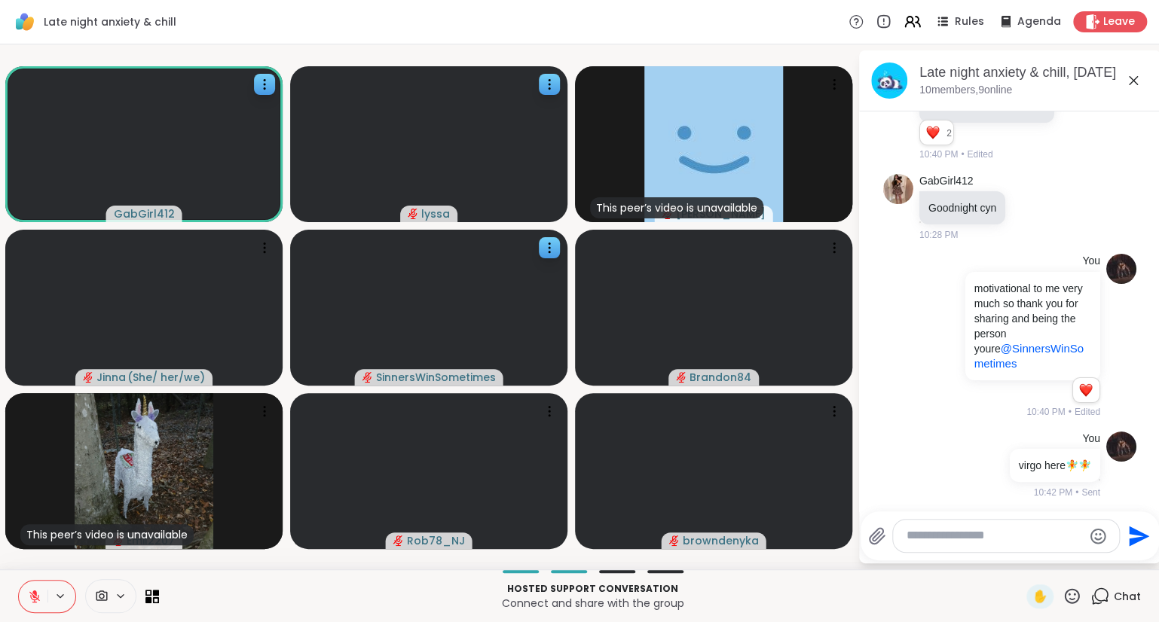
click at [1134, 76] on icon at bounding box center [1133, 81] width 18 height 18
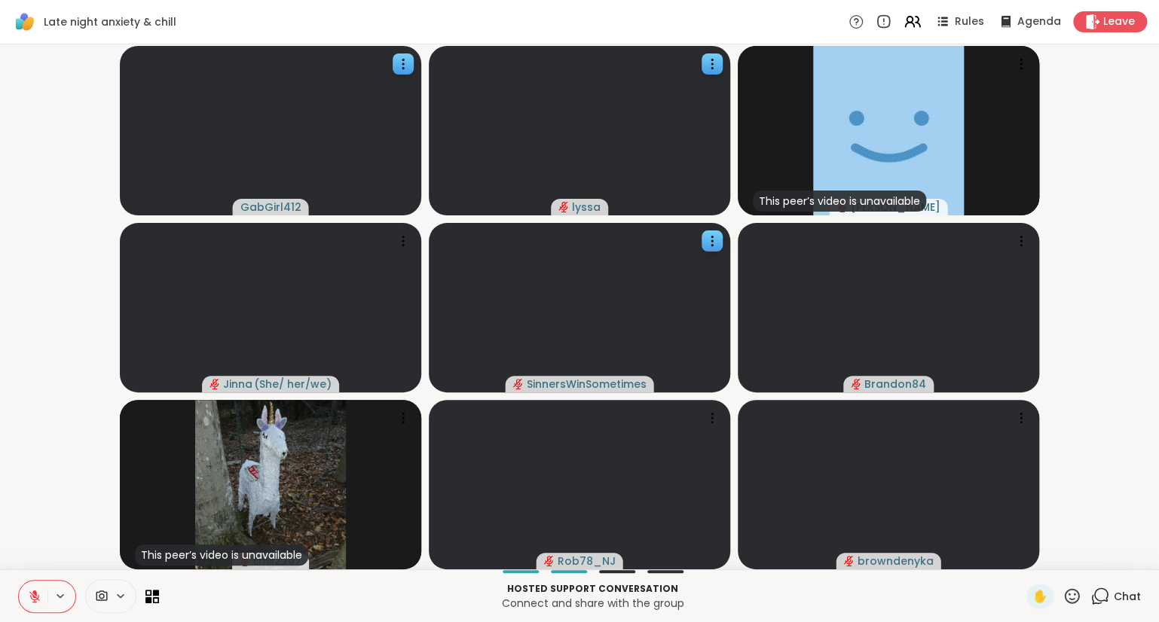
click at [1117, 601] on span "Chat" at bounding box center [1126, 596] width 27 height 15
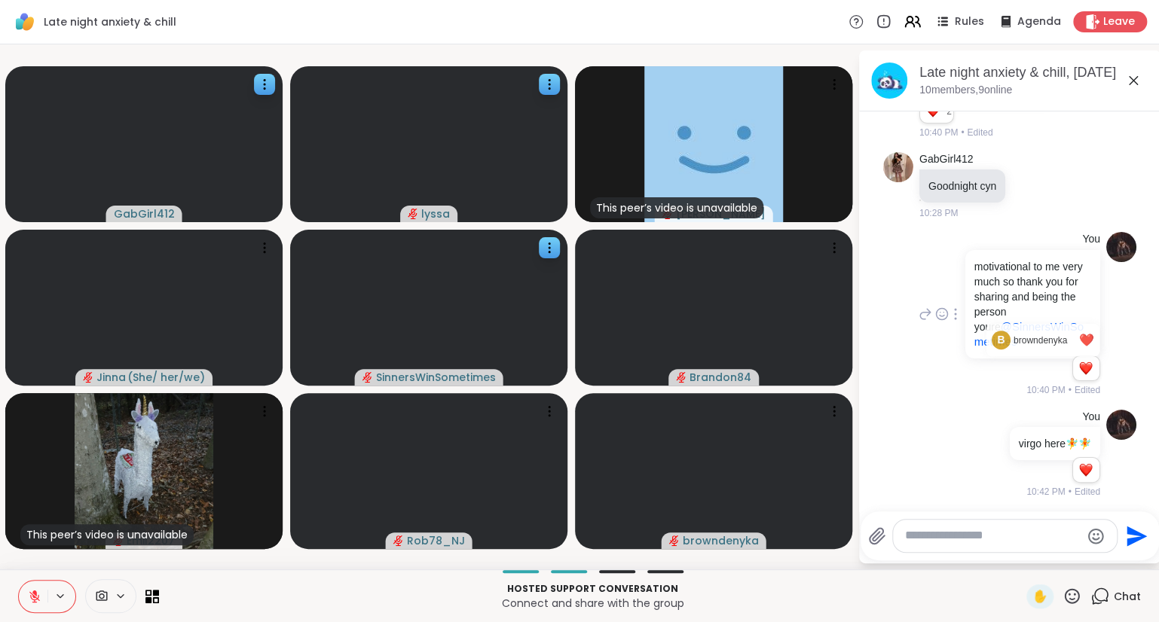
scroll to position [389, 0]
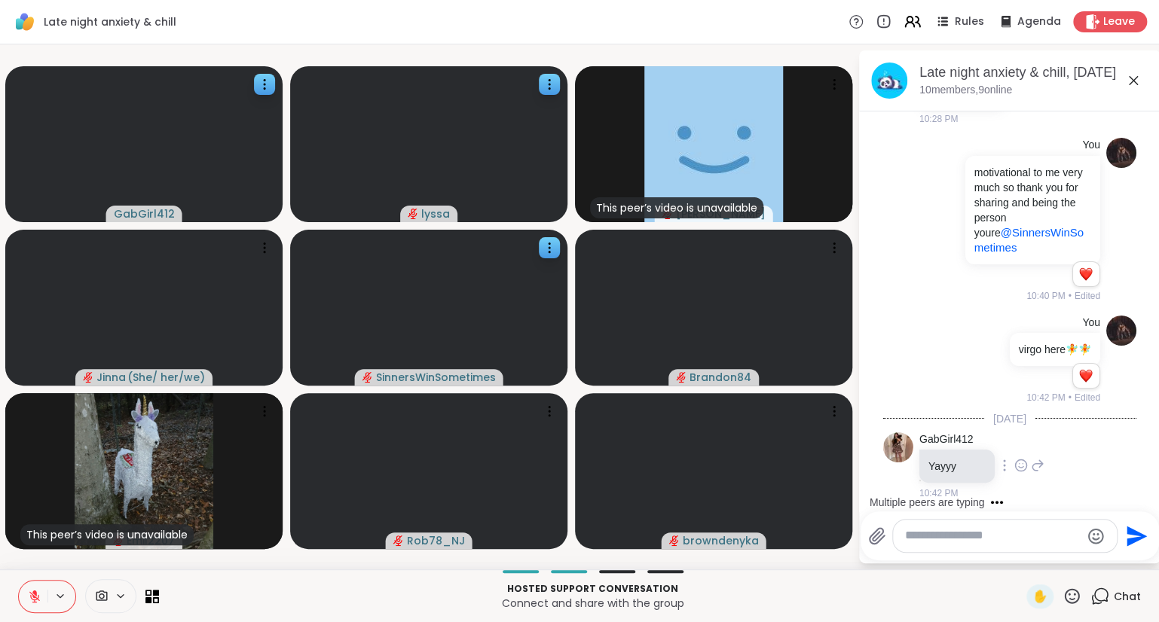
click at [1019, 460] on icon at bounding box center [1021, 465] width 14 height 15
click at [1015, 440] on div "Select Reaction: Heart" at bounding box center [1021, 442] width 14 height 14
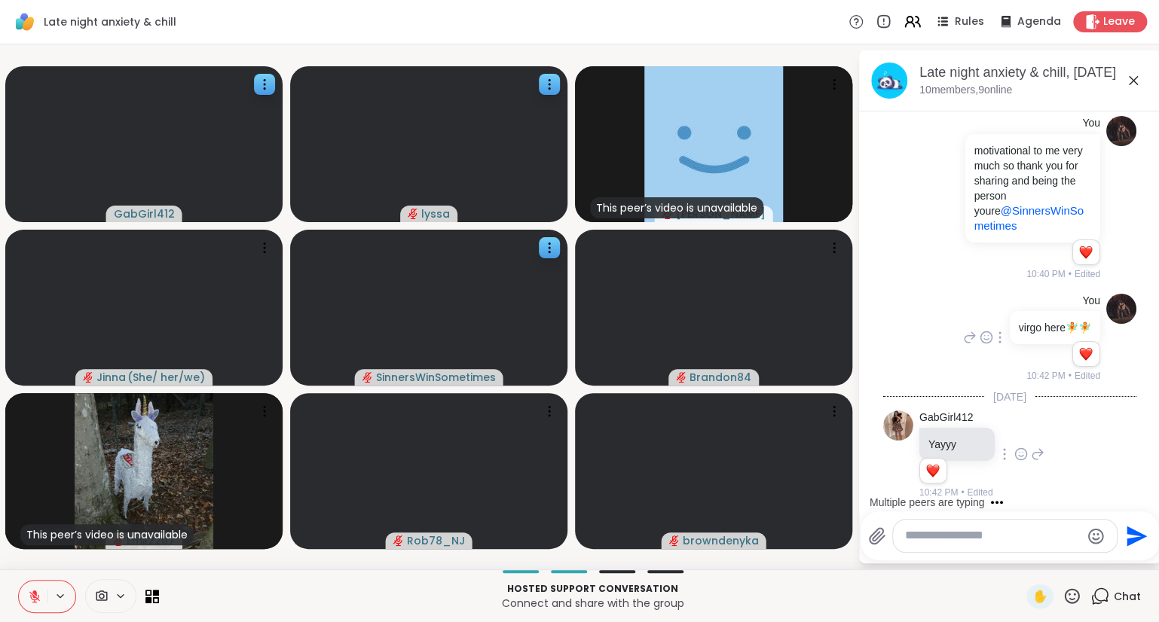
scroll to position [506, 0]
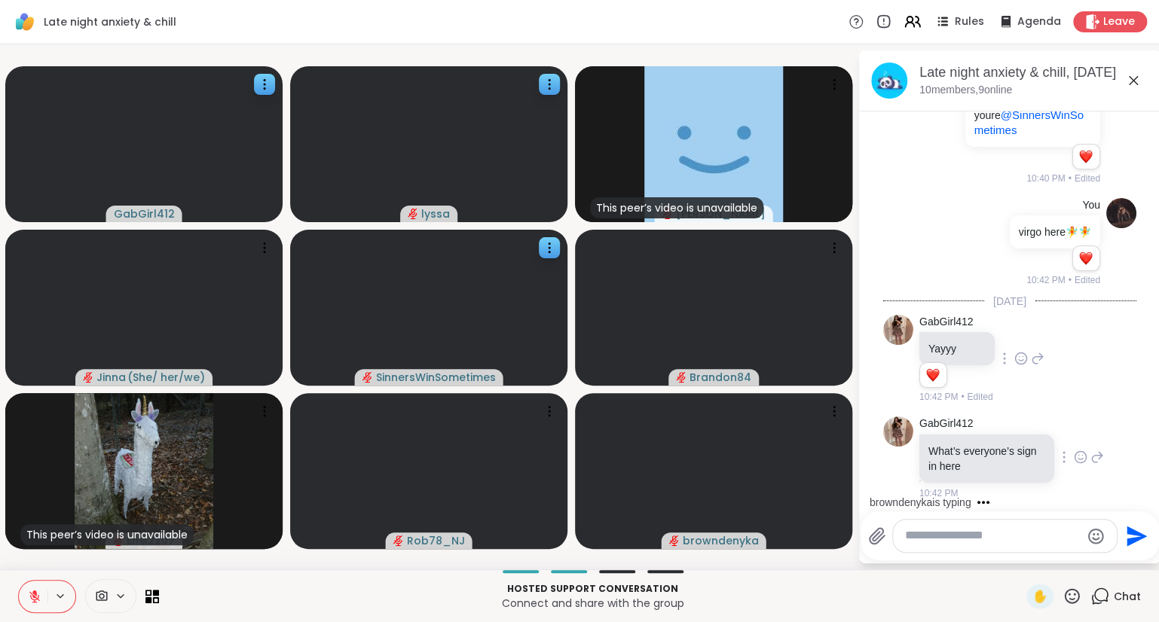
click at [1073, 453] on div at bounding box center [1080, 457] width 47 height 18
click at [1134, 78] on icon at bounding box center [1132, 80] width 9 height 9
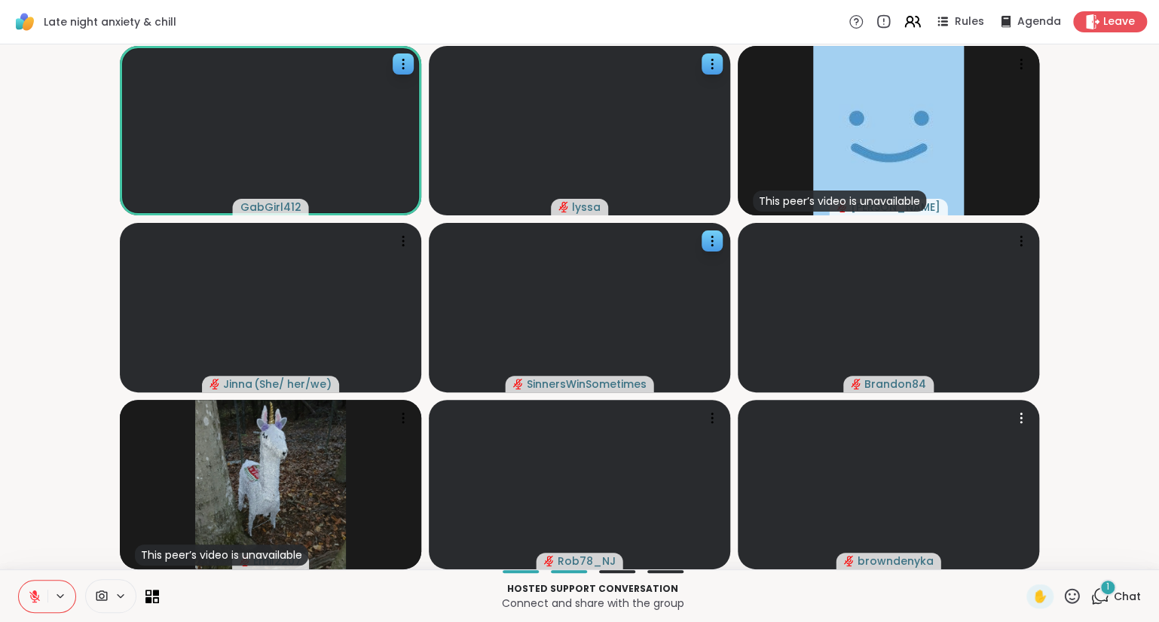
click at [1076, 600] on icon at bounding box center [1071, 596] width 19 height 19
click at [1029, 560] on span "❤️" at bounding box center [1027, 557] width 15 height 18
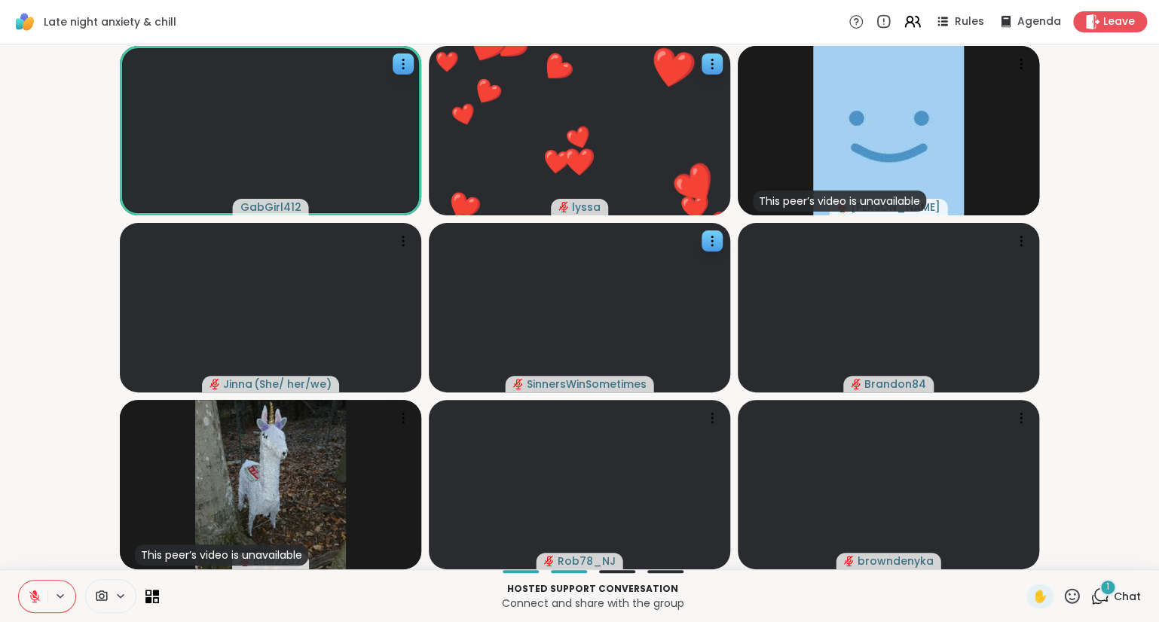
click at [38, 594] on icon at bounding box center [35, 597] width 14 height 14
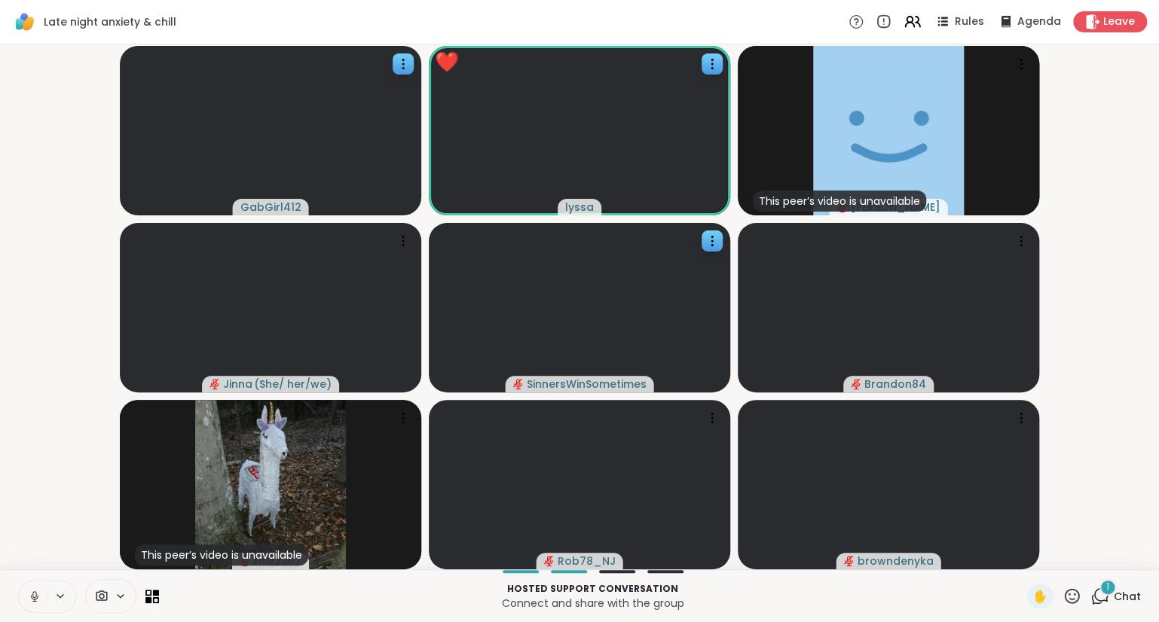
click at [37, 592] on icon at bounding box center [35, 597] width 14 height 14
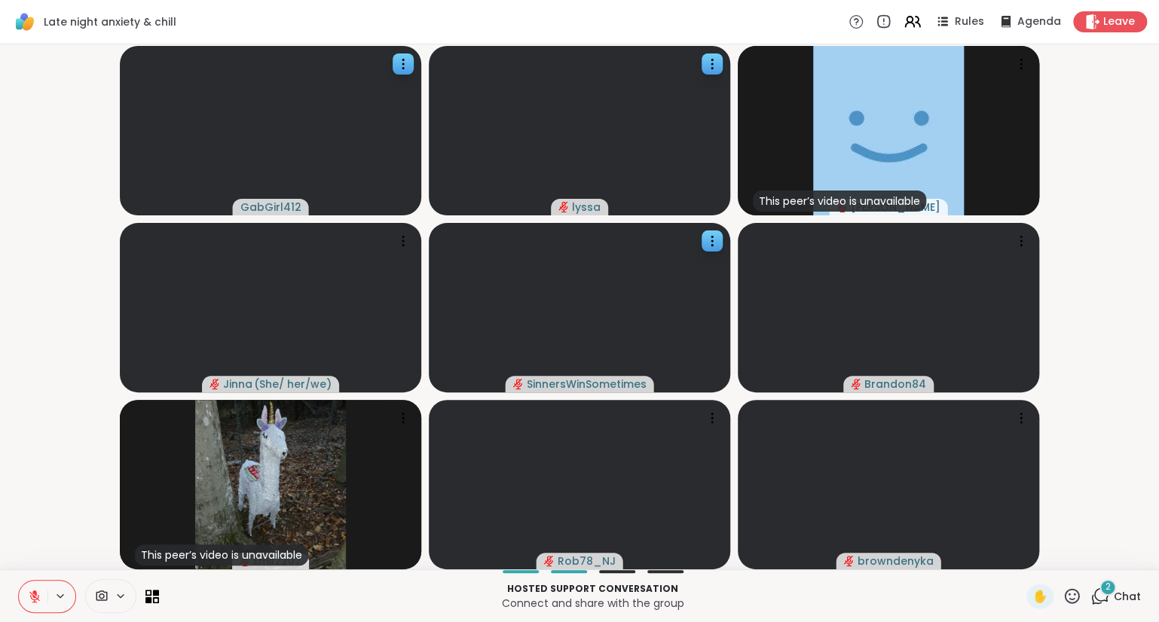
click at [1073, 596] on icon at bounding box center [1071, 596] width 19 height 19
click at [1022, 559] on span "❤️" at bounding box center [1027, 557] width 15 height 18
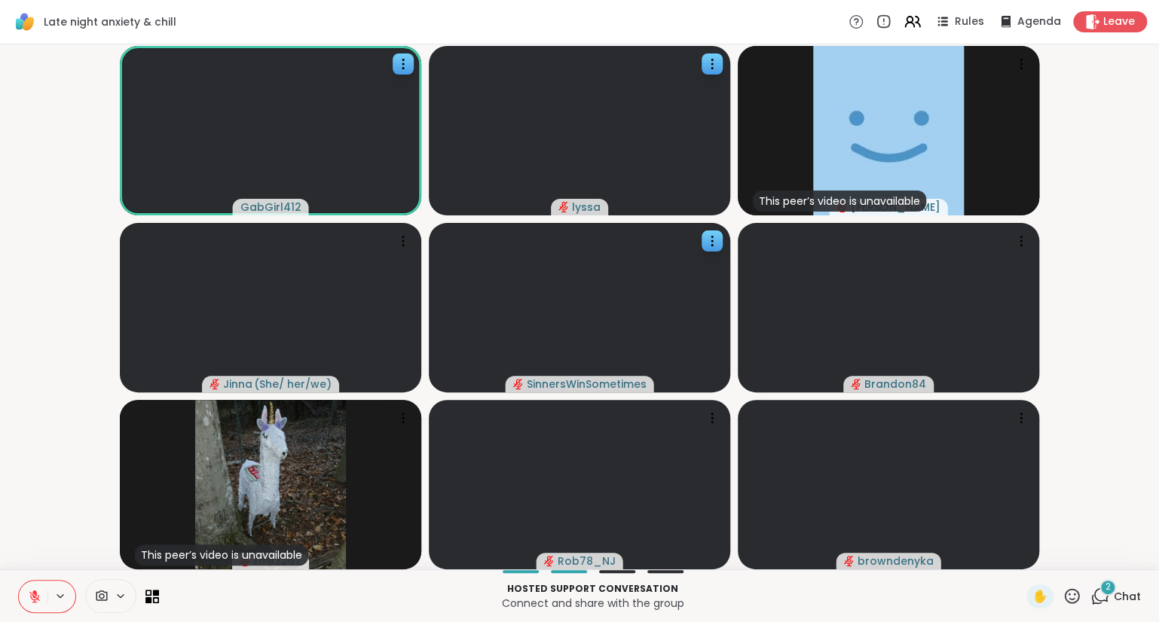
click at [1068, 597] on icon at bounding box center [1071, 596] width 19 height 19
click at [1024, 556] on span "❤️" at bounding box center [1027, 557] width 15 height 18
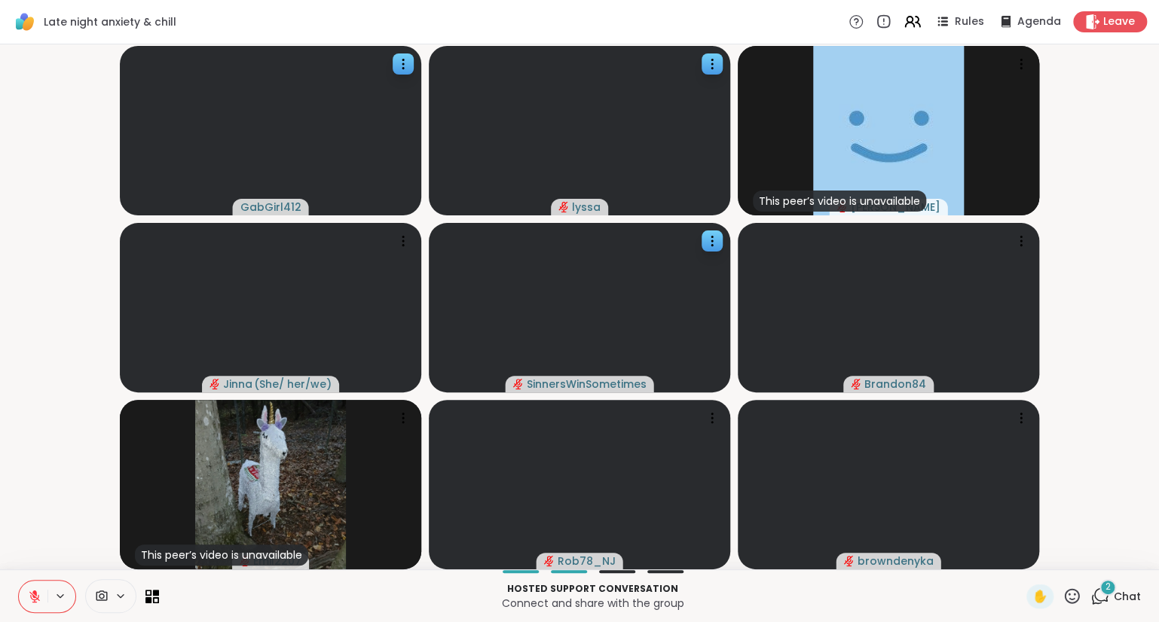
click at [40, 592] on icon at bounding box center [35, 597] width 14 height 14
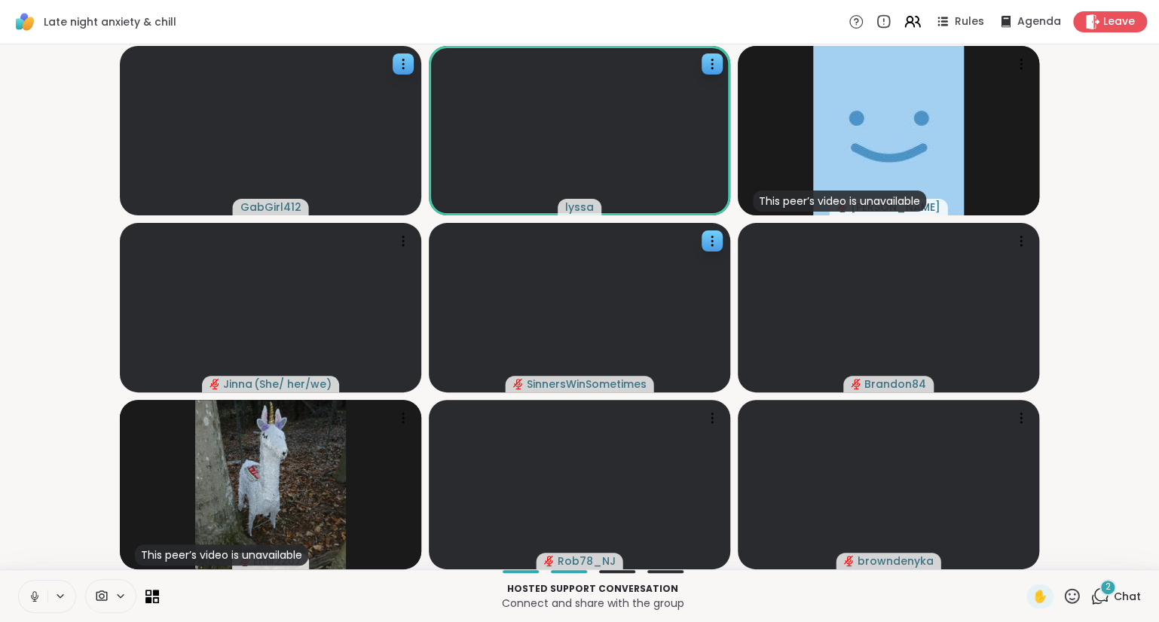
click at [26, 600] on button at bounding box center [33, 597] width 29 height 32
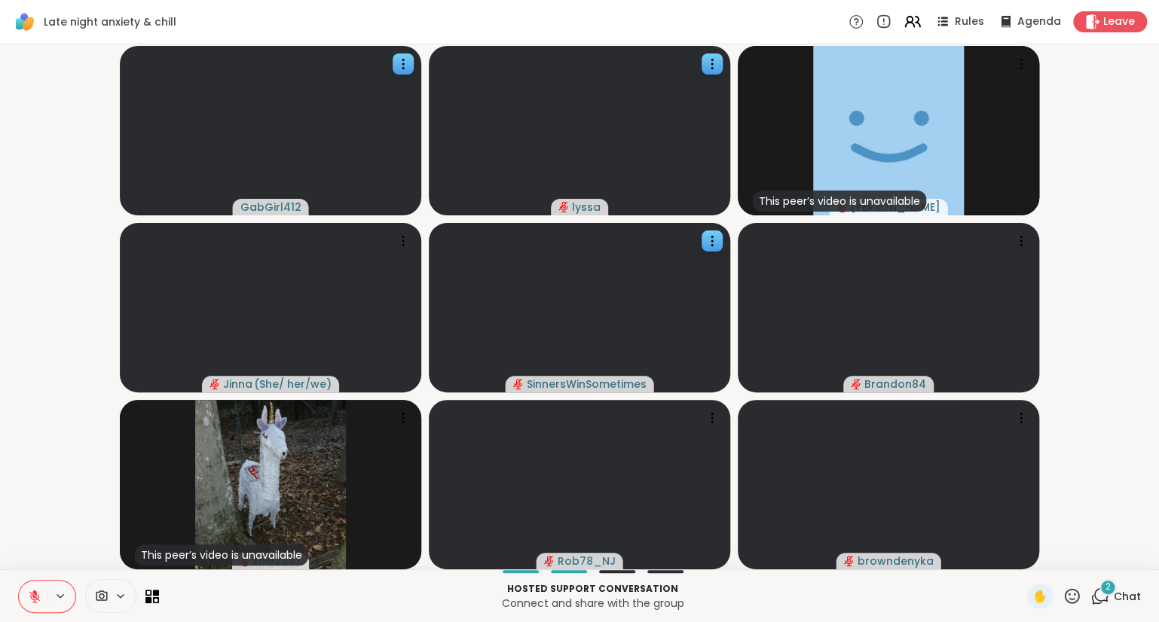
click at [3, 444] on div "GabGirl412 lyssa This peer’s video is unavailable Donald Jinna ( She/ her/we ) …" at bounding box center [579, 306] width 1159 height 525
click at [1073, 608] on div "✋" at bounding box center [1053, 597] width 55 height 24
click at [1072, 603] on icon at bounding box center [1071, 596] width 19 height 19
click at [1020, 557] on span "❤️" at bounding box center [1027, 557] width 15 height 18
click at [1068, 599] on icon at bounding box center [1071, 596] width 19 height 19
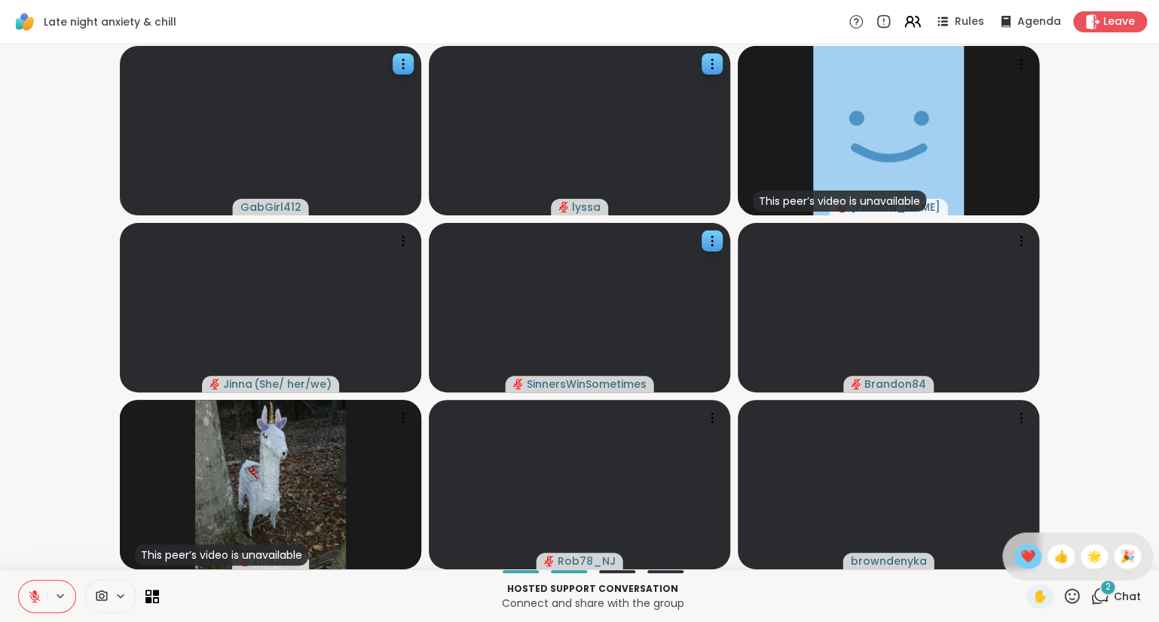
click at [1020, 557] on span "❤️" at bounding box center [1027, 557] width 15 height 18
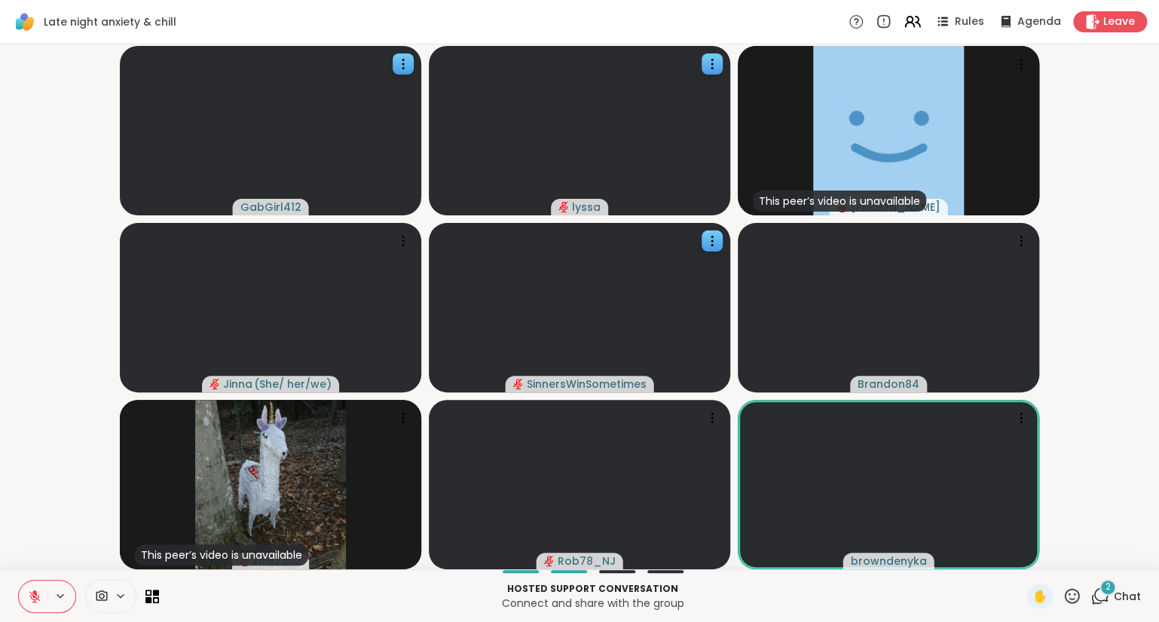
click at [35, 585] on button at bounding box center [33, 597] width 29 height 32
click at [35, 597] on icon at bounding box center [35, 597] width 14 height 14
click at [1066, 597] on icon at bounding box center [1071, 595] width 15 height 15
click at [1018, 547] on div "❤️" at bounding box center [1027, 557] width 27 height 24
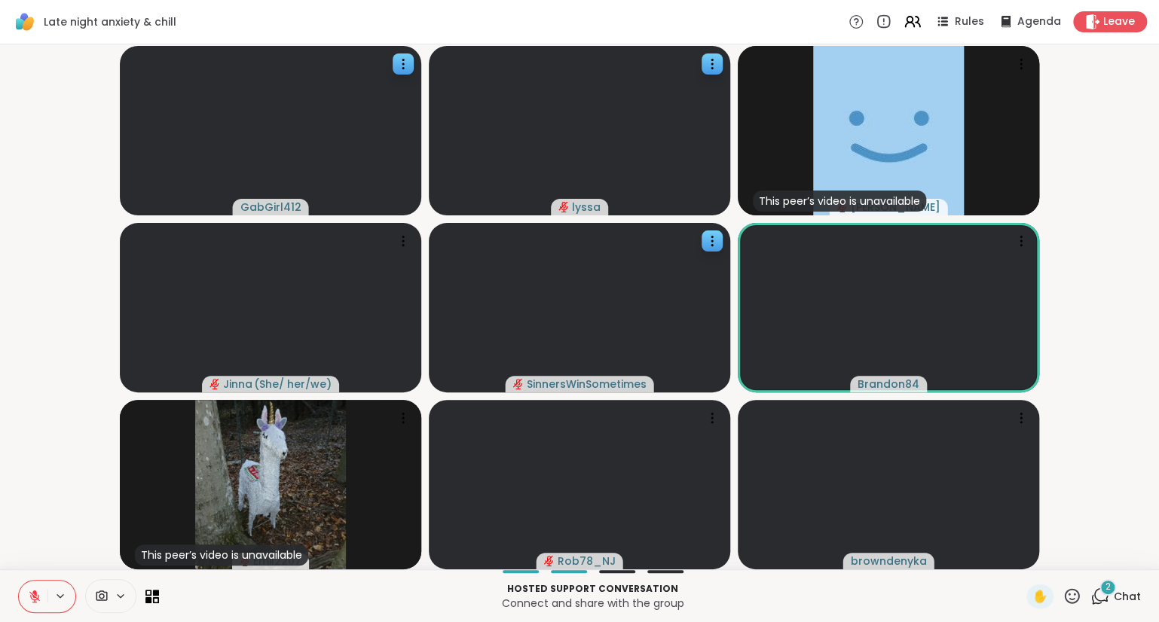
click at [36, 594] on icon at bounding box center [34, 593] width 5 height 6
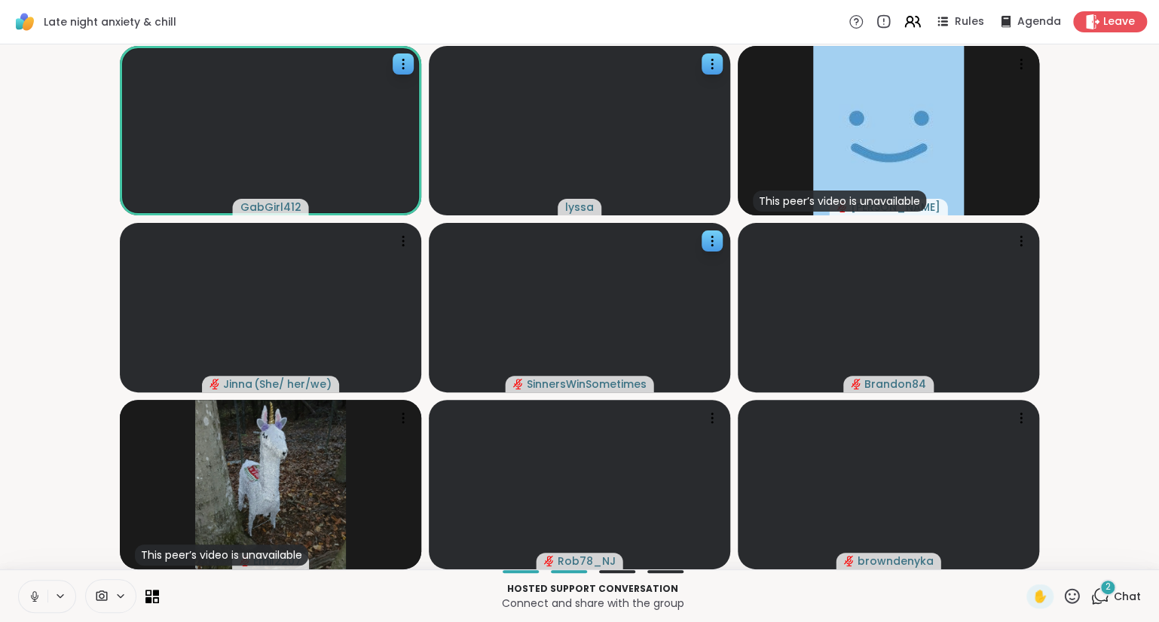
click at [23, 598] on button at bounding box center [33, 597] width 29 height 32
click at [1076, 601] on icon at bounding box center [1071, 596] width 19 height 19
click at [1025, 556] on span "❤️" at bounding box center [1027, 557] width 15 height 18
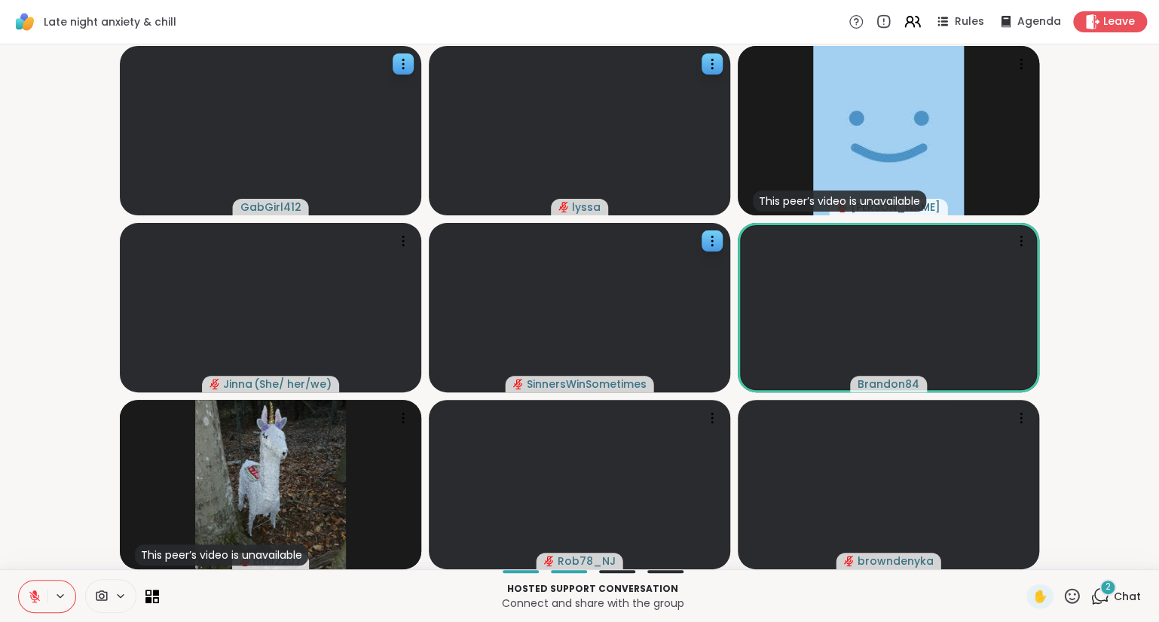
click at [1096, 594] on icon at bounding box center [1099, 596] width 19 height 19
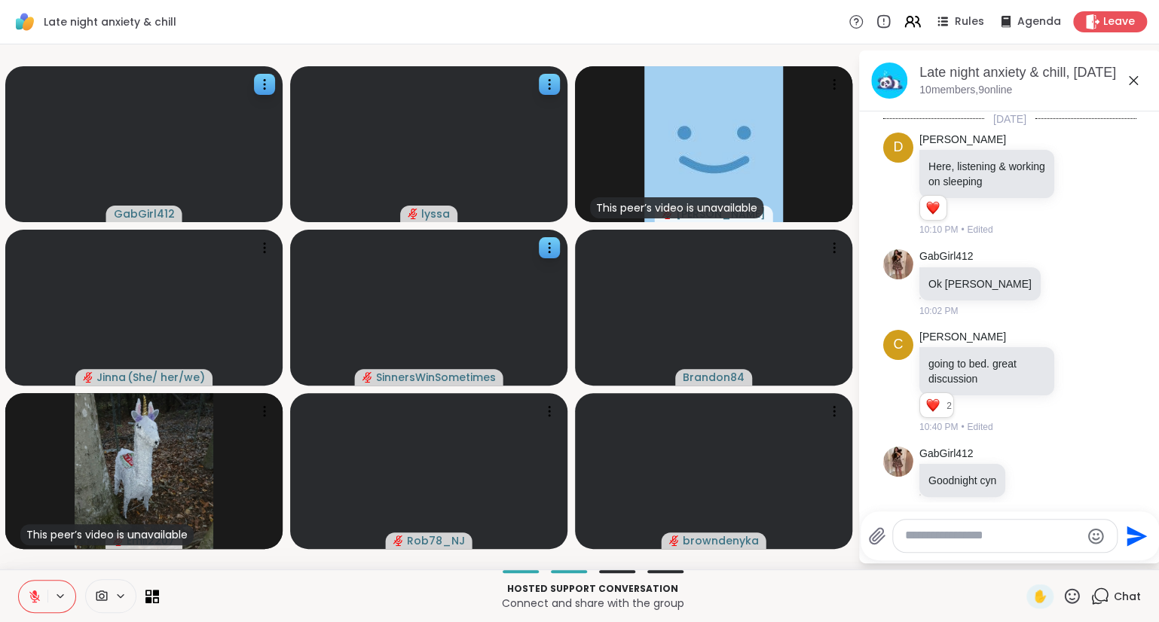
scroll to position [702, 0]
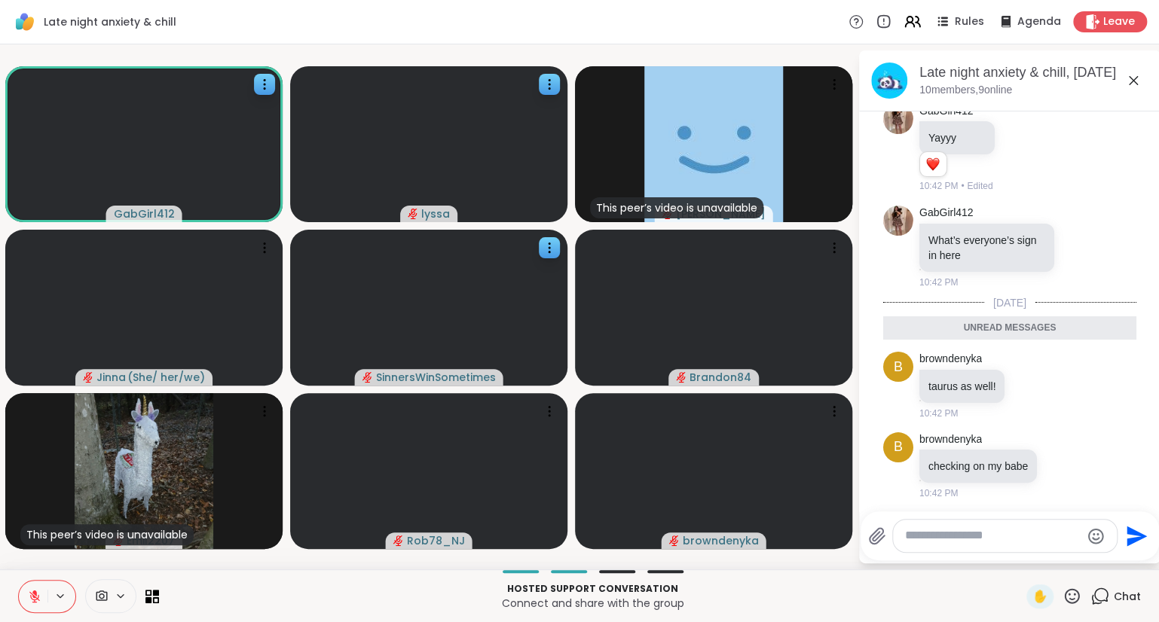
click at [21, 597] on button at bounding box center [33, 597] width 29 height 32
click at [29, 601] on icon at bounding box center [35, 597] width 14 height 14
click at [1137, 79] on icon at bounding box center [1133, 81] width 18 height 18
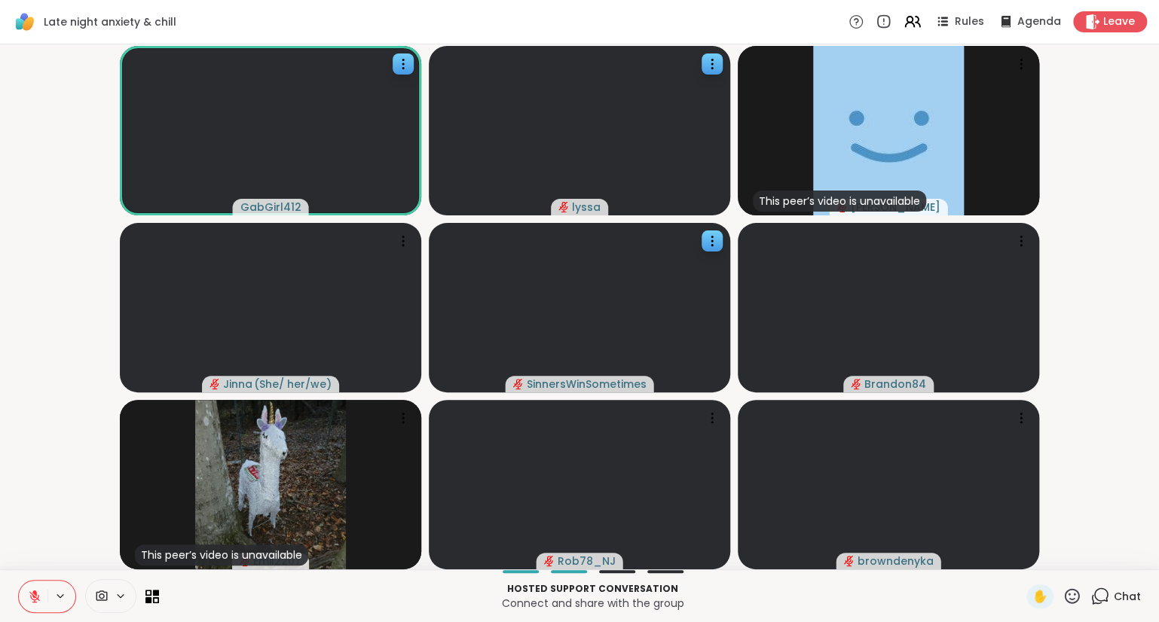
click at [1067, 597] on icon at bounding box center [1071, 596] width 19 height 19
click at [1021, 551] on span "❤️" at bounding box center [1027, 557] width 15 height 18
click at [1100, 591] on icon at bounding box center [1099, 596] width 19 height 19
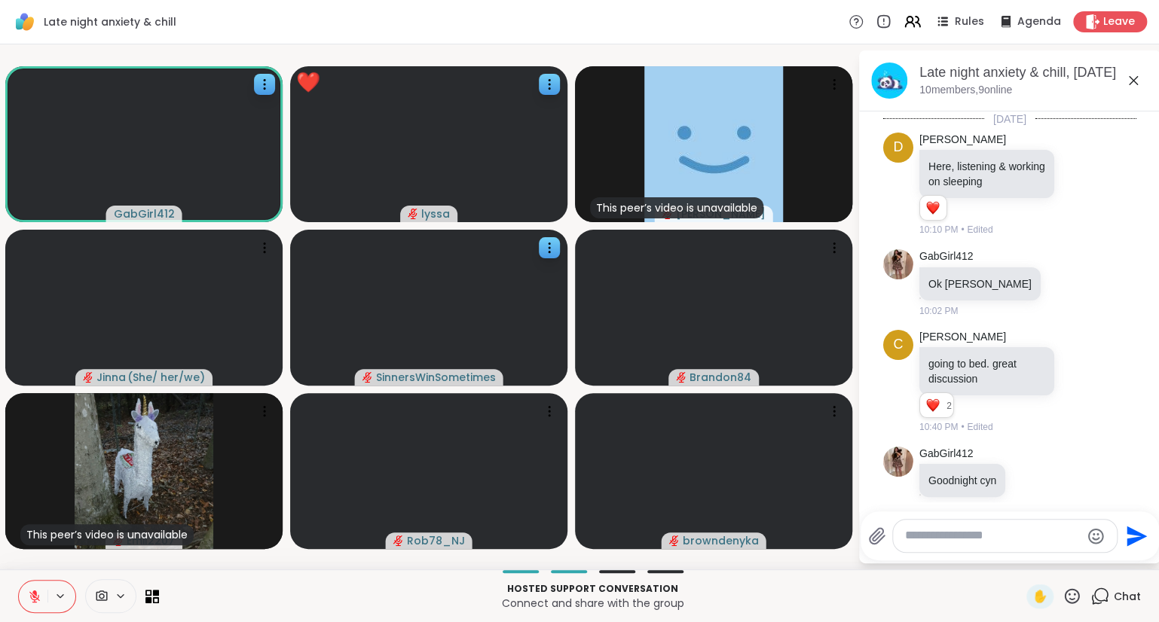
scroll to position [651, 0]
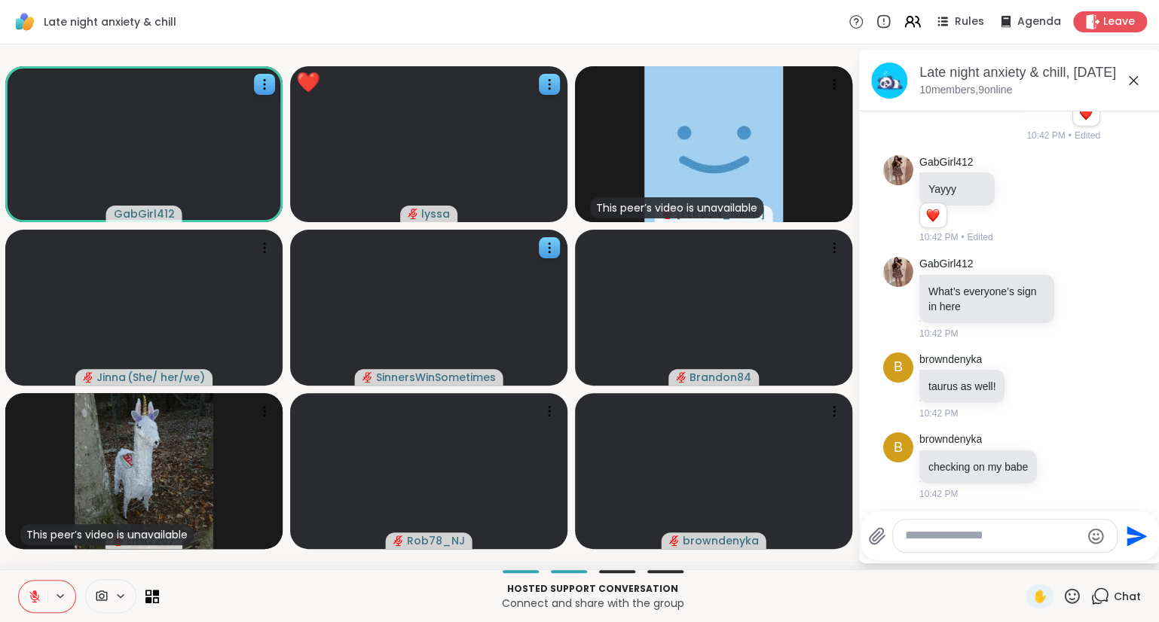
click at [992, 547] on div at bounding box center [1005, 536] width 224 height 32
click at [975, 537] on textarea "Type your message" at bounding box center [993, 536] width 176 height 16
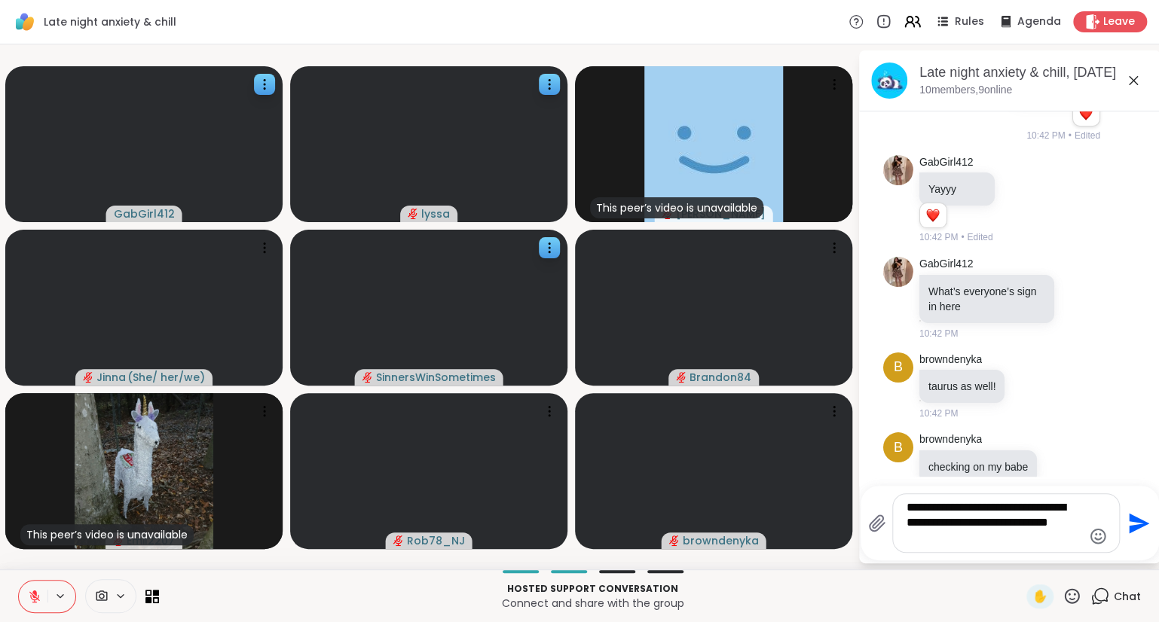
click at [1058, 525] on textarea "**********" at bounding box center [994, 523] width 176 height 46
click at [1061, 526] on textarea "**********" at bounding box center [994, 523] width 176 height 46
type textarea "**********"
click at [1074, 601] on icon at bounding box center [1071, 596] width 19 height 19
click at [1027, 564] on span "❤️" at bounding box center [1027, 557] width 15 height 18
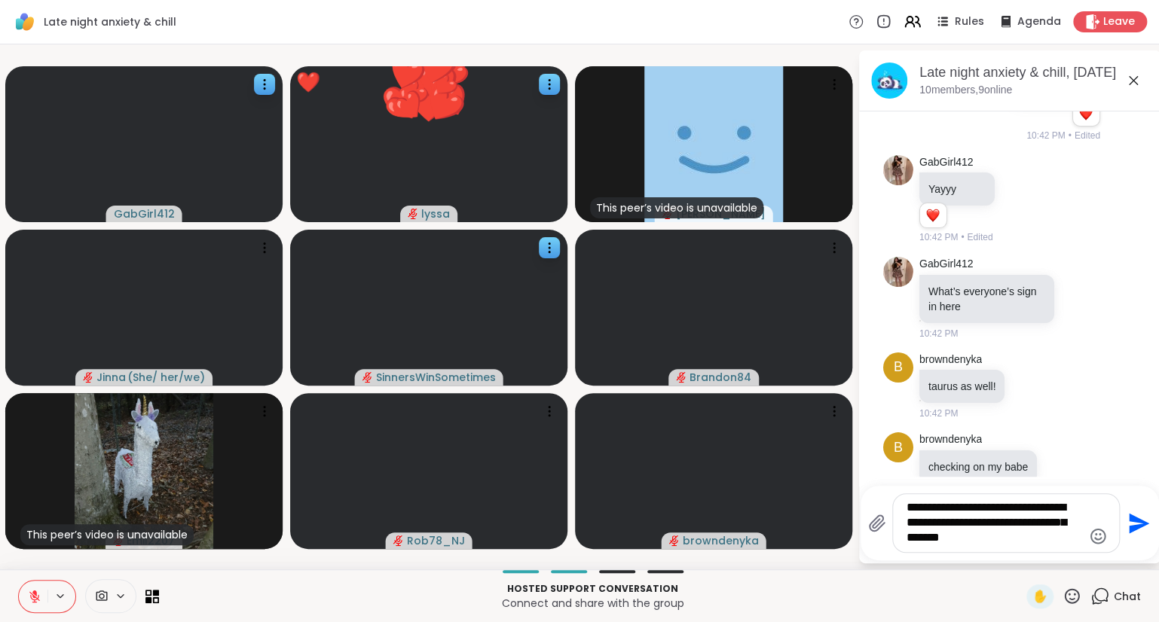
click at [1082, 598] on div "✋ Chat" at bounding box center [1083, 597] width 115 height 24
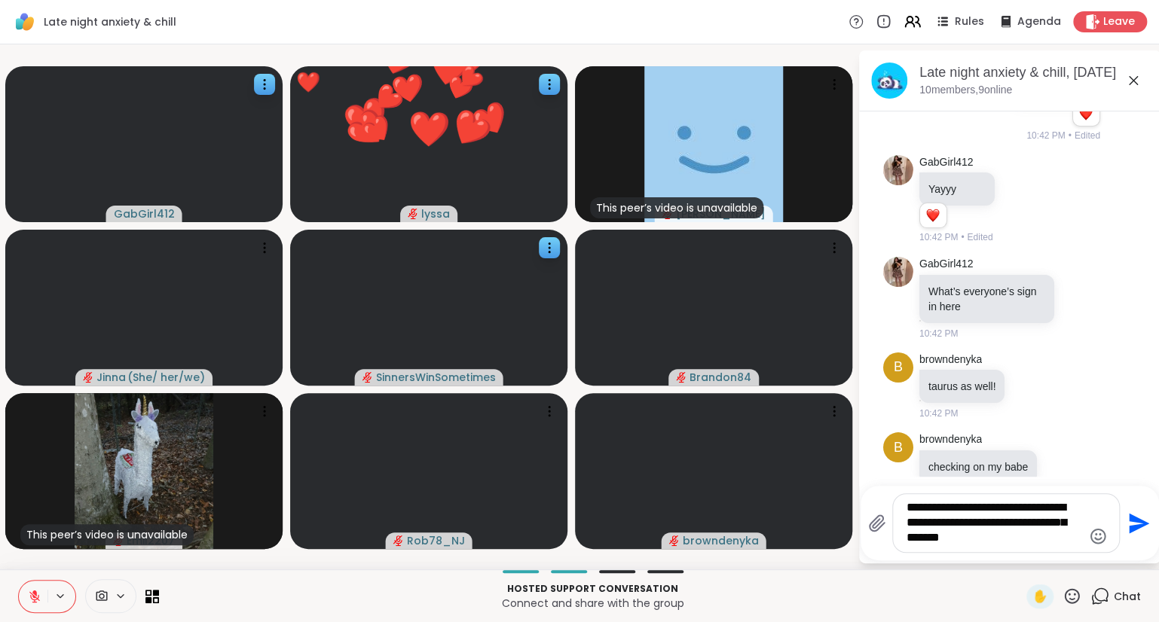
click at [1074, 603] on icon at bounding box center [1071, 596] width 19 height 19
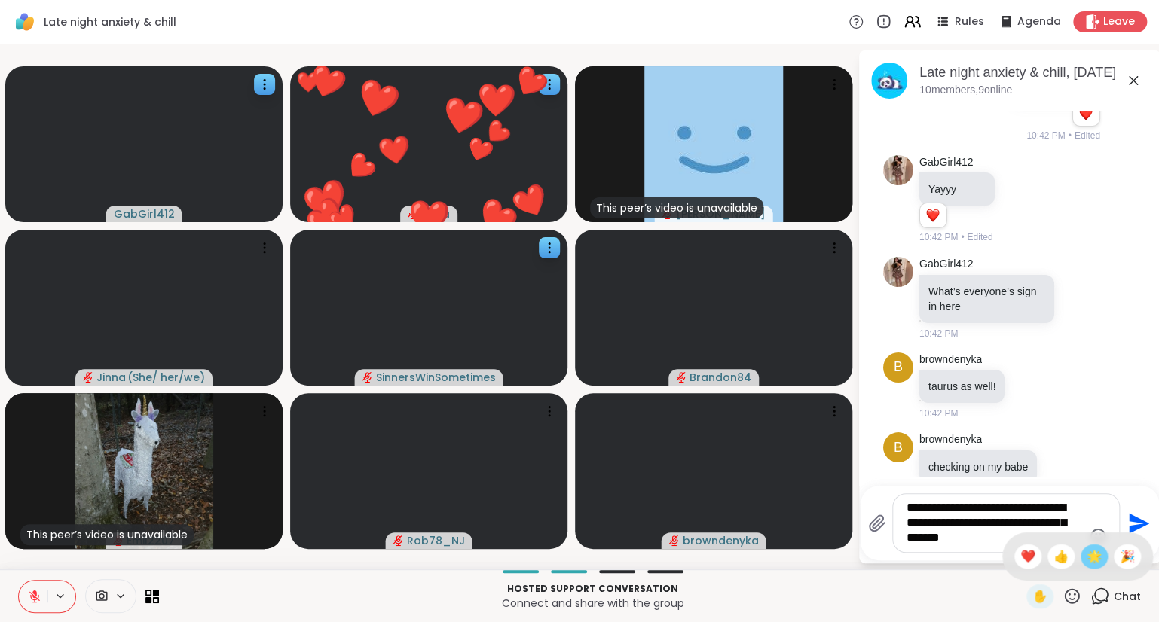
click at [1098, 566] on div "🌟" at bounding box center [1093, 557] width 27 height 24
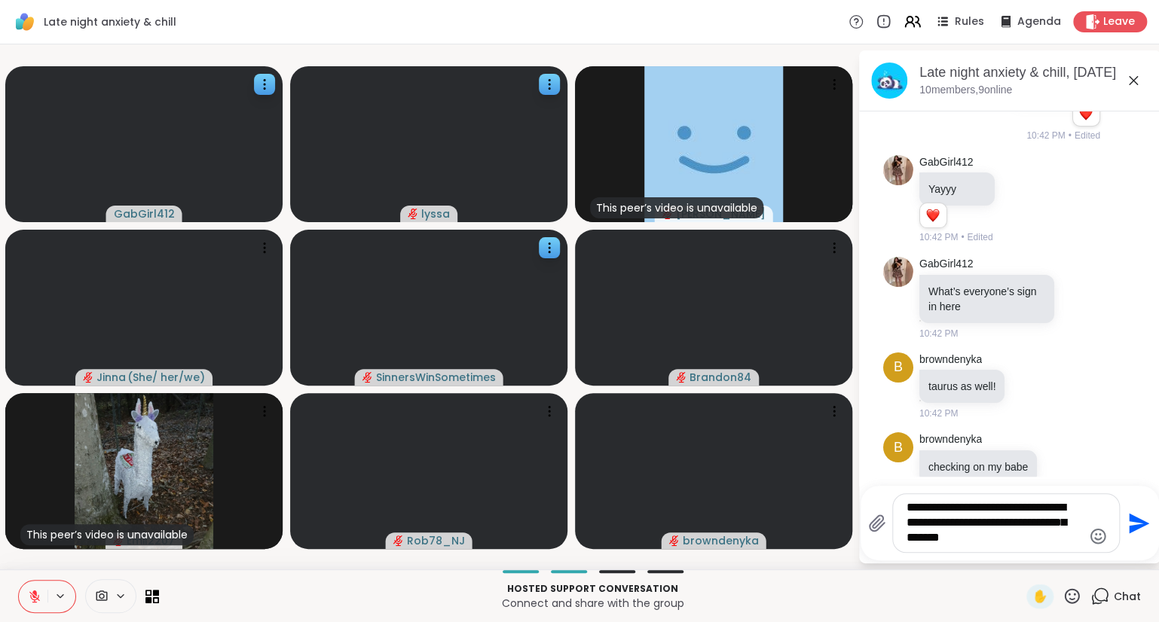
click at [40, 586] on button at bounding box center [33, 597] width 29 height 32
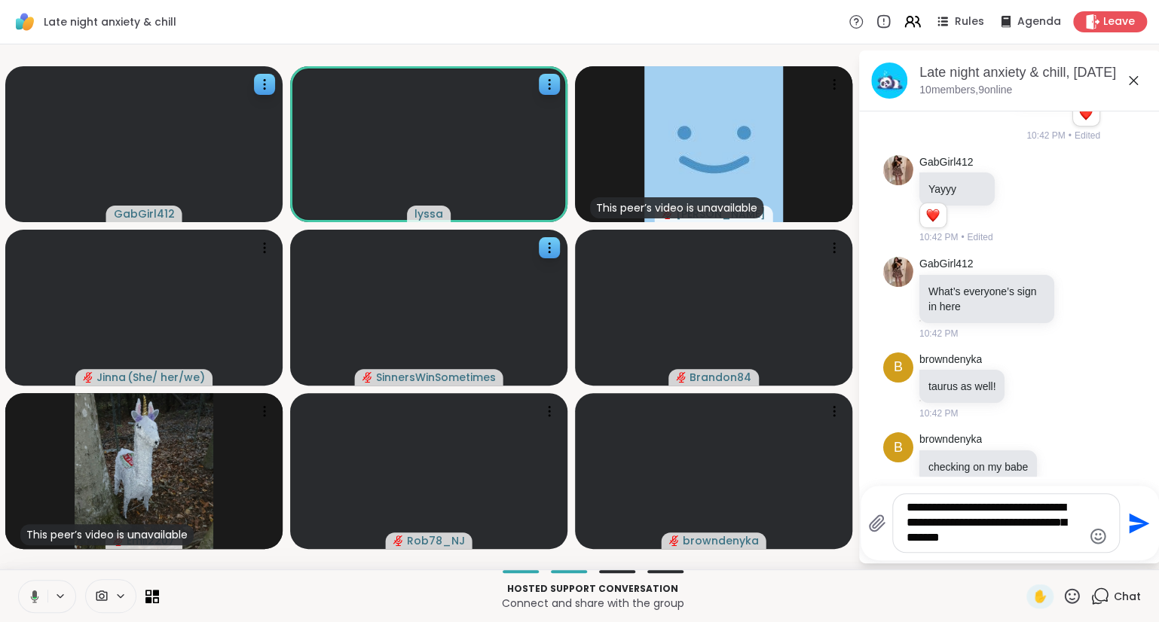
click at [26, 593] on icon at bounding box center [33, 597] width 14 height 14
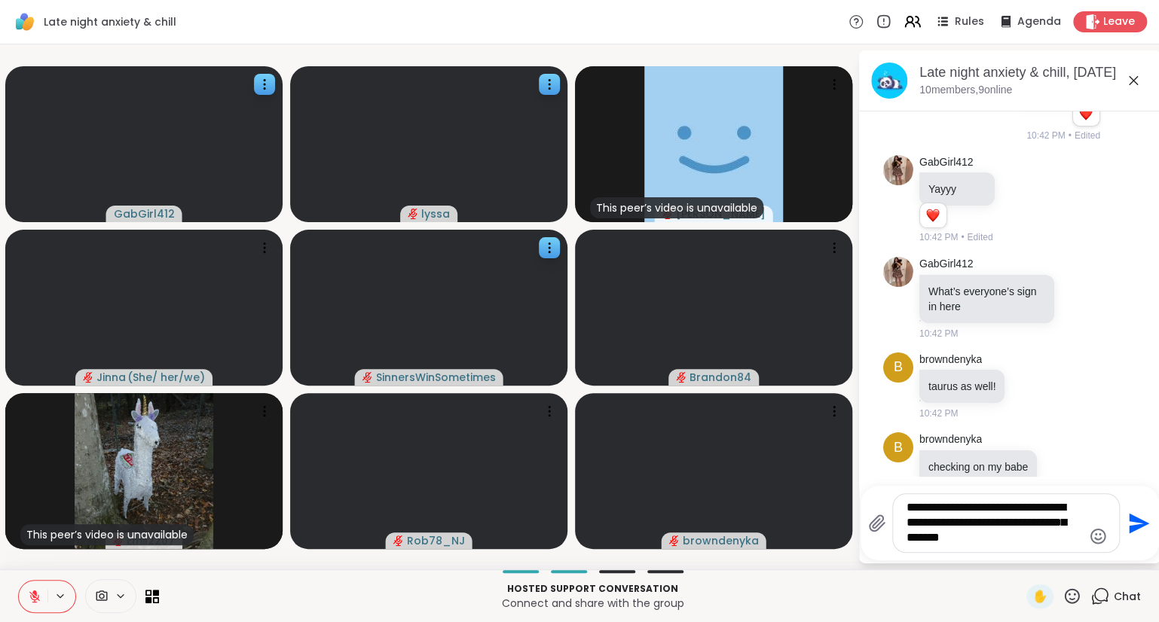
click at [19, 581] on button at bounding box center [33, 597] width 29 height 32
click at [1125, 518] on icon "Send" at bounding box center [1137, 523] width 24 height 24
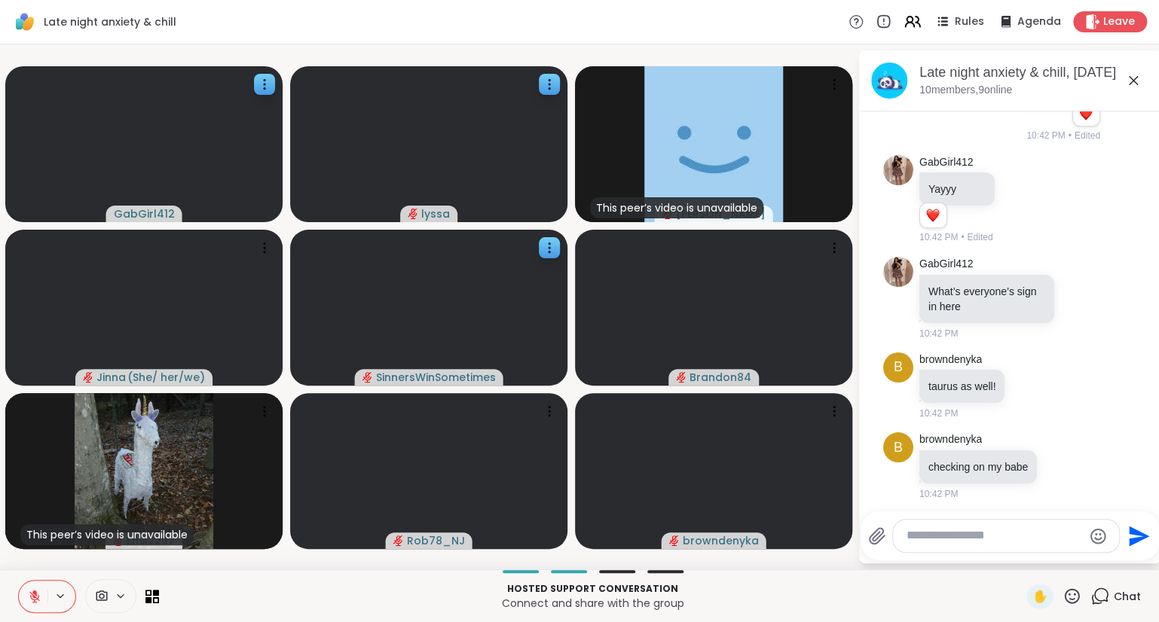
scroll to position [776, 0]
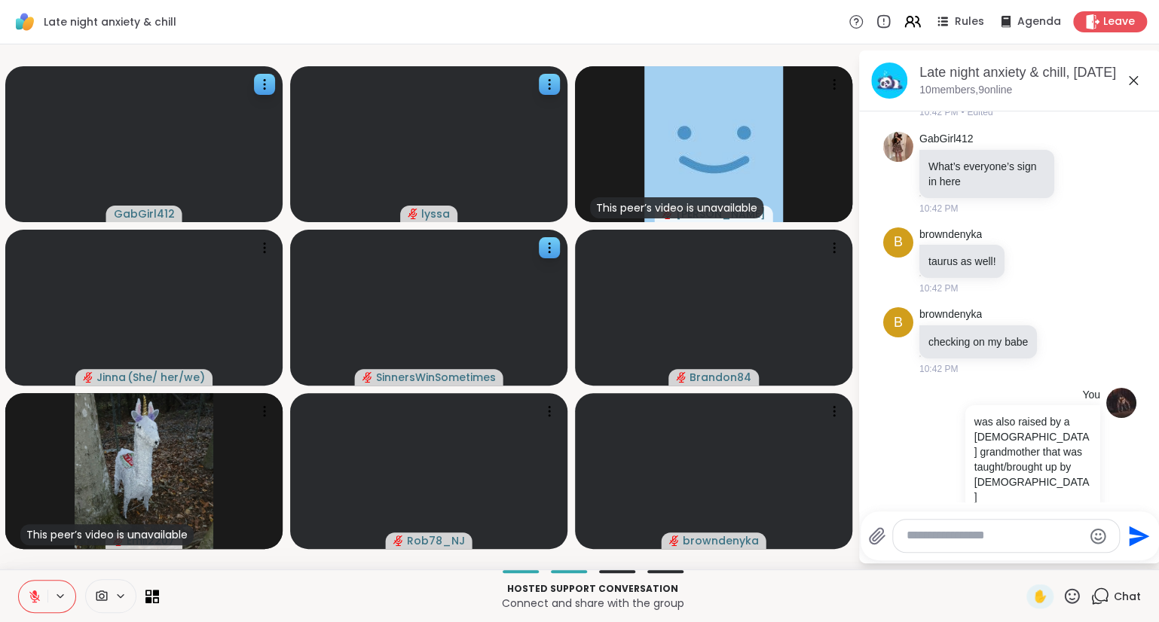
click at [22, 589] on button at bounding box center [33, 597] width 29 height 32
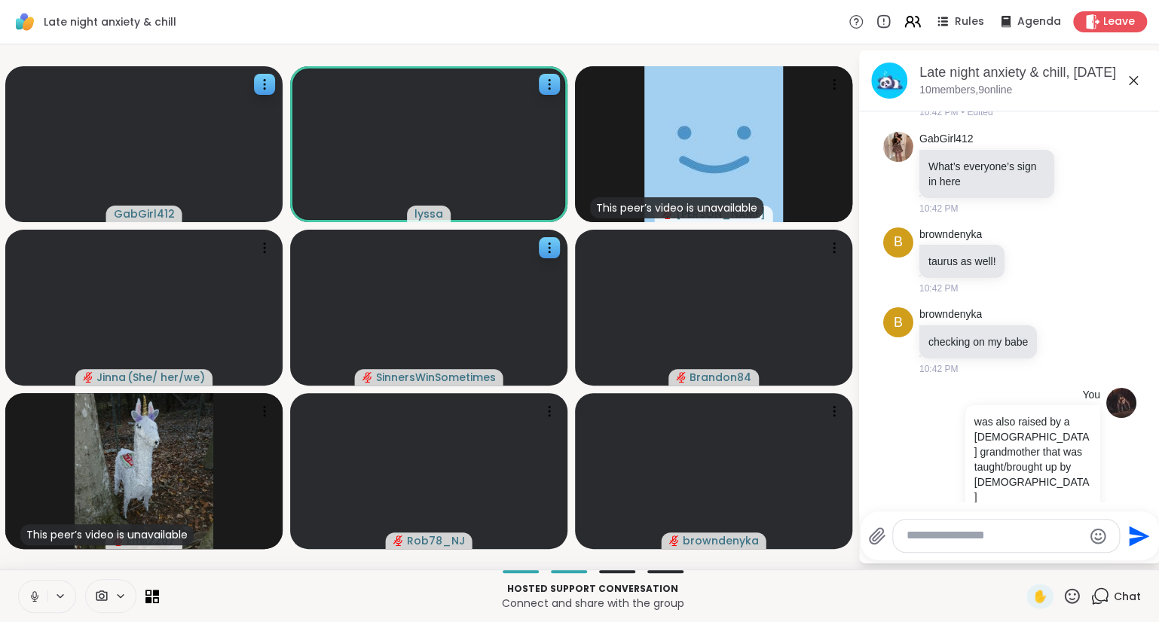
click at [26, 599] on button at bounding box center [33, 597] width 29 height 32
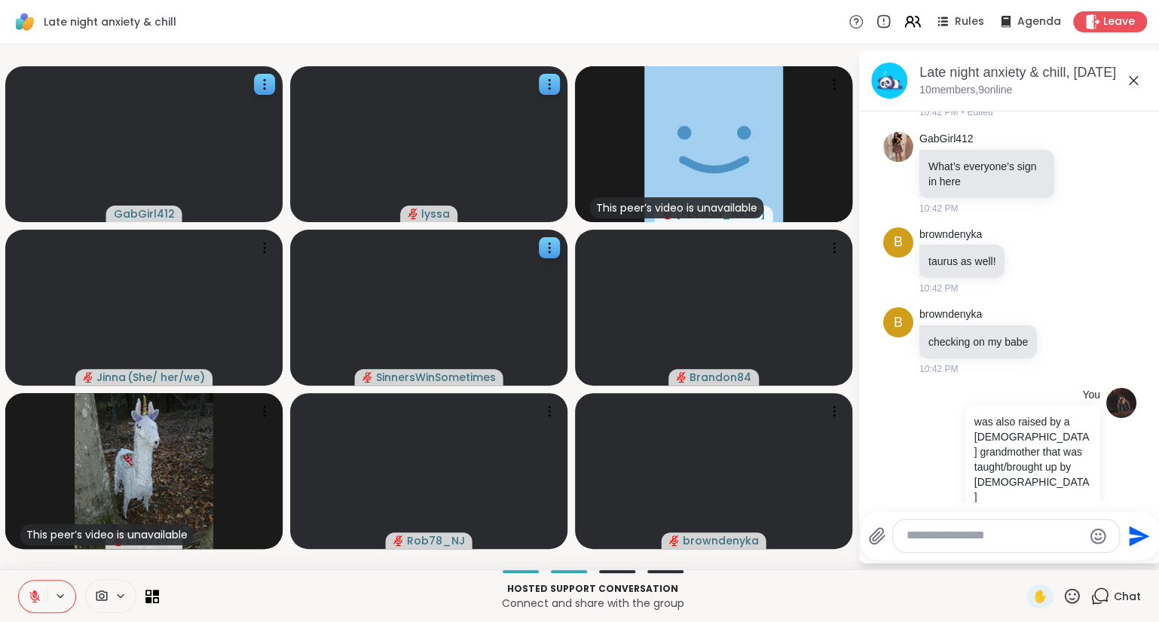
click at [1134, 83] on icon at bounding box center [1133, 81] width 18 height 18
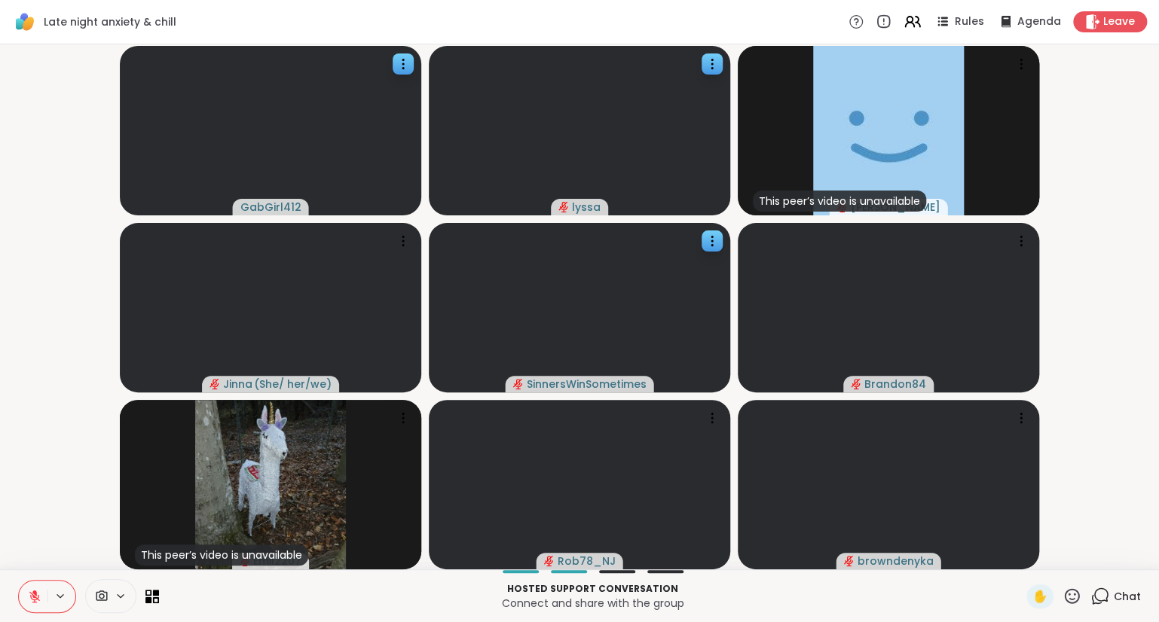
click at [32, 592] on icon at bounding box center [34, 593] width 5 height 6
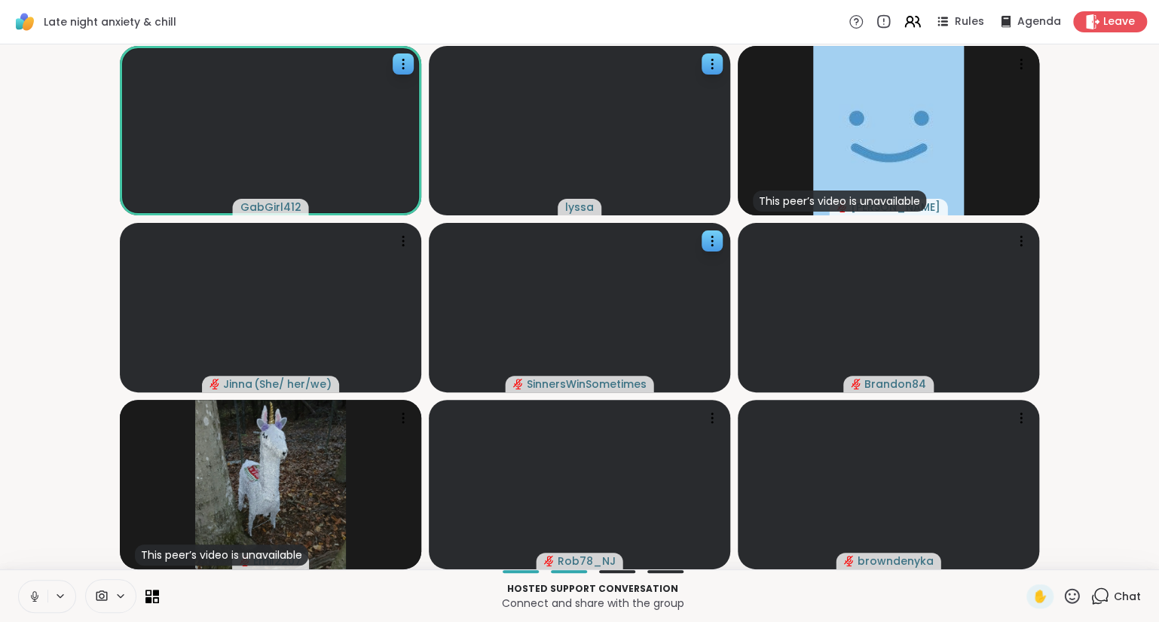
drag, startPoint x: 11, startPoint y: 566, endPoint x: 14, endPoint y: 553, distance: 13.3
click at [14, 553] on div "GabGirl412 lyssa This peer’s video is unavailable Donald Jinna ( She/ her/we ) …" at bounding box center [579, 306] width 1159 height 525
click at [18, 588] on div at bounding box center [47, 596] width 58 height 33
click at [29, 592] on icon at bounding box center [35, 597] width 14 height 14
click at [1071, 592] on icon at bounding box center [1071, 596] width 19 height 19
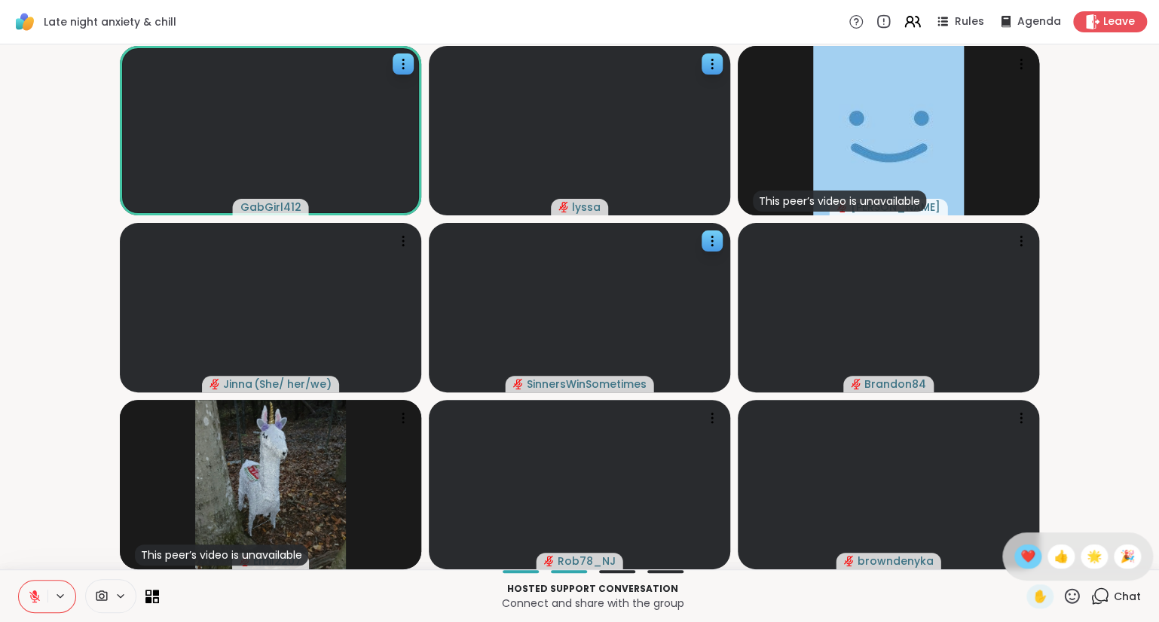
click at [1020, 559] on span "❤️" at bounding box center [1027, 557] width 15 height 18
click at [27, 596] on button at bounding box center [33, 597] width 29 height 32
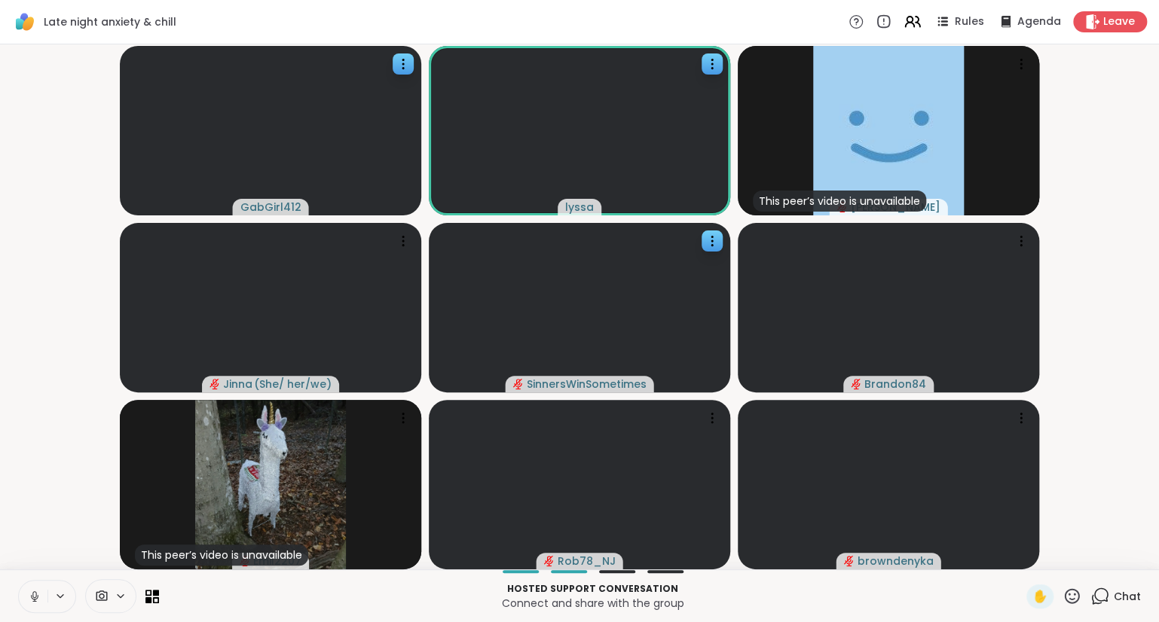
click at [44, 590] on button at bounding box center [33, 597] width 29 height 32
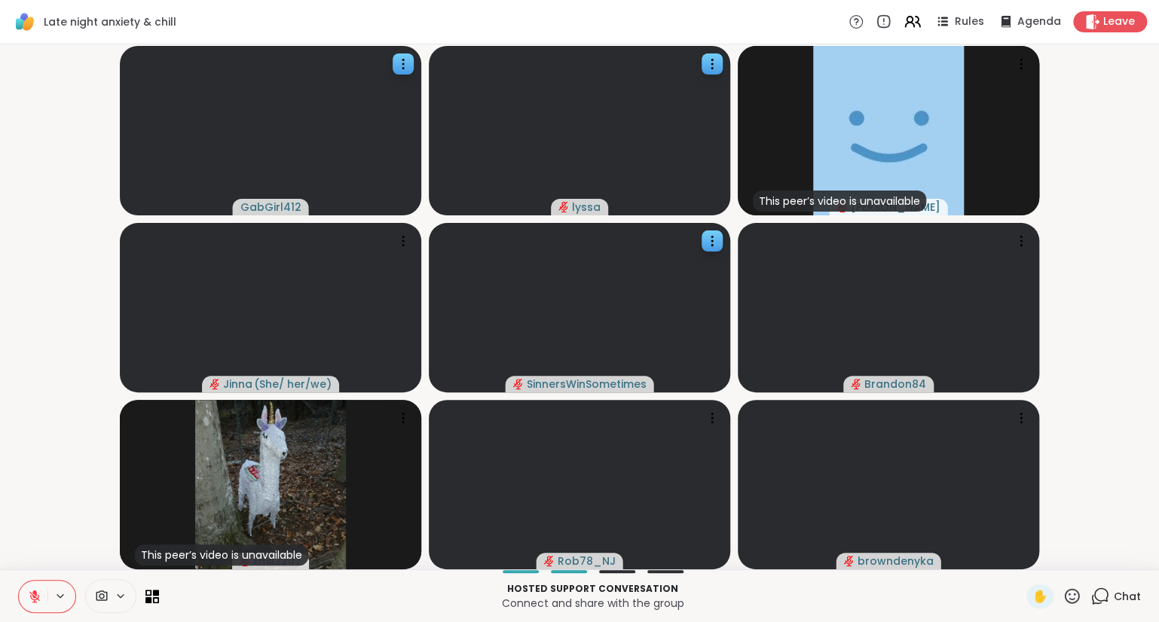
click at [30, 589] on button at bounding box center [33, 597] width 29 height 32
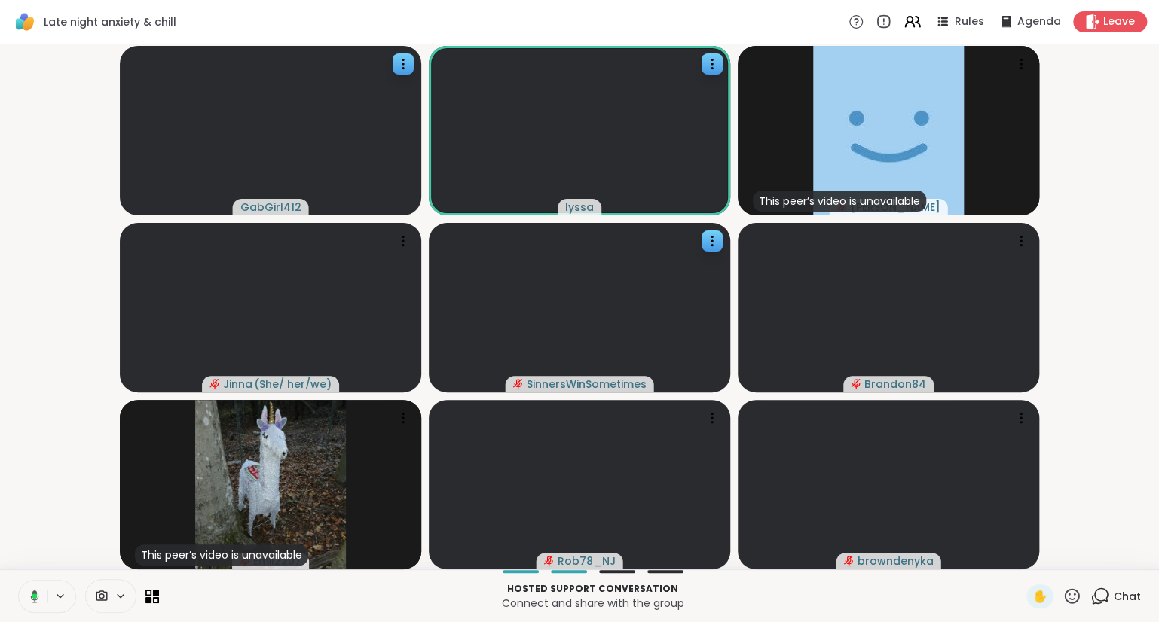
click at [29, 588] on button at bounding box center [32, 597] width 31 height 32
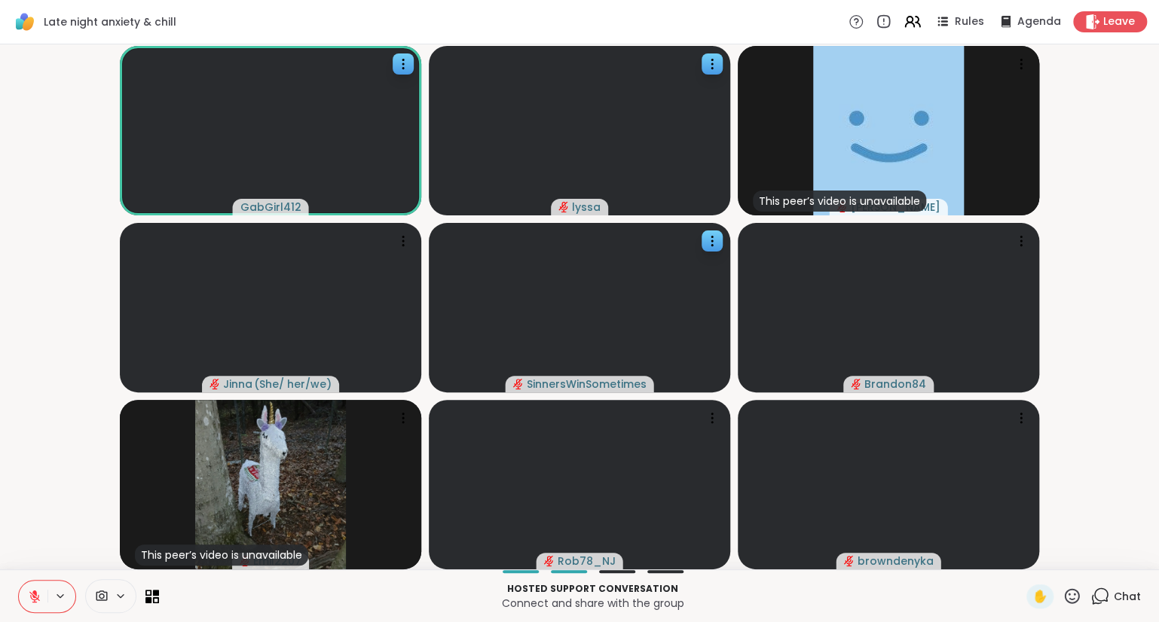
click at [35, 594] on icon at bounding box center [34, 593] width 5 height 6
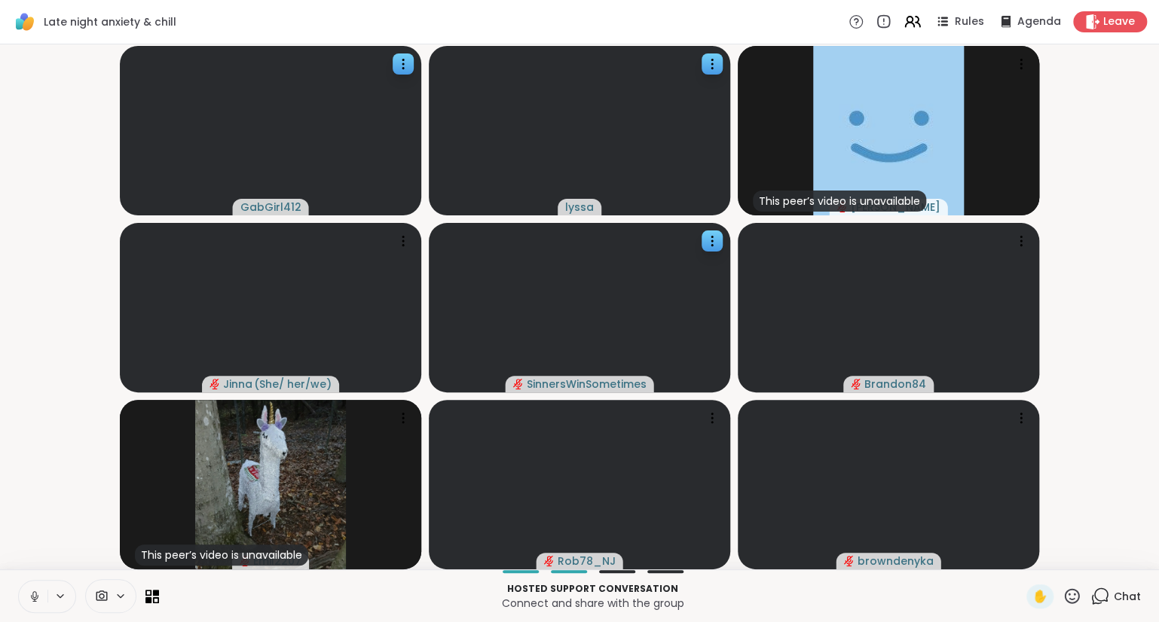
click at [31, 592] on icon at bounding box center [35, 597] width 14 height 14
click at [35, 592] on icon at bounding box center [34, 593] width 5 height 6
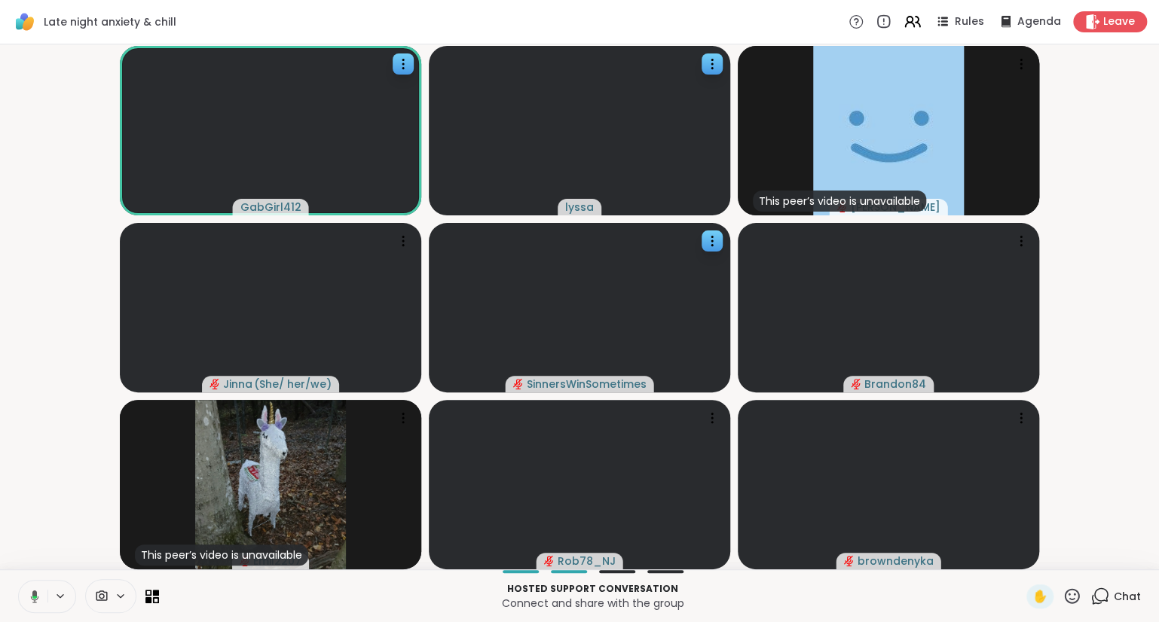
click at [35, 592] on icon at bounding box center [35, 596] width 8 height 13
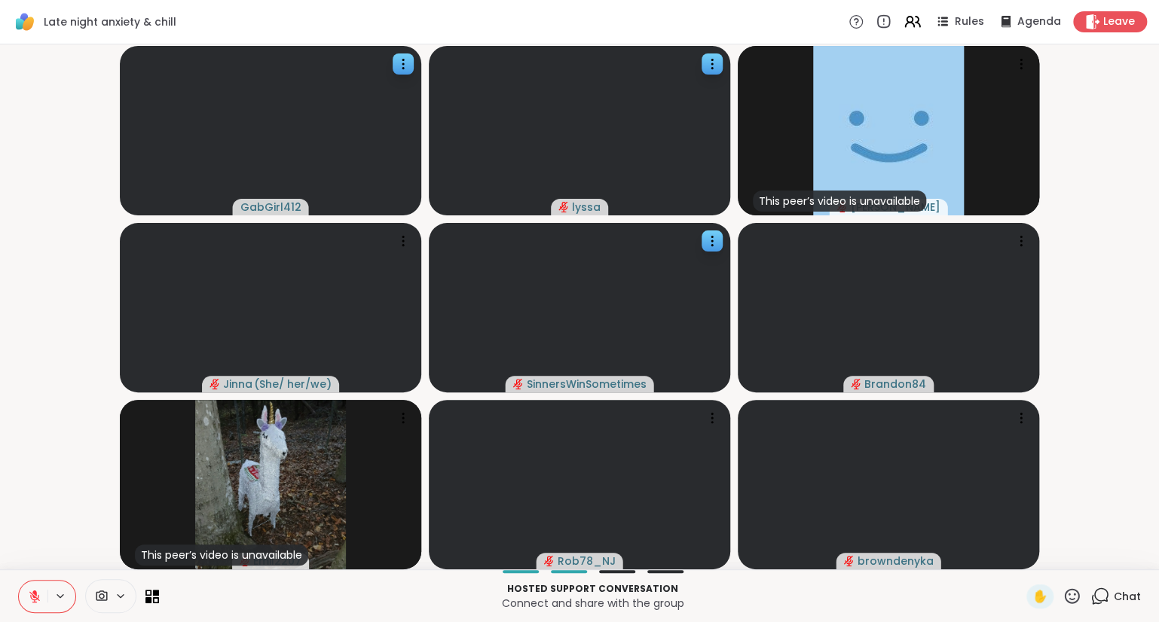
click at [31, 589] on button at bounding box center [33, 597] width 29 height 32
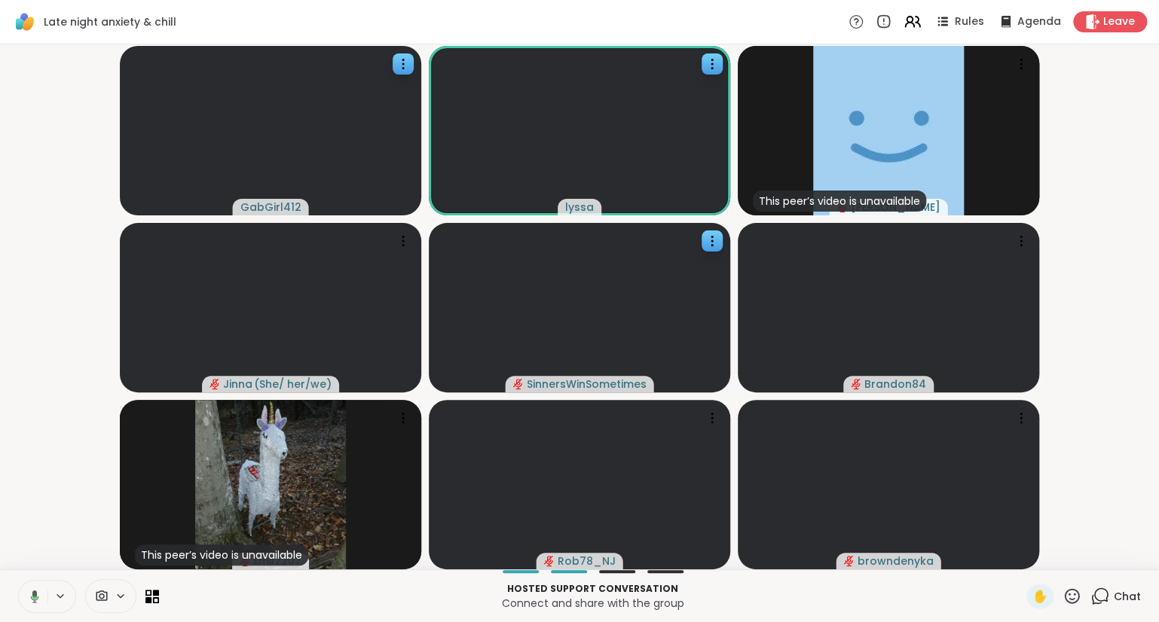
click at [33, 591] on icon at bounding box center [33, 597] width 14 height 14
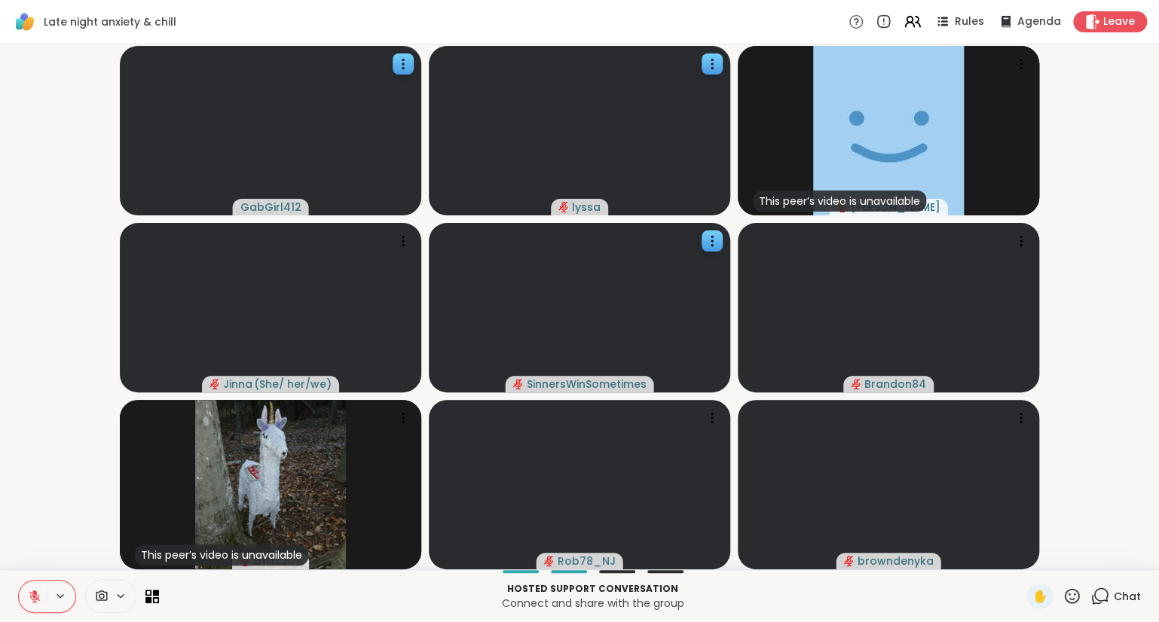
click at [30, 588] on button at bounding box center [33, 597] width 29 height 32
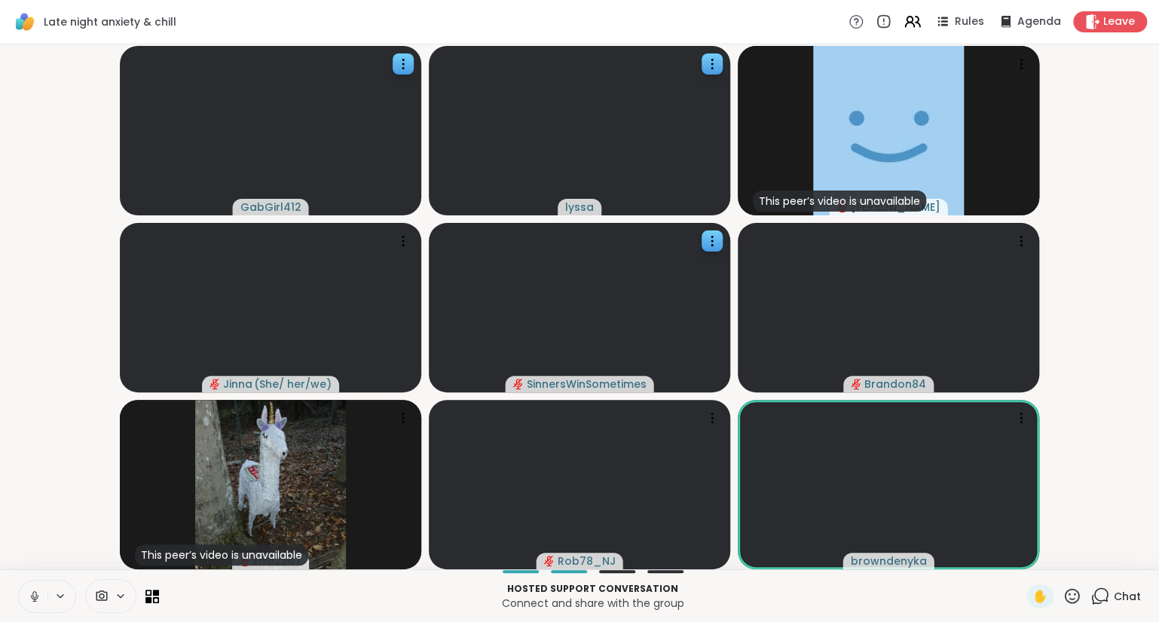
click at [29, 599] on icon at bounding box center [35, 597] width 14 height 14
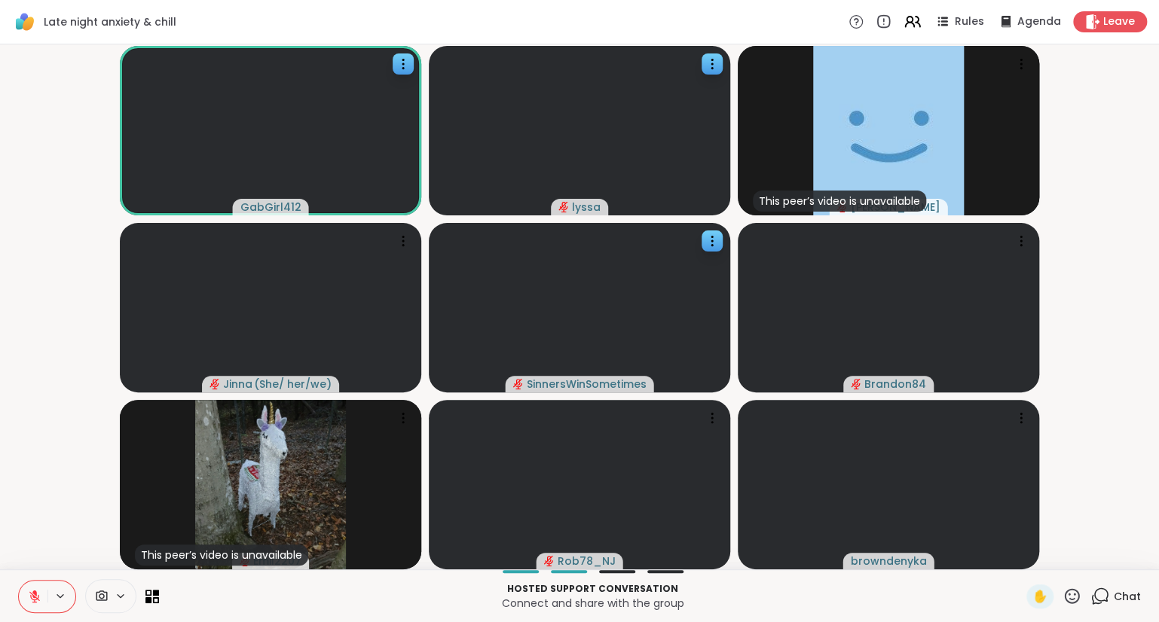
click at [29, 593] on icon at bounding box center [35, 597] width 14 height 14
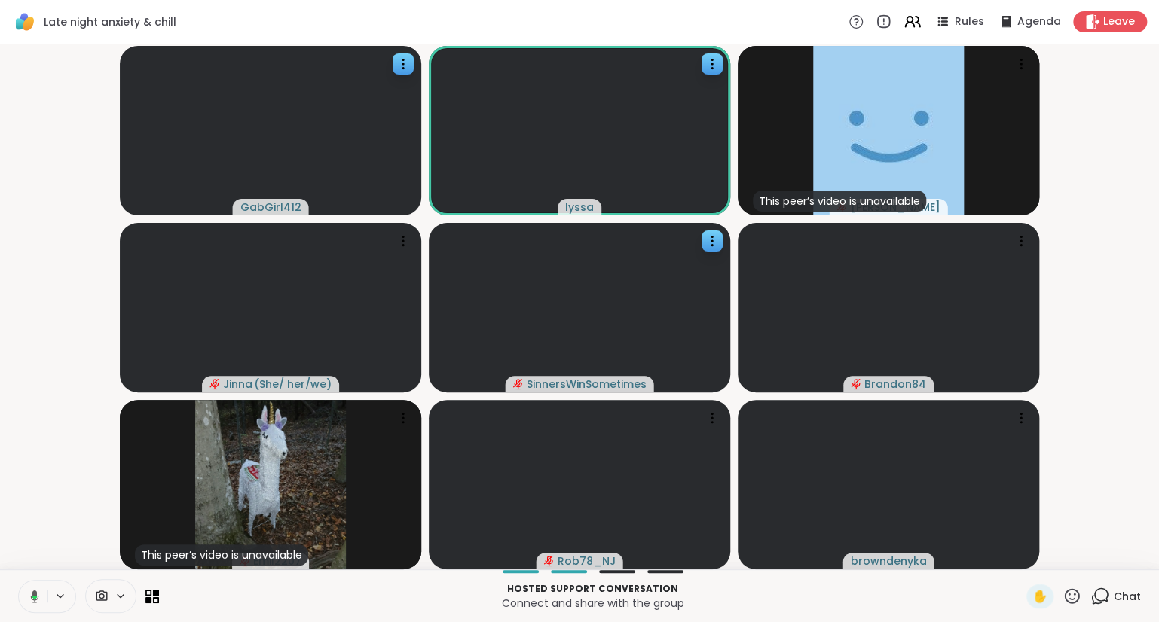
click at [26, 591] on icon at bounding box center [33, 597] width 14 height 14
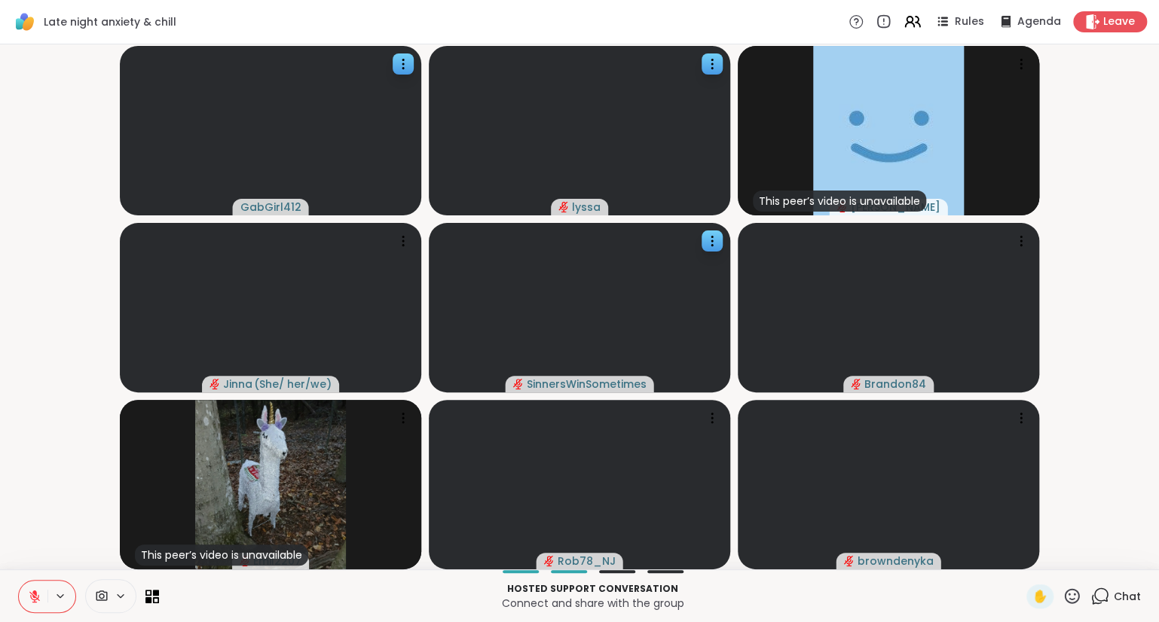
click at [1074, 594] on icon at bounding box center [1071, 596] width 19 height 19
click at [1022, 559] on span "❤️" at bounding box center [1027, 557] width 15 height 18
click at [38, 598] on icon at bounding box center [35, 597] width 14 height 14
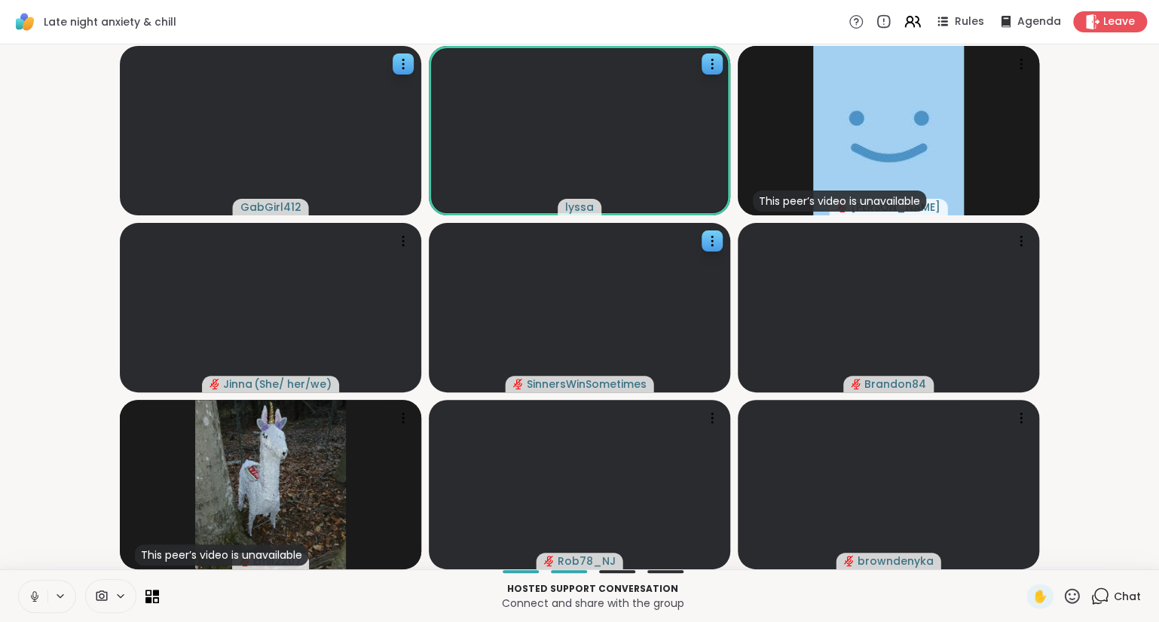
click at [32, 590] on icon at bounding box center [35, 597] width 14 height 14
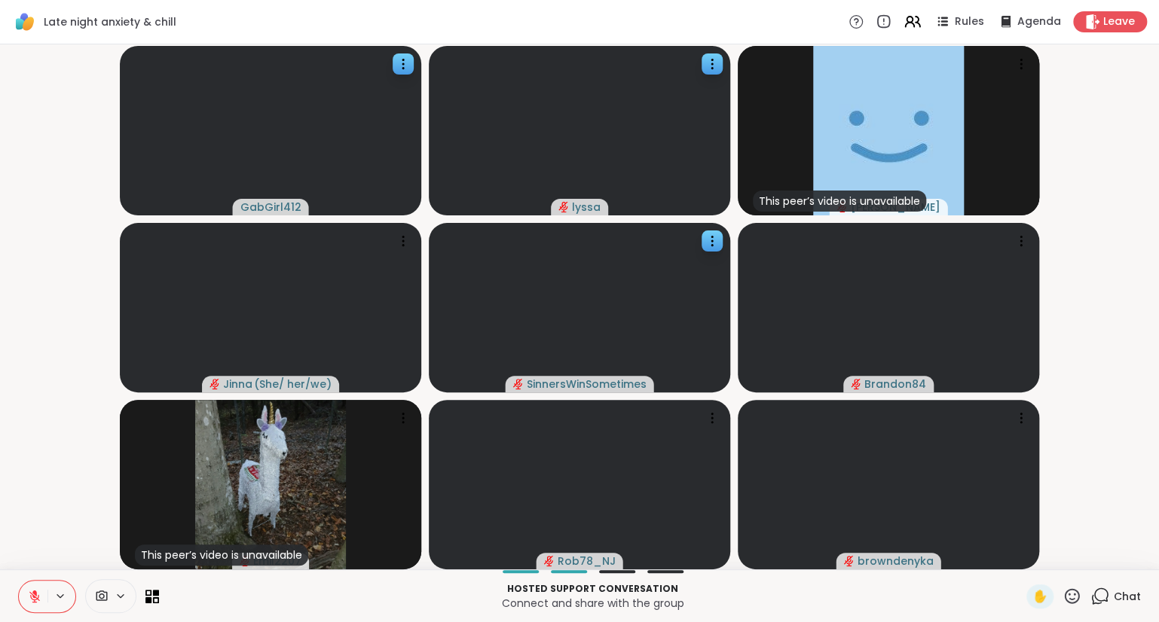
click at [1070, 597] on icon at bounding box center [1071, 596] width 19 height 19
click at [1020, 562] on span "❤️" at bounding box center [1027, 557] width 15 height 18
click at [23, 600] on button at bounding box center [33, 597] width 29 height 32
click at [30, 577] on div "Hosted support conversation Connect and share with the group ✋ Chat" at bounding box center [579, 595] width 1159 height 53
click at [31, 586] on button at bounding box center [33, 597] width 29 height 32
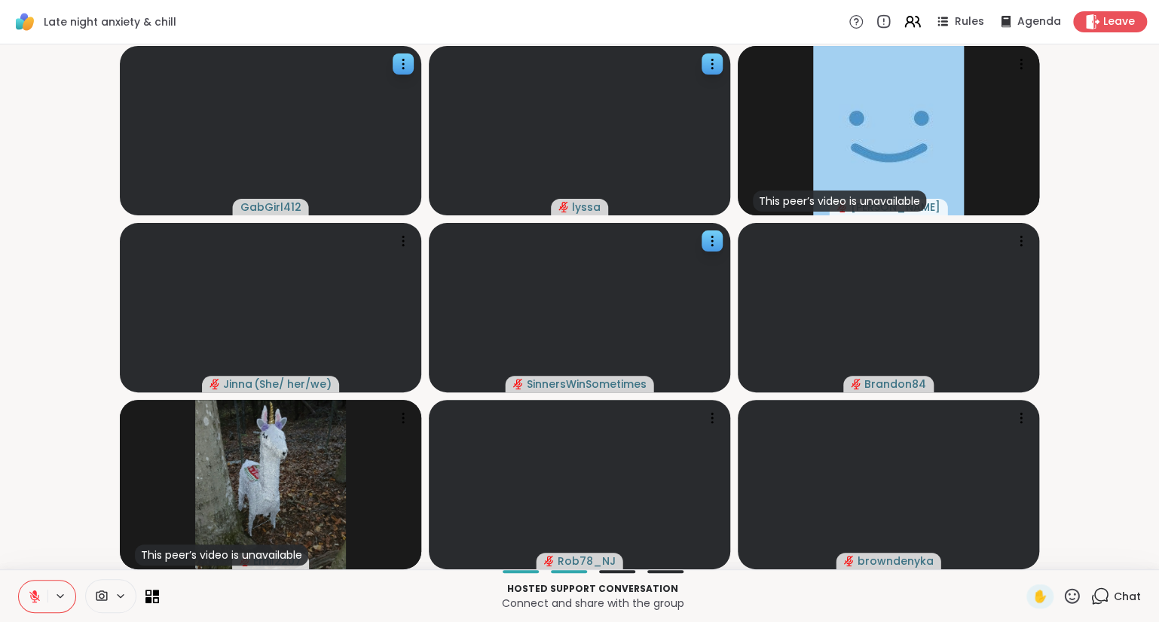
click at [38, 585] on button at bounding box center [33, 597] width 29 height 32
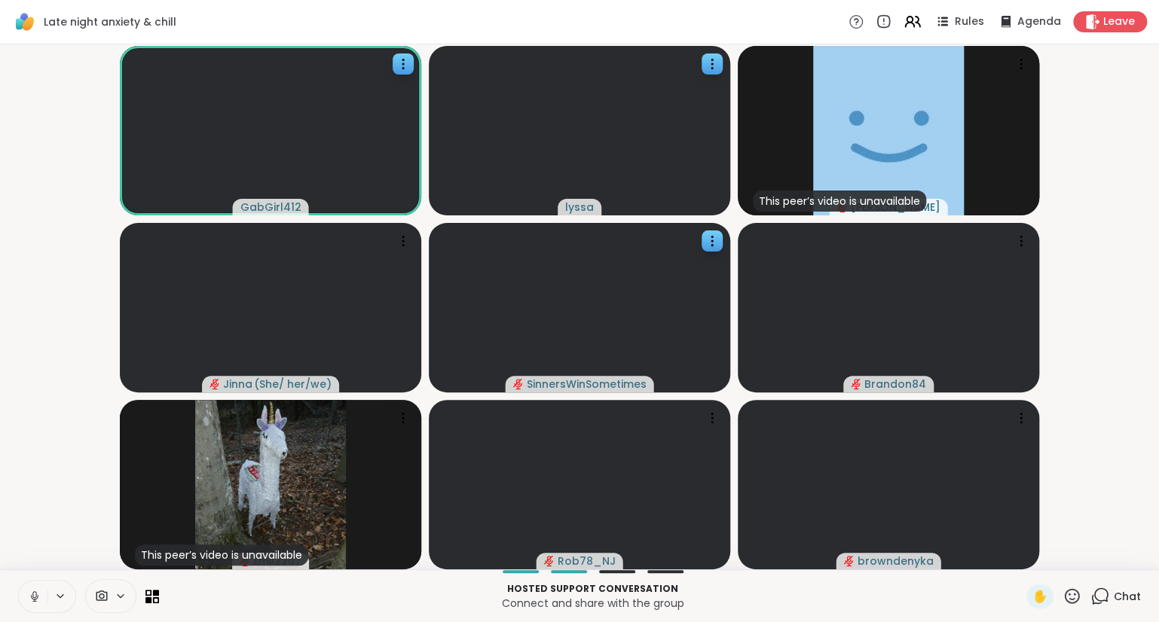
click at [32, 591] on icon at bounding box center [35, 597] width 14 height 14
click at [1073, 589] on icon at bounding box center [1071, 596] width 19 height 19
click at [1024, 553] on span "❤️" at bounding box center [1027, 557] width 15 height 18
click at [34, 600] on icon at bounding box center [34, 596] width 11 height 11
click at [38, 600] on icon at bounding box center [33, 597] width 14 height 14
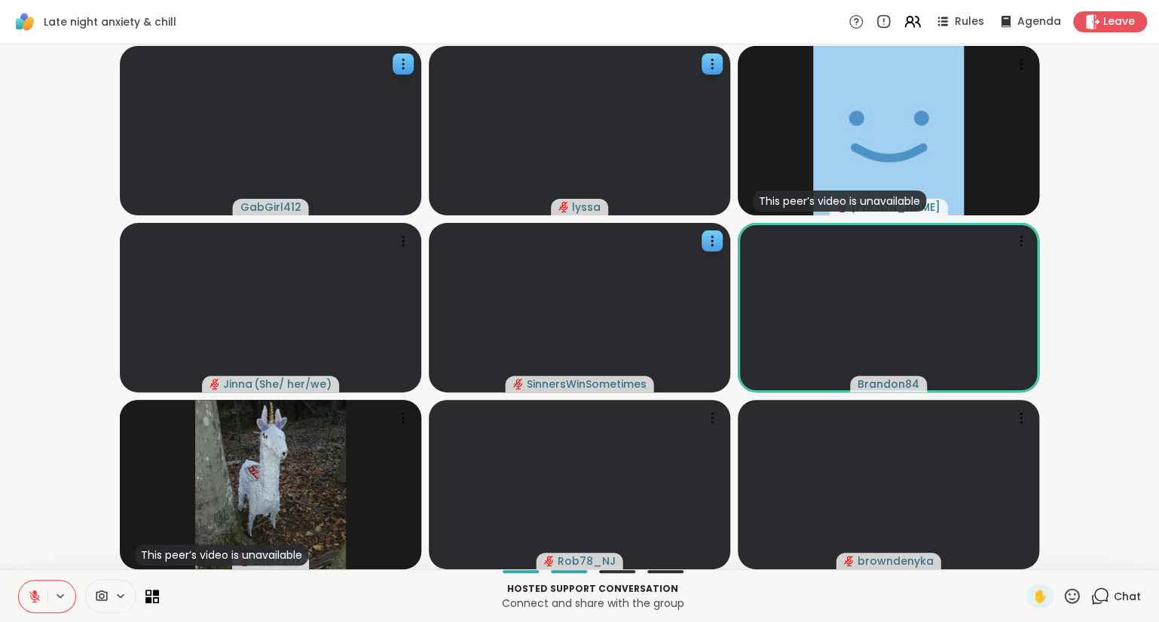
click at [33, 589] on button at bounding box center [33, 597] width 29 height 32
click at [32, 600] on icon at bounding box center [35, 597] width 14 height 14
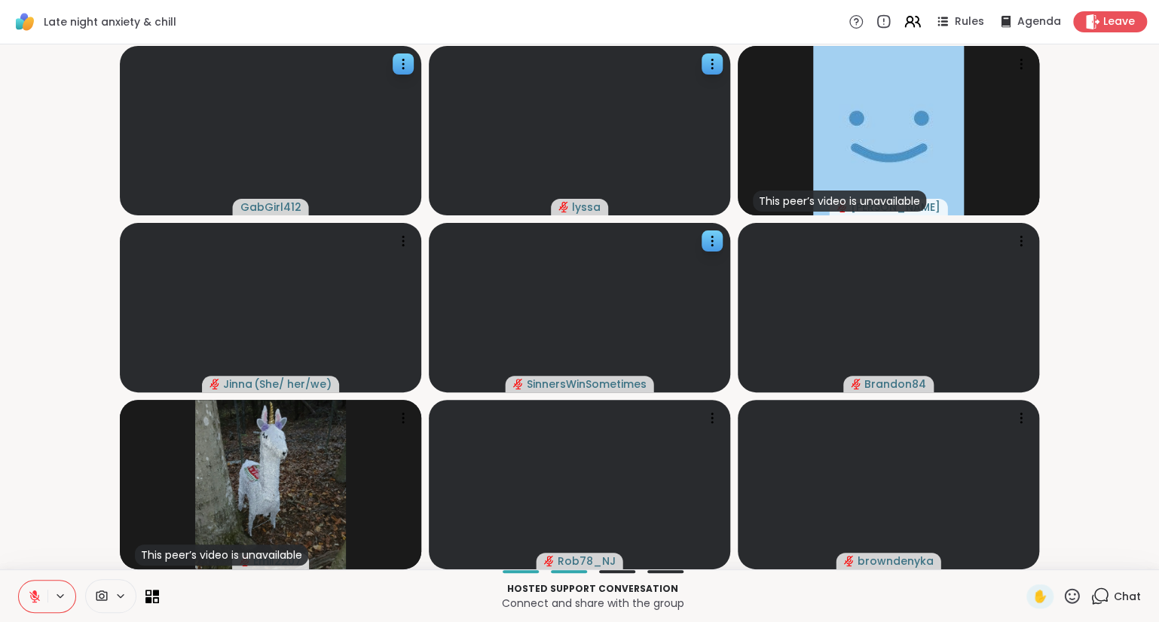
click at [466, 585] on p "Hosted support conversation" at bounding box center [592, 589] width 849 height 14
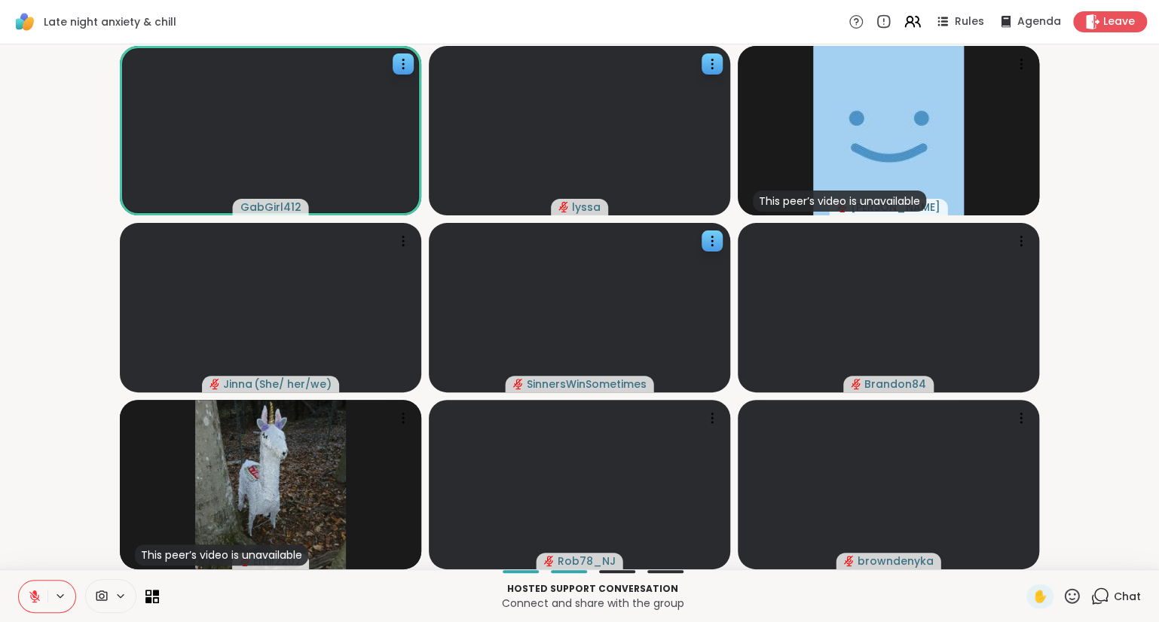
click at [38, 589] on button at bounding box center [33, 597] width 29 height 32
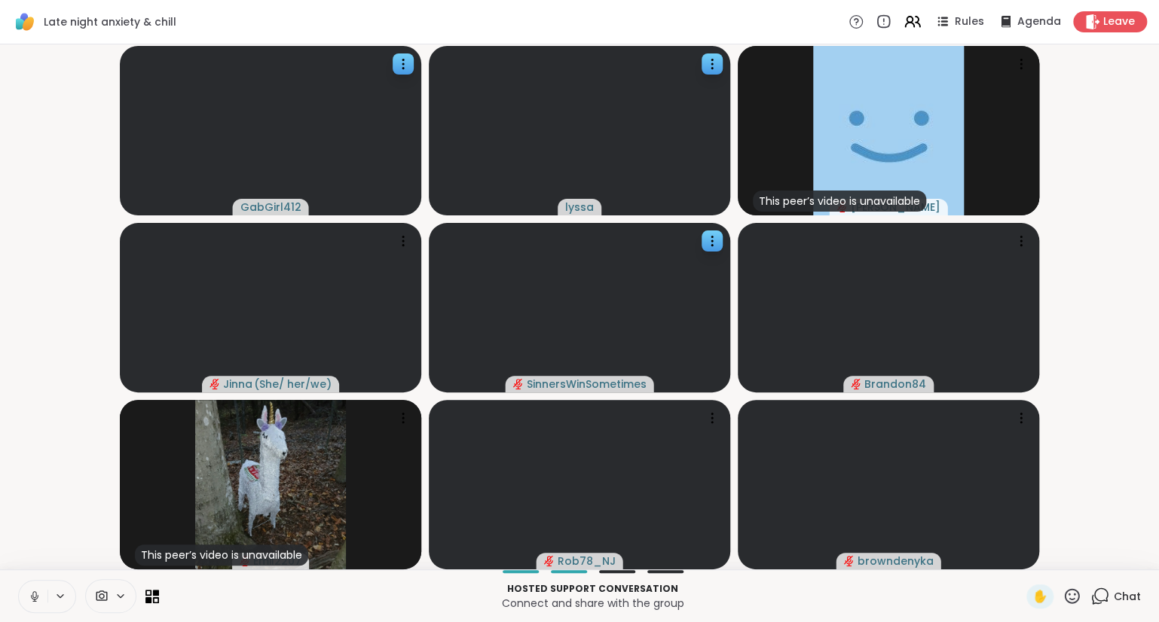
click at [31, 591] on icon at bounding box center [35, 597] width 14 height 14
click at [26, 568] on div "GabGirl412 lyssa This peer’s video is unavailable Donald Jinna ( She/ her/we ) …" at bounding box center [579, 306] width 1159 height 525
click at [13, 573] on div "Hosted support conversation Connect and share with the group ✋ Chat" at bounding box center [579, 595] width 1159 height 53
click at [1073, 587] on div "✋" at bounding box center [1053, 597] width 55 height 24
click at [1074, 595] on icon at bounding box center [1071, 595] width 15 height 15
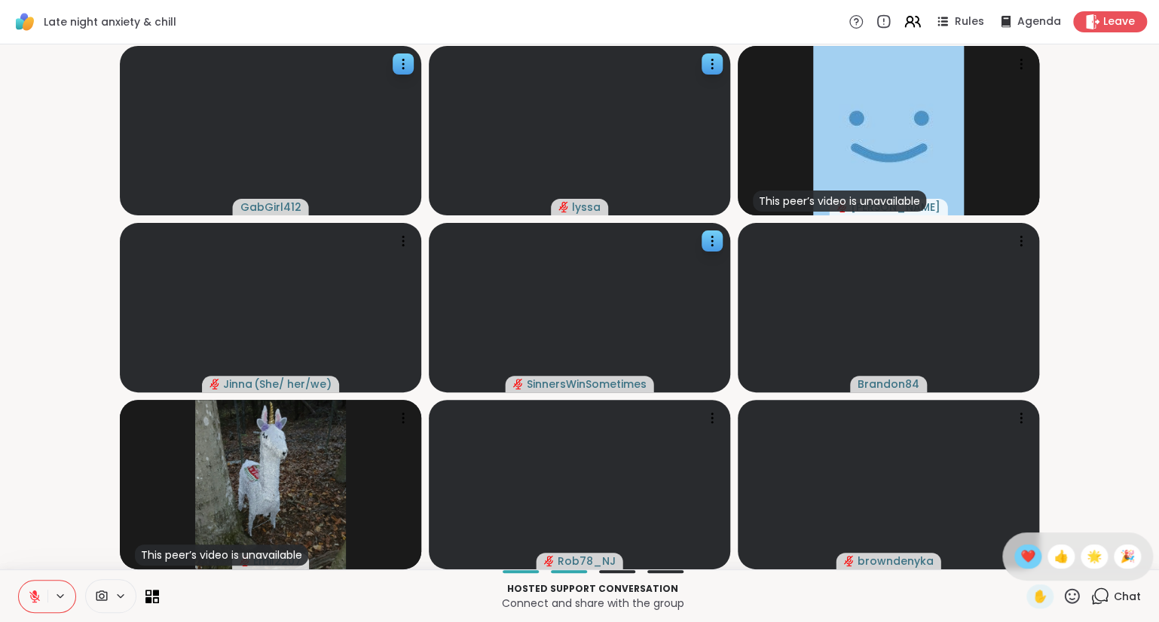
click at [1024, 555] on span "❤️" at bounding box center [1027, 557] width 15 height 18
click at [1076, 591] on icon at bounding box center [1071, 595] width 15 height 15
click at [1021, 560] on span "❤️" at bounding box center [1027, 557] width 15 height 18
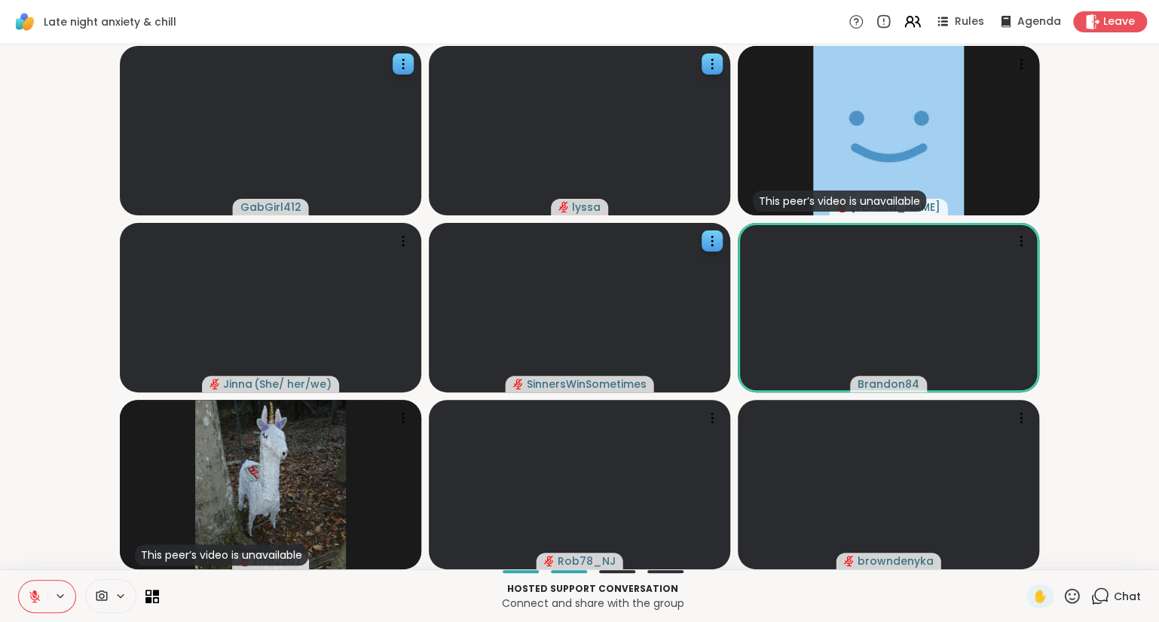
click at [11, 581] on div "Hosted support conversation Connect and share with the group ✋ Chat" at bounding box center [579, 595] width 1159 height 53
click at [1077, 588] on icon at bounding box center [1071, 596] width 19 height 19
click at [1024, 561] on span "❤️" at bounding box center [1027, 557] width 15 height 18
click at [1065, 592] on icon at bounding box center [1071, 596] width 19 height 19
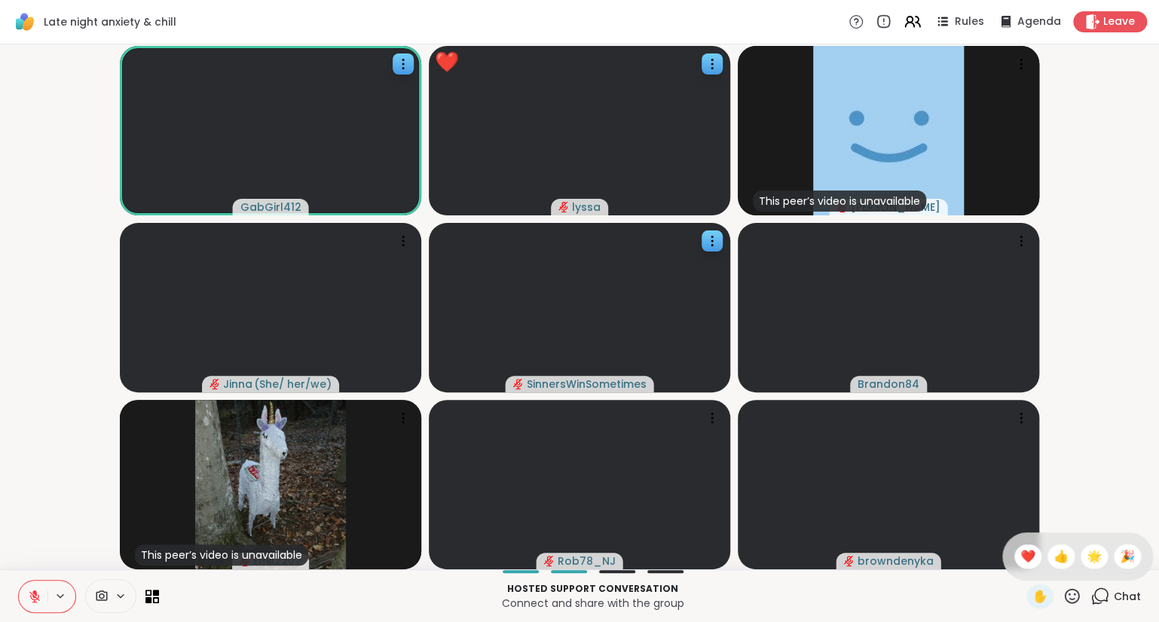
click at [47, 560] on video-player-container "GabGirl412 ❤️ lyssa ❤️ ❤️ ❤️ ❤️ ❤️ ❤️ ❤️ ❤️ ❤️ ❤️ ❤️ ❤️ ❤️ ❤️ This peer’s video…" at bounding box center [579, 306] width 1140 height 513
click at [1070, 595] on icon at bounding box center [1071, 595] width 15 height 15
click at [1020, 553] on span "❤️" at bounding box center [1027, 557] width 15 height 18
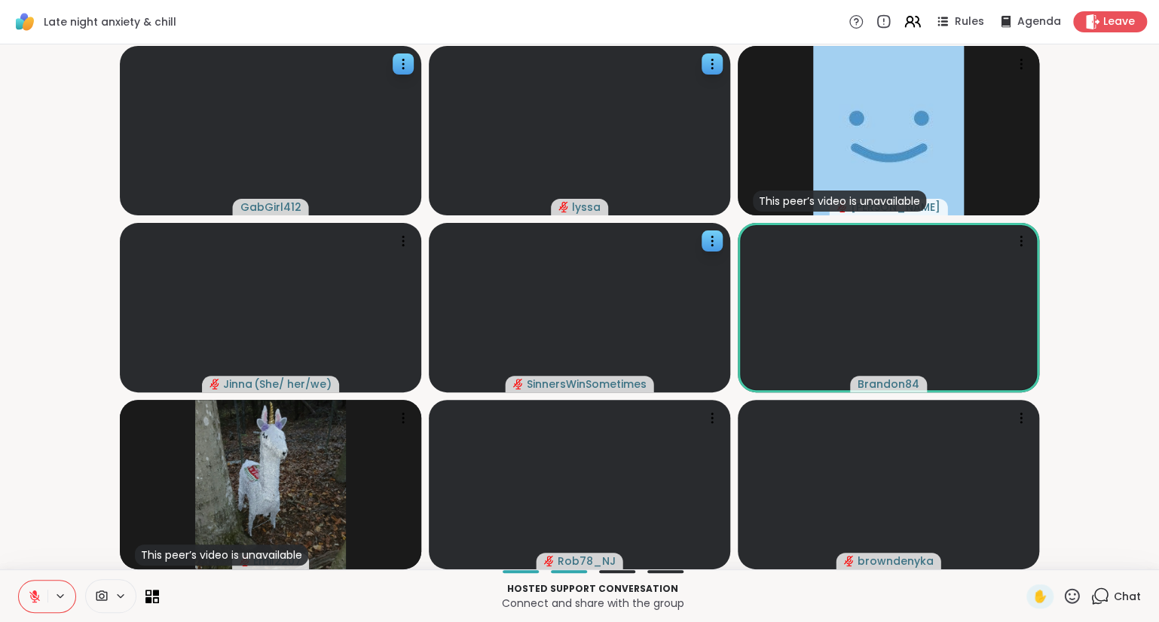
click at [26, 598] on button at bounding box center [33, 597] width 29 height 32
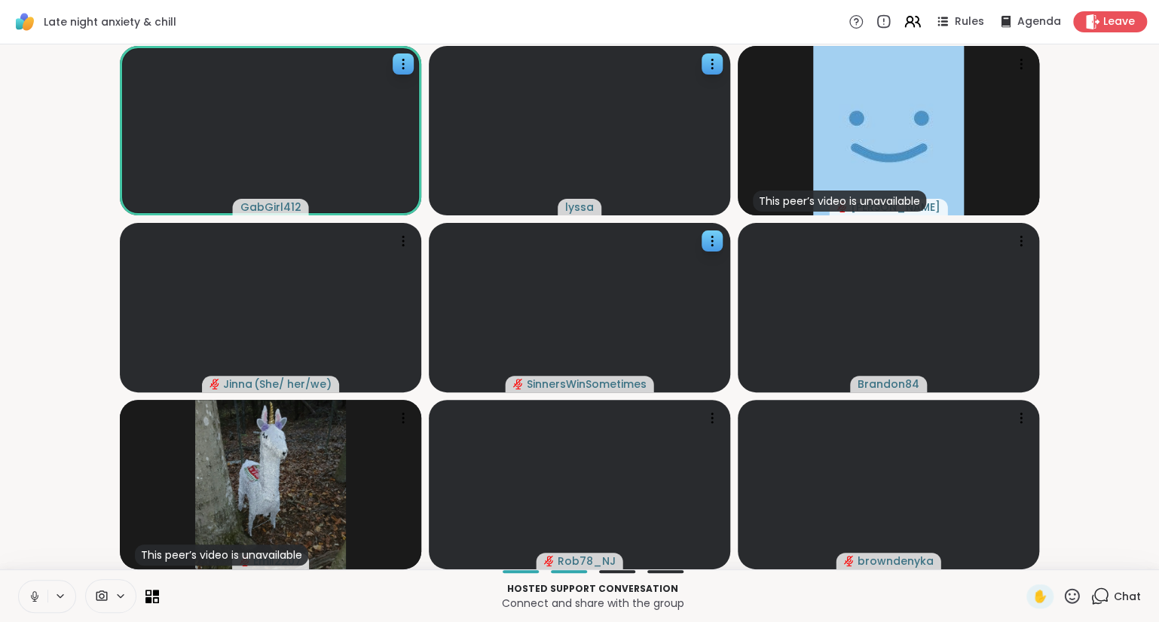
click at [20, 598] on button at bounding box center [33, 597] width 29 height 32
click at [1064, 591] on icon at bounding box center [1071, 596] width 19 height 19
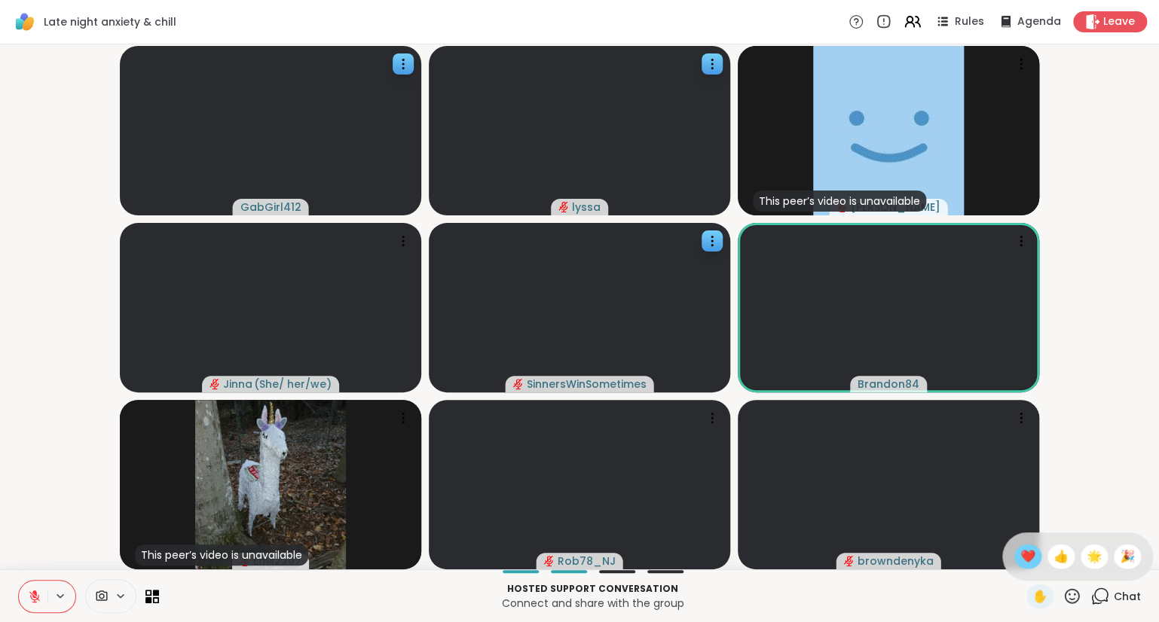
click at [1023, 556] on span "❤️" at bounding box center [1027, 557] width 15 height 18
click at [1073, 603] on icon at bounding box center [1071, 595] width 15 height 15
click at [1092, 555] on span "🌟" at bounding box center [1093, 557] width 15 height 18
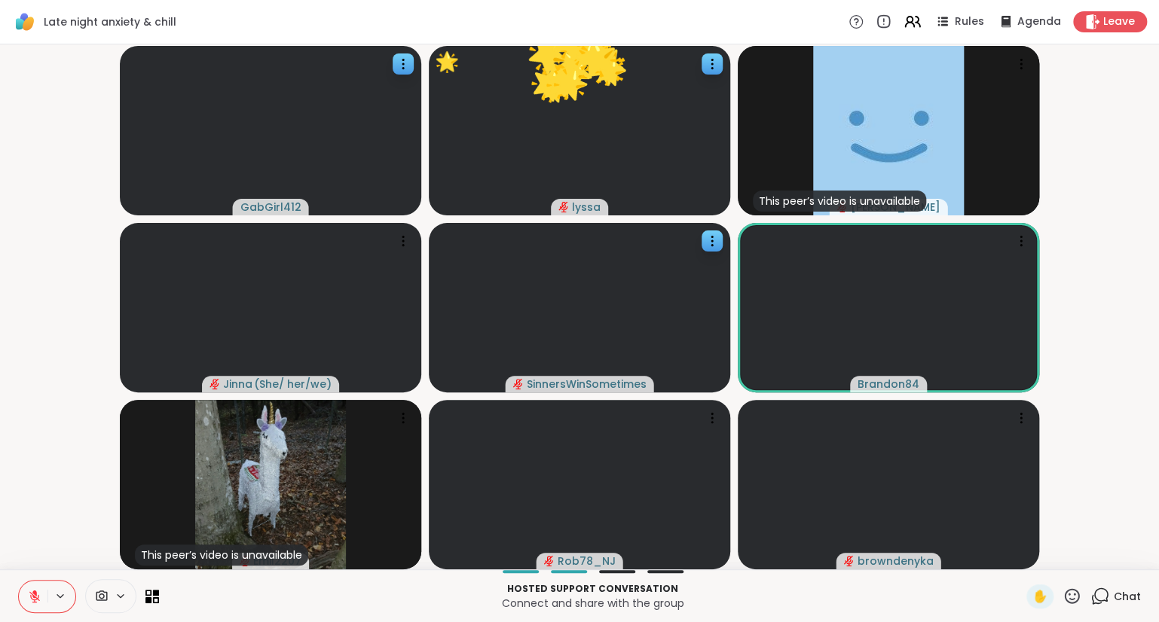
click at [1071, 598] on icon at bounding box center [1071, 596] width 19 height 19
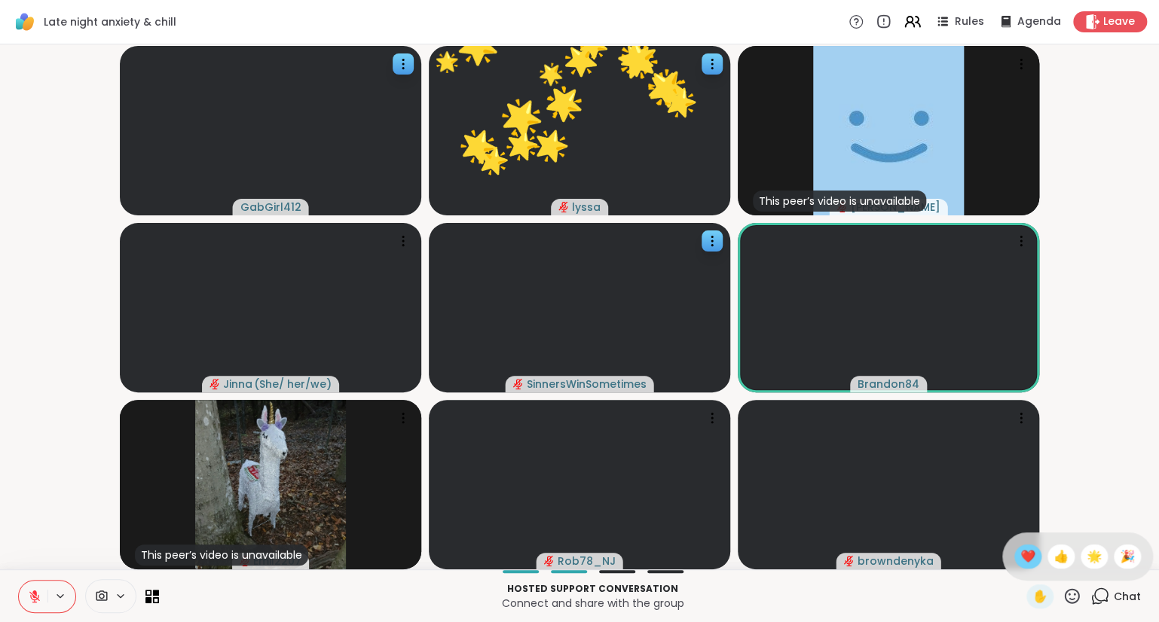
click at [1026, 555] on span "❤️" at bounding box center [1027, 557] width 15 height 18
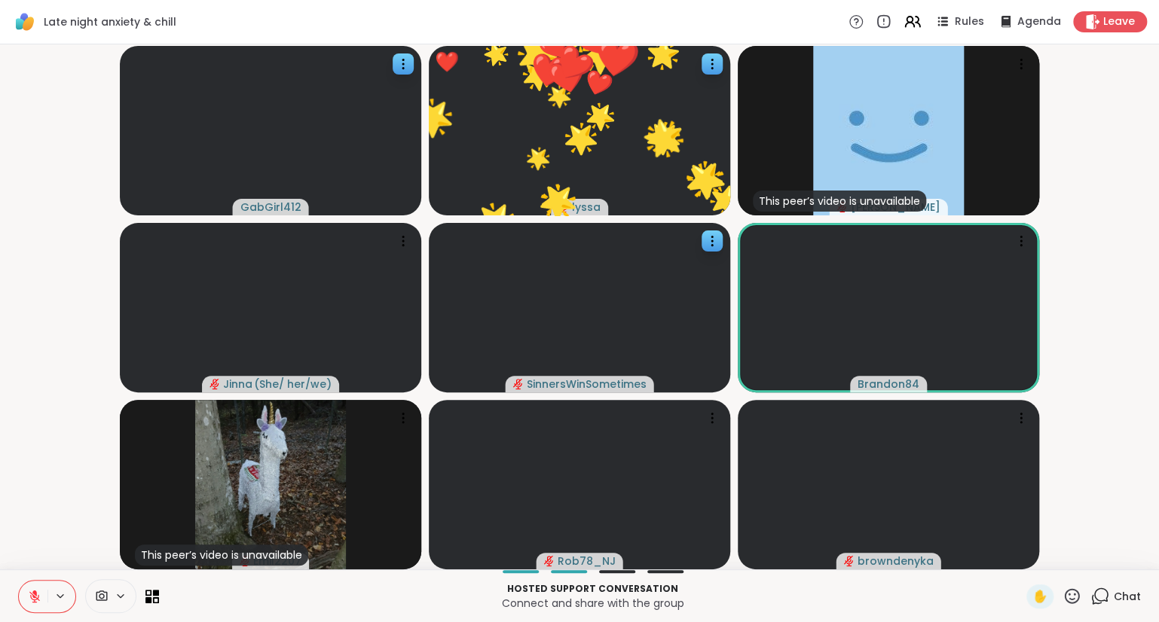
click at [1067, 598] on icon at bounding box center [1071, 596] width 19 height 19
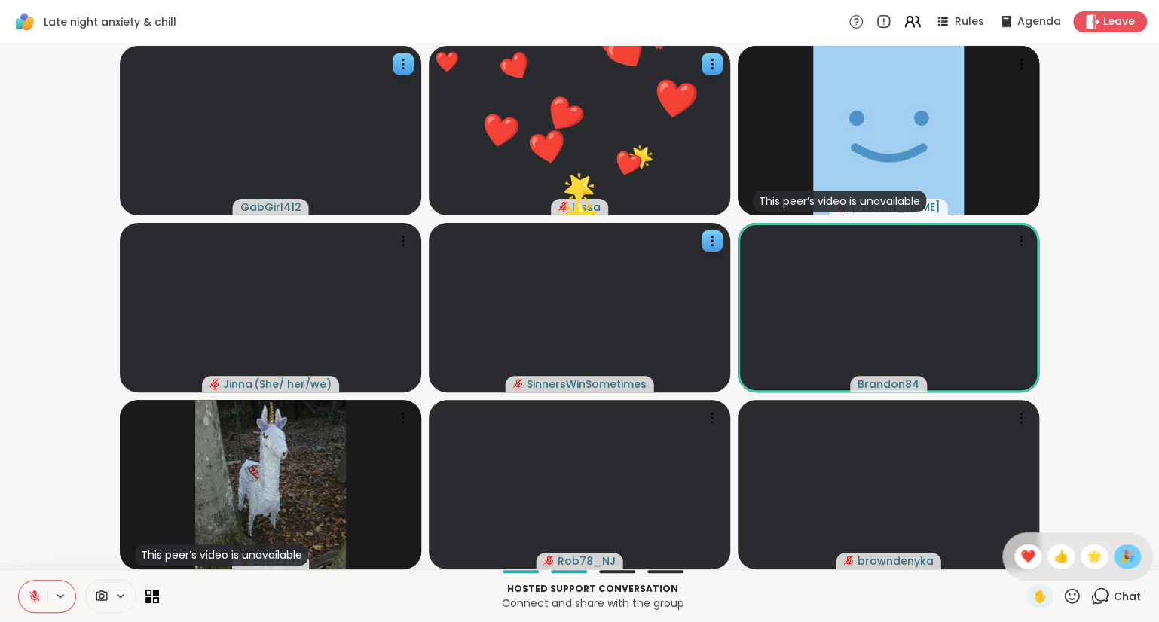
click at [1114, 562] on div "🎉" at bounding box center [1126, 557] width 27 height 24
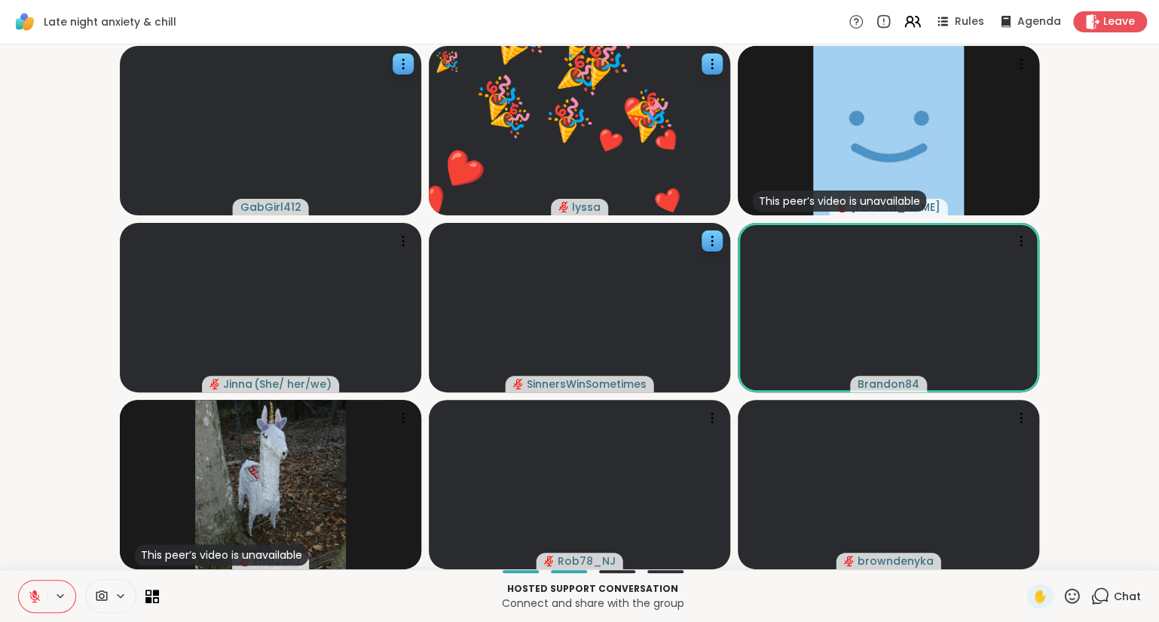
click at [1068, 589] on icon at bounding box center [1071, 596] width 19 height 19
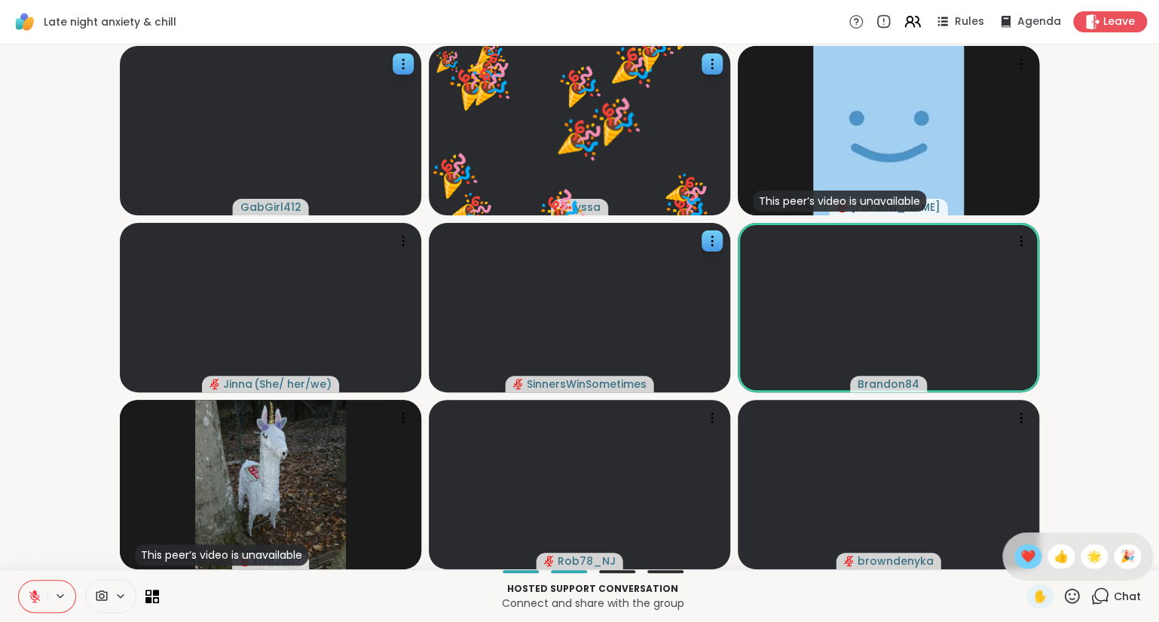
click at [1014, 555] on div "❤️" at bounding box center [1027, 557] width 27 height 24
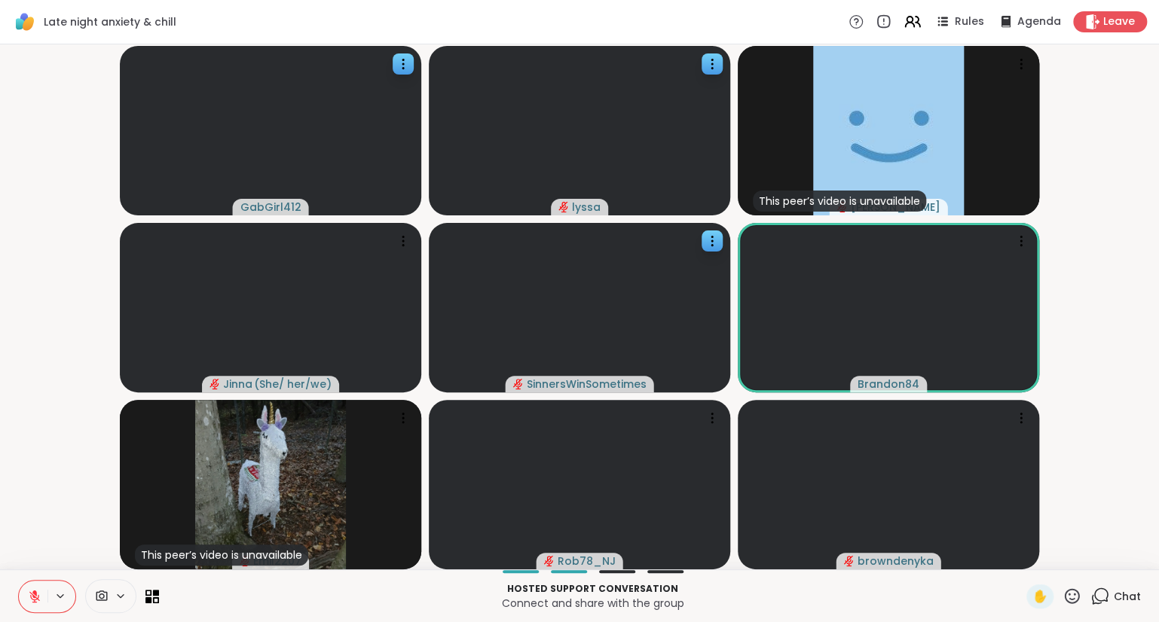
click at [1077, 589] on icon at bounding box center [1071, 596] width 19 height 19
click at [1029, 553] on span "❤️" at bounding box center [1027, 557] width 15 height 18
click at [1061, 589] on div "✋" at bounding box center [1053, 597] width 55 height 24
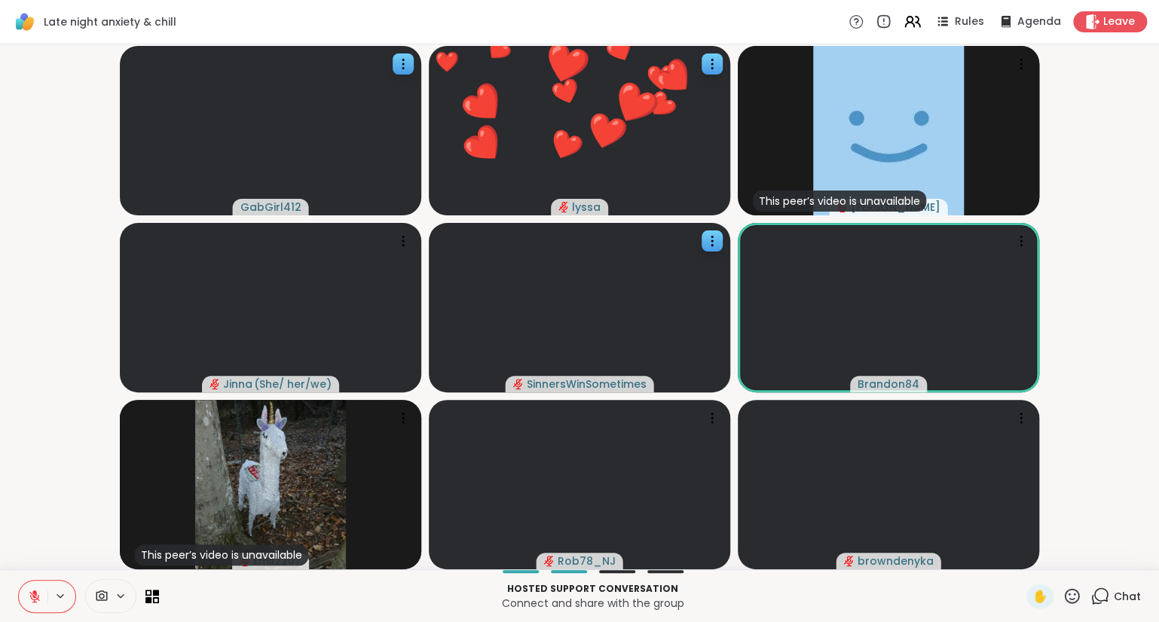
click at [1067, 594] on icon at bounding box center [1071, 595] width 15 height 15
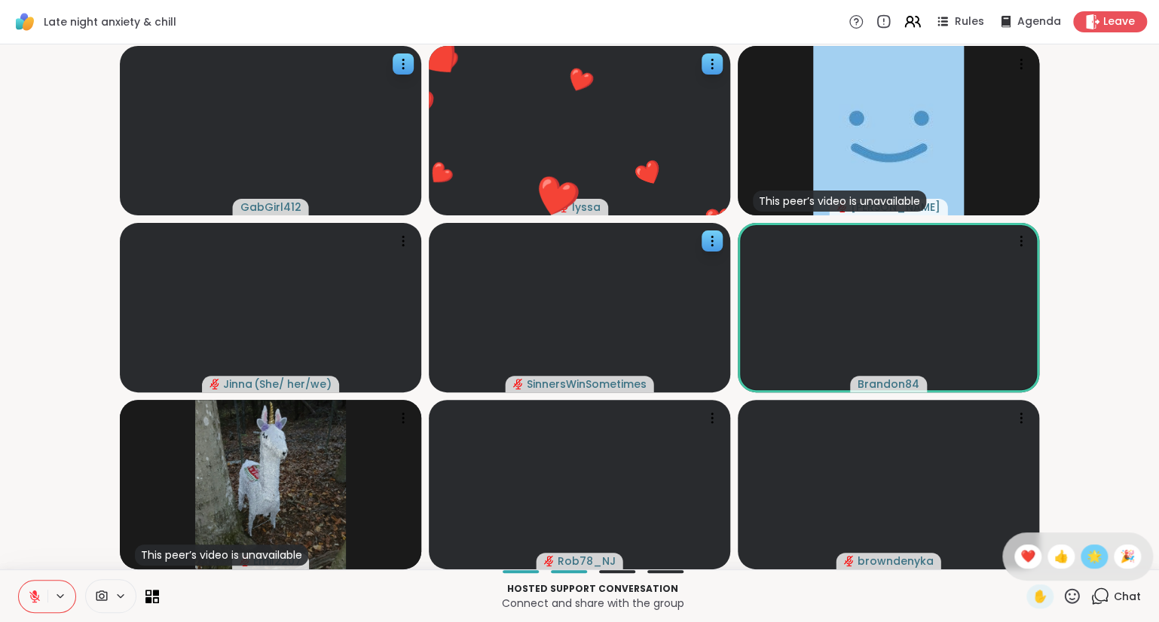
click at [1089, 551] on span "🌟" at bounding box center [1093, 557] width 15 height 18
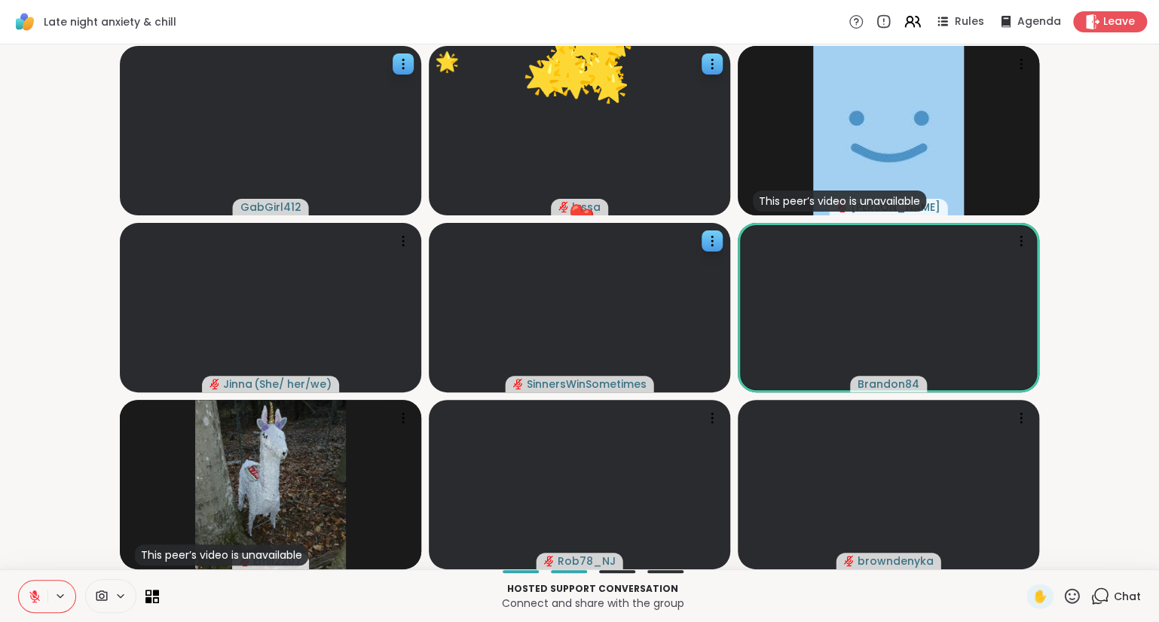
click at [1074, 589] on icon at bounding box center [1071, 596] width 19 height 19
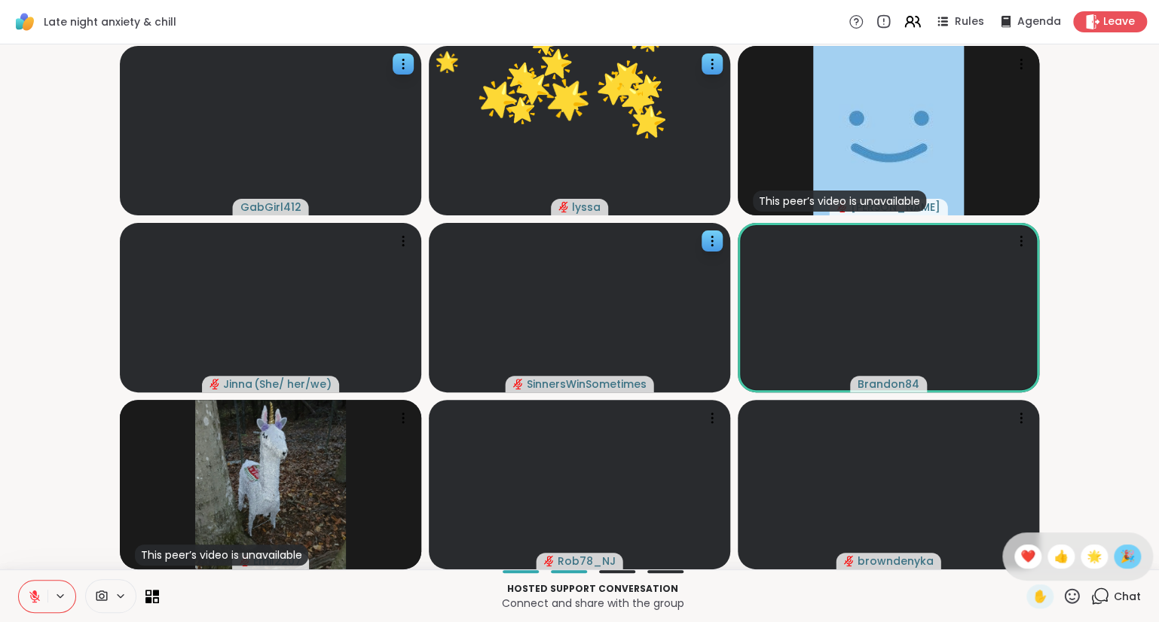
click at [1128, 557] on span "🎉" at bounding box center [1126, 557] width 15 height 18
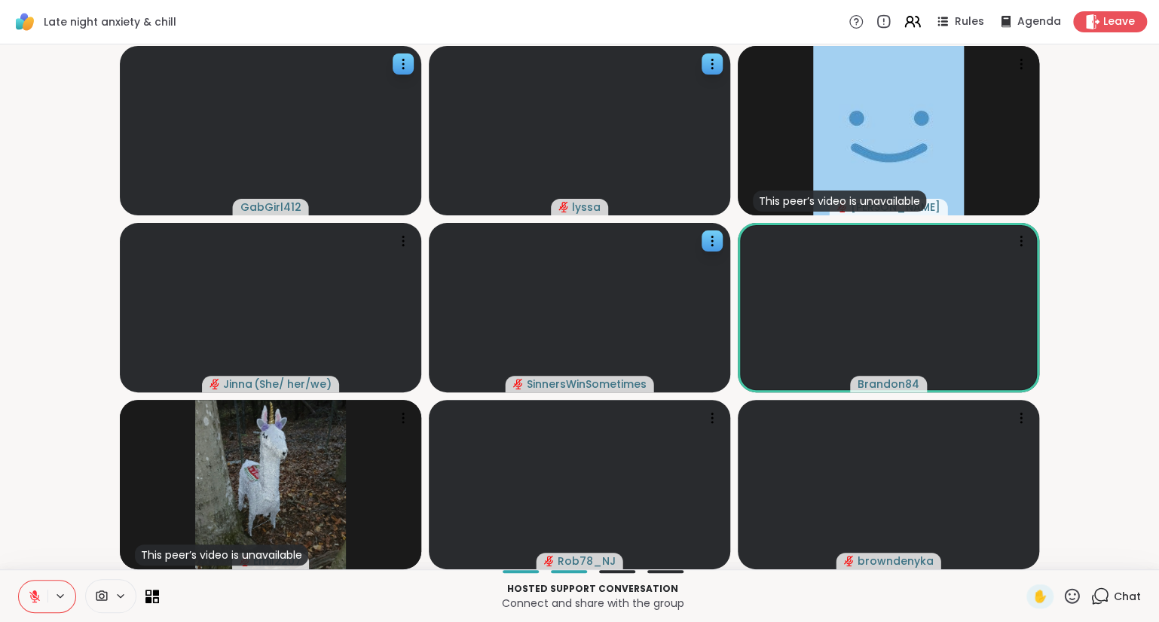
click at [1075, 590] on icon at bounding box center [1071, 595] width 15 height 15
click at [53, 535] on video-player-container "GabGirl412 lyssa This peer’s video is unavailable Donald Jinna ( She/ her/we ) …" at bounding box center [579, 306] width 1140 height 513
click at [1068, 597] on icon at bounding box center [1071, 596] width 19 height 19
click at [1026, 553] on span "❤️" at bounding box center [1027, 557] width 15 height 18
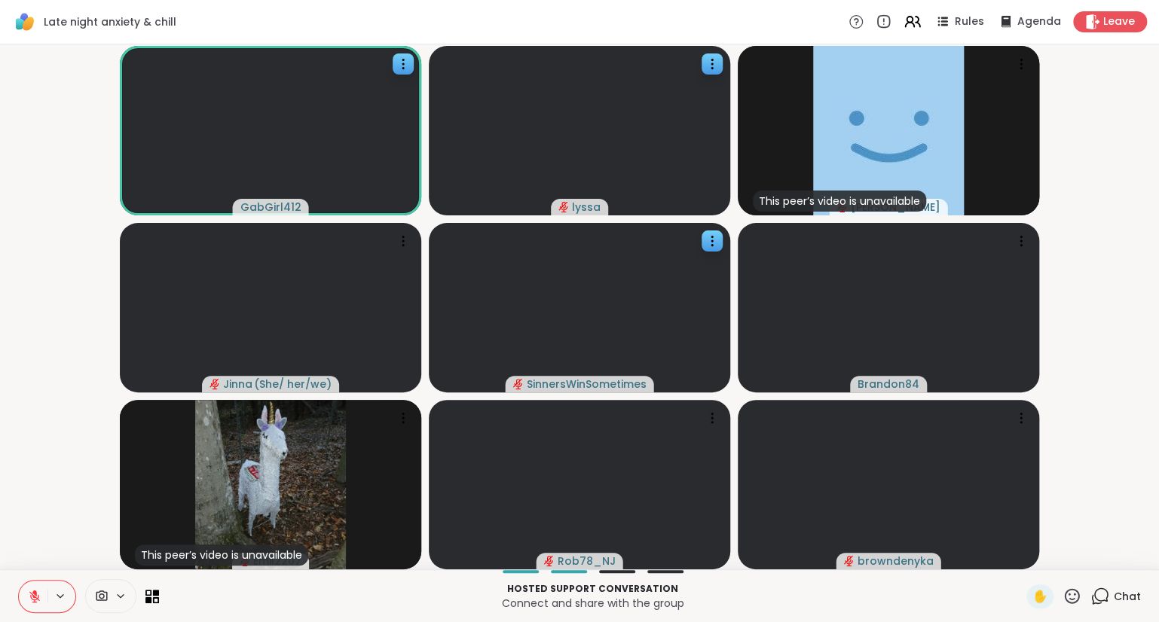
click at [1073, 595] on icon at bounding box center [1071, 596] width 19 height 19
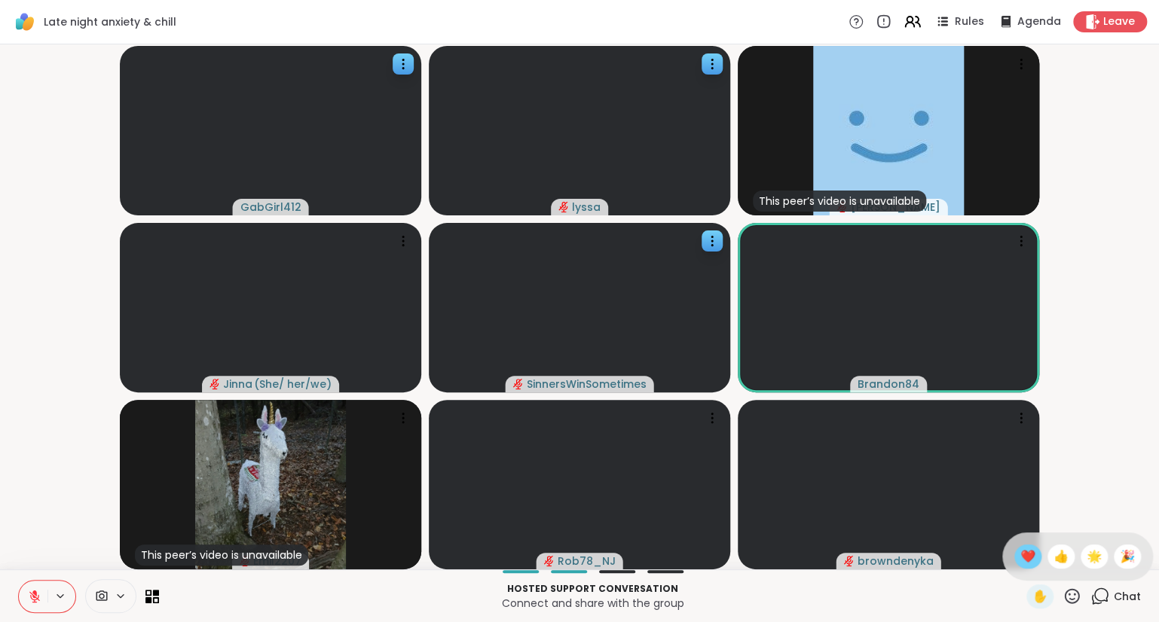
click at [1029, 557] on span "❤️" at bounding box center [1027, 557] width 15 height 18
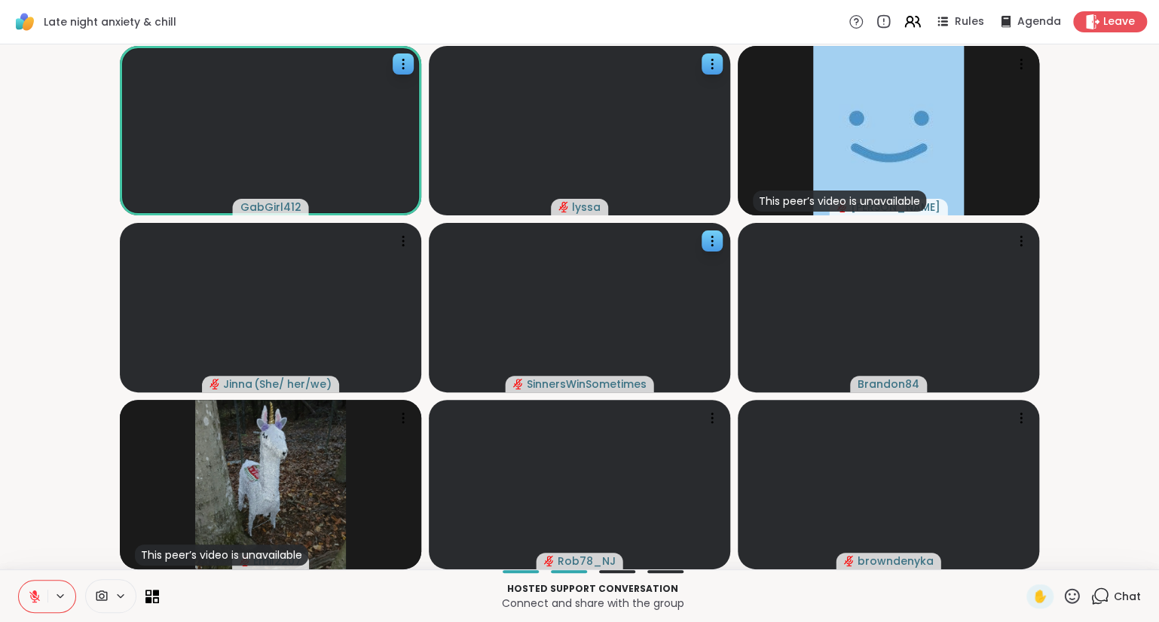
click at [3, 581] on div "Hosted support conversation Connect and share with the group ✋ Chat" at bounding box center [579, 595] width 1159 height 53
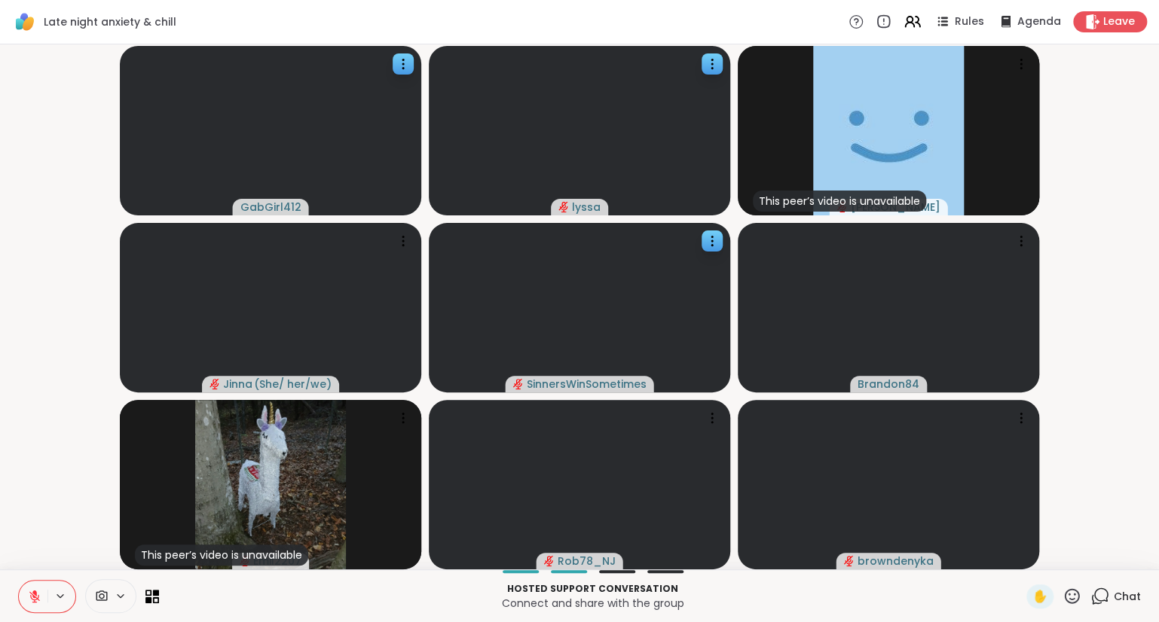
click at [1071, 597] on icon at bounding box center [1071, 596] width 19 height 19
click at [1060, 554] on span "👍" at bounding box center [1060, 557] width 15 height 18
click at [1078, 594] on icon at bounding box center [1071, 595] width 15 height 15
click at [1029, 554] on span "❤️" at bounding box center [1027, 557] width 15 height 18
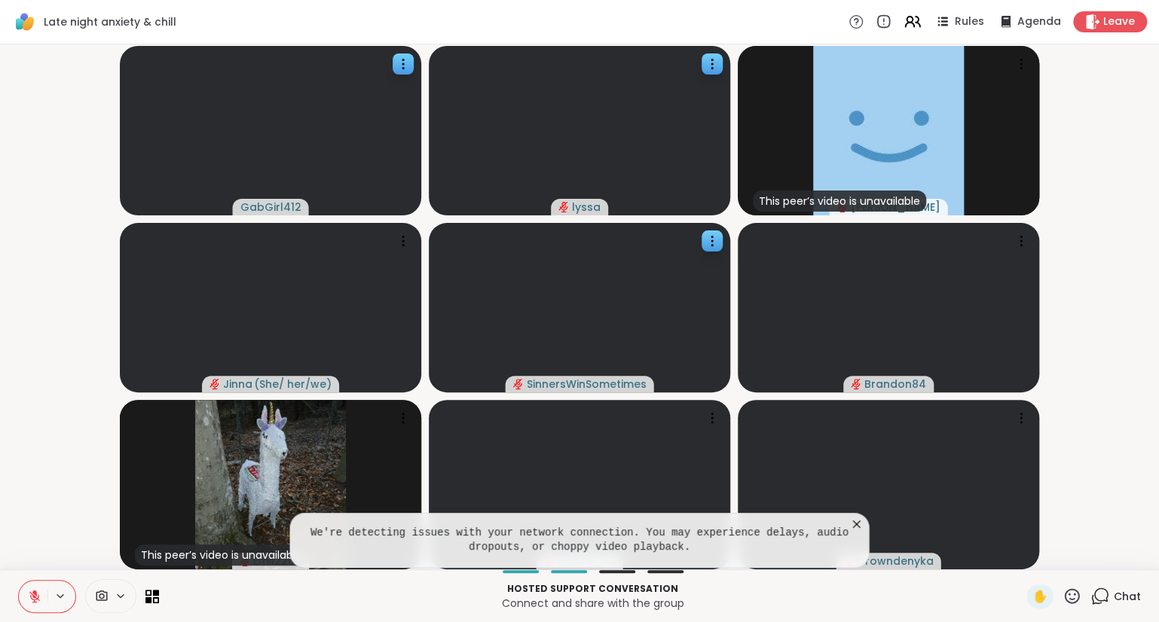
click at [1081, 594] on icon at bounding box center [1071, 596] width 19 height 19
click at [1121, 555] on span "🎉" at bounding box center [1126, 557] width 15 height 18
click at [1073, 594] on icon at bounding box center [1071, 596] width 19 height 19
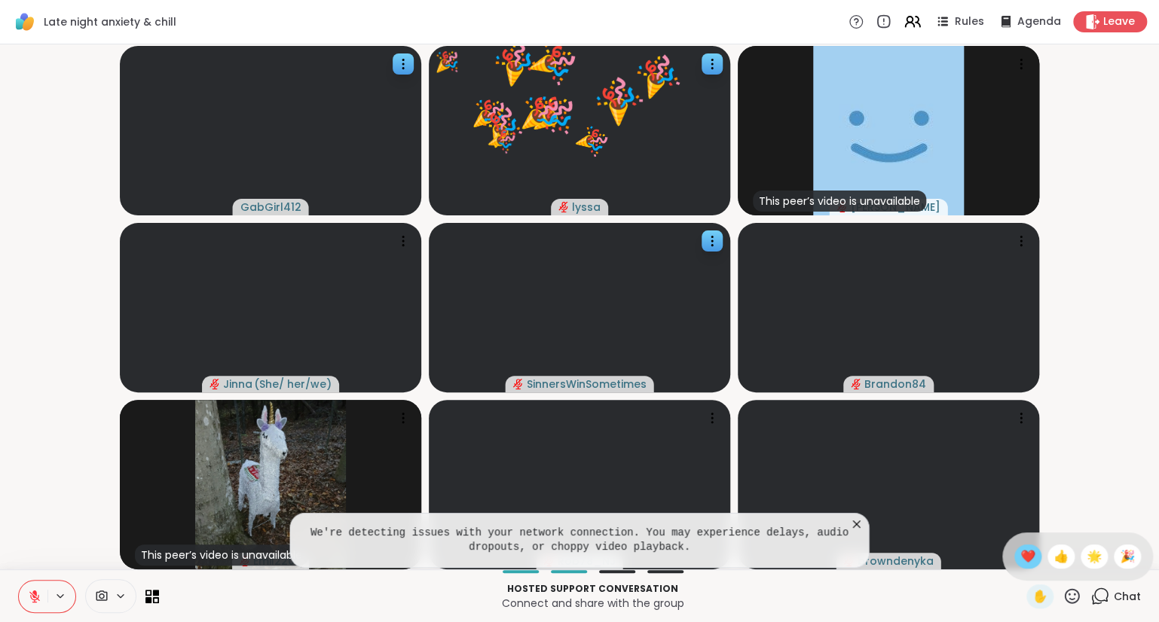
click at [1021, 556] on span "❤️" at bounding box center [1027, 557] width 15 height 18
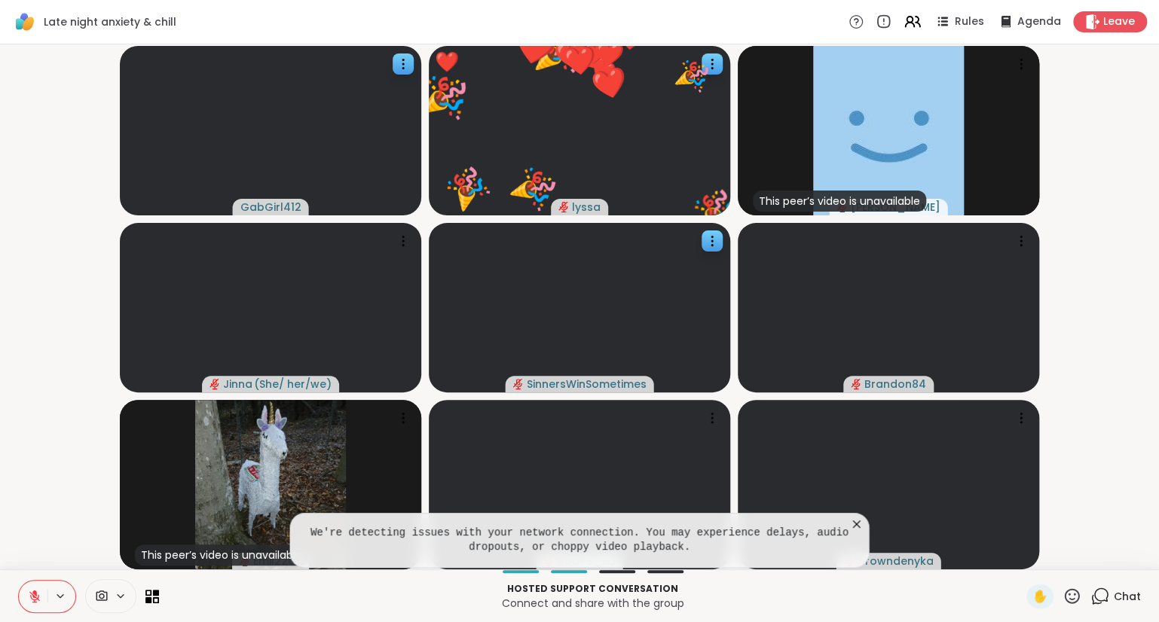
click at [1070, 597] on icon at bounding box center [1071, 596] width 19 height 19
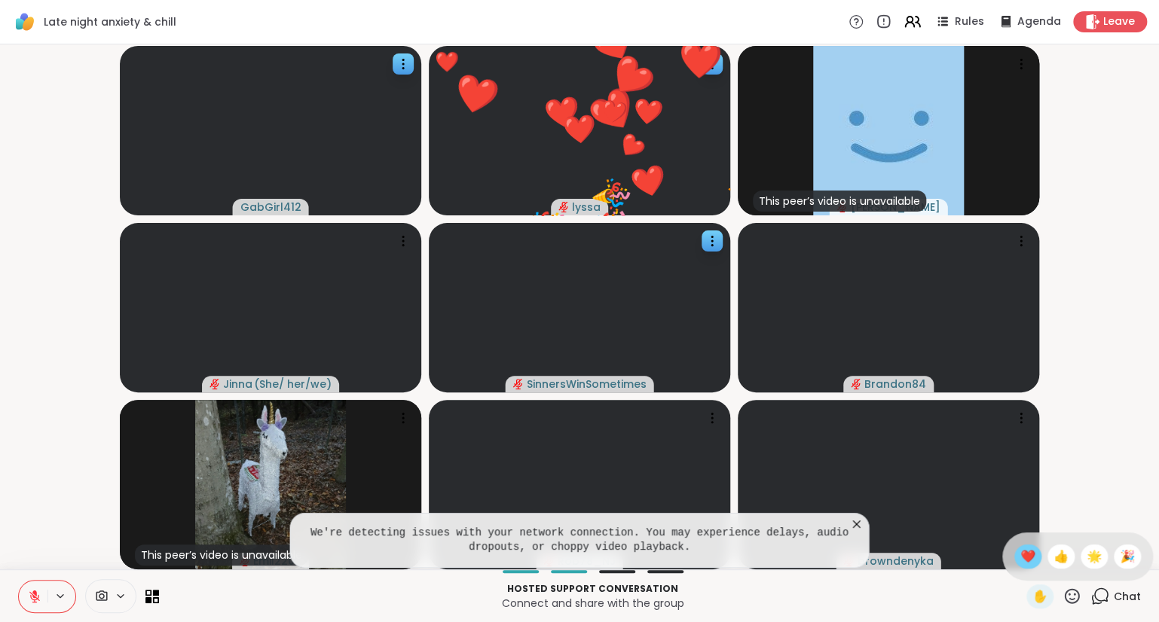
click at [1021, 555] on span "❤️" at bounding box center [1027, 557] width 15 height 18
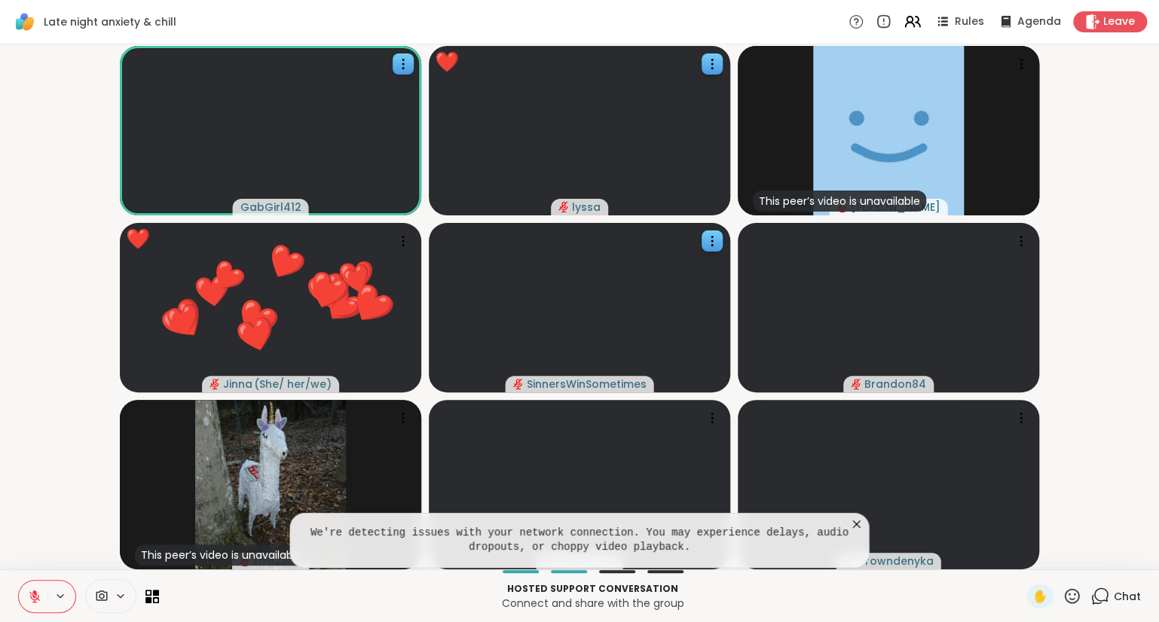
click at [1067, 598] on icon at bounding box center [1071, 596] width 19 height 19
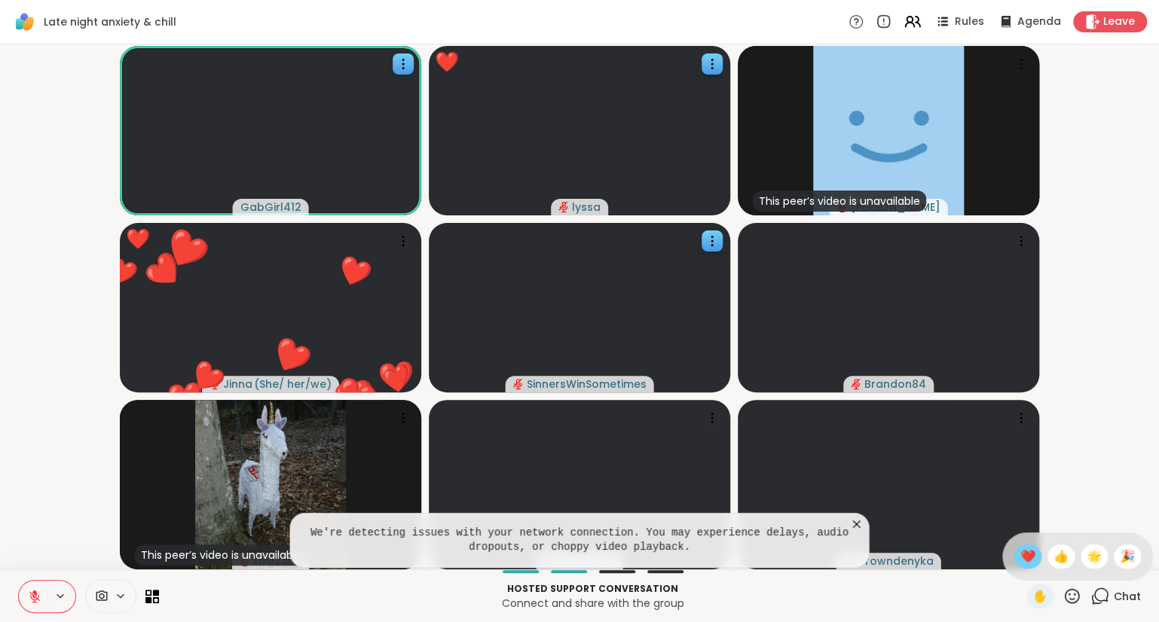
click at [1021, 559] on span "❤️" at bounding box center [1027, 557] width 15 height 18
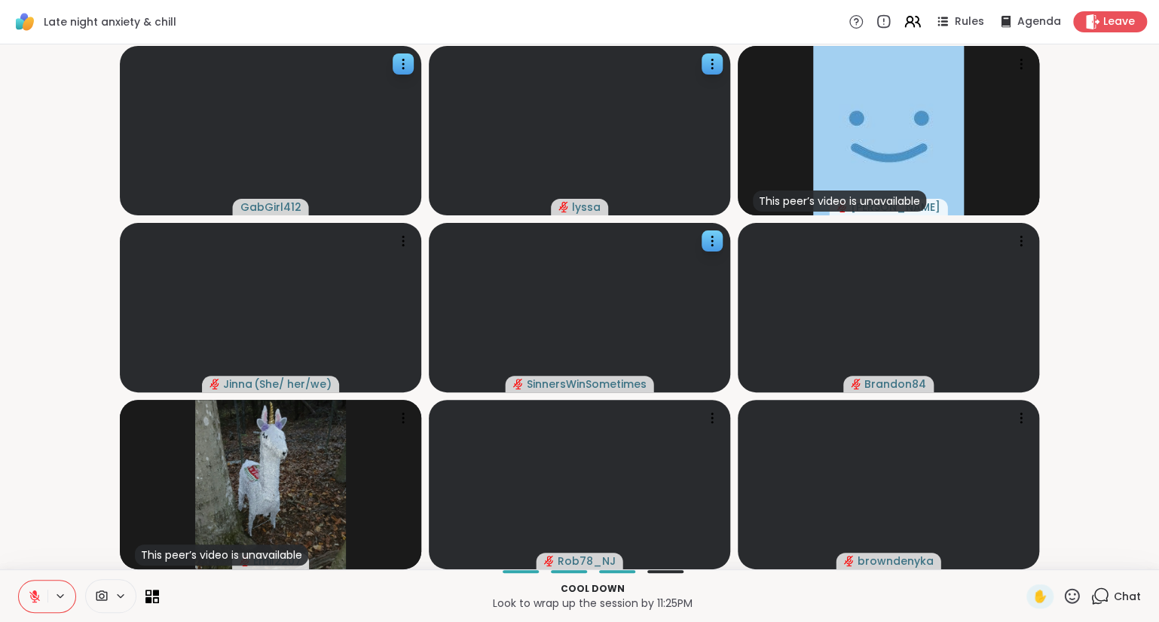
click at [1075, 594] on icon at bounding box center [1071, 595] width 15 height 15
click at [1020, 553] on span "❤️" at bounding box center [1027, 557] width 15 height 18
click at [1068, 586] on div "✋" at bounding box center [1053, 597] width 55 height 24
click at [1071, 592] on icon at bounding box center [1071, 596] width 19 height 19
click at [1087, 562] on span "🌟" at bounding box center [1093, 557] width 15 height 18
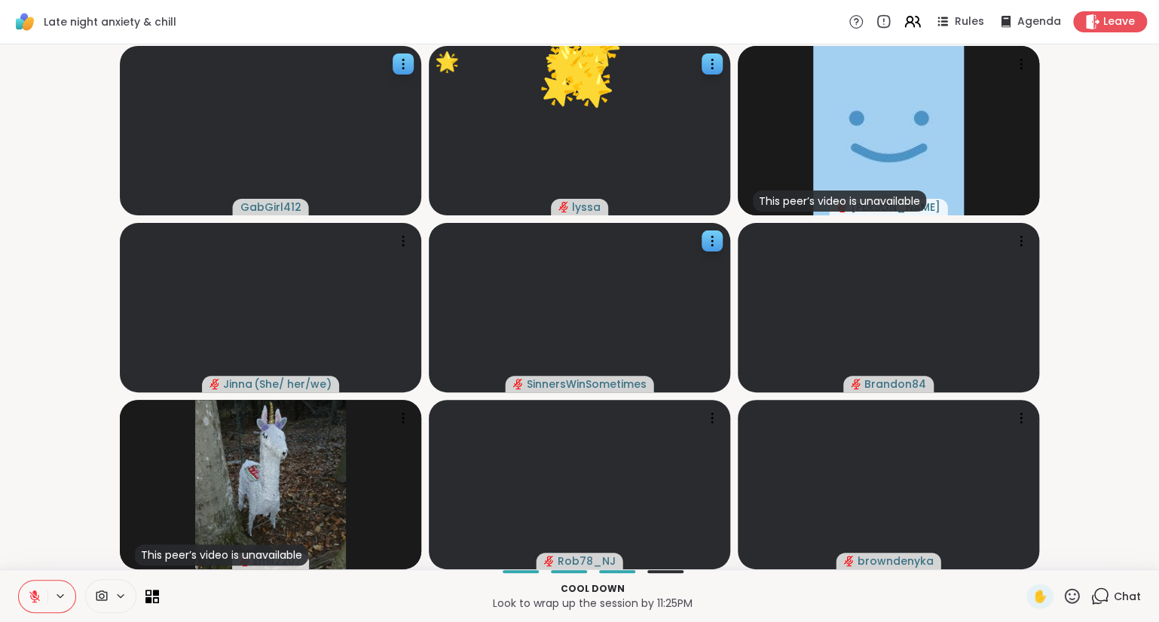
click at [1073, 592] on icon at bounding box center [1071, 596] width 19 height 19
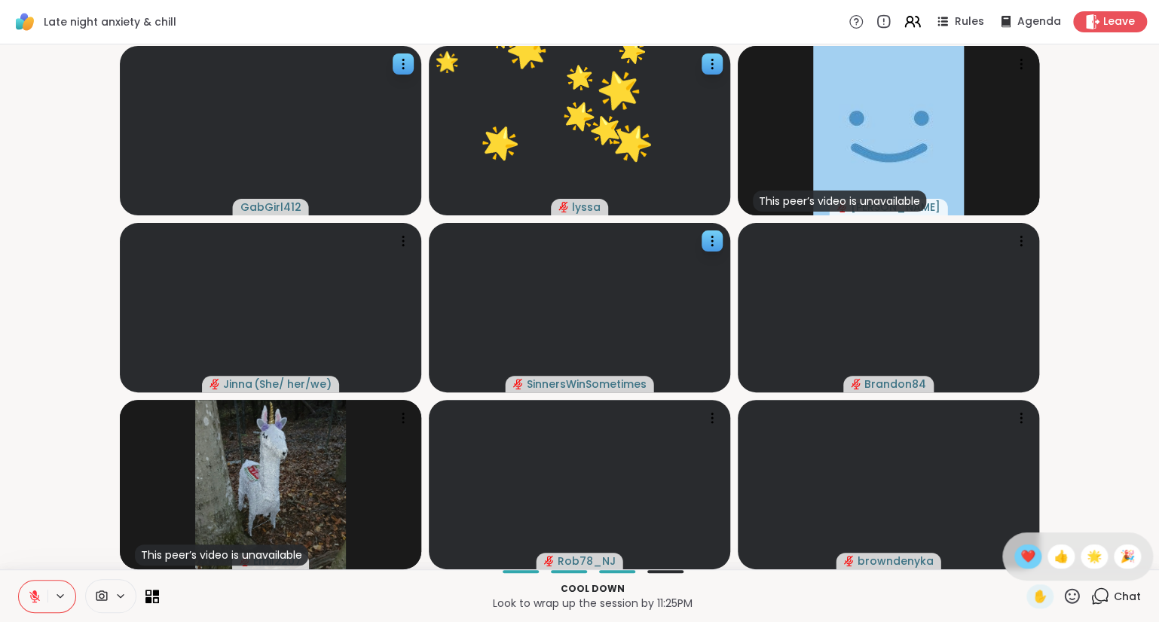
click at [1023, 558] on span "❤️" at bounding box center [1027, 557] width 15 height 18
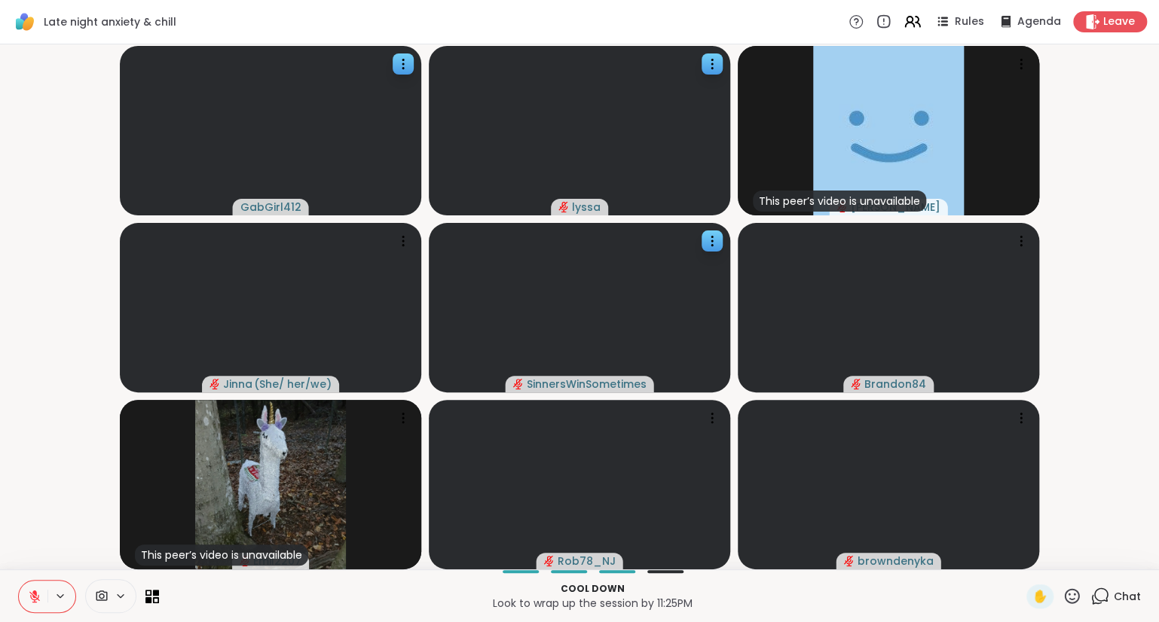
click at [1069, 597] on icon at bounding box center [1071, 596] width 19 height 19
click at [1082, 561] on div "🌟" at bounding box center [1093, 557] width 27 height 24
click at [1071, 589] on icon at bounding box center [1071, 596] width 19 height 19
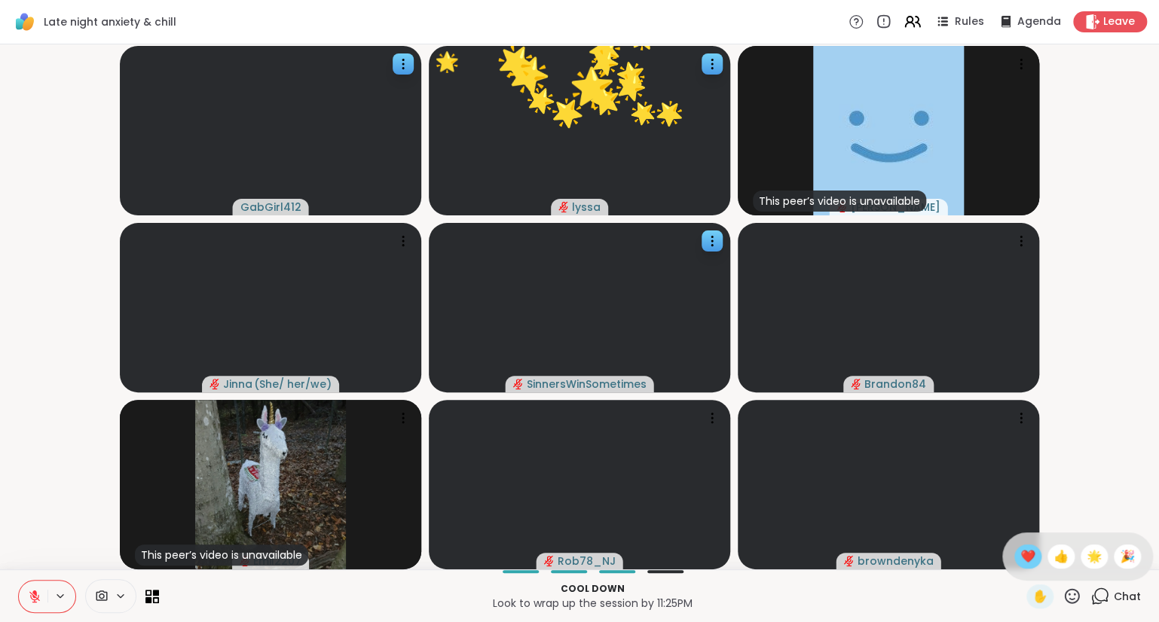
click at [1026, 558] on span "❤️" at bounding box center [1027, 557] width 15 height 18
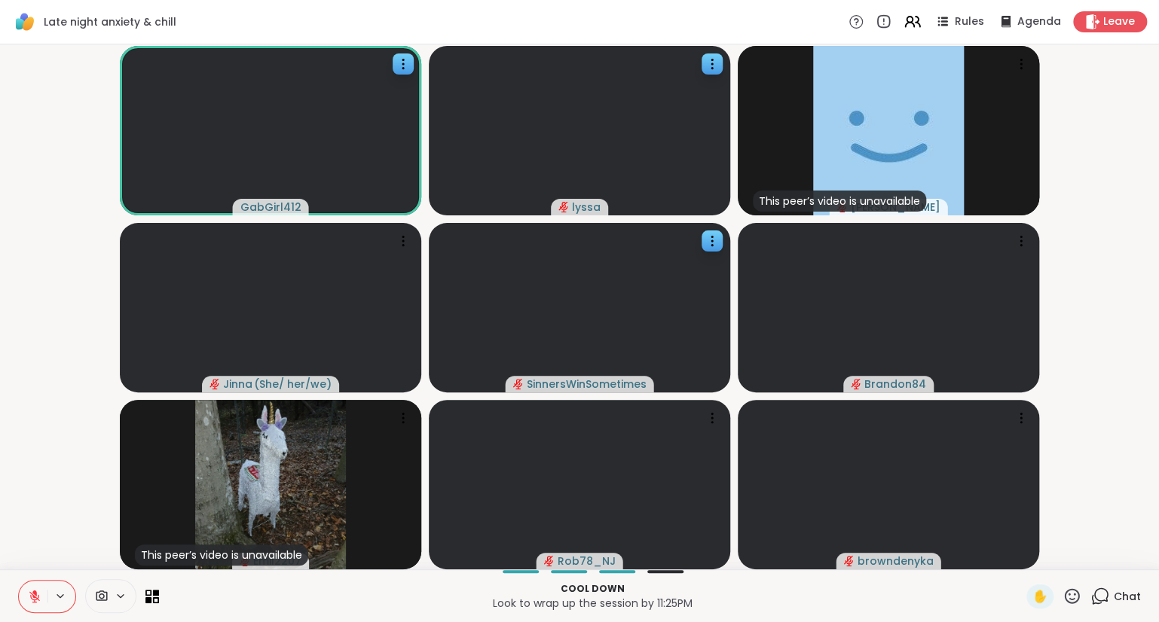
click at [1065, 590] on icon at bounding box center [1071, 596] width 19 height 19
click at [1024, 558] on span "❤️" at bounding box center [1027, 557] width 15 height 18
click at [1074, 597] on icon at bounding box center [1071, 596] width 19 height 19
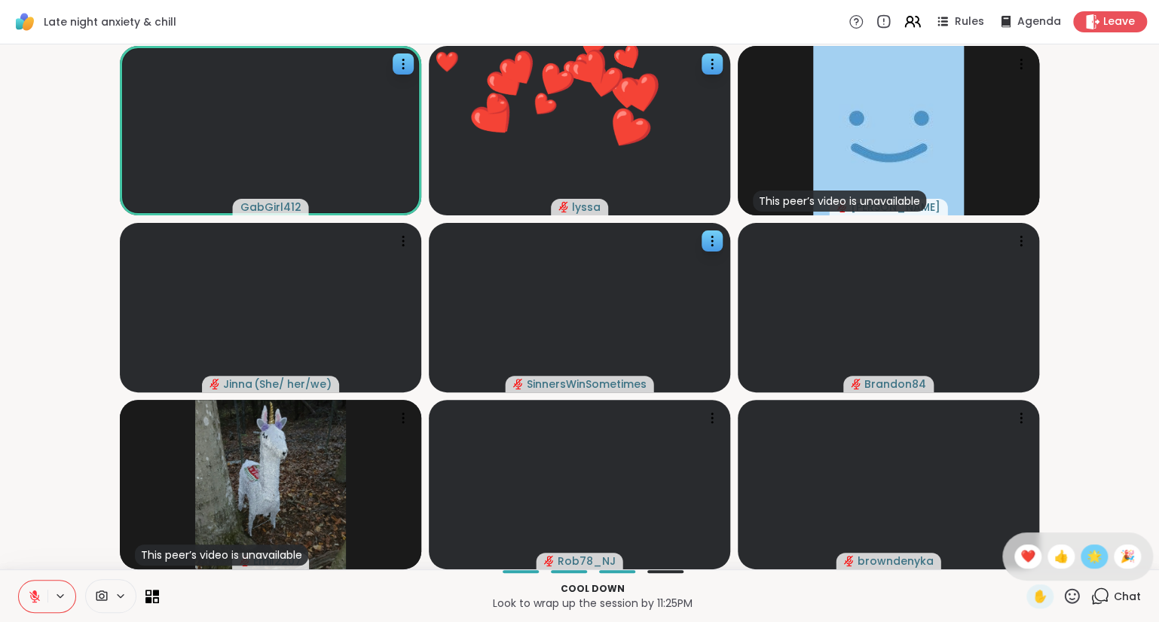
click at [1095, 555] on span "🌟" at bounding box center [1093, 557] width 15 height 18
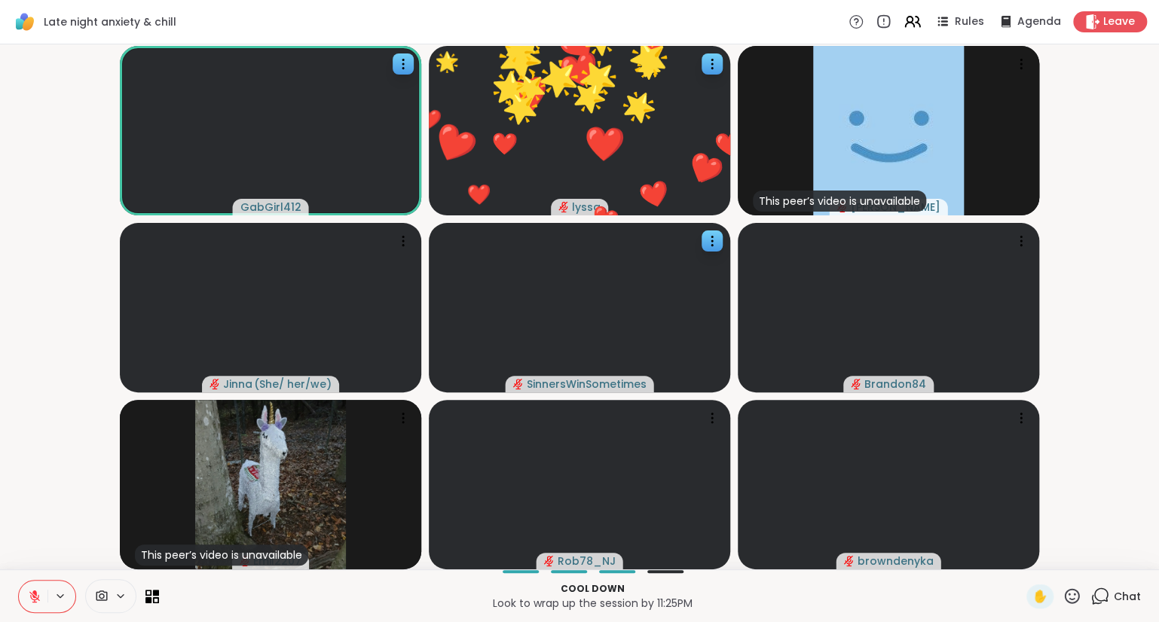
click at [1066, 586] on div "✋" at bounding box center [1053, 597] width 55 height 24
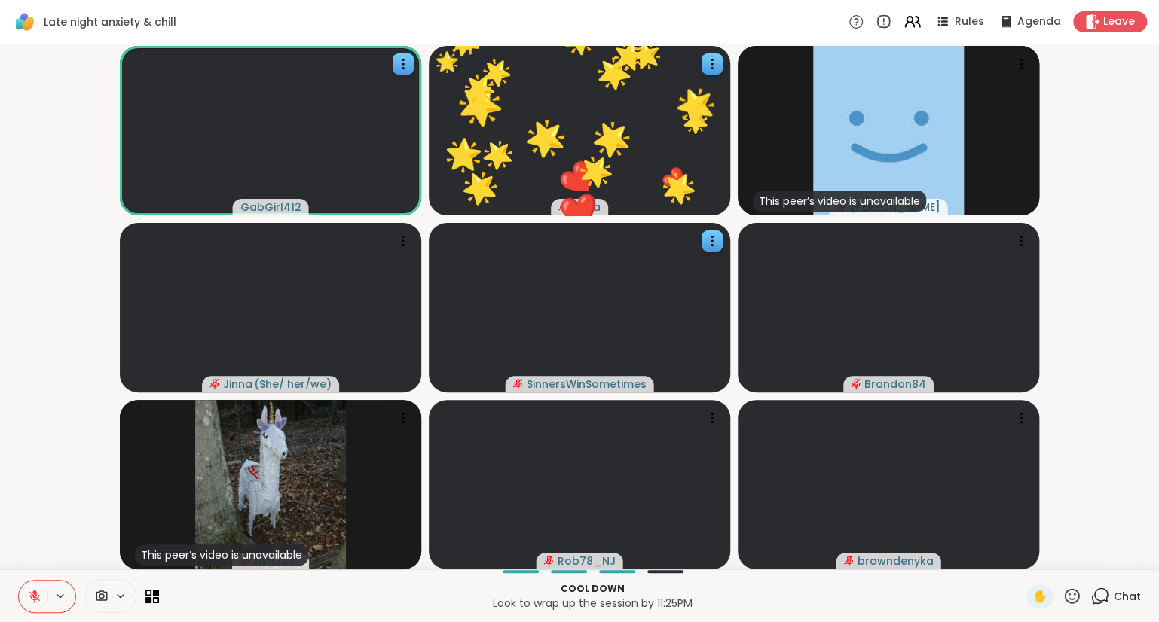
click at [1068, 594] on icon at bounding box center [1071, 596] width 19 height 19
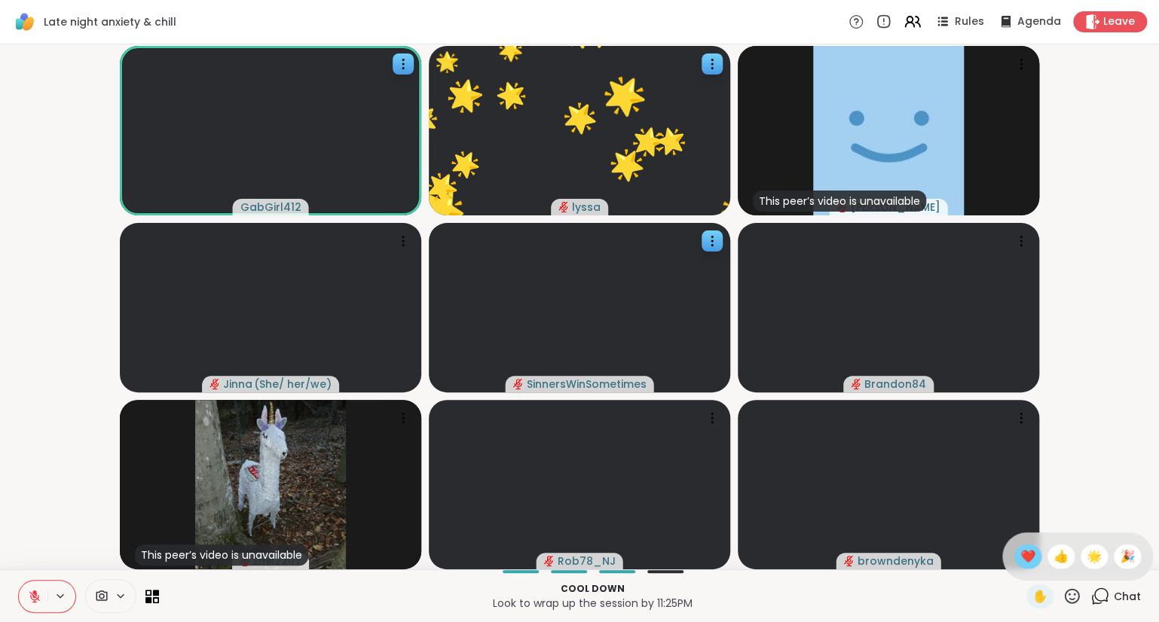
click at [1020, 557] on span "❤️" at bounding box center [1027, 557] width 15 height 18
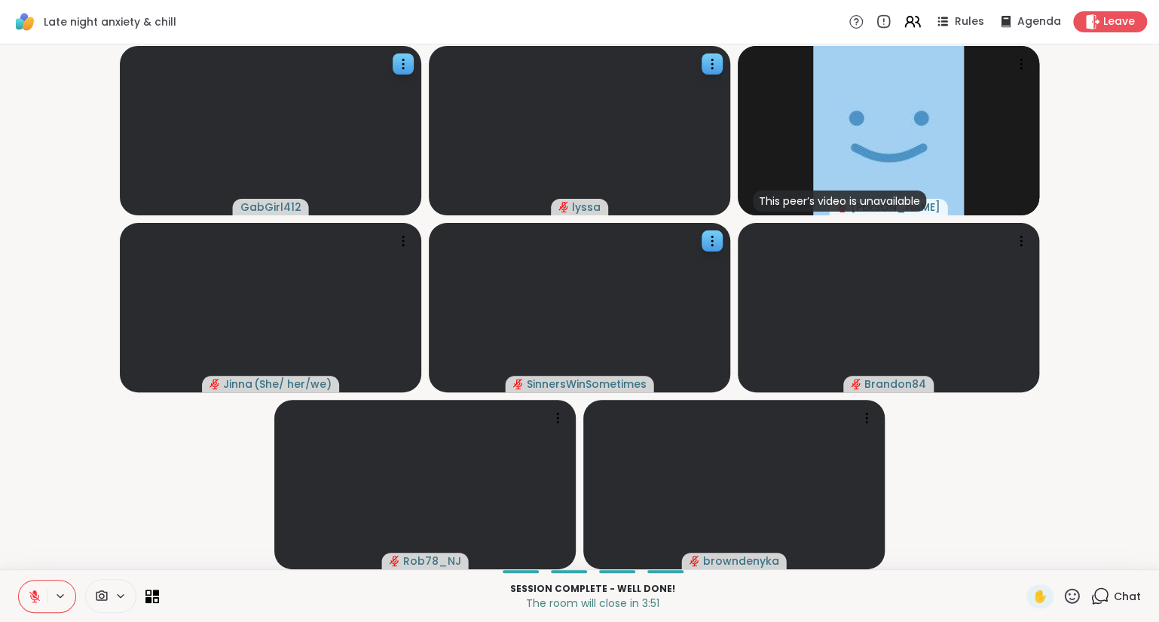
click at [1098, 516] on video-player-container "GabGirl412 lyssa This peer’s video is unavailable Donald Jinna ( She/ her/we ) …" at bounding box center [579, 306] width 1140 height 513
click at [36, 585] on button at bounding box center [33, 597] width 29 height 32
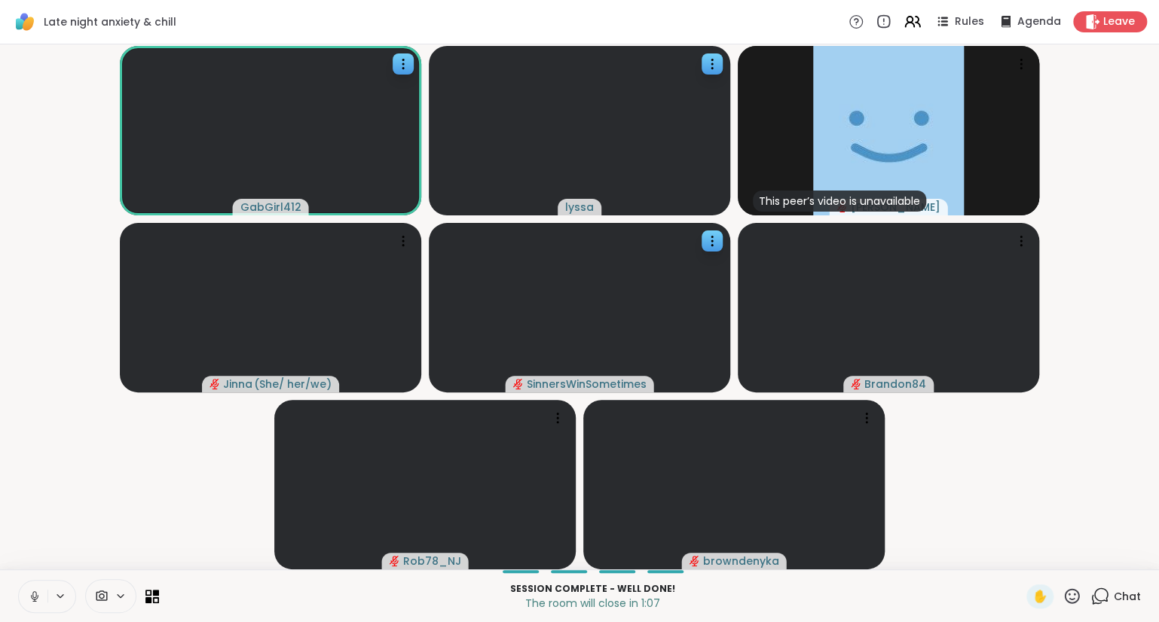
click at [1065, 586] on div "✋" at bounding box center [1053, 597] width 55 height 24
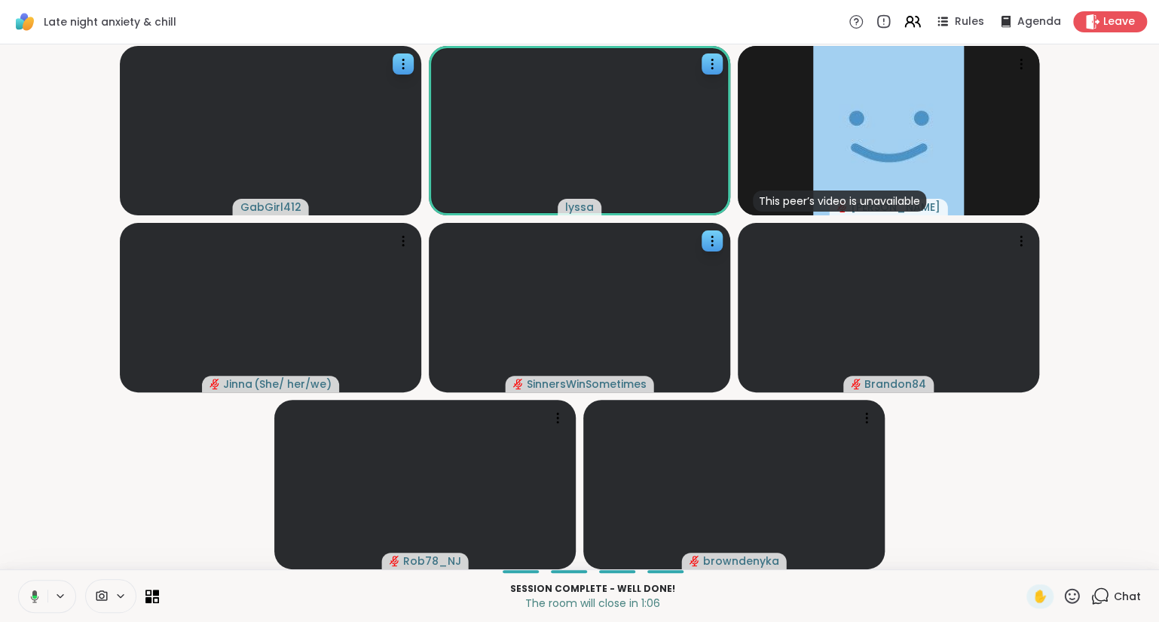
click at [1070, 589] on icon at bounding box center [1071, 596] width 19 height 19
click at [1021, 554] on span "❤️" at bounding box center [1027, 557] width 15 height 18
click at [35, 588] on button at bounding box center [32, 597] width 31 height 32
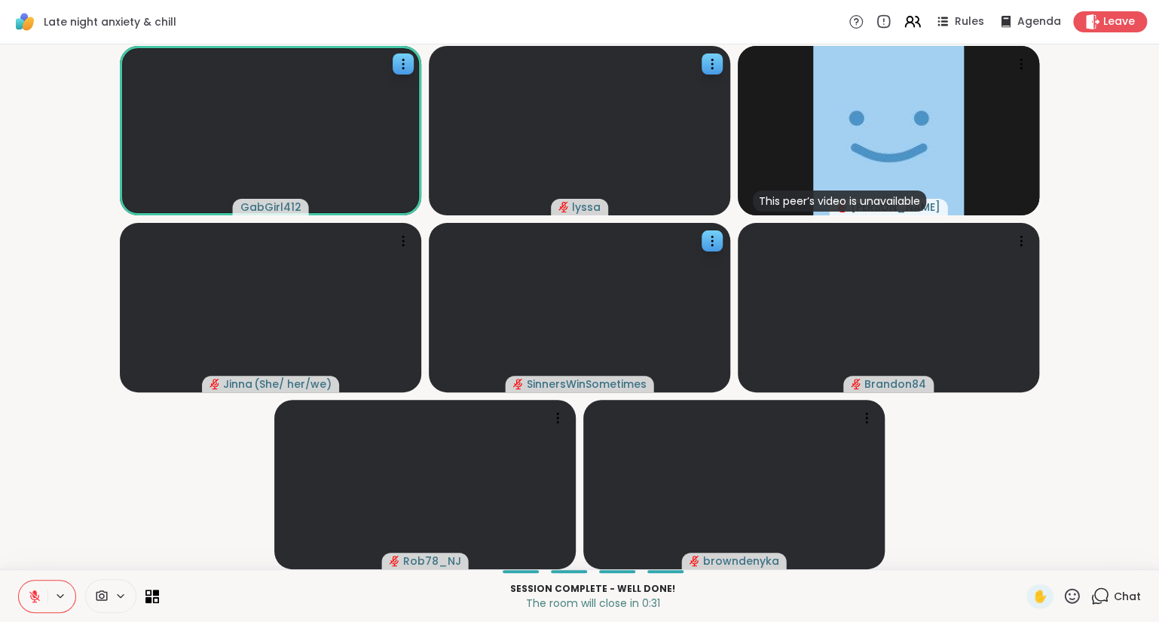
click at [44, 594] on button at bounding box center [33, 597] width 29 height 32
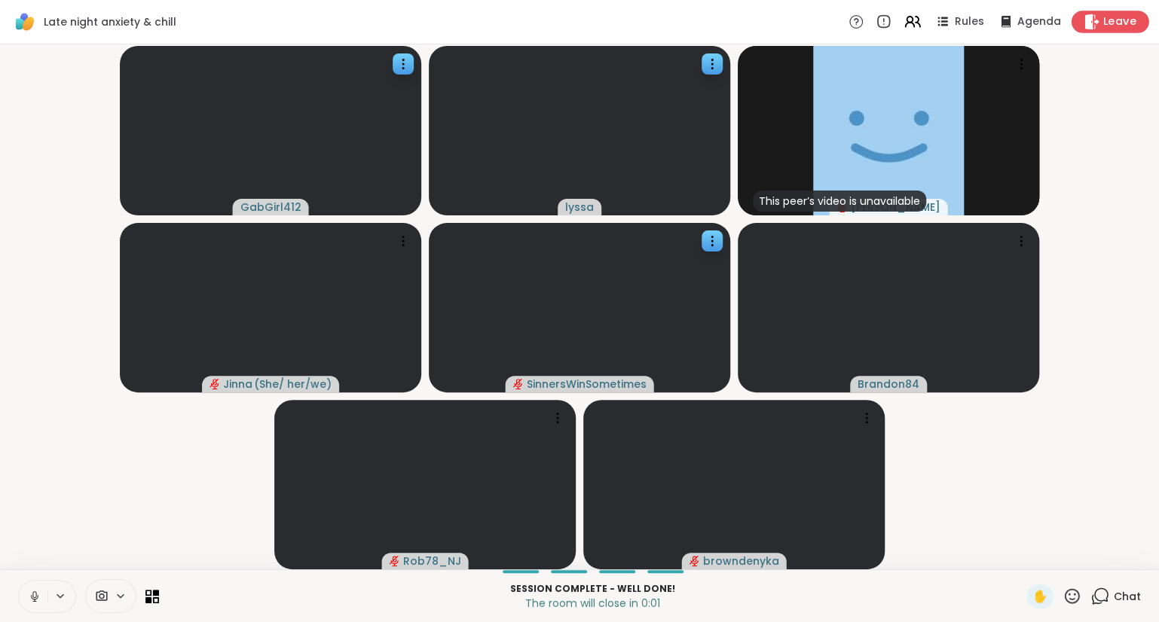
click at [1094, 17] on icon at bounding box center [1091, 22] width 16 height 16
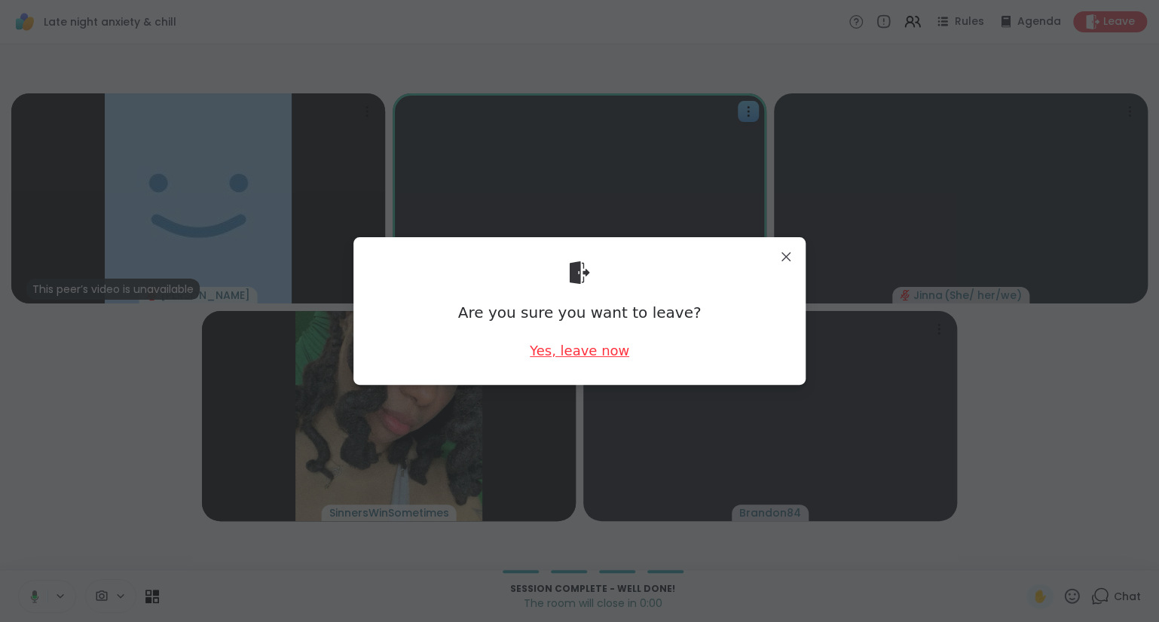
click at [576, 350] on div "Yes, leave now" at bounding box center [579, 350] width 99 height 19
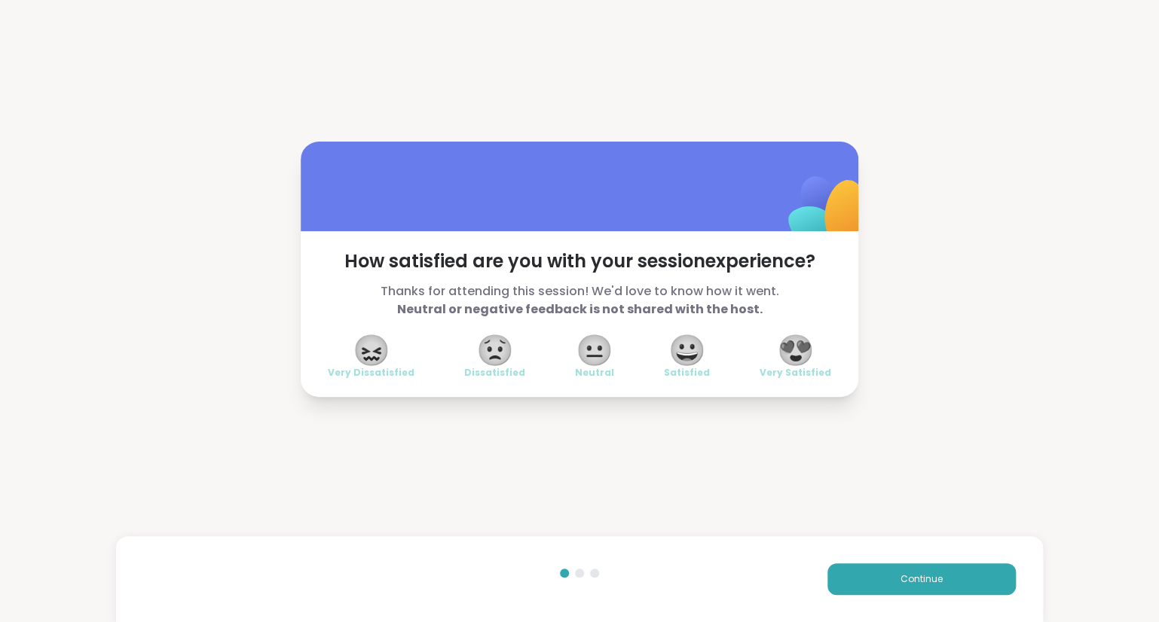
click at [814, 337] on span "😍" at bounding box center [796, 350] width 38 height 27
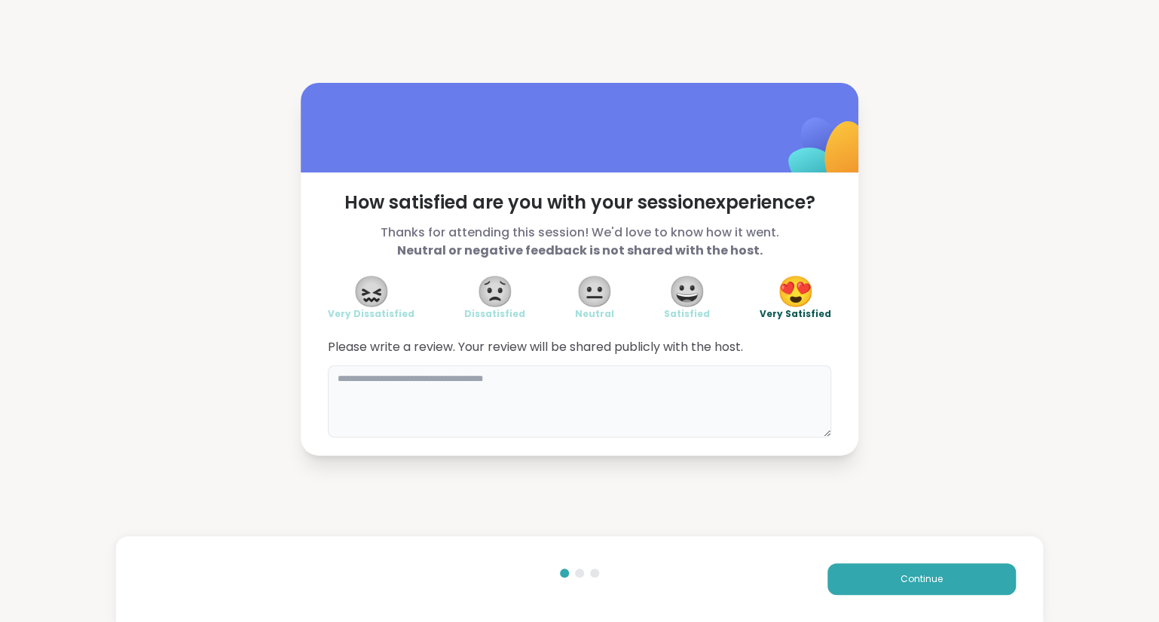
click at [723, 401] on textarea at bounding box center [579, 401] width 503 height 72
type textarea "**********"
click at [846, 573] on button "Continue" at bounding box center [921, 579] width 188 height 32
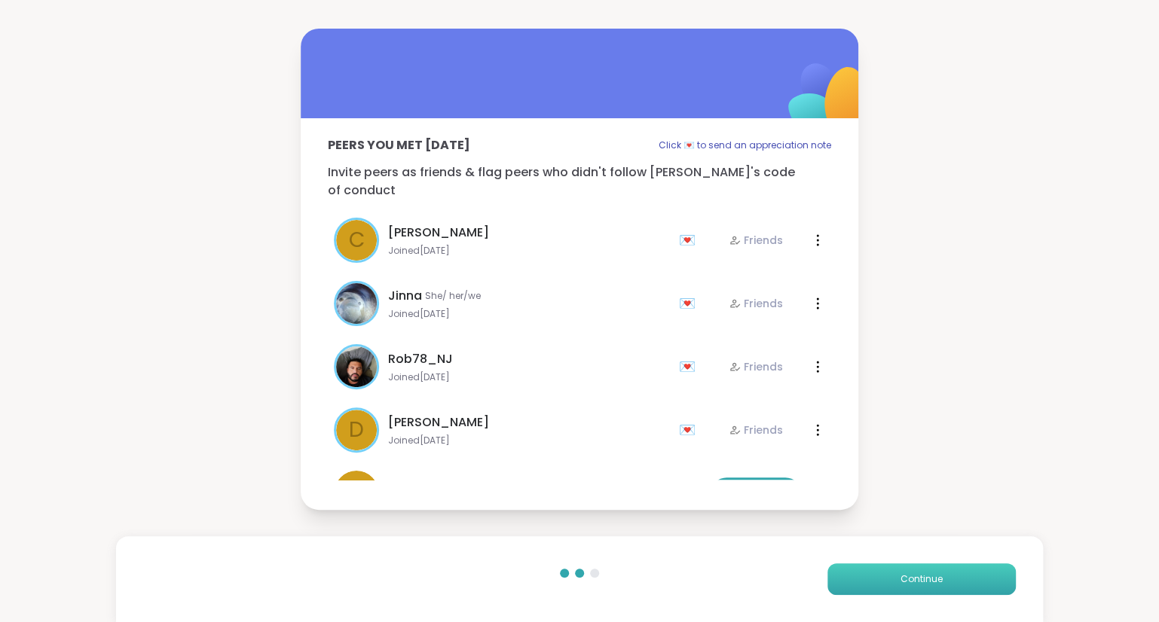
click at [846, 573] on button "Continue" at bounding box center [921, 579] width 188 height 32
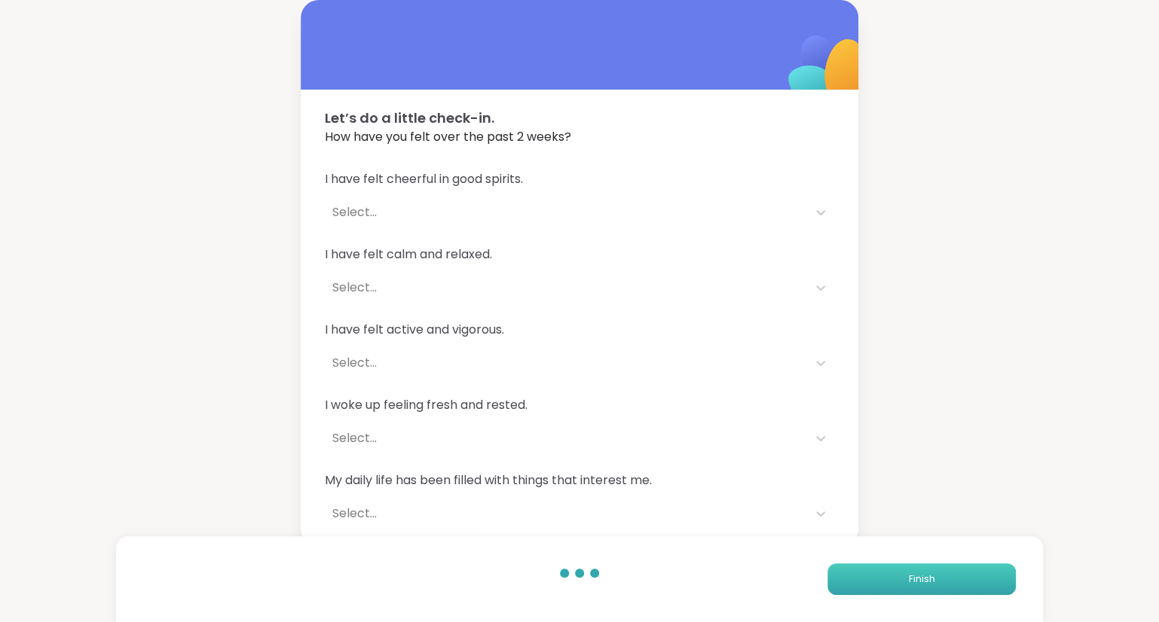
click at [846, 573] on button "Finish" at bounding box center [921, 579] width 188 height 32
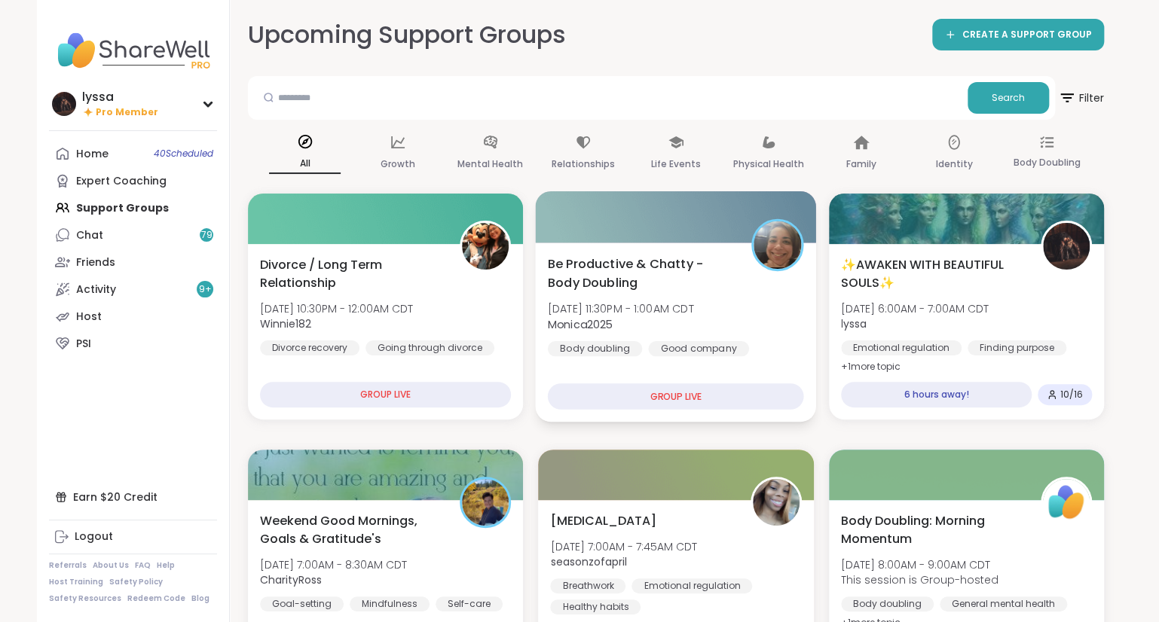
click at [645, 260] on span "Be Productive & Chatty - Body Doubling" at bounding box center [641, 273] width 187 height 37
